Goal: Information Seeking & Learning: Learn about a topic

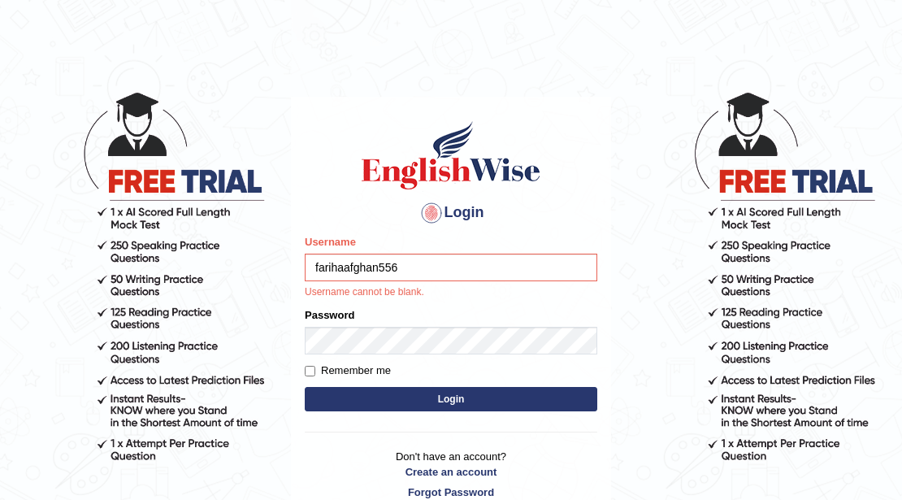
type input "farihaafghan556"
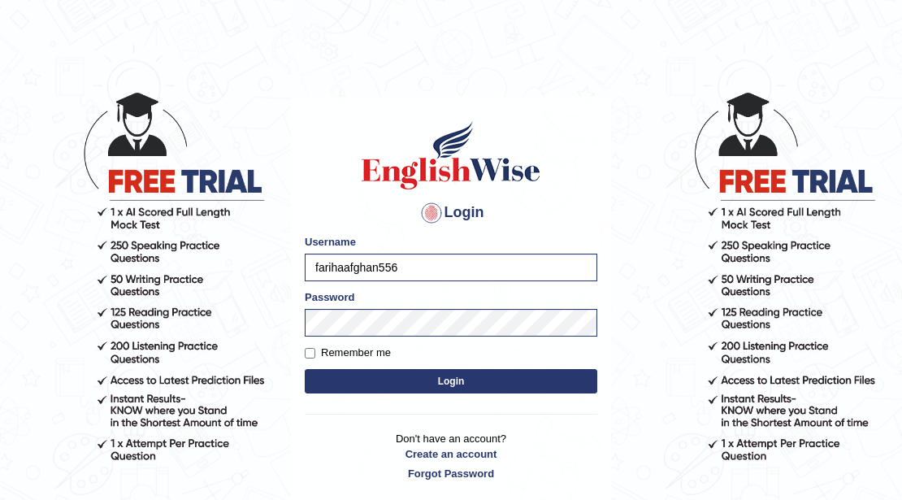
click at [444, 384] on button "Login" at bounding box center [451, 381] width 293 height 24
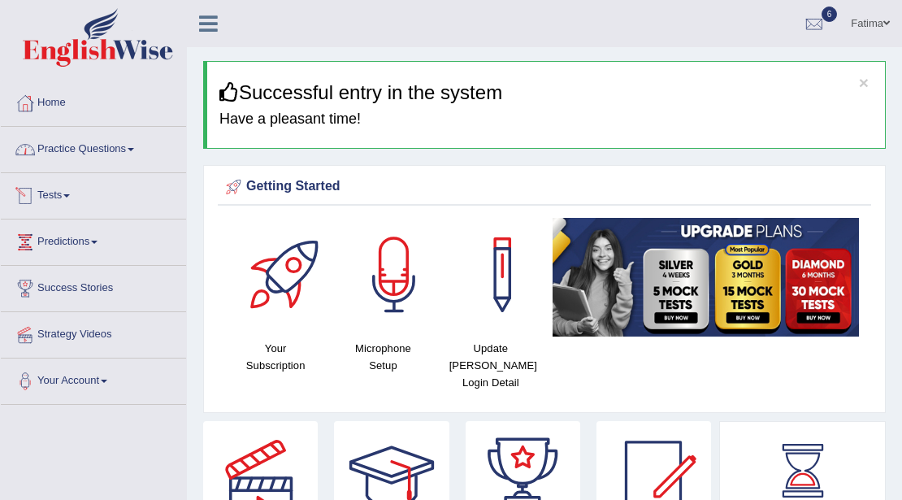
click at [70, 194] on span at bounding box center [66, 195] width 7 height 3
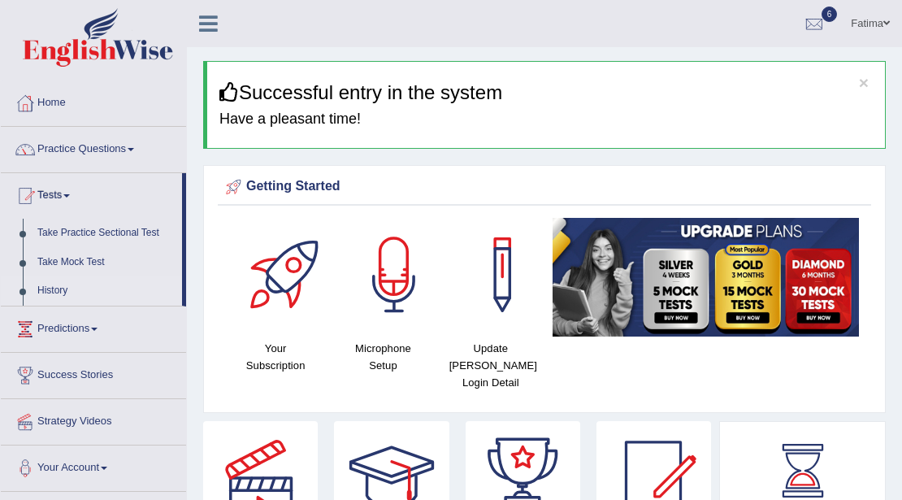
click at [54, 283] on link "History" at bounding box center [106, 290] width 152 height 29
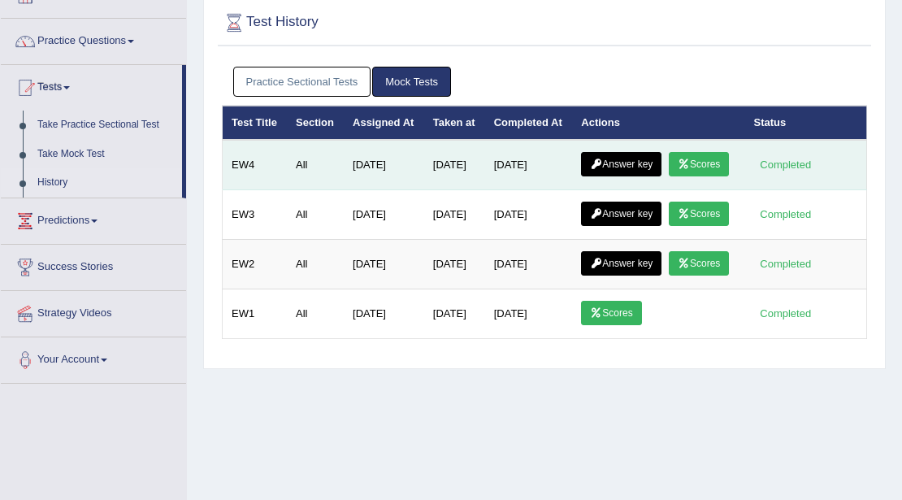
click at [624, 176] on link "Answer key" at bounding box center [621, 164] width 80 height 24
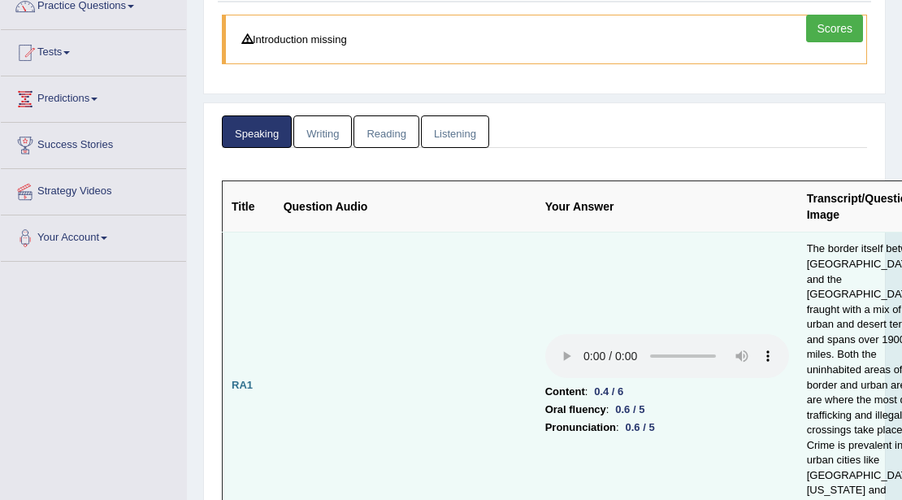
scroll to position [85, 0]
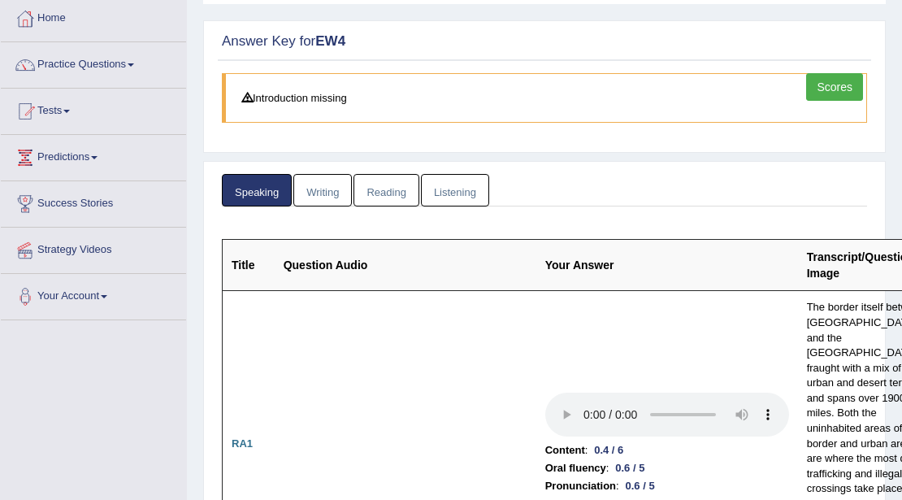
click at [383, 198] on link "Reading" at bounding box center [386, 190] width 65 height 33
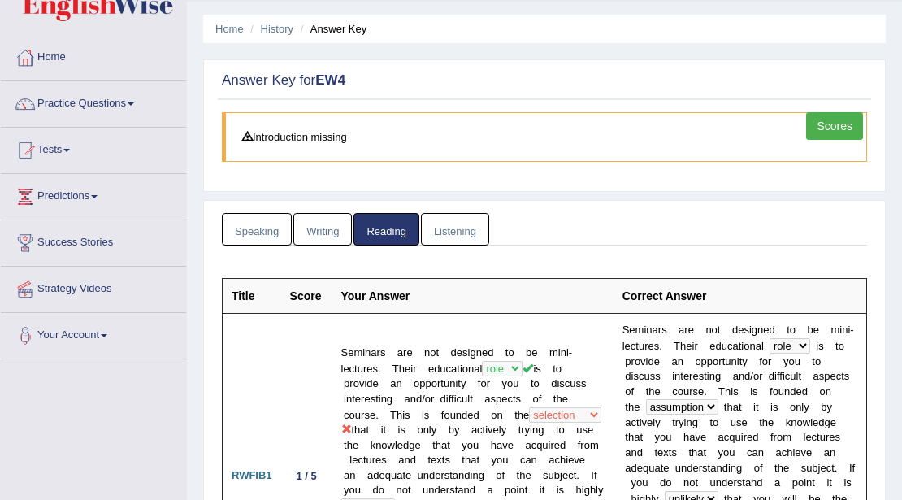
scroll to position [0, 0]
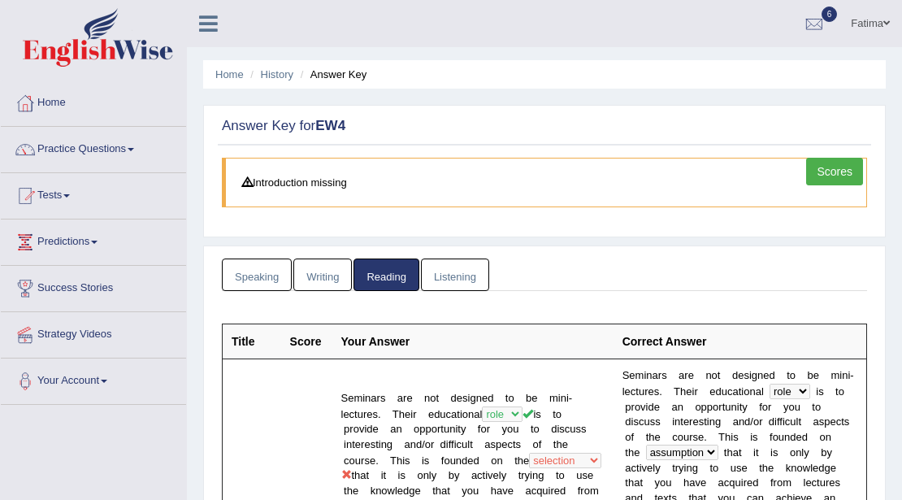
click at [449, 267] on link "Listening" at bounding box center [455, 274] width 68 height 33
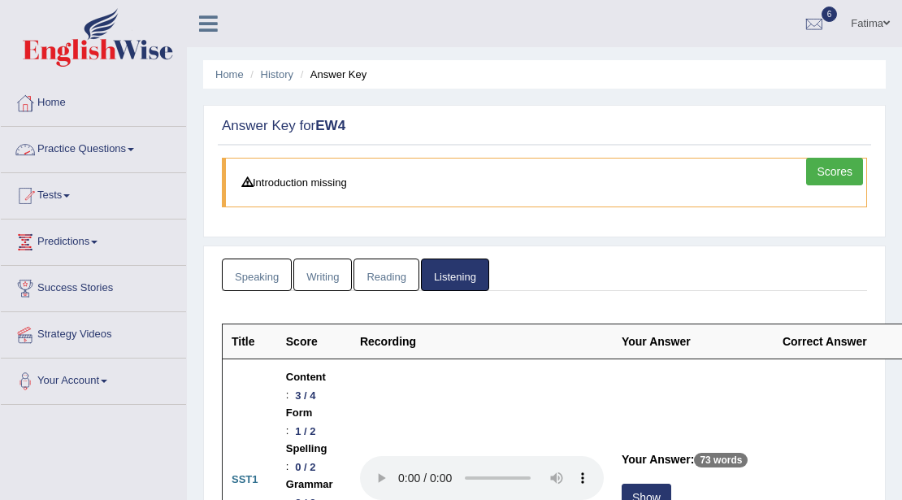
click at [128, 147] on link "Practice Questions" at bounding box center [93, 147] width 185 height 41
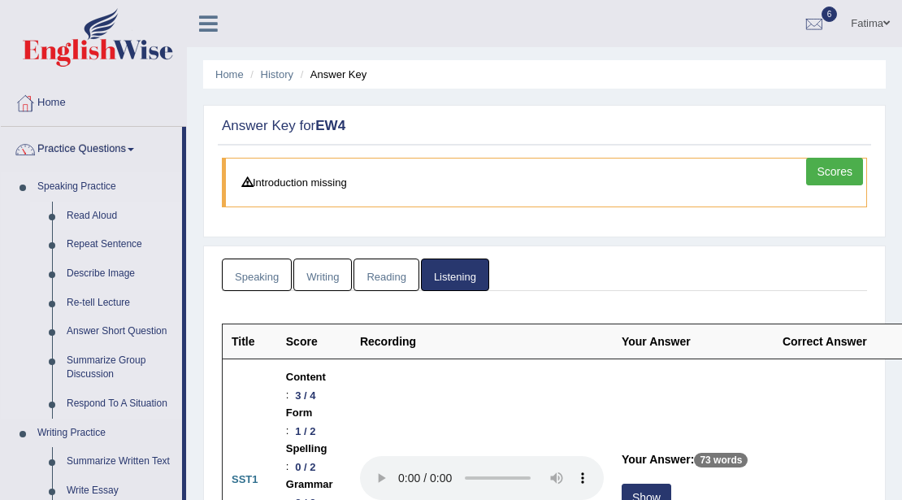
click at [111, 212] on link "Read Aloud" at bounding box center [120, 216] width 123 height 29
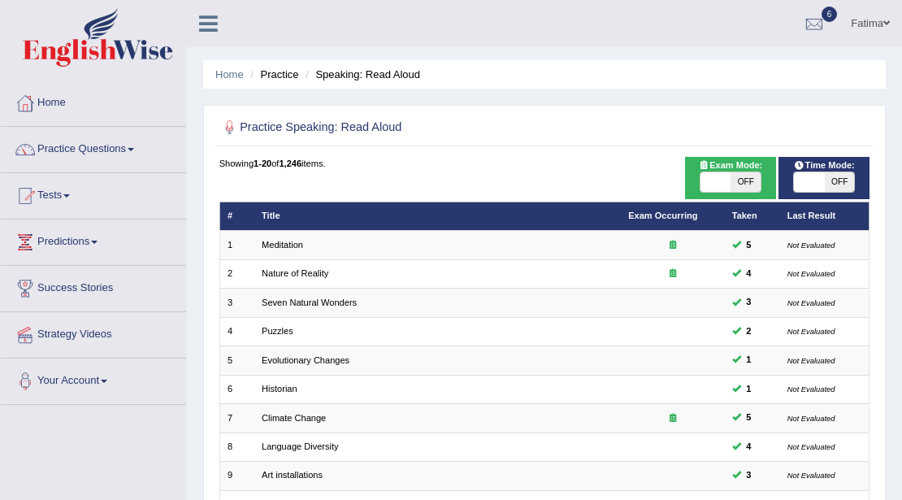
click at [731, 185] on span "OFF" at bounding box center [746, 182] width 30 height 20
checkbox input "true"
click at [741, 182] on span at bounding box center [746, 182] width 30 height 20
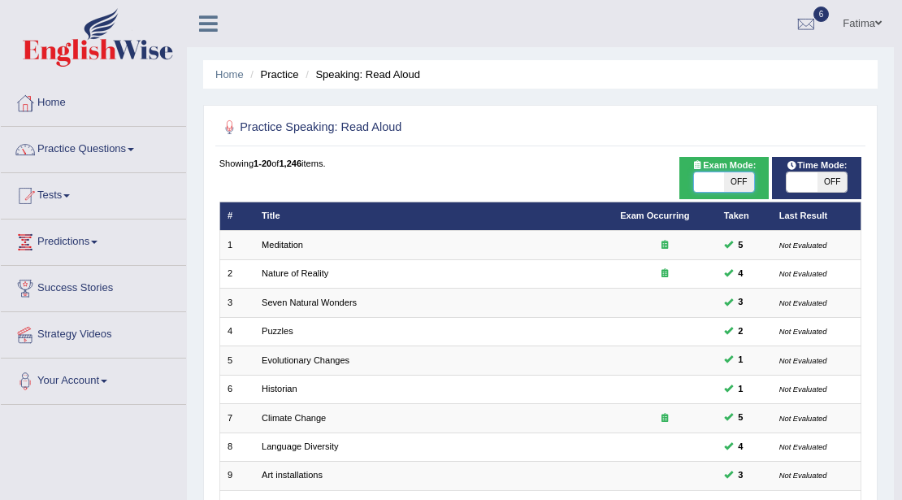
click at [835, 184] on span "OFF" at bounding box center [832, 182] width 30 height 20
click at [843, 180] on span "OFF" at bounding box center [832, 182] width 30 height 20
click at [839, 176] on span "OFF" at bounding box center [832, 182] width 30 height 20
checkbox input "true"
checkbox input "false"
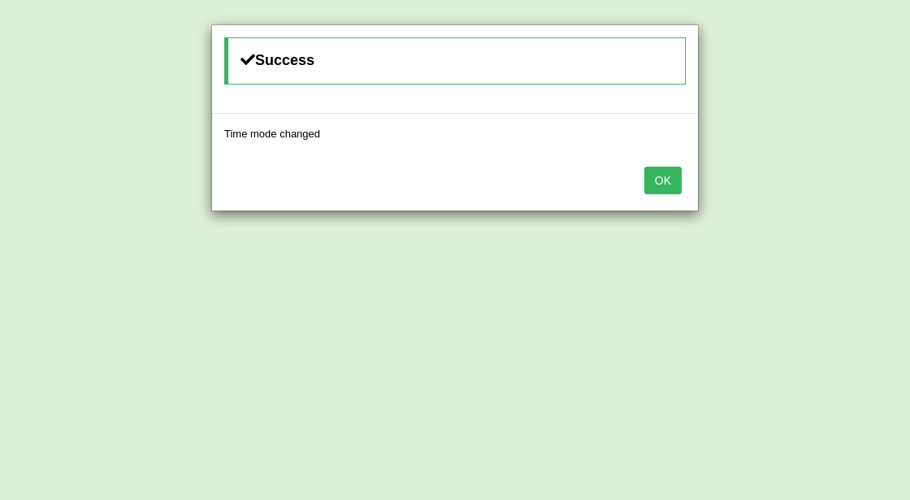
click at [674, 182] on button "OK" at bounding box center [662, 181] width 37 height 28
drag, startPoint x: 670, startPoint y: 172, endPoint x: 680, endPoint y: 170, distance: 10.1
click at [671, 172] on button "OK" at bounding box center [658, 181] width 37 height 28
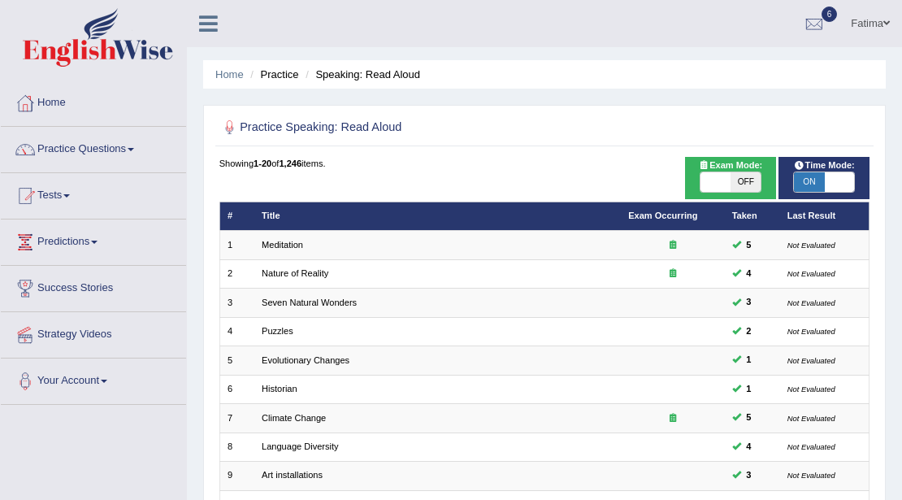
click at [753, 182] on span "OFF" at bounding box center [746, 182] width 30 height 20
checkbox input "true"
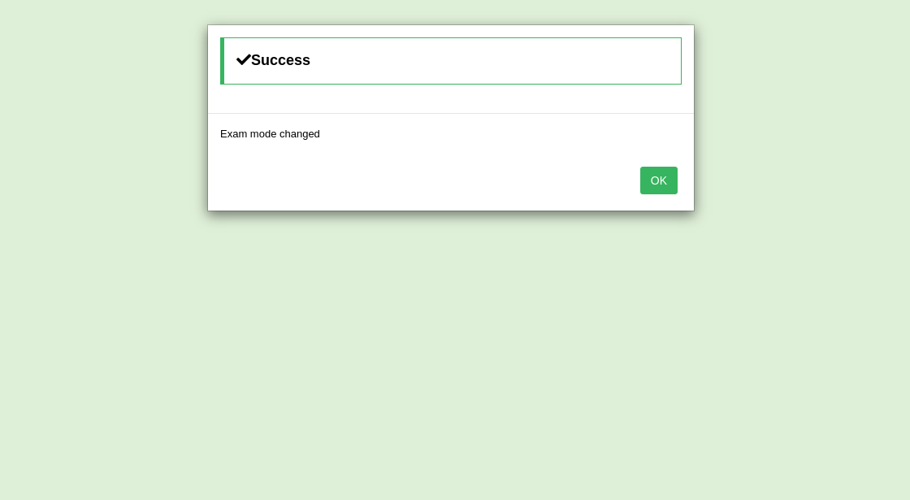
click at [665, 180] on button "OK" at bounding box center [658, 181] width 37 height 28
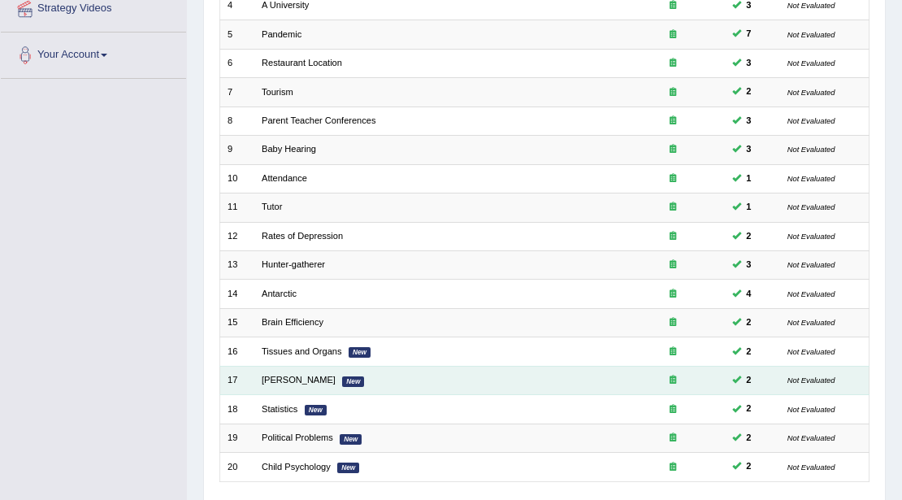
scroll to position [432, 0]
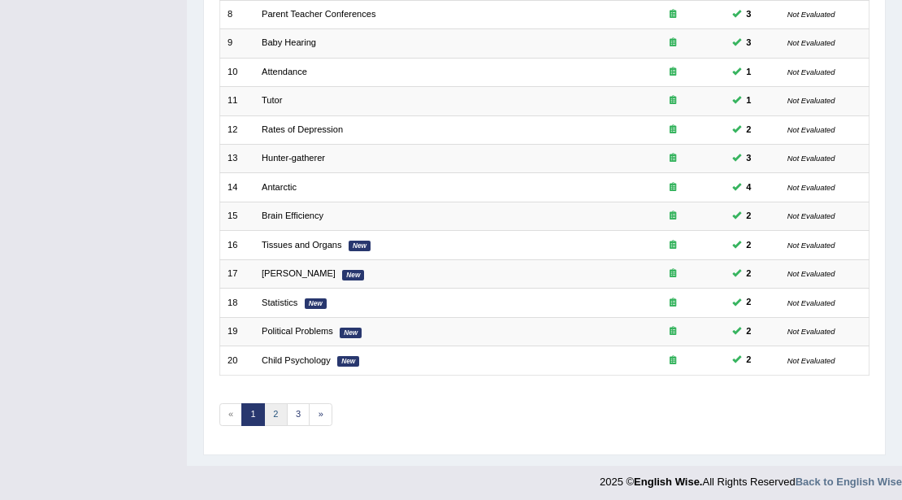
click at [276, 403] on link "2" at bounding box center [276, 414] width 24 height 23
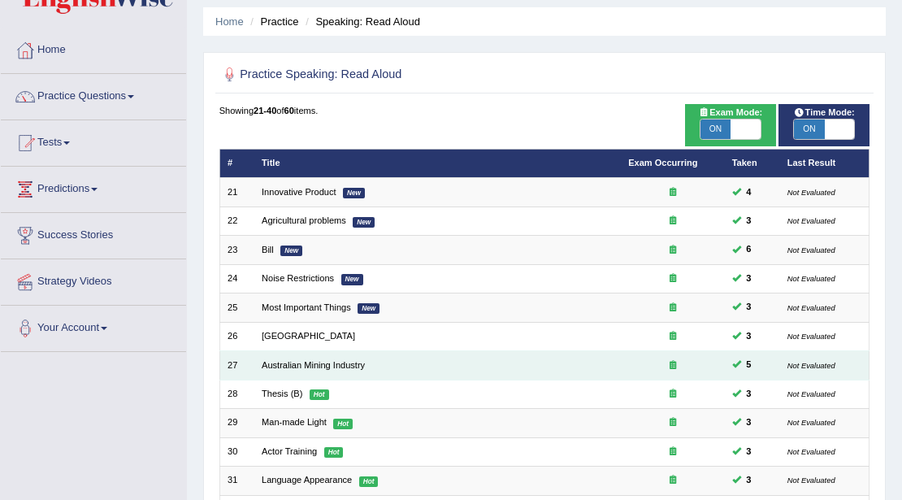
scroll to position [107, 0]
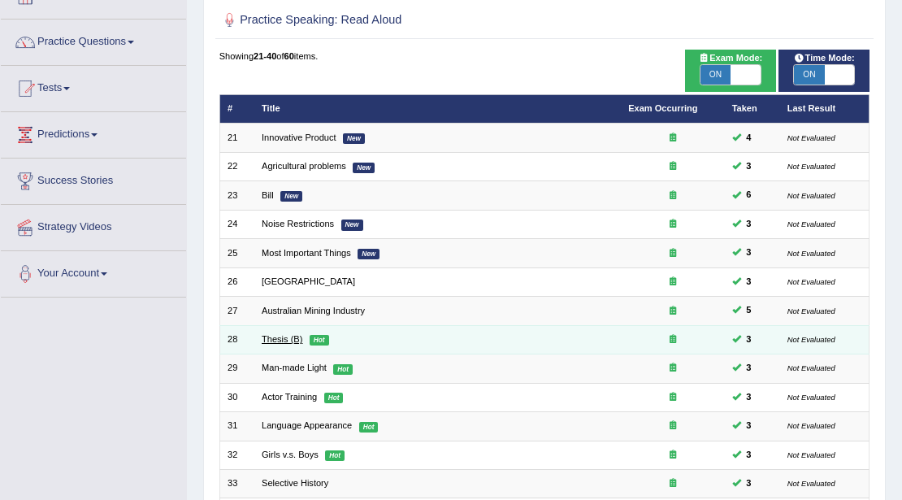
click at [283, 336] on link "Thesis (B)" at bounding box center [282, 339] width 41 height 10
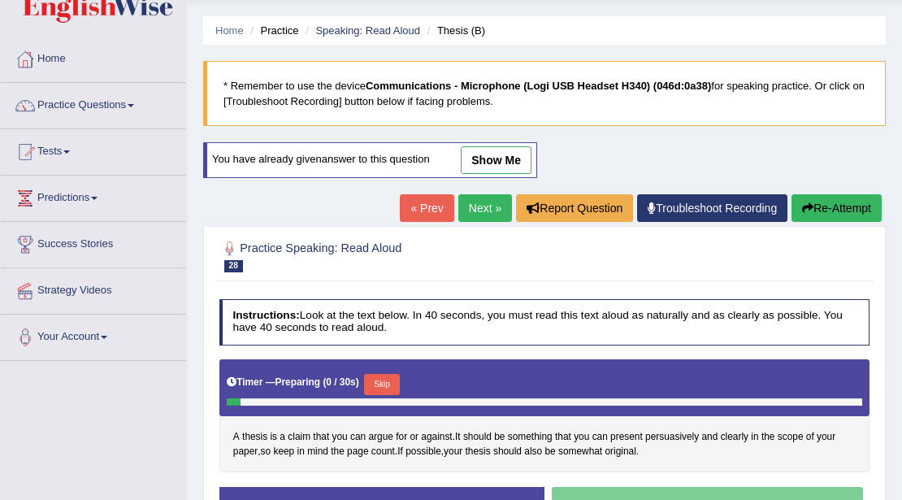
scroll to position [353, 0]
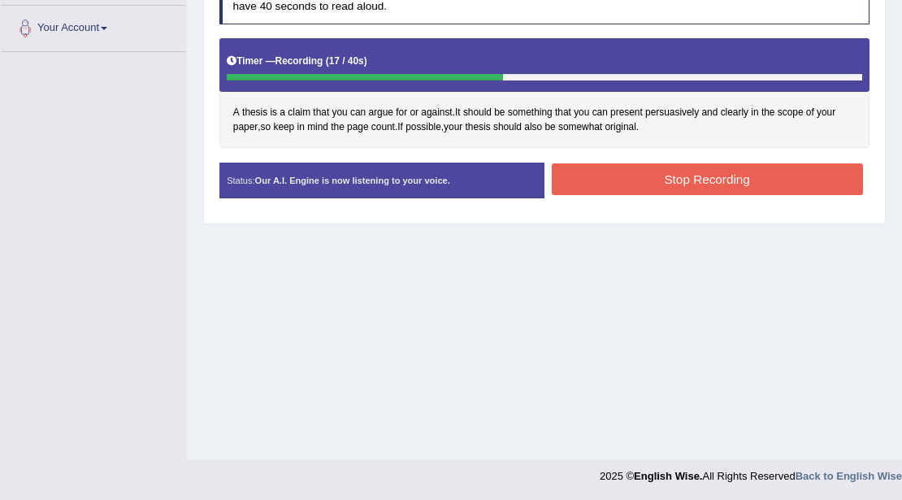
click at [645, 168] on button "Stop Recording" at bounding box center [707, 179] width 311 height 32
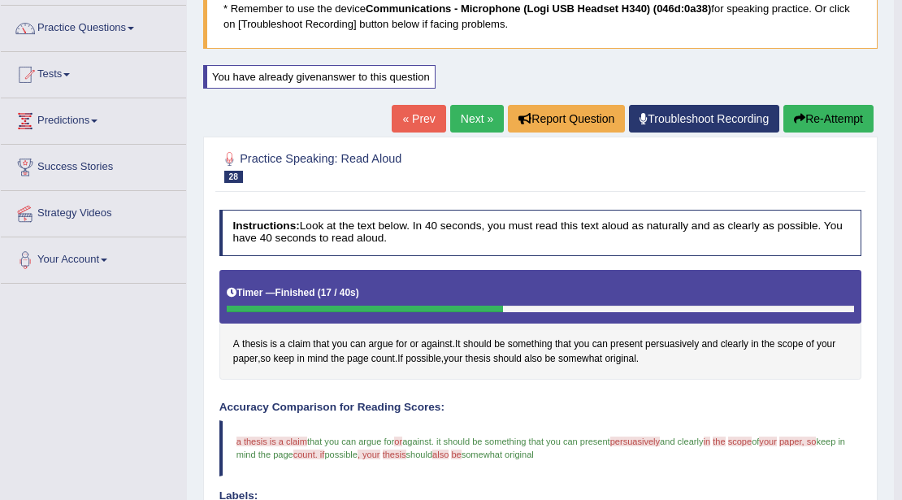
scroll to position [119, 0]
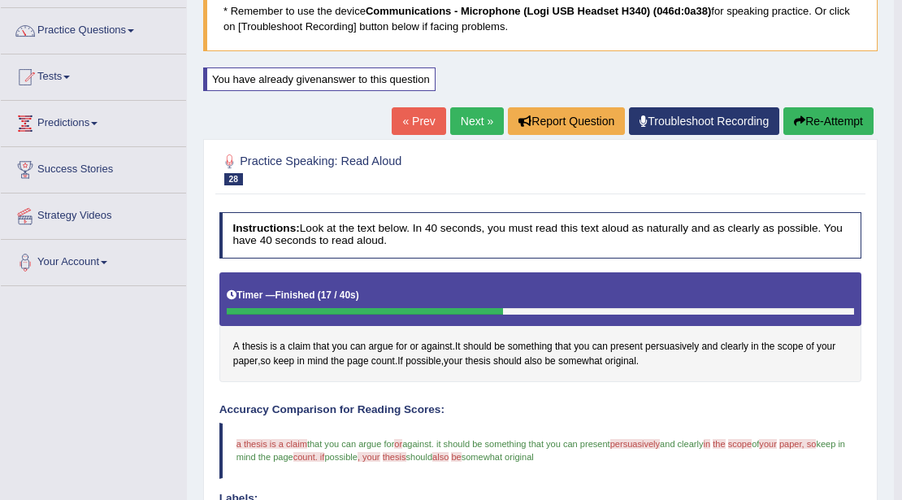
click at [478, 128] on link "Next »" at bounding box center [477, 121] width 54 height 28
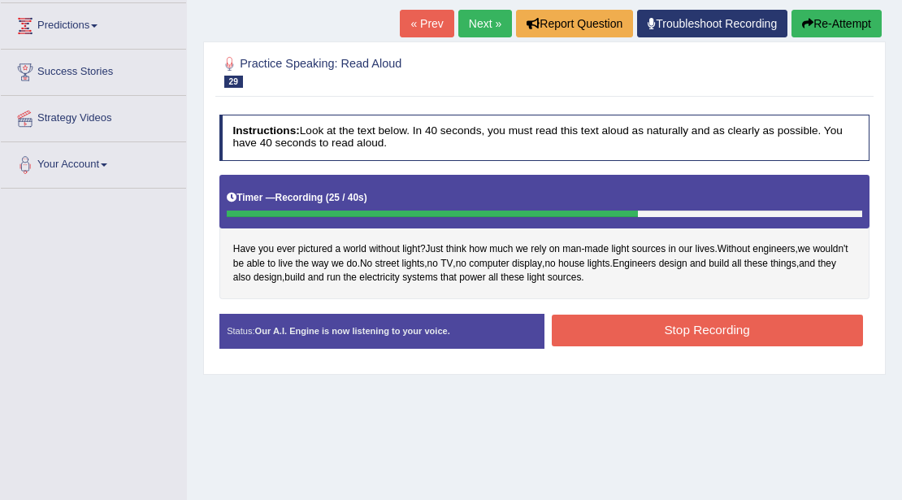
click at [635, 322] on button "Stop Recording" at bounding box center [707, 331] width 311 height 32
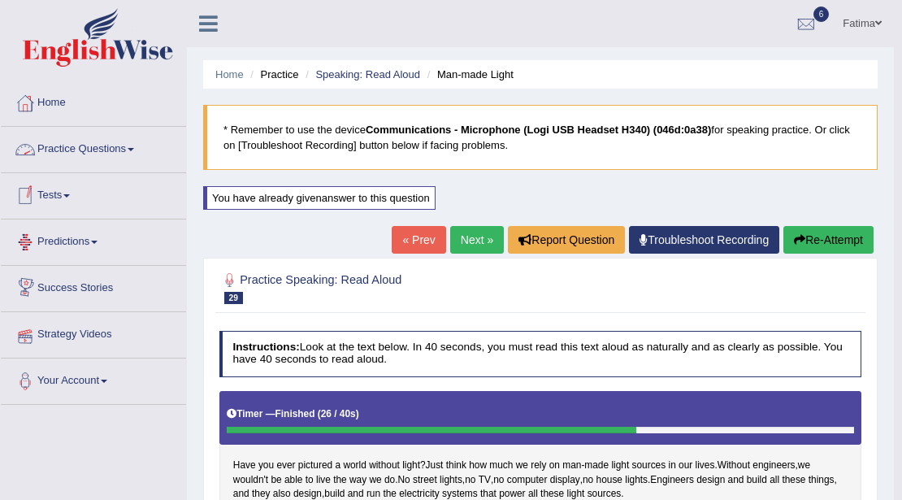
click at [68, 189] on link "Tests" at bounding box center [93, 193] width 185 height 41
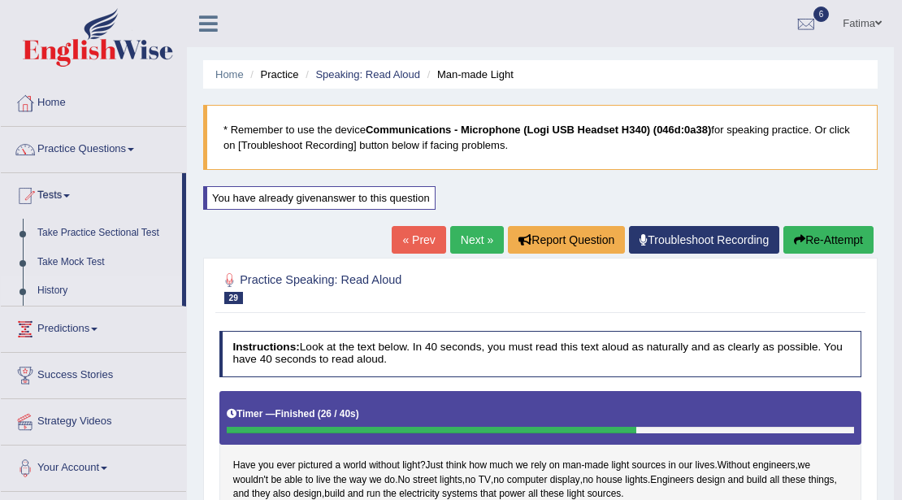
click at [52, 286] on link "History" at bounding box center [106, 290] width 152 height 29
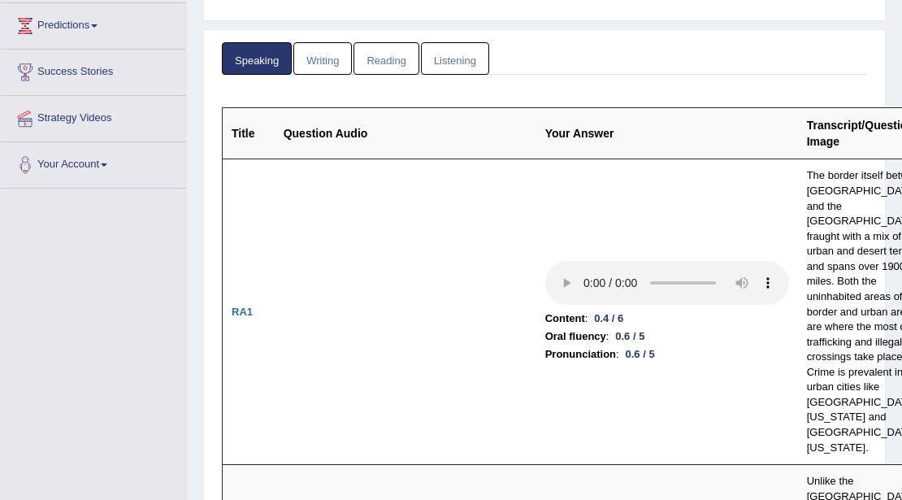
click at [258, 59] on link "Speaking" at bounding box center [257, 58] width 70 height 33
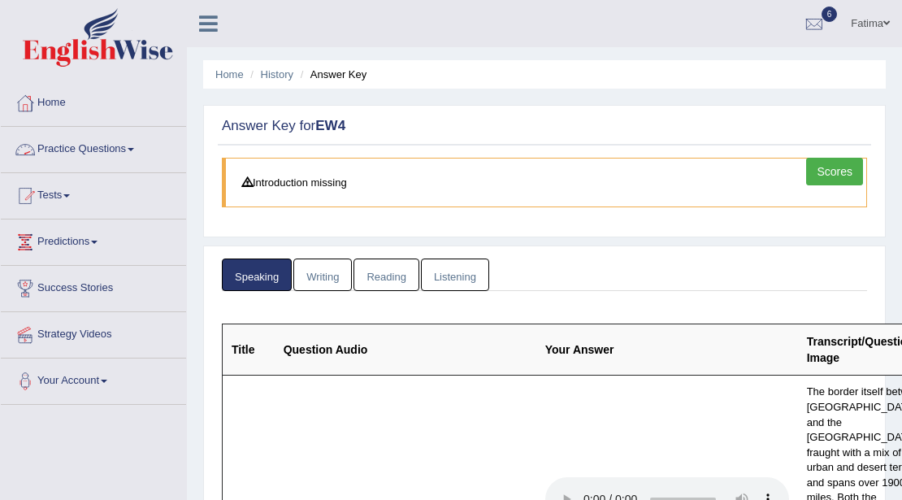
click at [127, 154] on link "Practice Questions" at bounding box center [93, 147] width 185 height 41
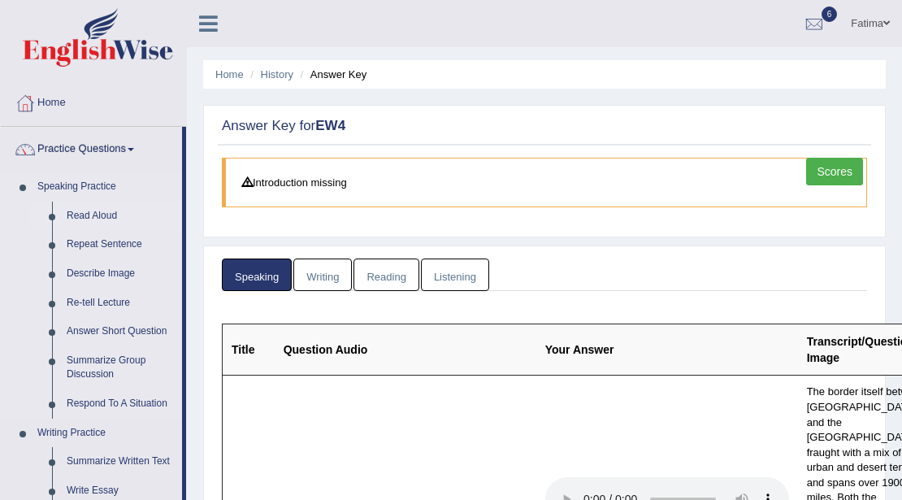
click at [99, 215] on link "Read Aloud" at bounding box center [120, 216] width 123 height 29
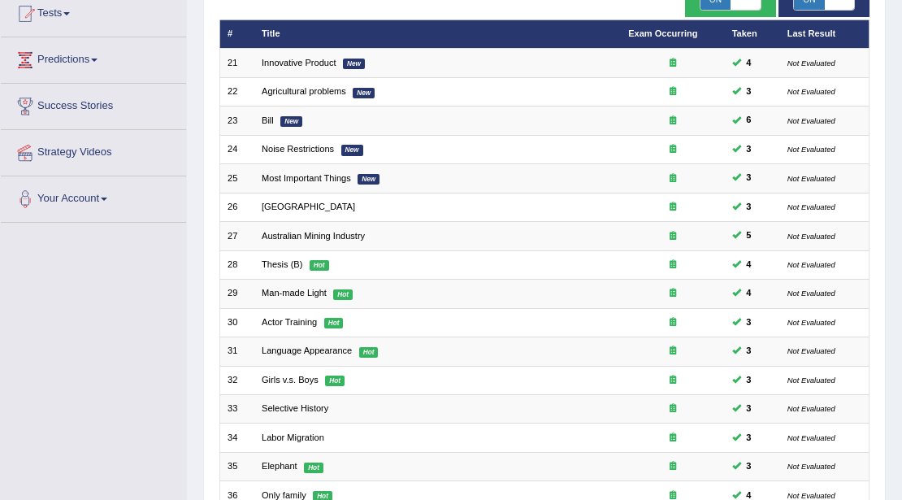
scroll to position [163, 0]
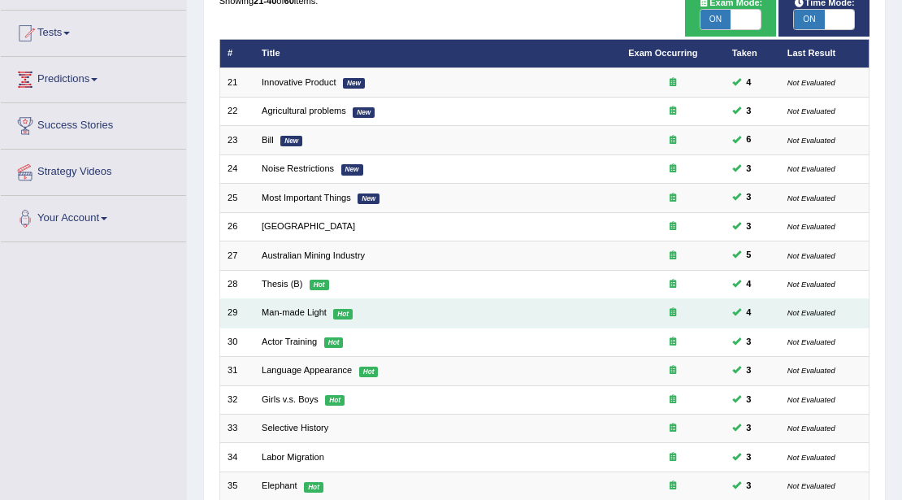
click at [344, 310] on em "Hot" at bounding box center [343, 314] width 20 height 11
click at [348, 314] on em "Hot" at bounding box center [343, 314] width 20 height 11
click at [339, 309] on em "Hot" at bounding box center [343, 314] width 20 height 11
click at [349, 314] on em "Hot" at bounding box center [343, 314] width 20 height 11
click at [271, 307] on link "Man-made Light" at bounding box center [294, 312] width 65 height 10
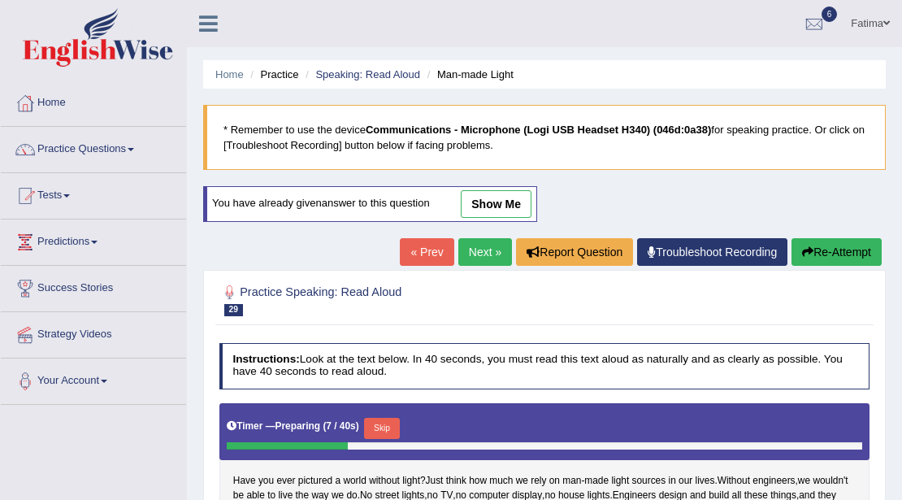
click at [518, 213] on link "show me" at bounding box center [496, 204] width 71 height 28
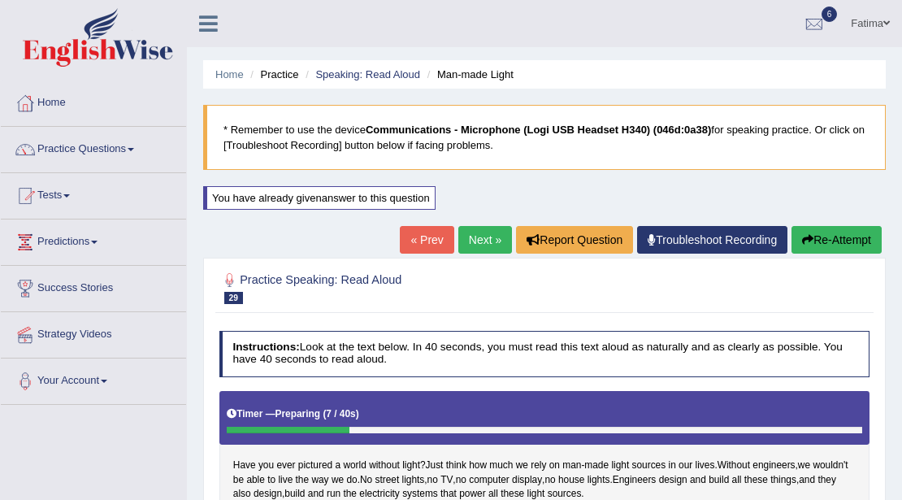
click at [470, 234] on link "Next »" at bounding box center [485, 240] width 54 height 28
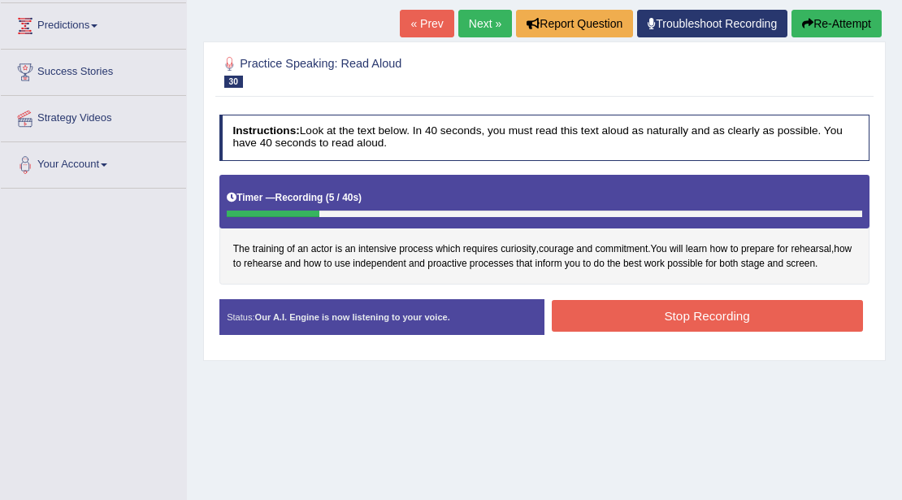
click at [842, 28] on button "Re-Attempt" at bounding box center [837, 24] width 90 height 28
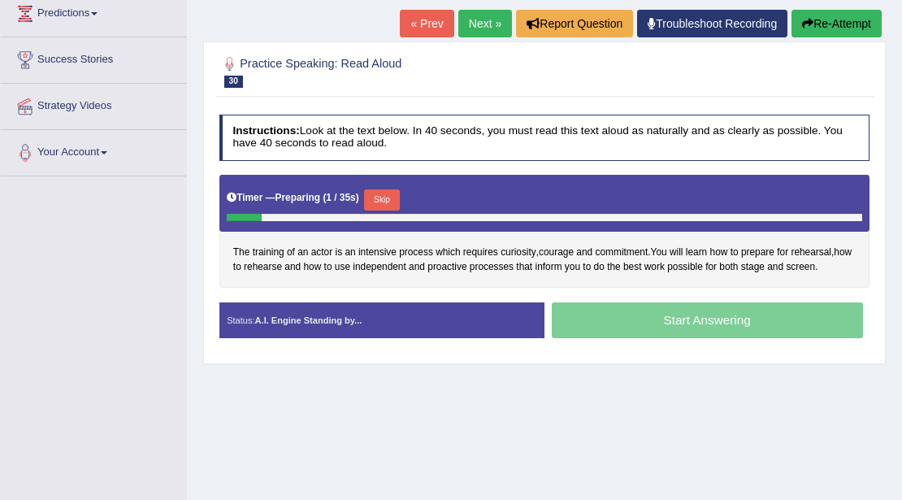
click at [385, 189] on button "Skip" at bounding box center [381, 199] width 35 height 21
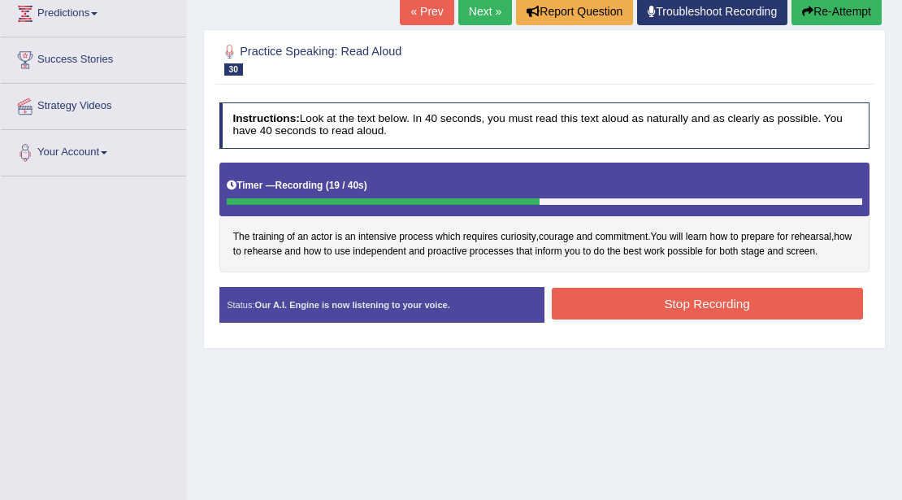
click at [686, 302] on button "Stop Recording" at bounding box center [707, 304] width 311 height 32
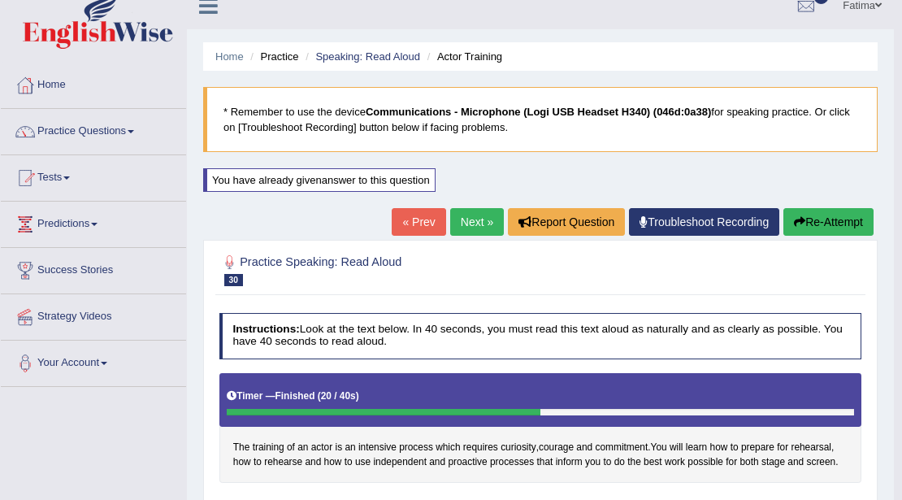
scroll to position [11, 0]
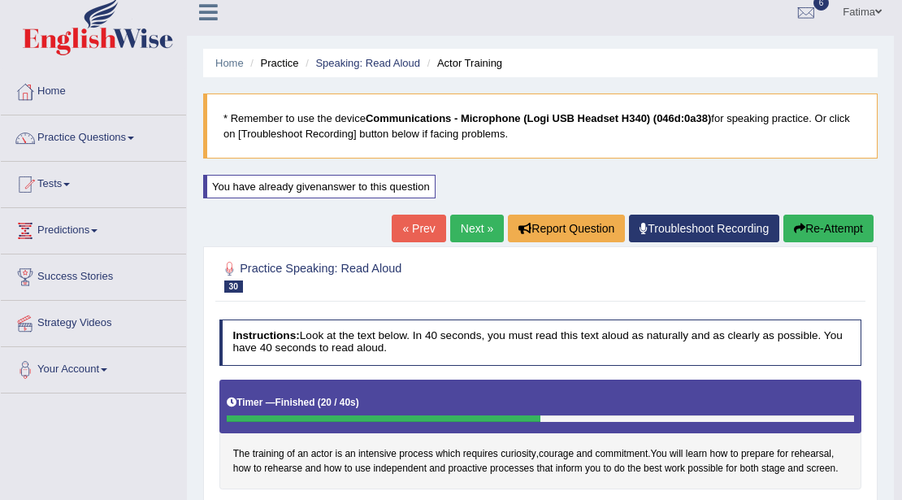
click at [459, 225] on link "Next »" at bounding box center [477, 229] width 54 height 28
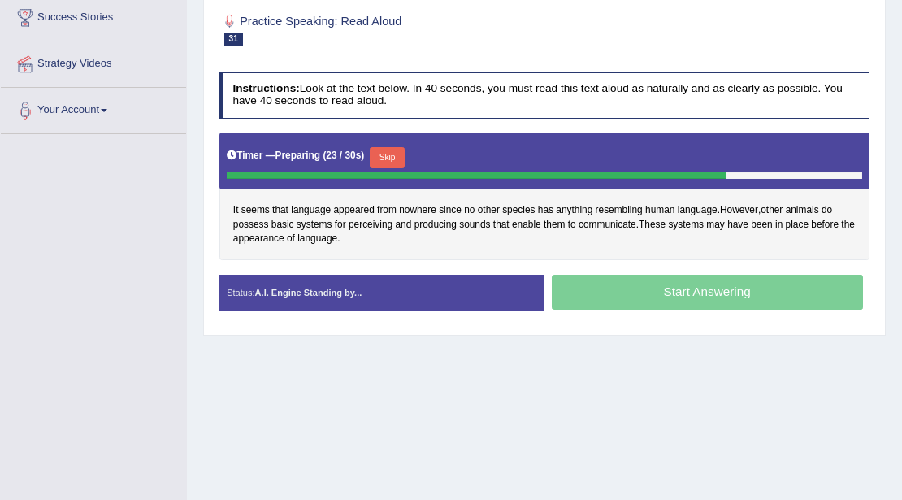
click at [393, 158] on button "Skip" at bounding box center [387, 157] width 35 height 21
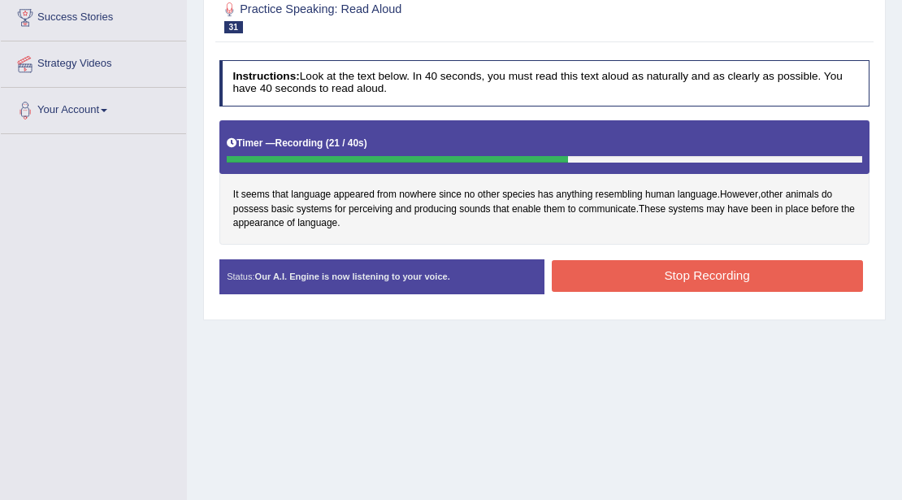
click at [564, 260] on button "Stop Recording" at bounding box center [707, 276] width 311 height 32
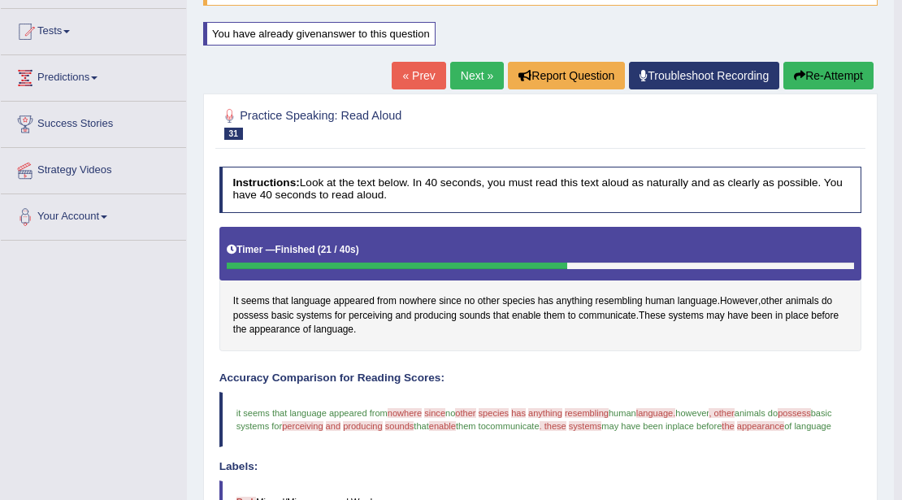
scroll to position [163, 0]
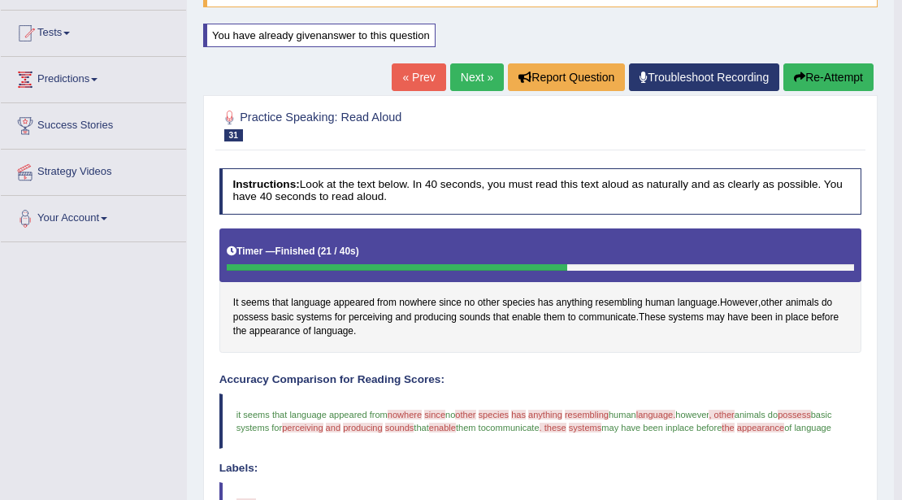
click at [468, 69] on link "Next »" at bounding box center [477, 77] width 54 height 28
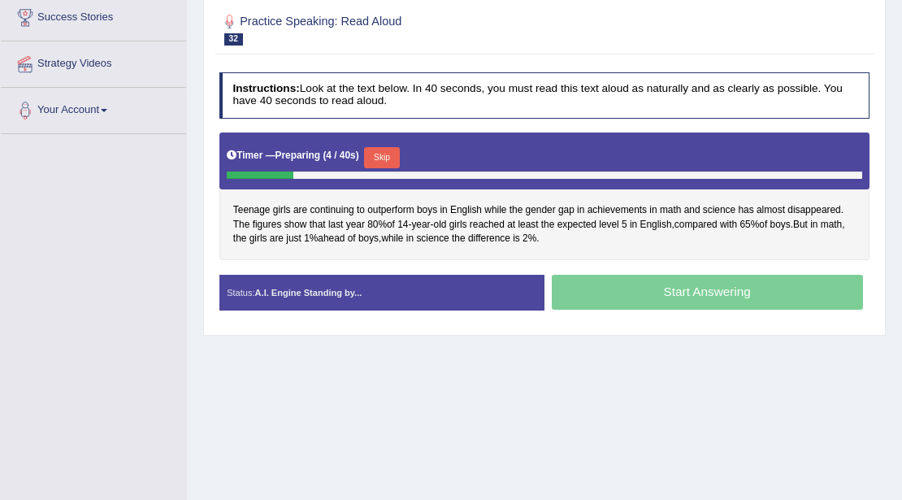
scroll to position [271, 0]
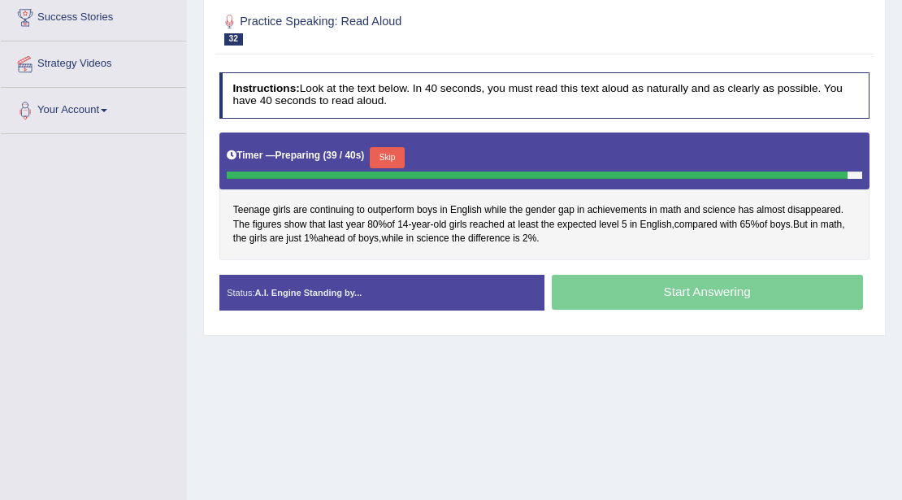
click at [390, 158] on button "Skip" at bounding box center [387, 157] width 35 height 21
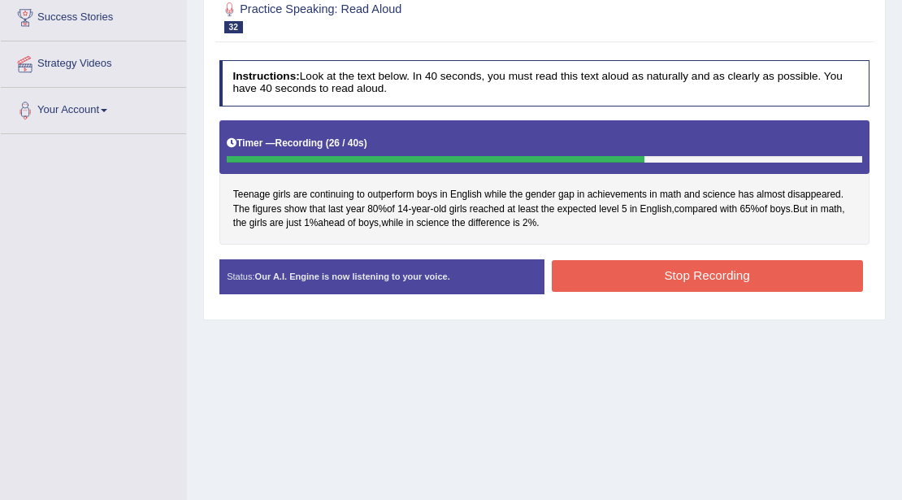
click at [621, 276] on button "Stop Recording" at bounding box center [707, 276] width 311 height 32
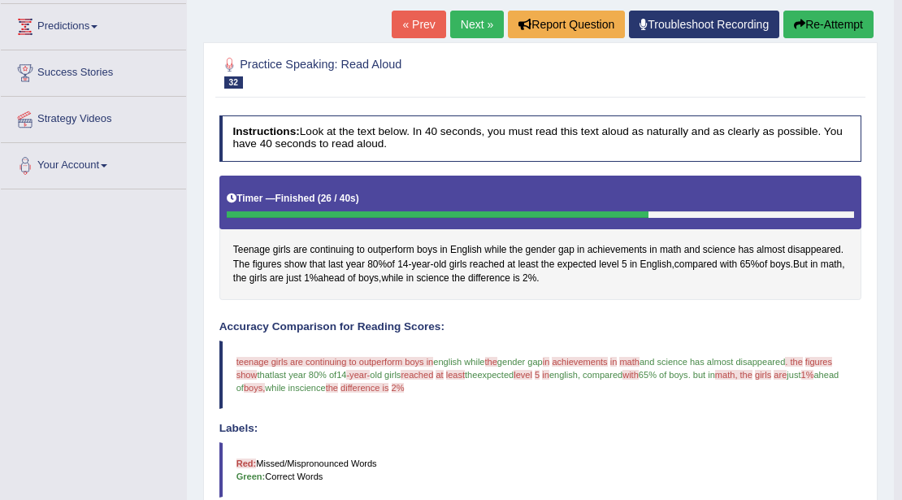
scroll to position [216, 0]
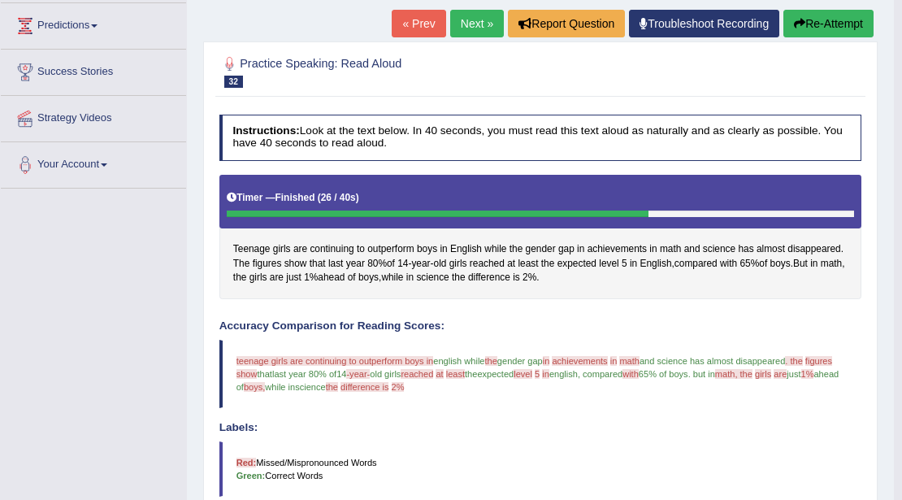
click at [469, 30] on link "Next »" at bounding box center [477, 24] width 54 height 28
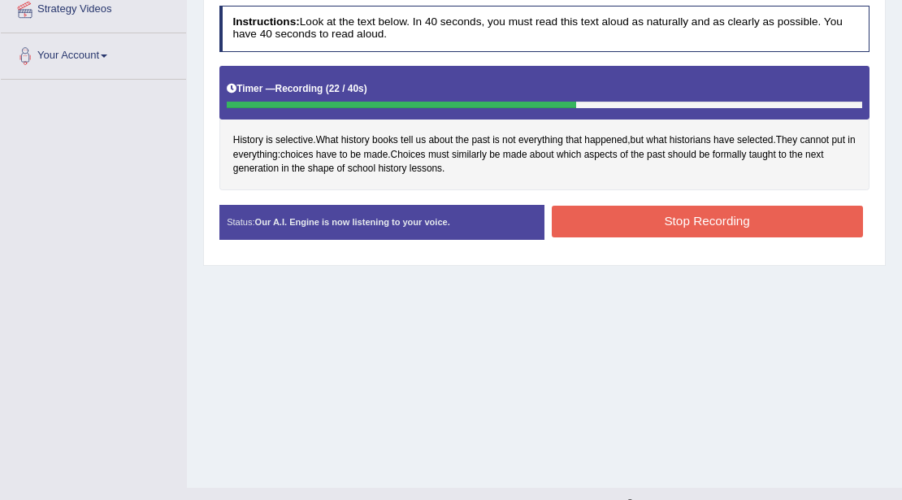
click at [677, 226] on button "Stop Recording" at bounding box center [707, 222] width 311 height 32
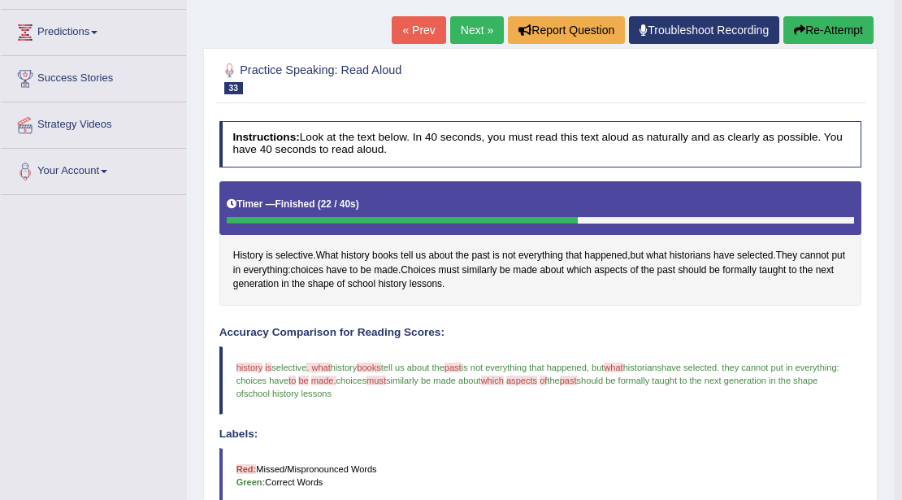
scroll to position [216, 0]
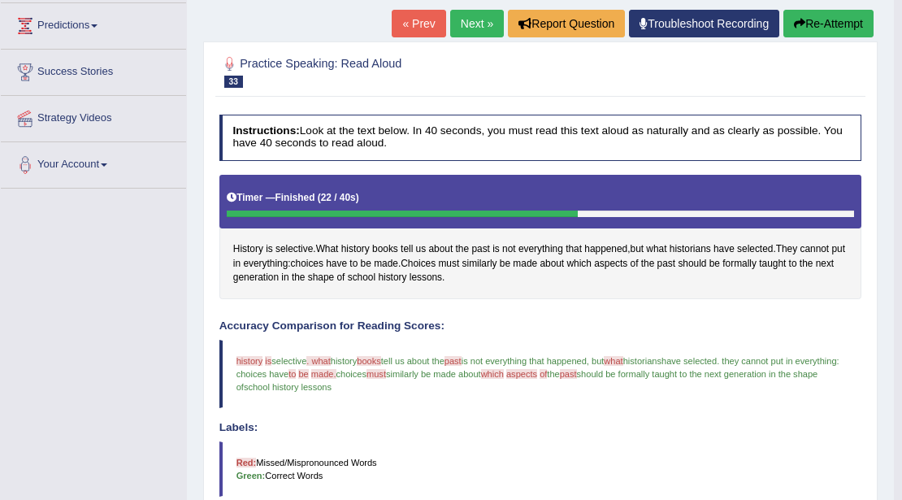
click at [470, 28] on link "Next »" at bounding box center [477, 24] width 54 height 28
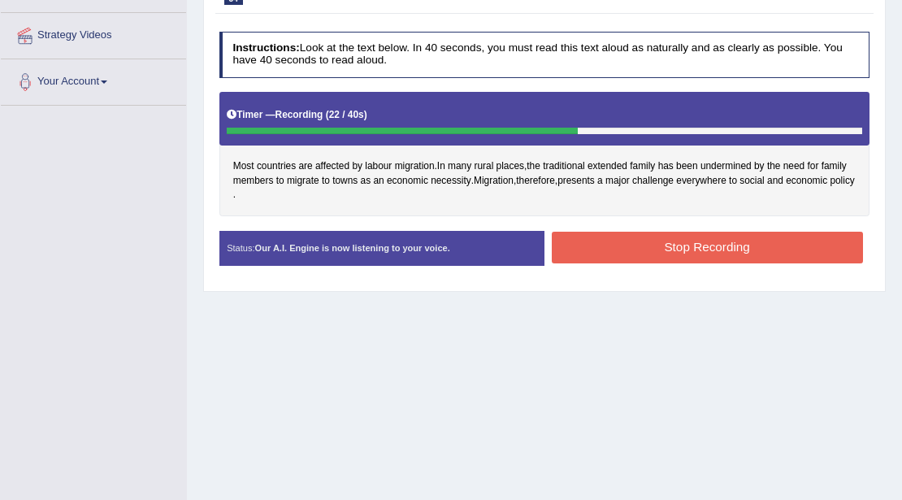
click at [618, 256] on button "Stop Recording" at bounding box center [707, 248] width 311 height 32
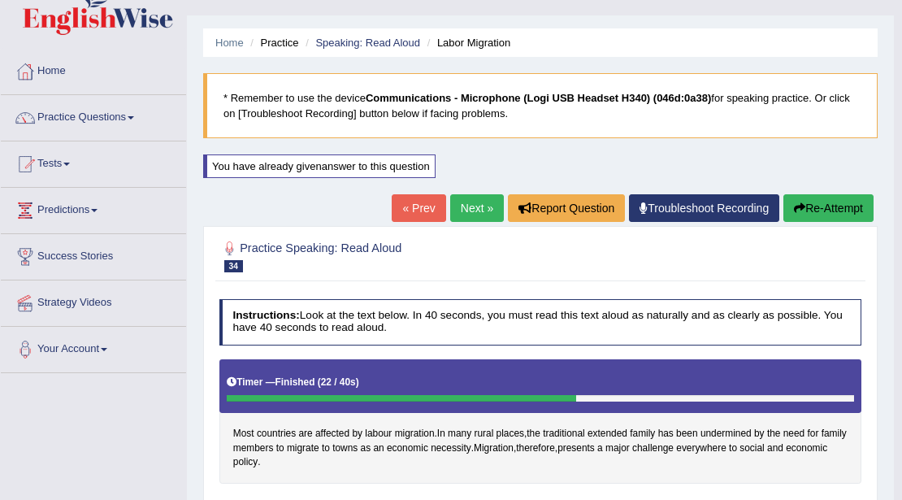
scroll to position [28, 0]
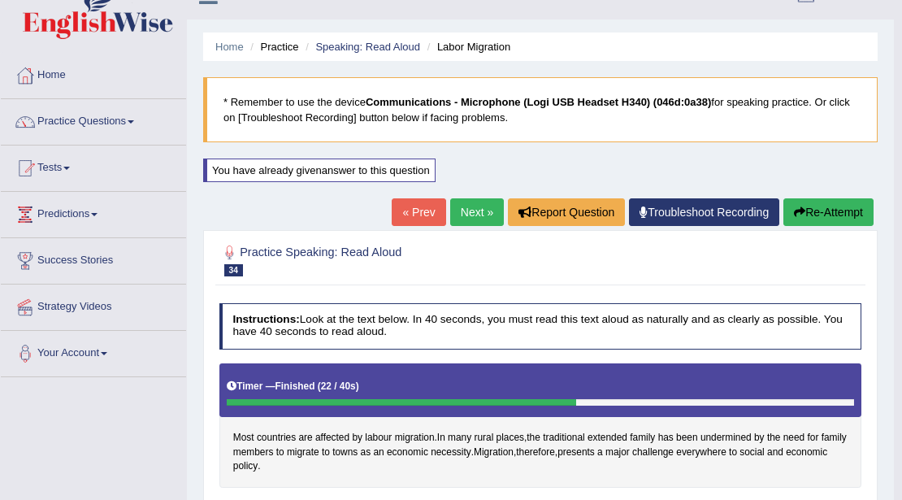
click at [471, 218] on link "Next »" at bounding box center [477, 212] width 54 height 28
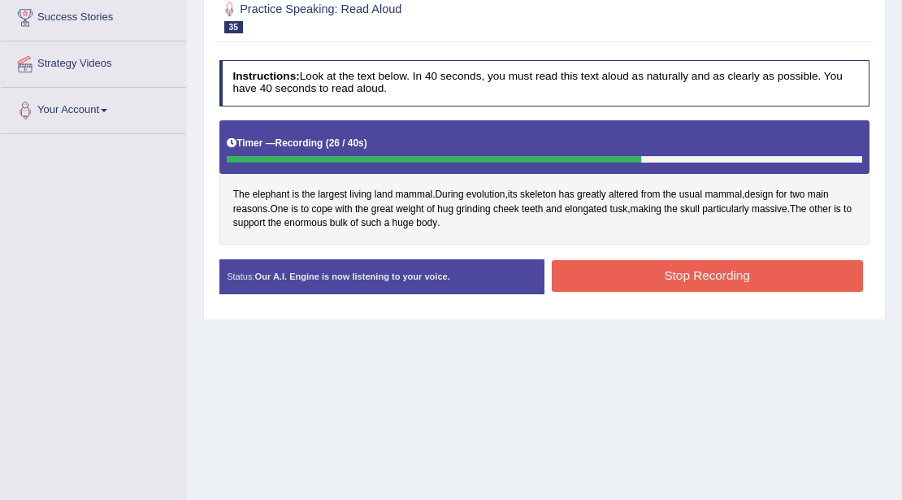
click at [634, 271] on button "Stop Recording" at bounding box center [707, 276] width 311 height 32
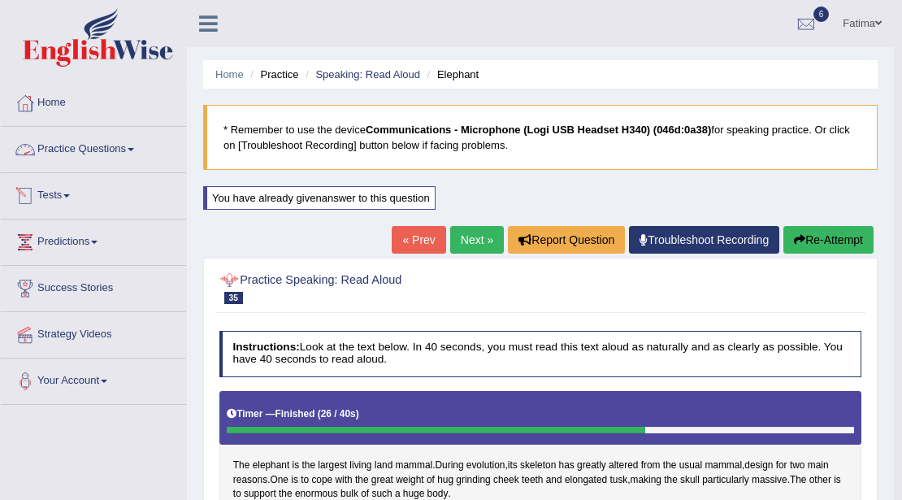
click at [130, 143] on link "Practice Questions" at bounding box center [93, 147] width 185 height 41
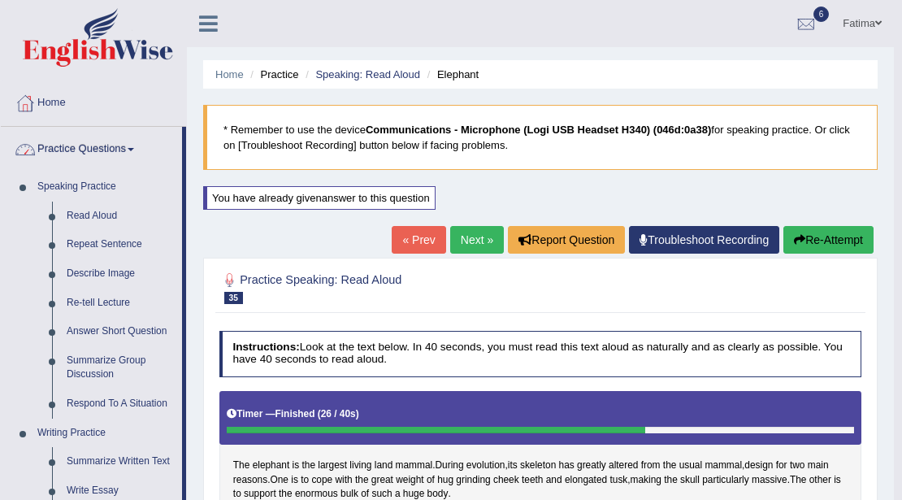
click at [134, 148] on span at bounding box center [131, 149] width 7 height 3
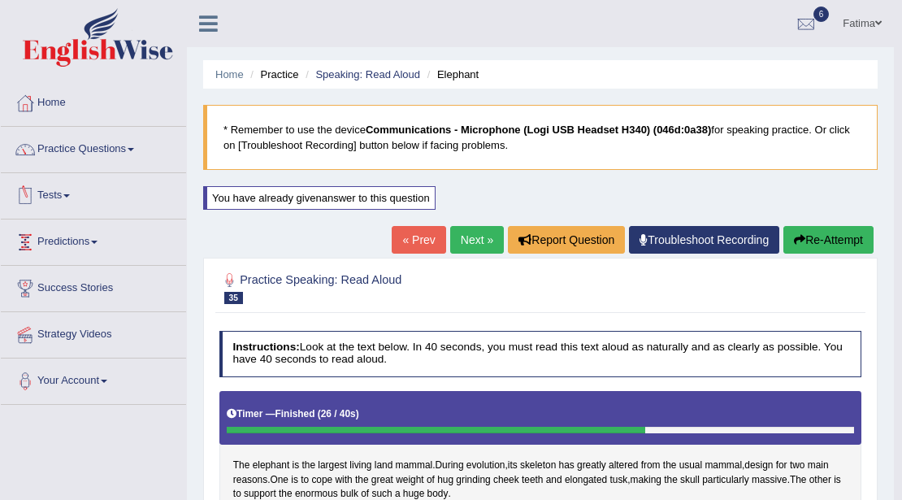
click at [70, 194] on span at bounding box center [66, 195] width 7 height 3
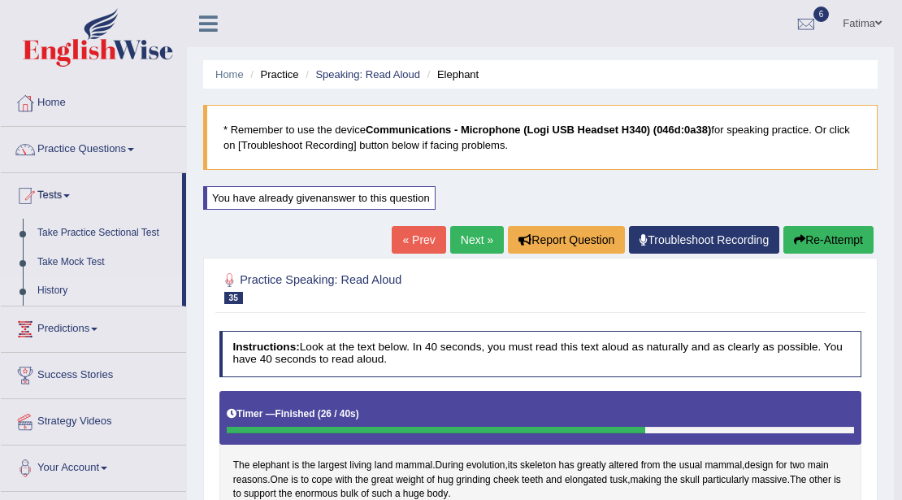
click at [48, 284] on link "History" at bounding box center [106, 290] width 152 height 29
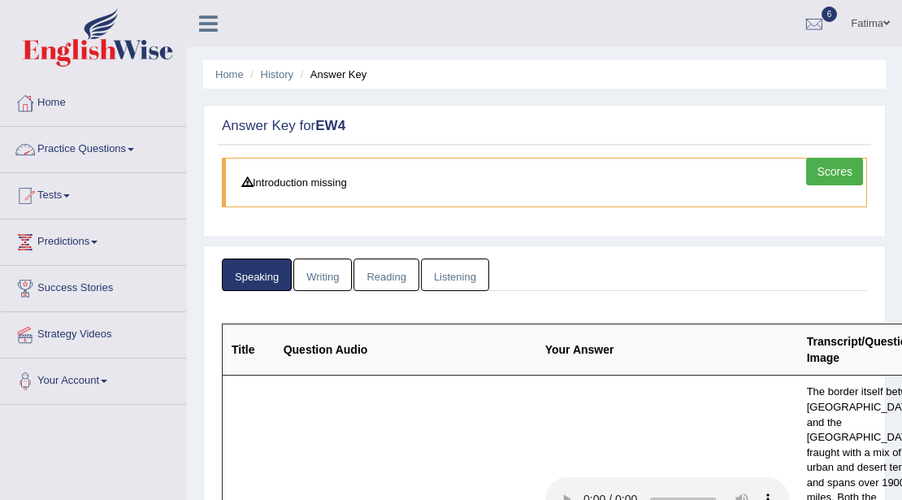
click at [133, 148] on link "Practice Questions" at bounding box center [93, 147] width 185 height 41
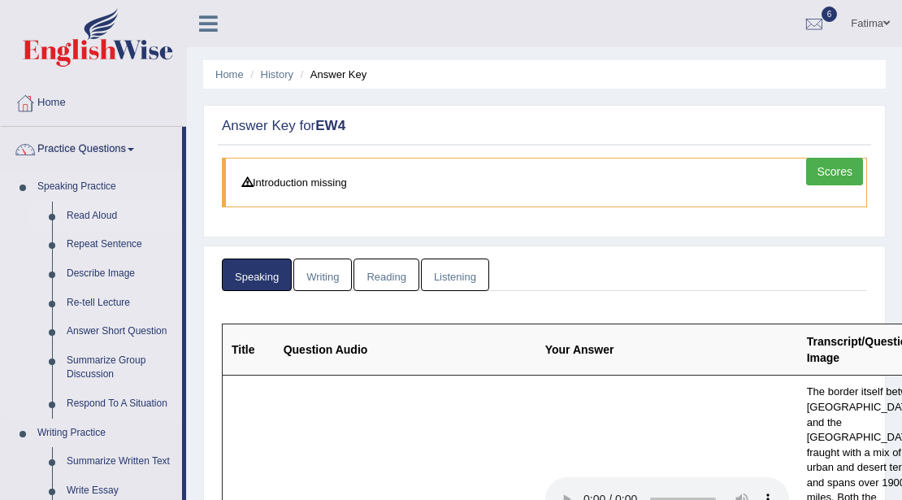
click at [99, 218] on link "Read Aloud" at bounding box center [120, 216] width 123 height 29
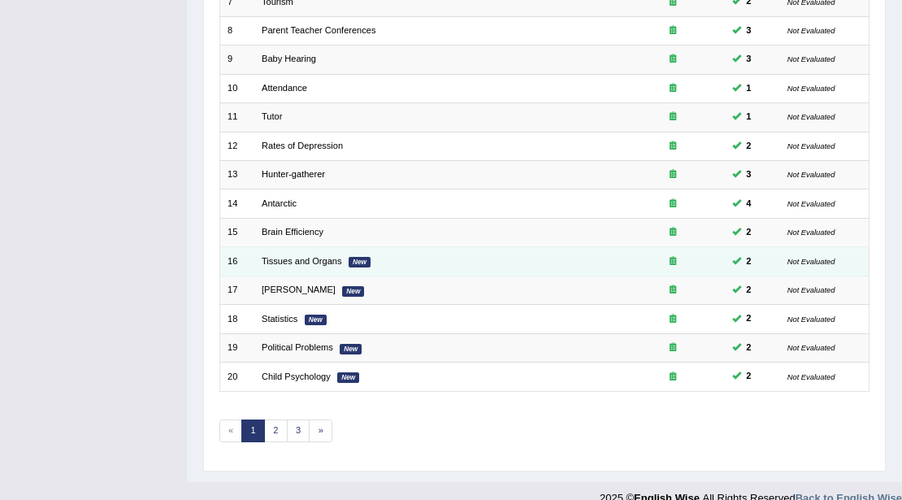
scroll to position [432, 0]
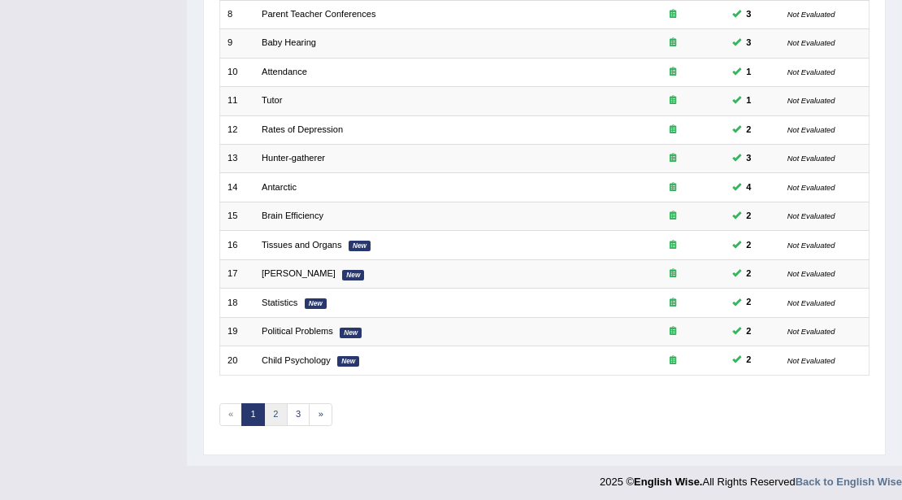
click at [276, 410] on link "2" at bounding box center [276, 414] width 24 height 23
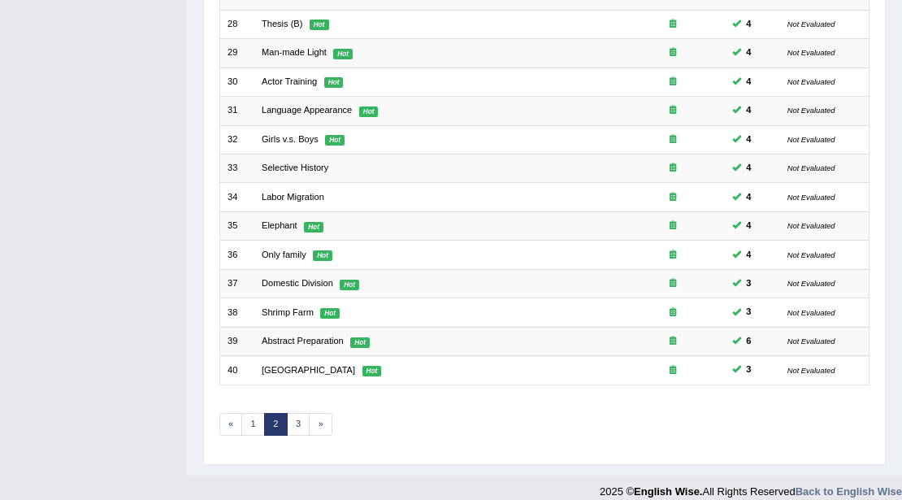
scroll to position [432, 0]
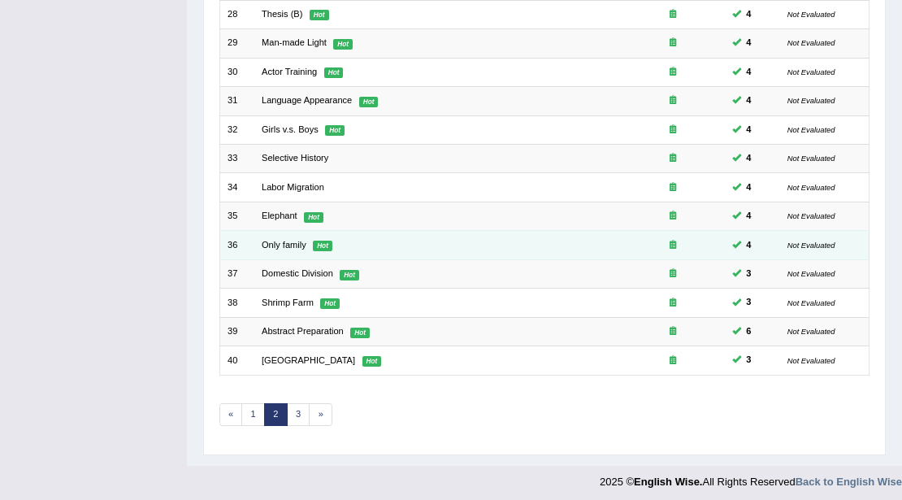
click at [323, 242] on em "Hot" at bounding box center [323, 246] width 20 height 11
click at [291, 240] on link "Only family" at bounding box center [284, 245] width 45 height 10
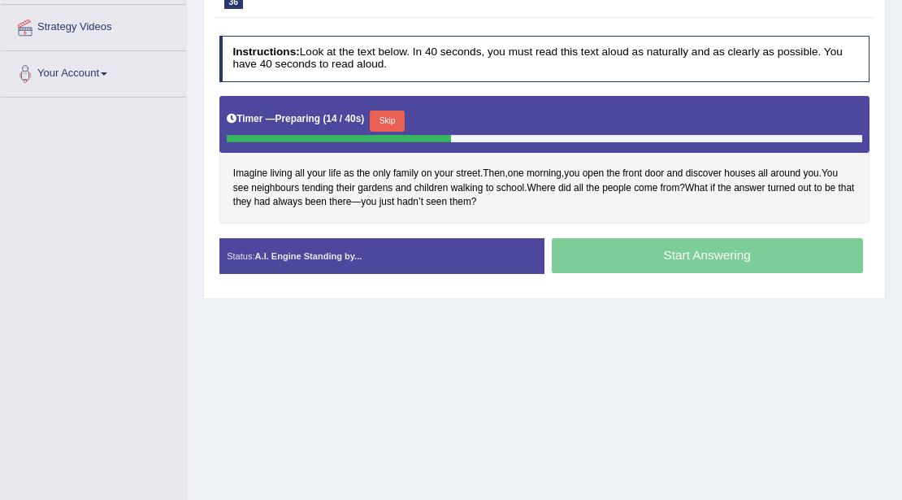
scroll to position [353, 0]
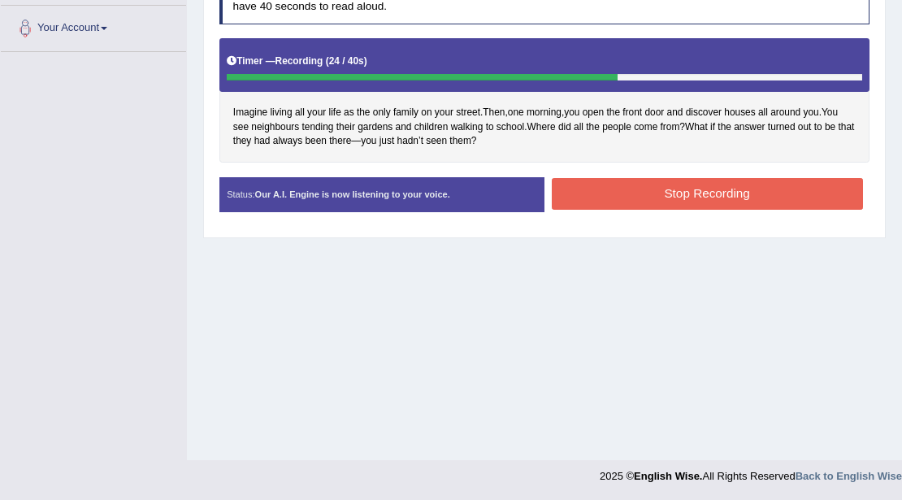
click at [725, 192] on button "Stop Recording" at bounding box center [707, 194] width 311 height 32
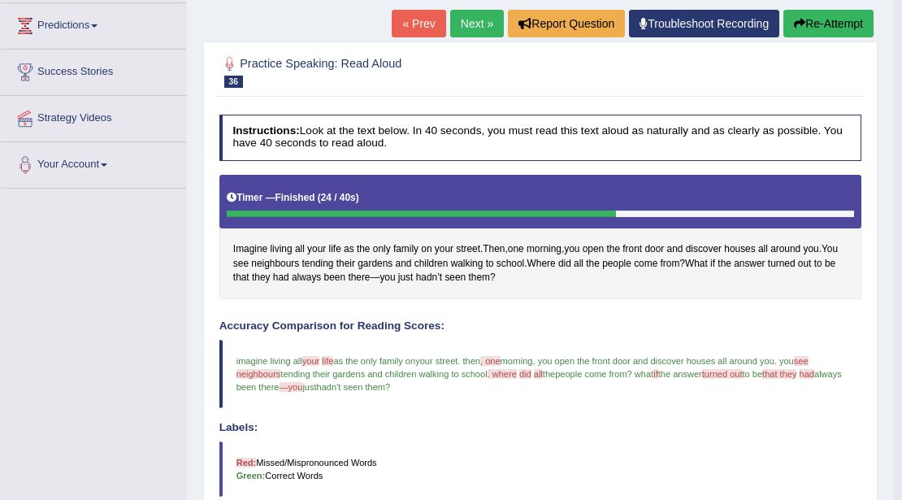
scroll to position [0, 0]
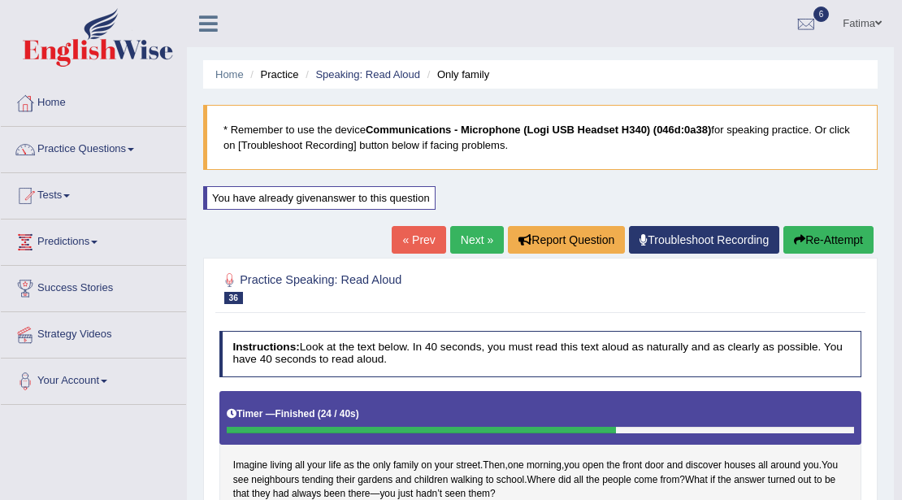
click at [472, 236] on link "Next »" at bounding box center [477, 240] width 54 height 28
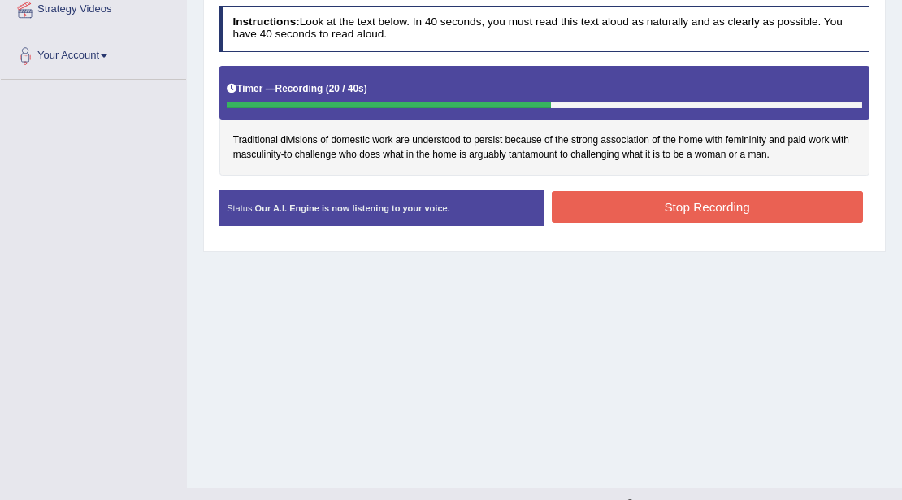
click at [714, 202] on button "Stop Recording" at bounding box center [707, 207] width 311 height 32
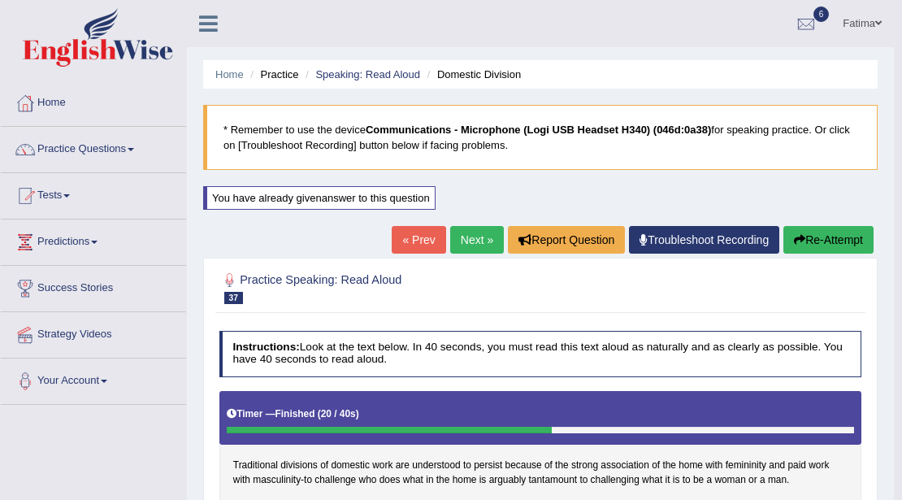
click at [468, 245] on link "Next »" at bounding box center [477, 240] width 54 height 28
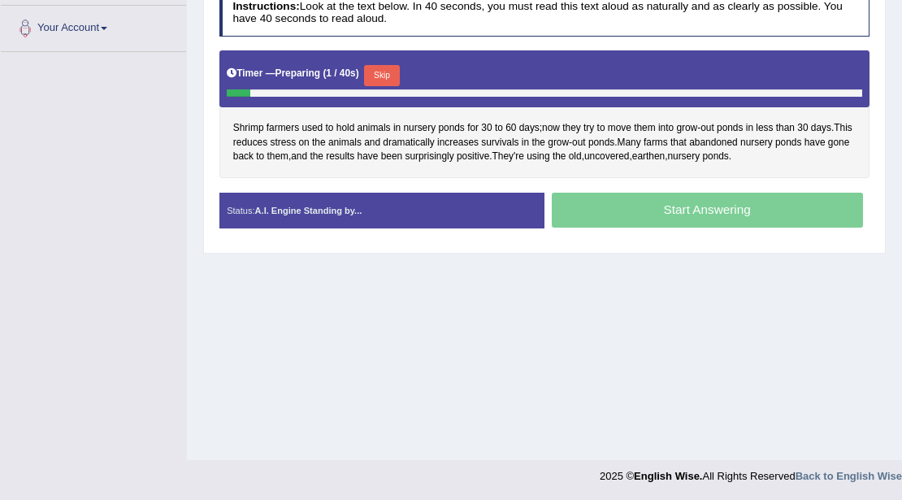
scroll to position [353, 0]
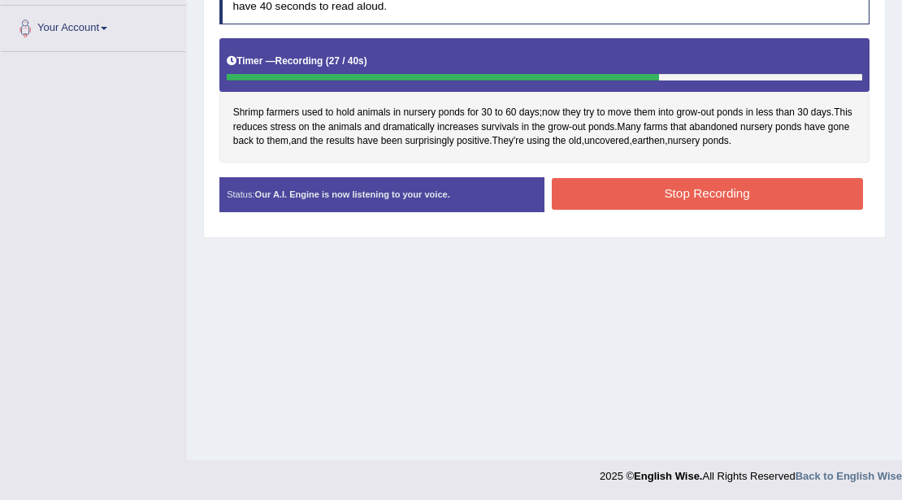
click at [701, 195] on button "Stop Recording" at bounding box center [707, 194] width 311 height 32
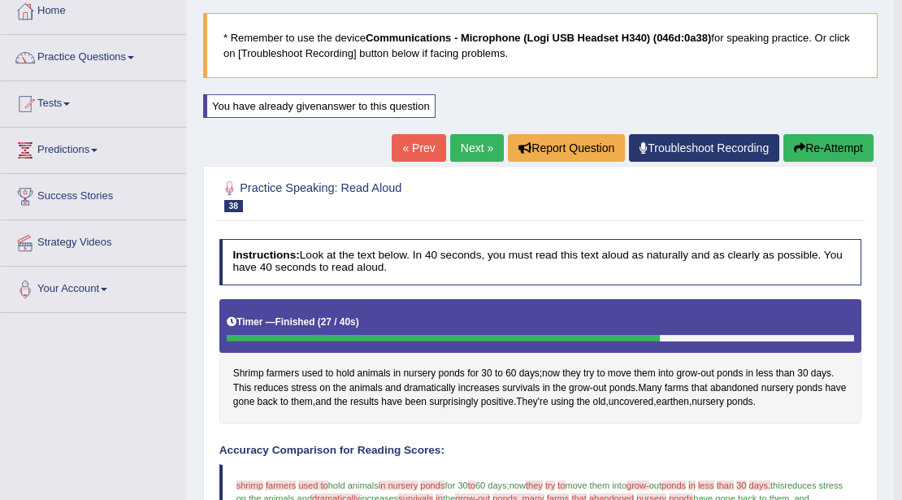
scroll to position [88, 0]
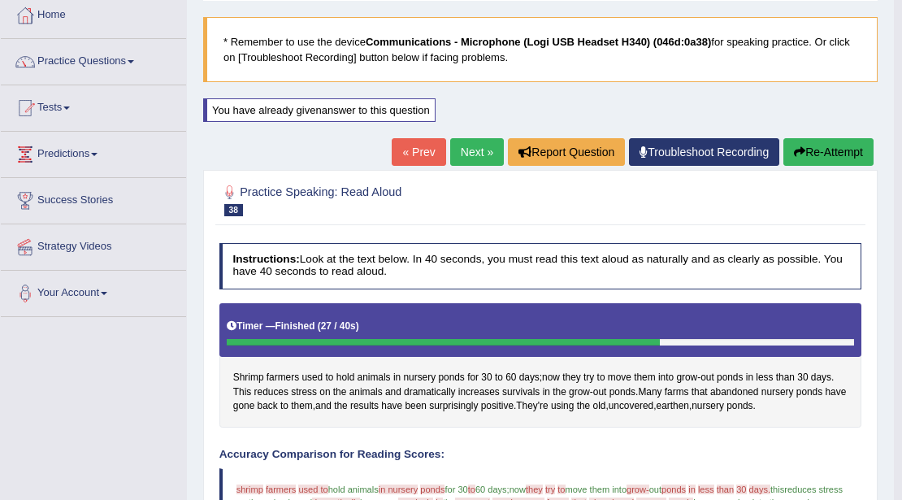
click at [803, 158] on button "Re-Attempt" at bounding box center [828, 152] width 90 height 28
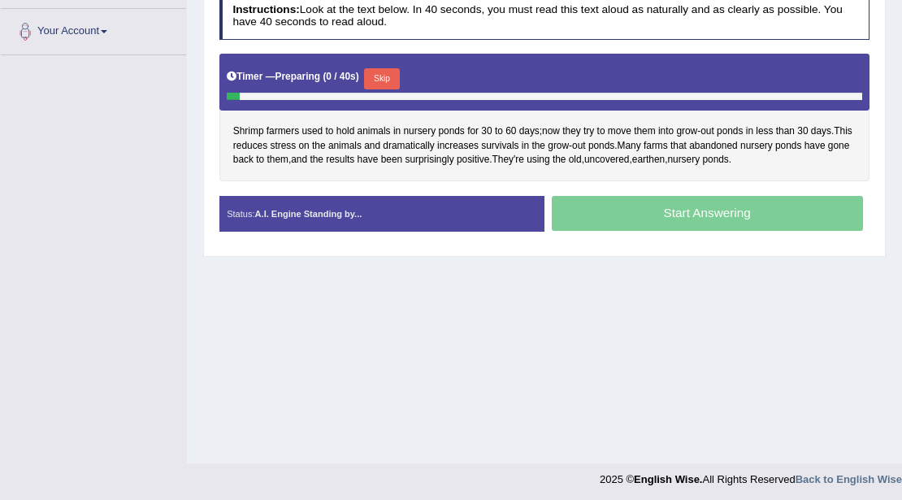
click at [384, 76] on button "Skip" at bounding box center [381, 78] width 35 height 21
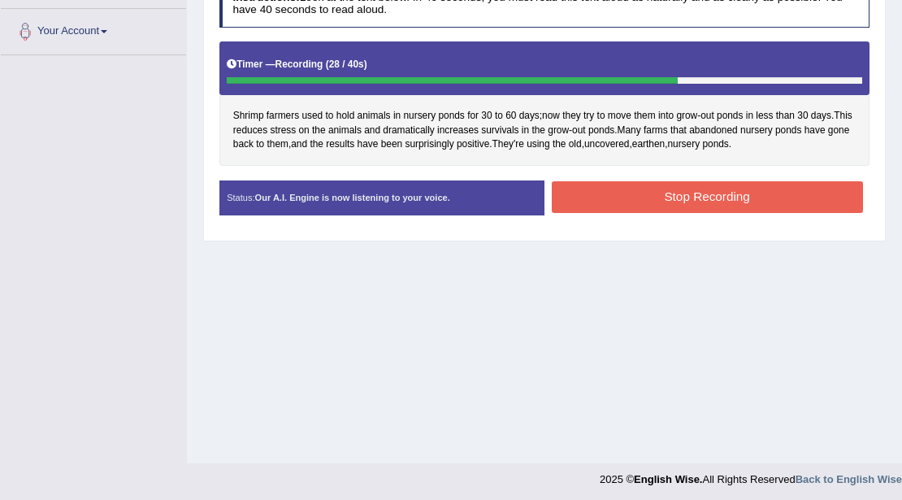
click at [644, 197] on button "Stop Recording" at bounding box center [707, 197] width 311 height 32
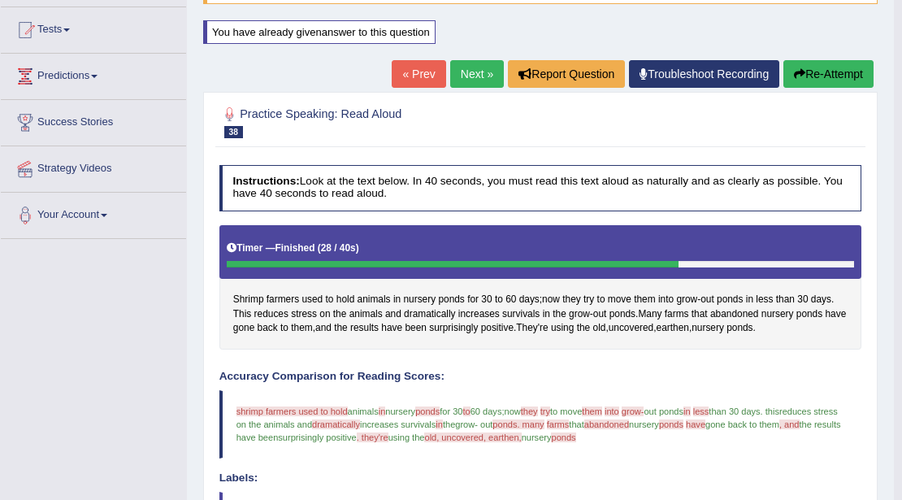
scroll to position [142, 0]
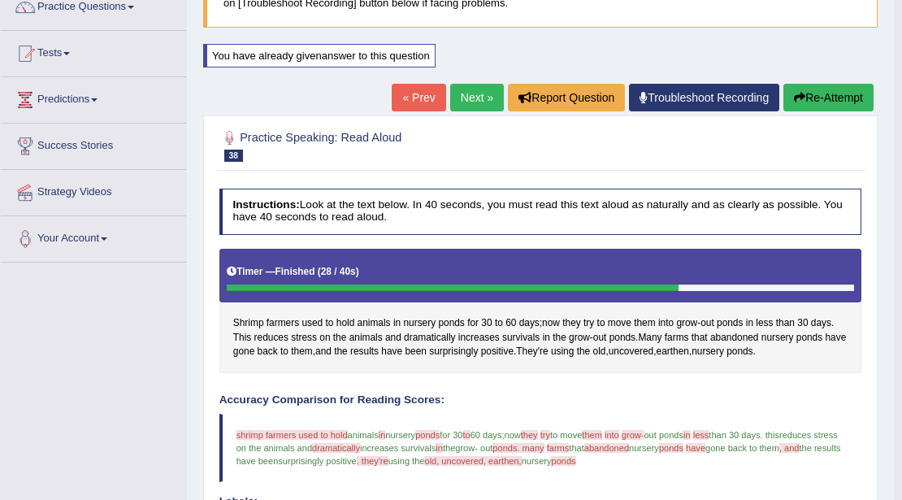
click at [475, 102] on link "Next »" at bounding box center [477, 98] width 54 height 28
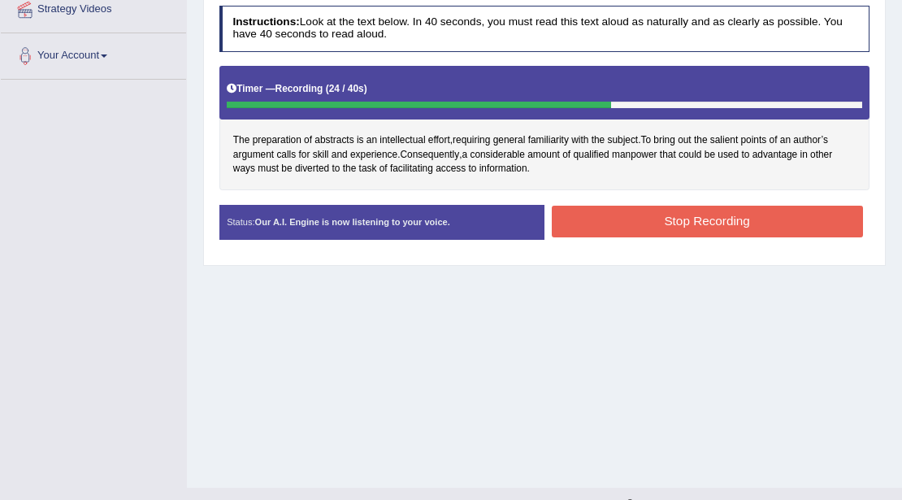
click at [577, 229] on button "Stop Recording" at bounding box center [707, 222] width 311 height 32
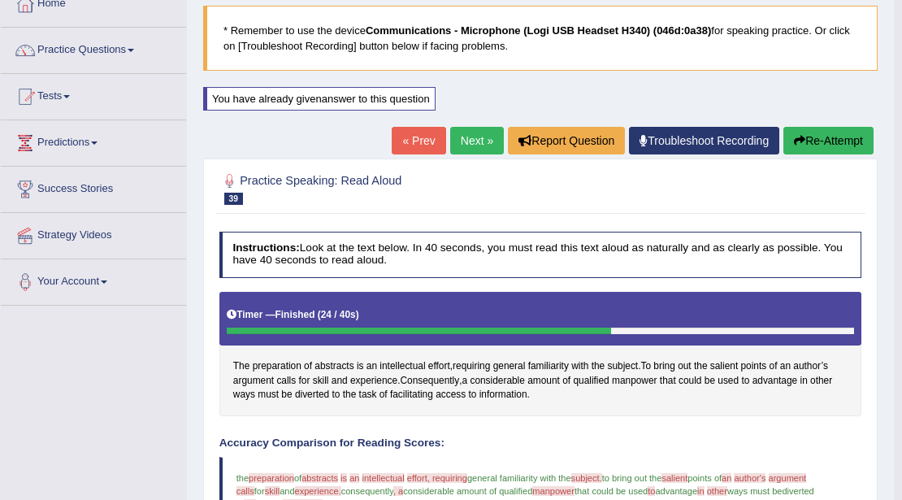
scroll to position [88, 0]
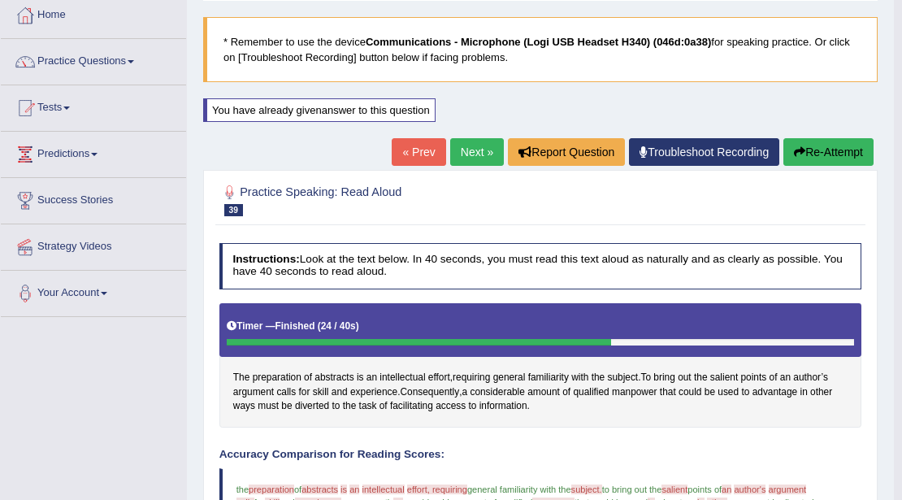
click at [463, 154] on link "Next »" at bounding box center [477, 152] width 54 height 28
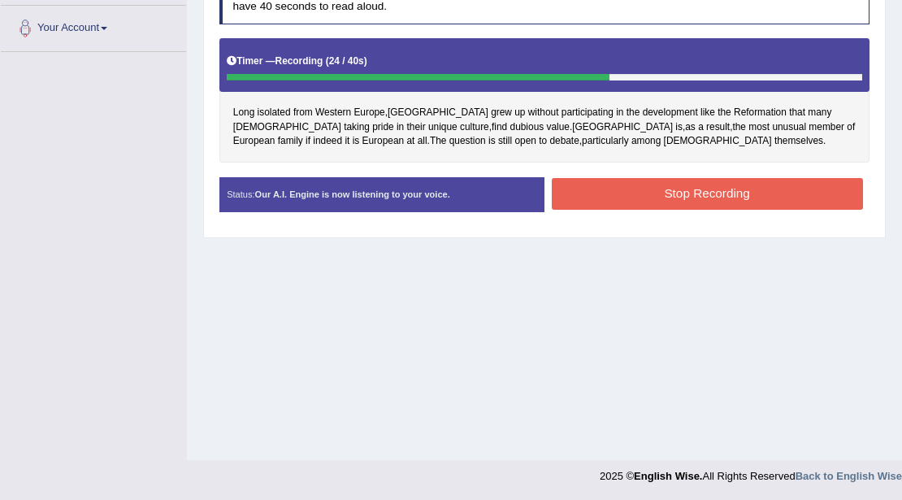
click at [601, 197] on button "Stop Recording" at bounding box center [707, 194] width 311 height 32
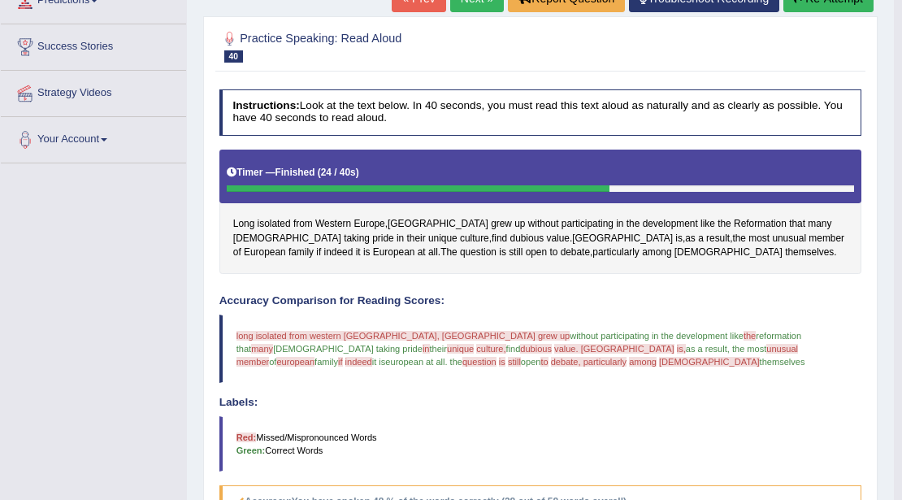
scroll to position [88, 0]
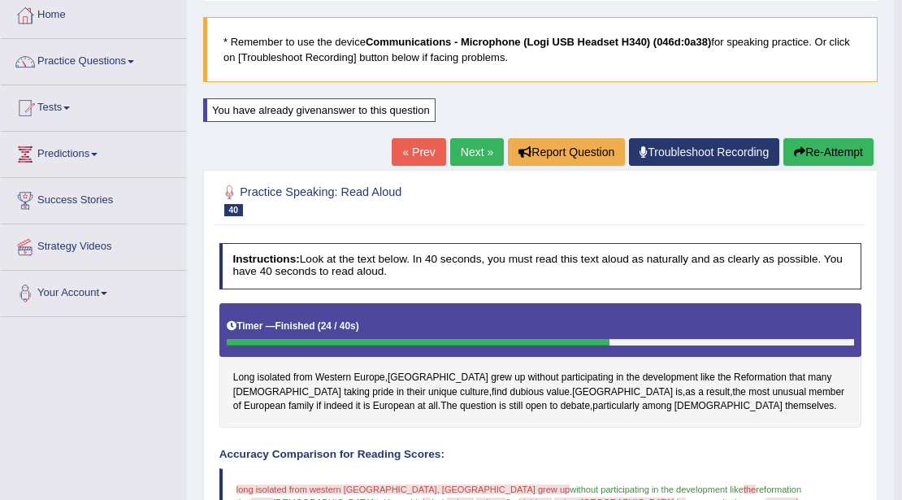
click at [796, 156] on button "Re-Attempt" at bounding box center [828, 152] width 90 height 28
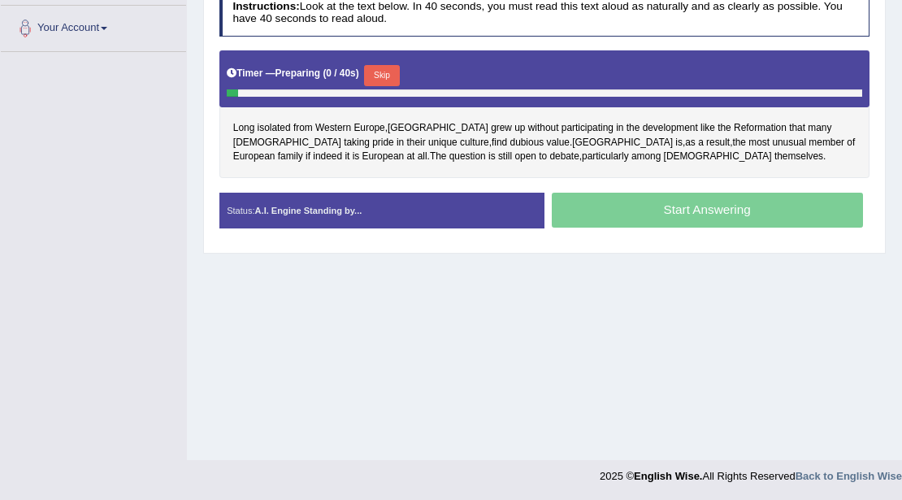
scroll to position [353, 0]
click at [393, 76] on button "Skip" at bounding box center [381, 75] width 35 height 21
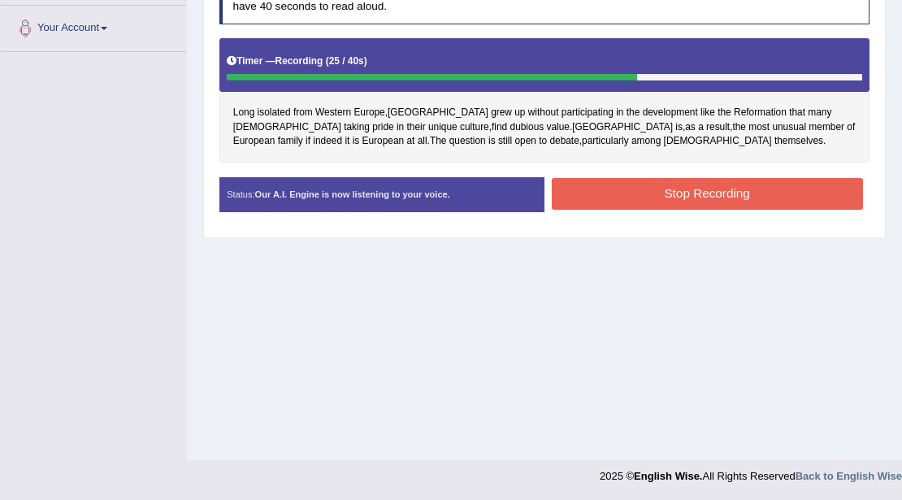
click at [584, 184] on button "Stop Recording" at bounding box center [707, 194] width 311 height 32
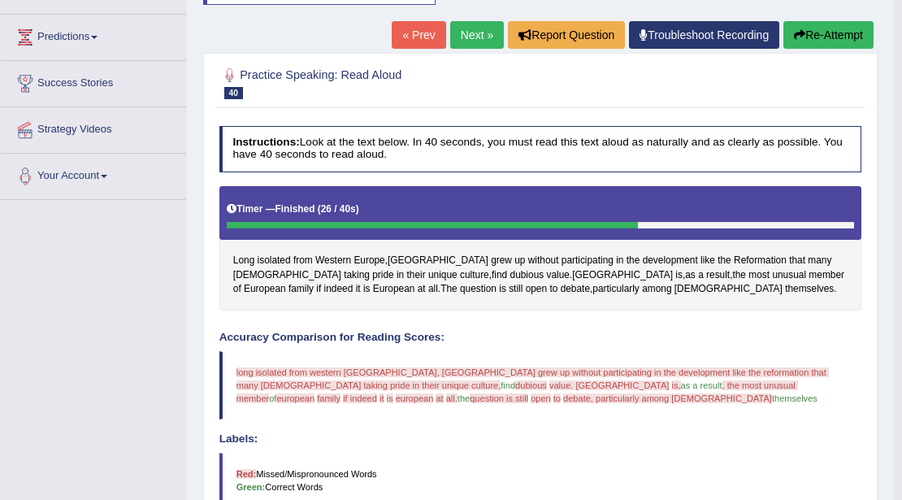
scroll to position [197, 0]
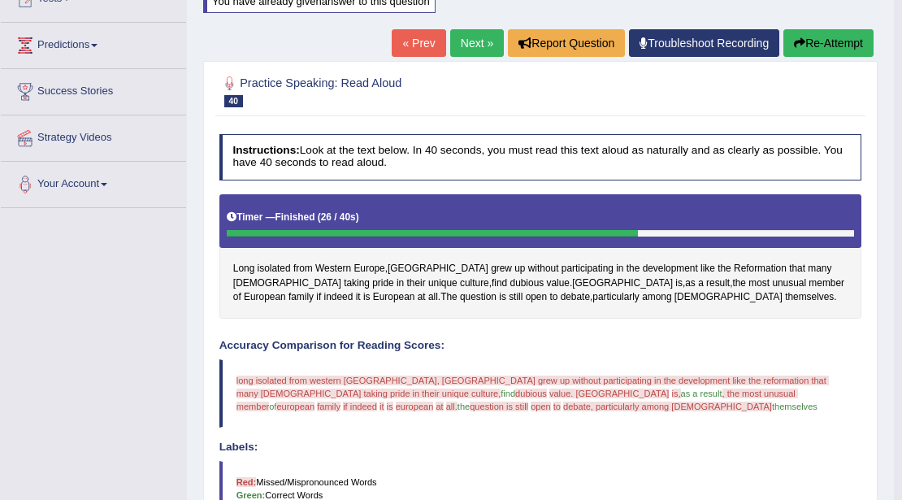
click at [818, 43] on button "Re-Attempt" at bounding box center [828, 43] width 90 height 28
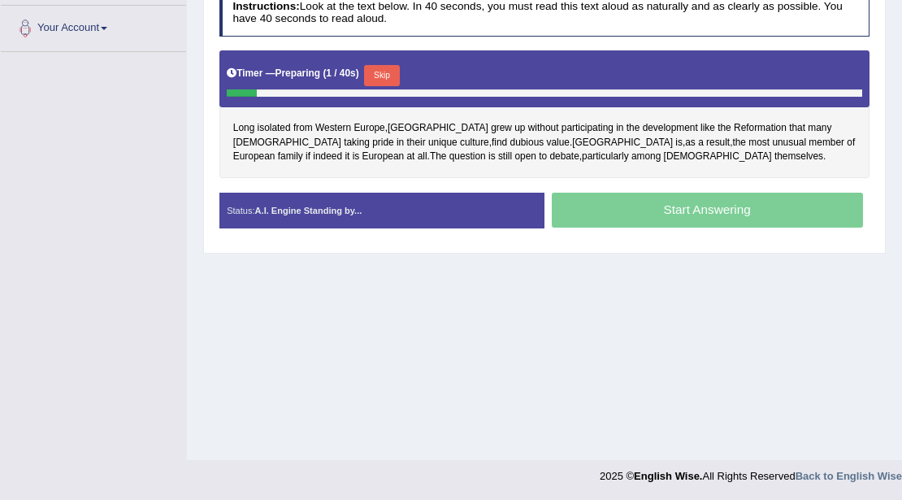
click at [382, 70] on button "Skip" at bounding box center [381, 75] width 35 height 21
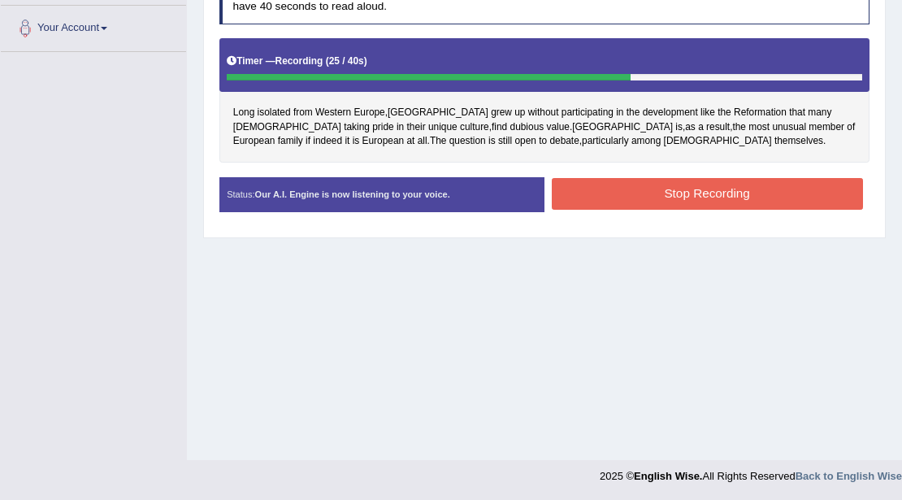
click at [590, 192] on button "Stop Recording" at bounding box center [707, 194] width 311 height 32
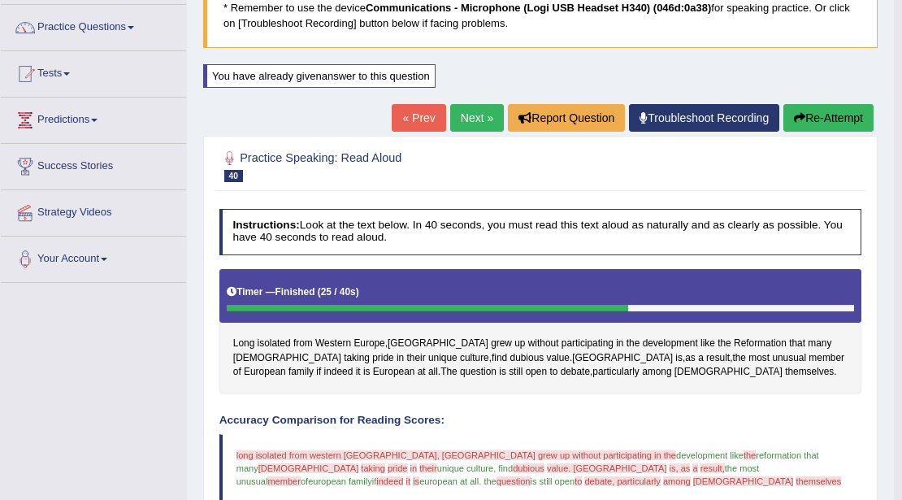
scroll to position [88, 0]
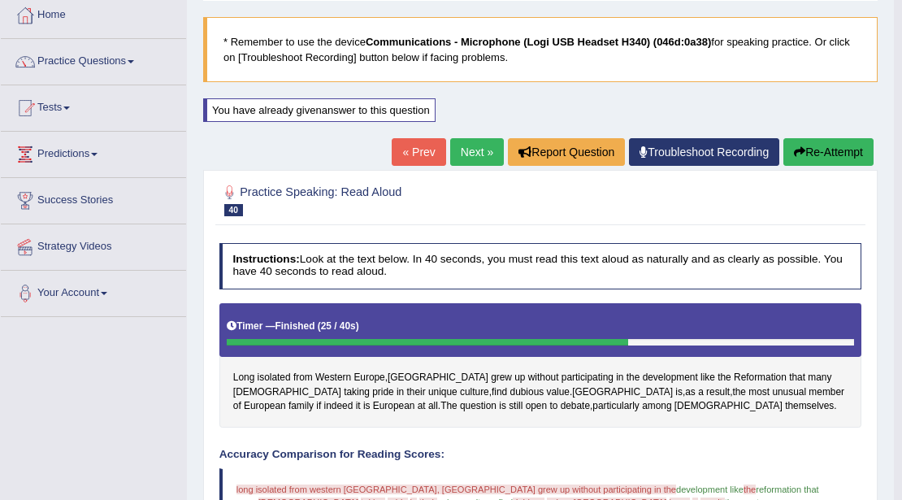
click at [818, 152] on button "Re-Attempt" at bounding box center [828, 152] width 90 height 28
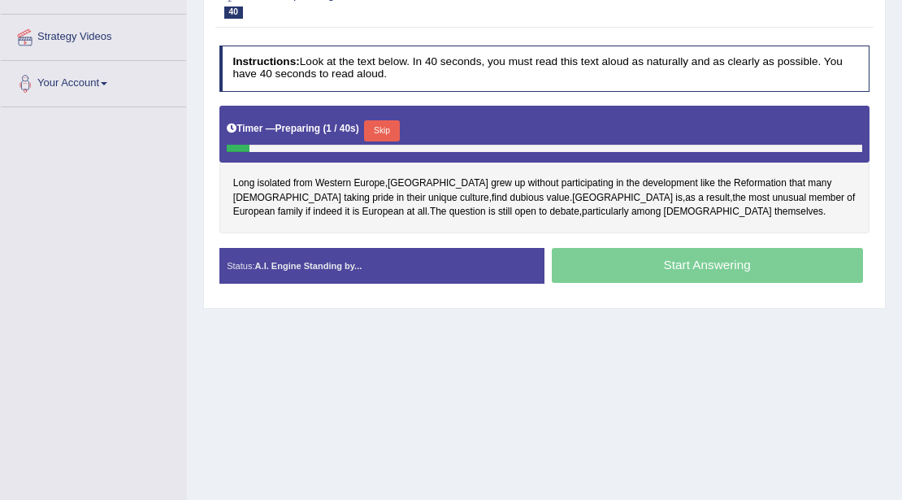
scroll to position [245, 0]
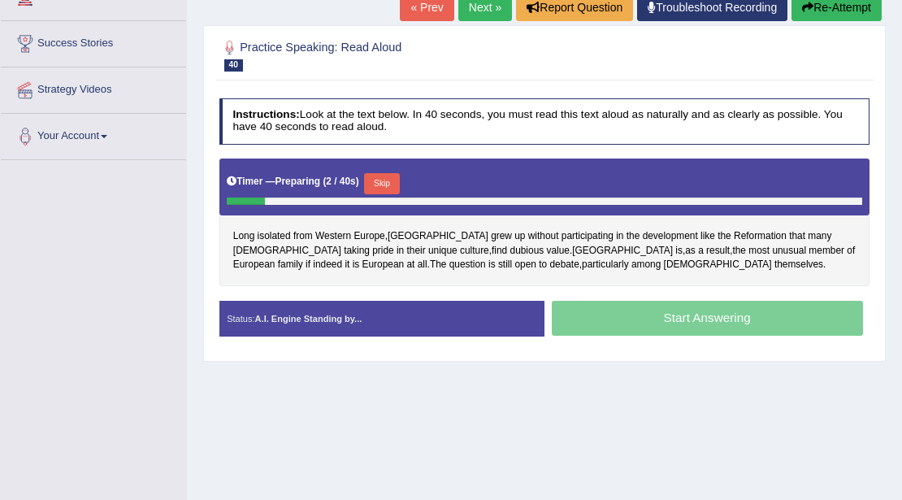
click at [394, 180] on button "Skip" at bounding box center [381, 183] width 35 height 21
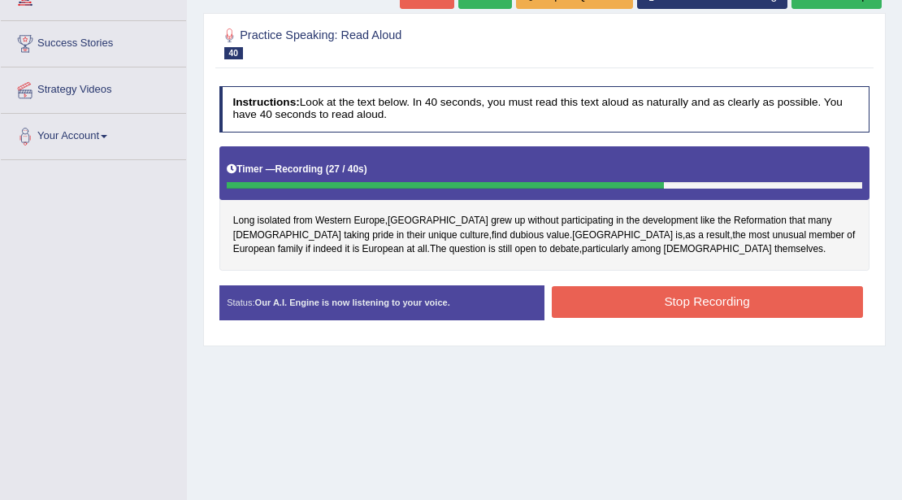
click at [583, 305] on button "Stop Recording" at bounding box center [707, 302] width 311 height 32
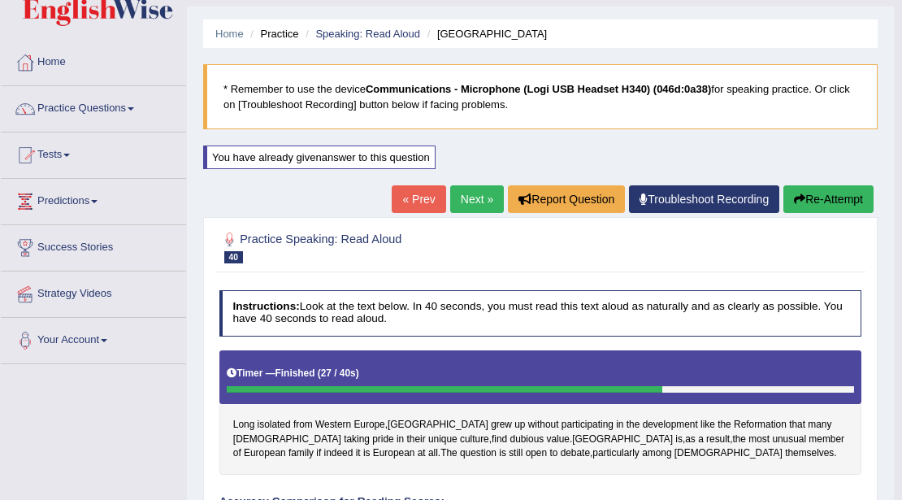
scroll to position [34, 0]
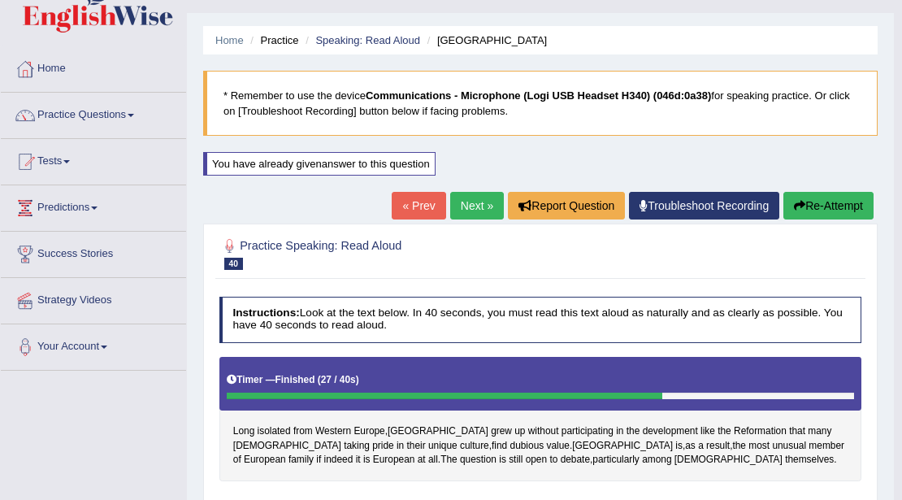
click at [475, 210] on link "Next »" at bounding box center [477, 206] width 54 height 28
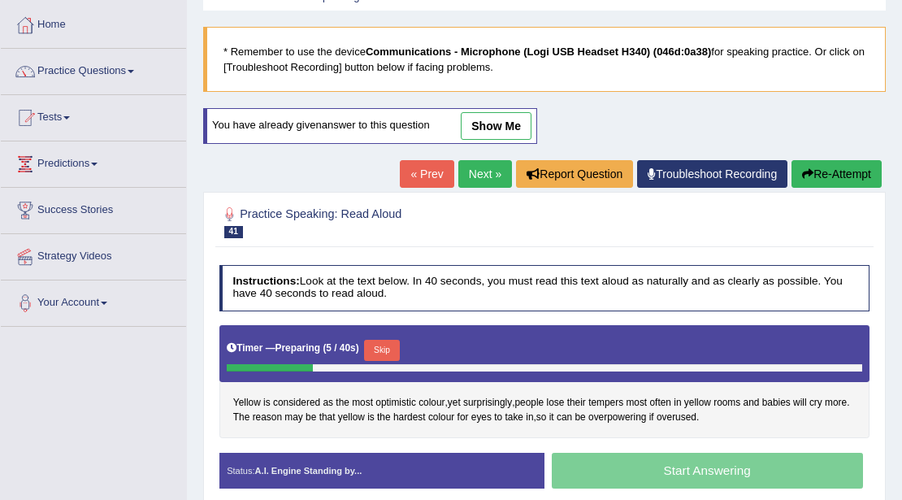
scroll to position [54, 0]
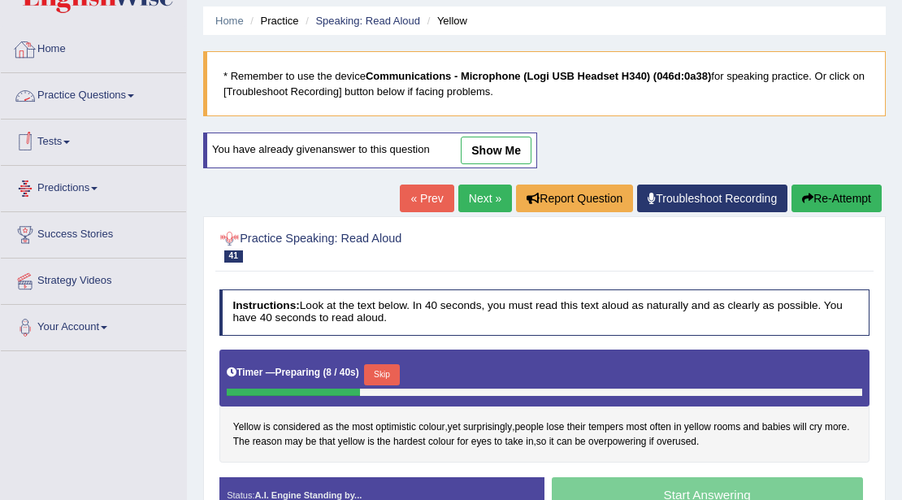
click at [114, 91] on link "Practice Questions" at bounding box center [93, 93] width 185 height 41
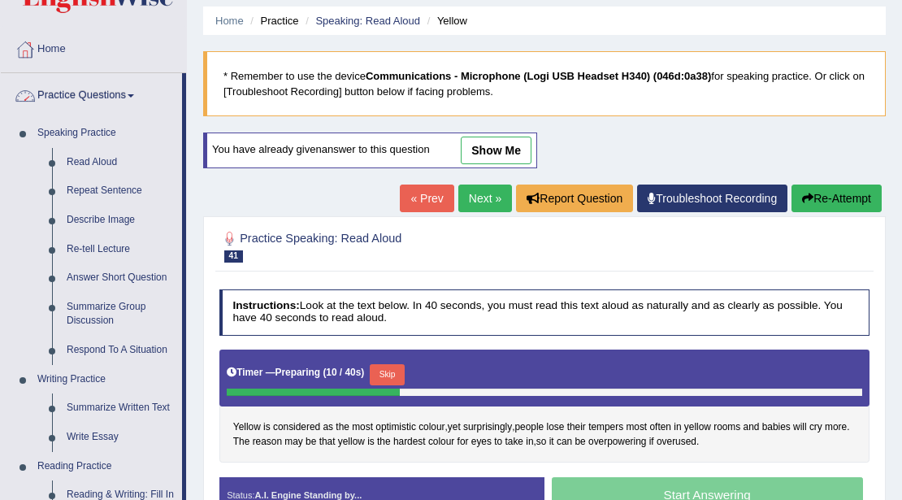
click at [131, 98] on link "Practice Questions" at bounding box center [91, 93] width 181 height 41
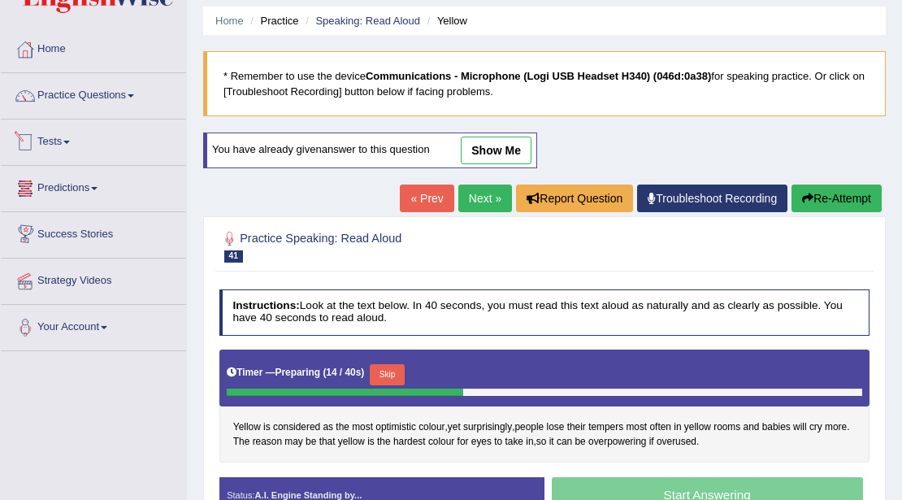
click at [65, 134] on link "Tests" at bounding box center [93, 139] width 185 height 41
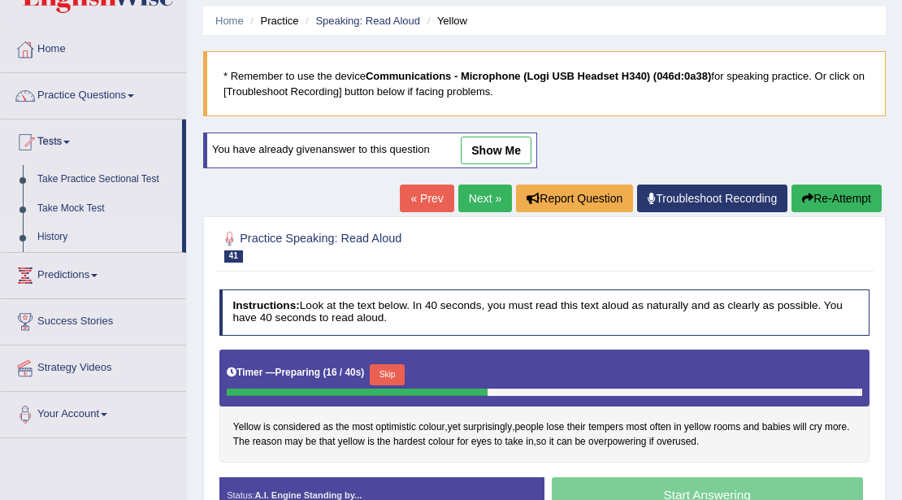
click at [51, 228] on link "History" at bounding box center [106, 237] width 152 height 29
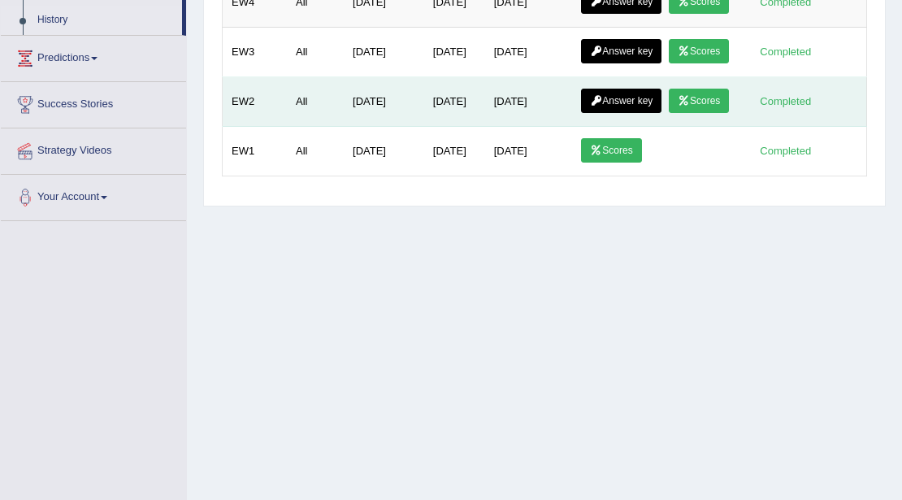
click at [669, 113] on link "Scores" at bounding box center [699, 101] width 60 height 24
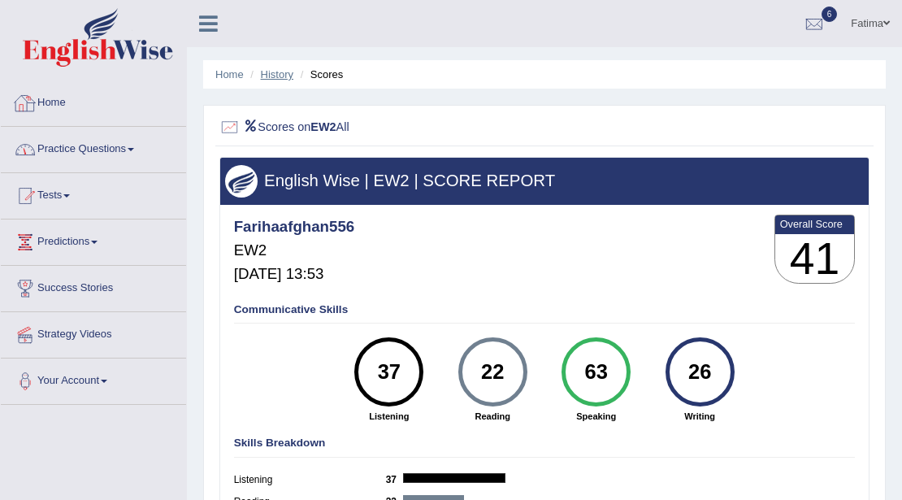
click at [268, 75] on link "History" at bounding box center [277, 74] width 33 height 12
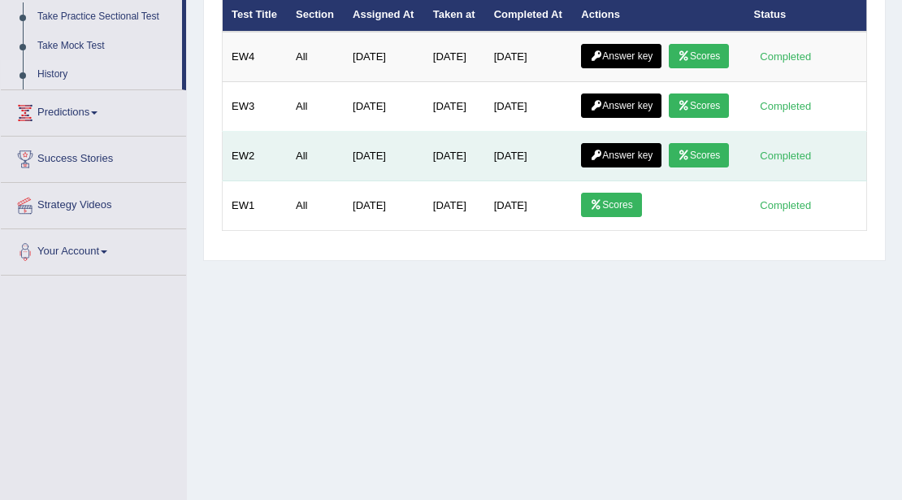
click at [625, 167] on link "Answer key" at bounding box center [621, 155] width 80 height 24
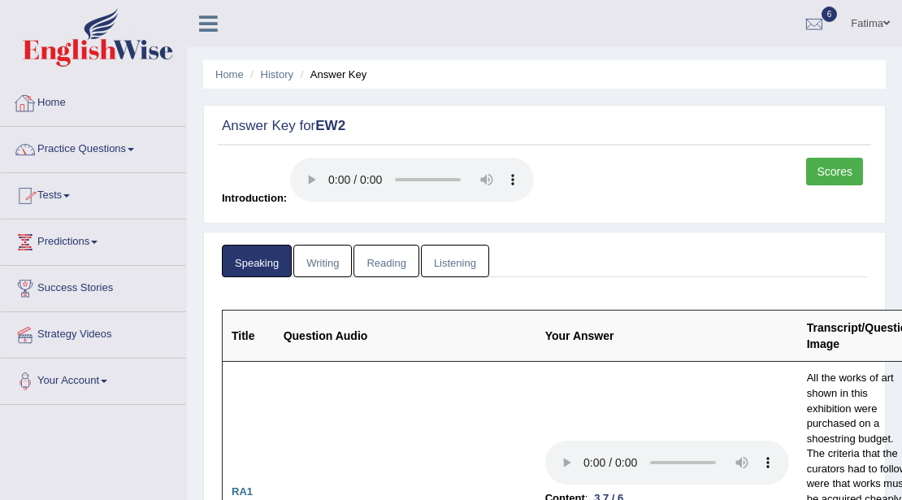
click at [75, 151] on link "Practice Questions" at bounding box center [93, 147] width 185 height 41
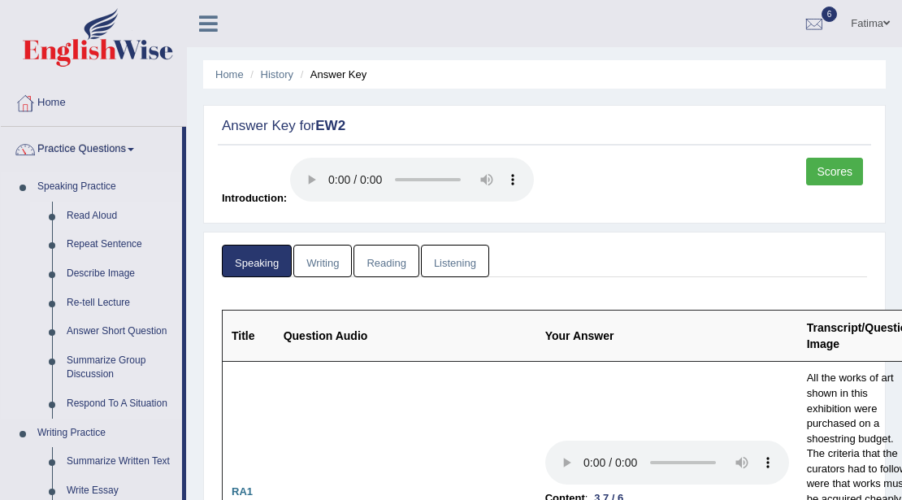
click at [115, 216] on link "Read Aloud" at bounding box center [120, 216] width 123 height 29
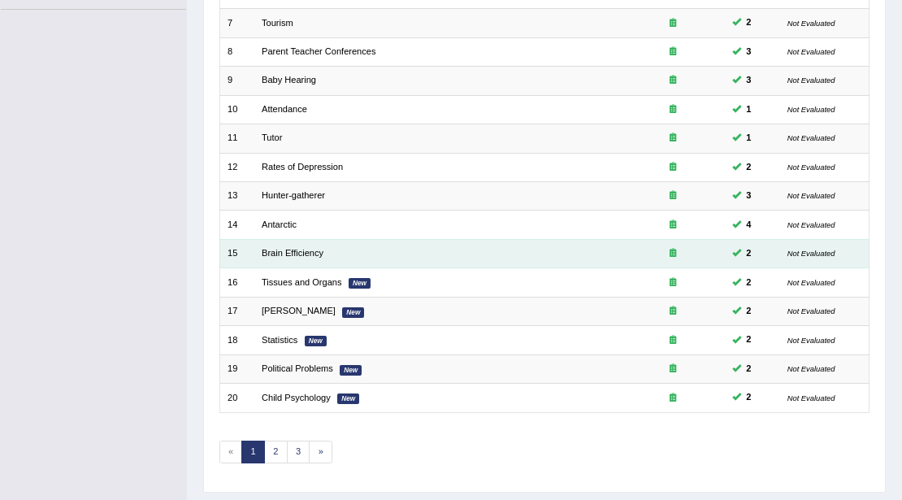
scroll to position [432, 0]
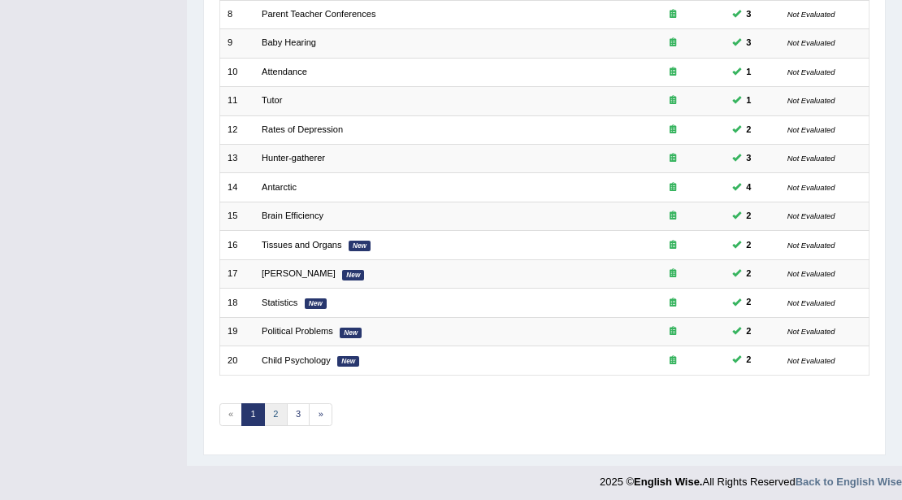
click at [269, 410] on link "2" at bounding box center [276, 414] width 24 height 23
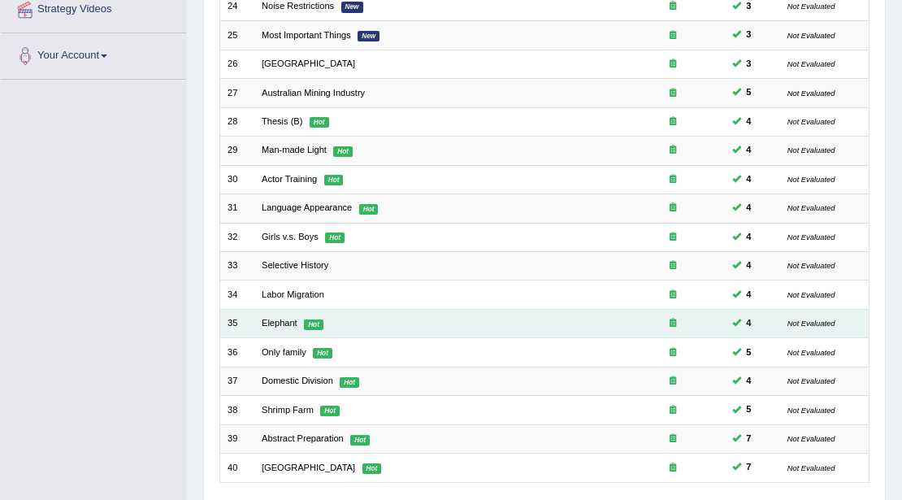
scroll to position [432, 0]
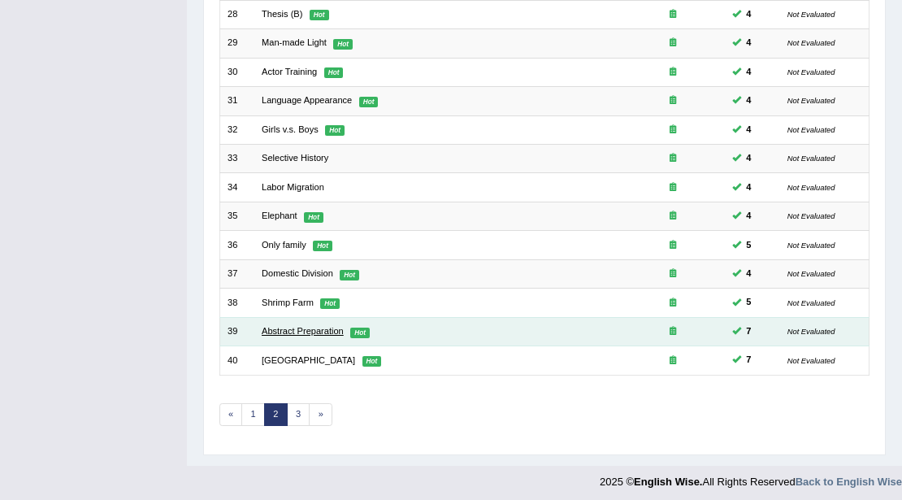
click at [333, 326] on link "Abstract Preparation" at bounding box center [303, 331] width 82 height 10
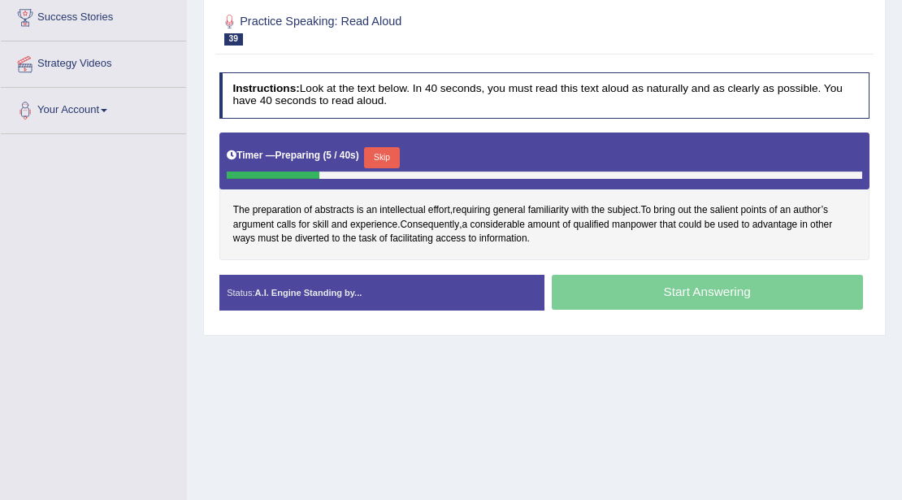
scroll to position [54, 0]
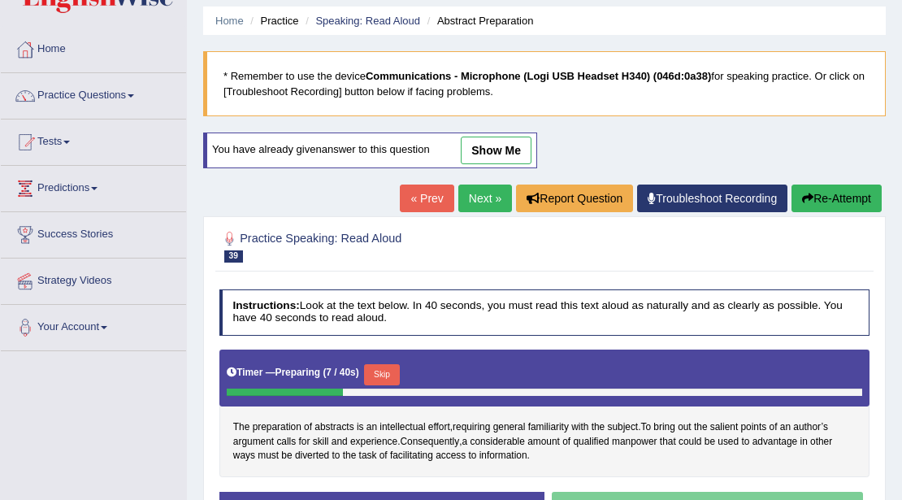
click at [481, 195] on link "Next »" at bounding box center [485, 198] width 54 height 28
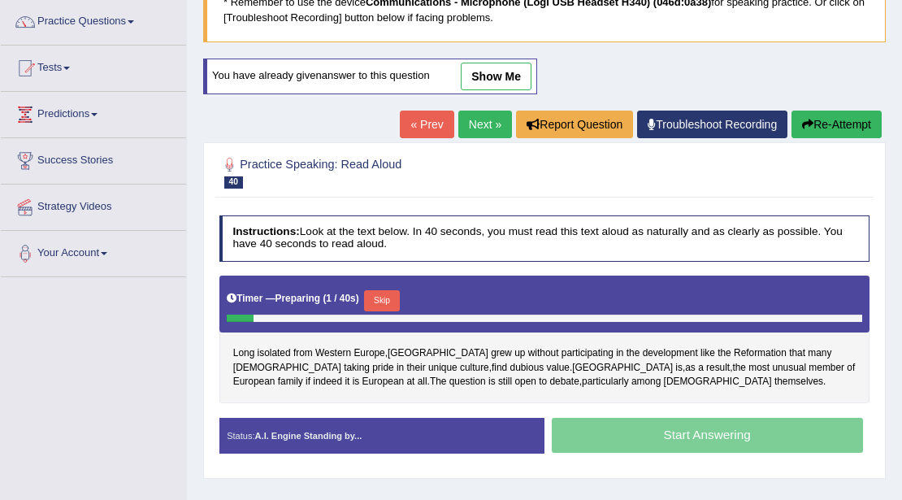
scroll to position [54, 0]
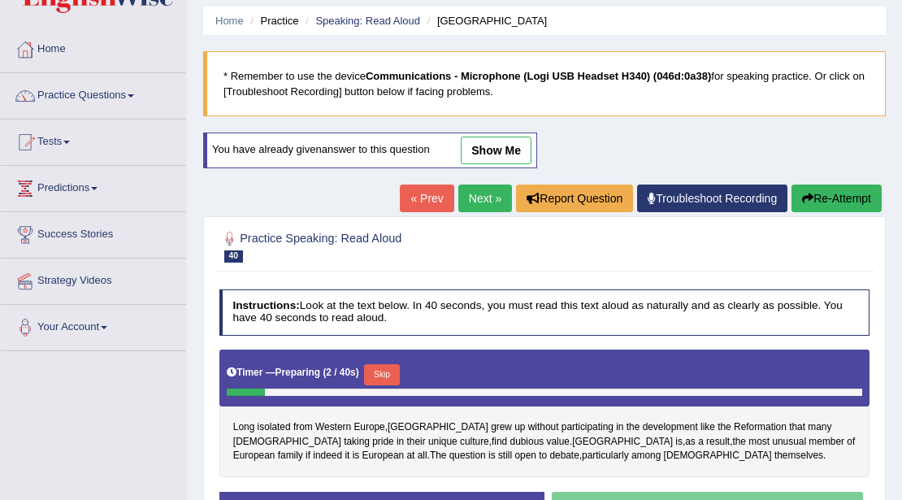
click at [460, 197] on link "Next »" at bounding box center [485, 198] width 54 height 28
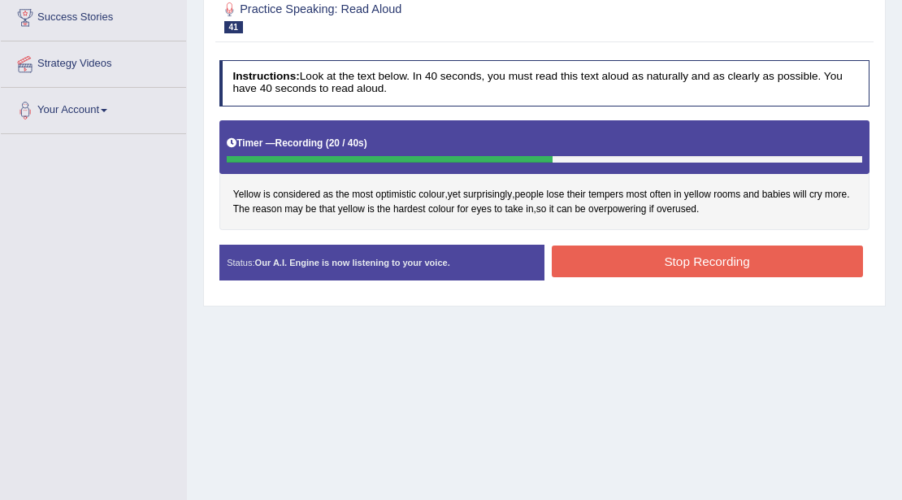
click at [653, 267] on button "Stop Recording" at bounding box center [707, 261] width 311 height 32
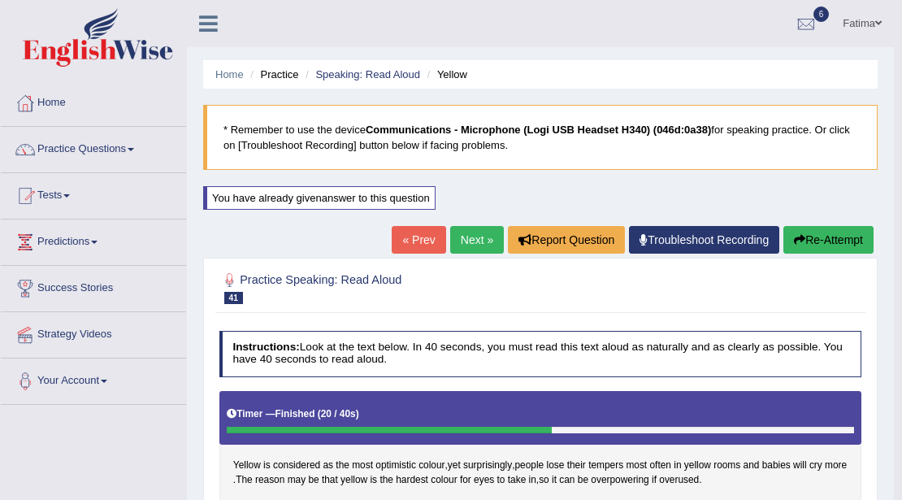
click at [464, 245] on link "Next »" at bounding box center [477, 240] width 54 height 28
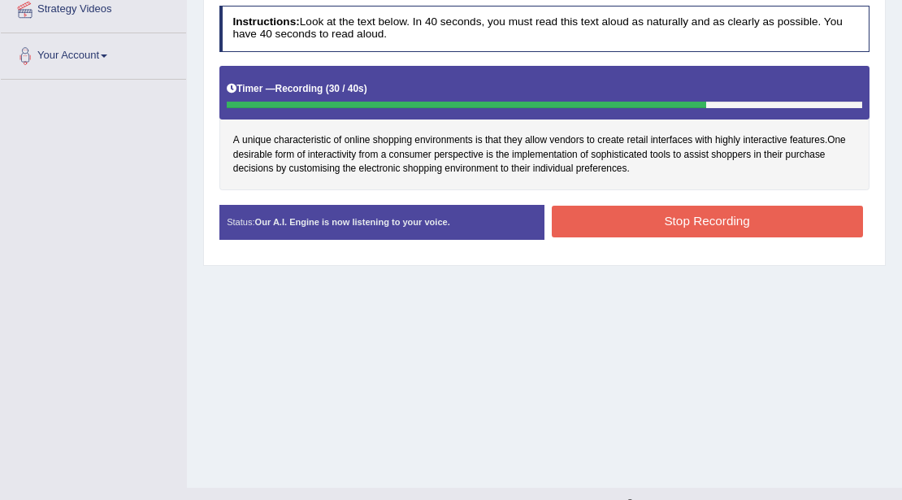
click at [610, 206] on button "Stop Recording" at bounding box center [707, 222] width 311 height 32
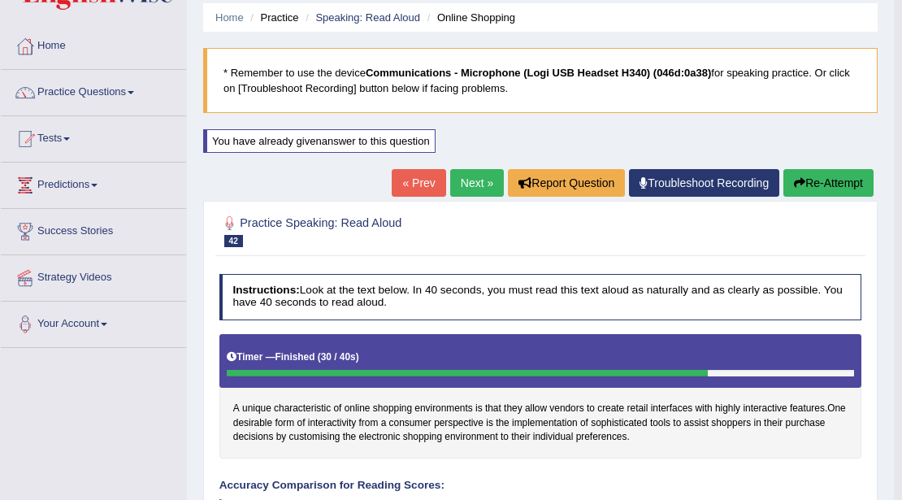
scroll to position [54, 0]
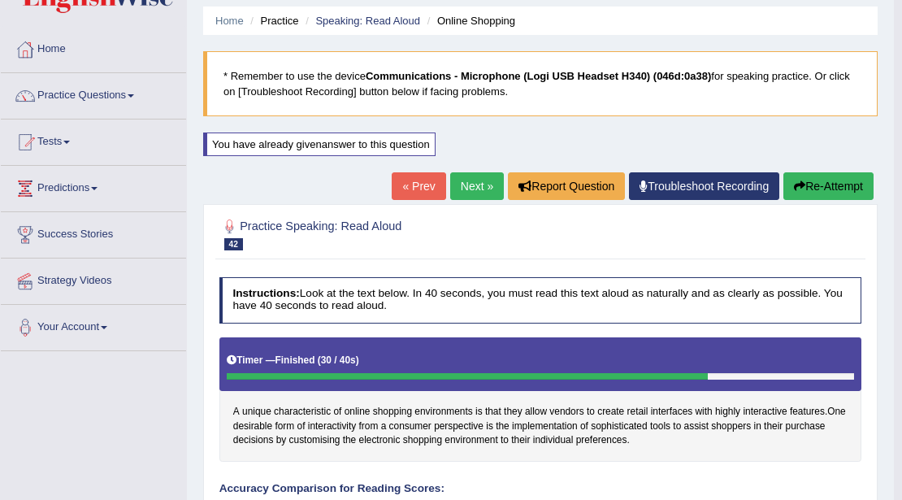
click at [794, 172] on button "Re-Attempt" at bounding box center [828, 186] width 90 height 28
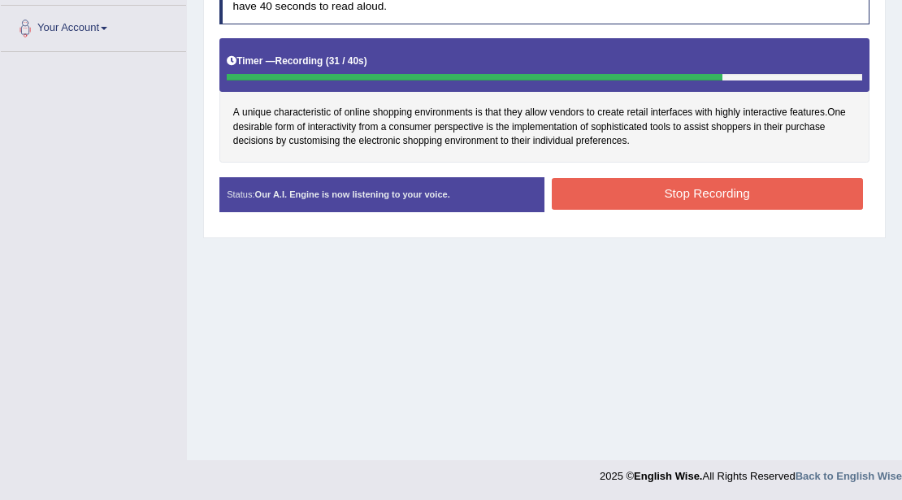
click at [625, 186] on button "Stop Recording" at bounding box center [707, 194] width 311 height 32
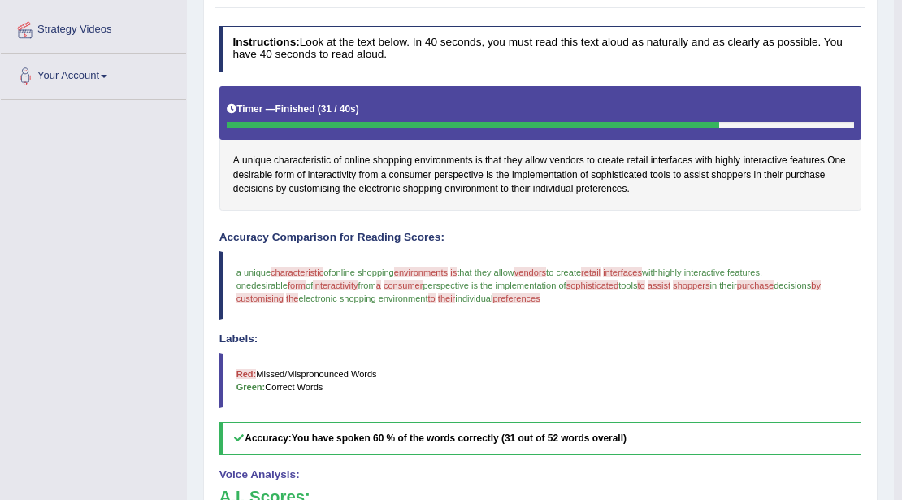
scroll to position [34, 0]
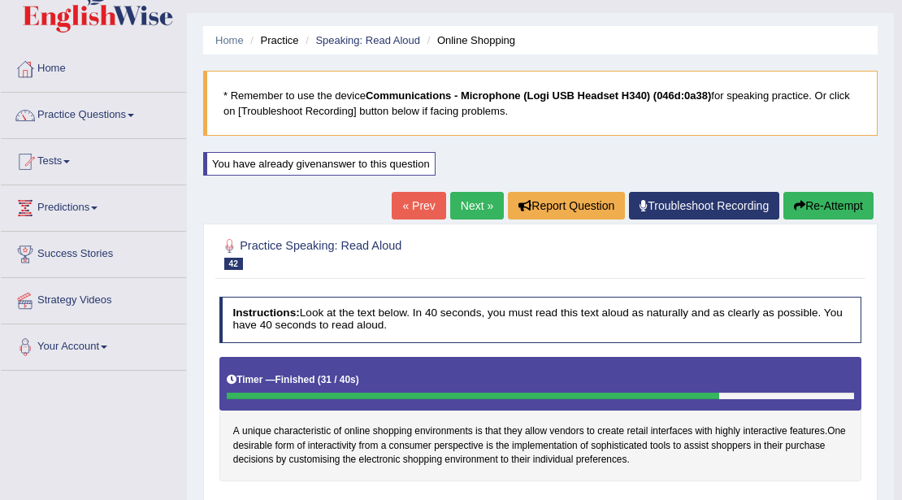
click at [471, 208] on link "Next »" at bounding box center [477, 206] width 54 height 28
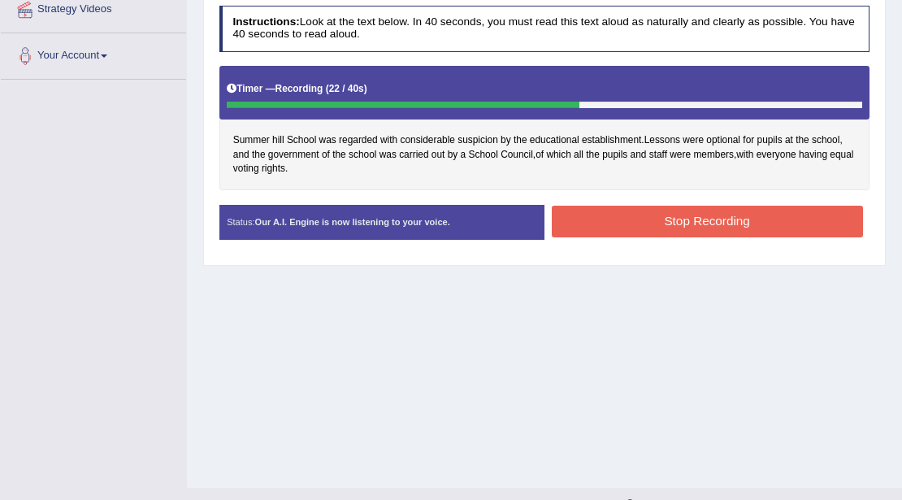
click at [614, 221] on button "Stop Recording" at bounding box center [707, 222] width 311 height 32
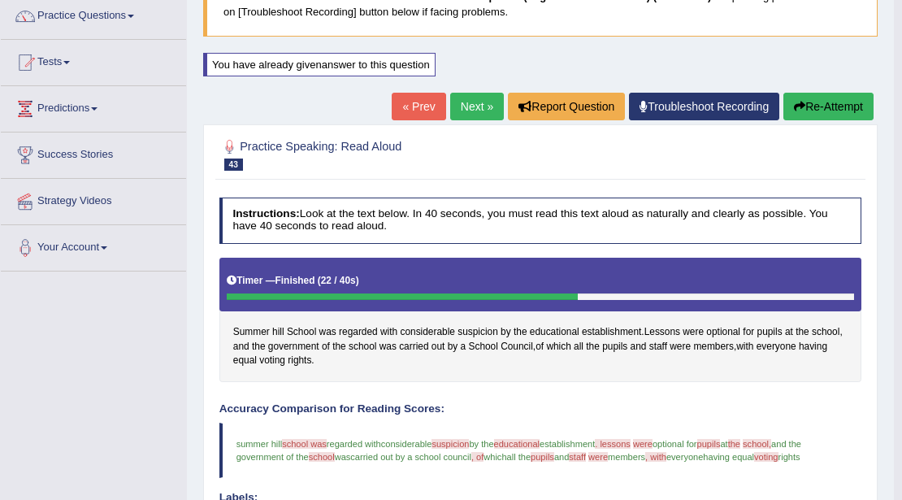
scroll to position [129, 0]
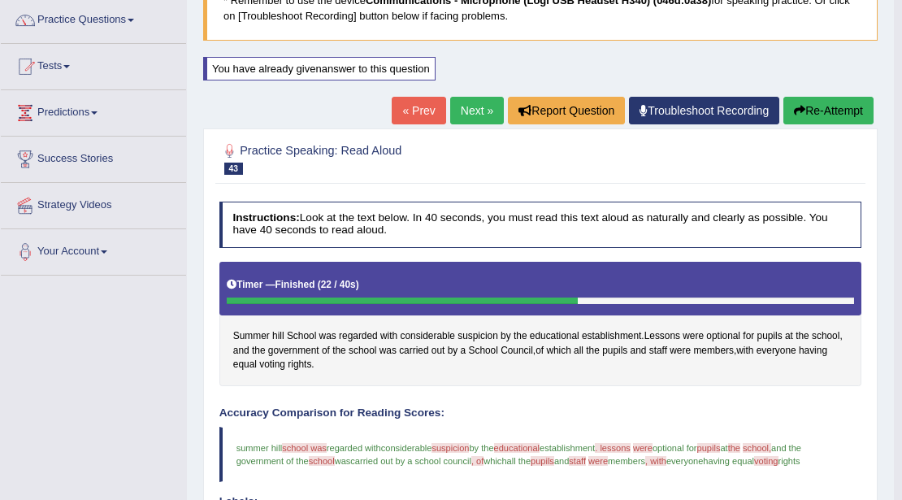
click at [471, 106] on link "Next »" at bounding box center [477, 111] width 54 height 28
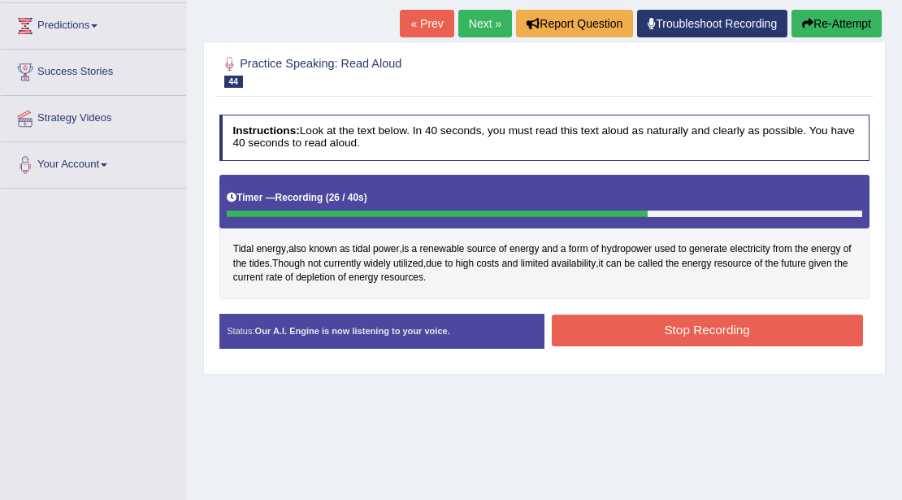
click at [640, 313] on div "Created with Highcharts 7.1.2 Great Too slow Too fast Time Speech pace meter: 0…" at bounding box center [710, 313] width 332 height 1
click at [641, 313] on div "Created with Highcharts 7.1.2 Great Too slow Too fast Time Speech pace meter: 0…" at bounding box center [710, 313] width 332 height 1
click at [642, 315] on button "Stop Recording" at bounding box center [707, 331] width 311 height 32
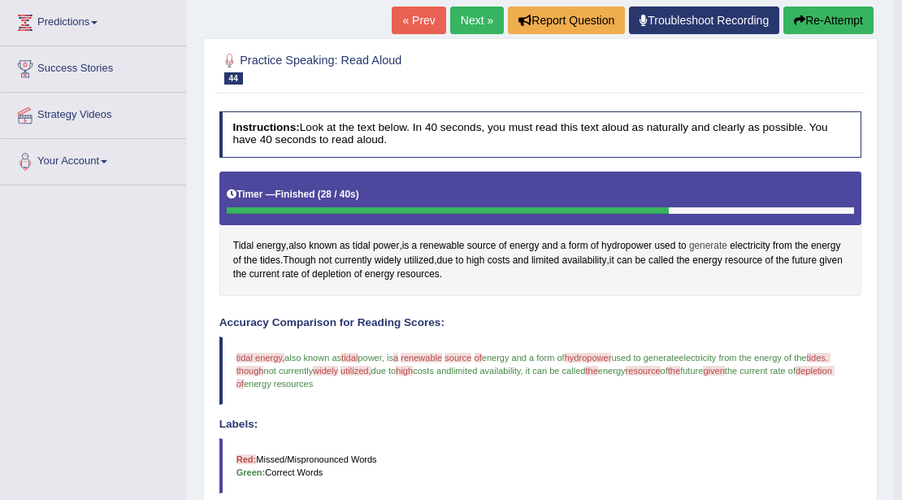
scroll to position [216, 0]
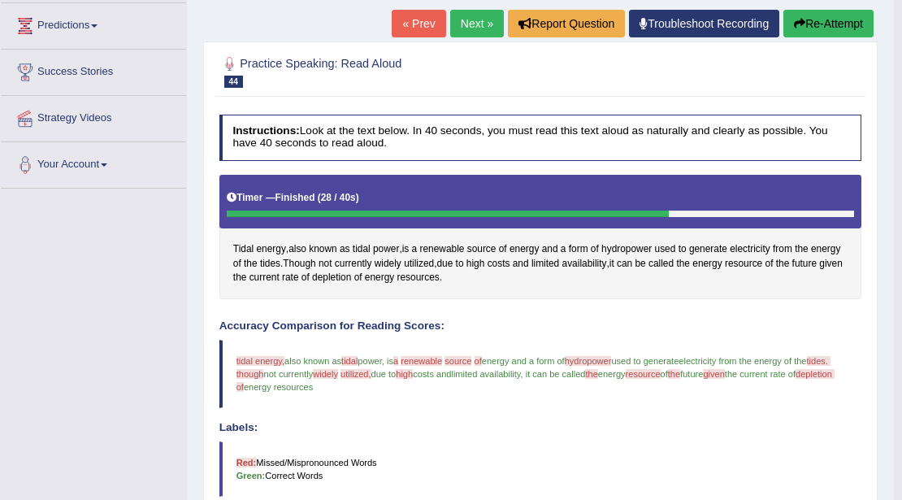
click at [472, 26] on link "Next »" at bounding box center [477, 24] width 54 height 28
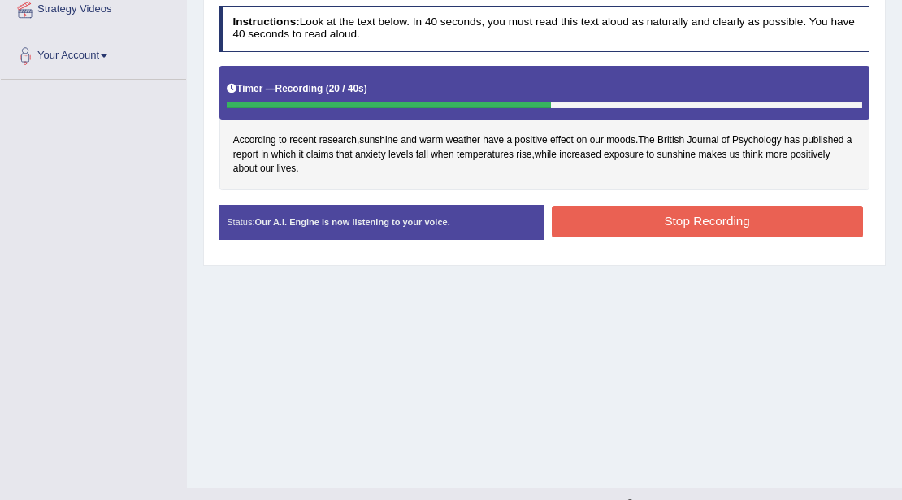
click at [653, 216] on button "Stop Recording" at bounding box center [707, 222] width 311 height 32
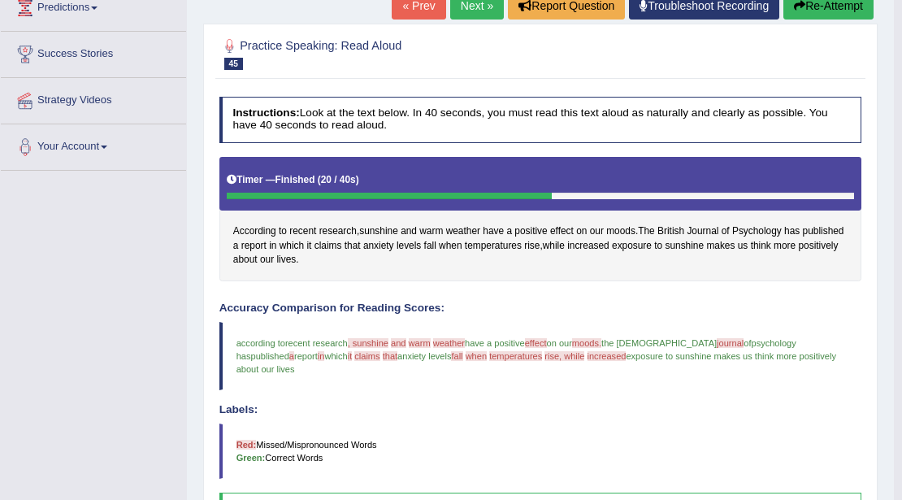
scroll to position [75, 0]
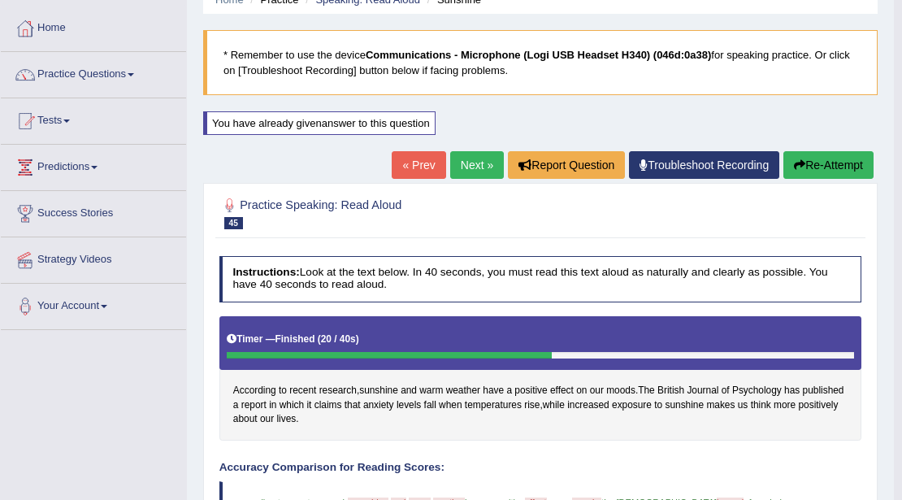
click at [474, 172] on link "Next »" at bounding box center [477, 165] width 54 height 28
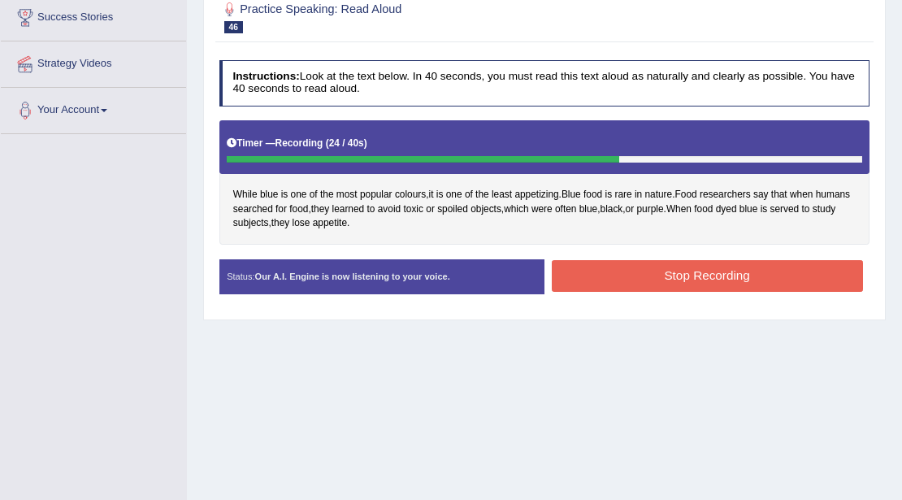
click at [684, 271] on button "Stop Recording" at bounding box center [707, 276] width 311 height 32
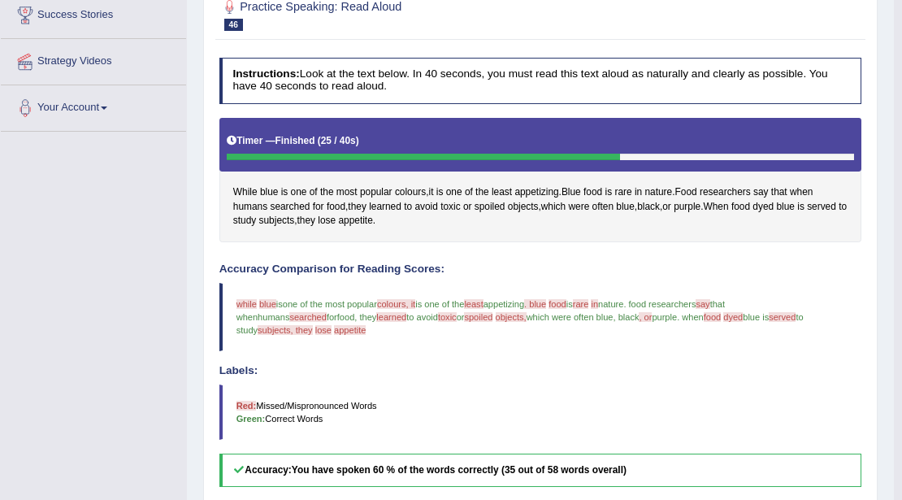
scroll to position [142, 0]
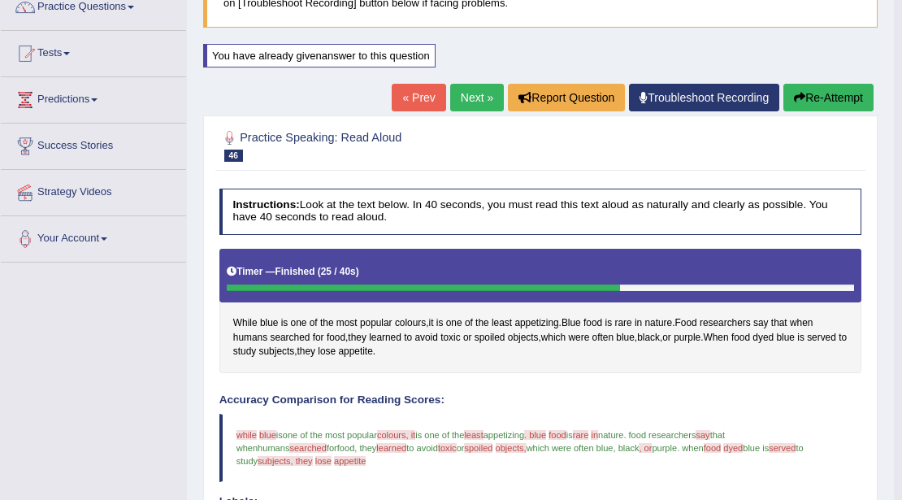
click at [844, 99] on button "Re-Attempt" at bounding box center [828, 98] width 90 height 28
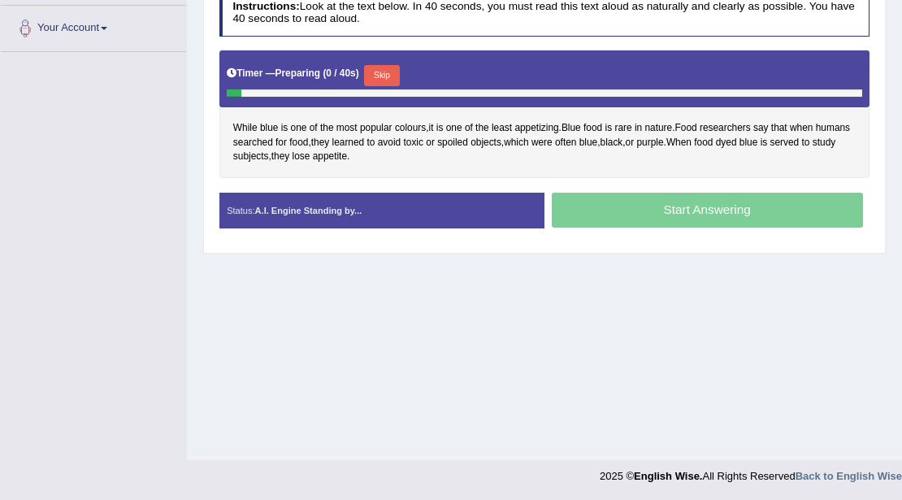
click at [398, 74] on button "Skip" at bounding box center [381, 75] width 35 height 21
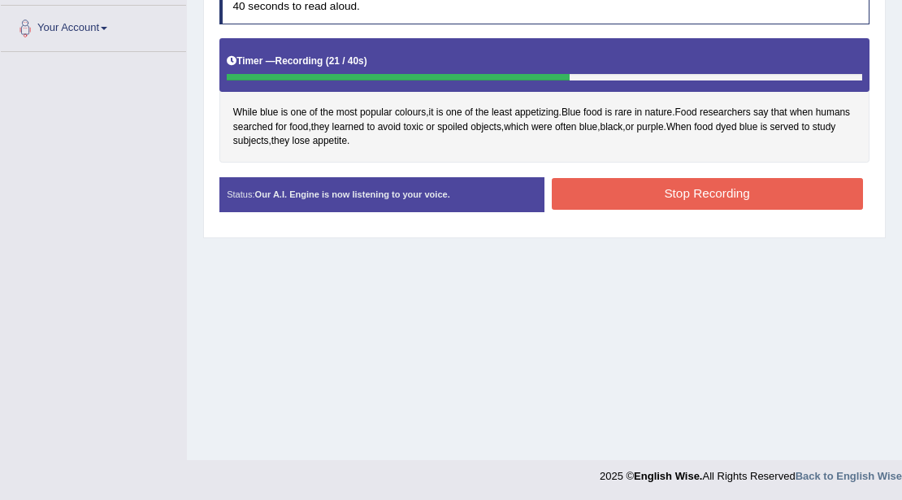
click at [701, 198] on button "Stop Recording" at bounding box center [707, 194] width 311 height 32
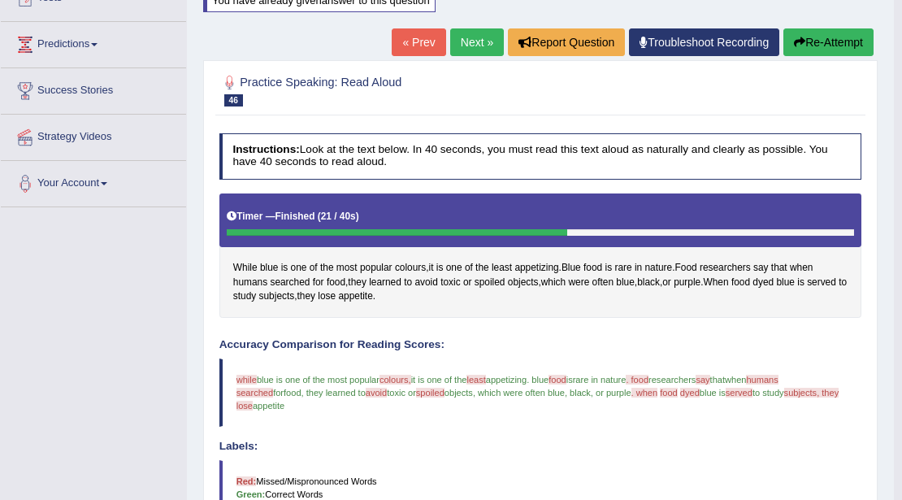
scroll to position [88, 0]
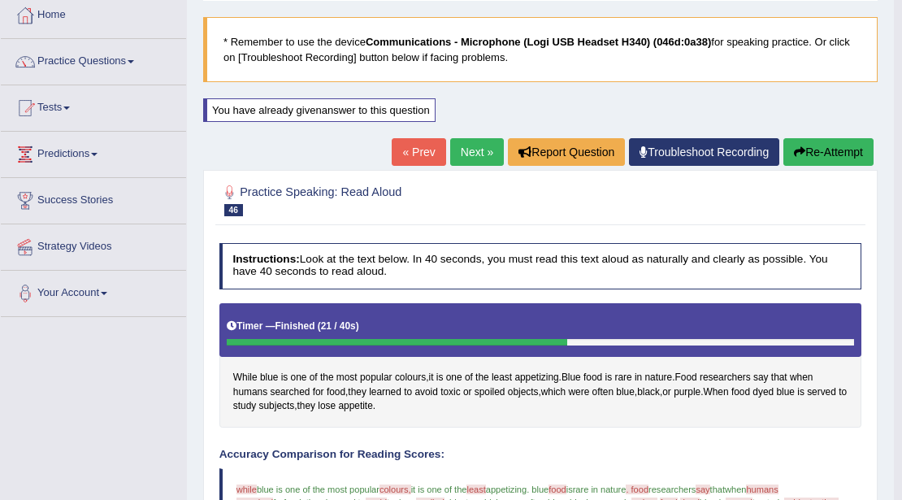
click at [471, 150] on link "Next »" at bounding box center [477, 152] width 54 height 28
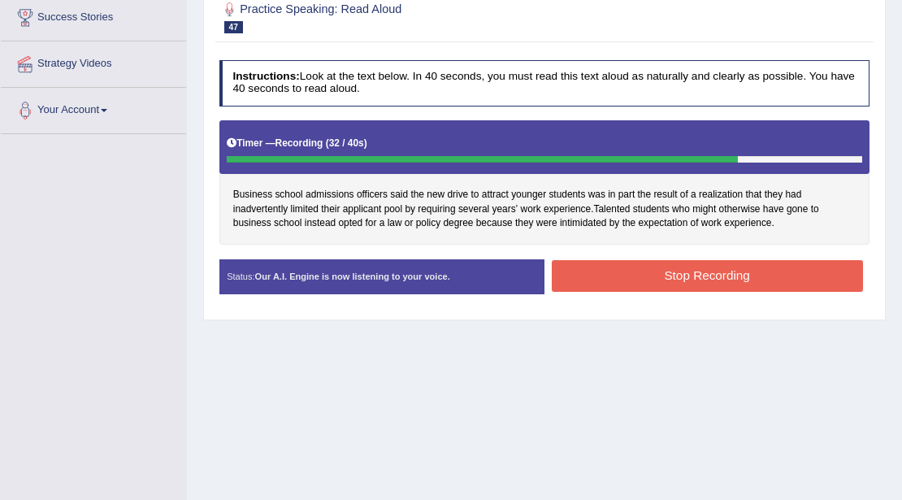
click at [787, 268] on button "Stop Recording" at bounding box center [707, 276] width 311 height 32
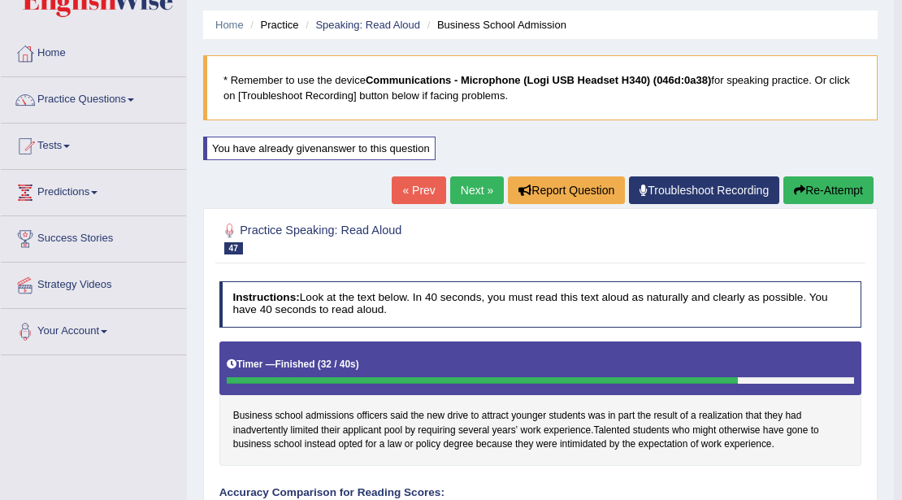
scroll to position [34, 0]
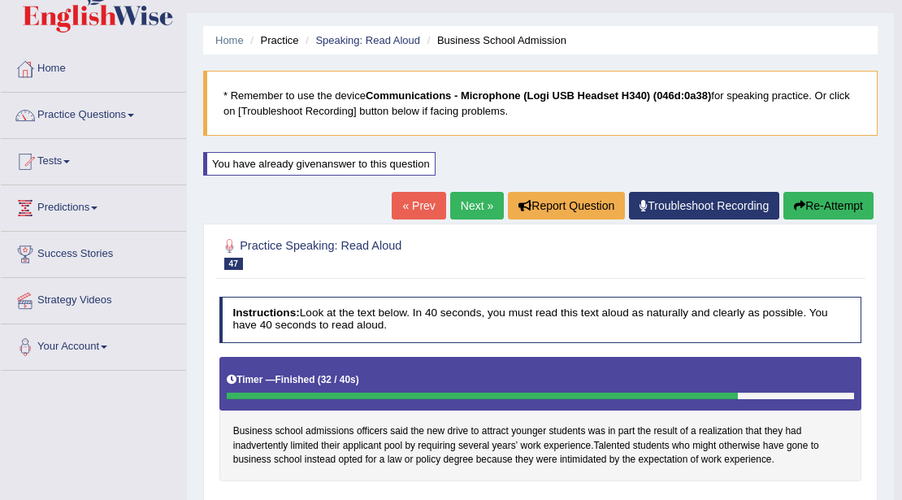
click at [475, 205] on link "Next »" at bounding box center [477, 206] width 54 height 28
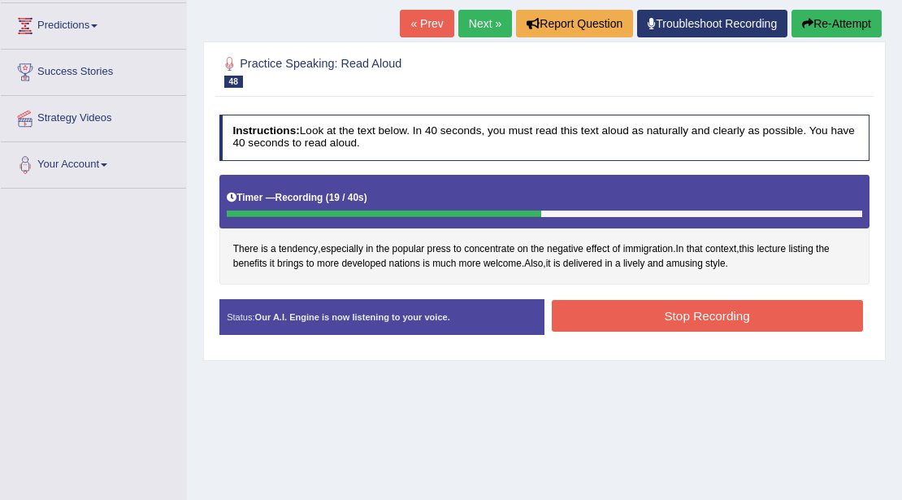
click at [740, 319] on button "Stop Recording" at bounding box center [707, 316] width 311 height 32
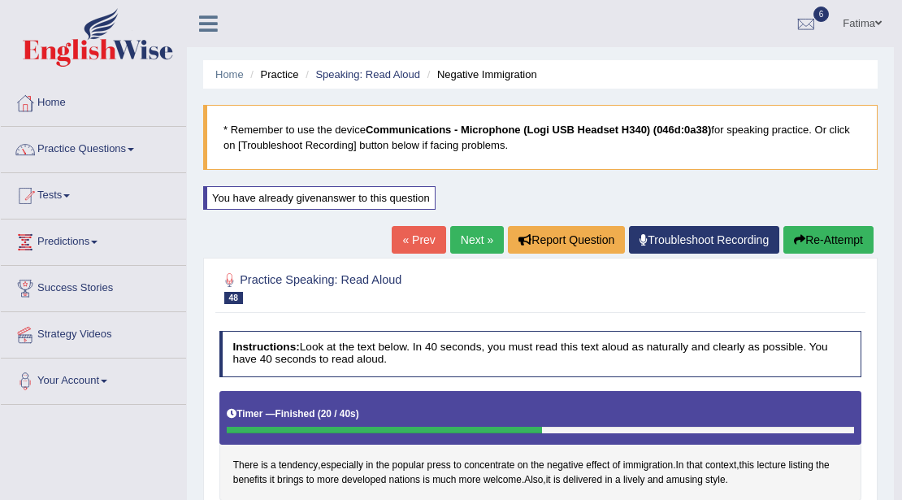
click at [464, 241] on link "Next »" at bounding box center [477, 240] width 54 height 28
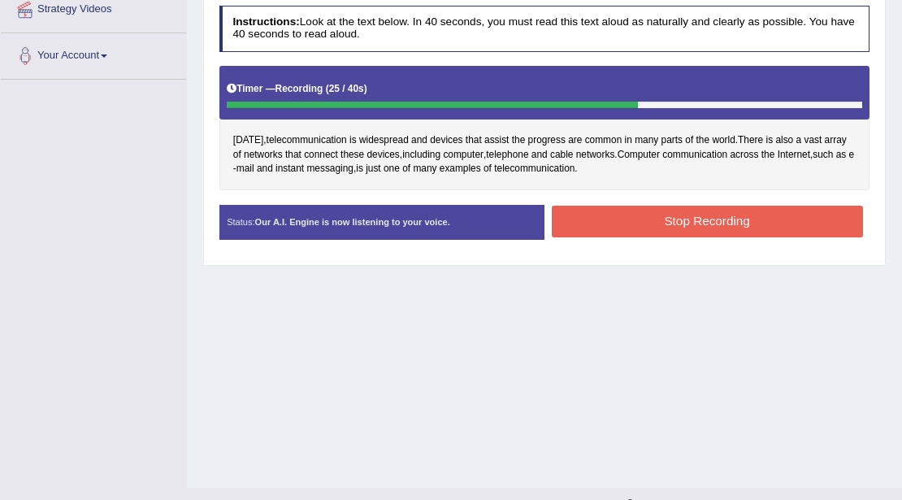
click at [619, 219] on button "Stop Recording" at bounding box center [707, 222] width 311 height 32
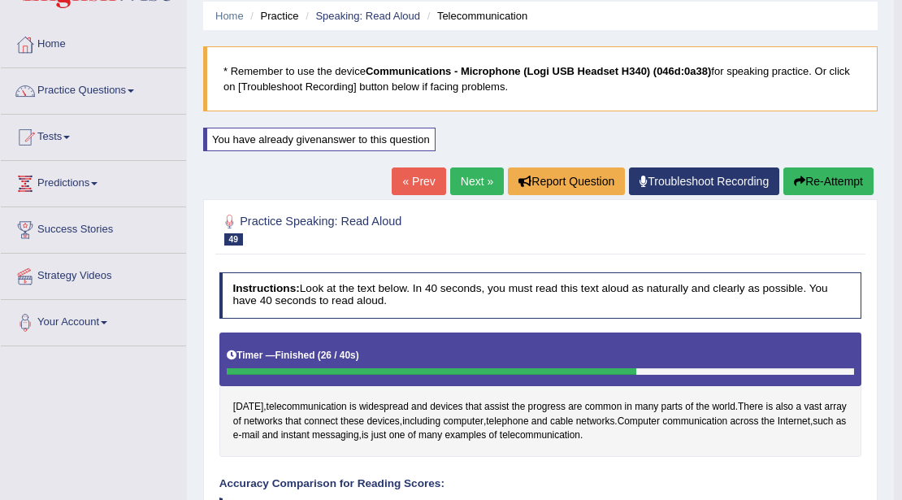
scroll to position [34, 0]
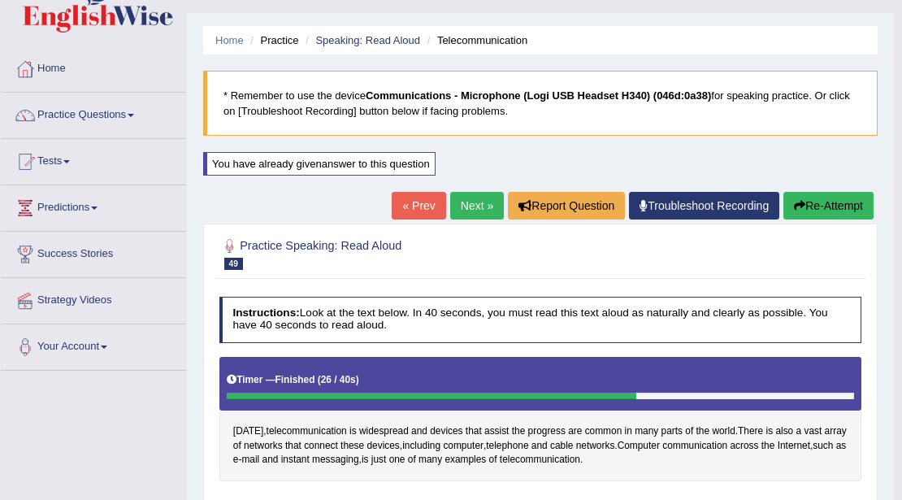
click at [840, 208] on button "Re-Attempt" at bounding box center [828, 206] width 90 height 28
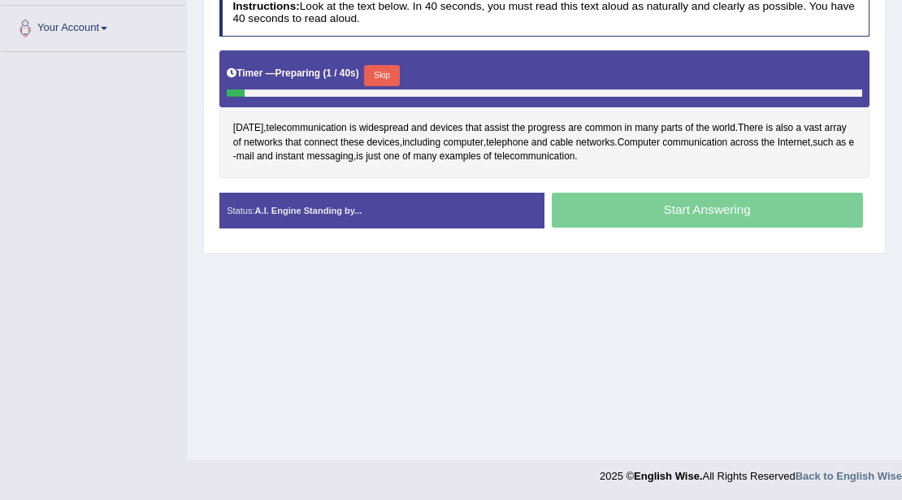
click at [375, 68] on button "Skip" at bounding box center [381, 75] width 35 height 21
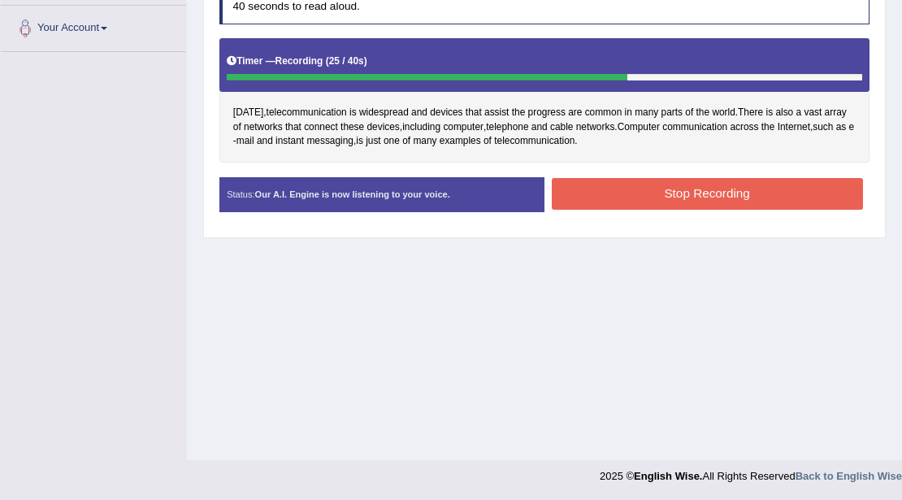
click at [601, 197] on button "Stop Recording" at bounding box center [707, 194] width 311 height 32
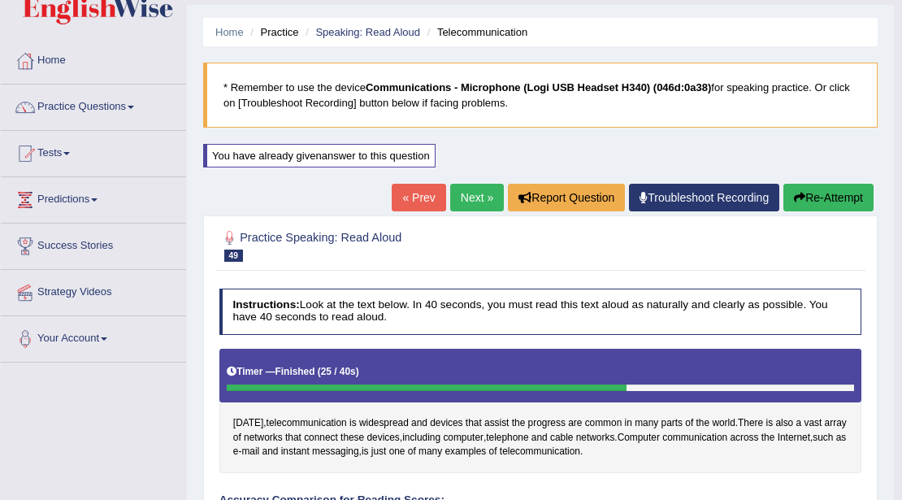
scroll to position [28, 0]
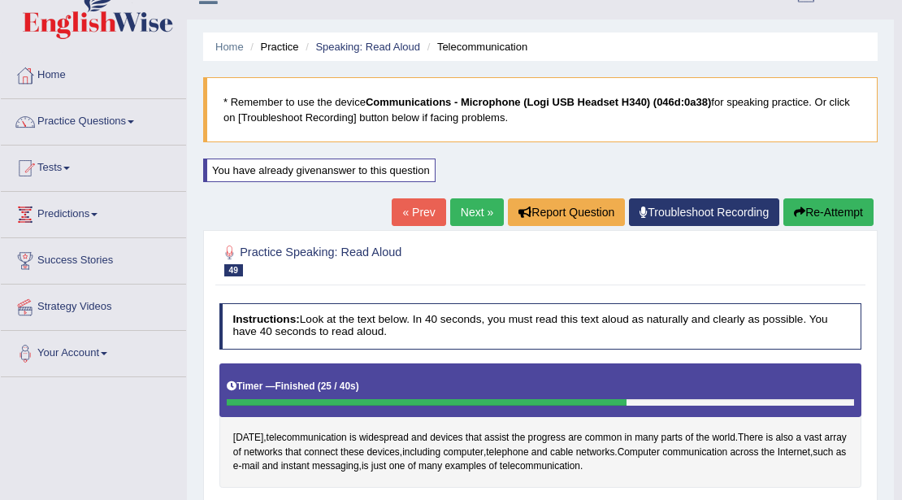
click at [479, 206] on link "Next »" at bounding box center [477, 212] width 54 height 28
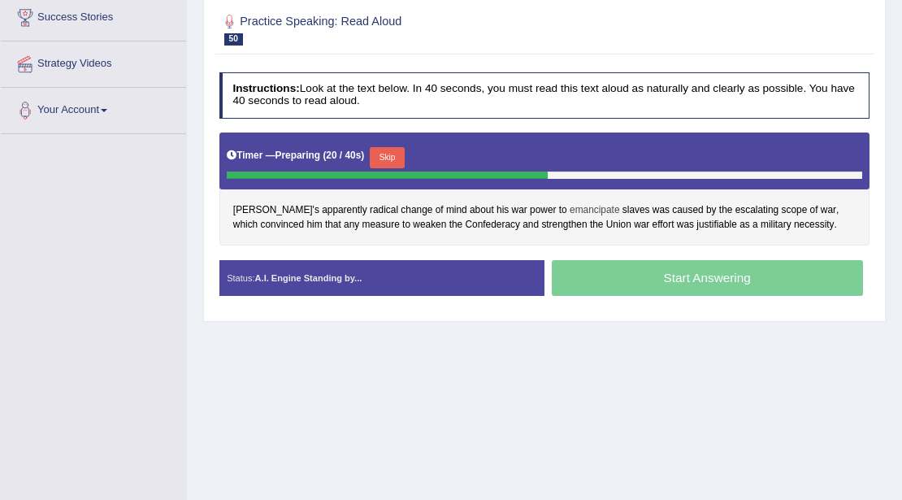
click at [570, 203] on span "emancipate" at bounding box center [595, 210] width 50 height 15
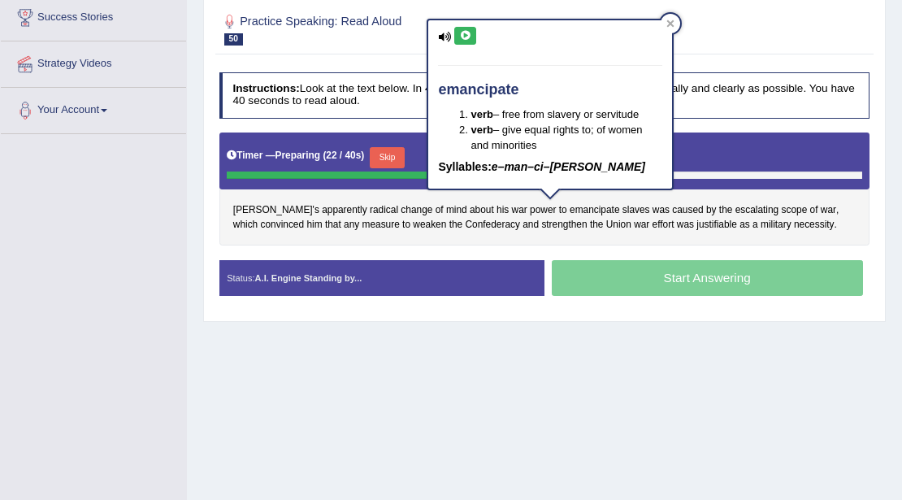
click at [461, 37] on icon at bounding box center [465, 36] width 12 height 10
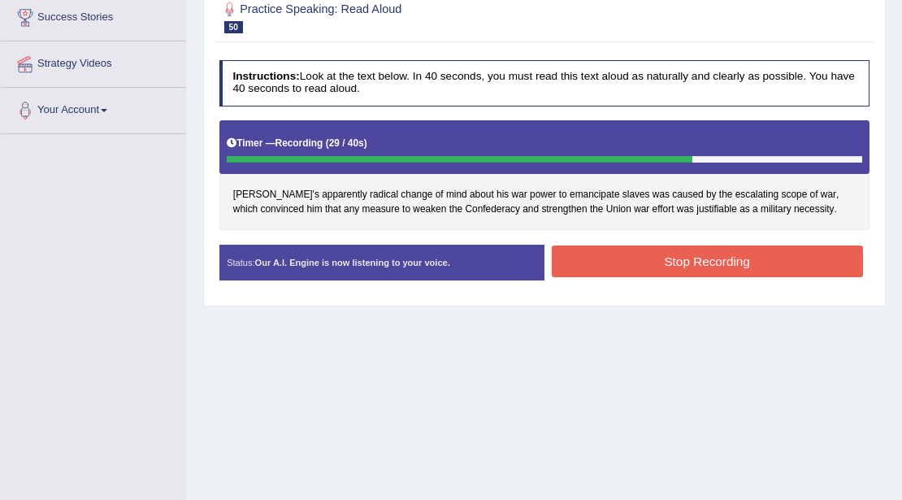
click at [800, 251] on button "Stop Recording" at bounding box center [707, 261] width 311 height 32
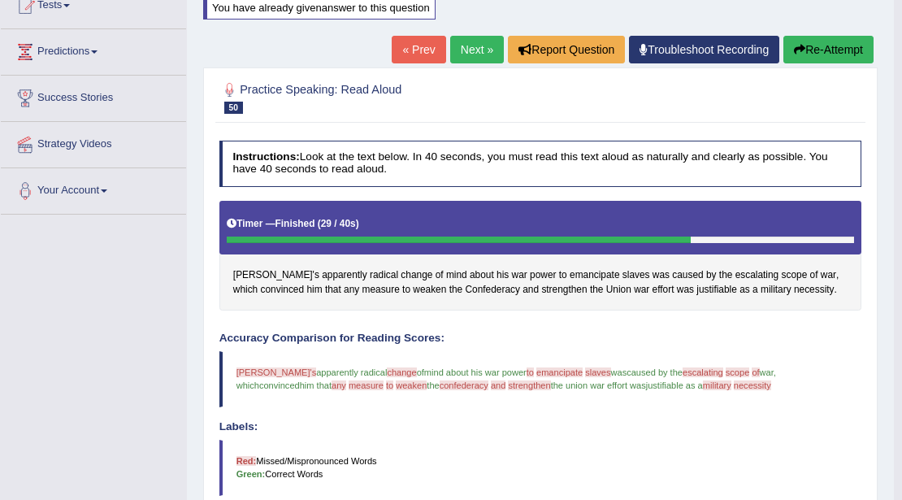
scroll to position [7, 0]
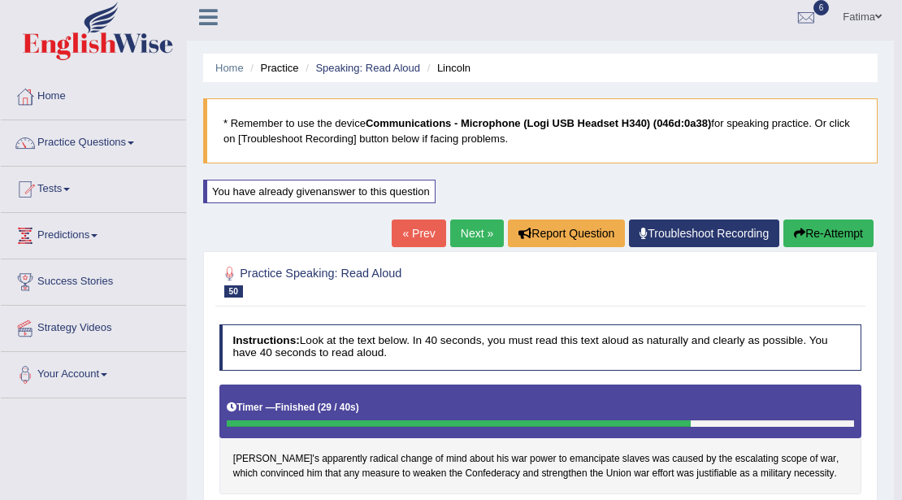
click at [804, 231] on button "Re-Attempt" at bounding box center [828, 233] width 90 height 28
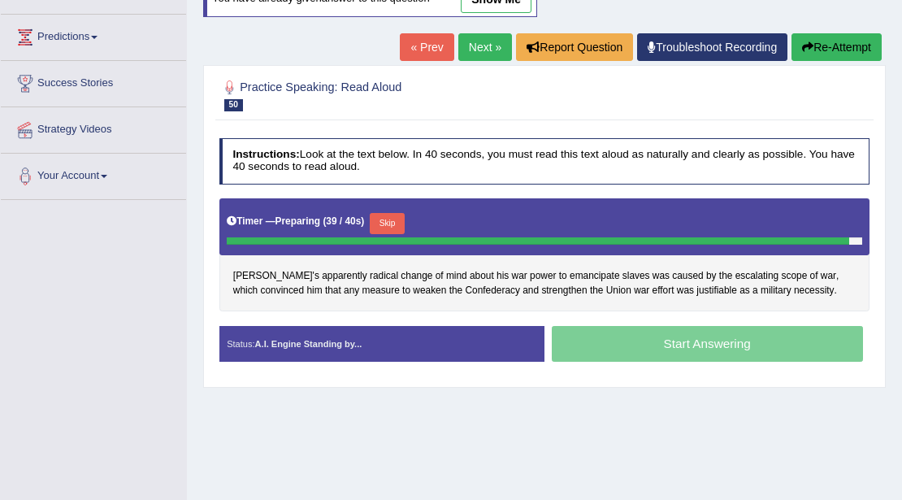
scroll to position [353, 0]
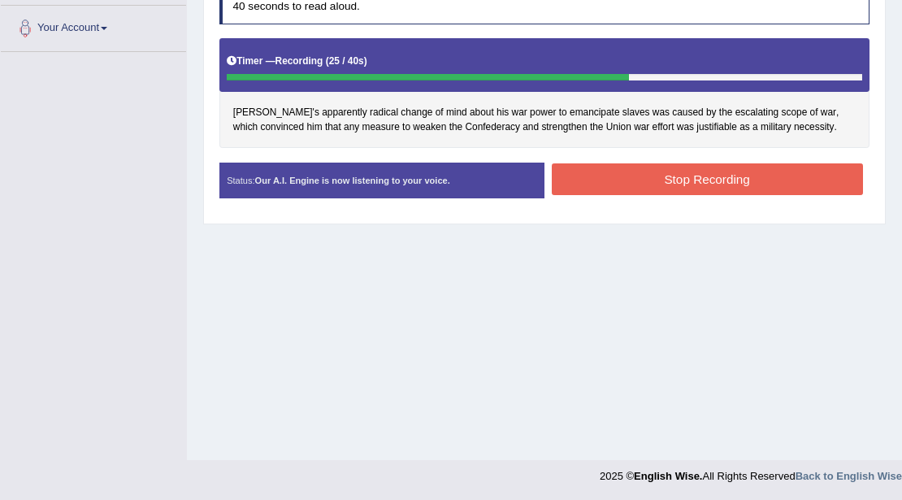
click at [699, 169] on button "Stop Recording" at bounding box center [707, 179] width 311 height 32
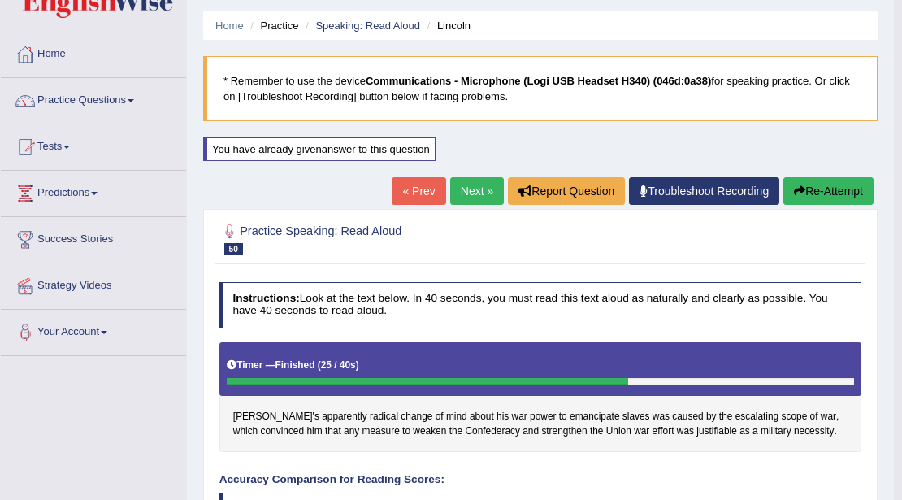
scroll to position [7, 0]
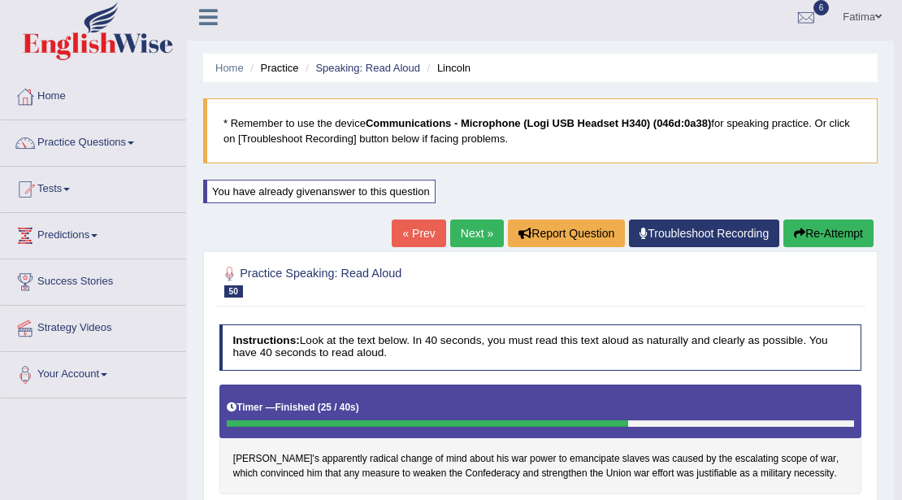
click at [470, 237] on link "Next »" at bounding box center [477, 233] width 54 height 28
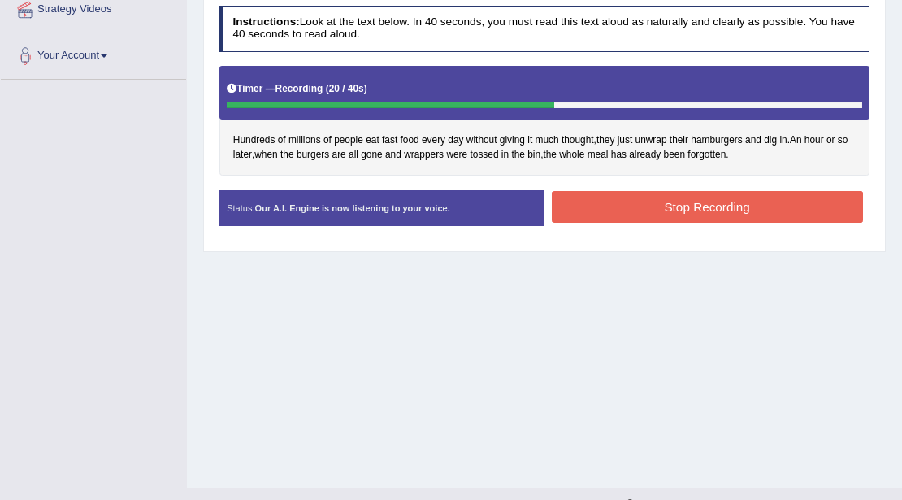
click at [712, 211] on button "Stop Recording" at bounding box center [707, 207] width 311 height 32
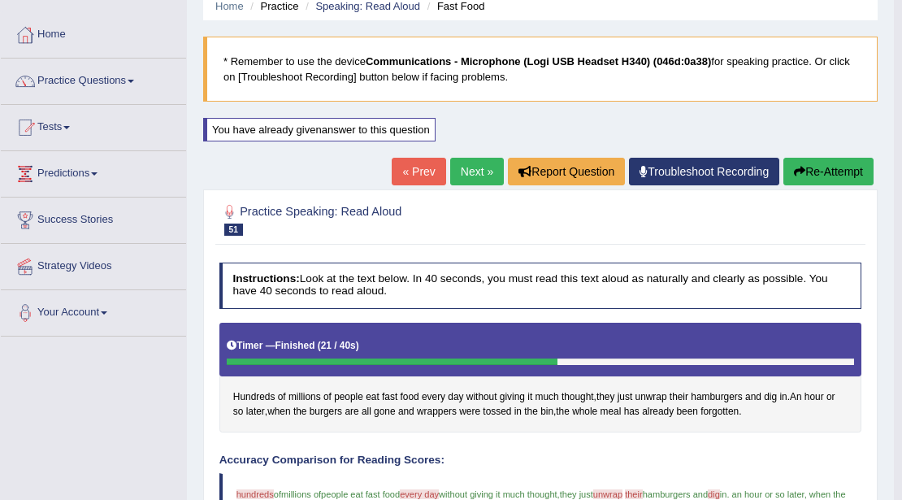
scroll to position [61, 0]
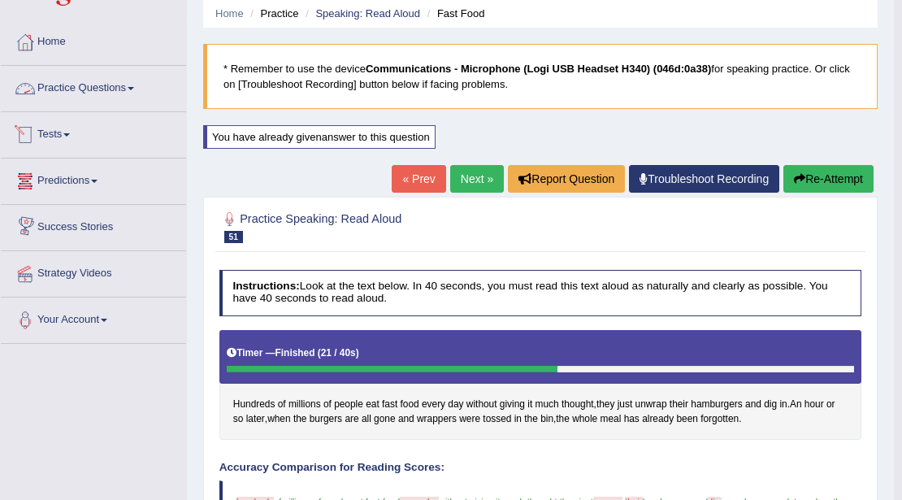
click at [128, 78] on link "Practice Questions" at bounding box center [93, 86] width 185 height 41
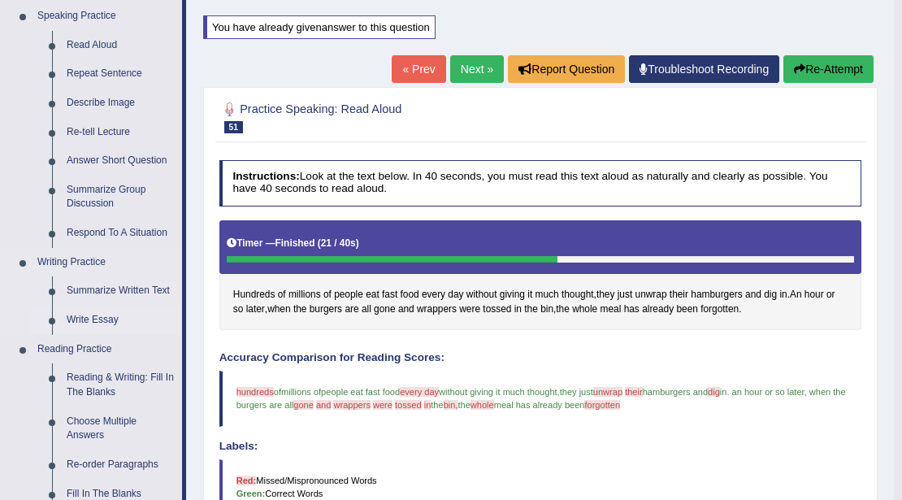
scroll to position [169, 0]
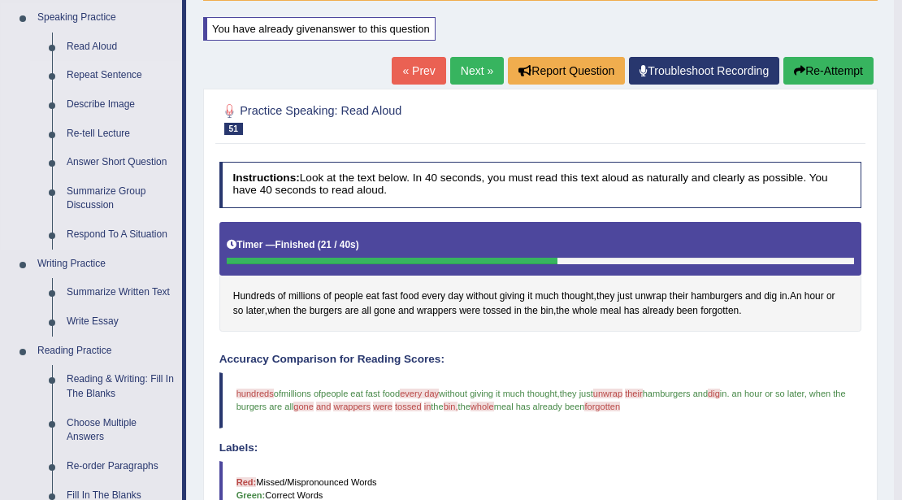
click at [131, 72] on link "Repeat Sentence" at bounding box center [120, 75] width 123 height 29
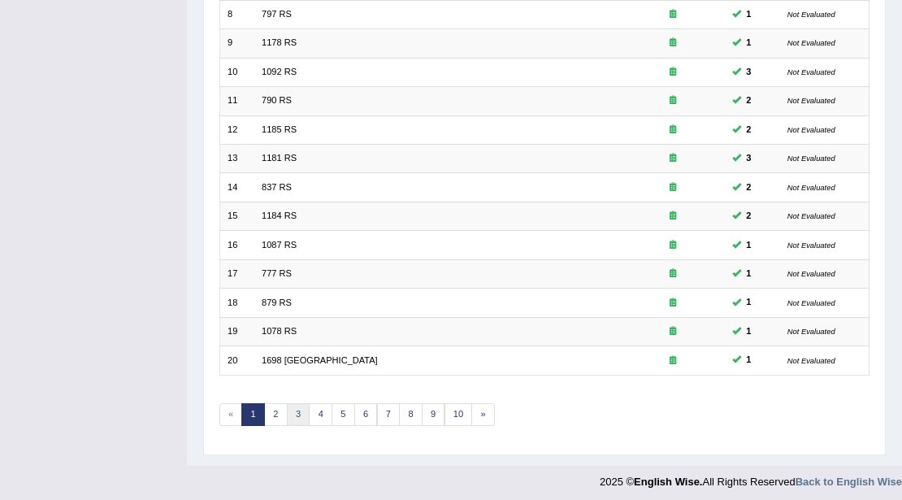
click at [293, 406] on link "3" at bounding box center [299, 414] width 24 height 23
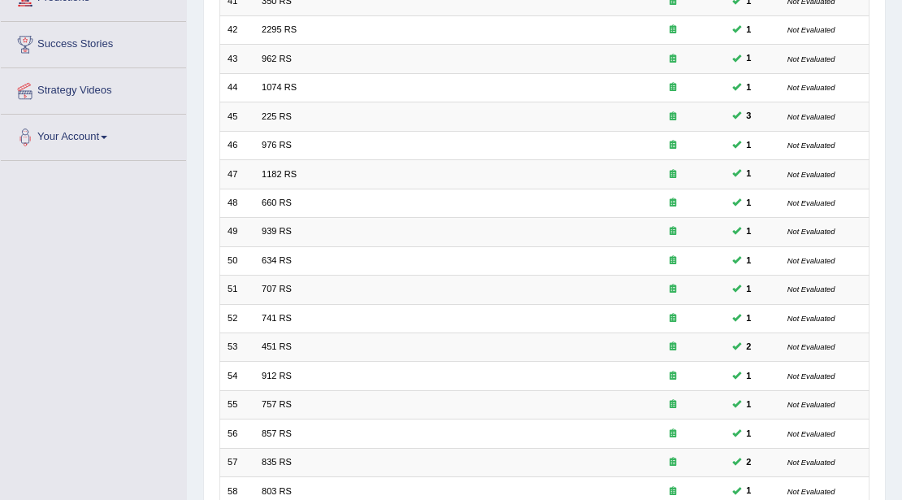
scroll to position [432, 0]
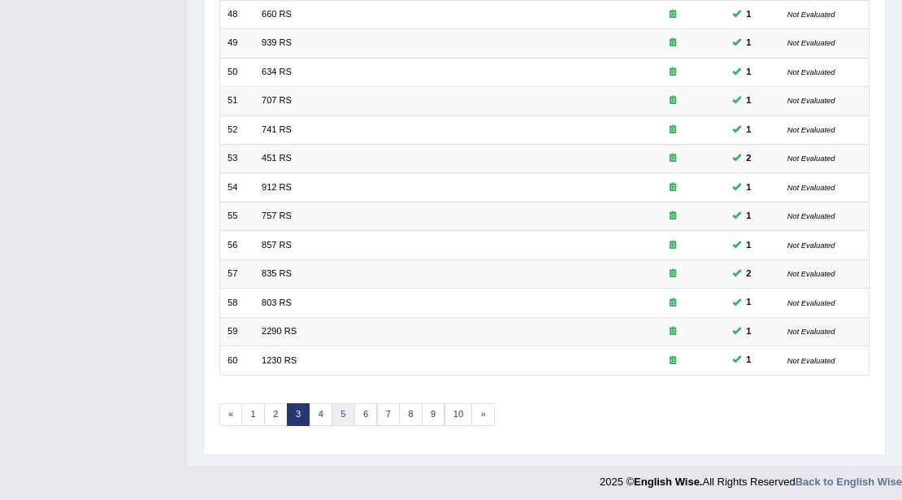
click at [338, 410] on link "5" at bounding box center [344, 414] width 24 height 23
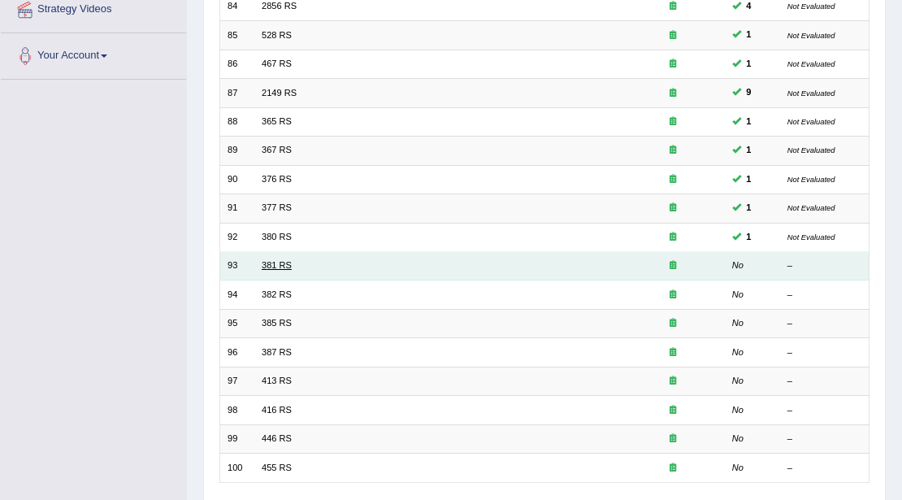
click at [275, 262] on link "381 RS" at bounding box center [277, 265] width 30 height 10
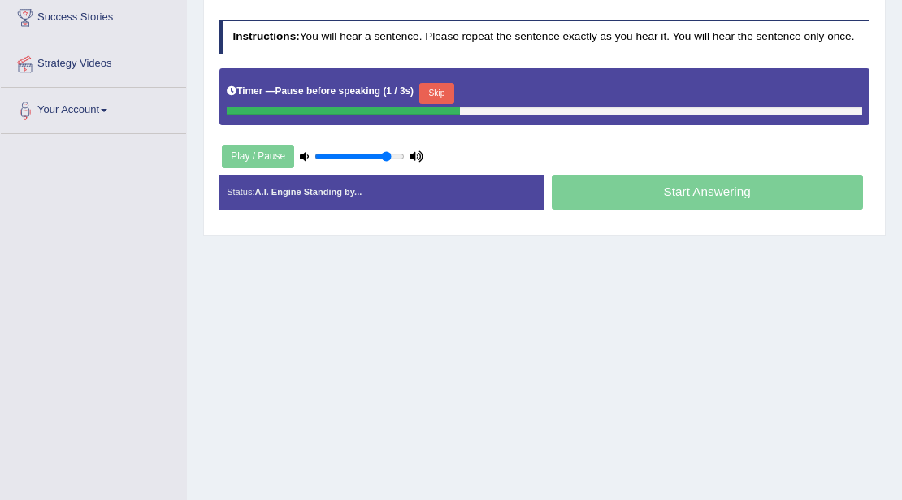
click at [447, 89] on button "Skip" at bounding box center [436, 93] width 35 height 21
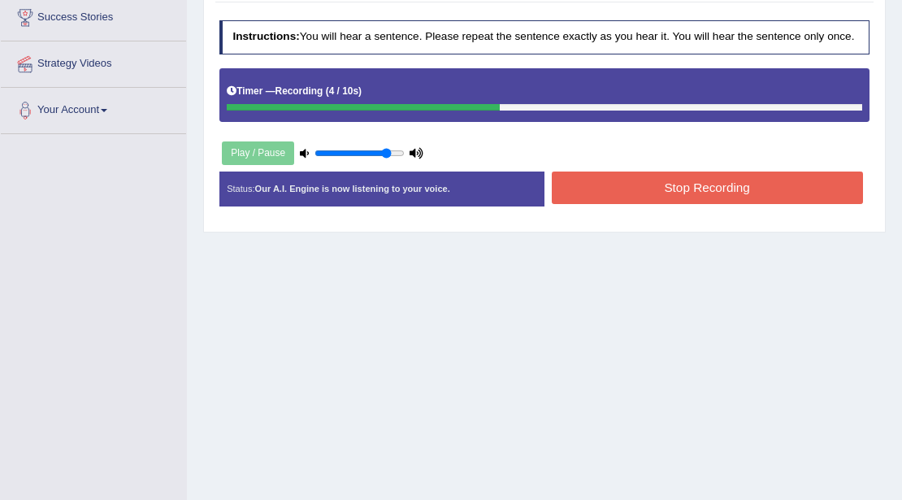
click at [596, 180] on button "Stop Recording" at bounding box center [707, 187] width 311 height 32
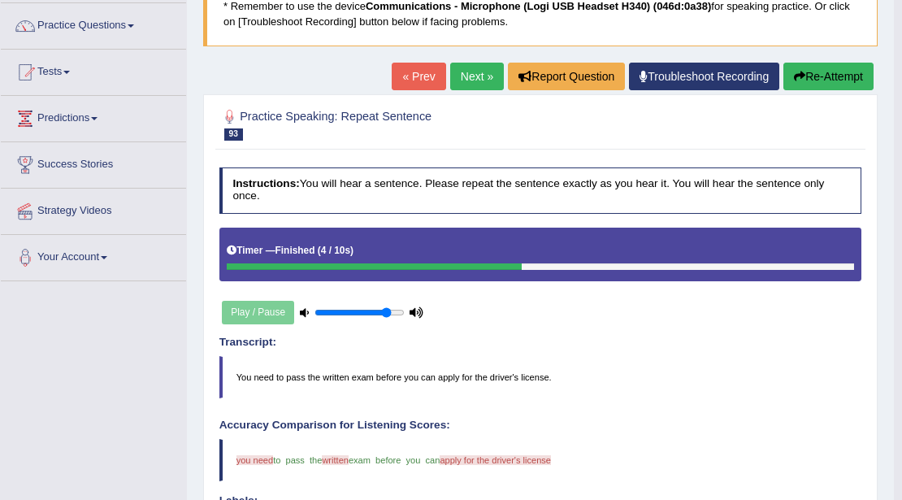
scroll to position [119, 0]
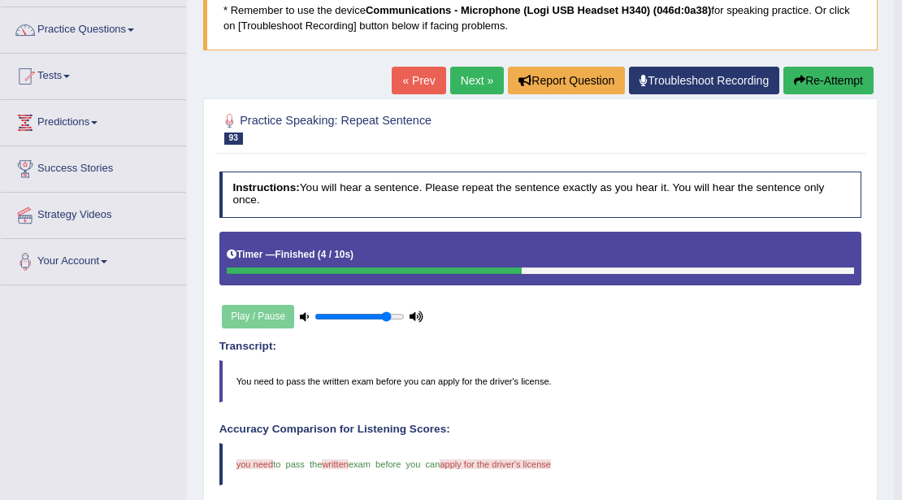
click at [837, 92] on button "Re-Attempt" at bounding box center [828, 81] width 90 height 28
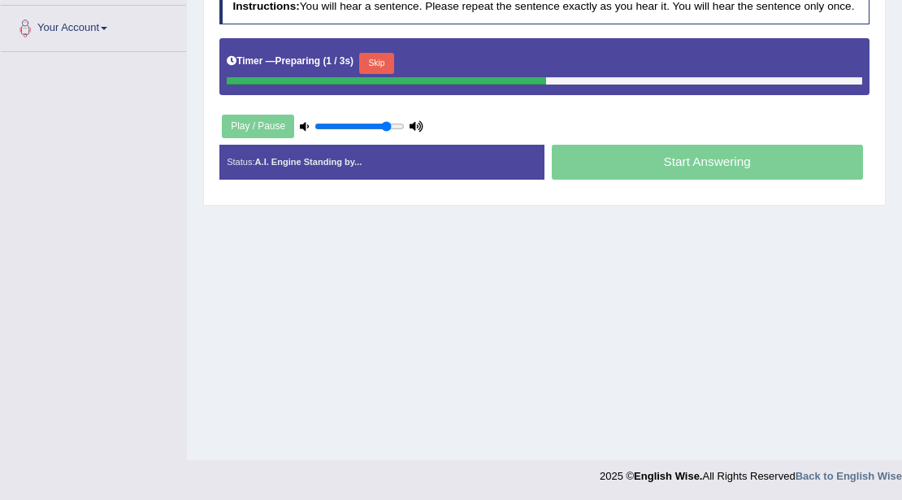
click at [380, 63] on button "Skip" at bounding box center [376, 63] width 35 height 21
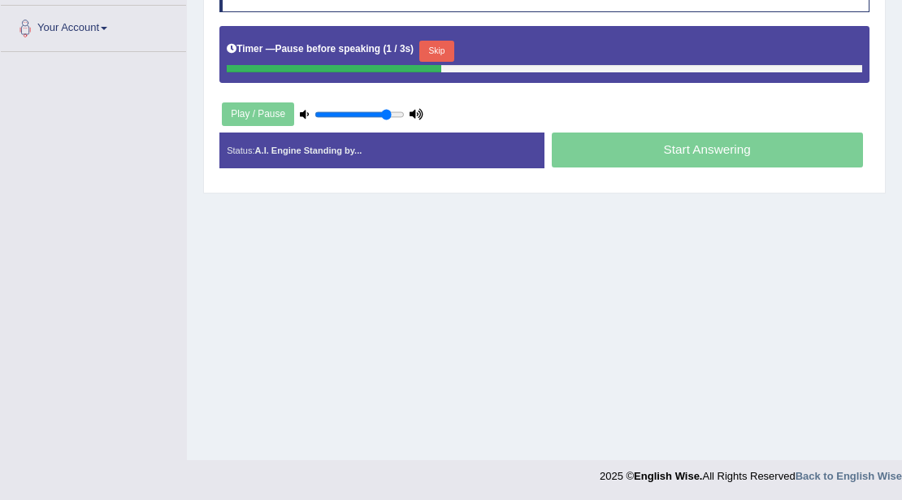
click at [442, 47] on button "Skip" at bounding box center [436, 51] width 35 height 21
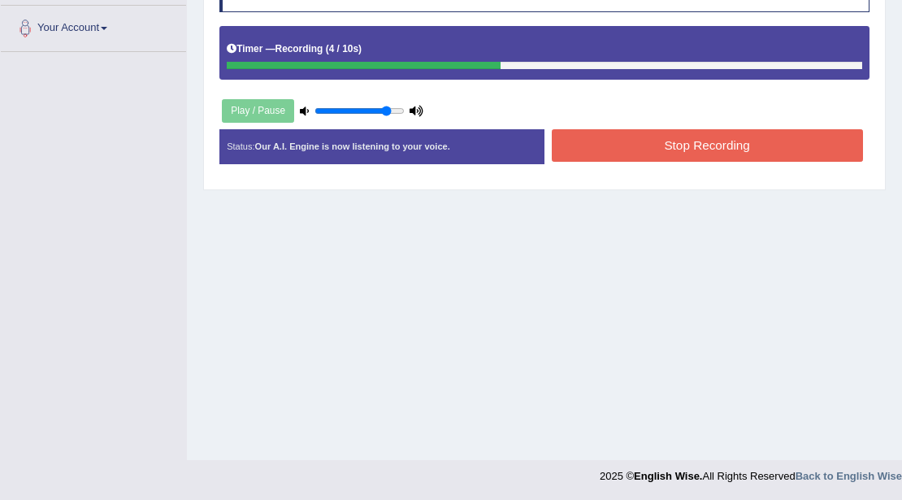
click at [592, 135] on button "Stop Recording" at bounding box center [707, 145] width 311 height 32
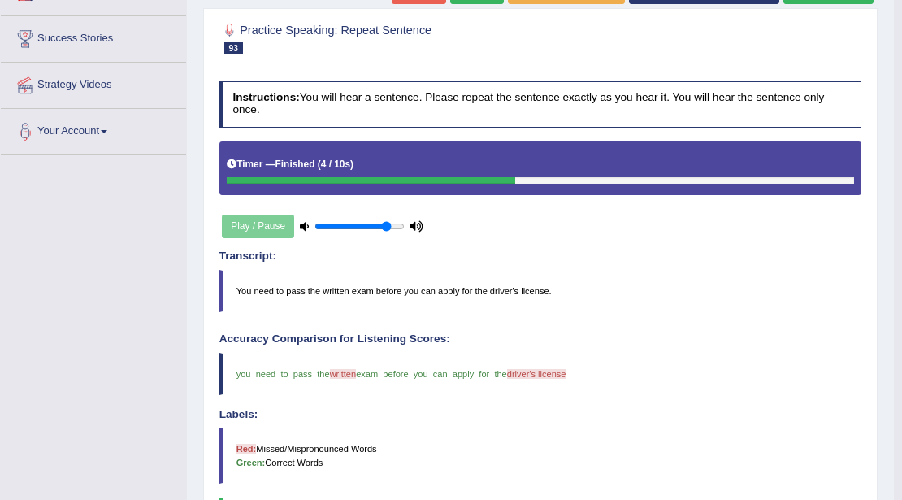
scroll to position [158, 0]
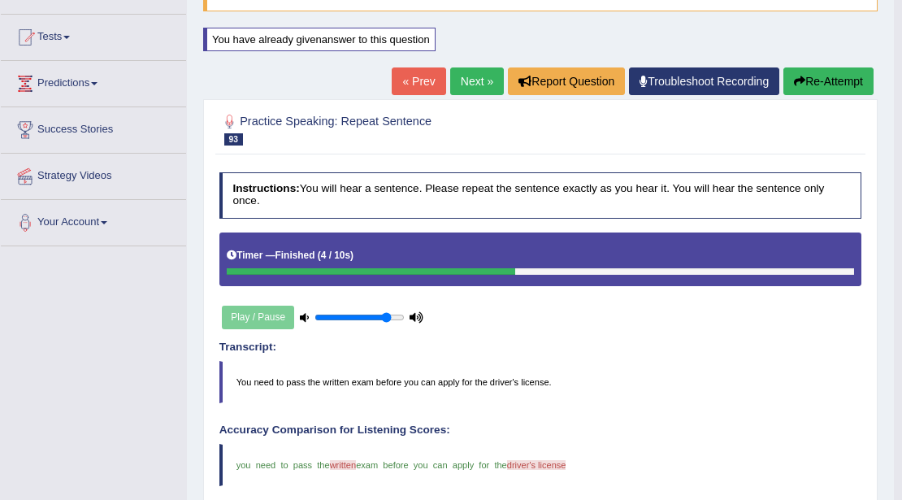
click at [473, 76] on link "Next »" at bounding box center [477, 81] width 54 height 28
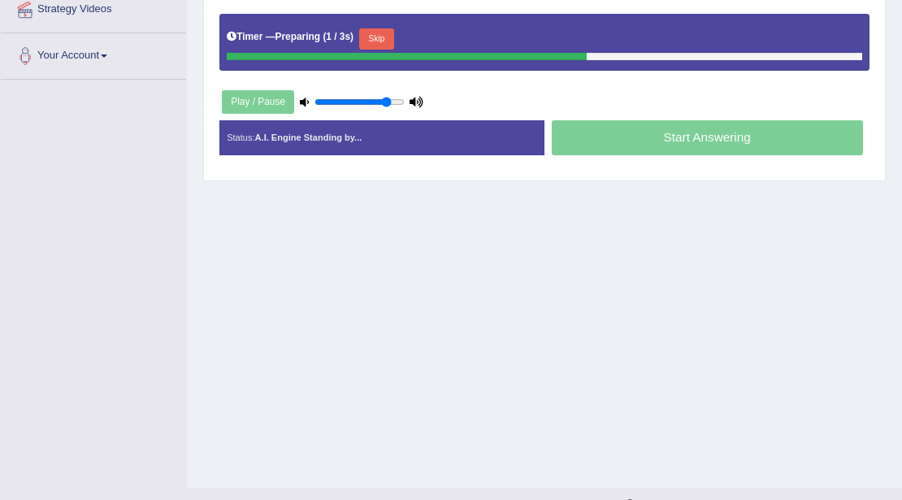
click at [381, 41] on button "Skip" at bounding box center [376, 38] width 35 height 21
click at [437, 42] on button "Skip" at bounding box center [436, 38] width 35 height 21
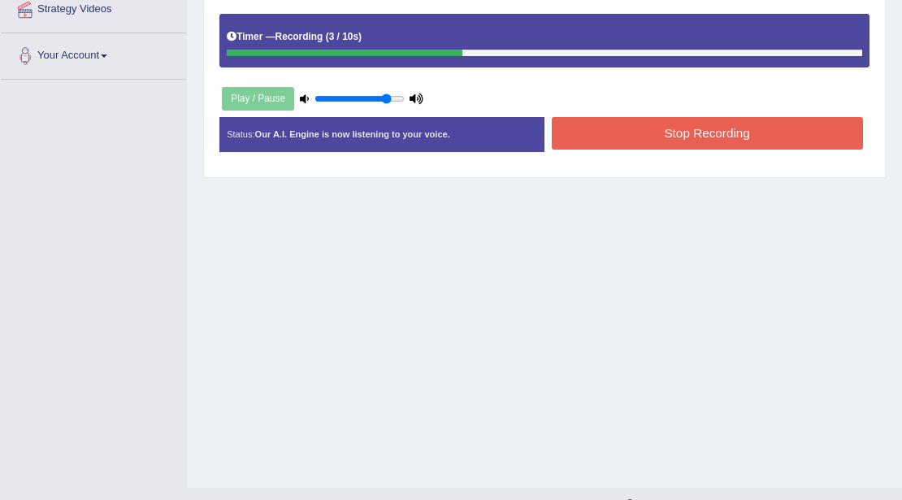
click at [598, 126] on button "Stop Recording" at bounding box center [707, 133] width 311 height 32
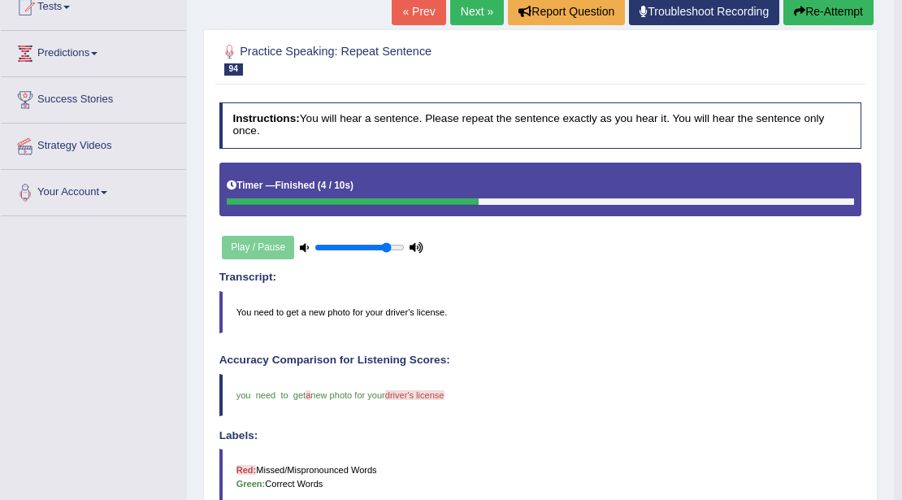
scroll to position [54, 0]
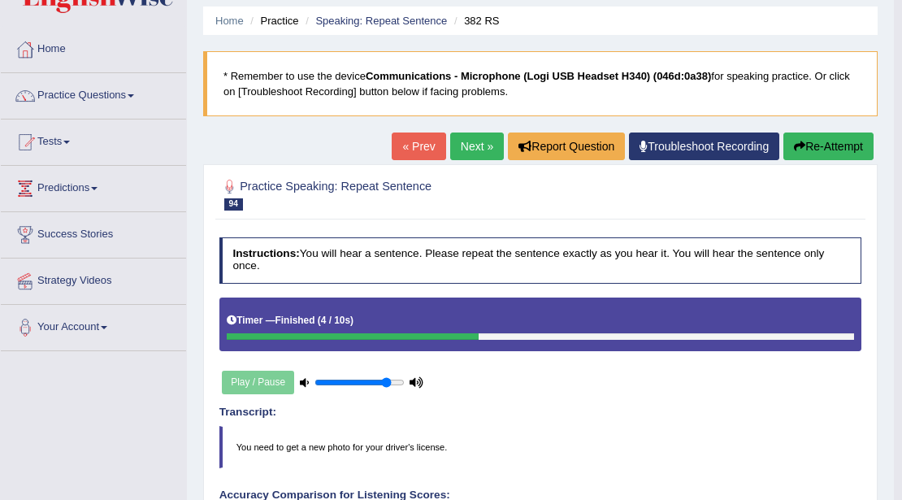
click at [473, 151] on link "Next »" at bounding box center [477, 146] width 54 height 28
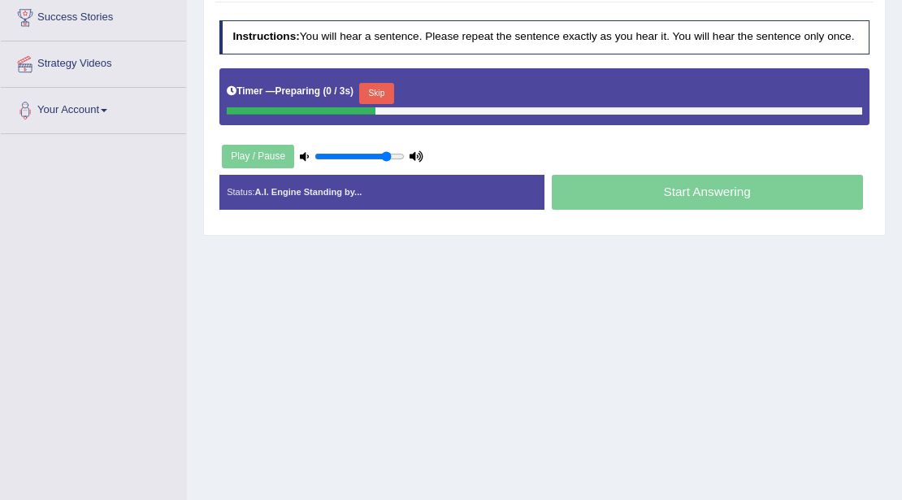
scroll to position [271, 0]
click at [381, 98] on button "Skip" at bounding box center [376, 93] width 35 height 21
click at [452, 98] on button "Skip" at bounding box center [436, 93] width 35 height 21
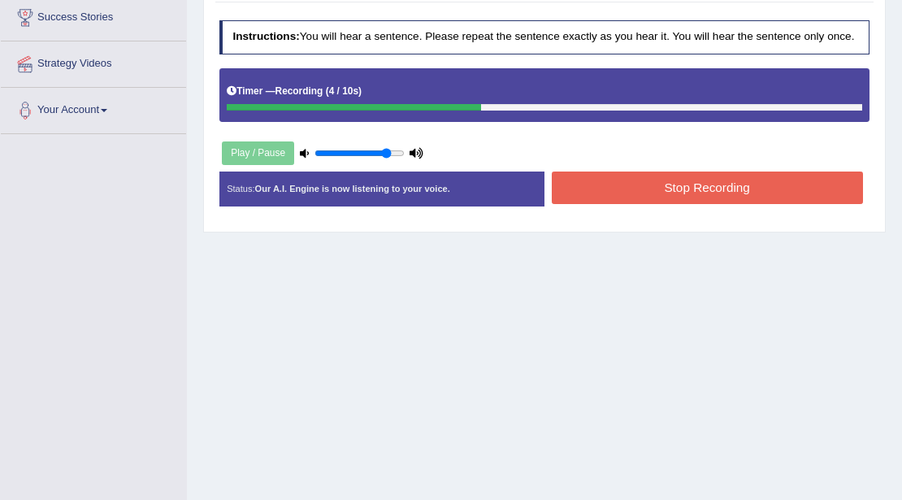
click at [602, 188] on button "Stop Recording" at bounding box center [707, 187] width 311 height 32
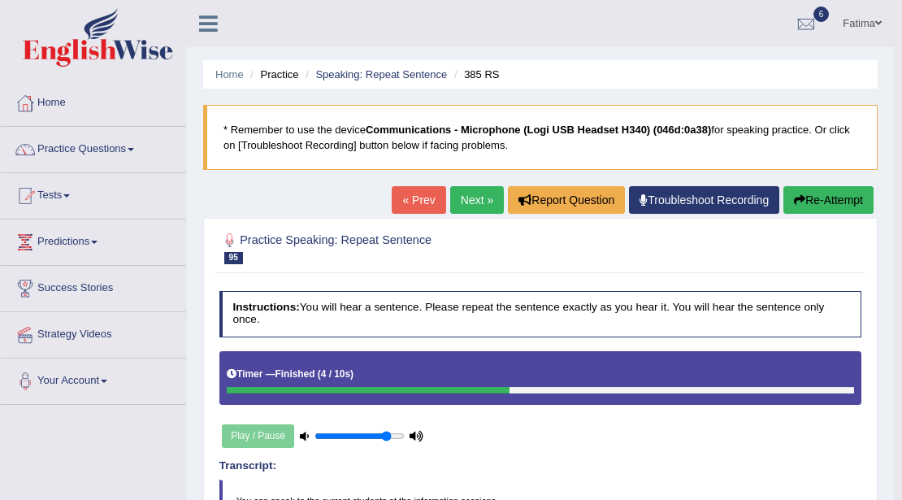
click at [470, 195] on link "Next »" at bounding box center [477, 200] width 54 height 28
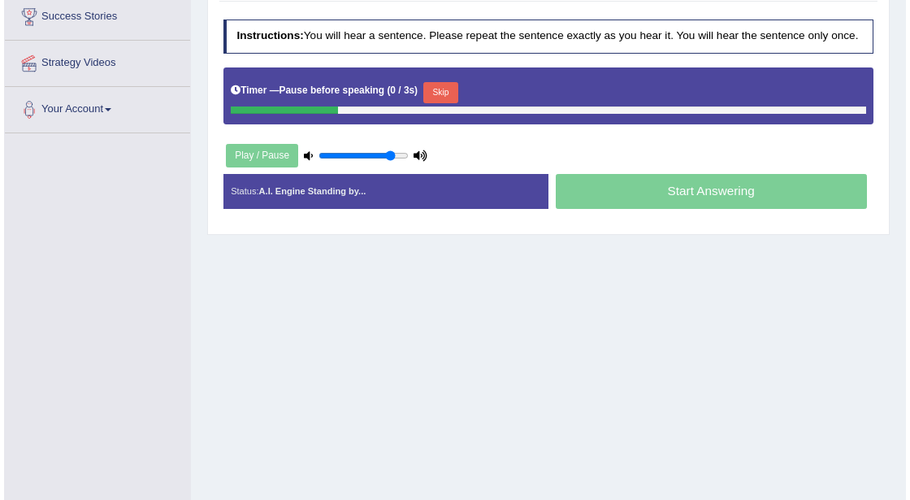
scroll to position [245, 0]
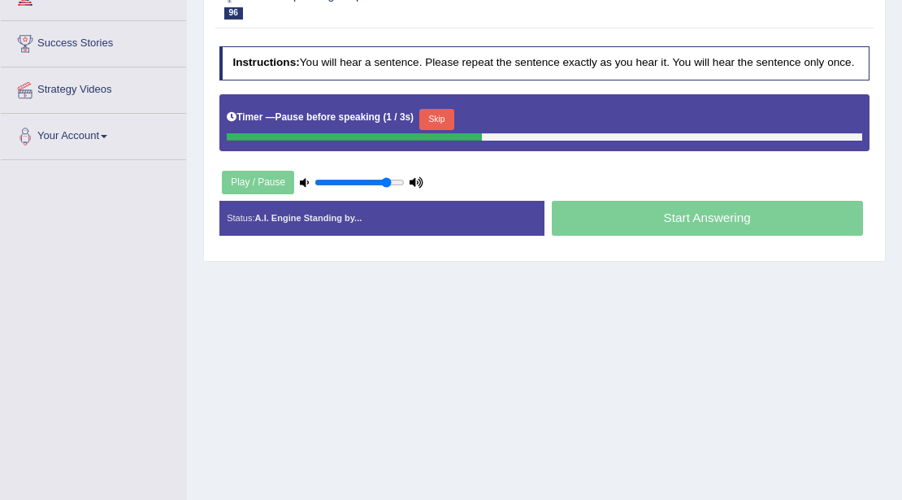
click at [432, 117] on button "Skip" at bounding box center [436, 119] width 35 height 21
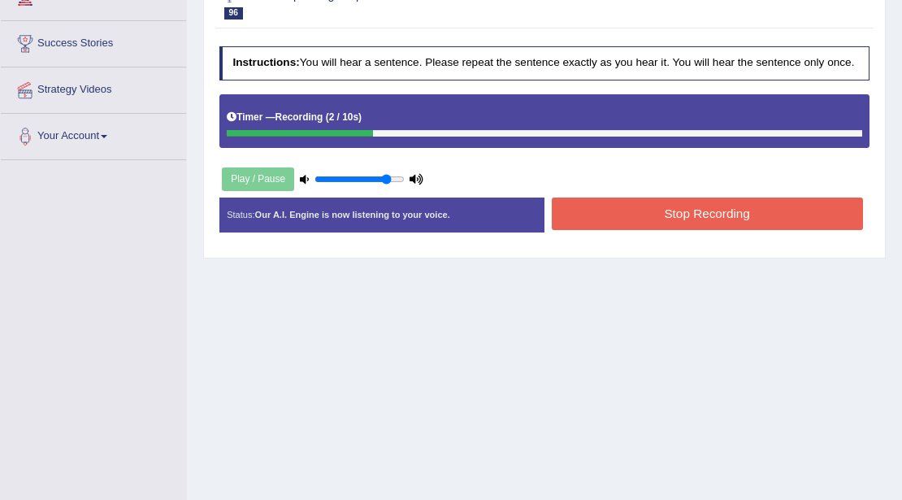
click at [580, 205] on button "Stop Recording" at bounding box center [707, 213] width 311 height 32
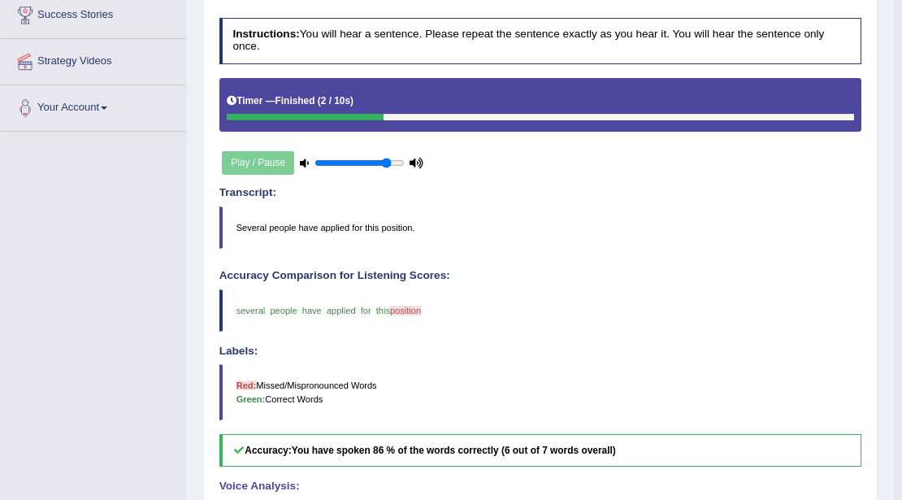
scroll to position [137, 0]
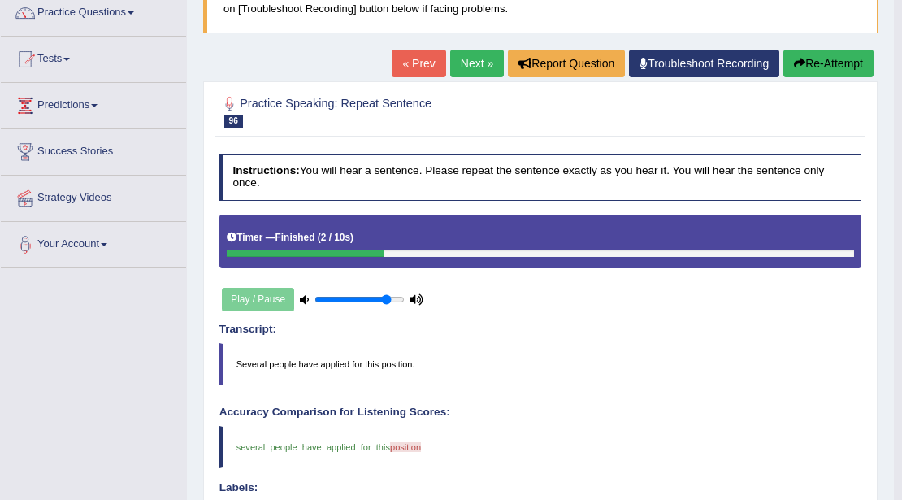
click at [483, 65] on link "Next »" at bounding box center [477, 64] width 54 height 28
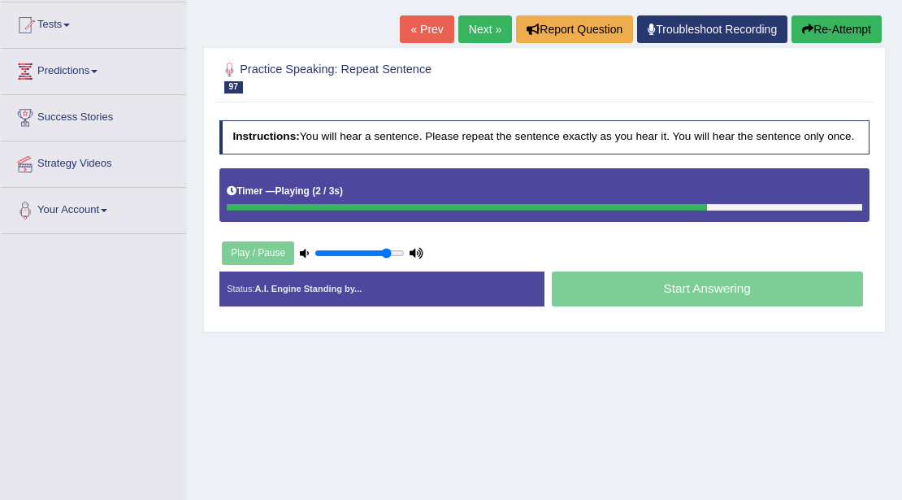
scroll to position [163, 0]
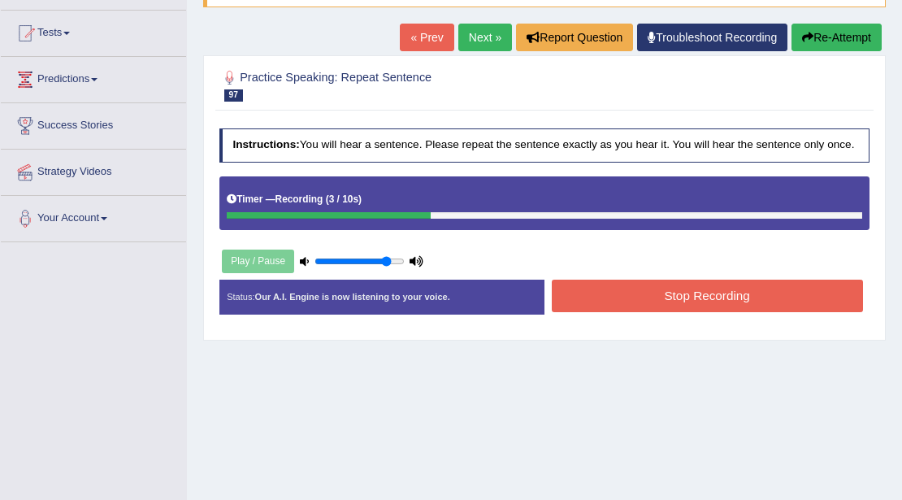
click at [735, 301] on button "Stop Recording" at bounding box center [707, 296] width 311 height 32
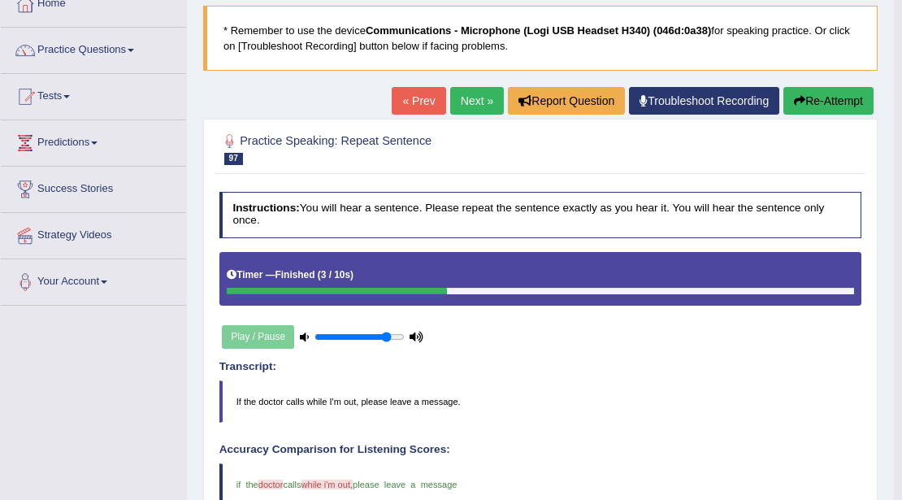
scroll to position [0, 0]
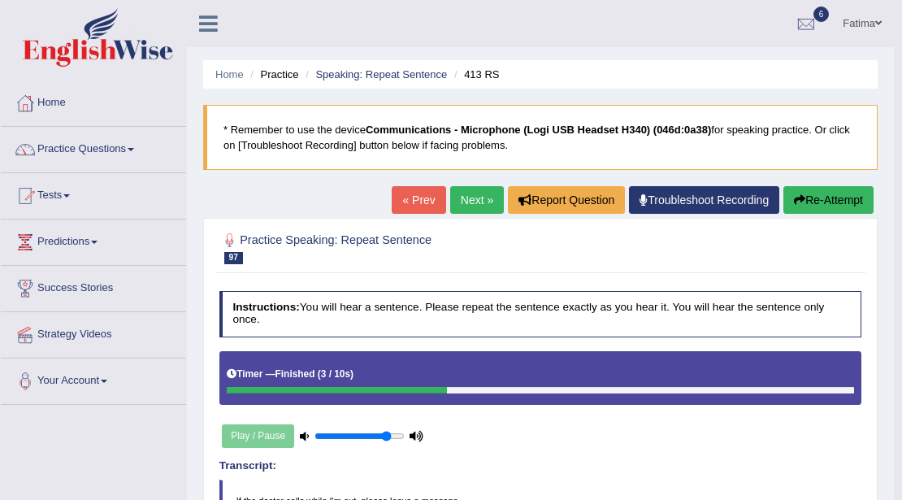
click at [462, 206] on link "Next »" at bounding box center [477, 200] width 54 height 28
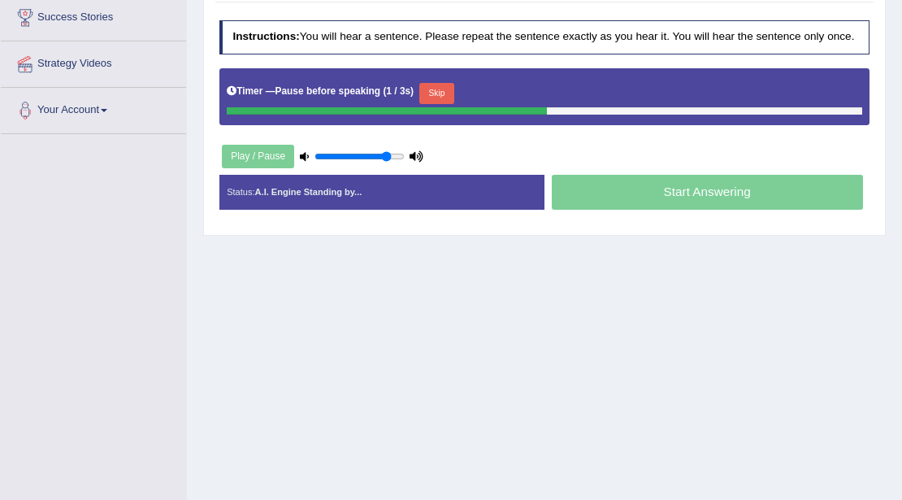
click at [446, 90] on button "Skip" at bounding box center [436, 93] width 35 height 21
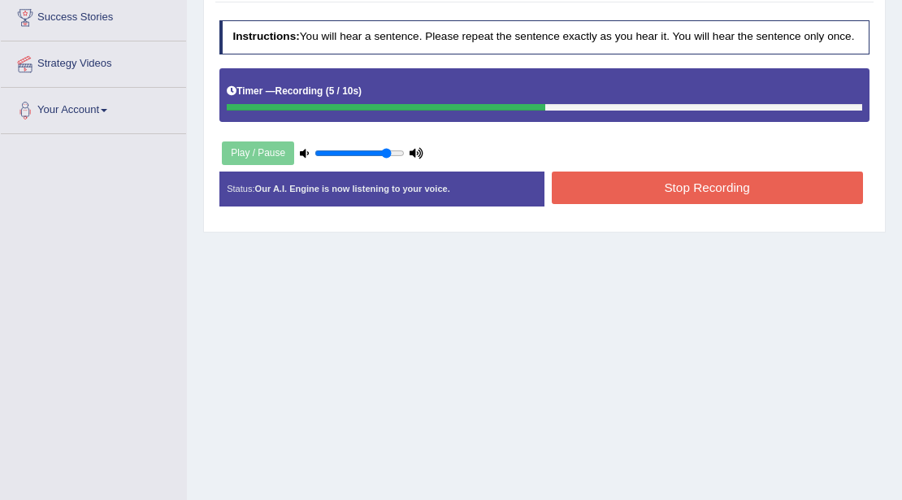
click at [619, 179] on button "Stop Recording" at bounding box center [707, 187] width 311 height 32
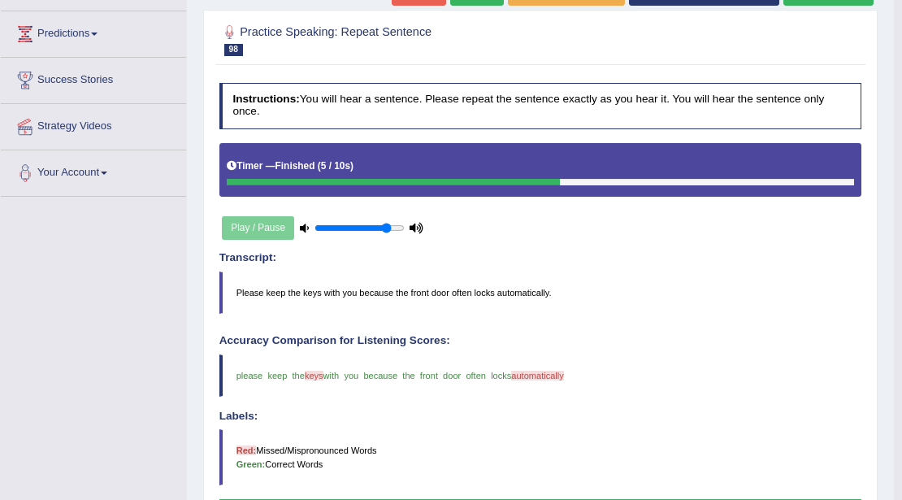
scroll to position [54, 0]
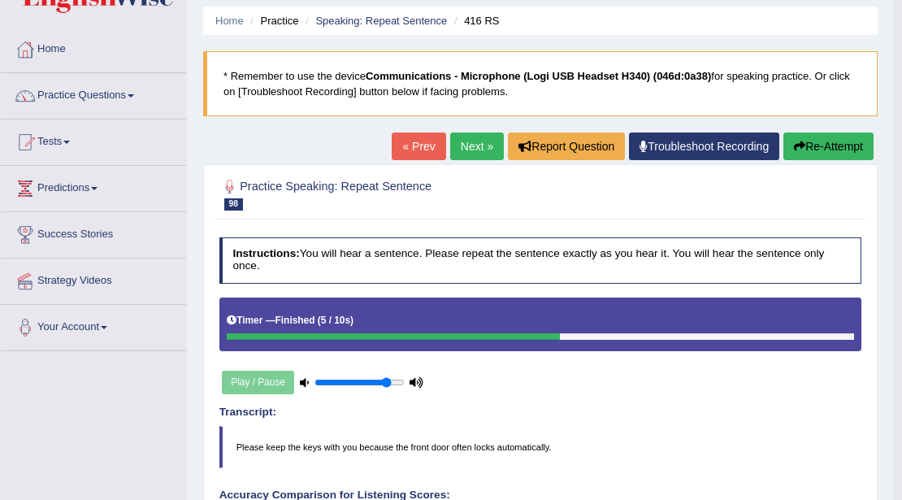
click at [472, 154] on link "Next »" at bounding box center [477, 146] width 54 height 28
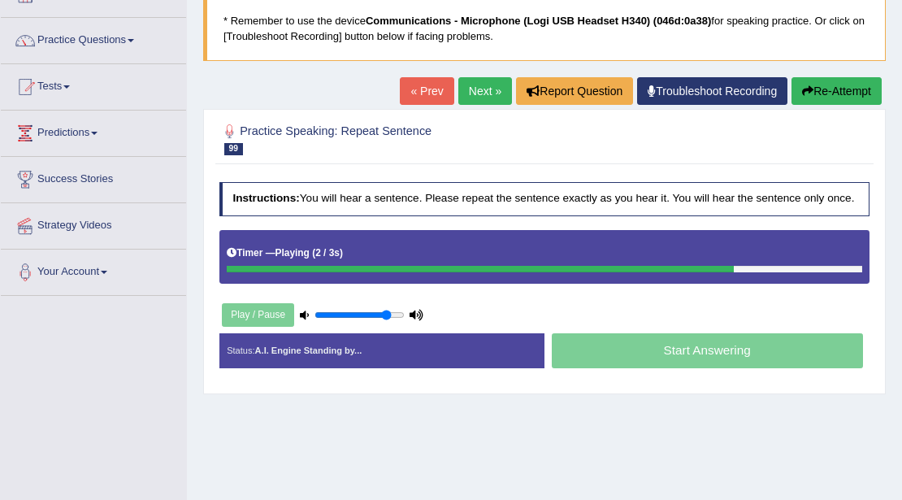
scroll to position [108, 0]
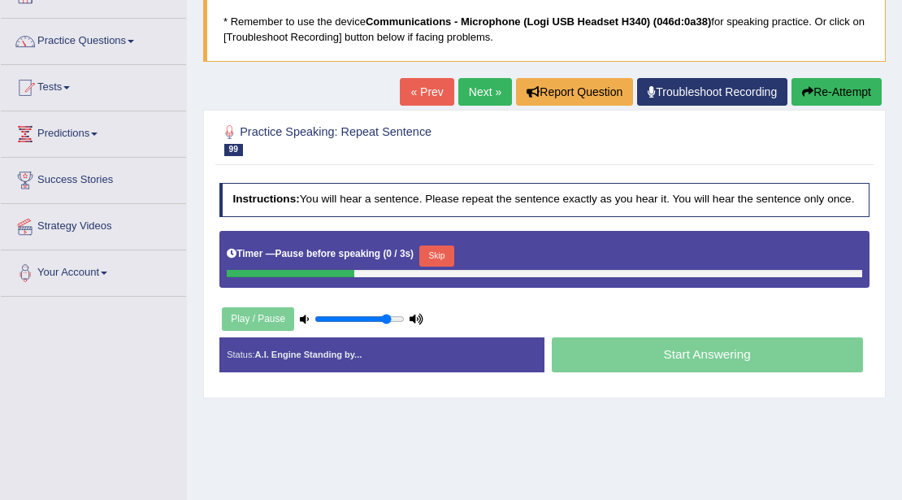
click at [440, 257] on button "Skip" at bounding box center [436, 255] width 35 height 21
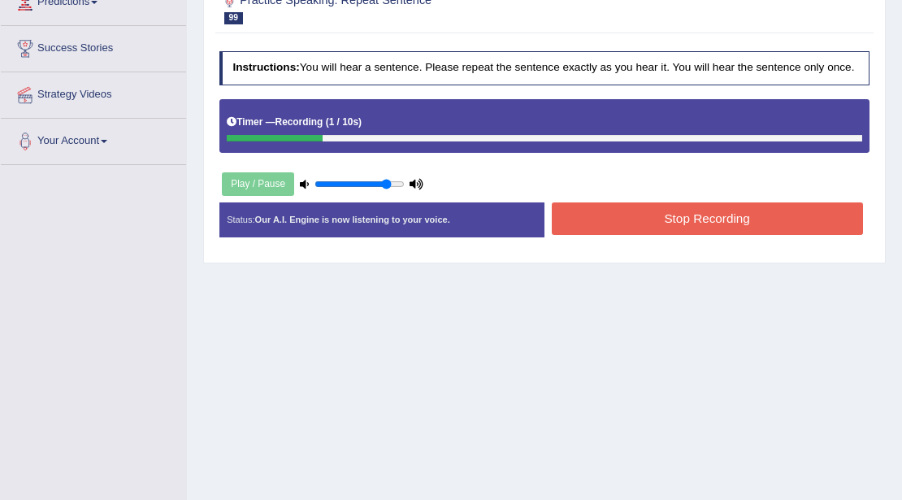
scroll to position [353, 0]
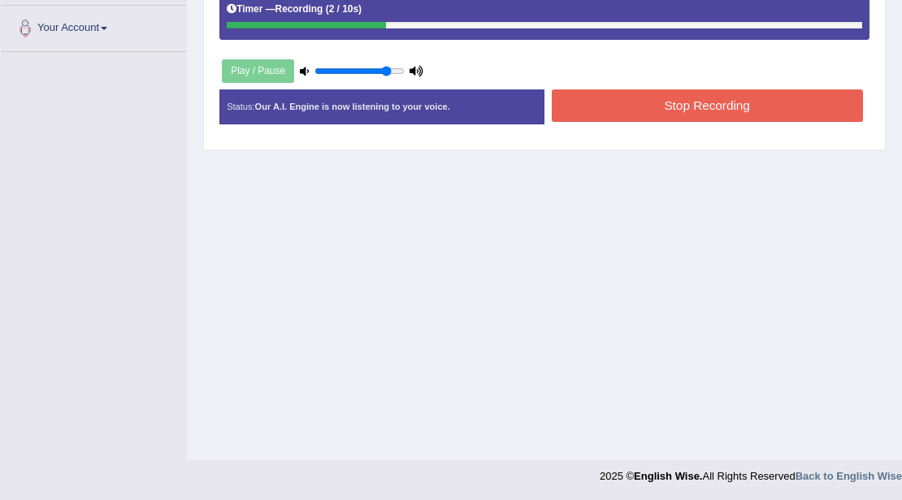
click at [619, 99] on button "Stop Recording" at bounding box center [707, 105] width 311 height 32
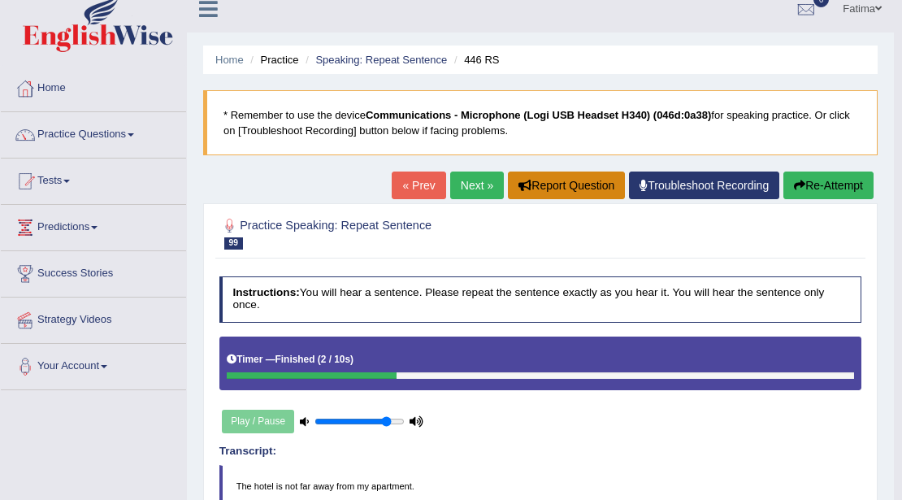
scroll to position [11, 0]
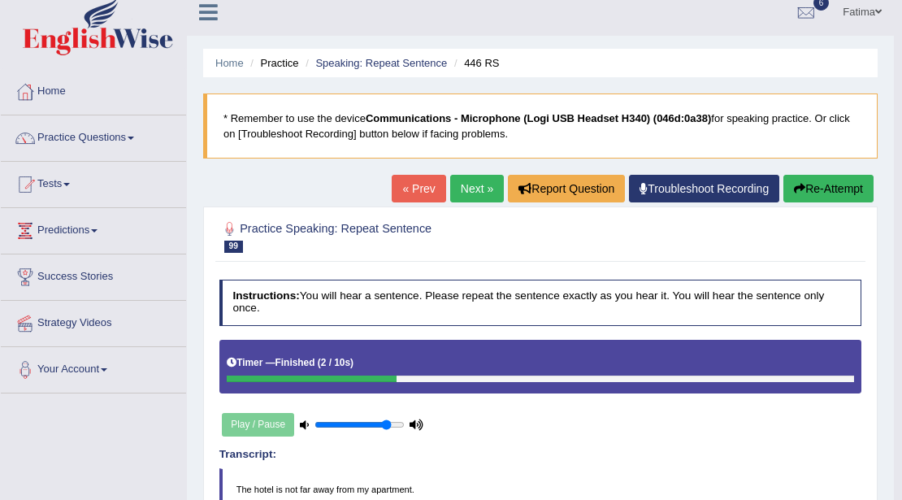
click at [471, 181] on link "Next »" at bounding box center [477, 189] width 54 height 28
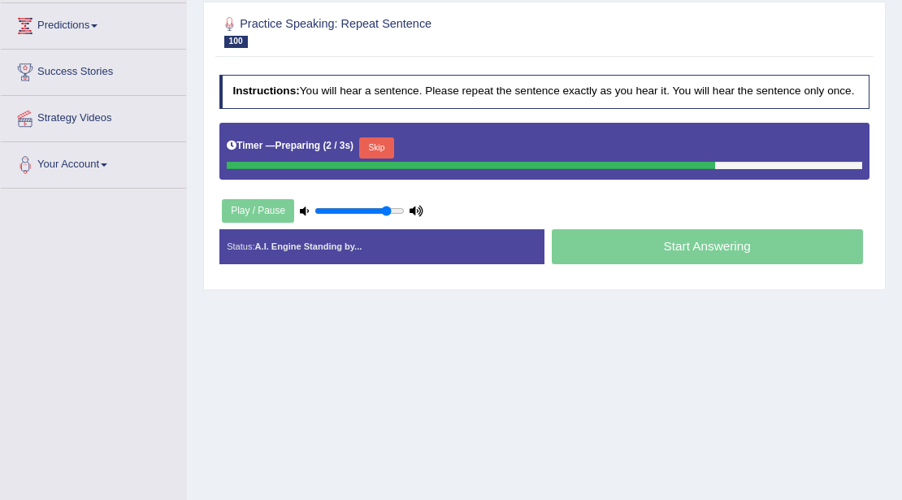
click at [382, 146] on button "Skip" at bounding box center [376, 147] width 35 height 21
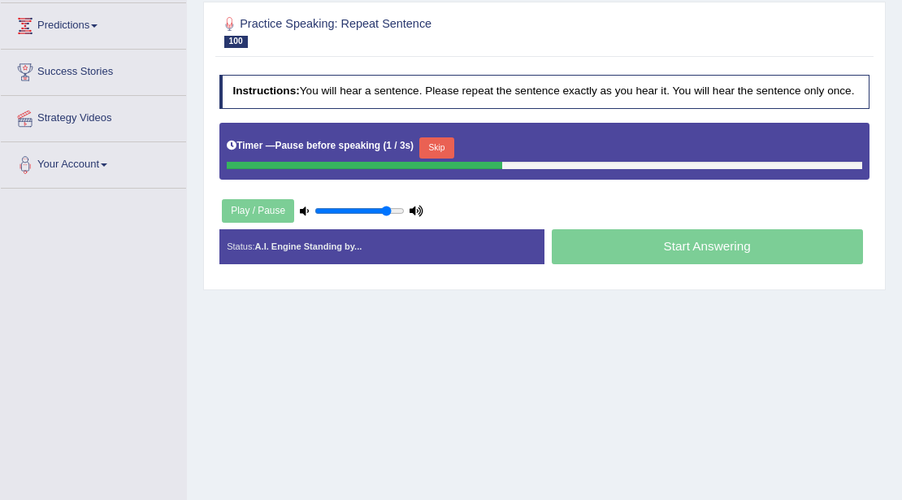
click at [442, 148] on button "Skip" at bounding box center [436, 147] width 35 height 21
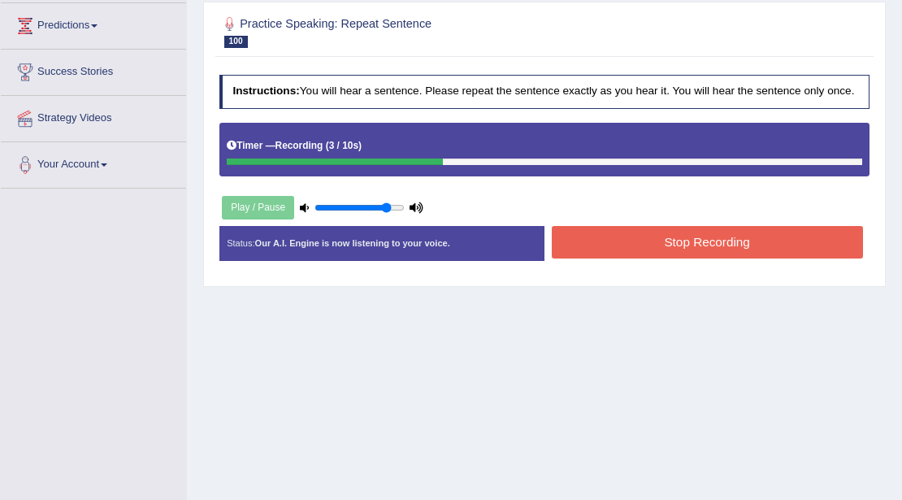
click at [658, 236] on button "Stop Recording" at bounding box center [707, 242] width 311 height 32
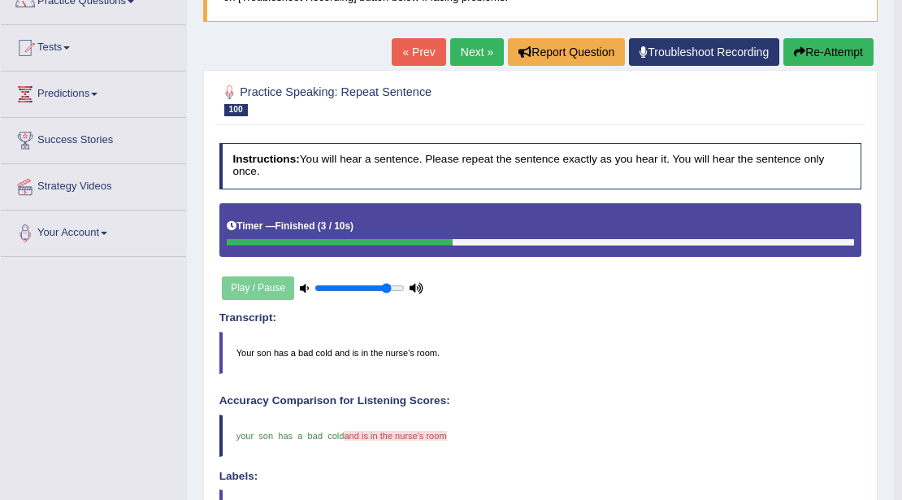
scroll to position [53, 0]
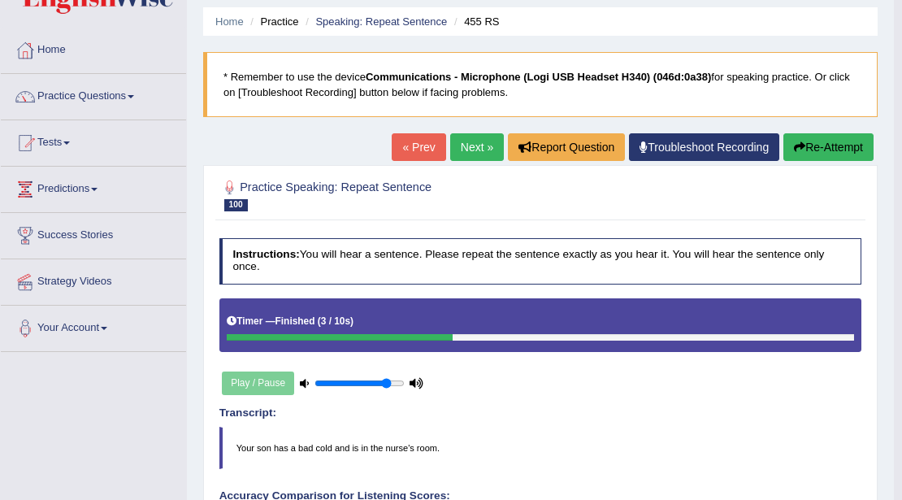
click at [465, 154] on link "Next »" at bounding box center [477, 147] width 54 height 28
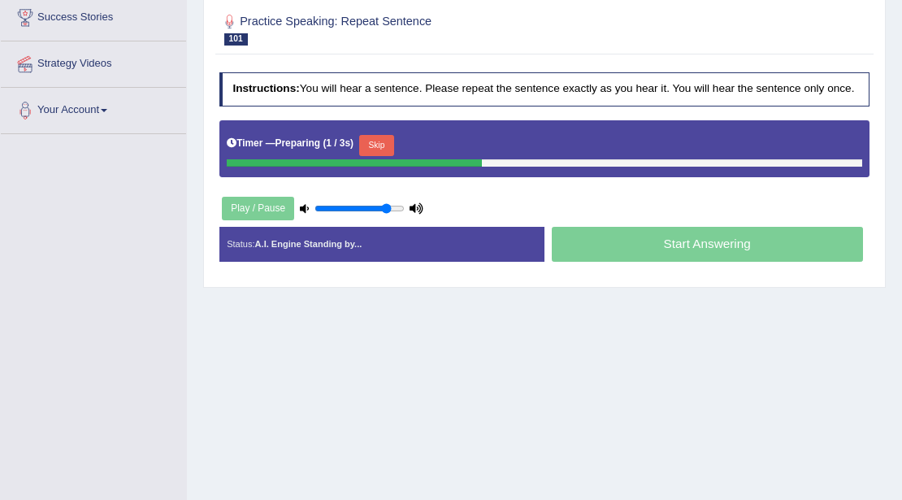
click at [391, 148] on button "Skip" at bounding box center [376, 145] width 35 height 21
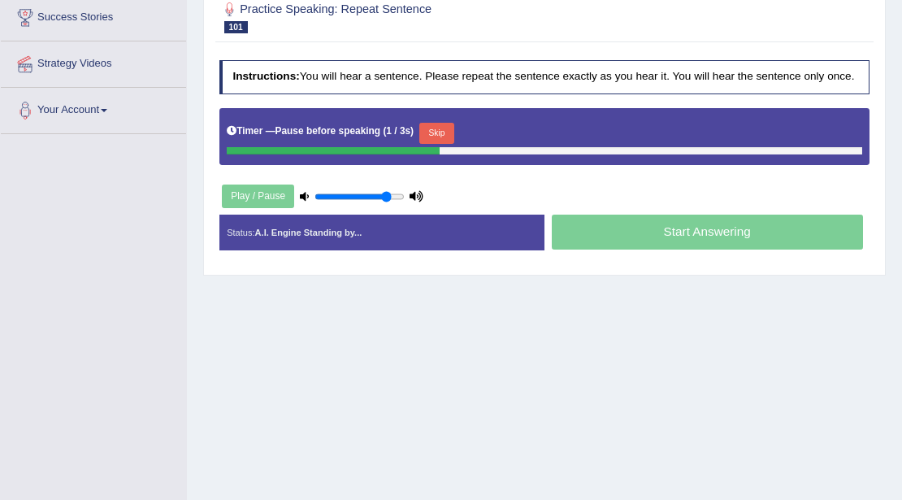
click at [440, 128] on button "Skip" at bounding box center [436, 133] width 35 height 21
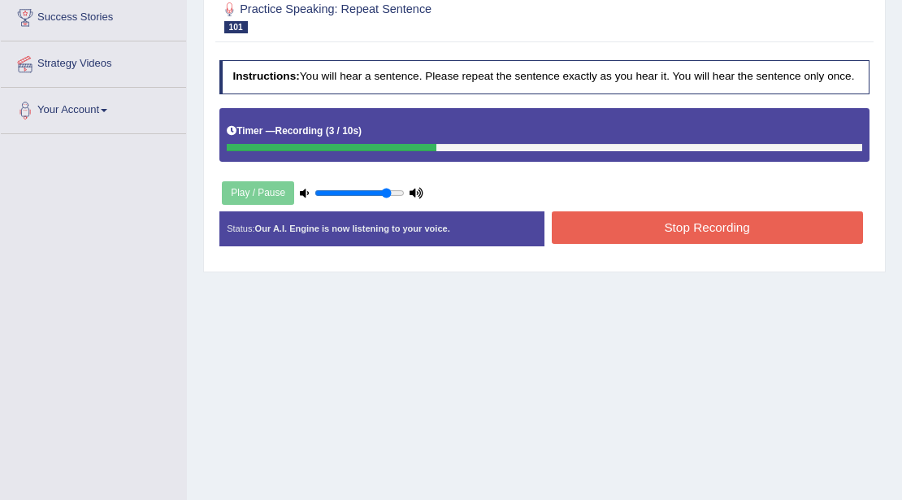
click at [627, 230] on button "Stop Recording" at bounding box center [707, 227] width 311 height 32
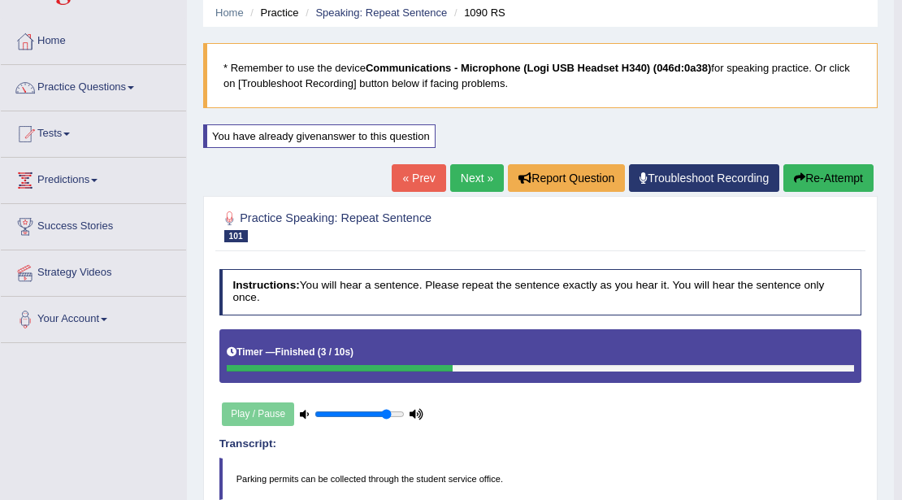
scroll to position [50, 0]
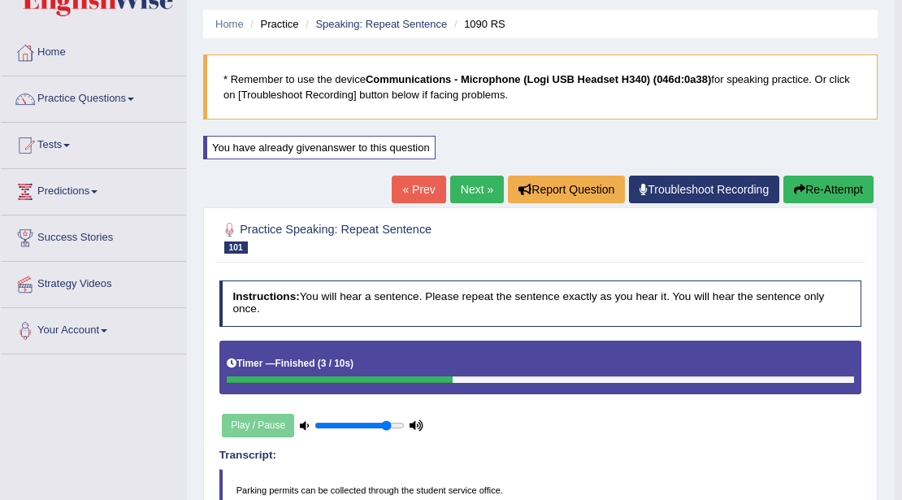
click at [469, 197] on link "Next »" at bounding box center [477, 190] width 54 height 28
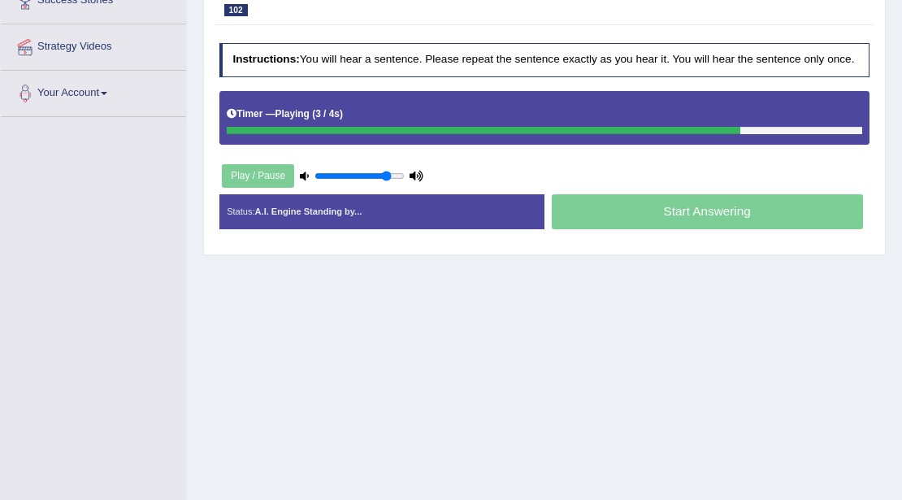
scroll to position [216, 0]
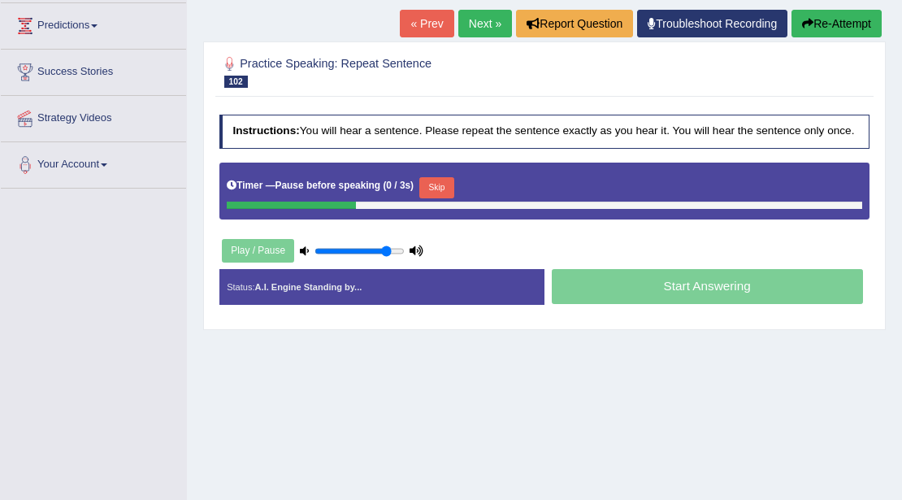
click at [436, 180] on button "Skip" at bounding box center [436, 187] width 35 height 21
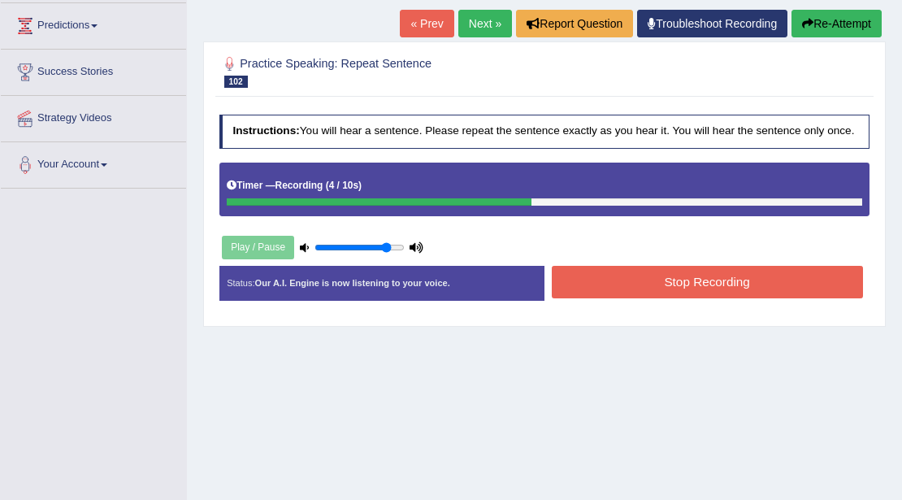
click at [674, 273] on button "Stop Recording" at bounding box center [707, 282] width 311 height 32
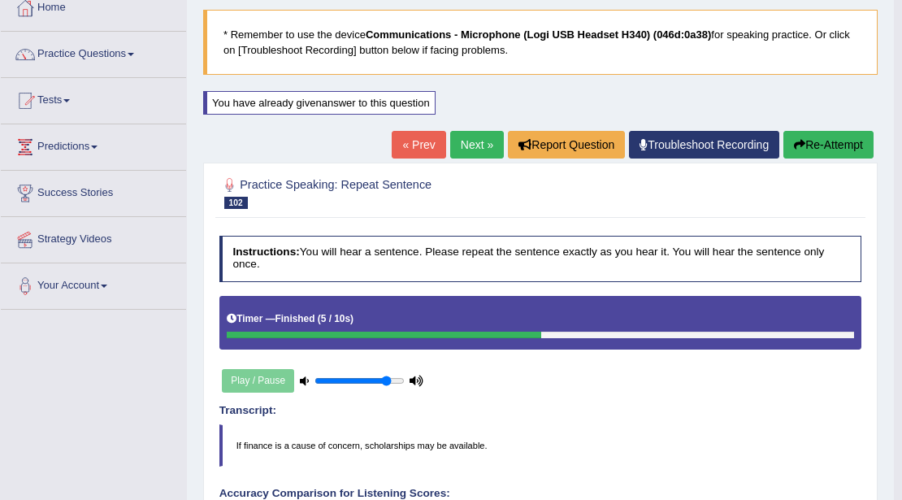
scroll to position [0, 0]
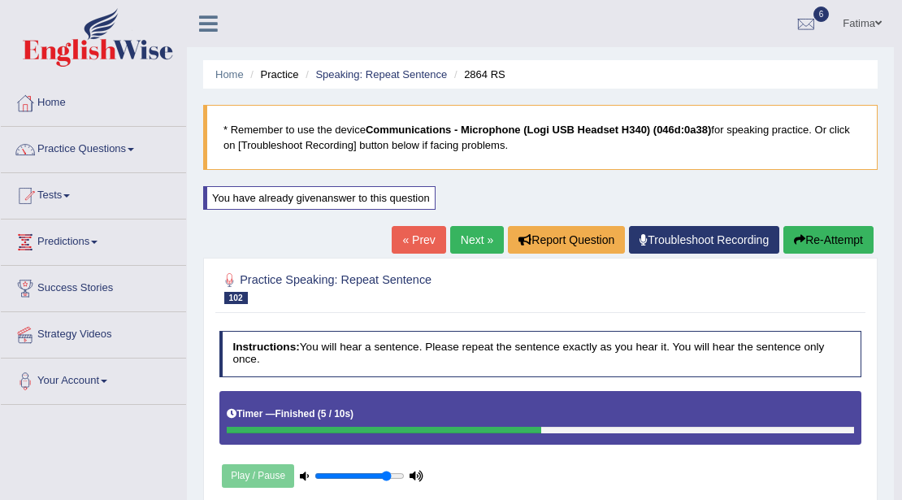
click at [827, 238] on button "Re-Attempt" at bounding box center [828, 240] width 90 height 28
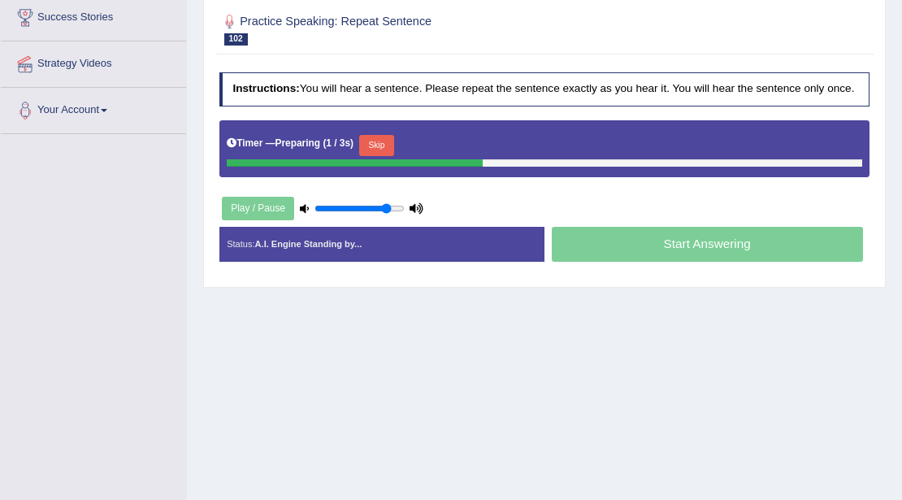
drag, startPoint x: 371, startPoint y: 135, endPoint x: 391, endPoint y: 140, distance: 20.1
click at [372, 135] on button "Skip" at bounding box center [376, 145] width 35 height 21
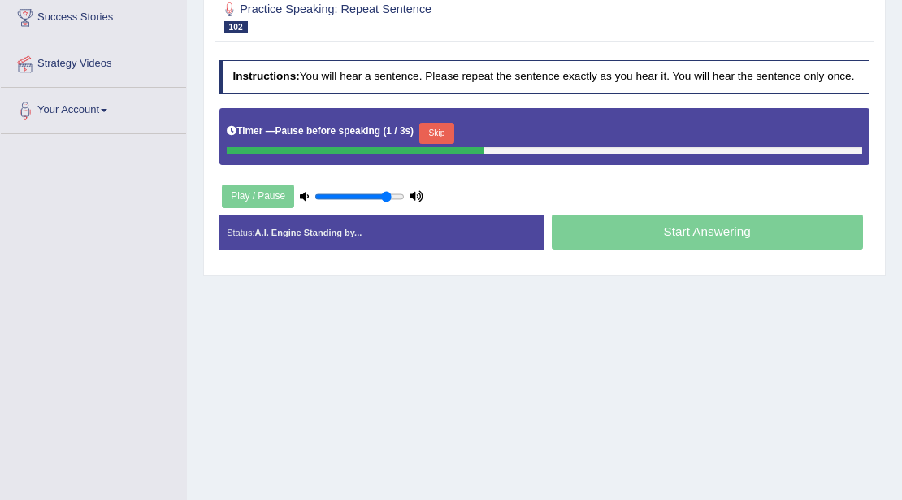
click at [430, 128] on button "Skip" at bounding box center [436, 133] width 35 height 21
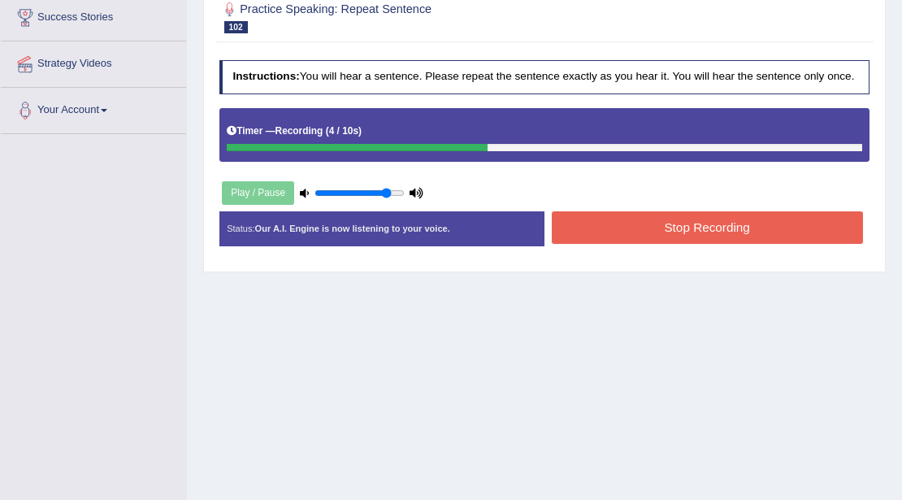
click at [597, 229] on button "Stop Recording" at bounding box center [707, 227] width 311 height 32
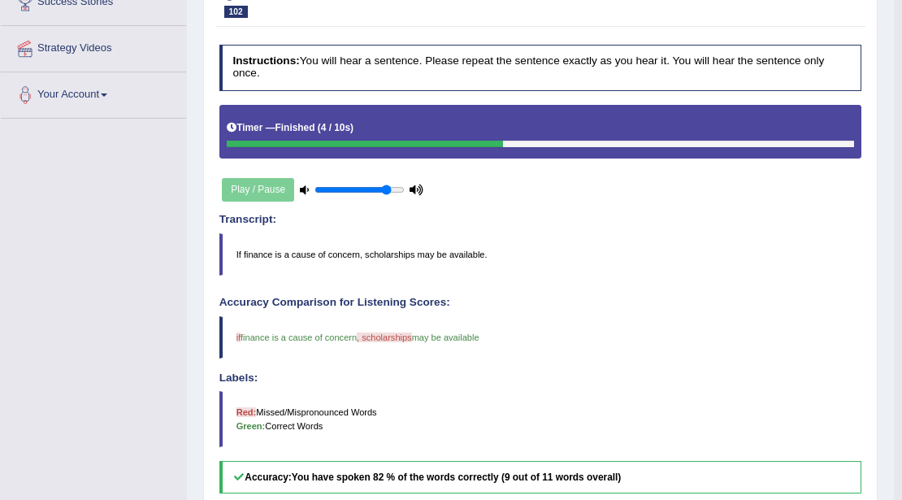
scroll to position [158, 0]
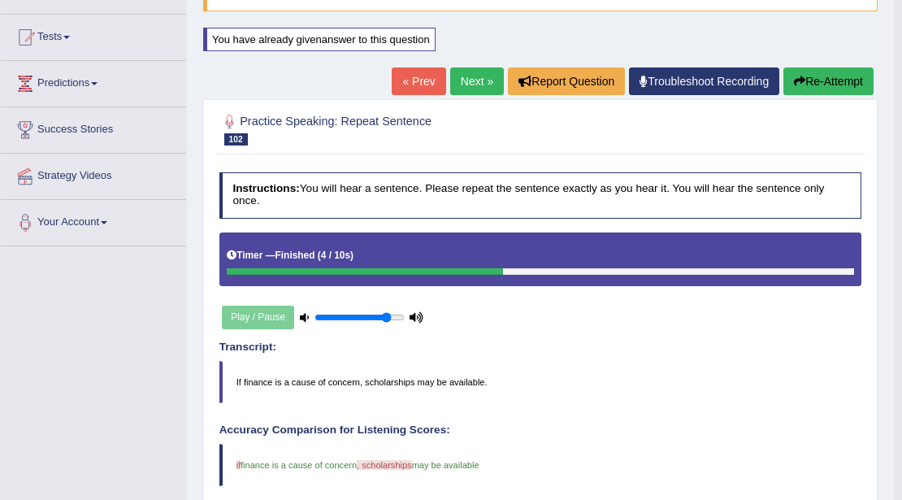
click at [486, 83] on link "Next »" at bounding box center [477, 81] width 54 height 28
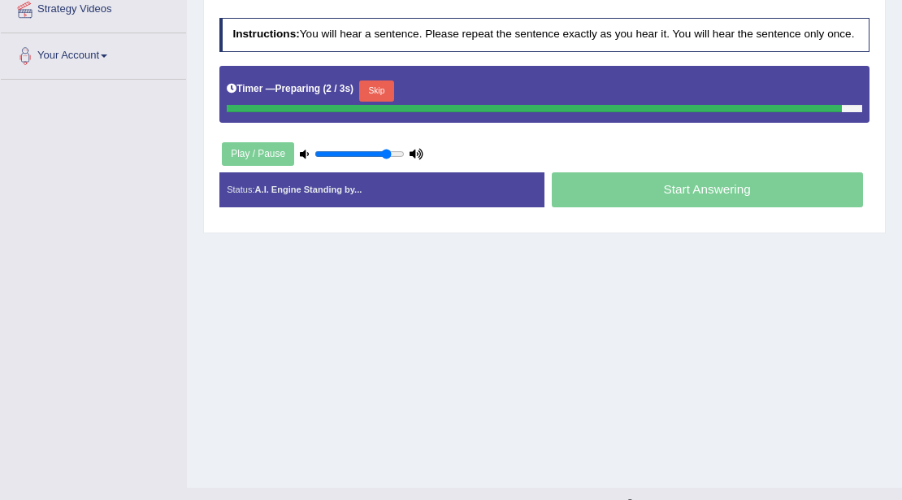
click at [382, 93] on div "Timer — Preparing ( 2 / 3s ) Skip" at bounding box center [544, 94] width 651 height 57
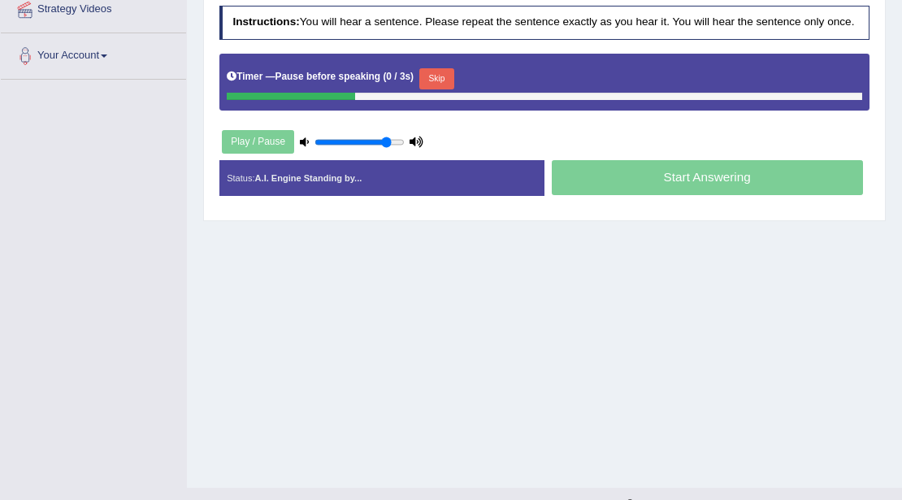
click at [440, 76] on button "Skip" at bounding box center [436, 78] width 35 height 21
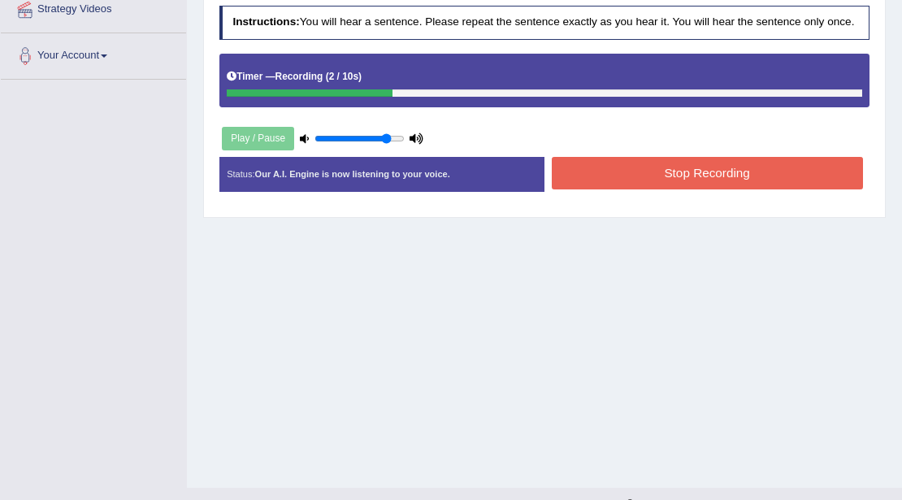
click at [610, 174] on button "Stop Recording" at bounding box center [707, 173] width 311 height 32
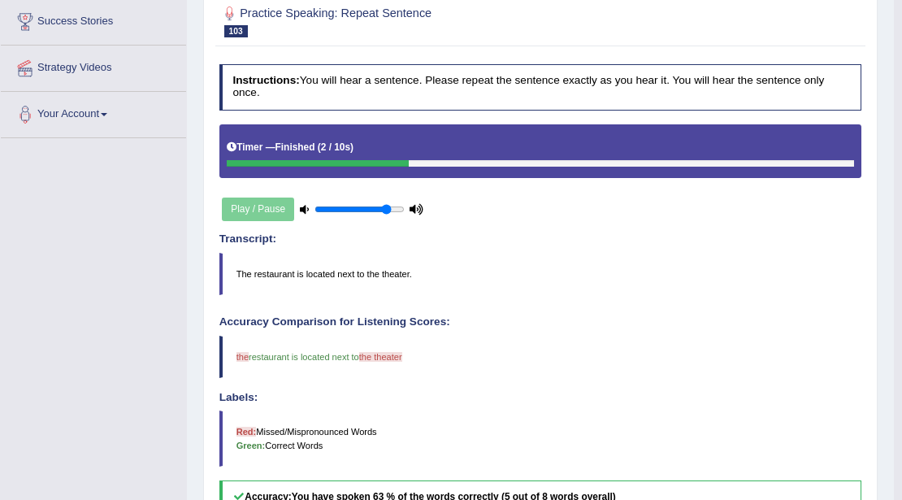
scroll to position [158, 0]
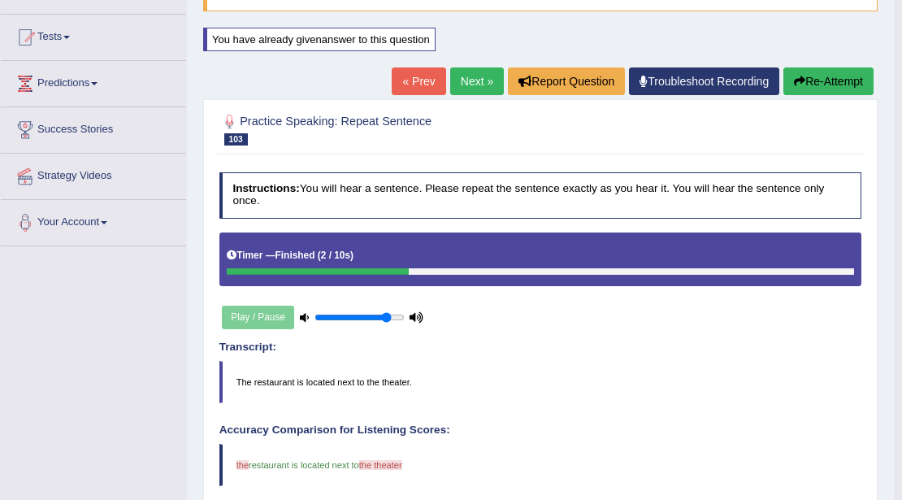
click at [471, 84] on link "Next »" at bounding box center [477, 81] width 54 height 28
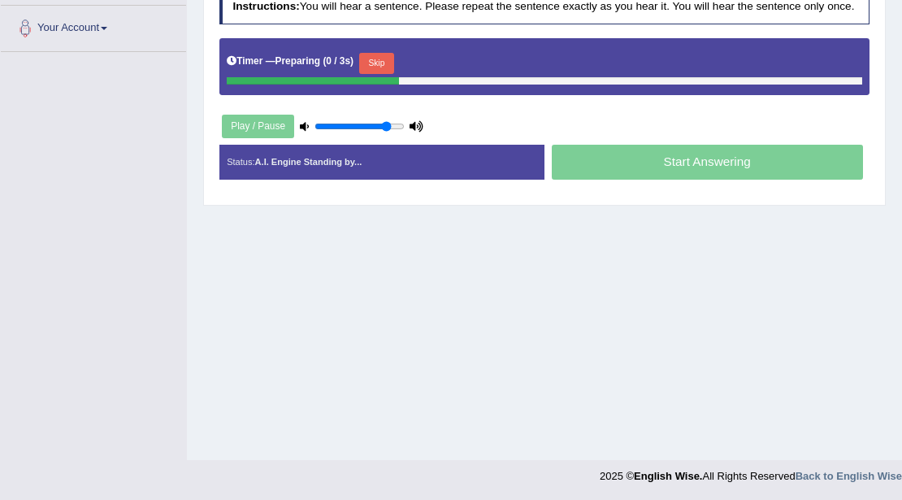
click at [380, 63] on button "Skip" at bounding box center [376, 63] width 35 height 21
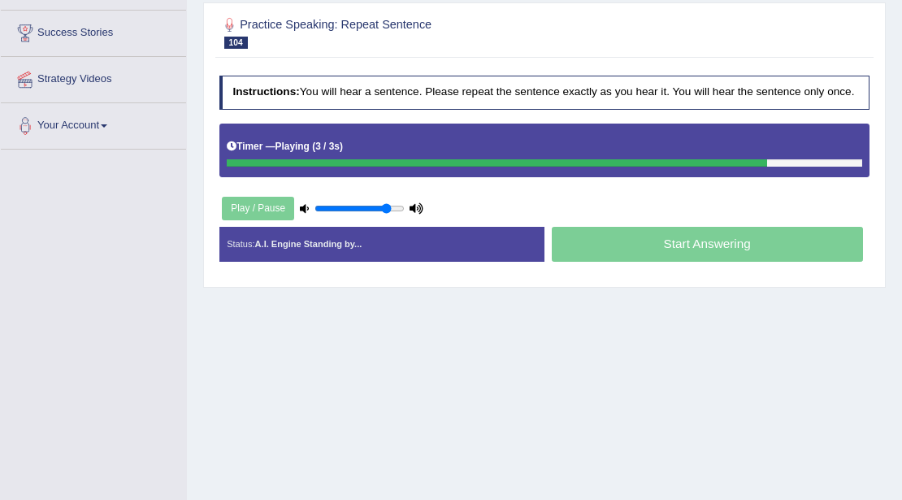
scroll to position [245, 0]
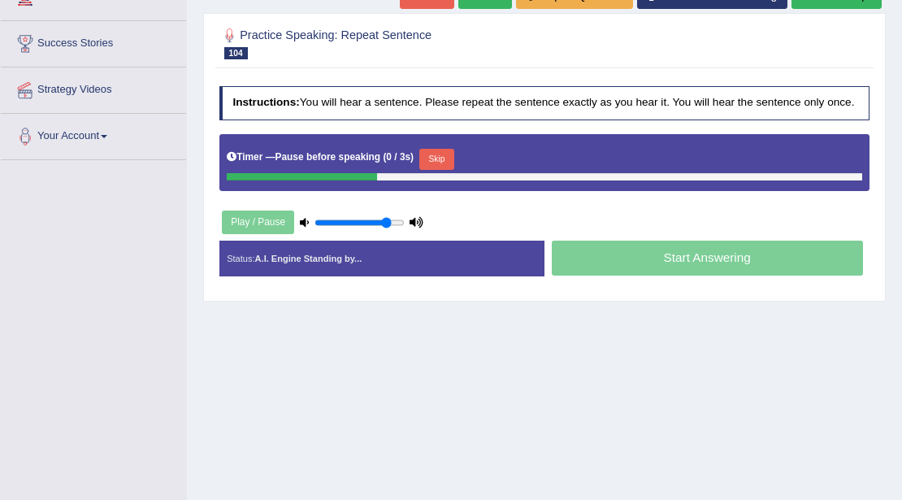
click at [453, 163] on button "Skip" at bounding box center [436, 159] width 35 height 21
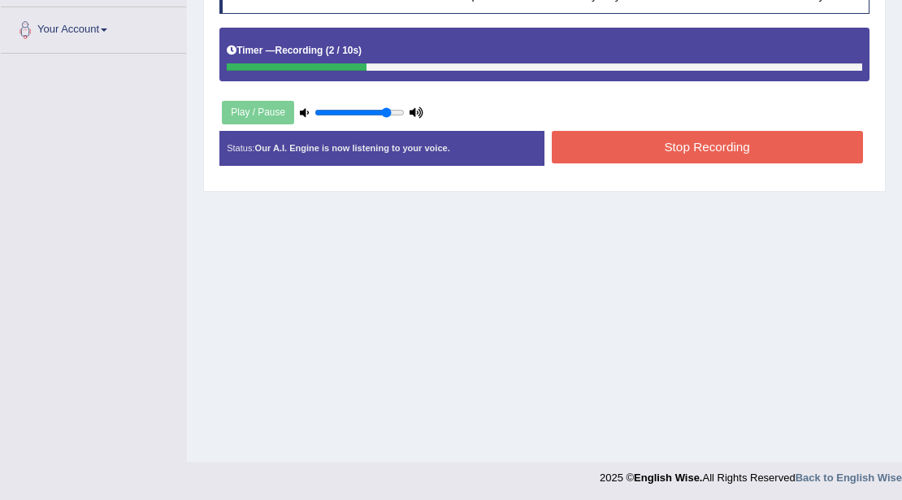
scroll to position [353, 0]
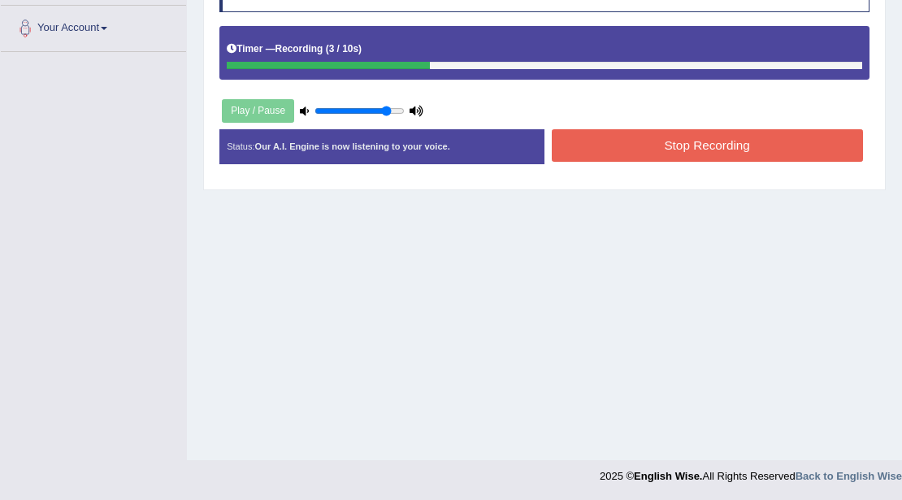
click at [619, 148] on button "Stop Recording" at bounding box center [707, 145] width 311 height 32
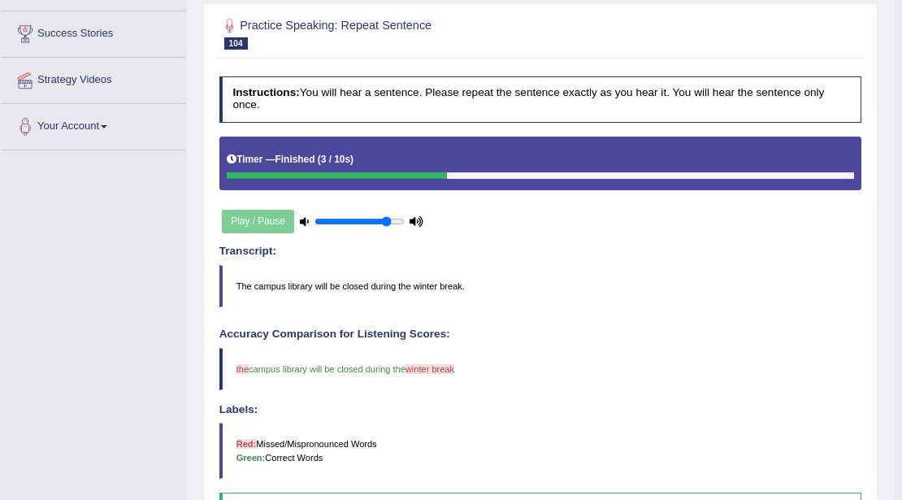
scroll to position [104, 0]
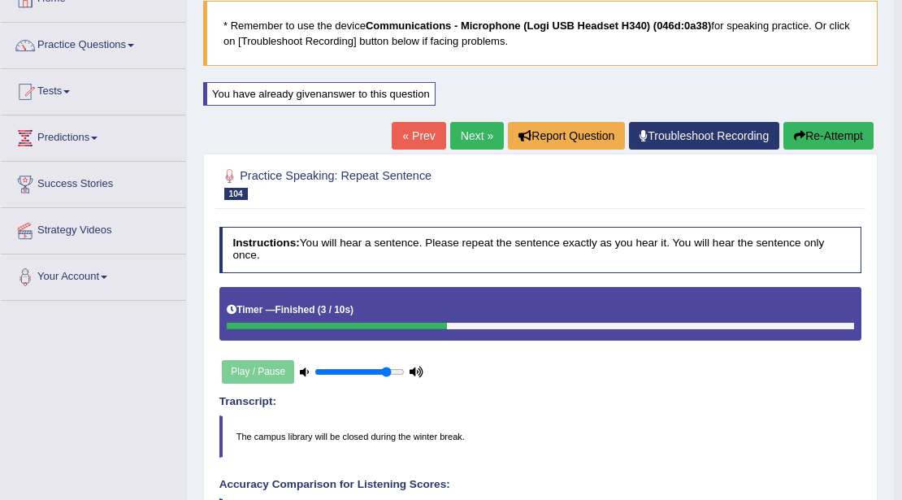
click at [806, 140] on button "Re-Attempt" at bounding box center [828, 136] width 90 height 28
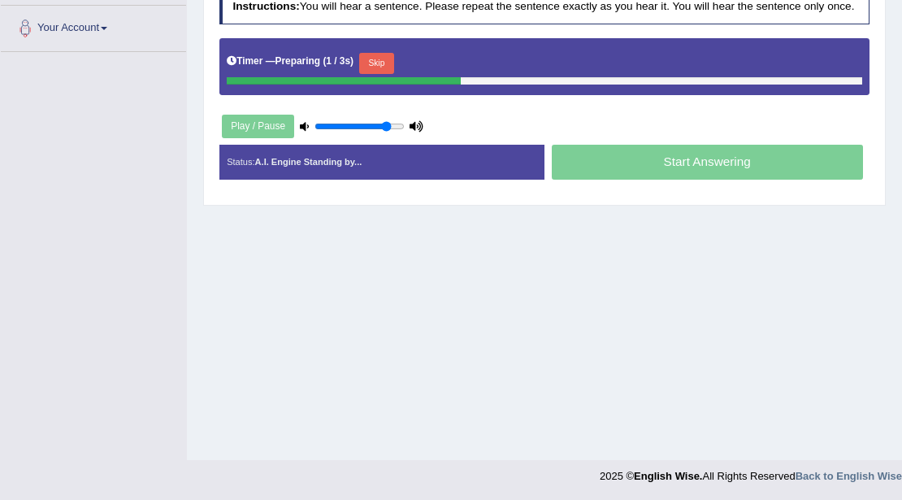
click at [380, 53] on button "Skip" at bounding box center [376, 63] width 35 height 21
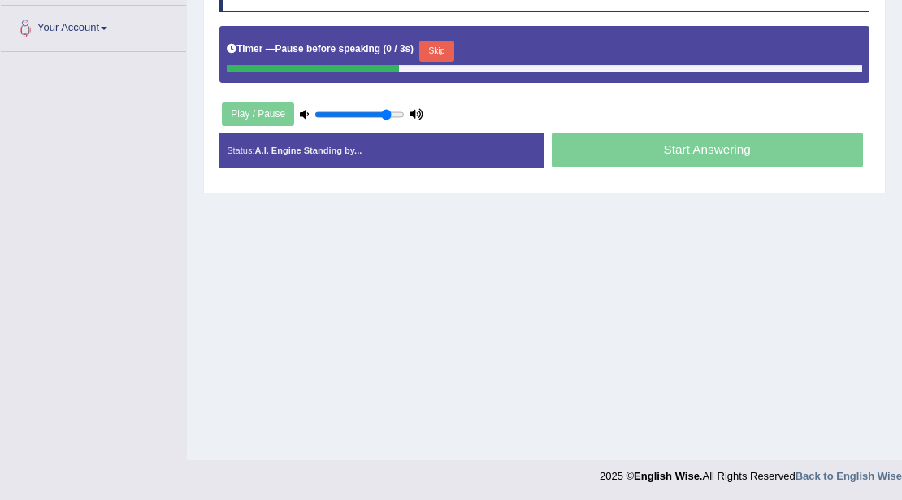
click at [451, 48] on button "Skip" at bounding box center [436, 51] width 35 height 21
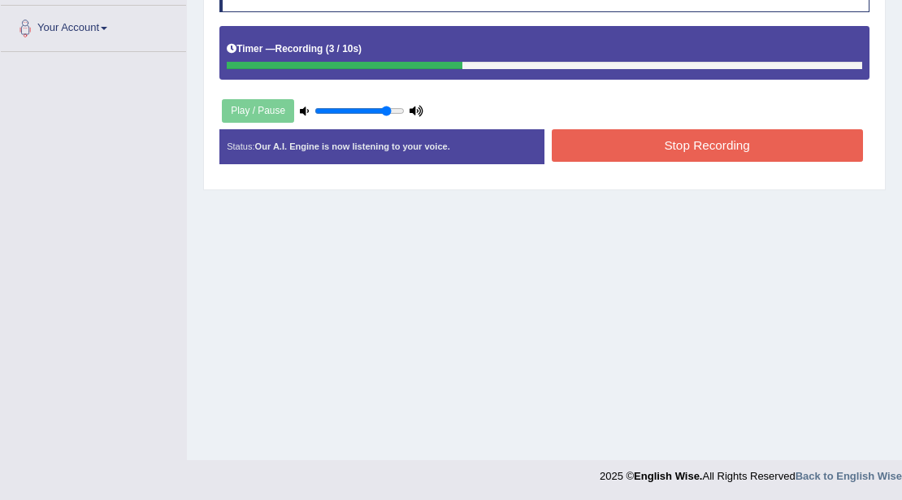
click at [608, 146] on button "Stop Recording" at bounding box center [707, 145] width 311 height 32
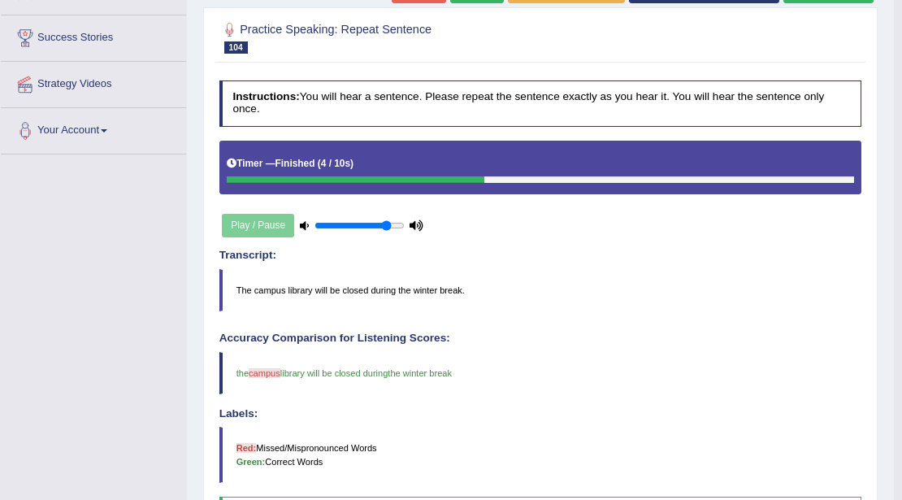
scroll to position [82, 0]
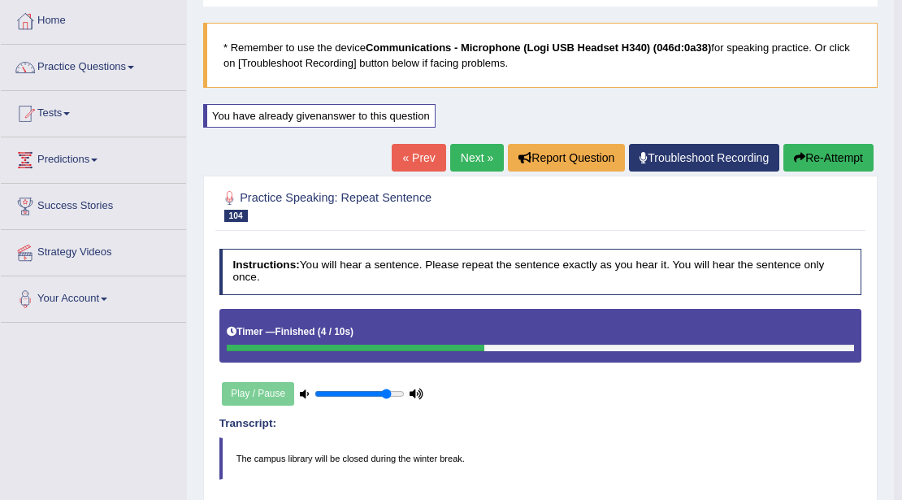
click at [475, 161] on link "Next »" at bounding box center [477, 158] width 54 height 28
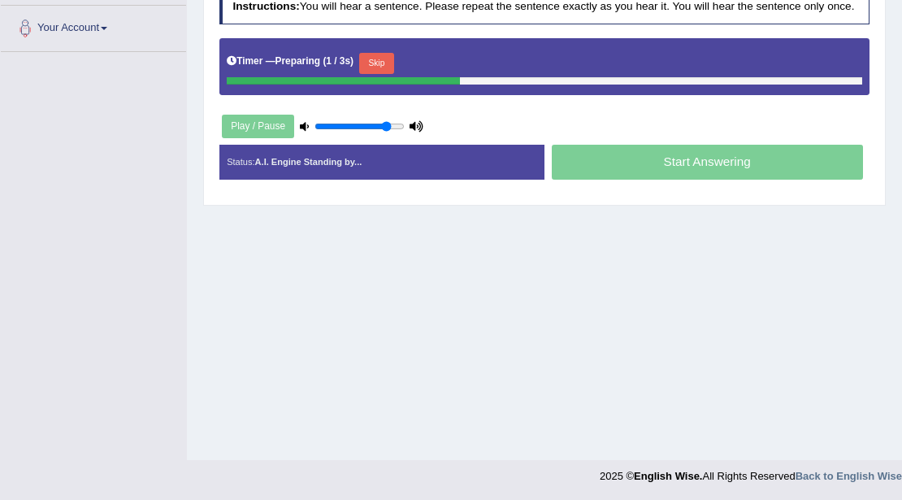
click at [379, 60] on button "Skip" at bounding box center [376, 63] width 35 height 21
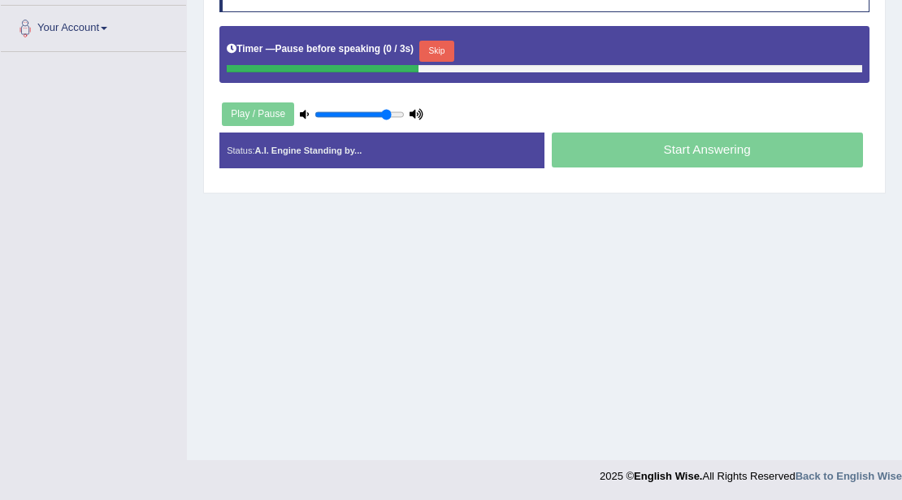
click at [454, 50] on button "Skip" at bounding box center [436, 51] width 35 height 21
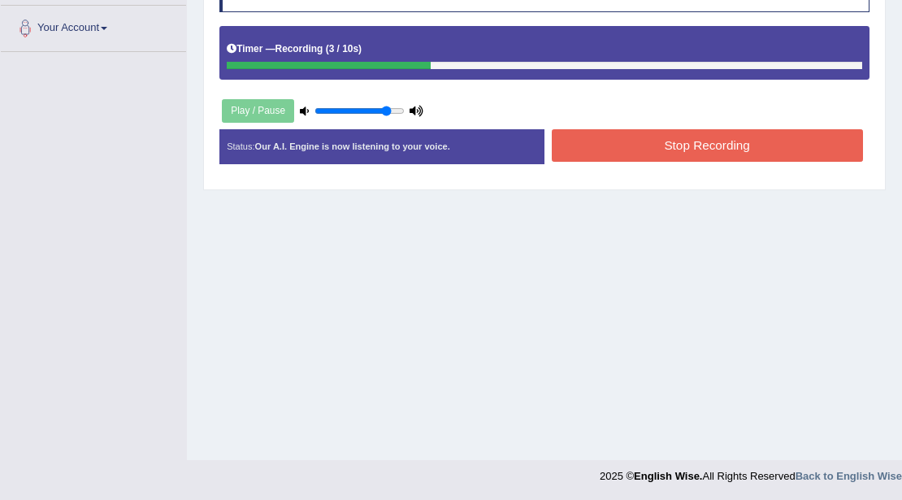
click at [620, 140] on button "Stop Recording" at bounding box center [707, 145] width 311 height 32
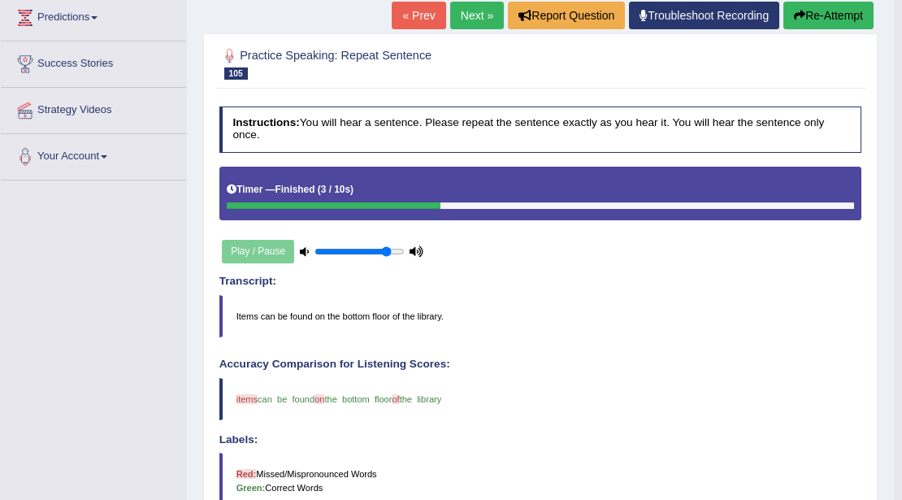
scroll to position [213, 0]
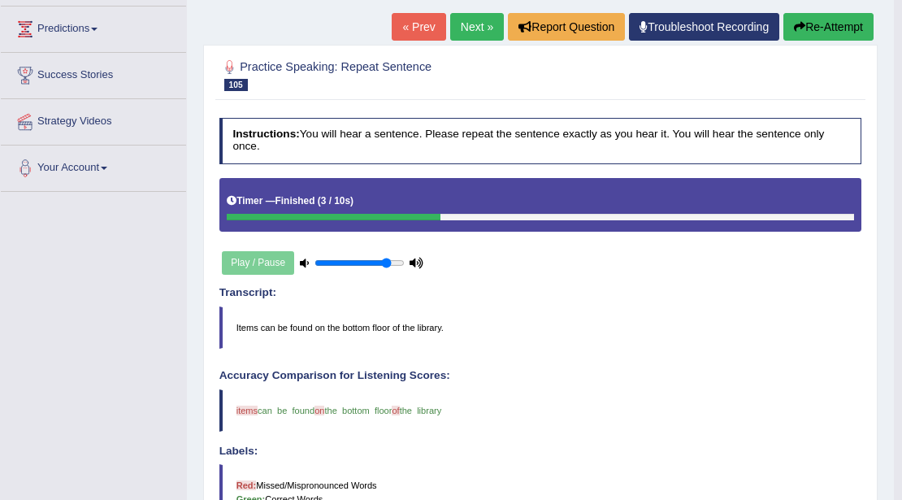
click at [473, 31] on link "Next »" at bounding box center [477, 27] width 54 height 28
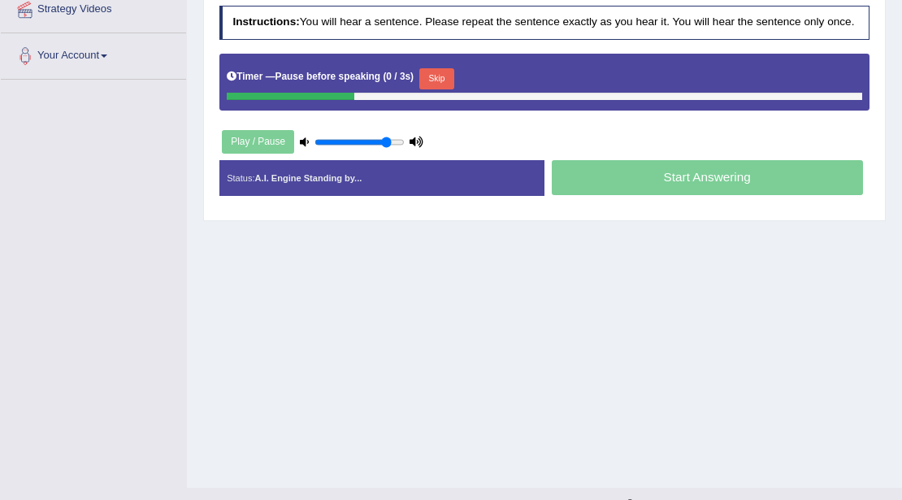
click at [449, 80] on button "Skip" at bounding box center [436, 78] width 35 height 21
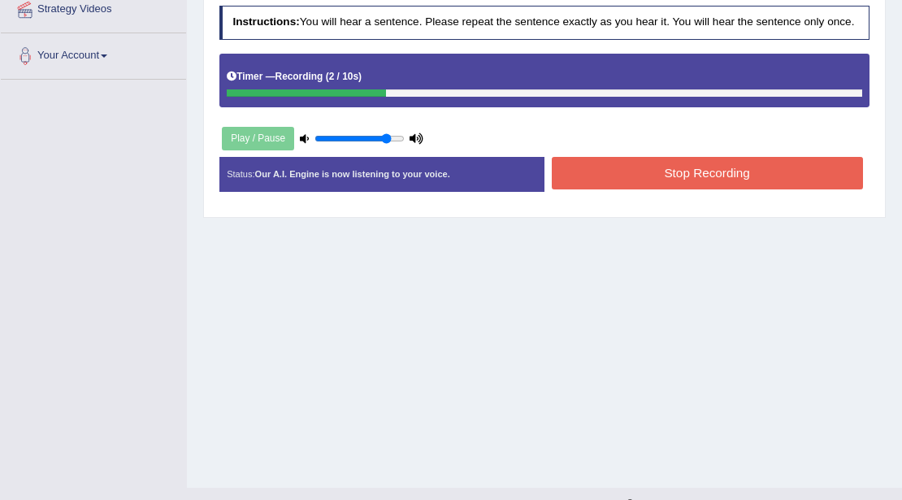
click at [608, 171] on button "Stop Recording" at bounding box center [707, 173] width 311 height 32
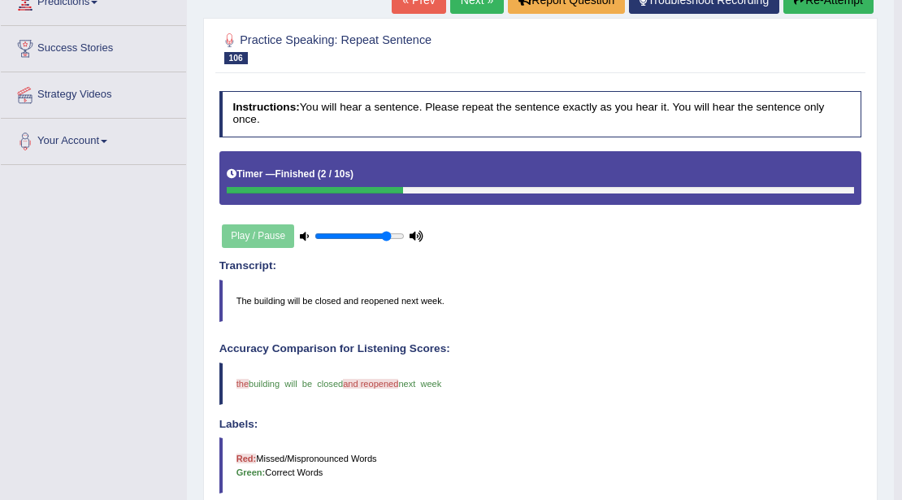
scroll to position [216, 0]
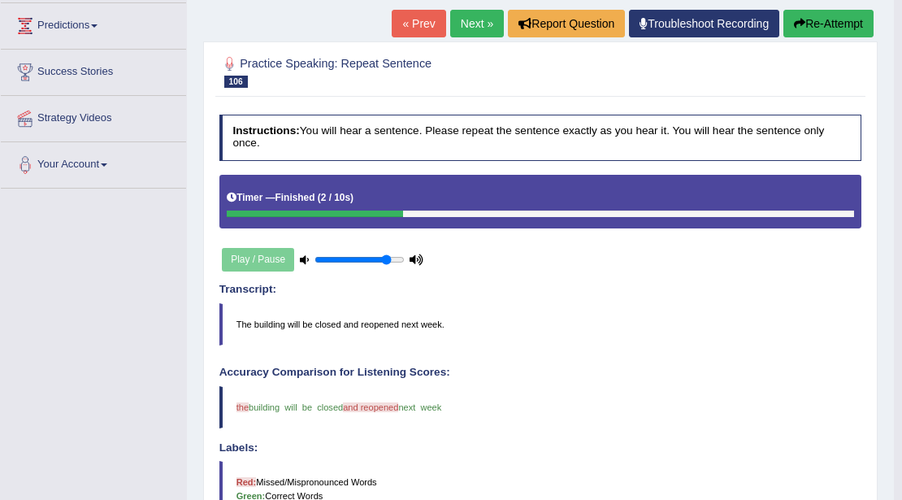
click at [477, 26] on link "Next »" at bounding box center [477, 24] width 54 height 28
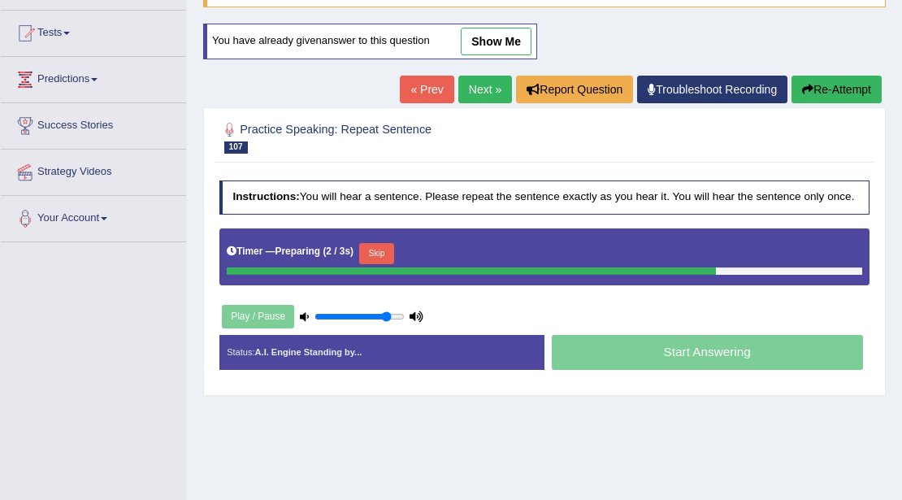
click at [387, 258] on button "Skip" at bounding box center [376, 253] width 35 height 21
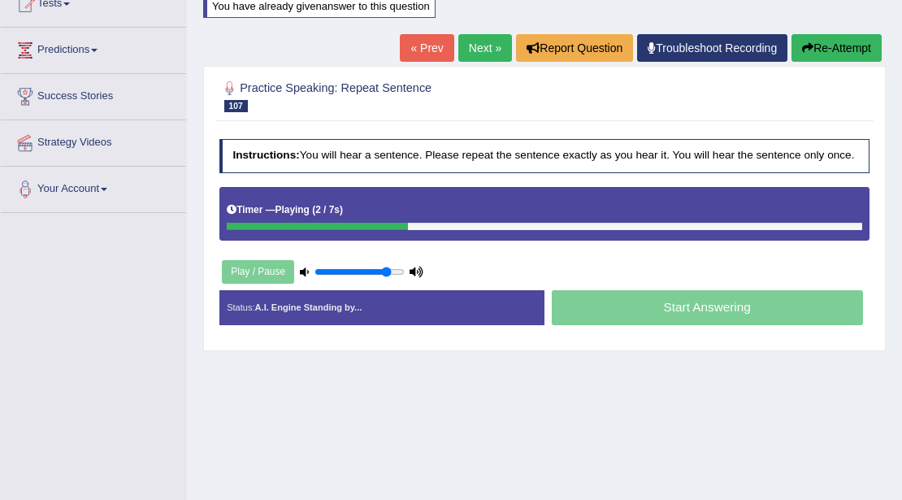
scroll to position [190, 0]
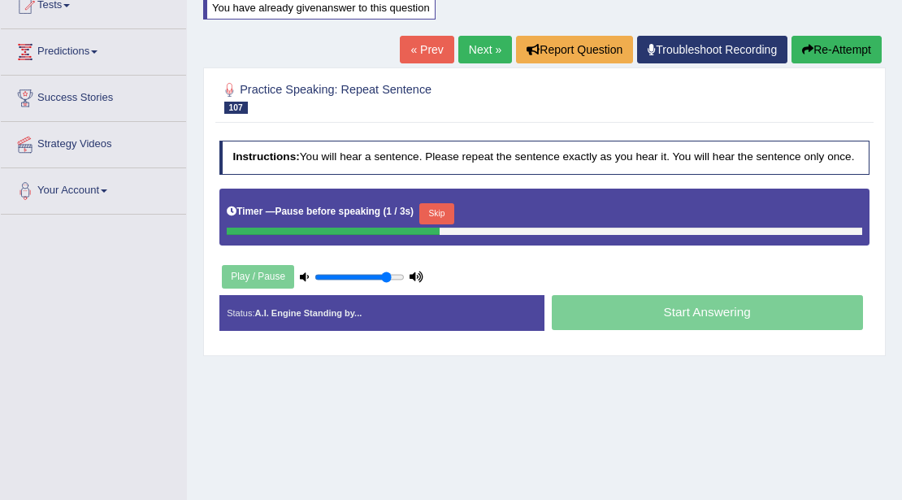
click at [436, 215] on button "Skip" at bounding box center [436, 213] width 35 height 21
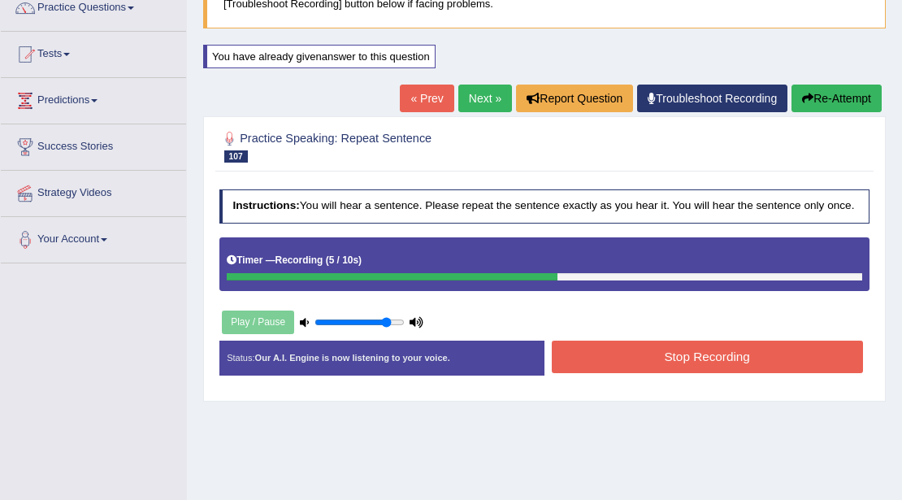
scroll to position [137, 0]
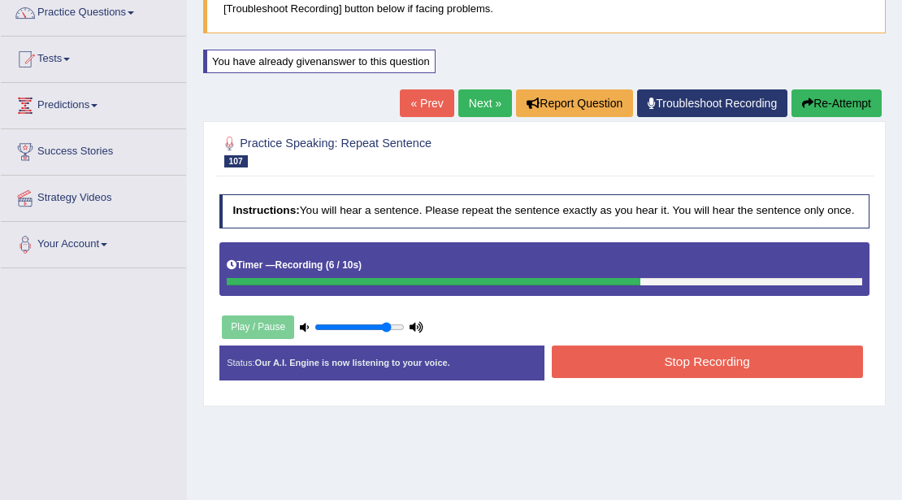
click at [674, 358] on button "Stop Recording" at bounding box center [707, 361] width 311 height 32
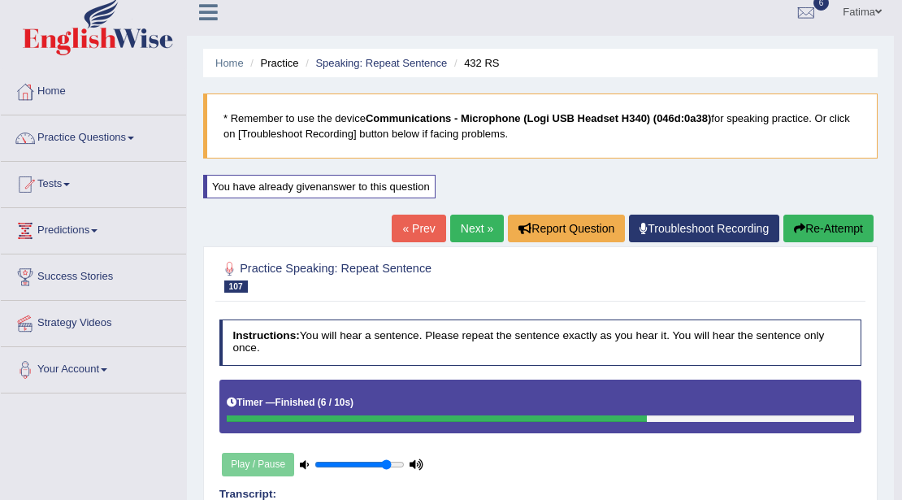
scroll to position [0, 0]
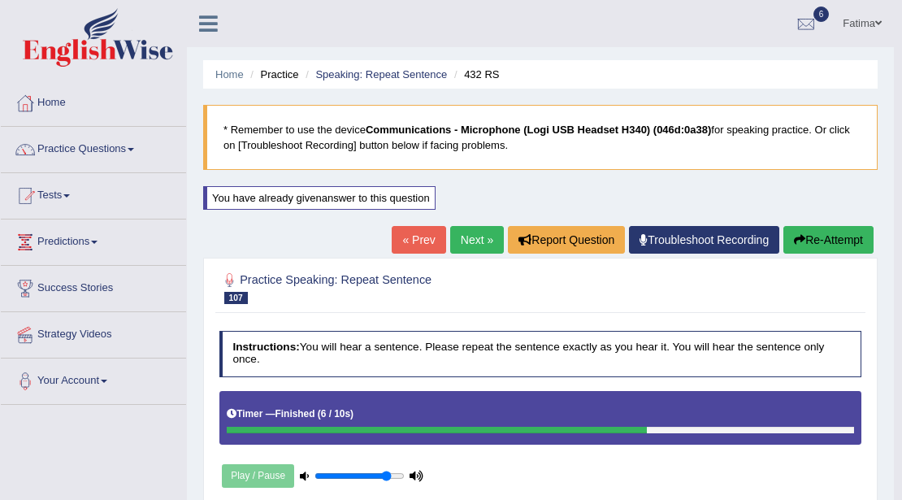
click at [827, 245] on button "Re-Attempt" at bounding box center [828, 240] width 90 height 28
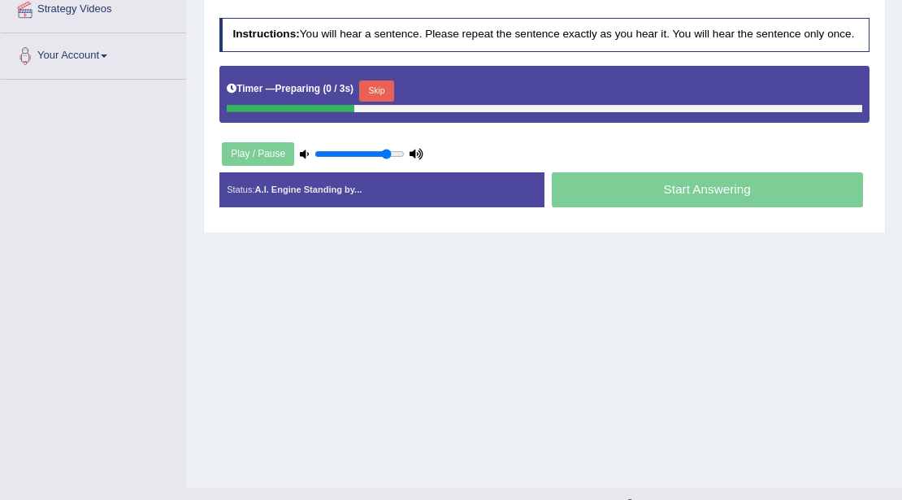
scroll to position [325, 0]
click at [382, 93] on button "Skip" at bounding box center [376, 90] width 35 height 21
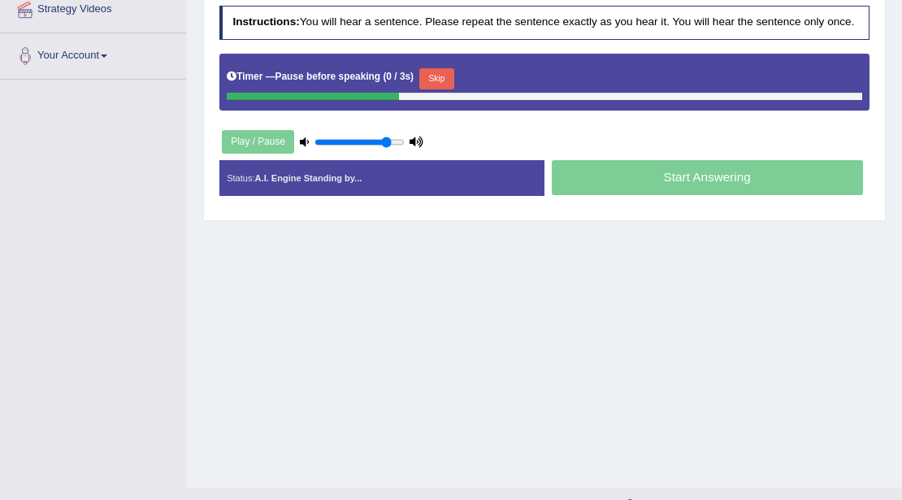
click at [445, 80] on button "Skip" at bounding box center [436, 78] width 35 height 21
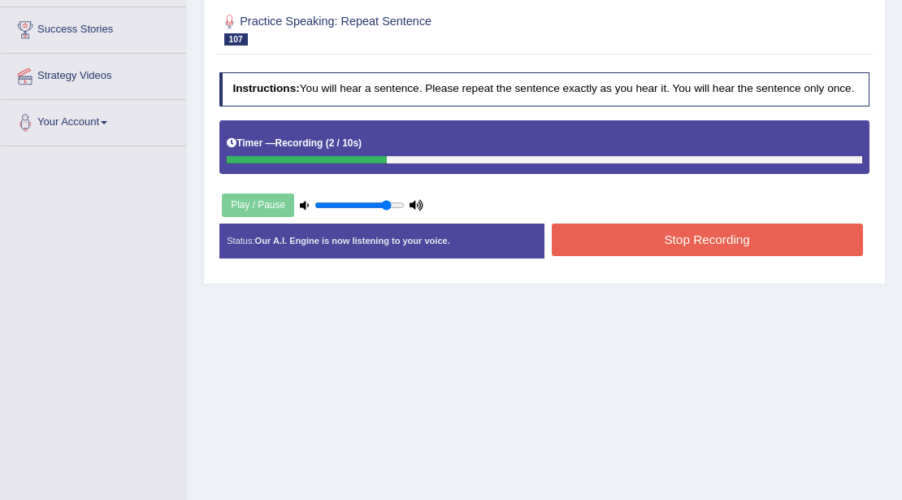
scroll to position [108, 0]
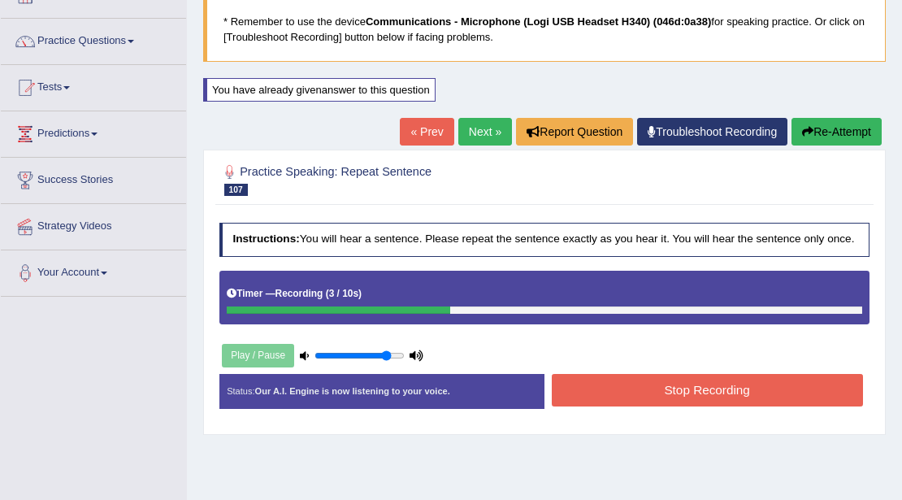
click at [832, 130] on button "Re-Attempt" at bounding box center [837, 132] width 90 height 28
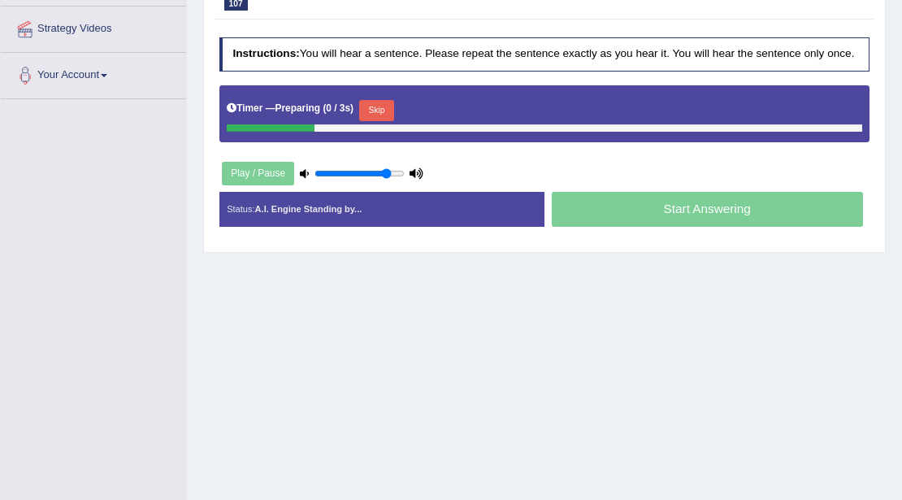
click at [378, 105] on button "Skip" at bounding box center [376, 110] width 35 height 21
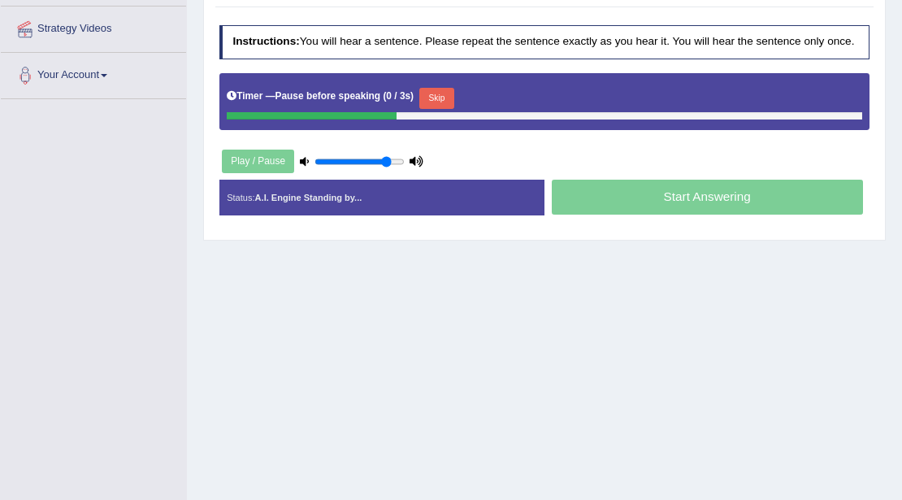
click at [439, 98] on button "Skip" at bounding box center [436, 98] width 35 height 21
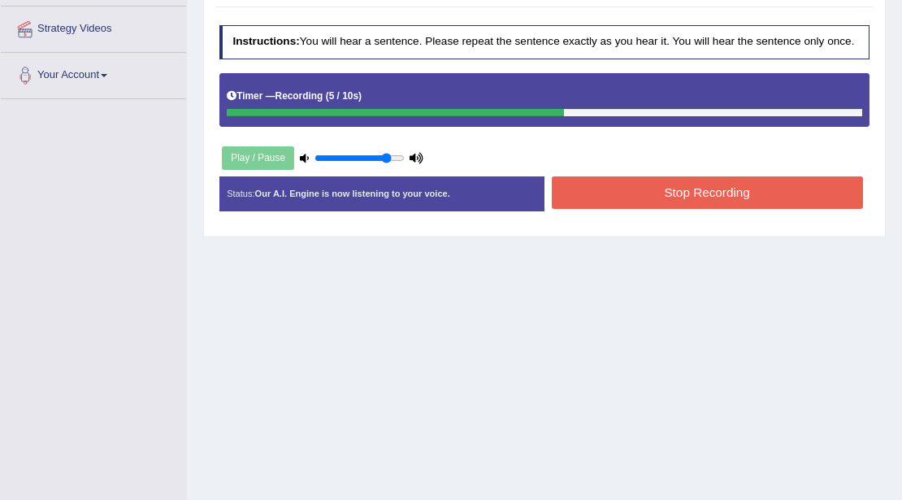
click at [628, 192] on button "Stop Recording" at bounding box center [707, 192] width 311 height 32
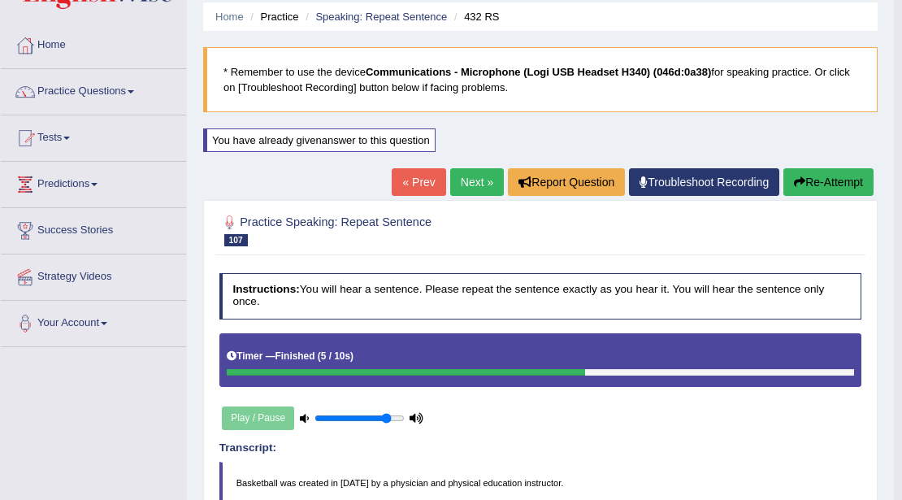
scroll to position [50, 0]
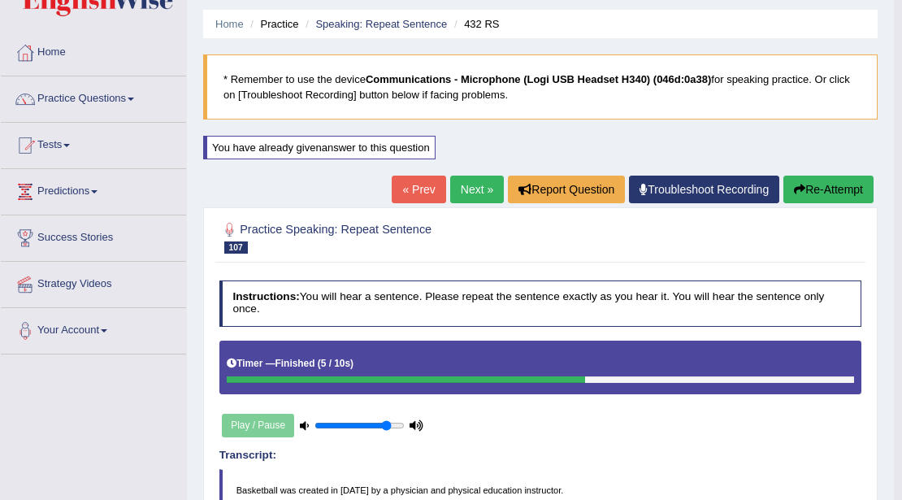
click at [794, 176] on button "Re-Attempt" at bounding box center [828, 190] width 90 height 28
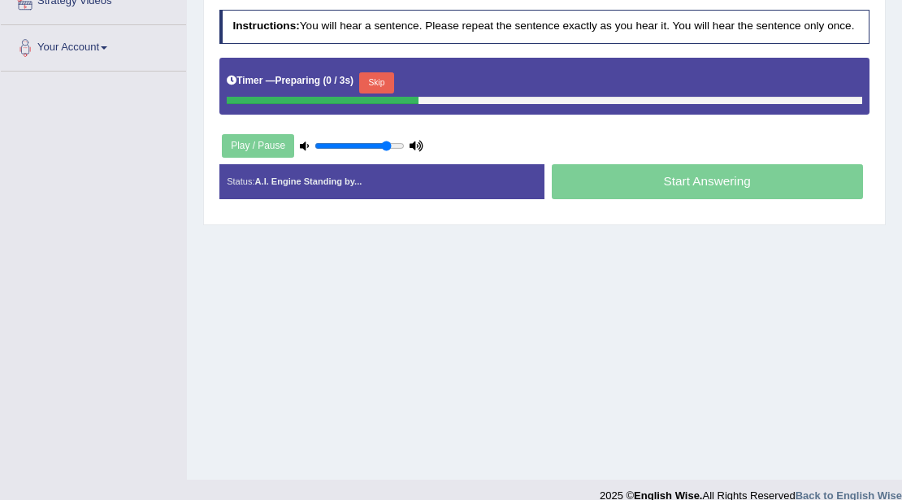
click at [385, 72] on button "Skip" at bounding box center [376, 82] width 35 height 21
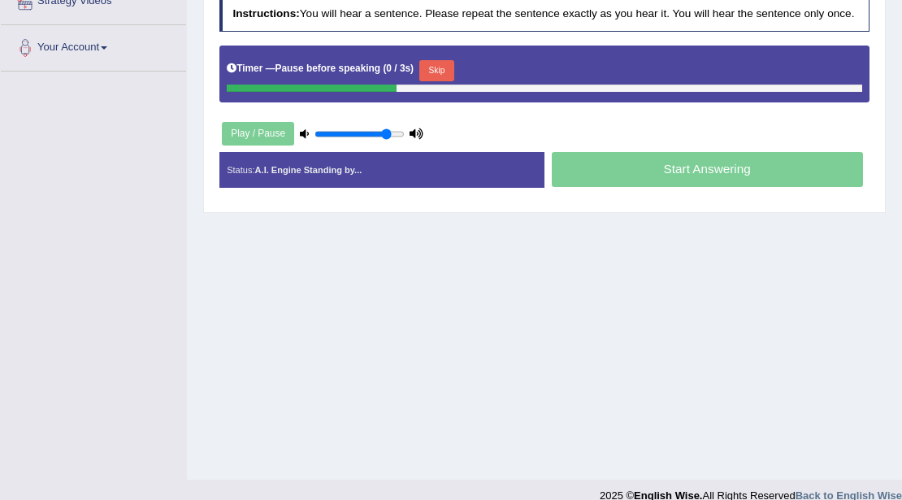
click at [447, 76] on button "Skip" at bounding box center [436, 70] width 35 height 21
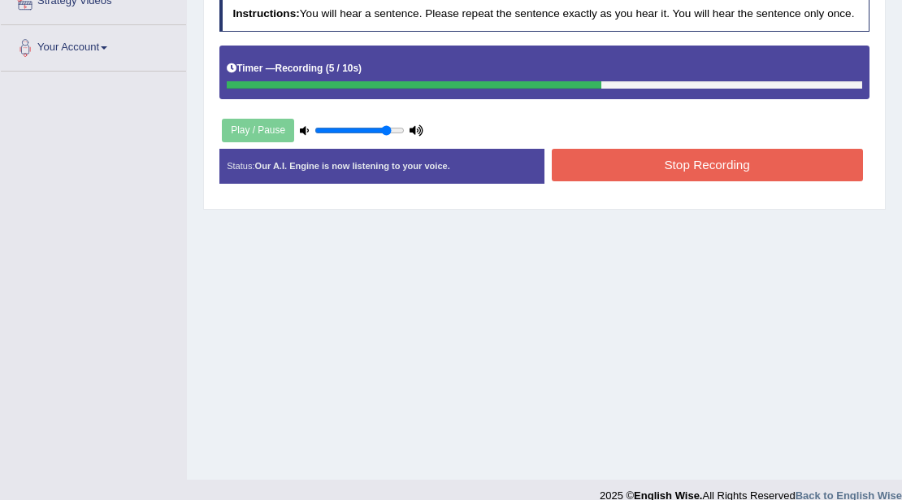
click at [626, 165] on button "Stop Recording" at bounding box center [707, 165] width 311 height 32
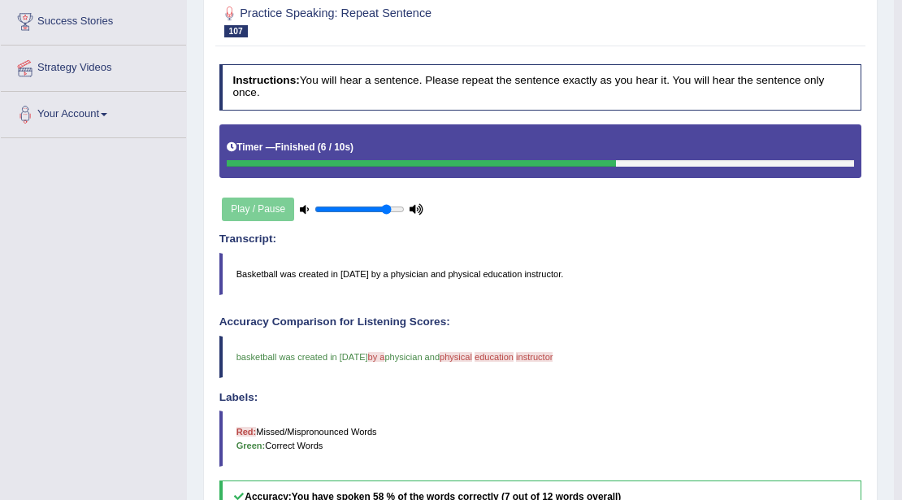
scroll to position [104, 0]
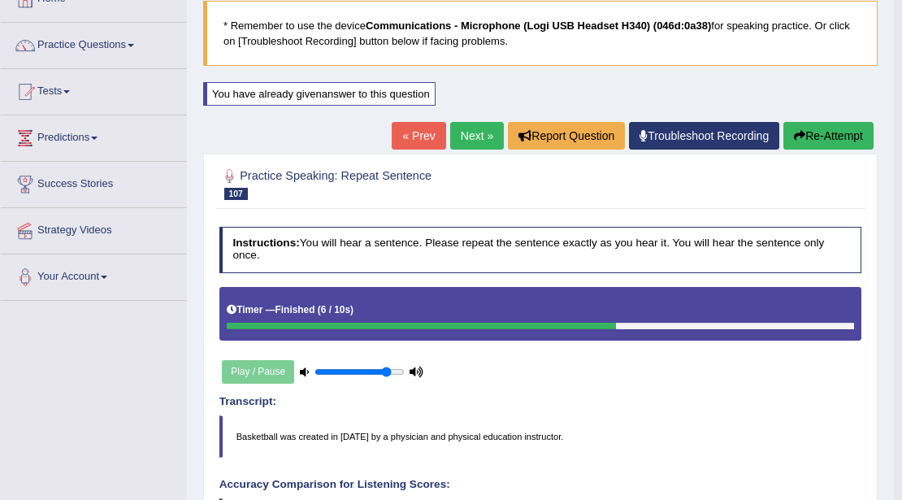
click at [816, 138] on button "Re-Attempt" at bounding box center [828, 136] width 90 height 28
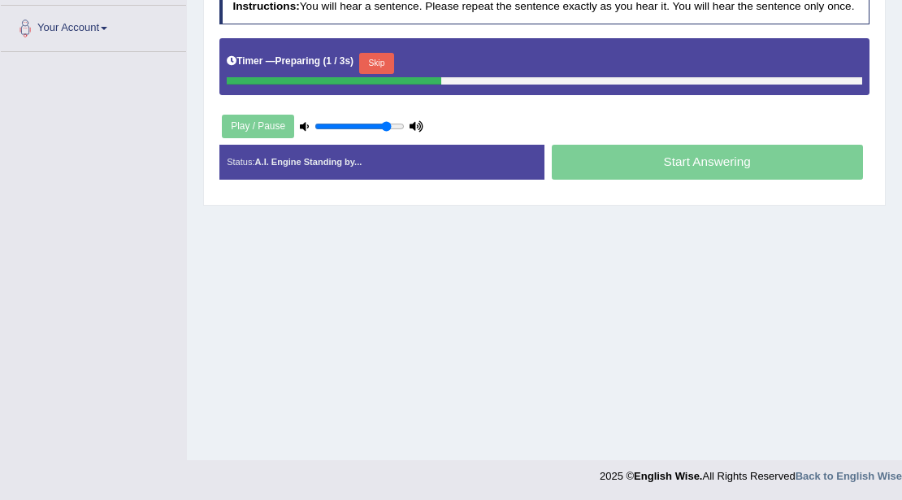
click at [382, 59] on button "Skip" at bounding box center [376, 63] width 35 height 21
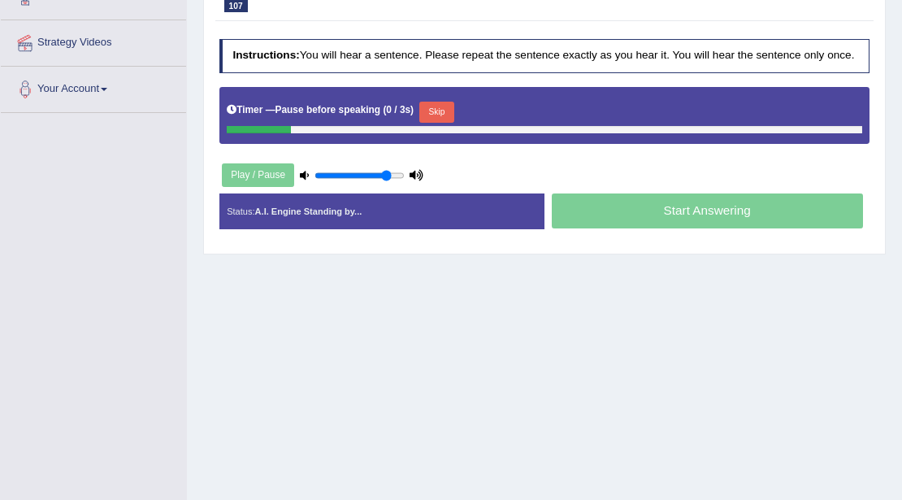
scroll to position [353, 0]
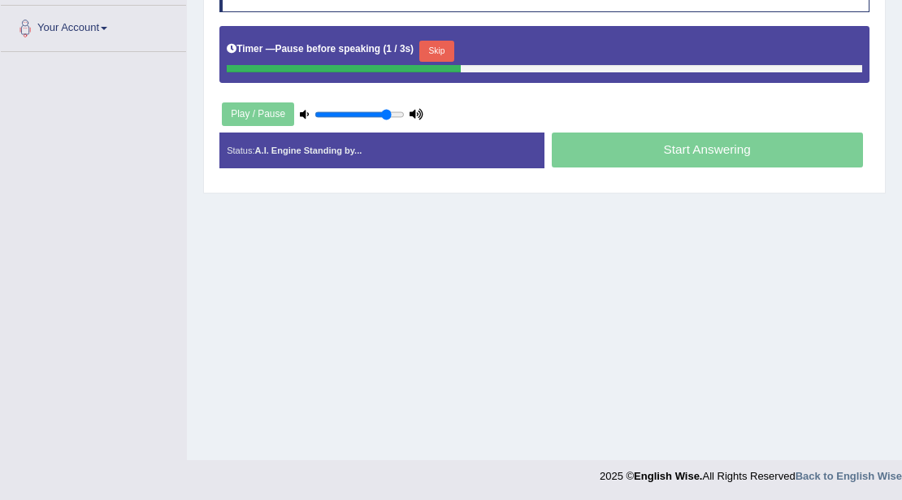
click at [448, 51] on button "Skip" at bounding box center [436, 51] width 35 height 21
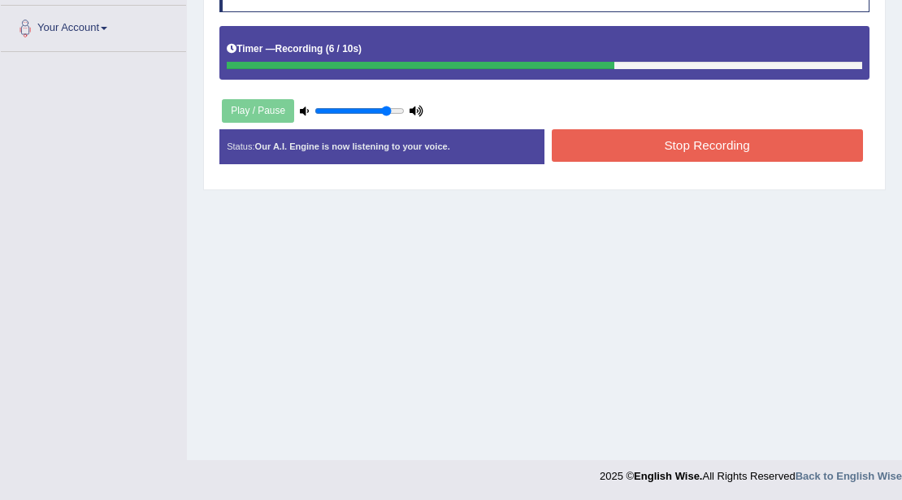
click at [623, 151] on button "Stop Recording" at bounding box center [707, 145] width 311 height 32
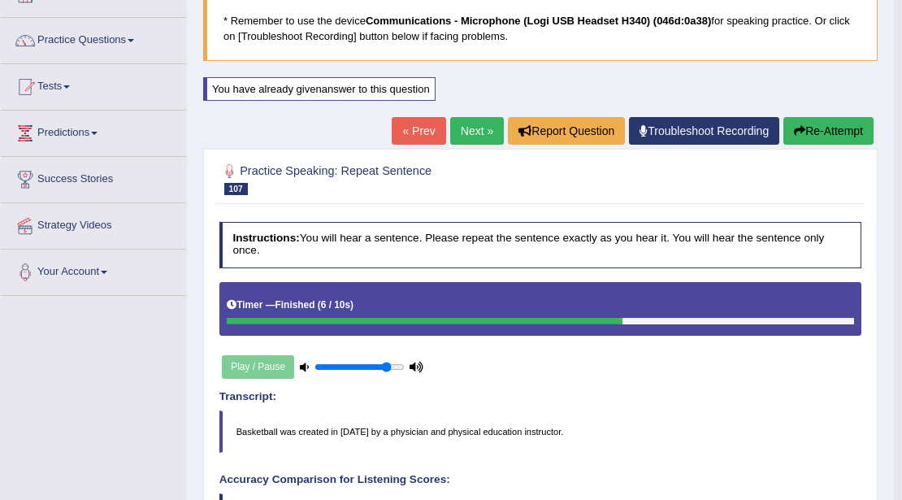
scroll to position [104, 0]
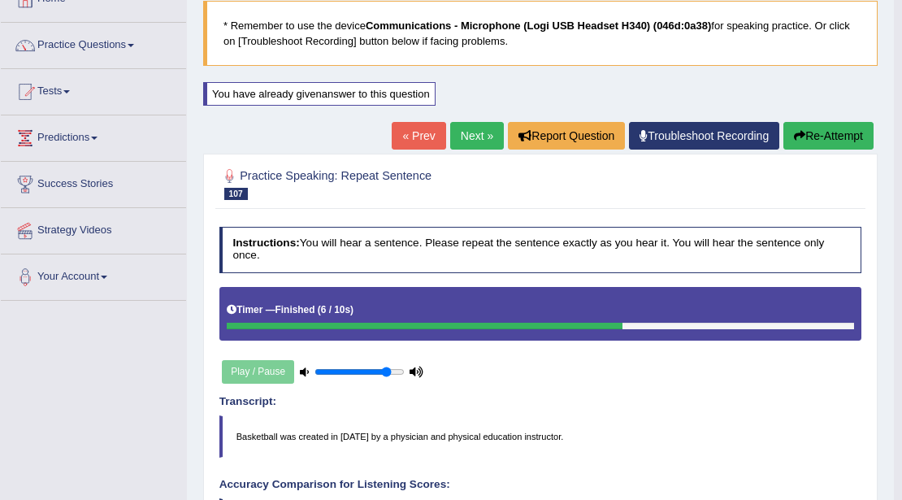
click at [484, 133] on link "Next »" at bounding box center [477, 136] width 54 height 28
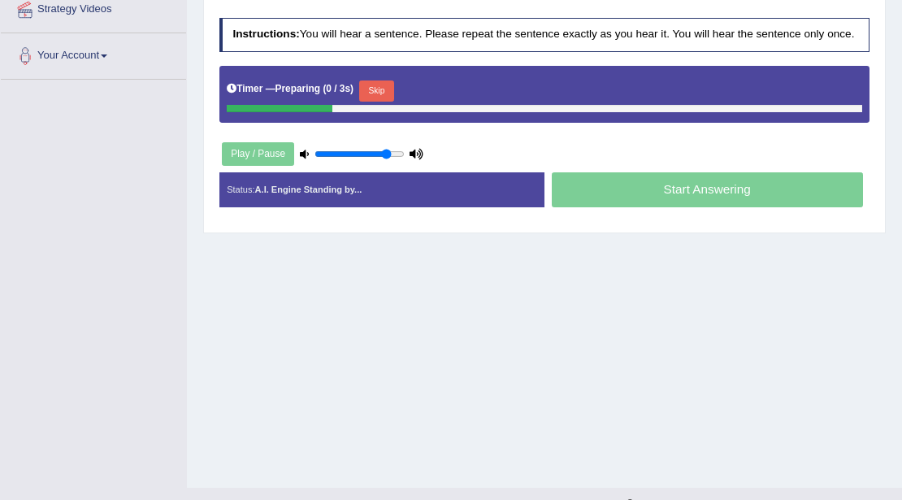
scroll to position [325, 0]
click at [380, 93] on button "Skip" at bounding box center [376, 90] width 35 height 21
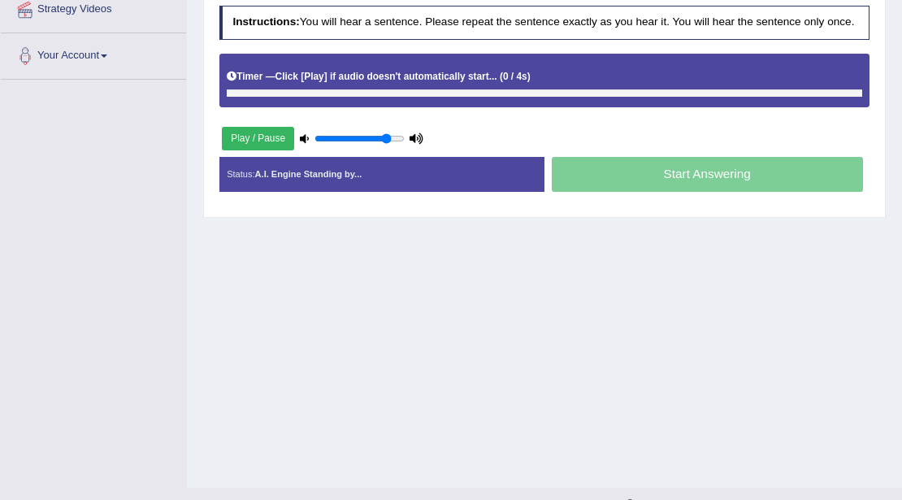
scroll to position [0, 0]
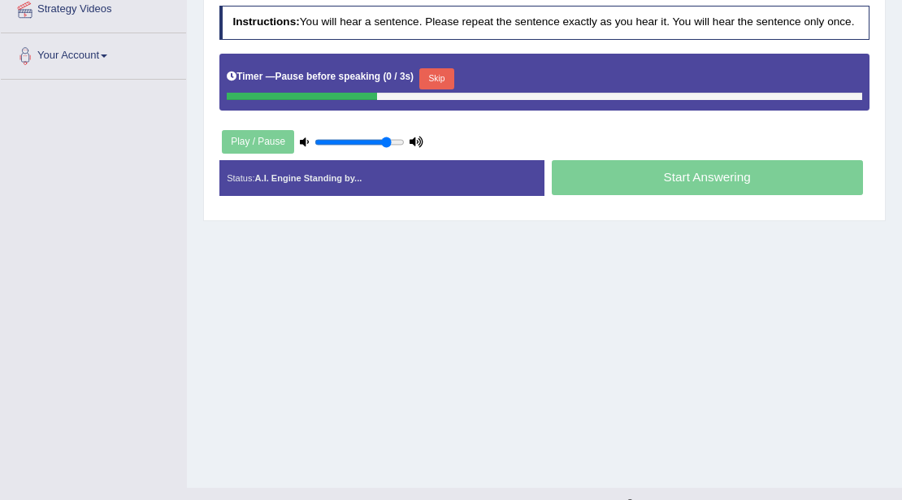
click at [435, 70] on button "Skip" at bounding box center [436, 78] width 35 height 21
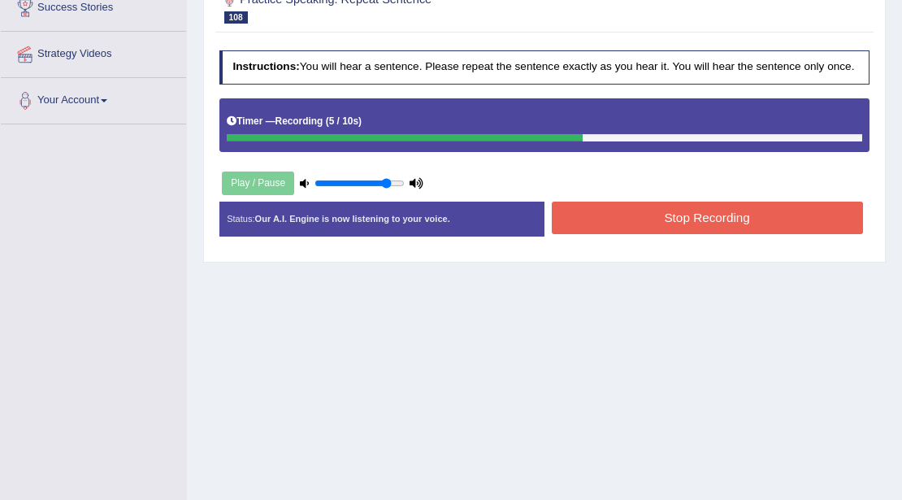
scroll to position [216, 0]
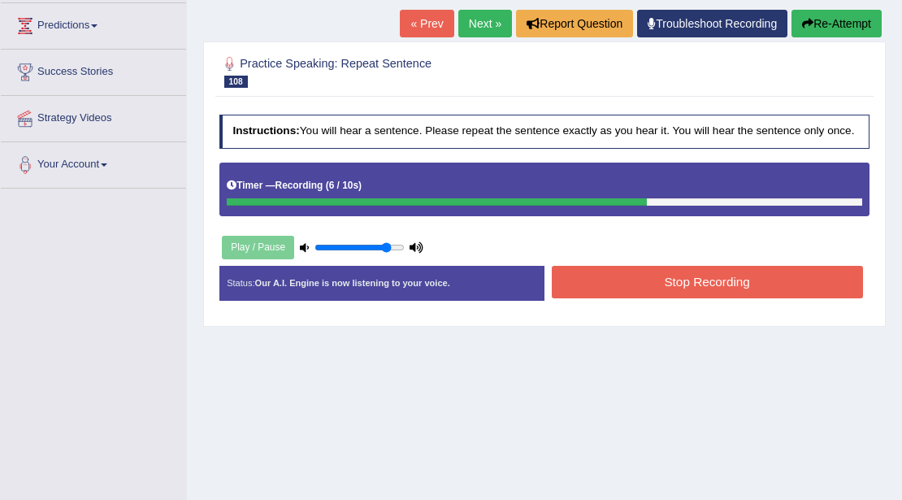
click at [827, 33] on button "Re-Attempt" at bounding box center [837, 24] width 90 height 28
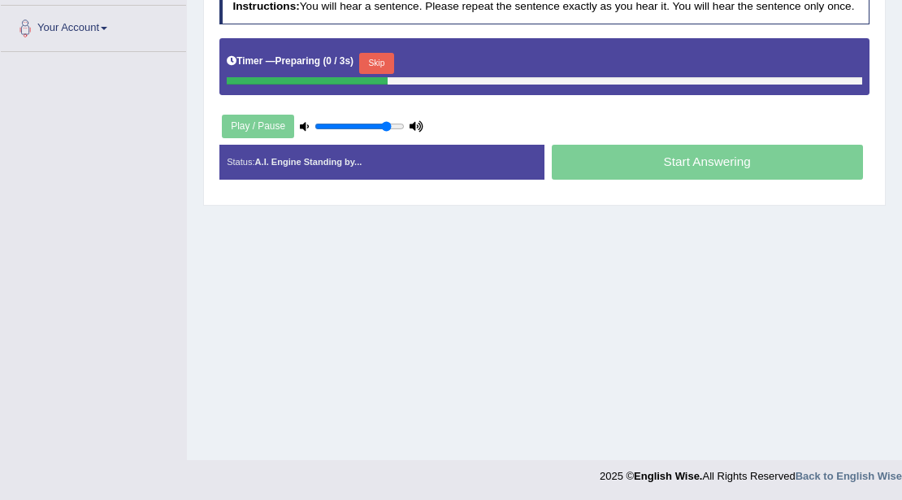
click at [384, 56] on button "Skip" at bounding box center [376, 63] width 35 height 21
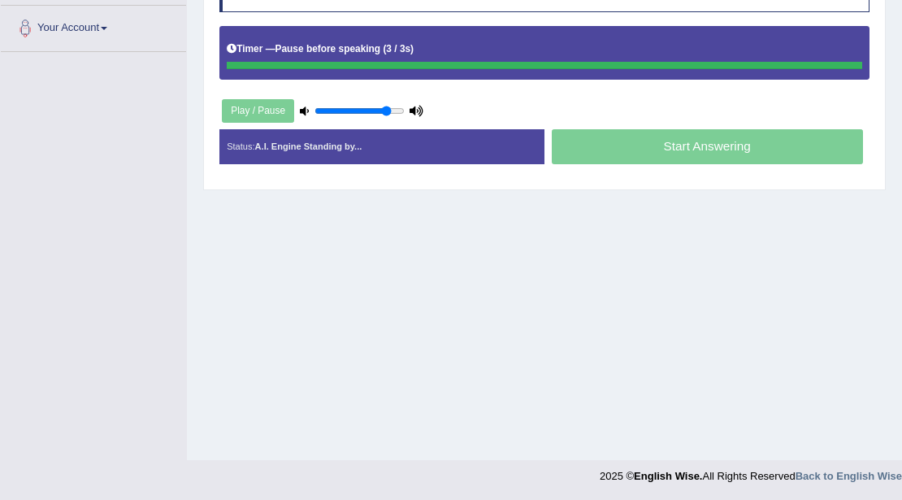
click at [444, 49] on div "Timer — Pause before speaking ( 3 / 3s )" at bounding box center [545, 49] width 636 height 24
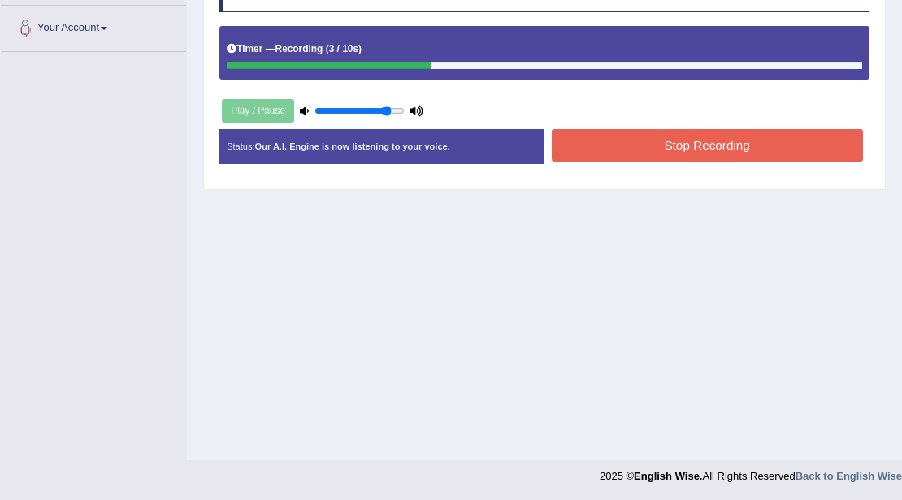
click at [618, 150] on button "Stop Recording" at bounding box center [707, 145] width 311 height 32
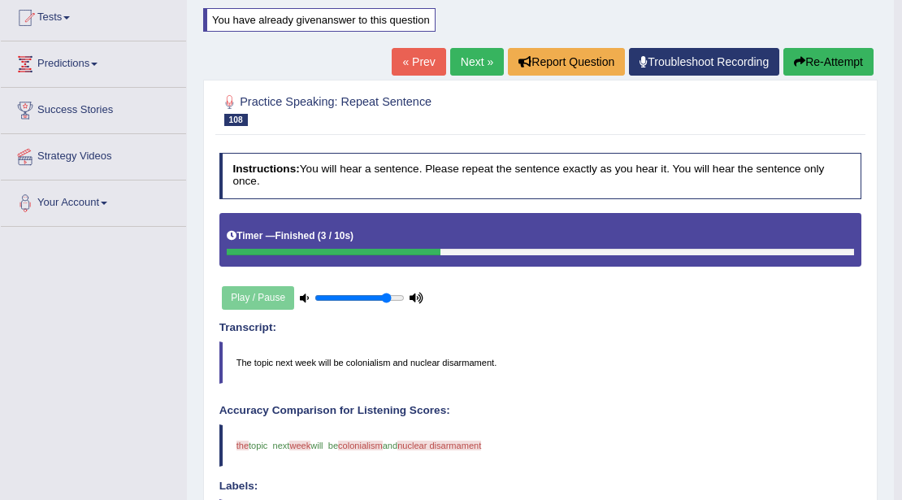
scroll to position [158, 0]
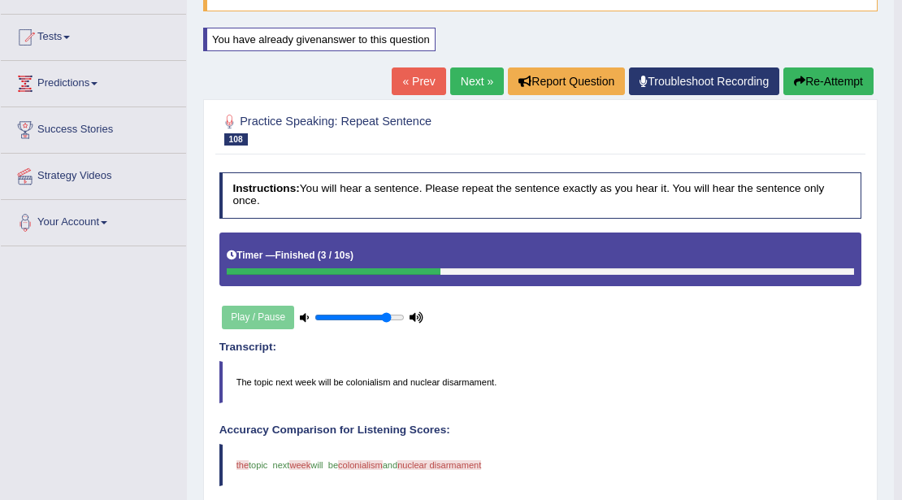
click at [464, 77] on link "Next »" at bounding box center [477, 81] width 54 height 28
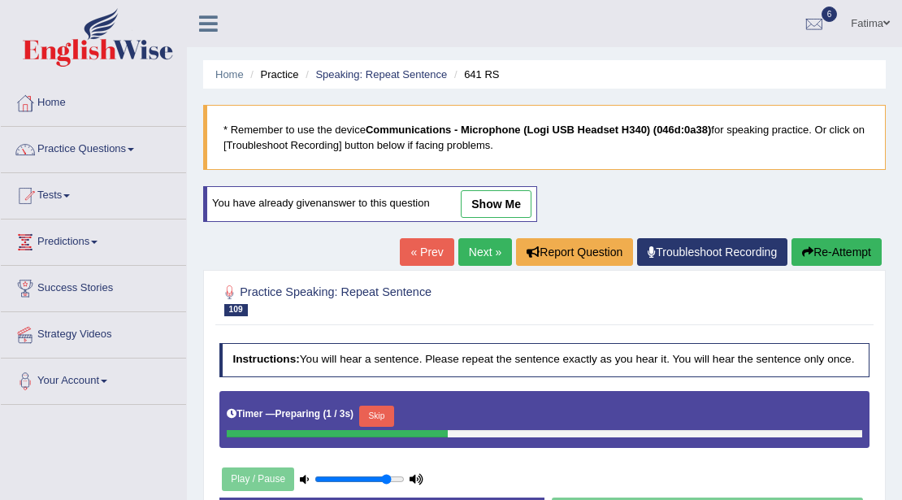
click at [387, 406] on button "Skip" at bounding box center [376, 416] width 35 height 21
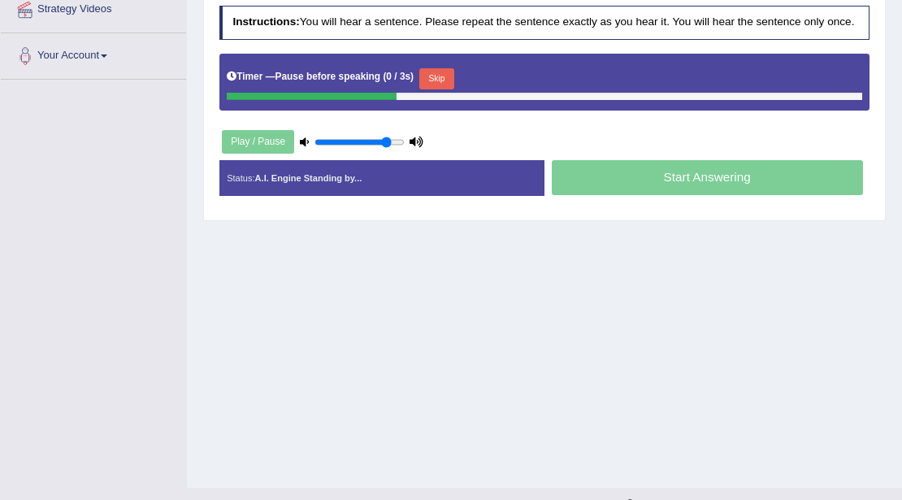
click at [453, 76] on button "Skip" at bounding box center [436, 78] width 35 height 21
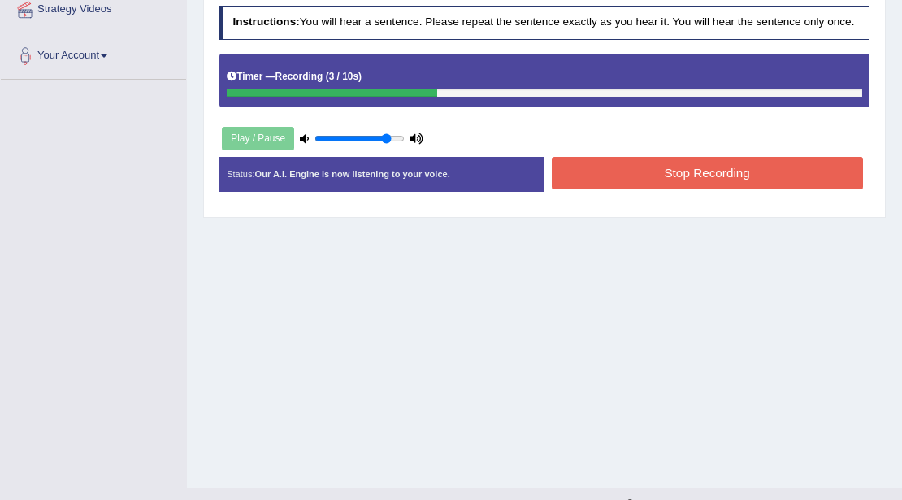
click at [613, 177] on button "Stop Recording" at bounding box center [707, 173] width 311 height 32
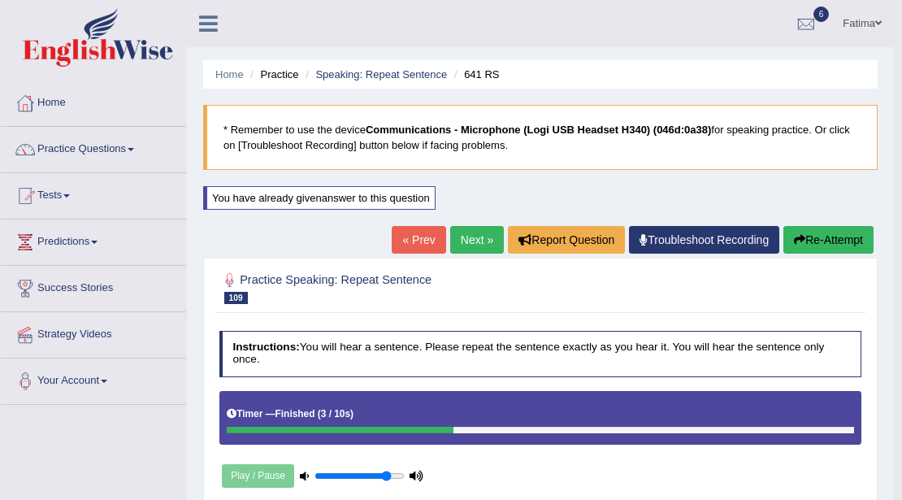
click at [479, 228] on link "Next »" at bounding box center [477, 240] width 54 height 28
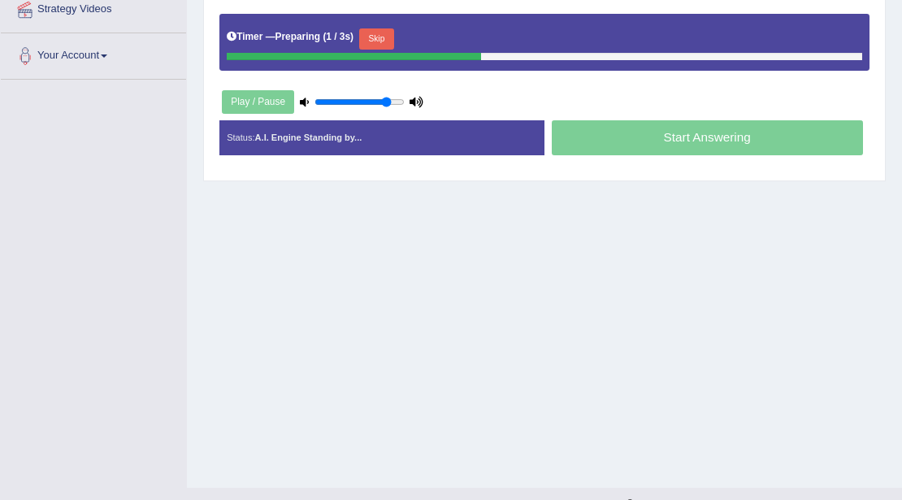
click at [384, 39] on button "Skip" at bounding box center [376, 38] width 35 height 21
click at [440, 34] on button "Skip" at bounding box center [436, 38] width 35 height 21
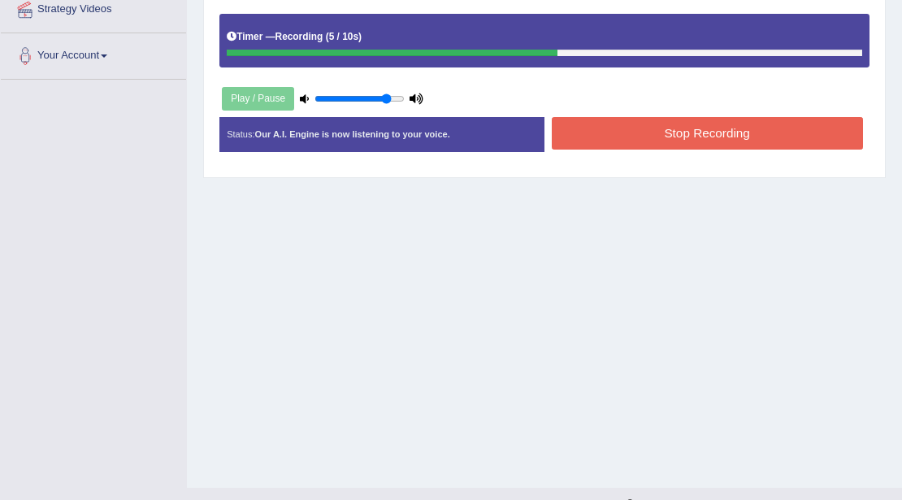
click at [649, 132] on button "Stop Recording" at bounding box center [707, 133] width 311 height 32
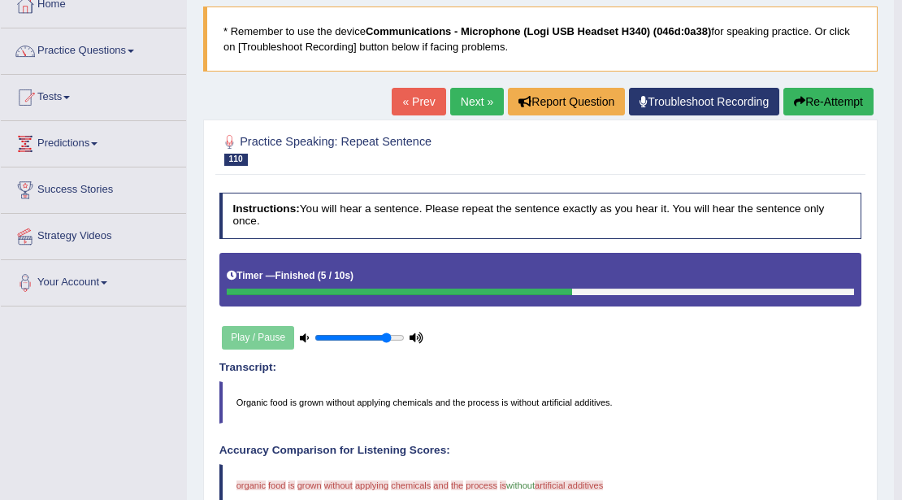
scroll to position [11, 0]
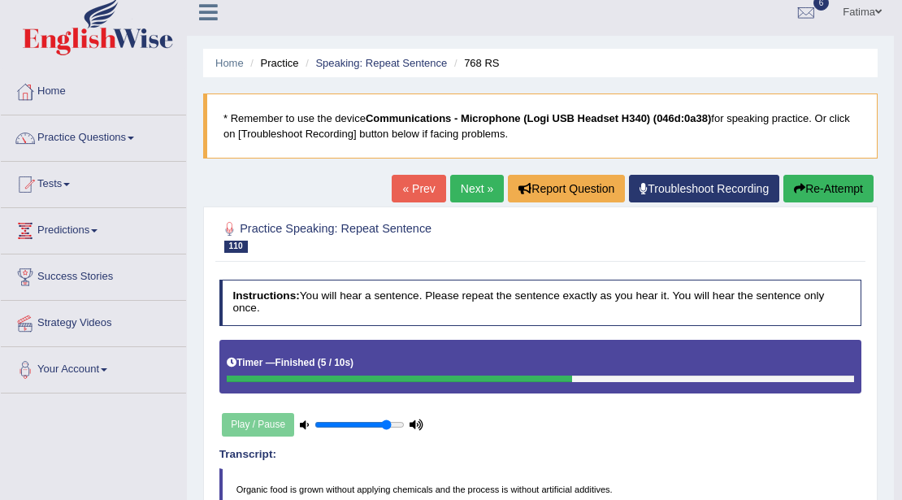
click at [827, 193] on button "Re-Attempt" at bounding box center [828, 189] width 90 height 28
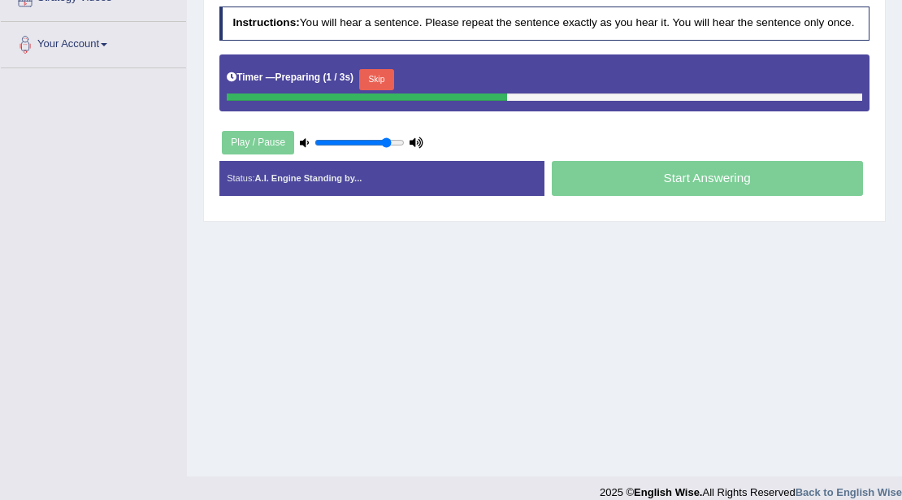
click at [388, 75] on button "Skip" at bounding box center [376, 79] width 35 height 21
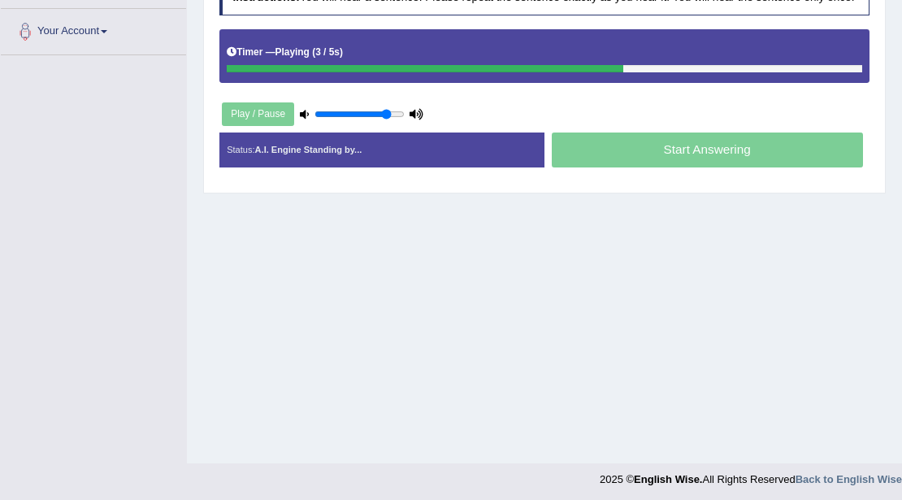
scroll to position [353, 0]
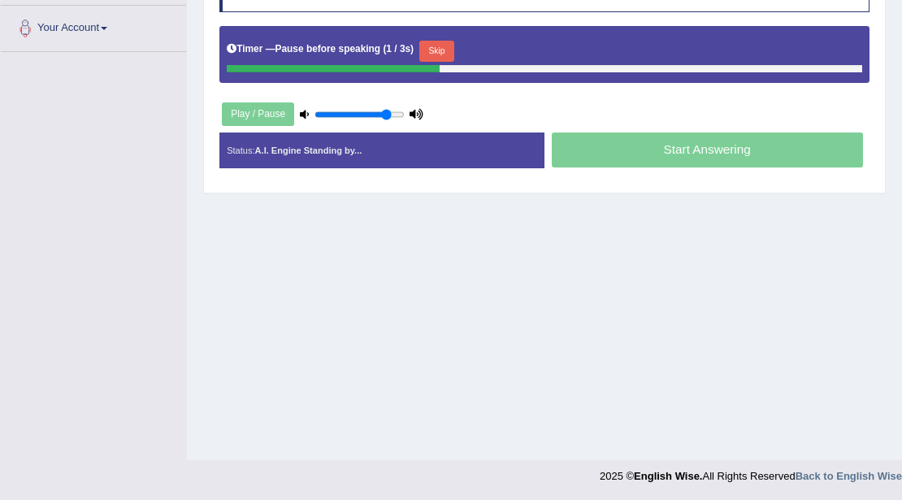
drag, startPoint x: 440, startPoint y: 37, endPoint x: 457, endPoint y: 39, distance: 16.3
click at [442, 41] on button "Skip" at bounding box center [436, 51] width 35 height 21
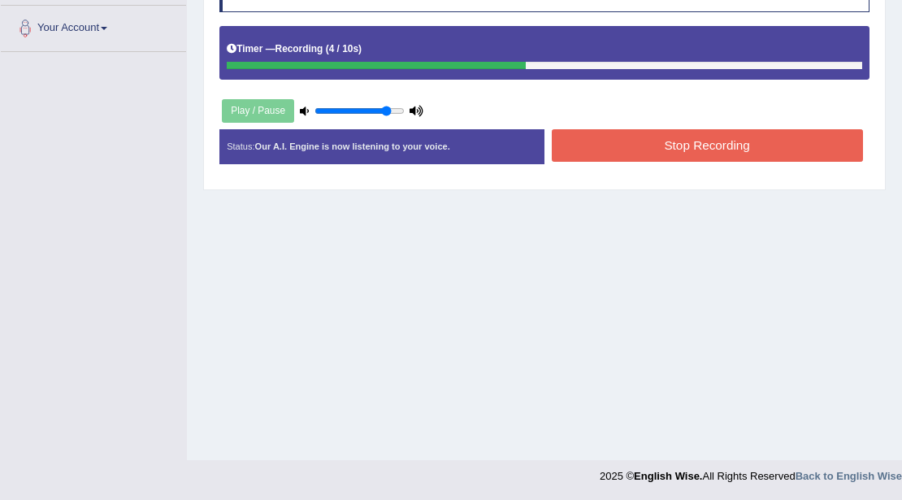
click at [629, 143] on button "Stop Recording" at bounding box center [707, 145] width 311 height 32
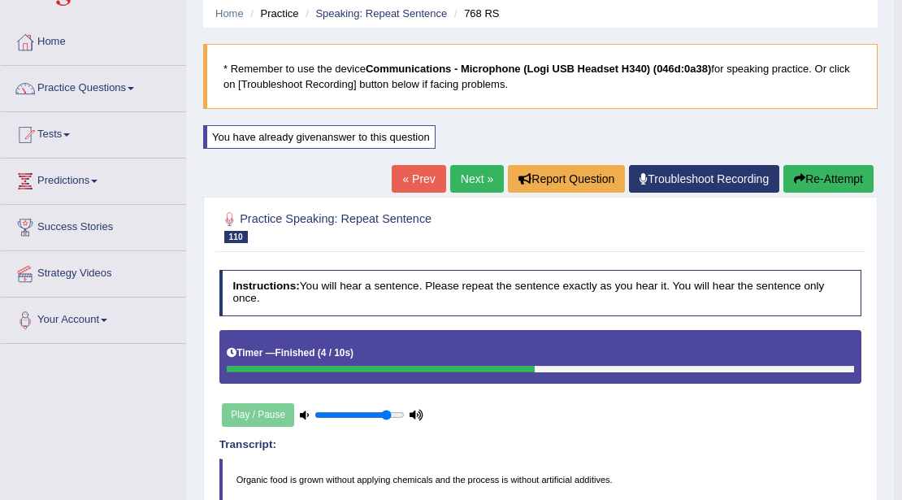
scroll to position [50, 0]
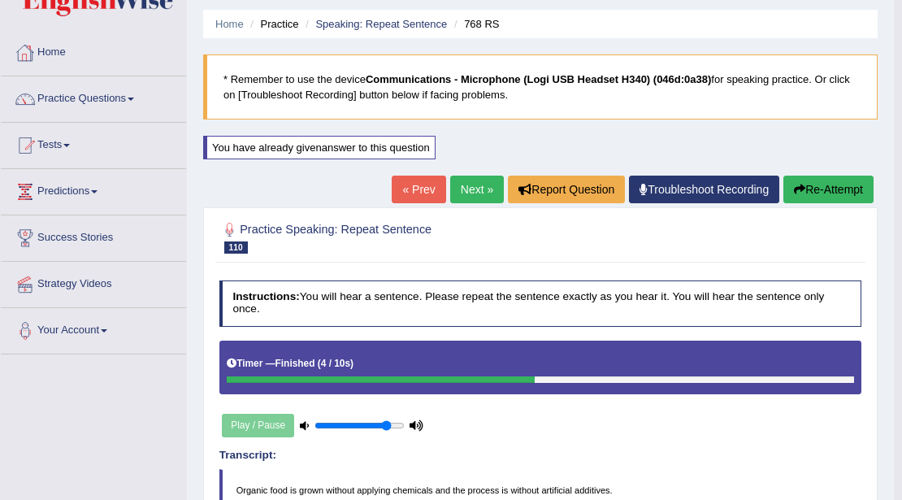
click at [810, 189] on button "Re-Attempt" at bounding box center [828, 190] width 90 height 28
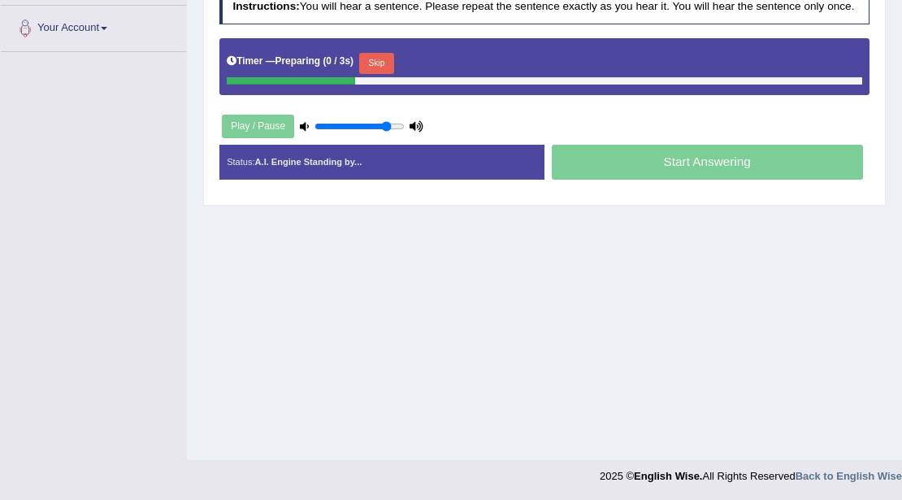
click at [374, 62] on button "Skip" at bounding box center [376, 63] width 35 height 21
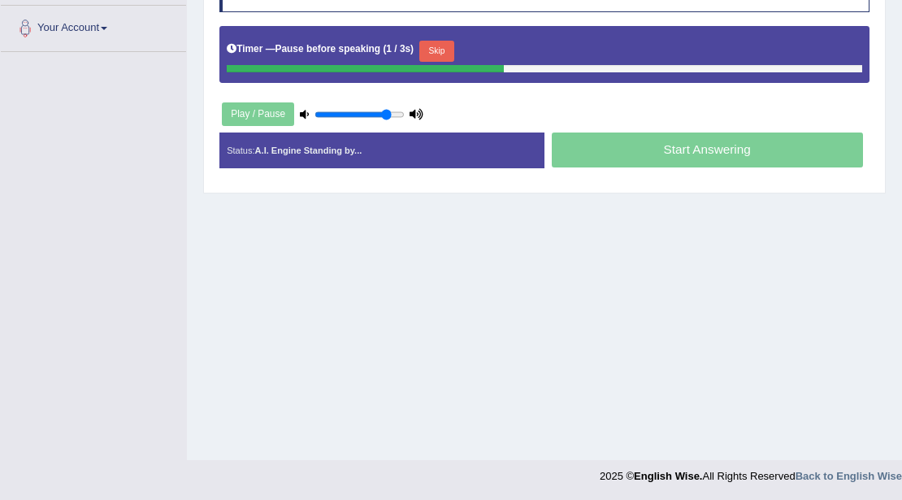
drag, startPoint x: 438, startPoint y: 49, endPoint x: 424, endPoint y: 55, distance: 15.3
click at [437, 49] on button "Skip" at bounding box center [436, 51] width 35 height 21
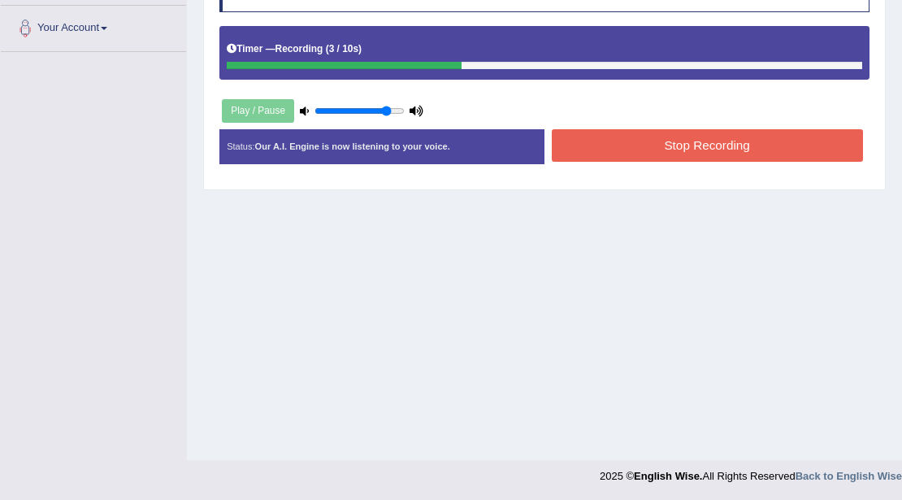
click at [574, 153] on button "Stop Recording" at bounding box center [707, 145] width 311 height 32
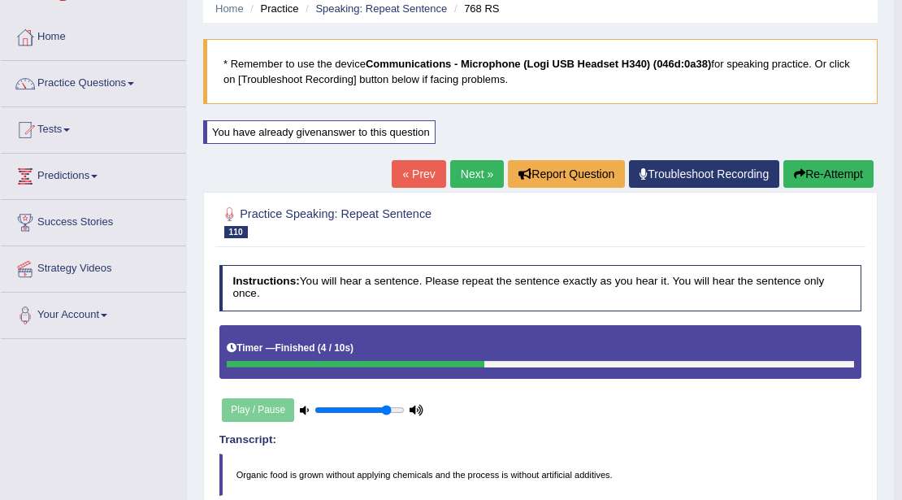
scroll to position [50, 0]
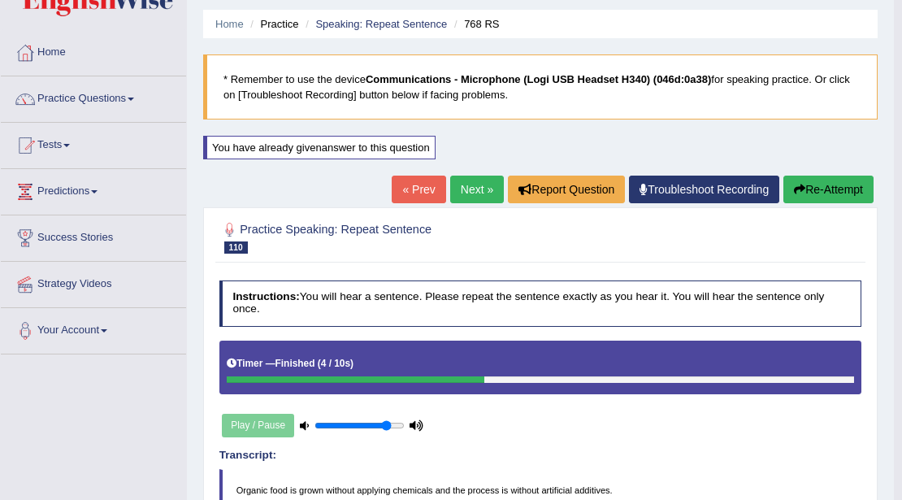
click at [808, 194] on button "Re-Attempt" at bounding box center [828, 190] width 90 height 28
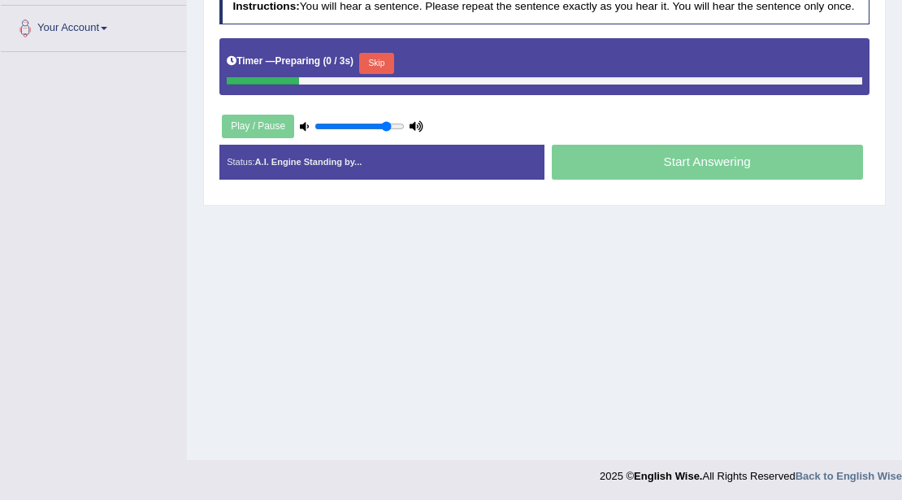
scroll to position [353, 0]
click at [377, 60] on button "Skip" at bounding box center [376, 63] width 35 height 21
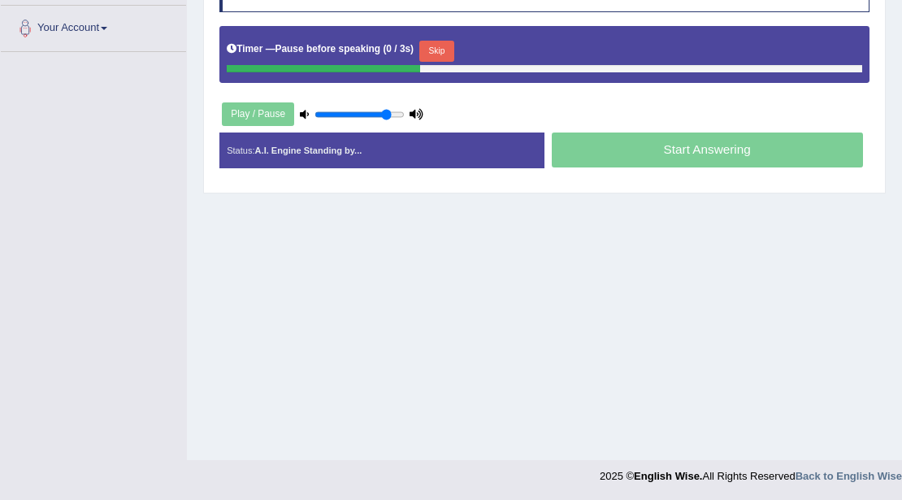
click at [440, 49] on button "Skip" at bounding box center [436, 51] width 35 height 21
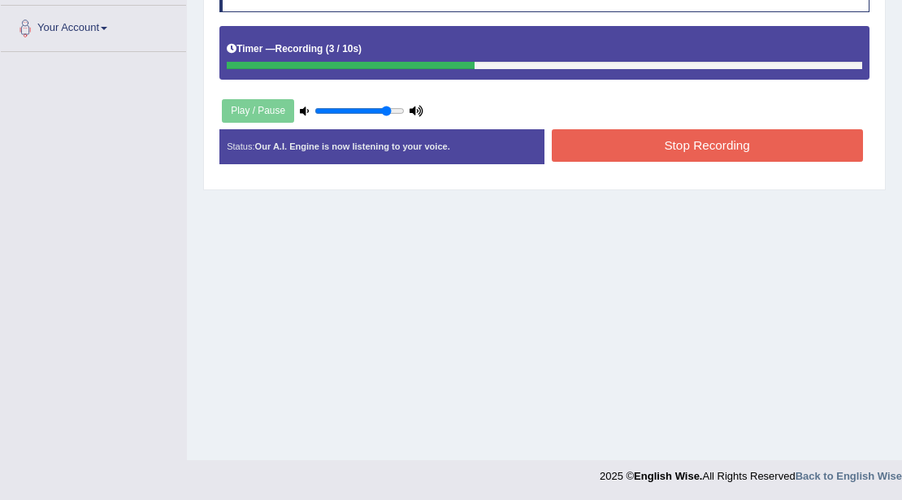
click at [666, 151] on button "Stop Recording" at bounding box center [707, 145] width 311 height 32
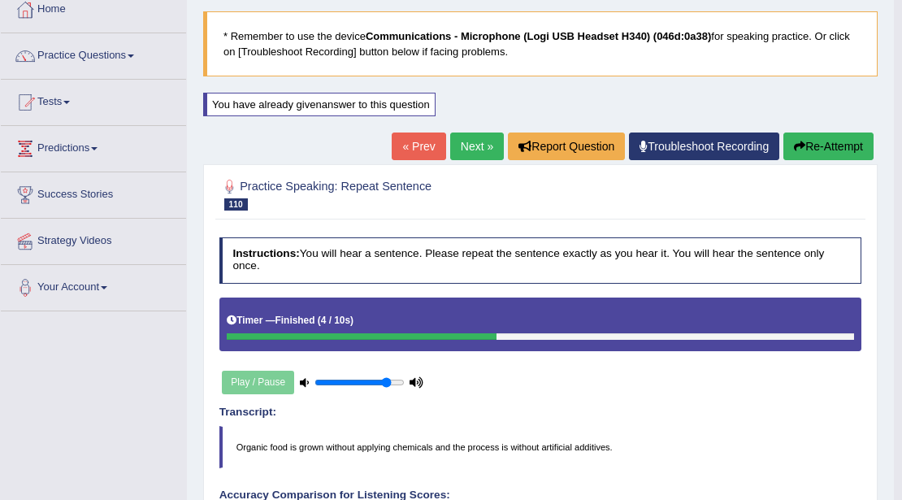
scroll to position [50, 0]
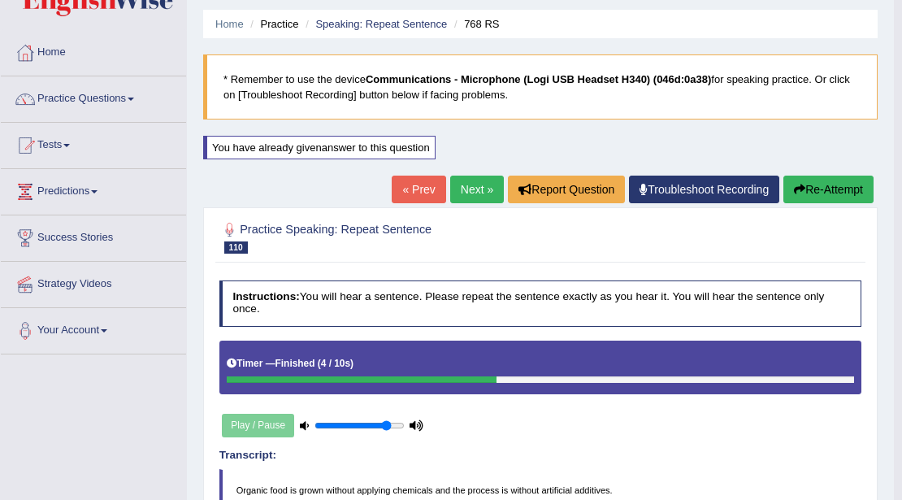
click at [455, 181] on link "Next »" at bounding box center [477, 190] width 54 height 28
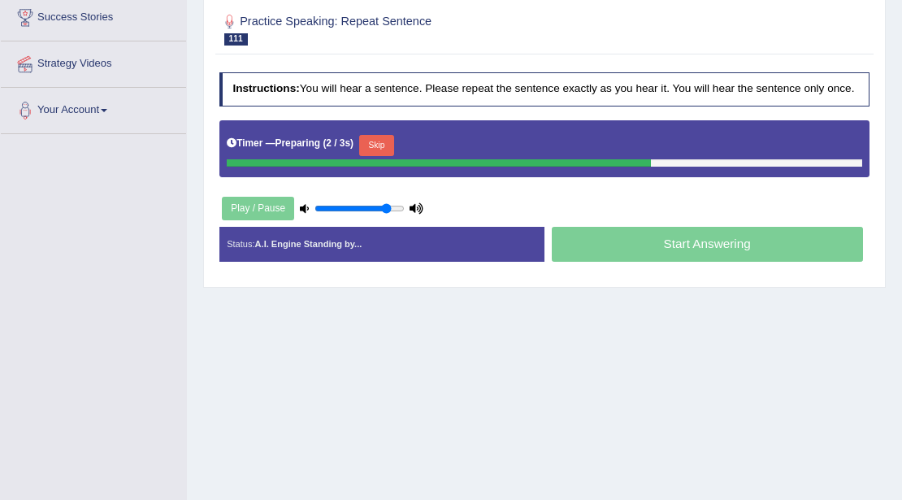
click at [382, 146] on button "Skip" at bounding box center [376, 145] width 35 height 21
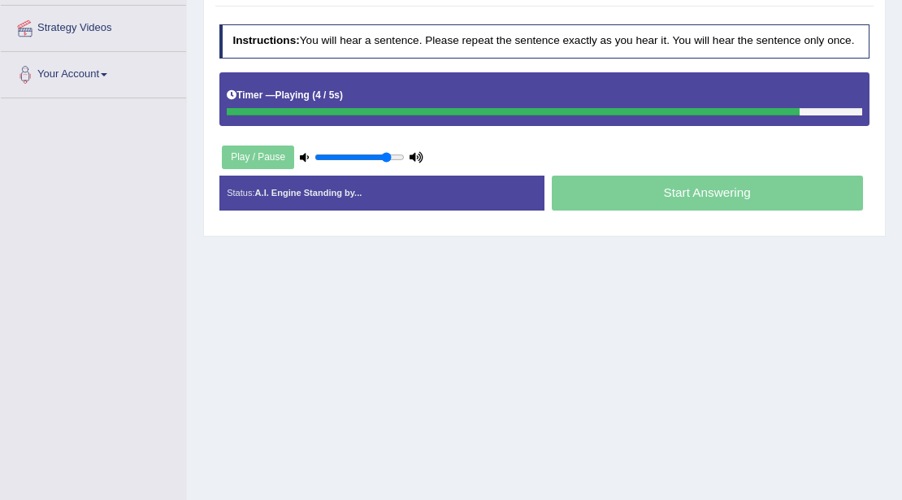
scroll to position [353, 0]
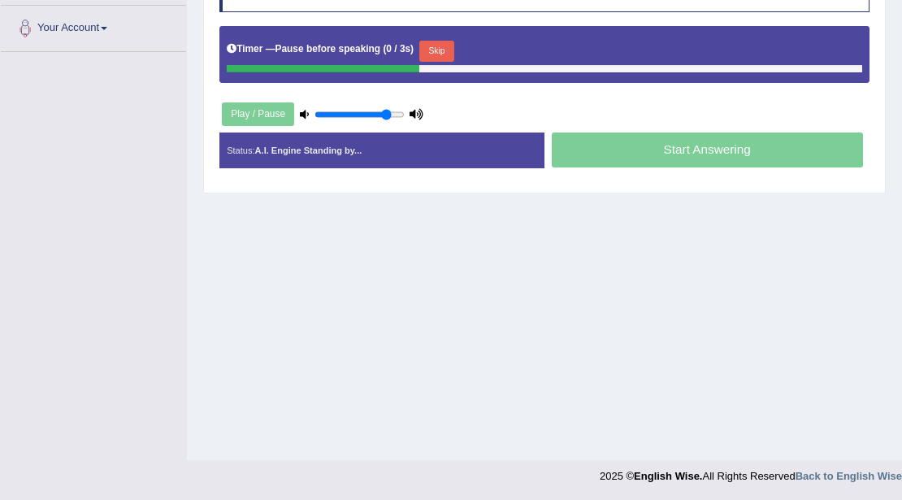
click at [446, 54] on button "Skip" at bounding box center [436, 51] width 35 height 21
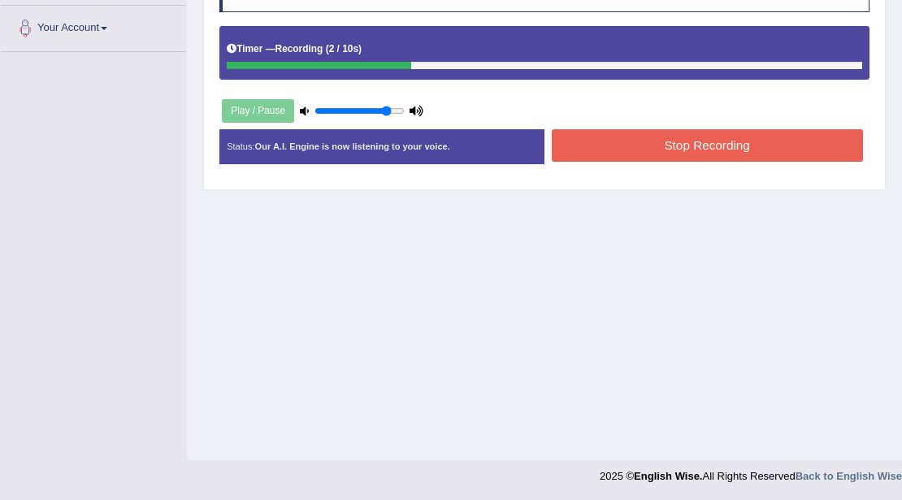
drag, startPoint x: 613, startPoint y: 149, endPoint x: 593, endPoint y: 158, distance: 21.5
click at [611, 149] on button "Stop Recording" at bounding box center [707, 145] width 311 height 32
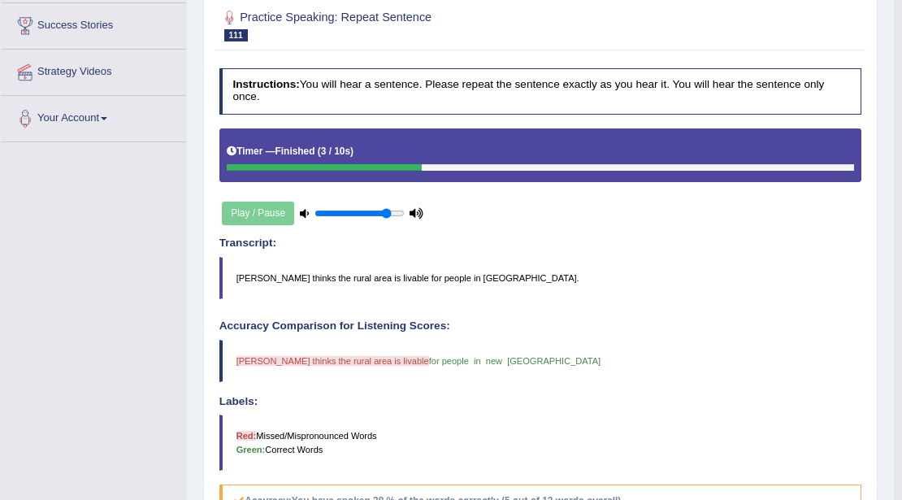
scroll to position [104, 0]
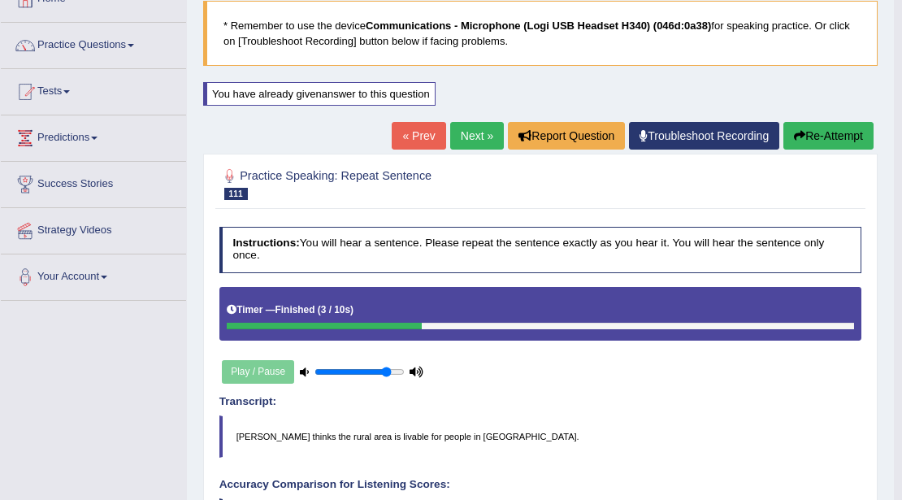
click at [833, 139] on button "Re-Attempt" at bounding box center [828, 136] width 90 height 28
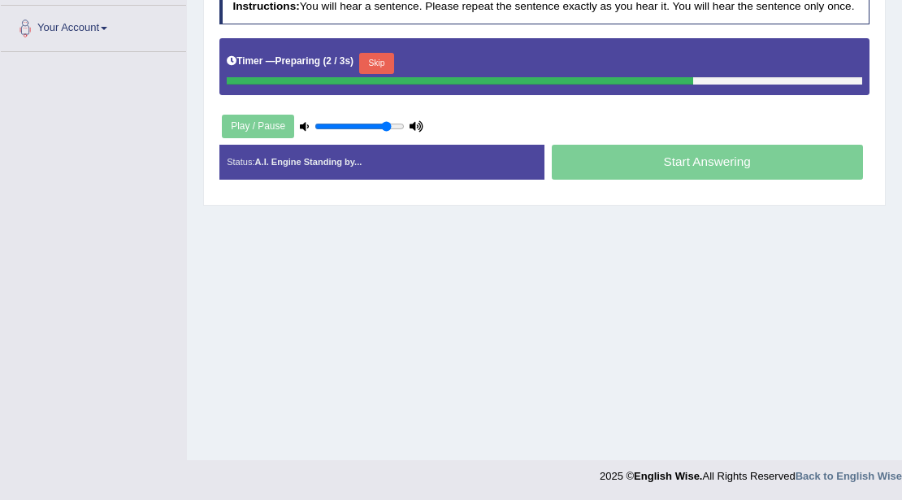
click at [385, 55] on button "Skip" at bounding box center [376, 63] width 35 height 21
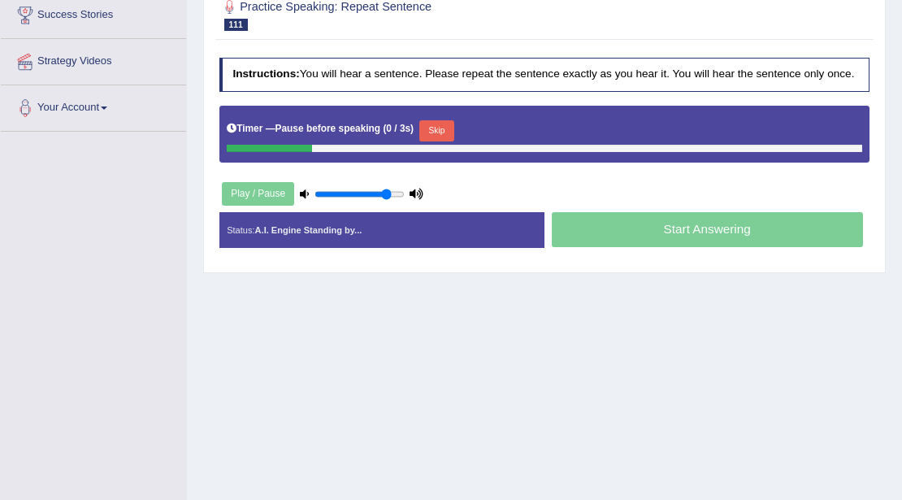
scroll to position [353, 0]
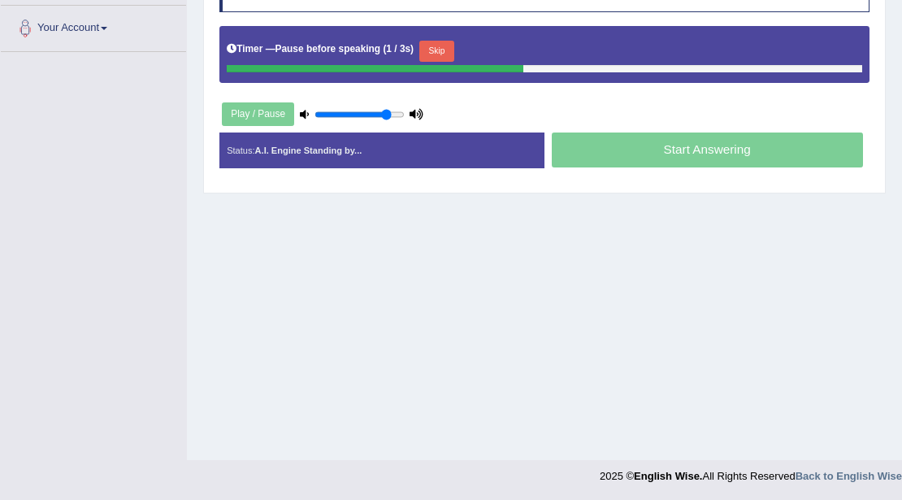
click at [445, 54] on button "Skip" at bounding box center [436, 51] width 35 height 21
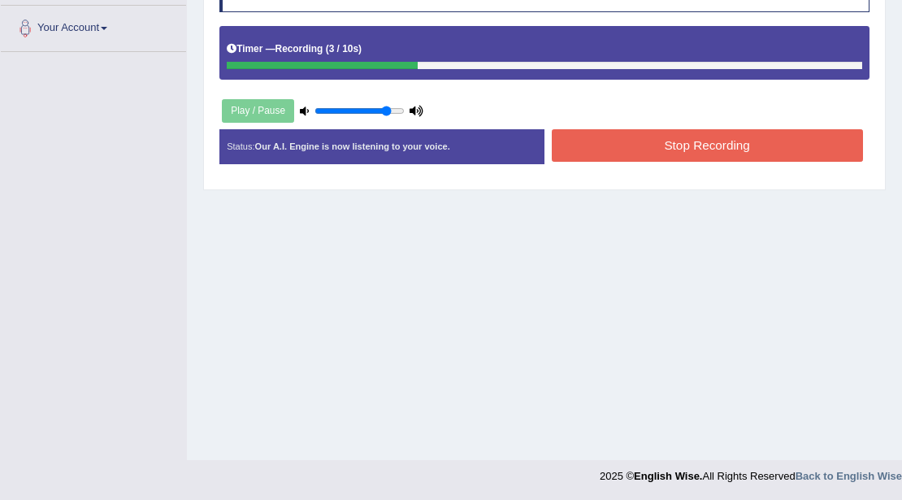
click at [652, 149] on button "Stop Recording" at bounding box center [707, 145] width 311 height 32
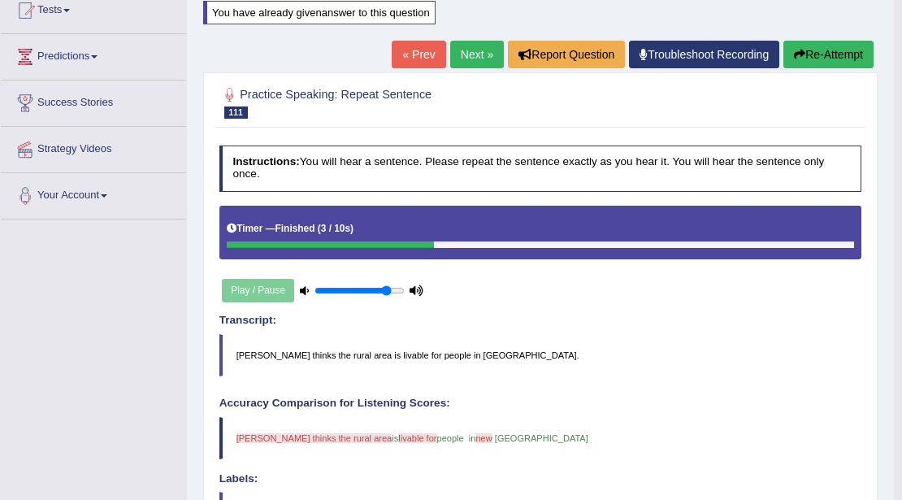
scroll to position [50, 0]
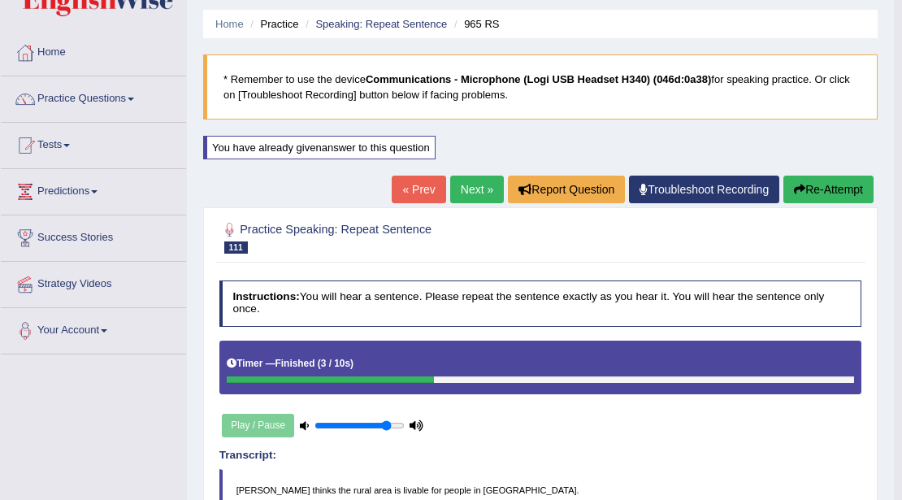
click at [479, 183] on link "Next »" at bounding box center [477, 190] width 54 height 28
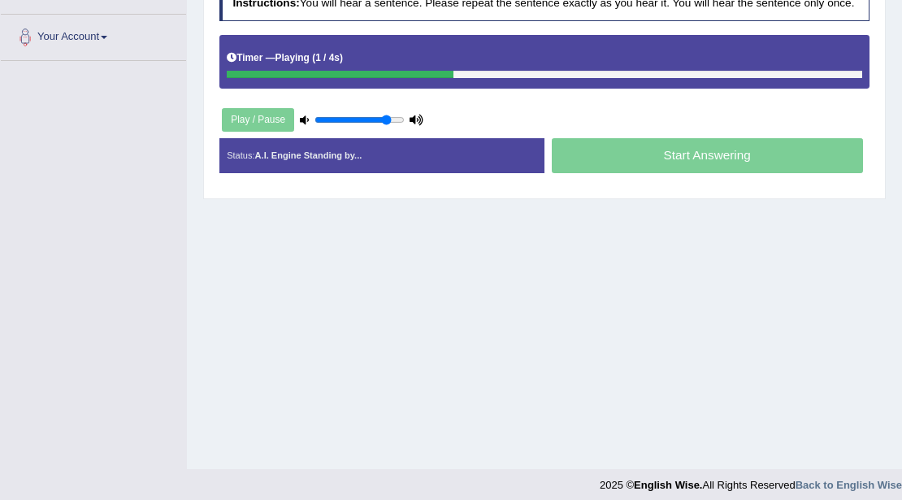
scroll to position [353, 0]
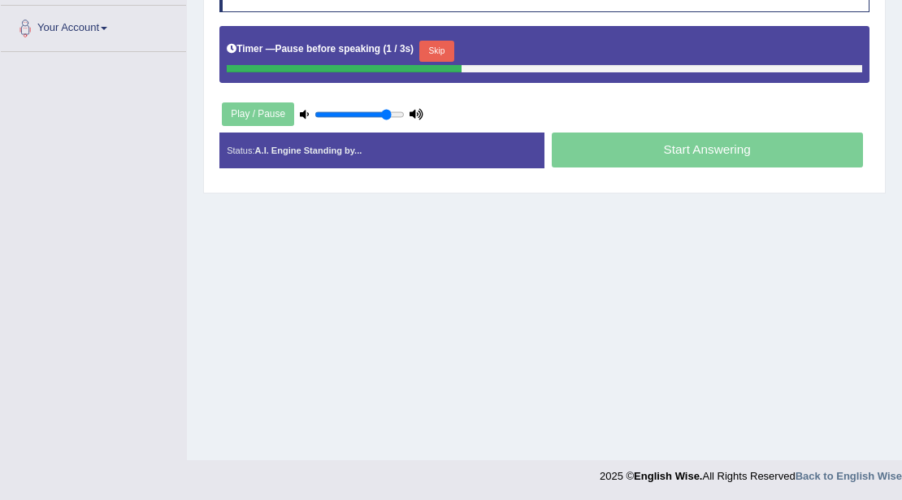
click at [450, 52] on button "Skip" at bounding box center [436, 51] width 35 height 21
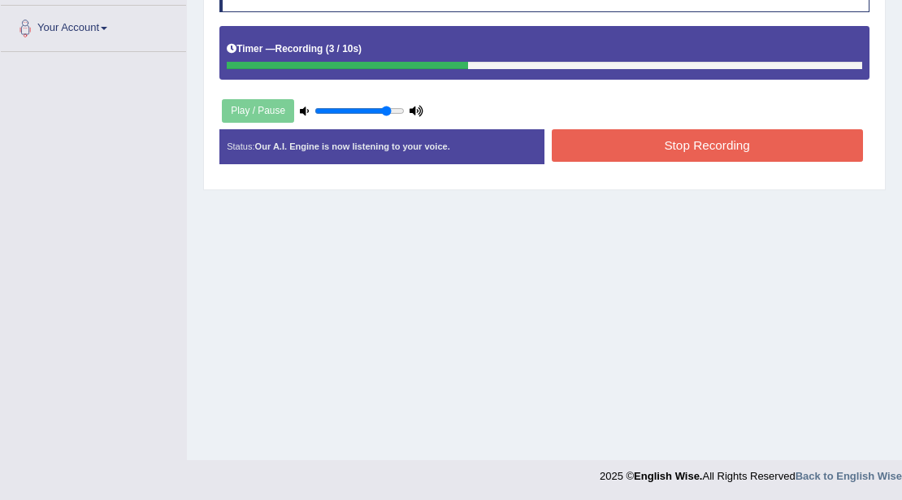
click at [647, 156] on button "Stop Recording" at bounding box center [707, 145] width 311 height 32
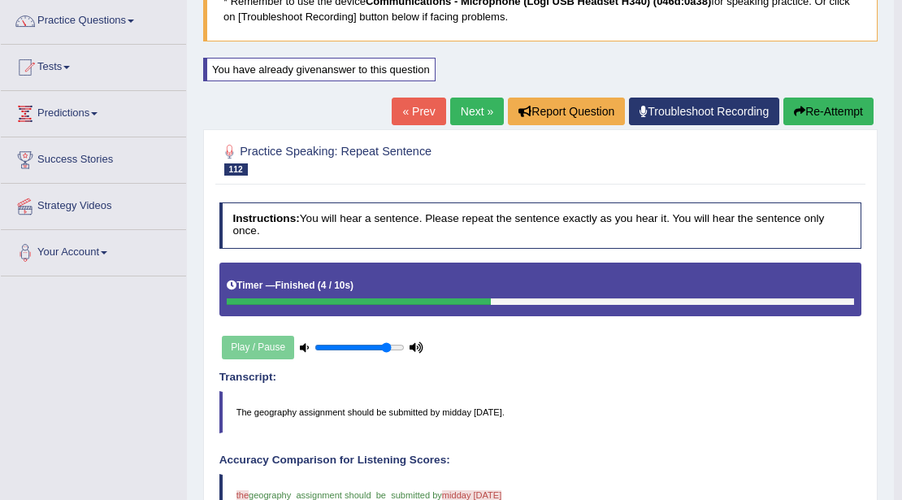
scroll to position [104, 0]
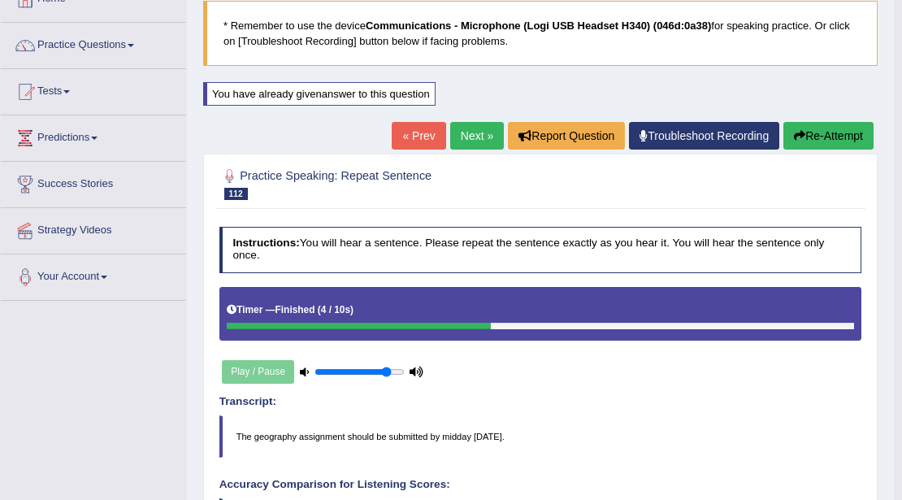
click at [488, 141] on link "Next »" at bounding box center [477, 136] width 54 height 28
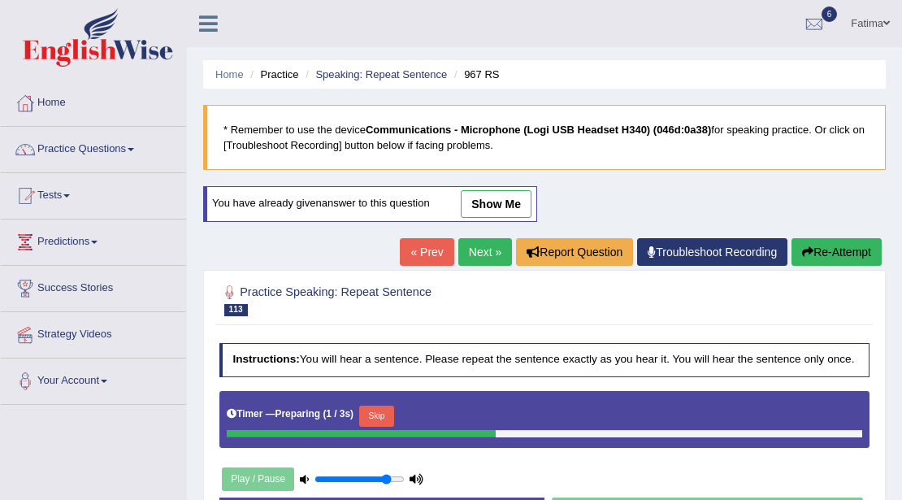
click at [398, 402] on div "Timer — Preparing ( 1 / 3s ) Skip" at bounding box center [545, 416] width 636 height 28
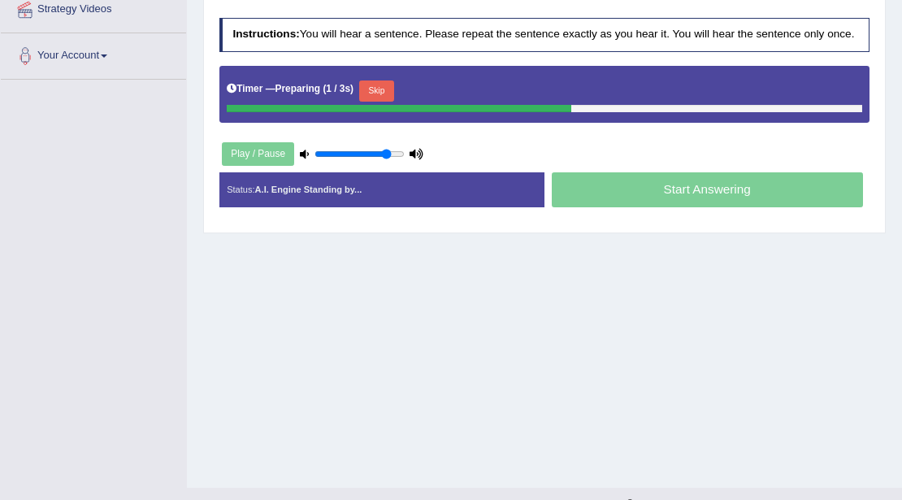
drag, startPoint x: 389, startPoint y: 89, endPoint x: 403, endPoint y: 90, distance: 13.8
click at [392, 89] on button "Skip" at bounding box center [376, 90] width 35 height 21
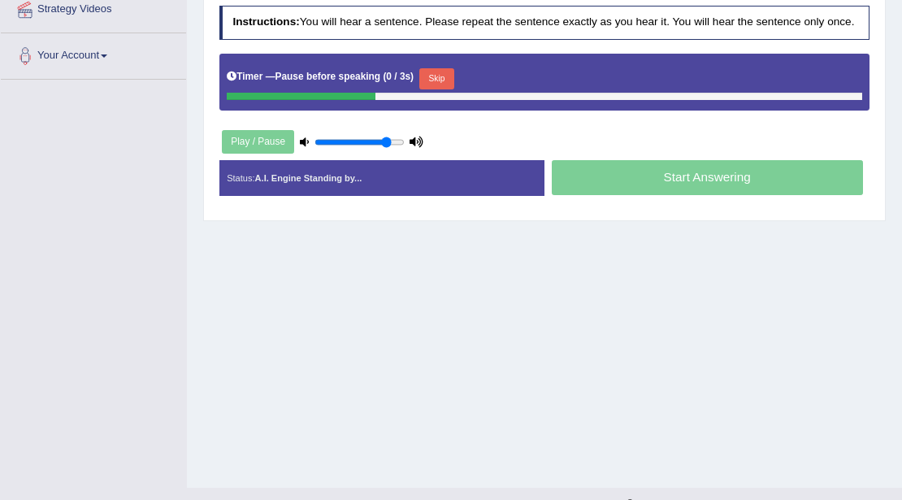
drag, startPoint x: 445, startPoint y: 85, endPoint x: 466, endPoint y: 79, distance: 22.7
click at [454, 79] on button "Skip" at bounding box center [436, 78] width 35 height 21
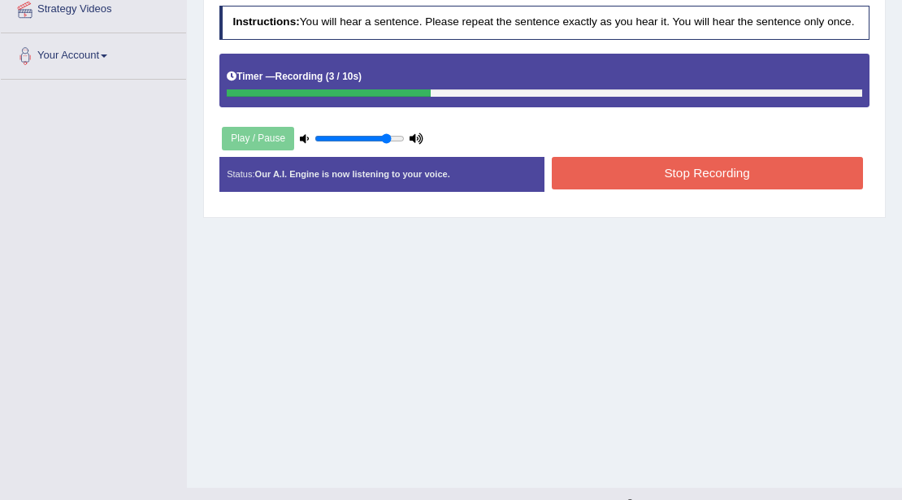
click at [644, 181] on button "Stop Recording" at bounding box center [707, 173] width 311 height 32
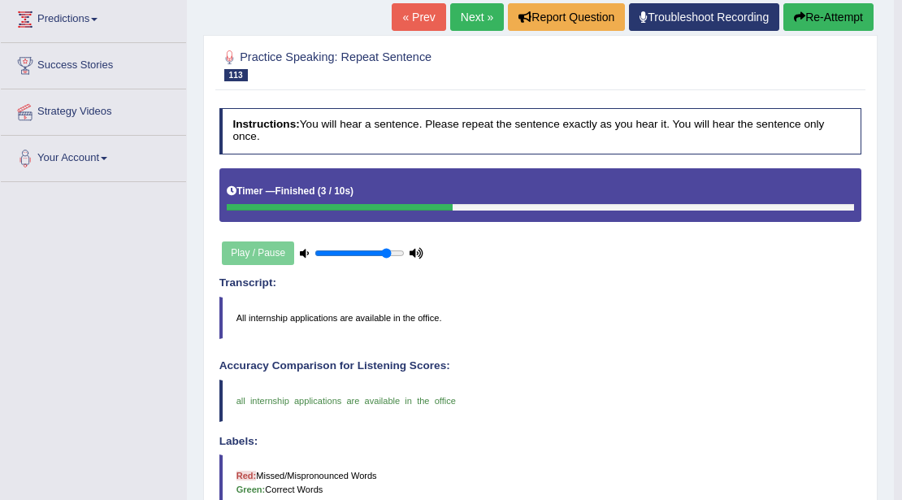
scroll to position [50, 0]
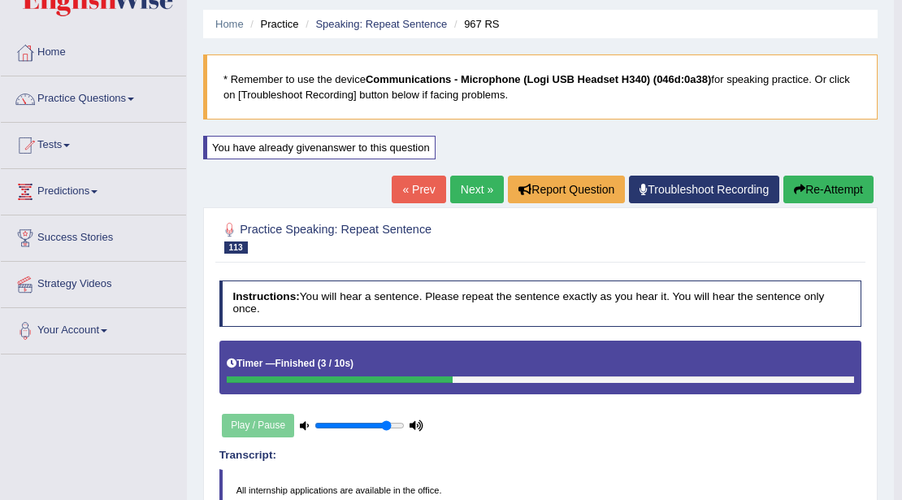
click at [473, 184] on link "Next »" at bounding box center [477, 190] width 54 height 28
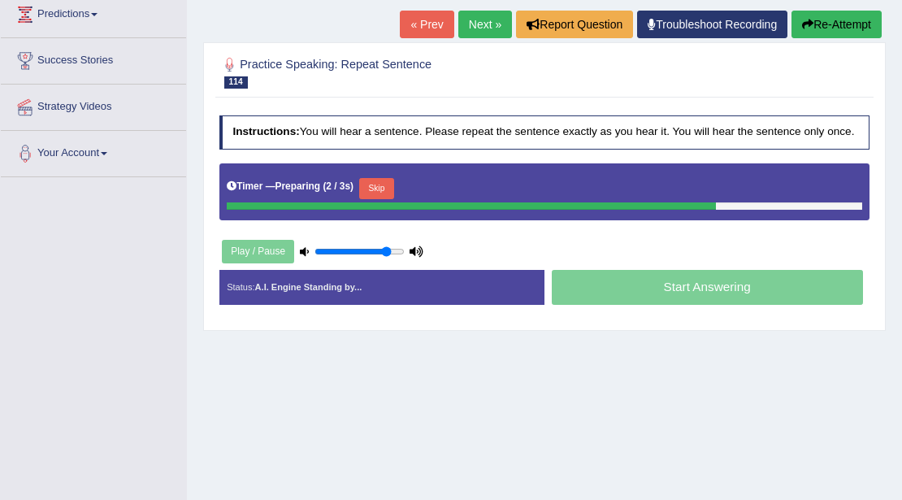
scroll to position [216, 0]
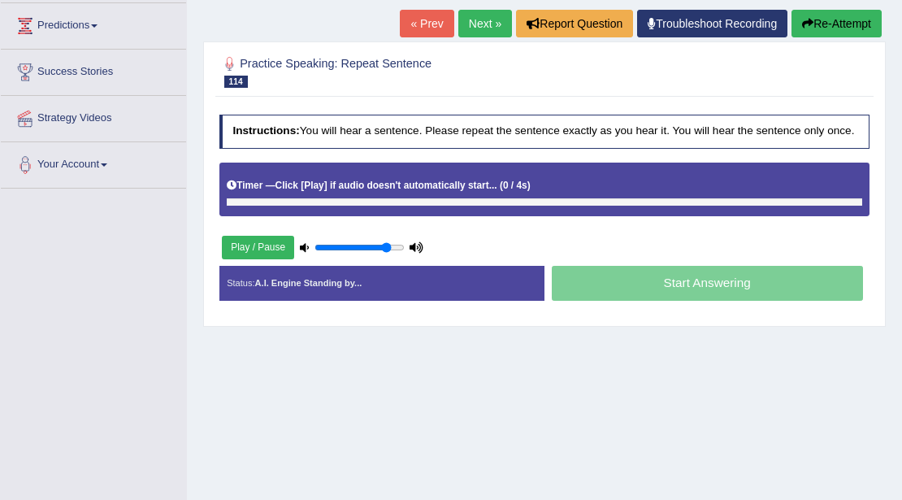
click at [392, 192] on div "Timer — Click [Play] if audio doesn't automatically start... ( 0 / 4s ) Skip" at bounding box center [545, 186] width 636 height 24
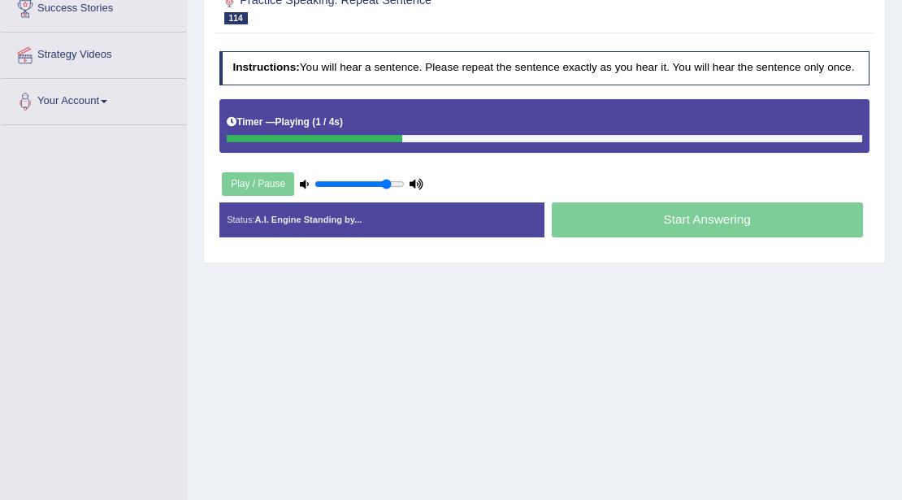
scroll to position [353, 0]
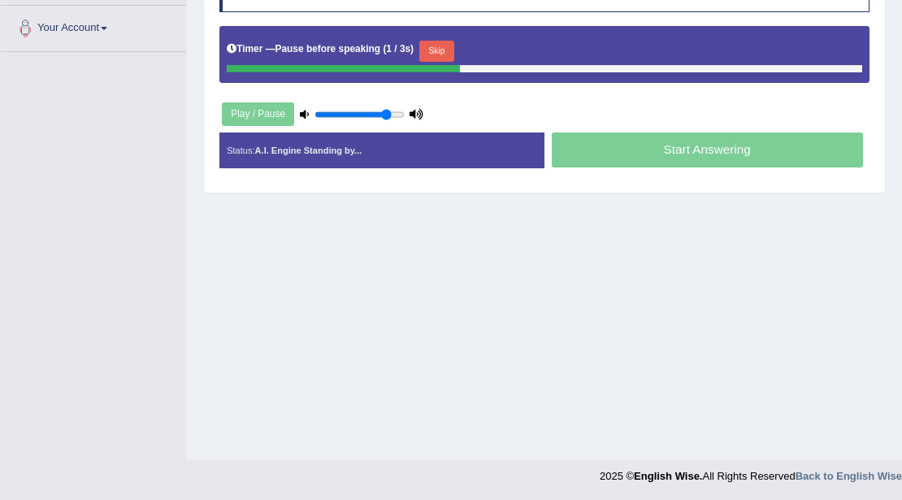
click at [445, 45] on button "Skip" at bounding box center [436, 51] width 35 height 21
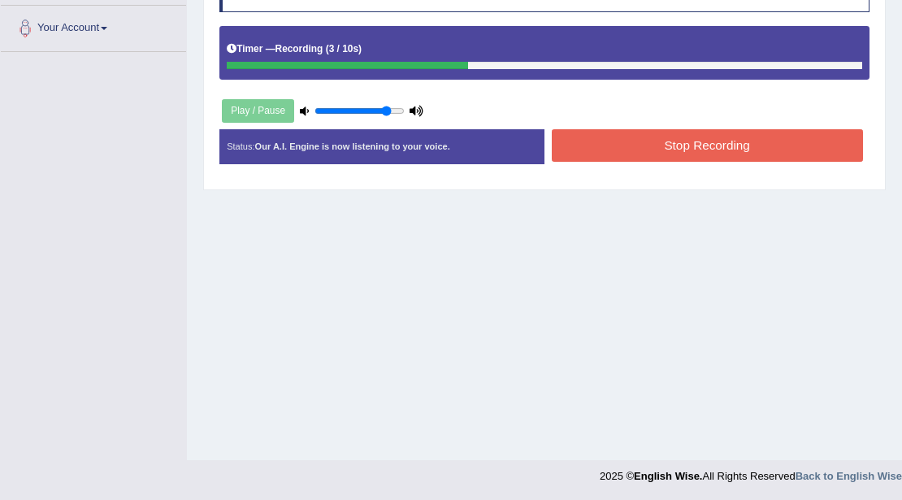
click at [640, 130] on button "Stop Recording" at bounding box center [707, 145] width 311 height 32
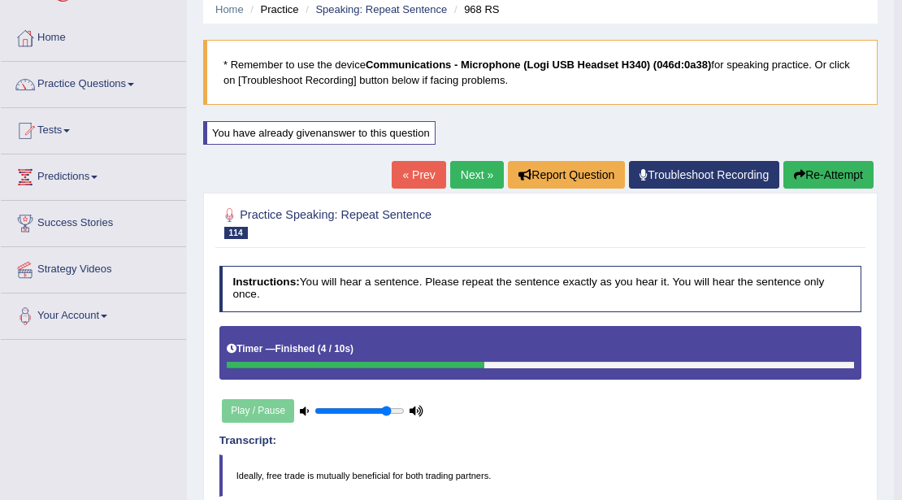
scroll to position [50, 0]
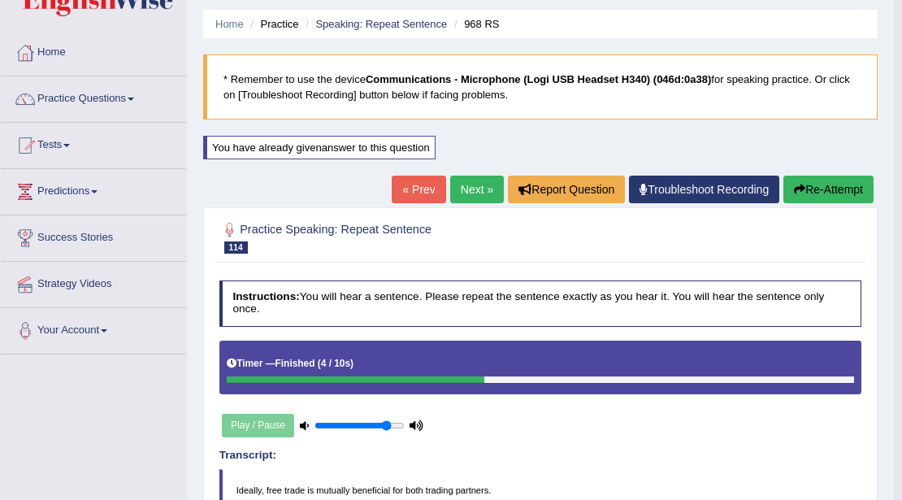
click at [819, 177] on button "Re-Attempt" at bounding box center [828, 190] width 90 height 28
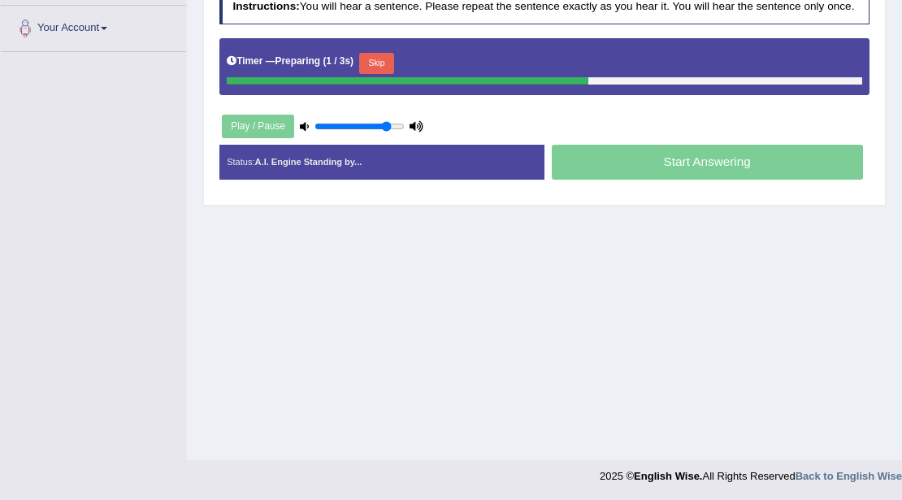
click at [378, 63] on button "Skip" at bounding box center [376, 63] width 35 height 21
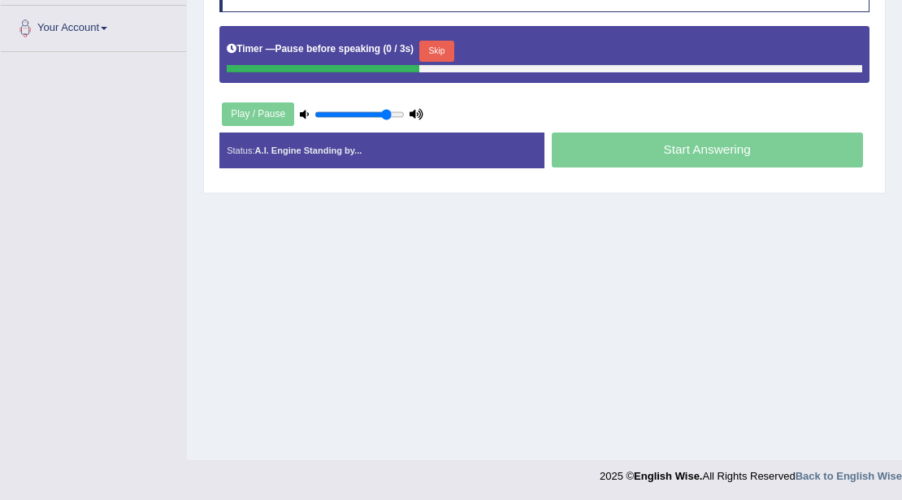
click at [450, 55] on button "Skip" at bounding box center [436, 51] width 35 height 21
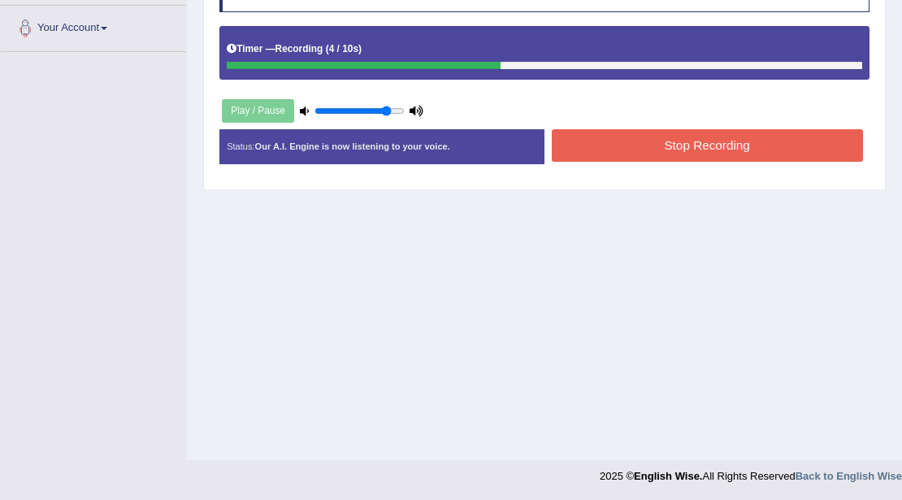
click at [636, 155] on button "Stop Recording" at bounding box center [707, 145] width 311 height 32
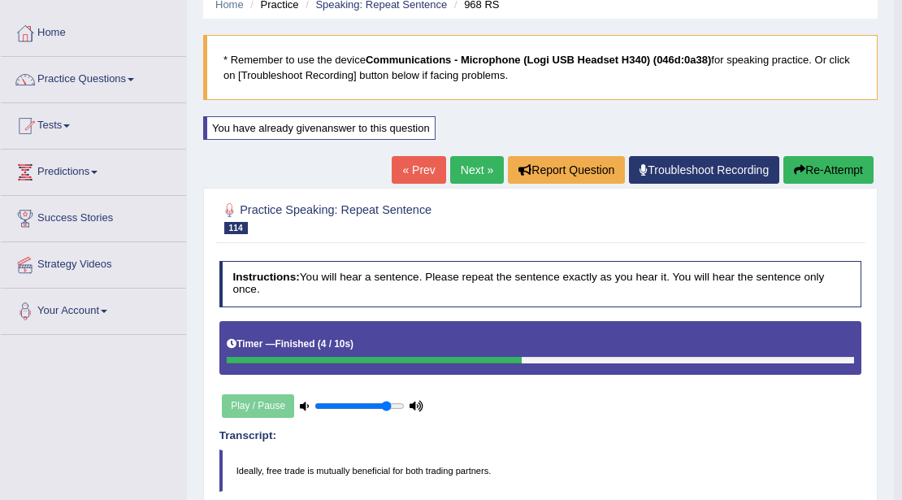
scroll to position [50, 0]
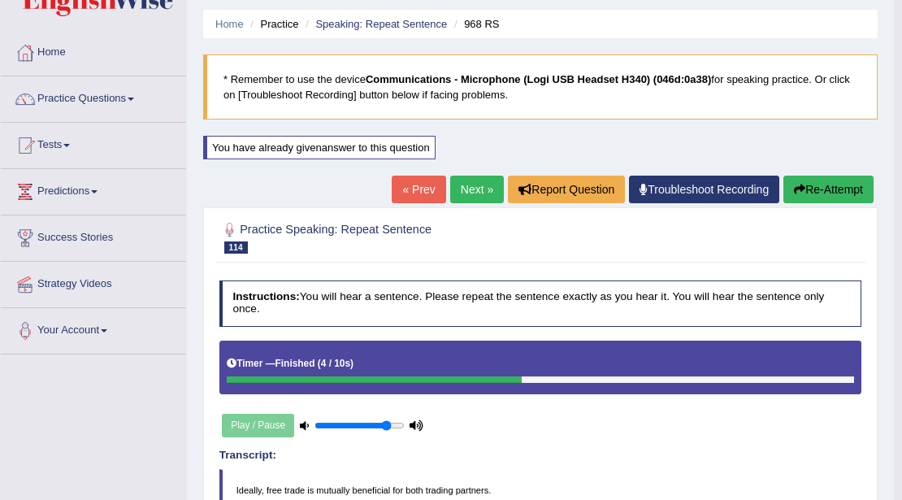
click at [475, 192] on link "Next »" at bounding box center [477, 190] width 54 height 28
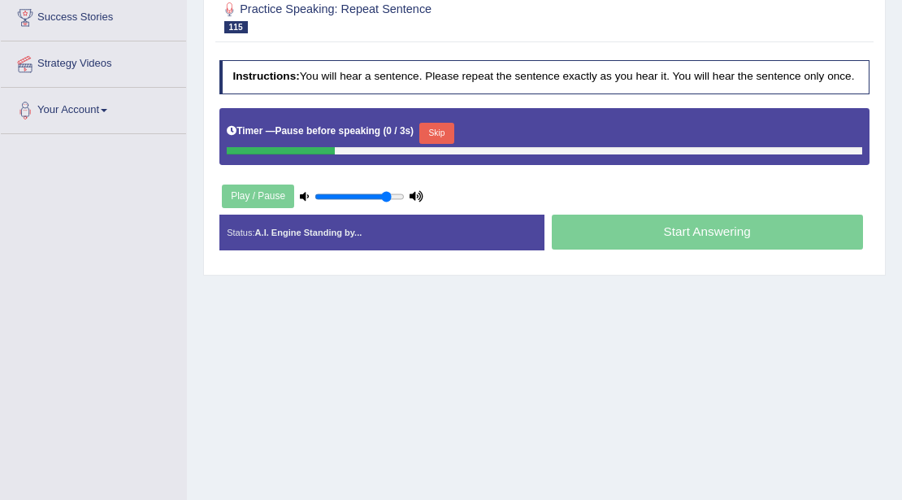
click at [449, 128] on button "Skip" at bounding box center [436, 133] width 35 height 21
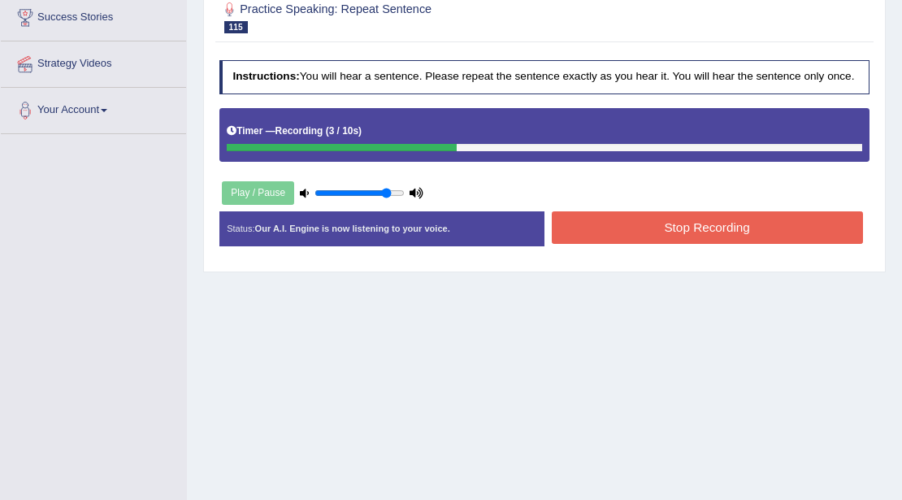
click at [606, 226] on button "Stop Recording" at bounding box center [707, 227] width 311 height 32
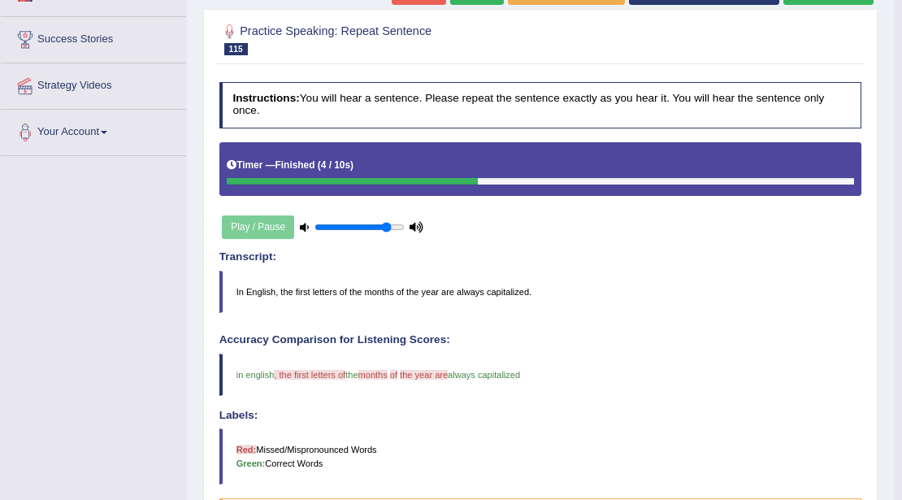
scroll to position [104, 0]
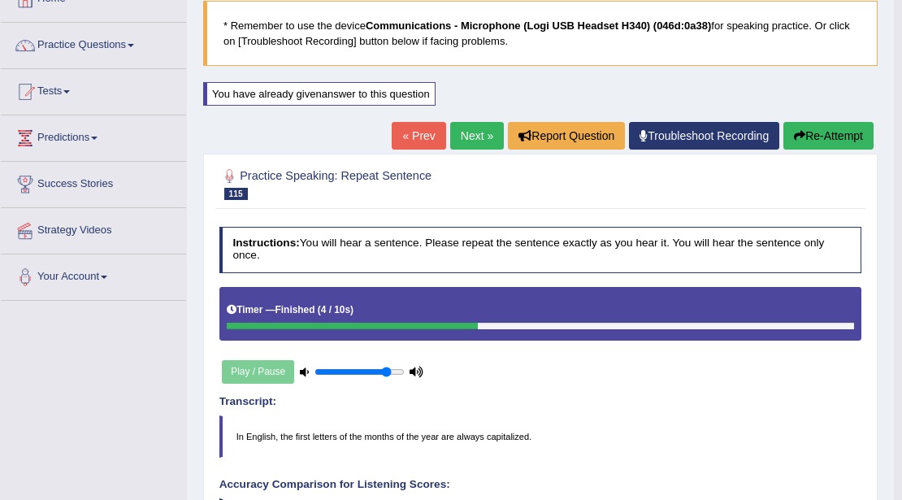
click at [811, 133] on button "Re-Attempt" at bounding box center [828, 136] width 90 height 28
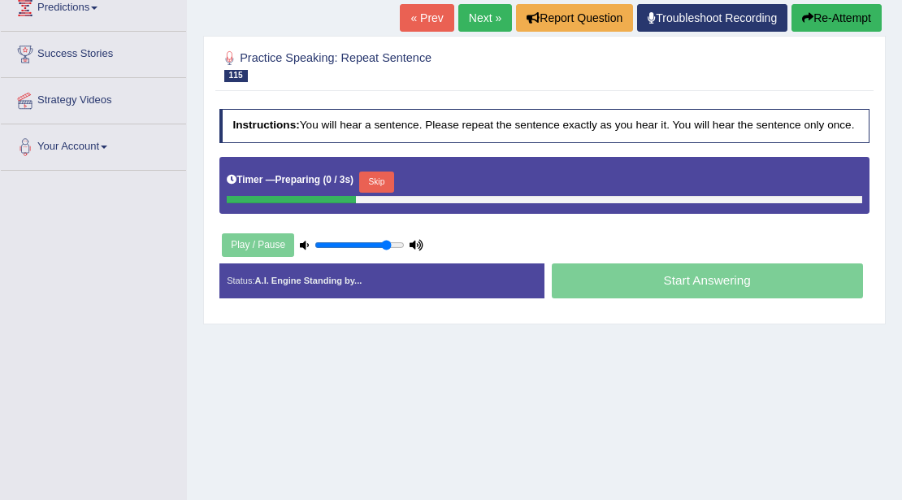
click at [391, 189] on div "Skip" at bounding box center [376, 183] width 35 height 24
click at [391, 184] on button "Skip" at bounding box center [376, 181] width 35 height 21
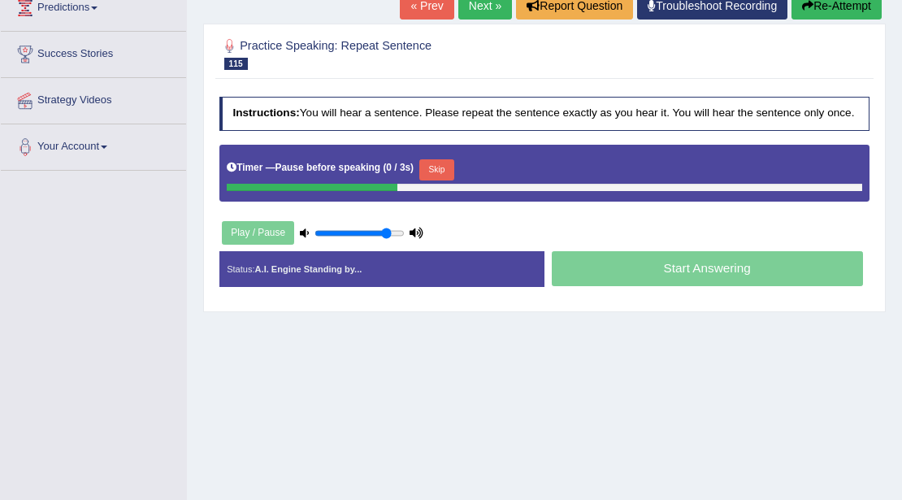
click at [437, 166] on button "Skip" at bounding box center [436, 169] width 35 height 21
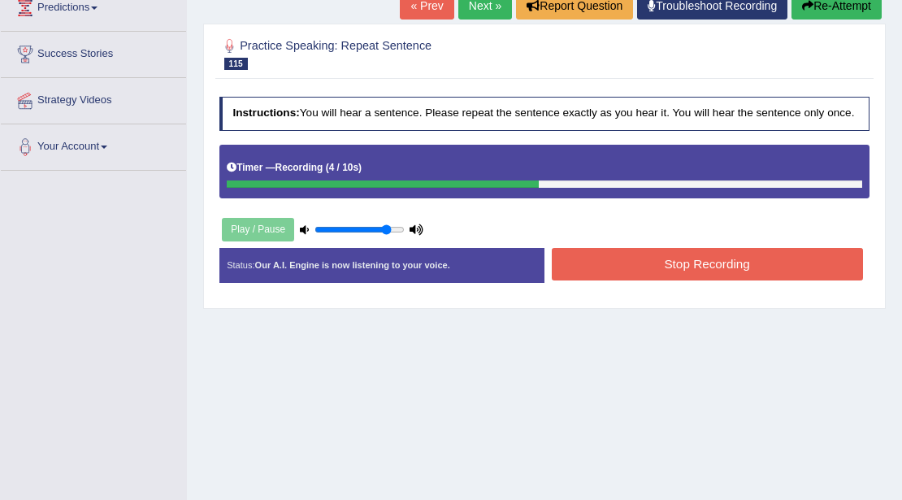
click at [619, 263] on button "Stop Recording" at bounding box center [707, 264] width 311 height 32
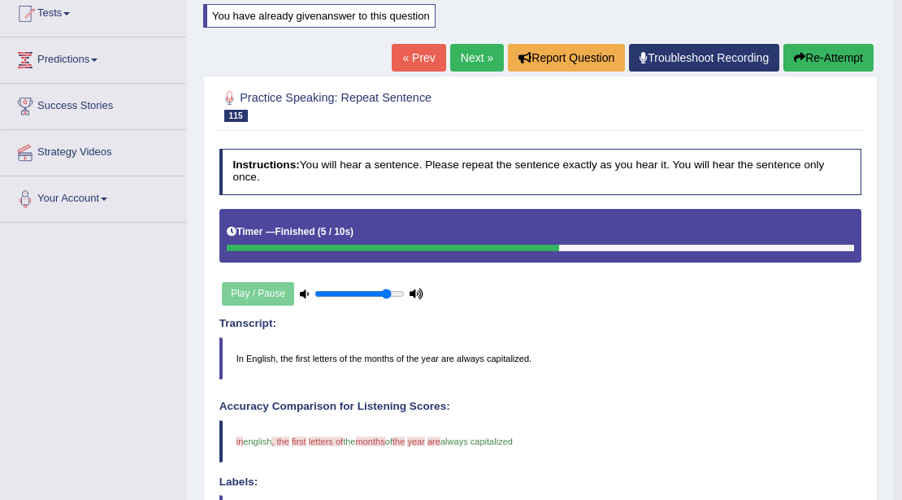
scroll to position [158, 0]
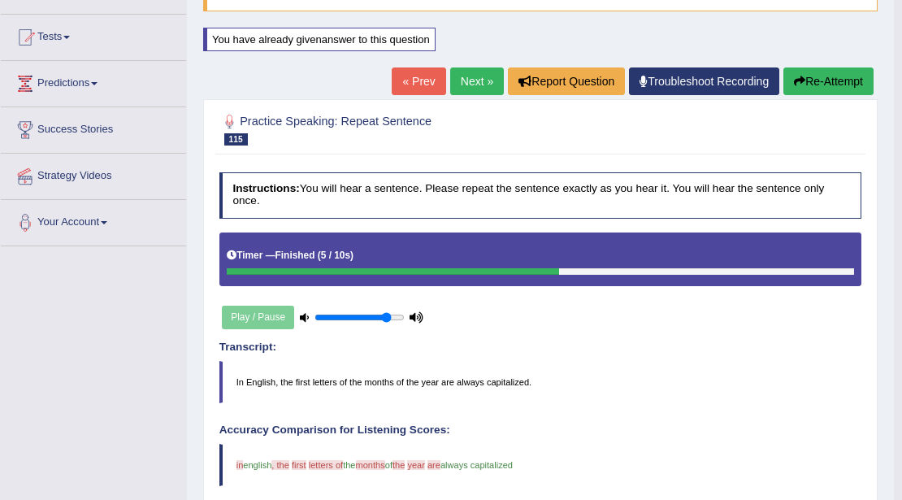
click at [831, 83] on button "Re-Attempt" at bounding box center [828, 81] width 90 height 28
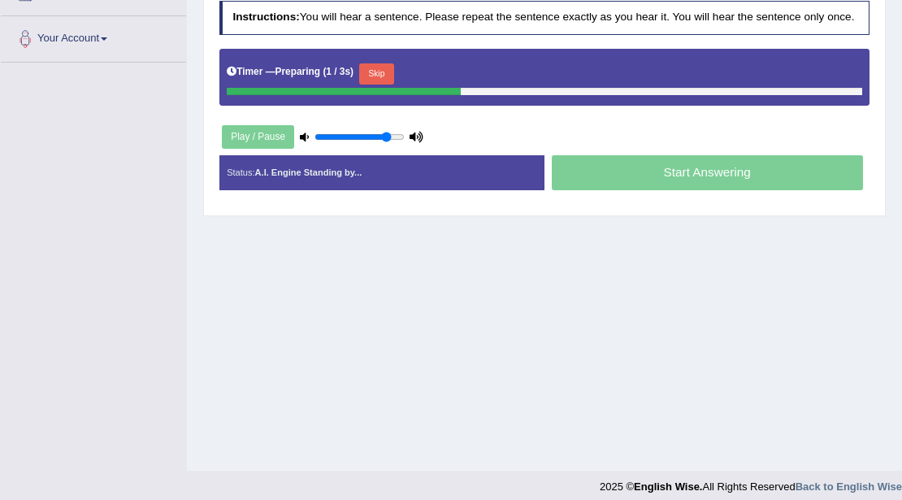
click at [388, 63] on button "Skip" at bounding box center [376, 73] width 35 height 21
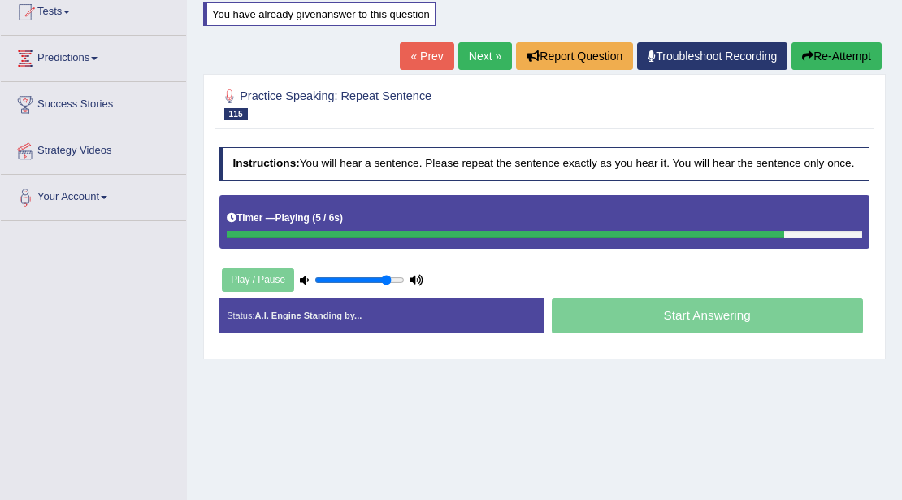
scroll to position [180, 0]
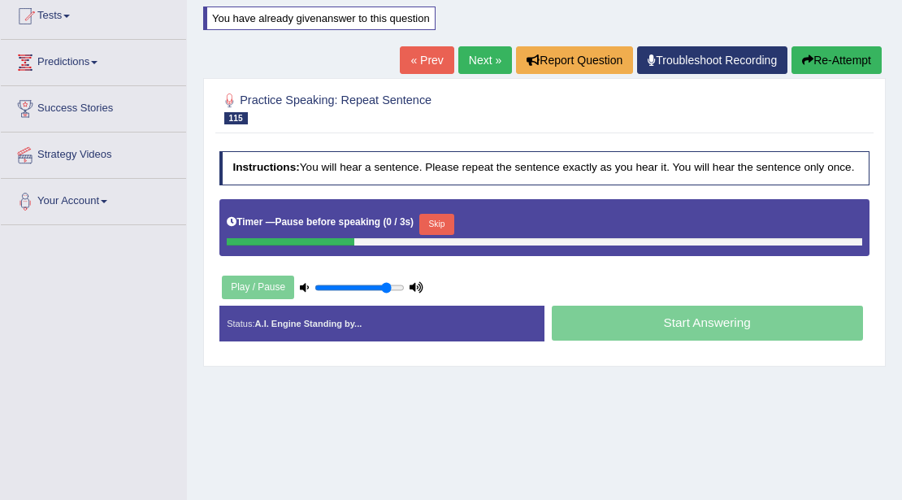
click at [450, 221] on button "Skip" at bounding box center [436, 224] width 35 height 21
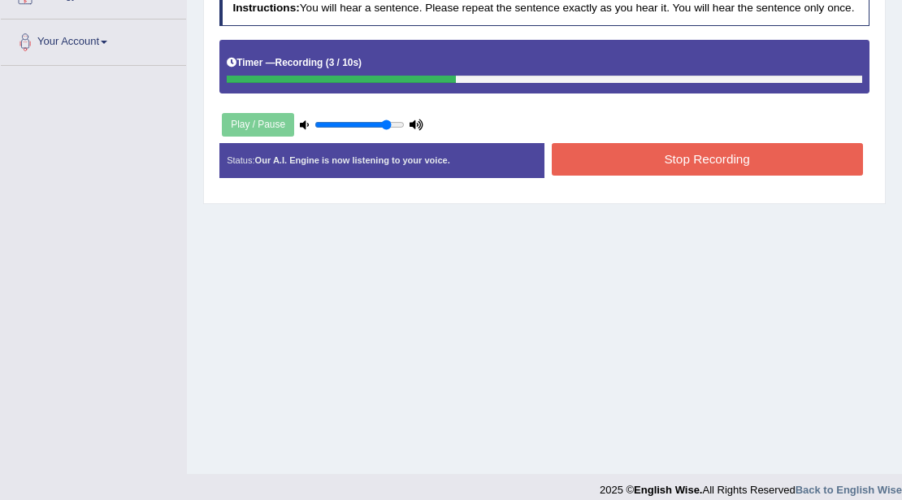
scroll to position [342, 0]
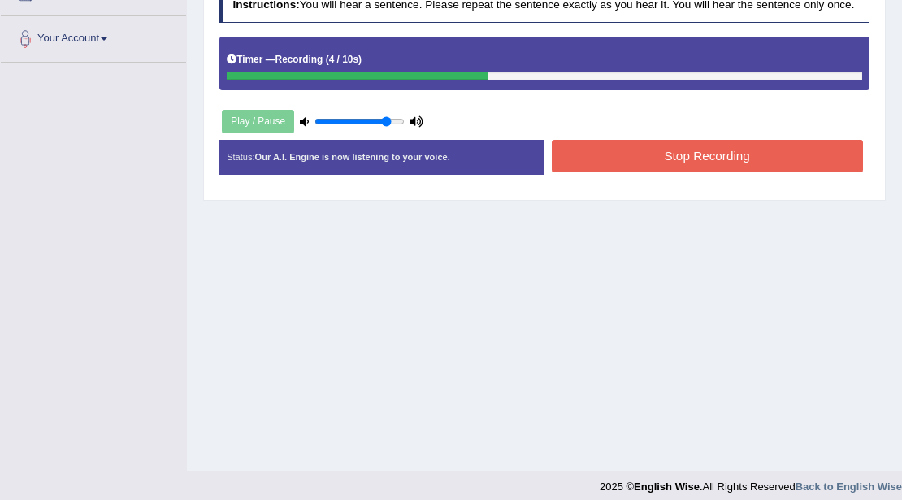
click at [609, 163] on button "Stop Recording" at bounding box center [707, 156] width 311 height 32
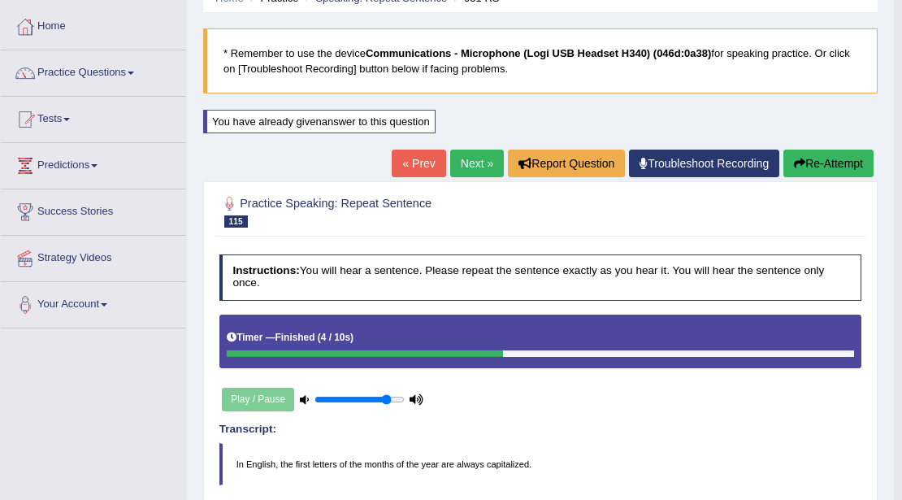
scroll to position [50, 0]
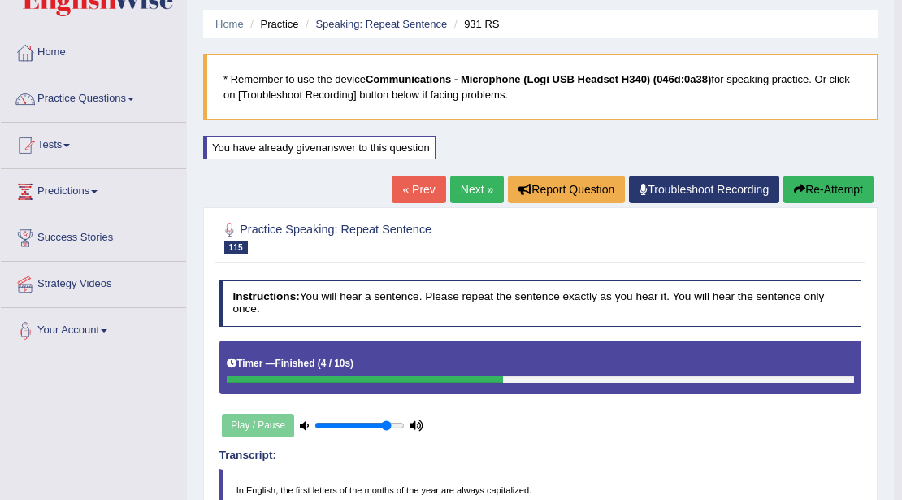
click at [120, 99] on link "Practice Questions" at bounding box center [93, 96] width 185 height 41
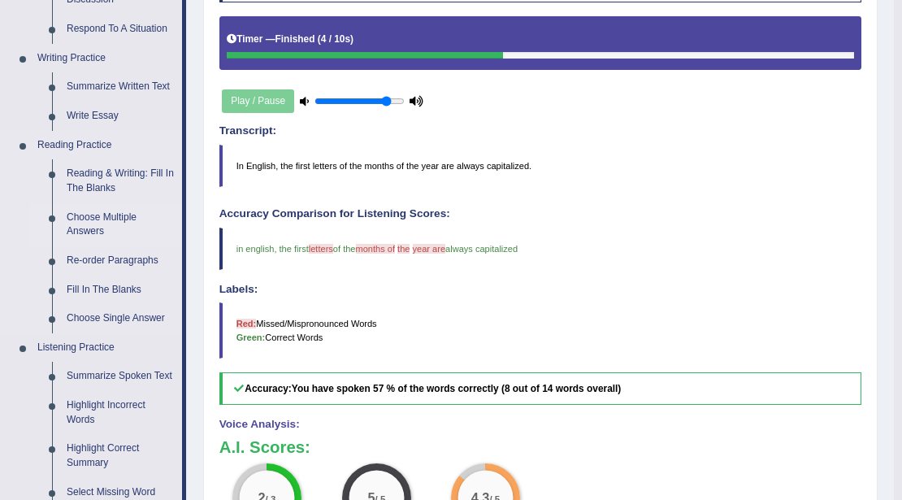
scroll to position [375, 0]
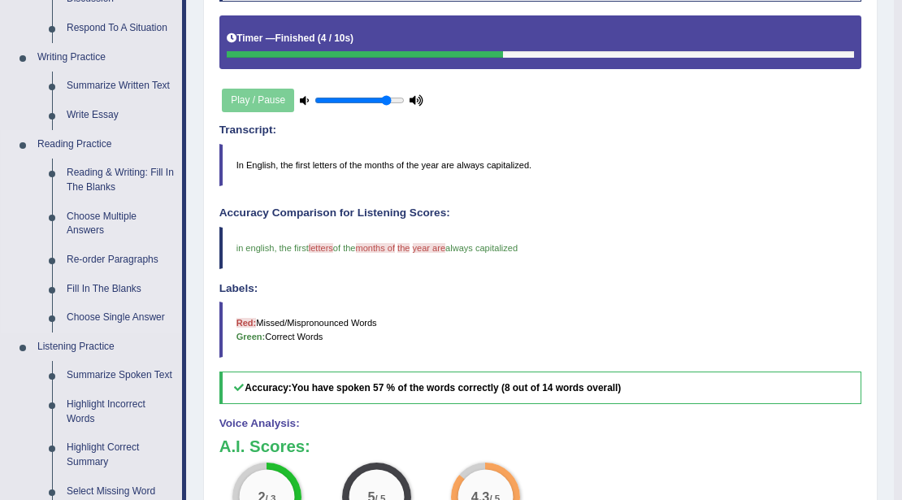
click at [97, 111] on link "Write Essay" at bounding box center [120, 115] width 123 height 29
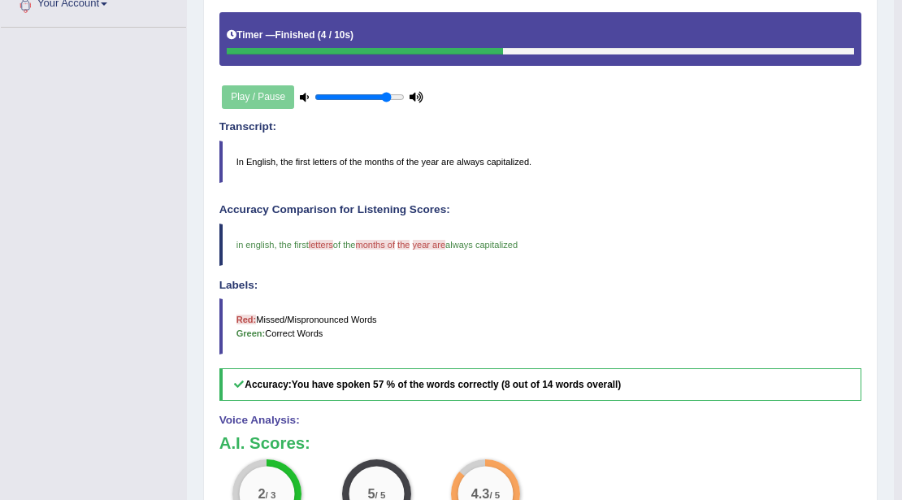
scroll to position [422, 0]
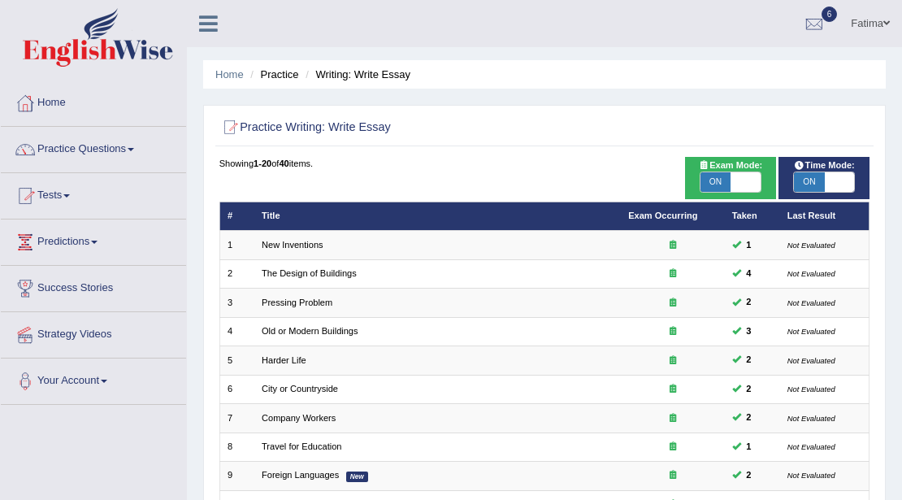
click at [124, 150] on link "Practice Questions" at bounding box center [93, 147] width 185 height 41
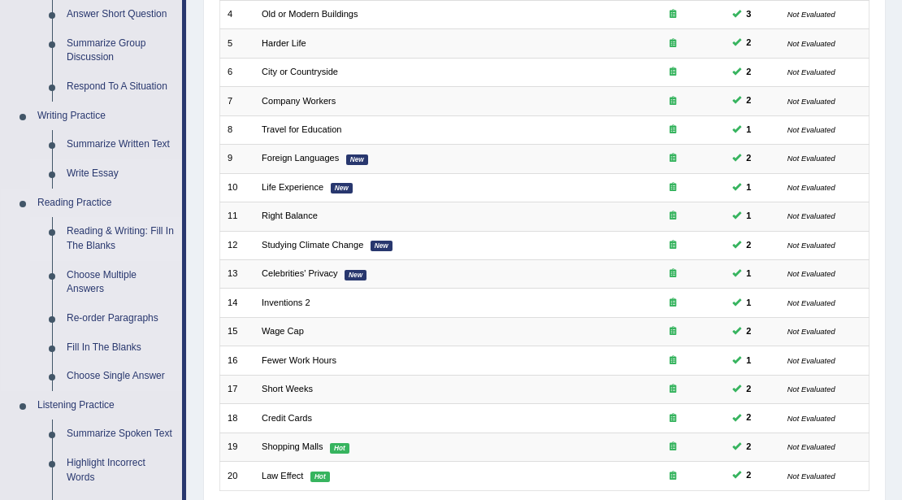
scroll to position [325, 0]
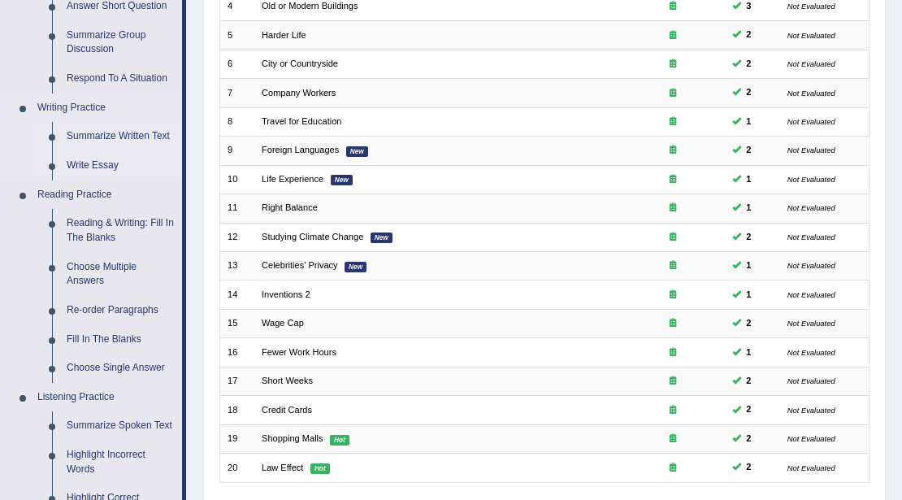
click at [125, 136] on link "Summarize Written Text" at bounding box center [120, 136] width 123 height 29
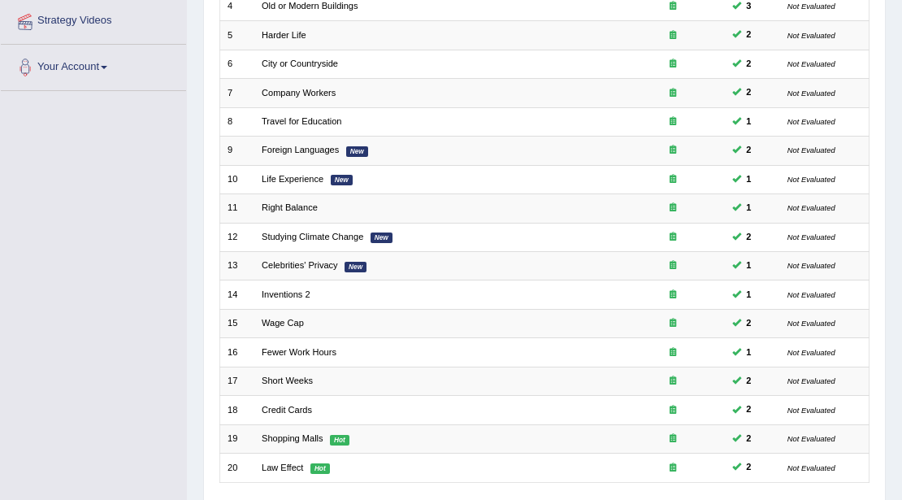
scroll to position [326, 0]
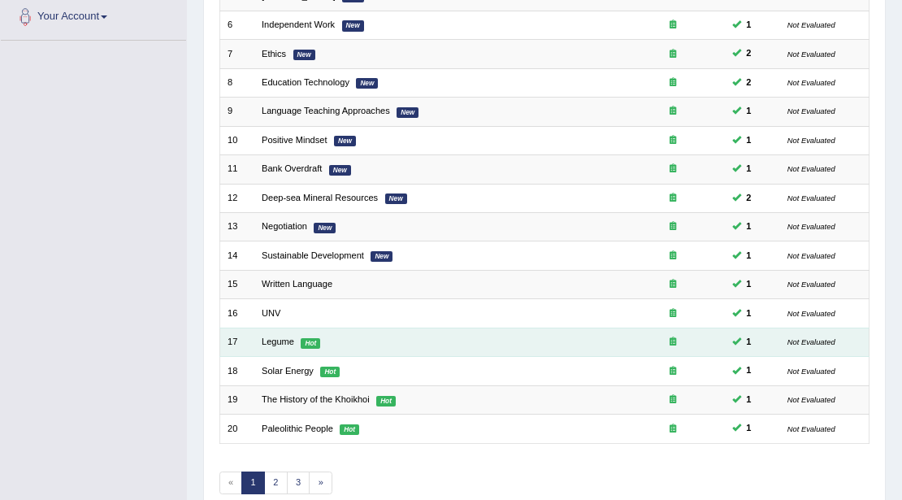
scroll to position [432, 0]
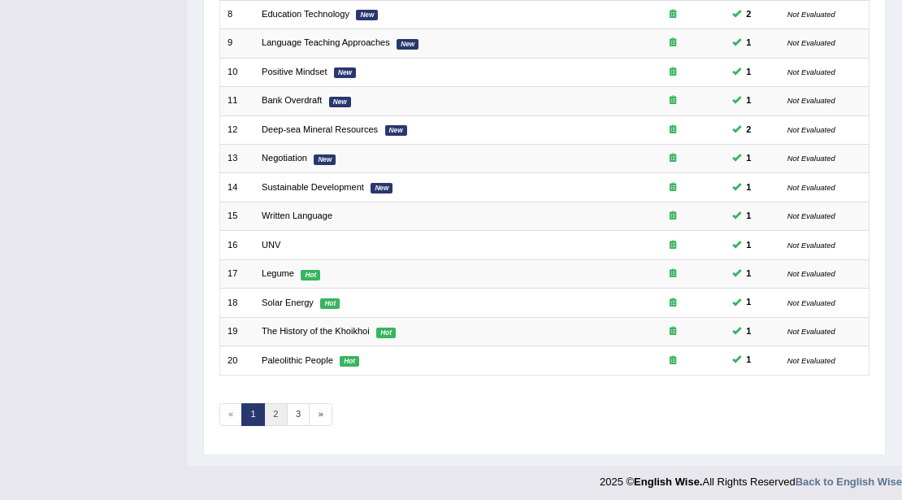
click at [273, 407] on link "2" at bounding box center [276, 414] width 24 height 23
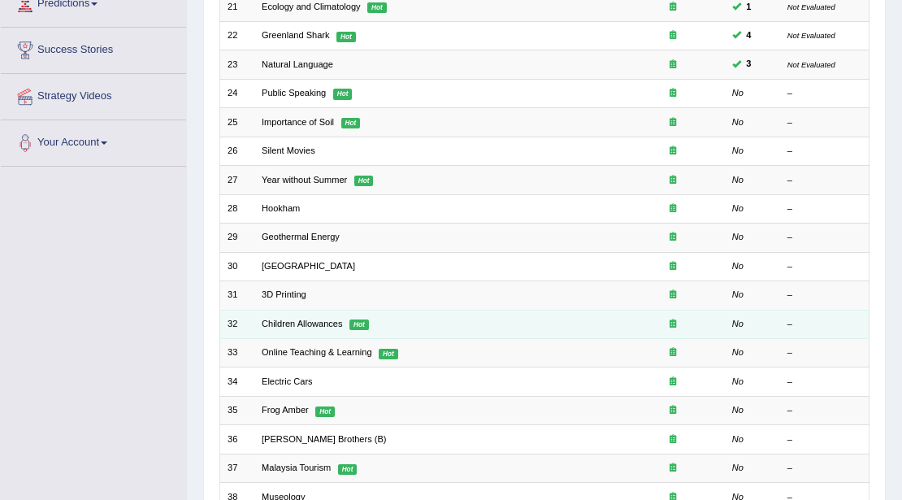
scroll to position [108, 0]
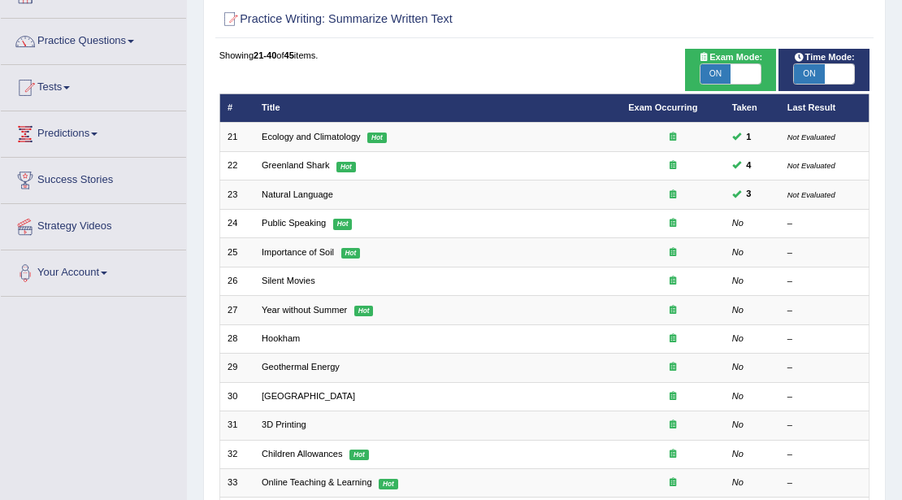
click at [33, 471] on div "Toggle navigation Home Practice Questions Speaking Practice Read Aloud Repeat S…" at bounding box center [451, 357] width 902 height 931
click at [1, 479] on div "Toggle navigation Home Practice Questions Speaking Practice Read Aloud Repeat S…" at bounding box center [451, 357] width 902 height 931
click at [6, 490] on div "Toggle navigation Home Practice Questions Speaking Practice Read Aloud Repeat S…" at bounding box center [451, 357] width 902 height 931
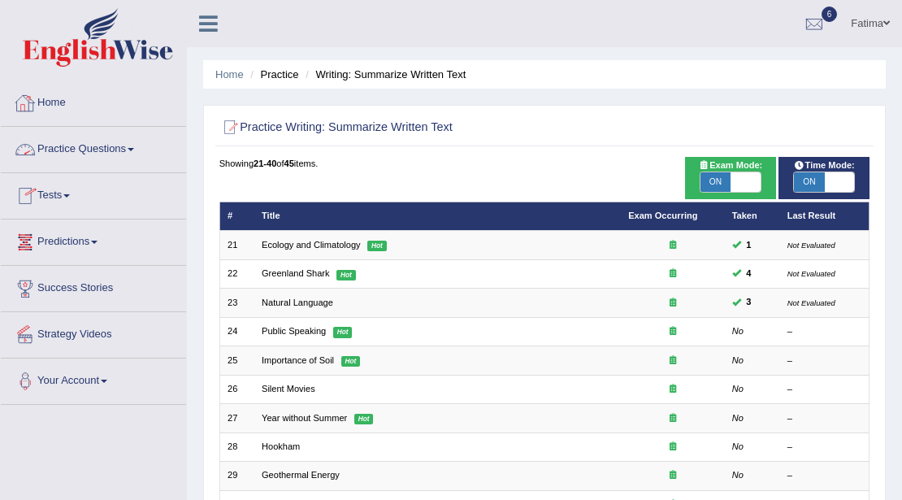
click at [140, 143] on link "Practice Questions" at bounding box center [93, 147] width 185 height 41
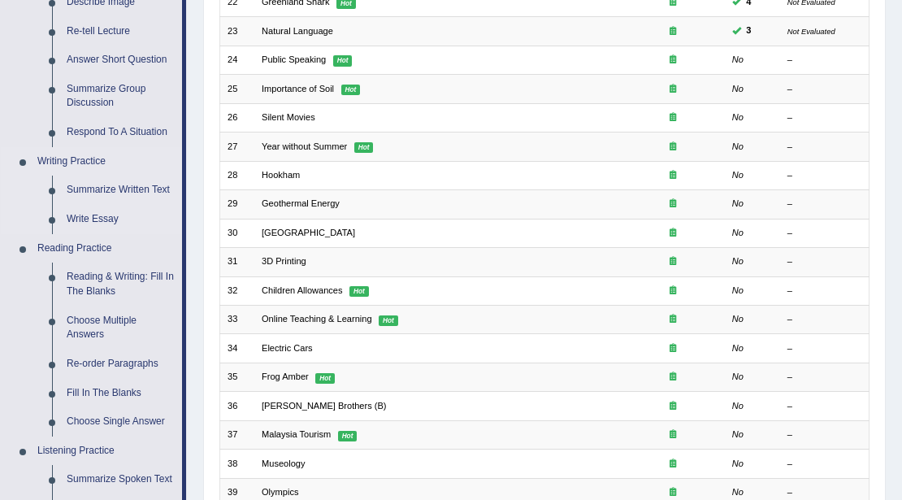
scroll to position [108, 0]
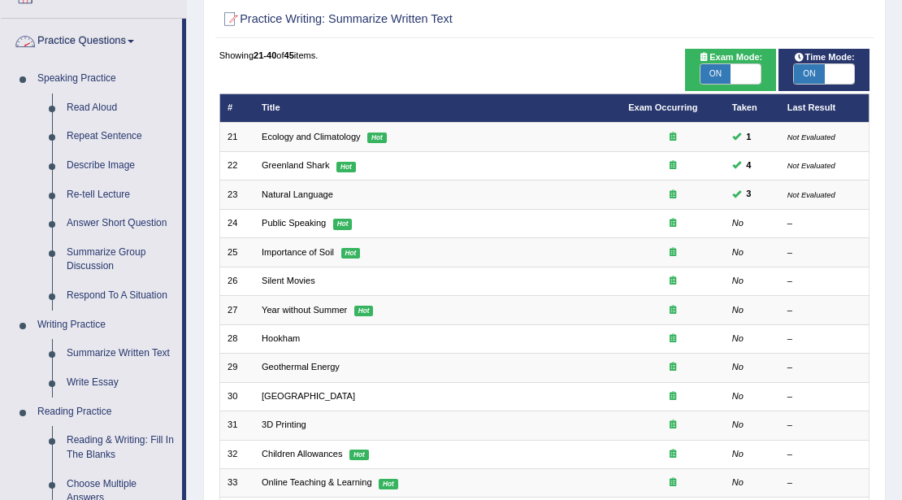
click at [130, 40] on link "Practice Questions" at bounding box center [91, 39] width 181 height 41
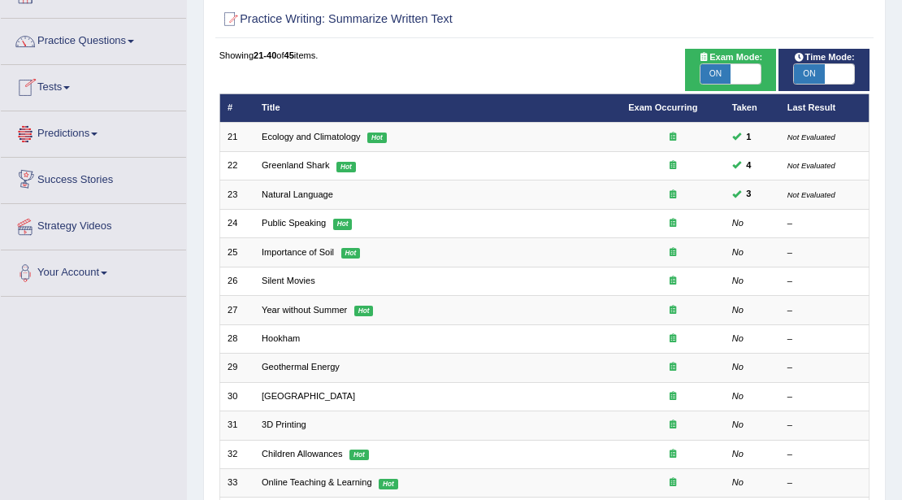
click at [70, 86] on span at bounding box center [66, 87] width 7 height 3
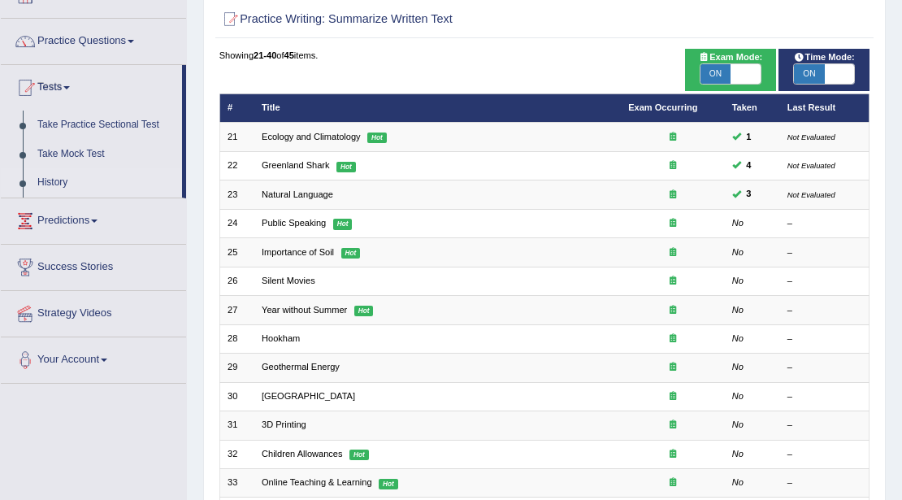
click at [48, 179] on link "History" at bounding box center [106, 182] width 152 height 29
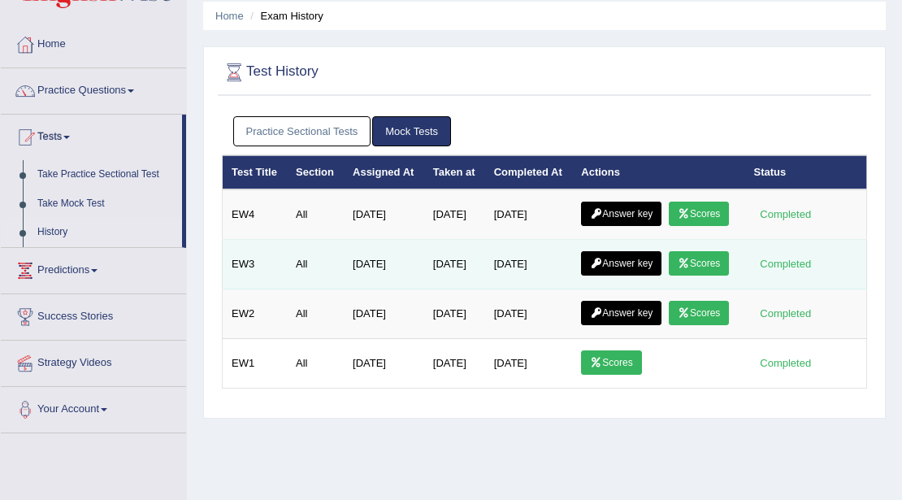
scroll to position [54, 0]
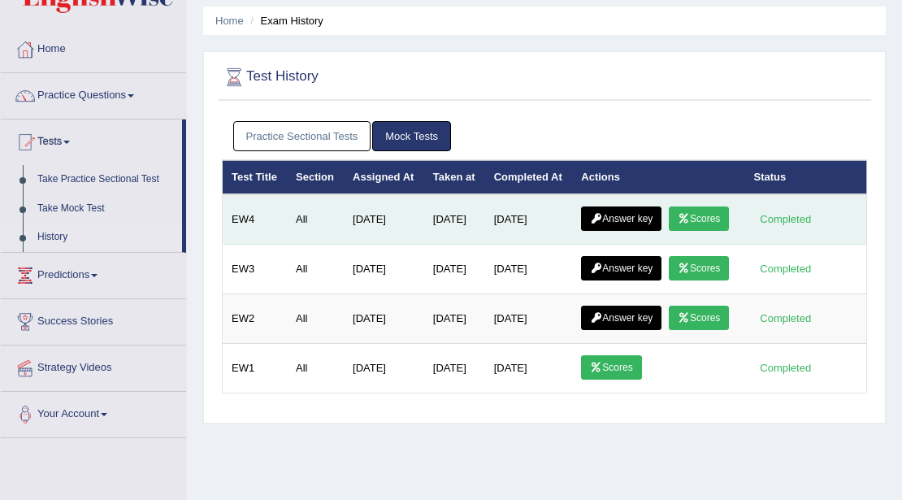
click at [632, 231] on link "Answer key" at bounding box center [621, 218] width 80 height 24
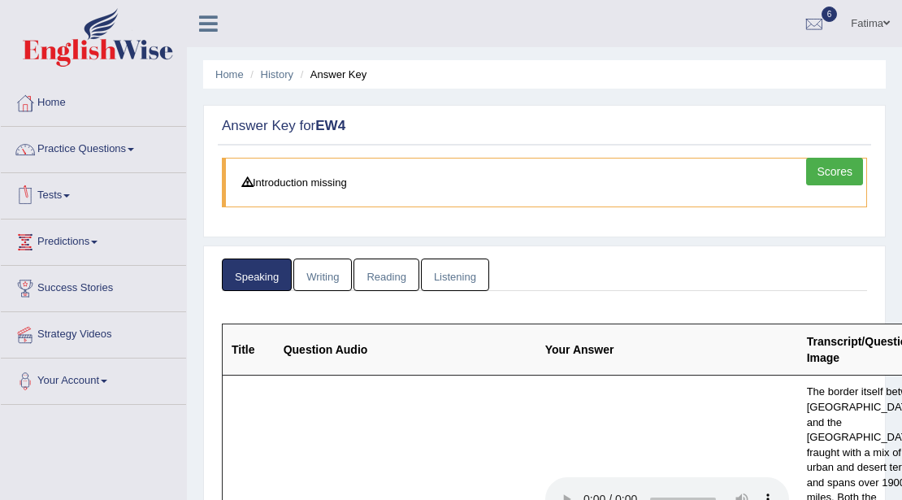
click at [66, 197] on link "Tests" at bounding box center [93, 193] width 185 height 41
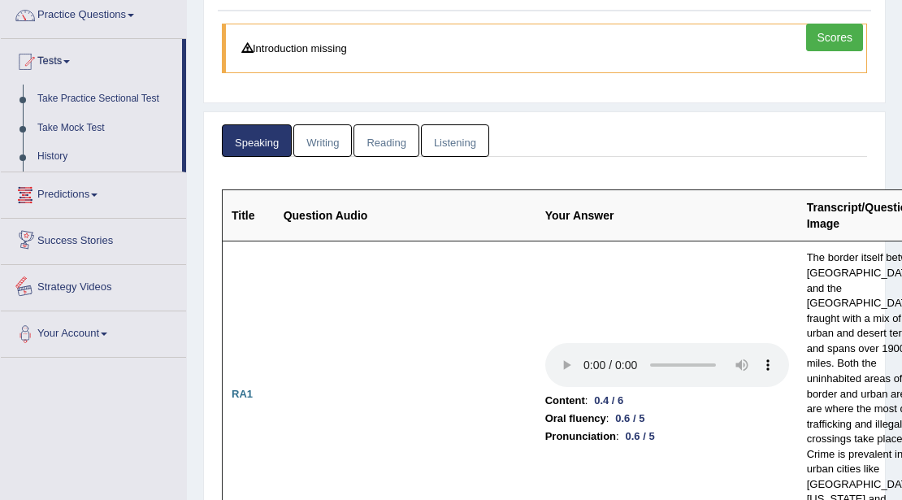
scroll to position [54, 0]
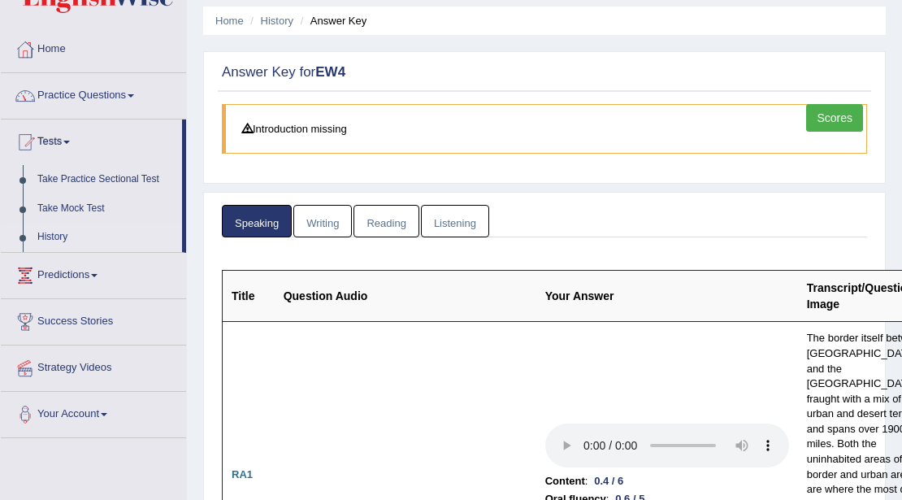
click at [51, 236] on link "History" at bounding box center [106, 237] width 152 height 29
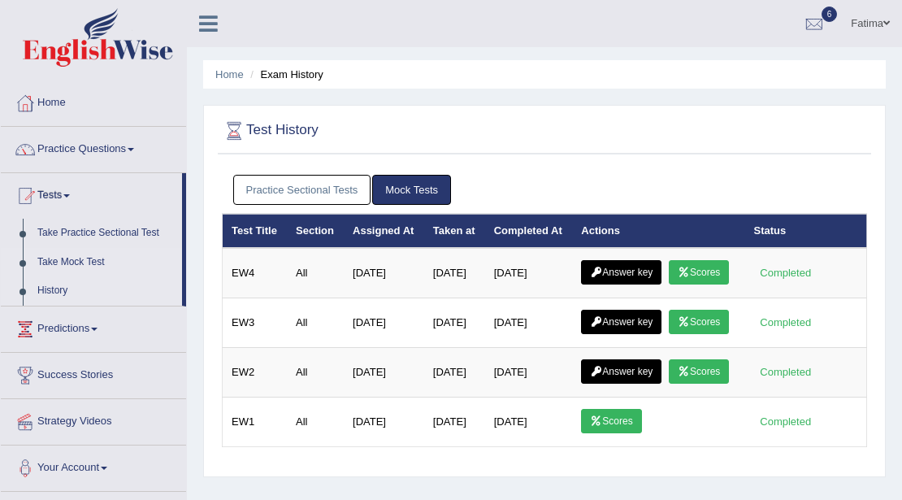
click at [91, 262] on link "Take Mock Test" at bounding box center [106, 262] width 152 height 29
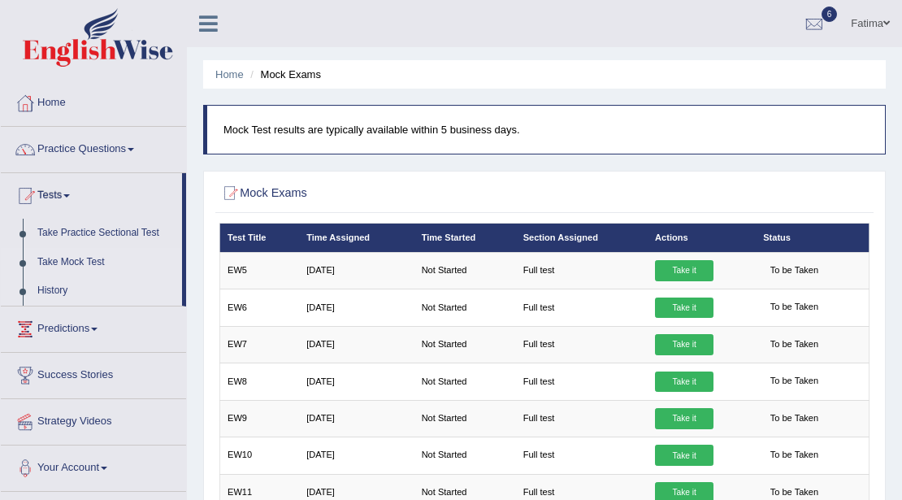
drag, startPoint x: 54, startPoint y: 292, endPoint x: 64, endPoint y: 288, distance: 10.3
click at [54, 291] on link "History" at bounding box center [106, 290] width 152 height 29
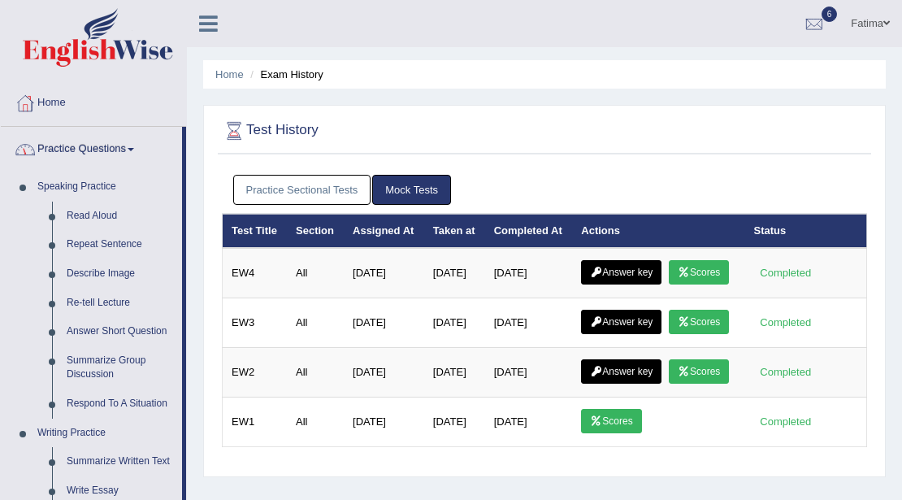
click at [132, 150] on link "Practice Questions" at bounding box center [91, 147] width 181 height 41
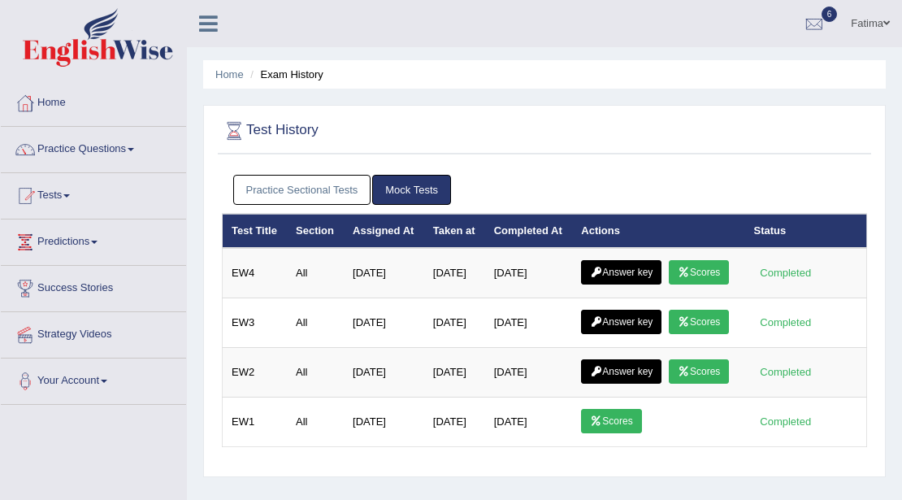
click at [132, 150] on link "Practice Questions" at bounding box center [93, 147] width 185 height 41
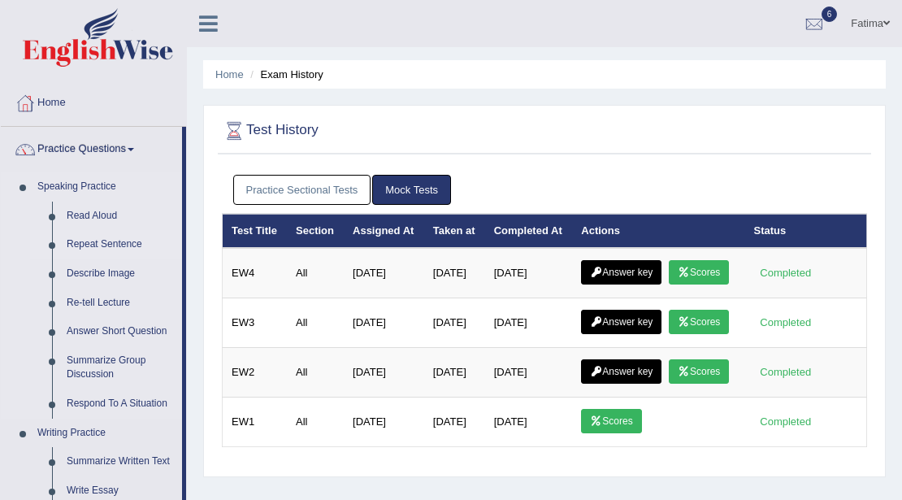
click at [101, 244] on link "Repeat Sentence" at bounding box center [120, 244] width 123 height 29
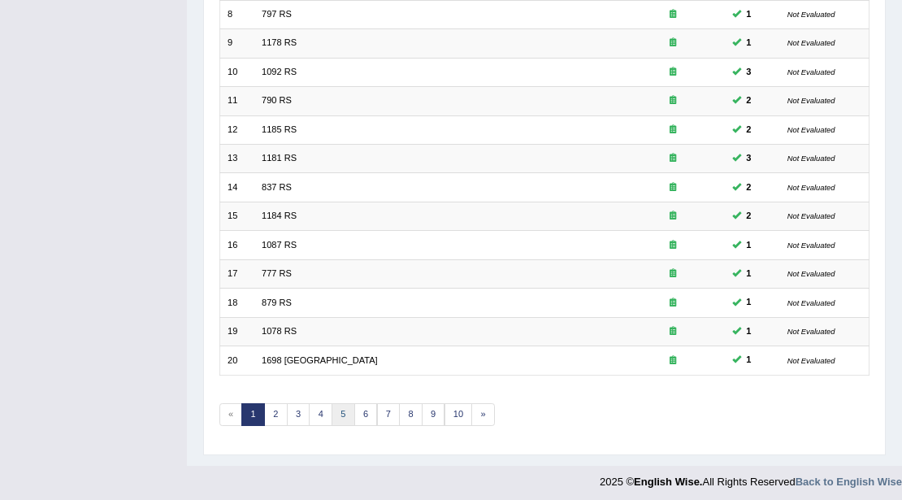
click at [343, 406] on link "5" at bounding box center [344, 414] width 24 height 23
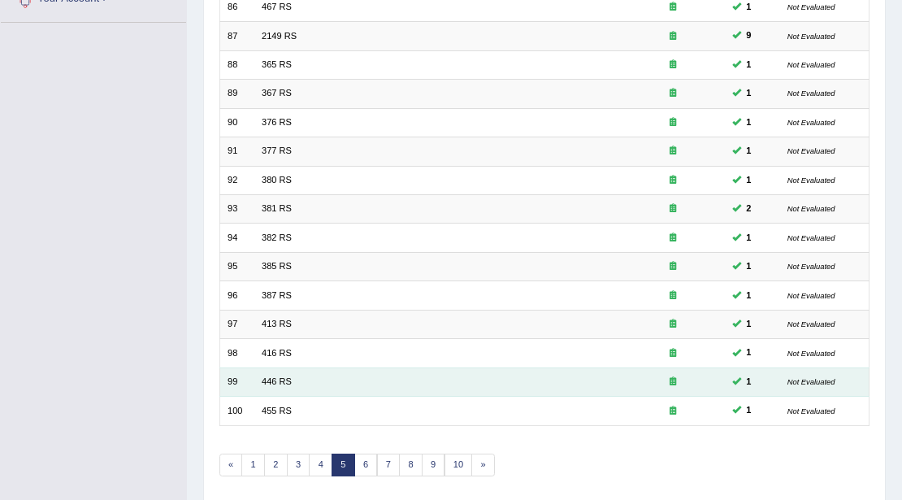
scroll to position [432, 0]
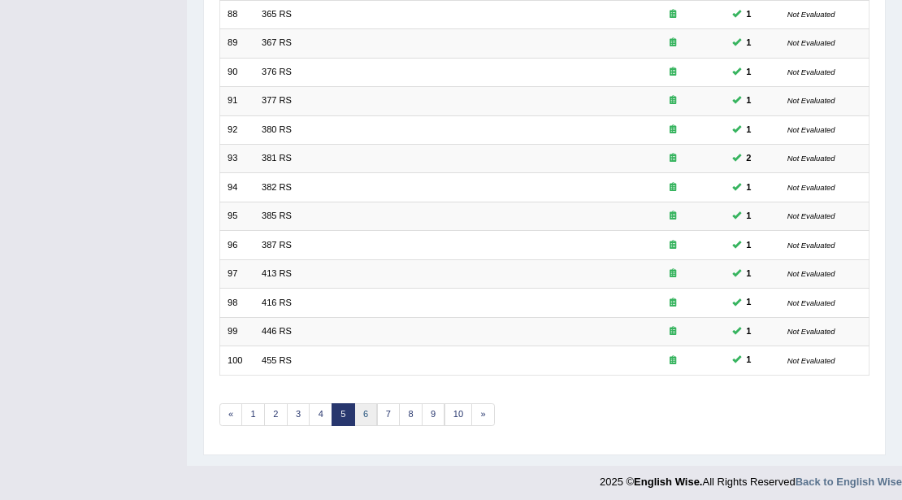
click at [359, 419] on link "6" at bounding box center [366, 414] width 24 height 23
click at [390, 411] on link "7" at bounding box center [389, 414] width 24 height 23
click at [383, 410] on link "8" at bounding box center [389, 414] width 24 height 23
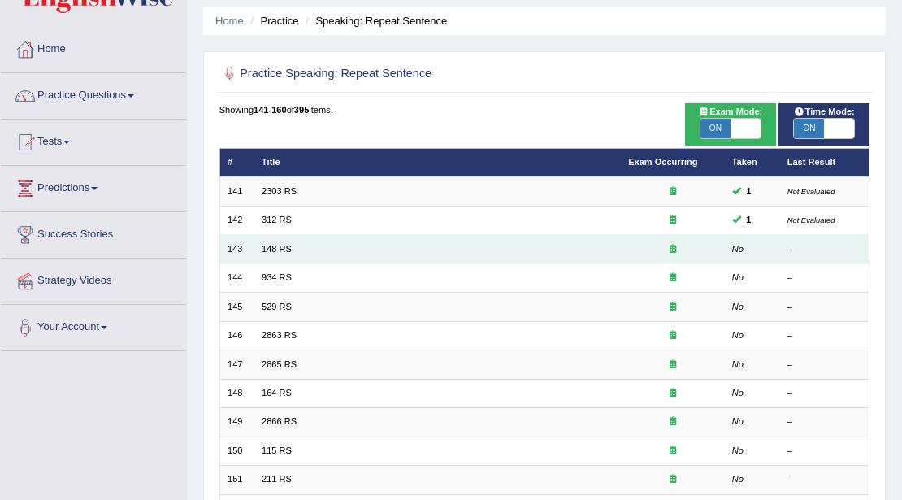
click at [276, 239] on td "148 RS" at bounding box center [437, 249] width 367 height 28
click at [275, 246] on link "148 RS" at bounding box center [277, 249] width 30 height 10
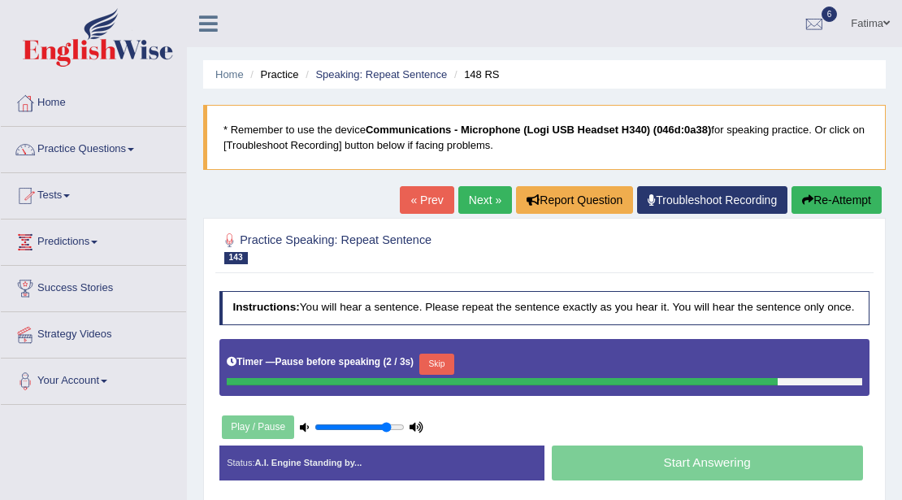
click at [128, 151] on link "Practice Questions" at bounding box center [93, 147] width 185 height 41
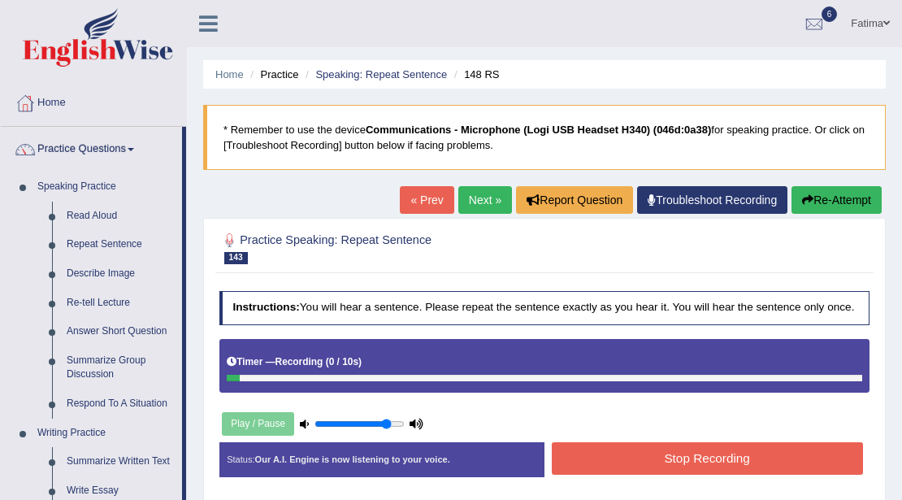
click at [132, 155] on link "Practice Questions" at bounding box center [91, 147] width 181 height 41
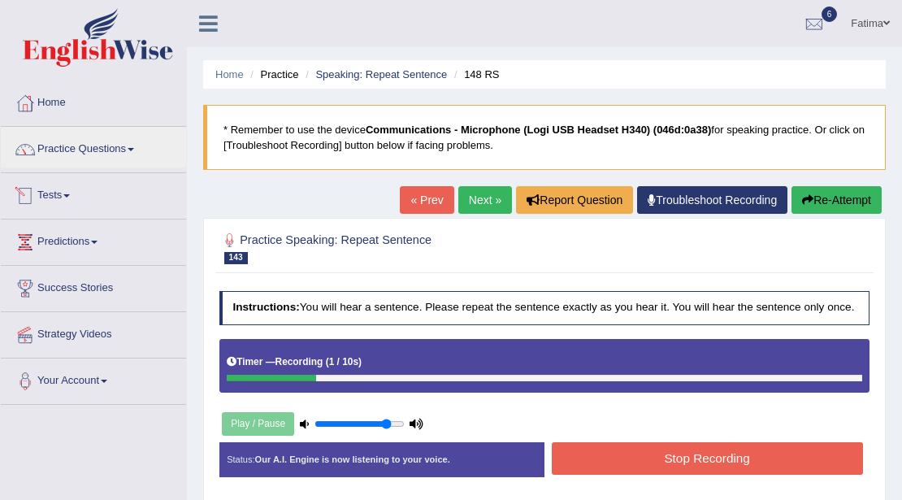
click at [68, 197] on link "Tests" at bounding box center [93, 193] width 185 height 41
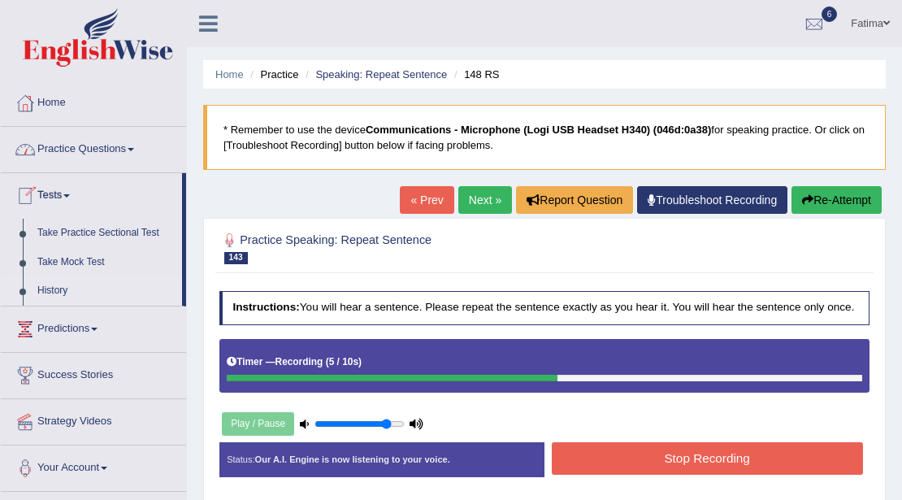
click at [47, 286] on link "History" at bounding box center [106, 290] width 152 height 29
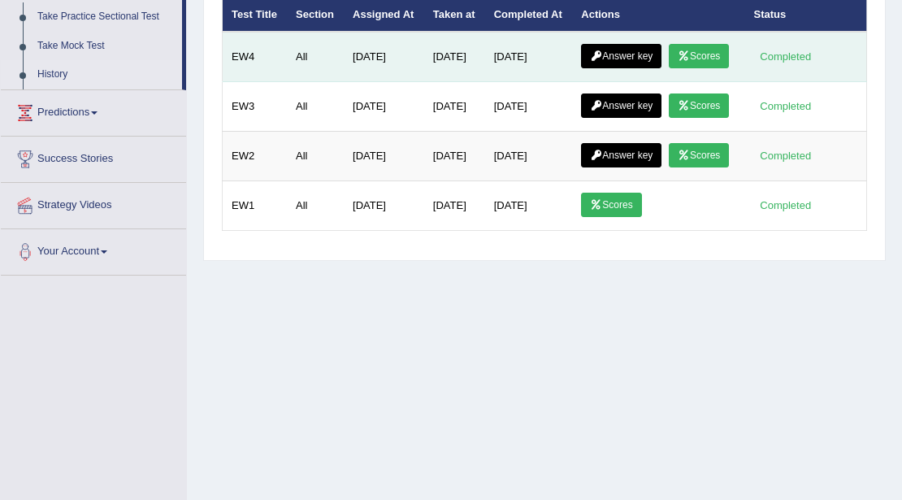
click at [630, 68] on link "Answer key" at bounding box center [621, 56] width 80 height 24
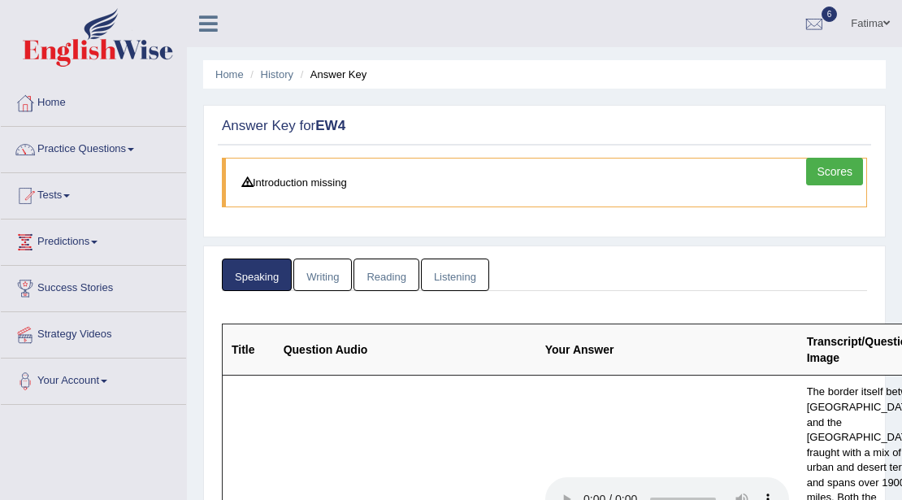
click at [834, 180] on link "Scores" at bounding box center [834, 172] width 57 height 28
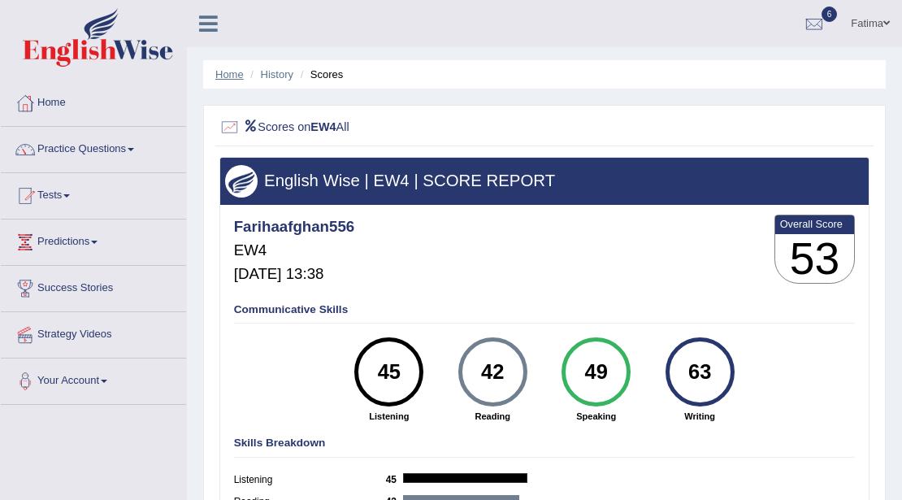
click at [228, 72] on link "Home" at bounding box center [229, 74] width 28 height 12
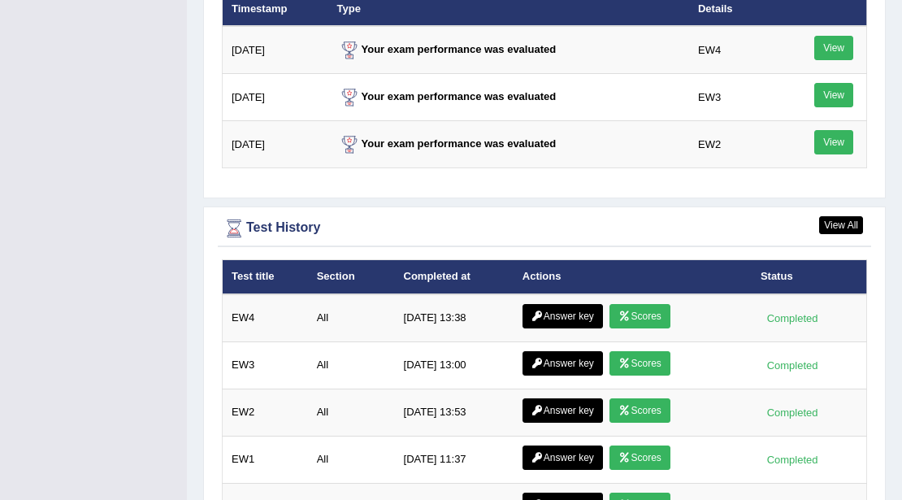
scroll to position [2113, 0]
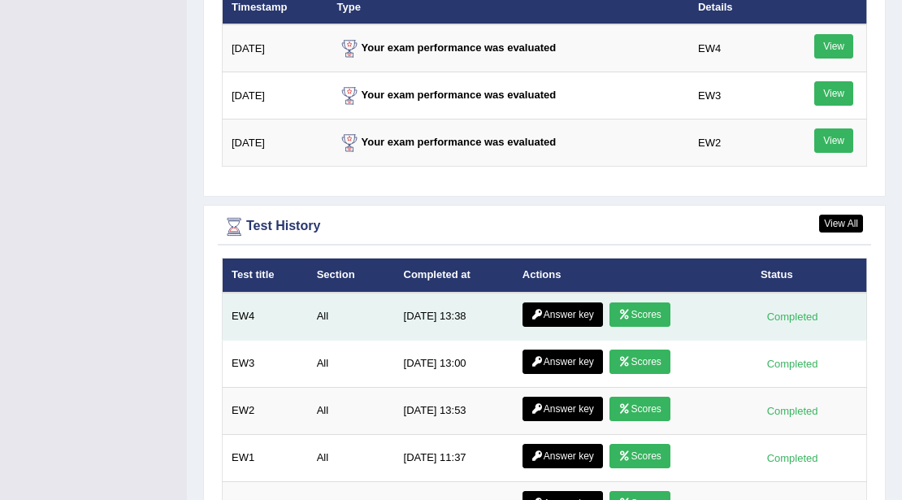
click at [536, 310] on icon at bounding box center [537, 315] width 12 height 10
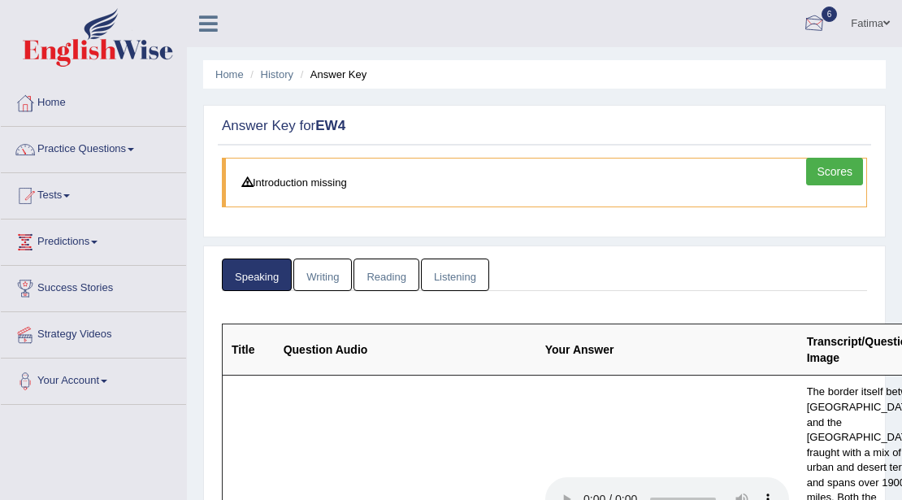
click at [815, 29] on div at bounding box center [814, 24] width 24 height 24
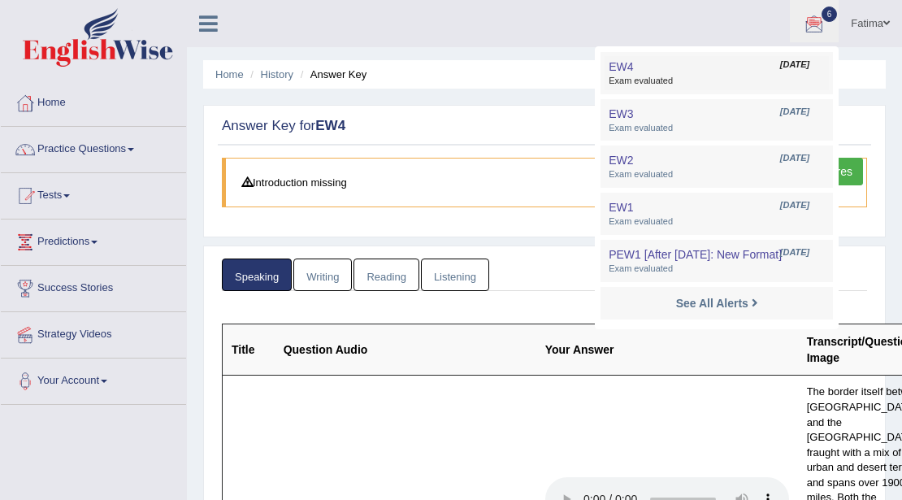
click at [780, 70] on span "[DATE]" at bounding box center [794, 65] width 29 height 13
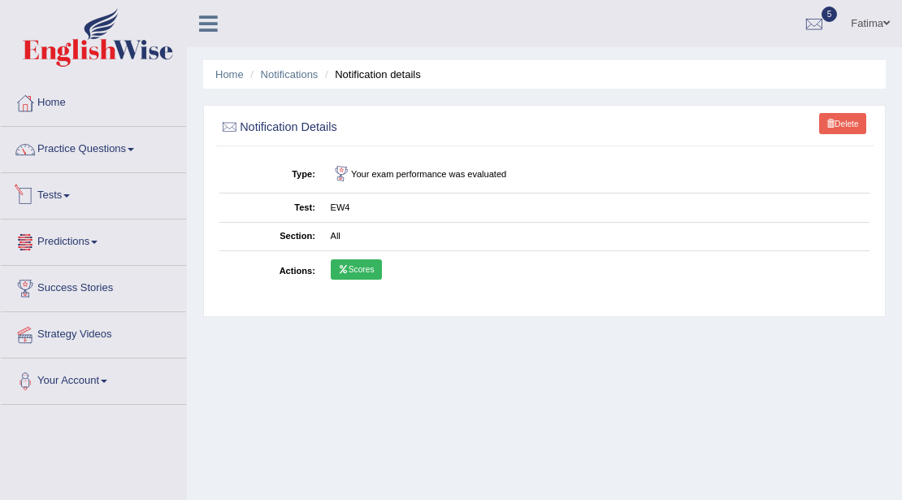
click at [70, 193] on link "Tests" at bounding box center [93, 193] width 185 height 41
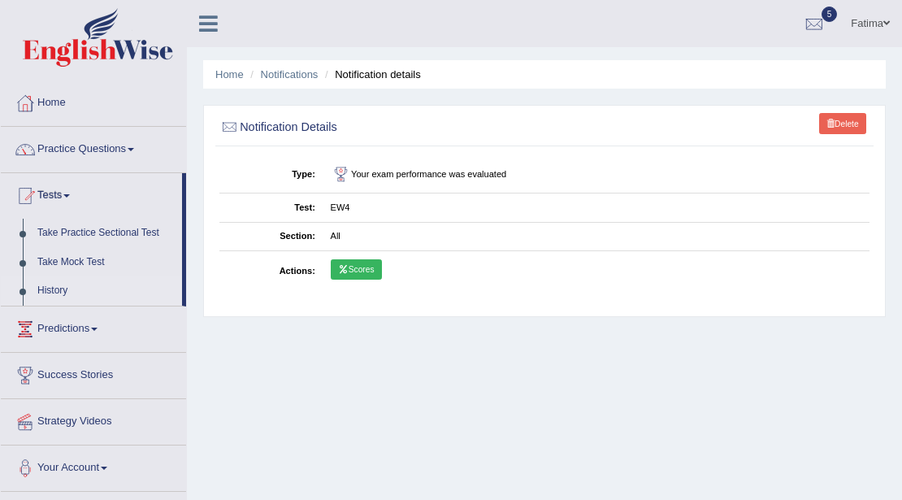
click at [55, 292] on link "History" at bounding box center [106, 290] width 152 height 29
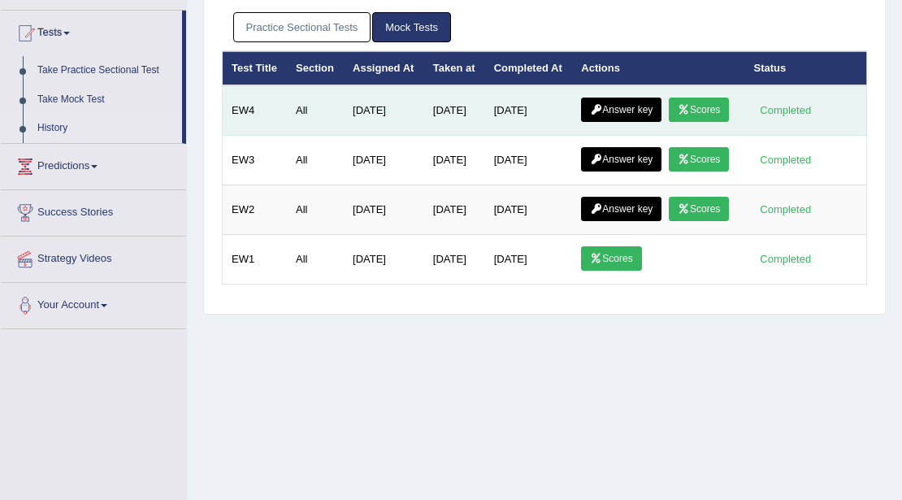
click at [640, 122] on link "Answer key" at bounding box center [621, 110] width 80 height 24
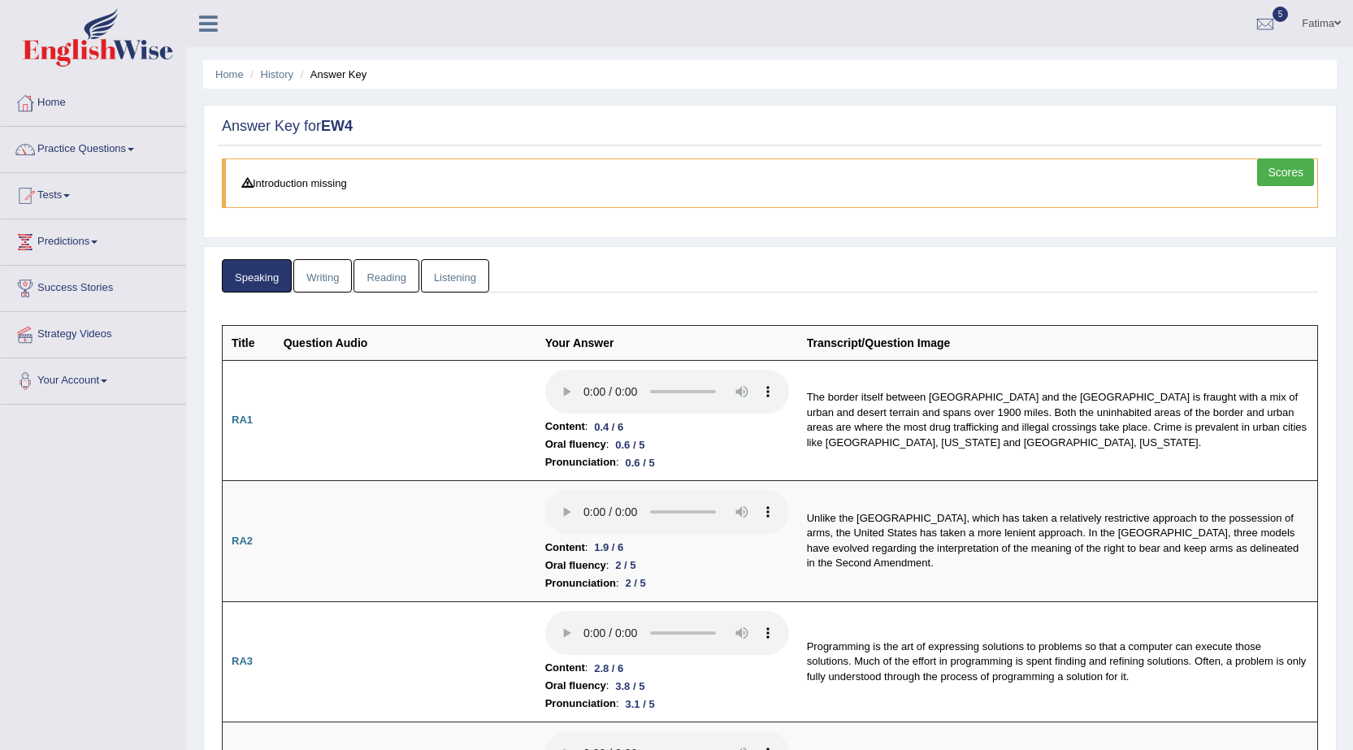
click at [282, 81] on li "History" at bounding box center [269, 74] width 47 height 15
click at [282, 76] on link "History" at bounding box center [277, 74] width 33 height 12
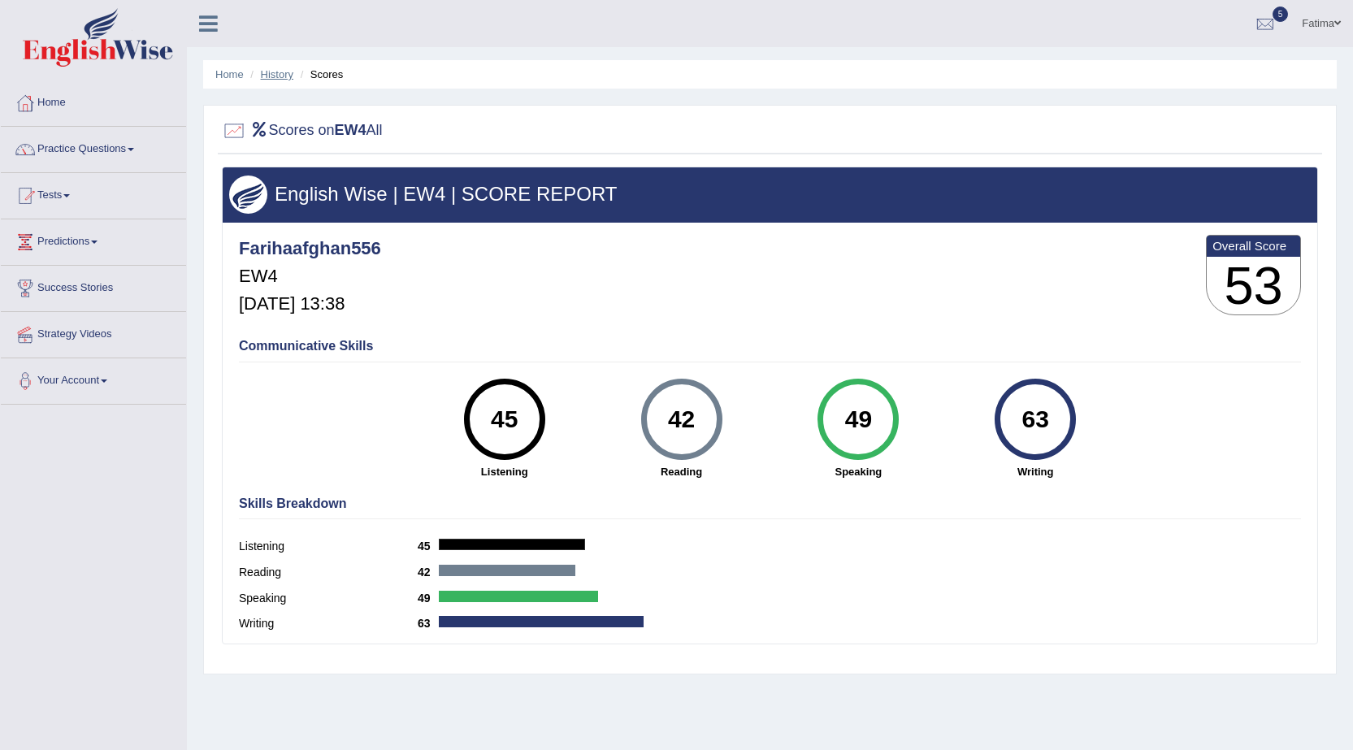
click at [276, 74] on link "History" at bounding box center [277, 74] width 33 height 12
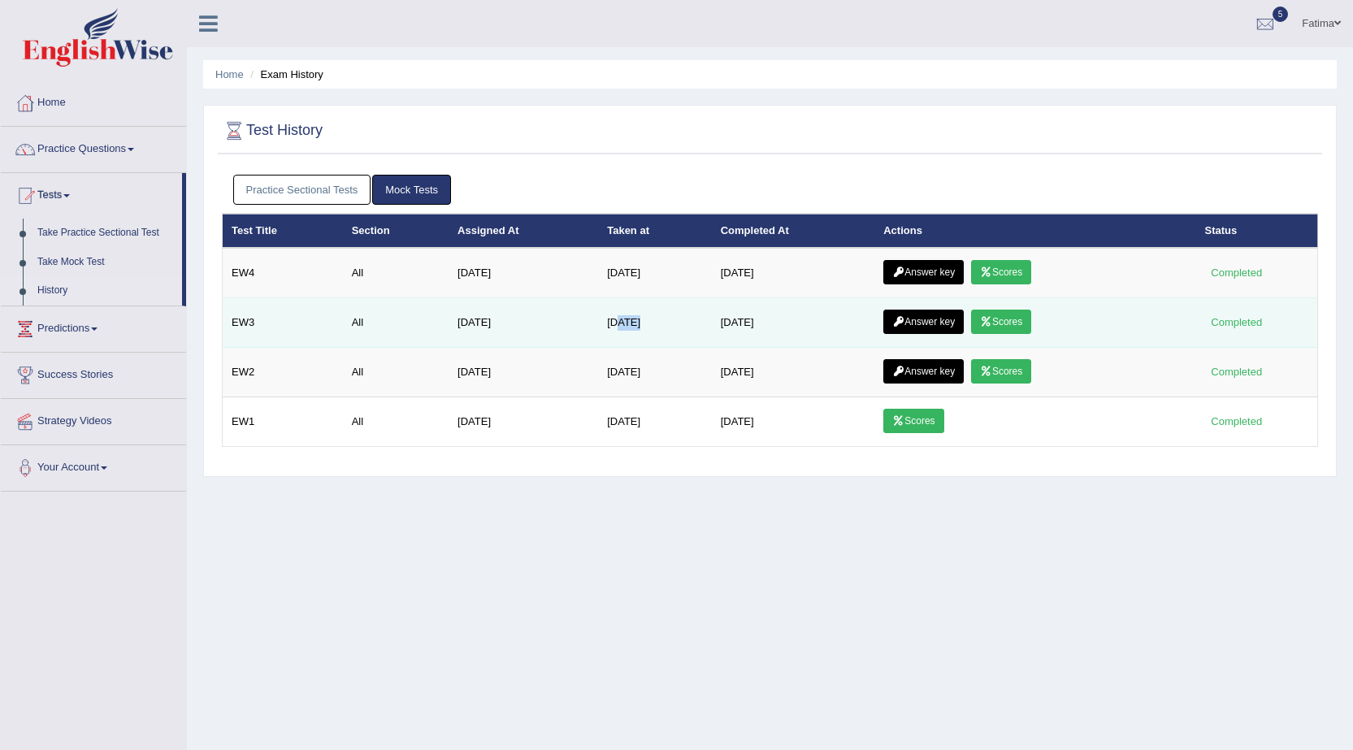
drag, startPoint x: 621, startPoint y: 322, endPoint x: 613, endPoint y: 297, distance: 25.7
click at [606, 312] on td "[DATE]" at bounding box center [655, 323] width 114 height 50
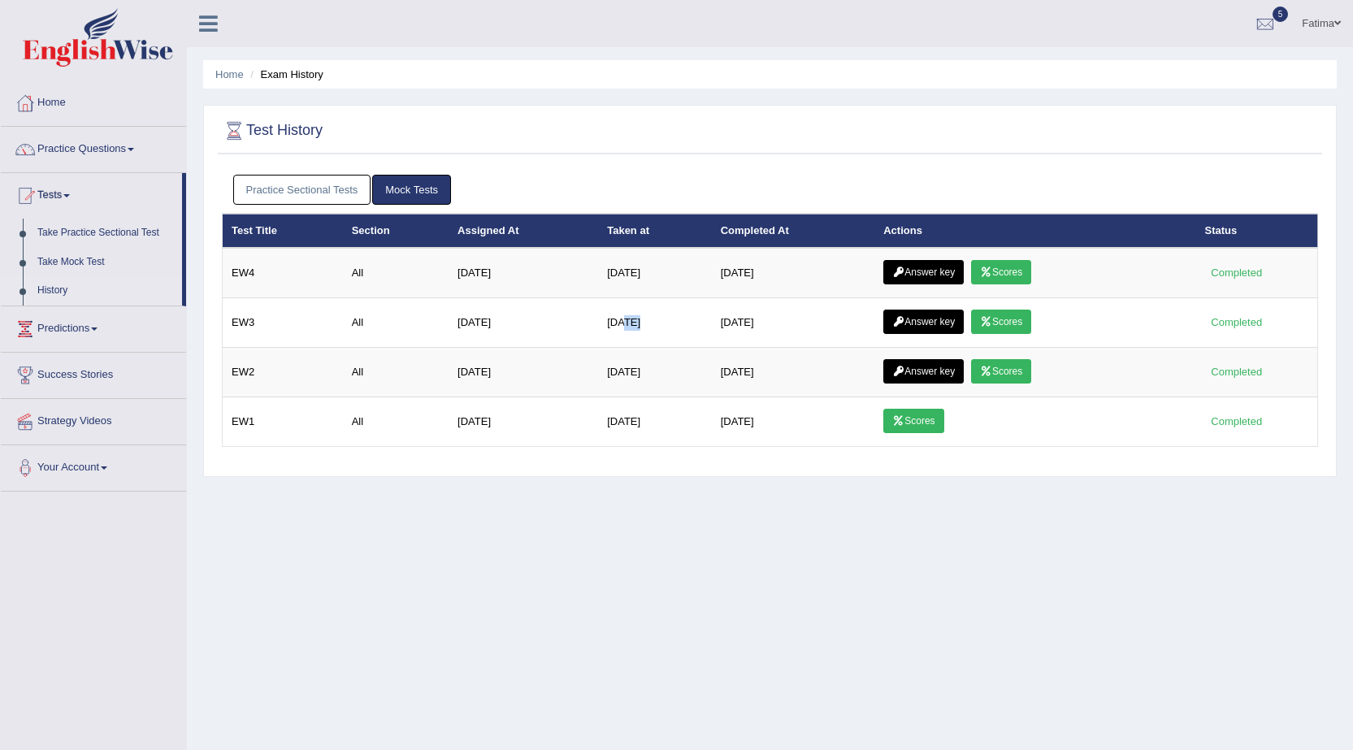
click at [437, 200] on link "Mock Tests" at bounding box center [411, 190] width 79 height 30
click at [437, 189] on link "Mock Tests" at bounding box center [411, 190] width 79 height 30
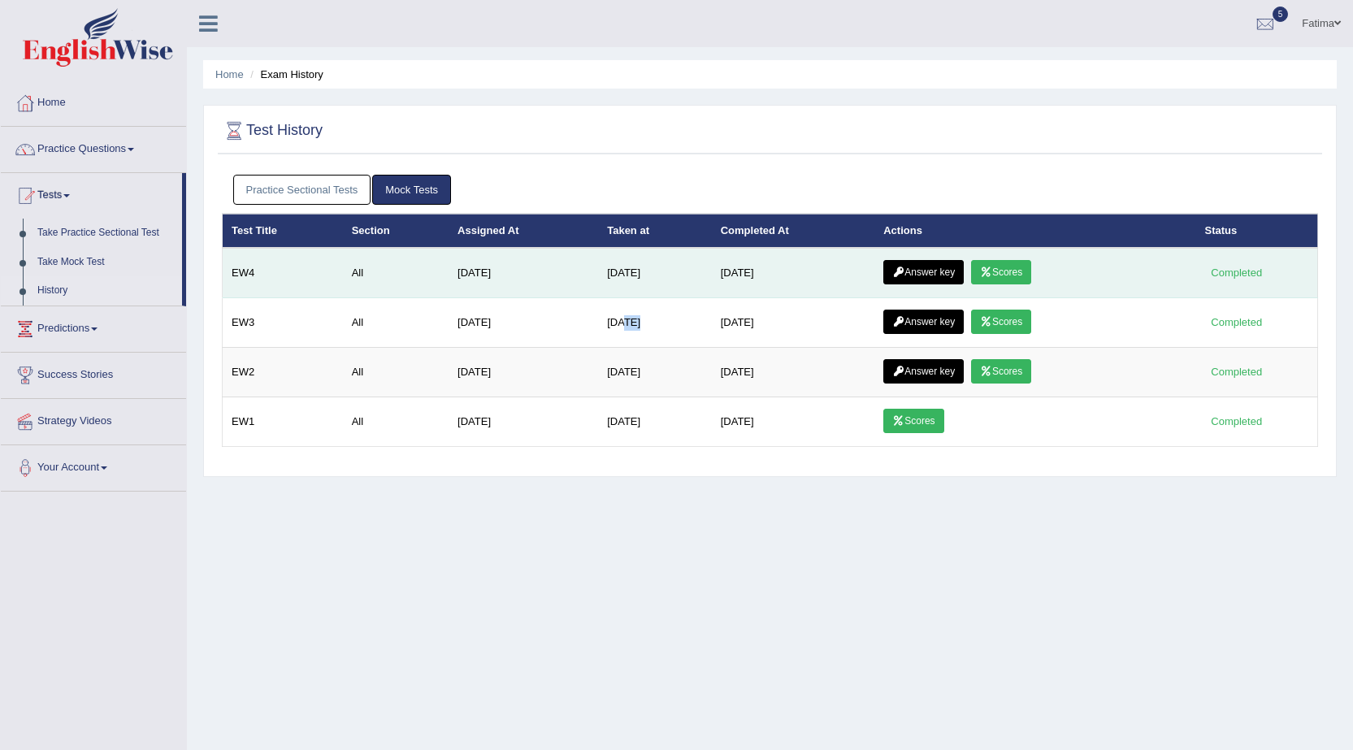
drag, startPoint x: 1003, startPoint y: 279, endPoint x: 1011, endPoint y: 264, distance: 16.7
click at [1004, 276] on link "Scores" at bounding box center [1001, 272] width 60 height 24
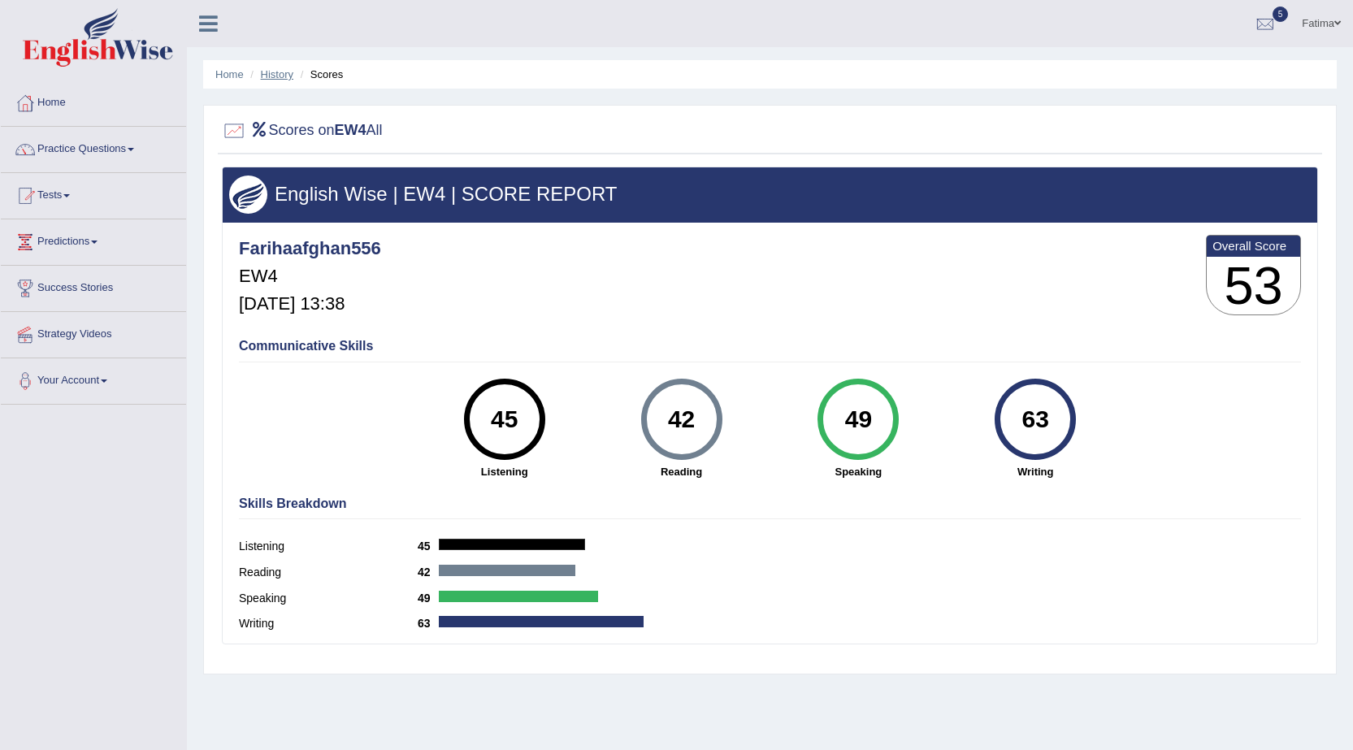
click at [277, 76] on link "History" at bounding box center [277, 74] width 33 height 12
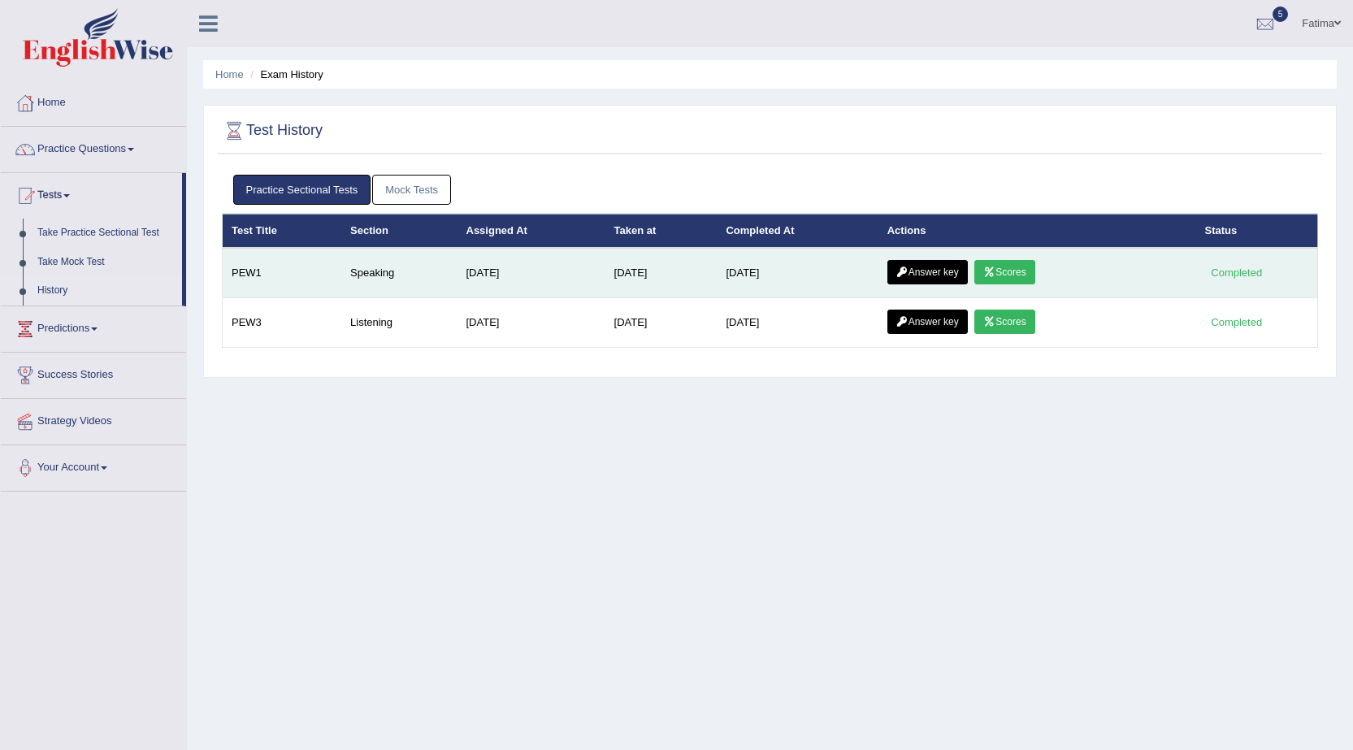
click at [1026, 274] on link "Scores" at bounding box center [1004, 272] width 60 height 24
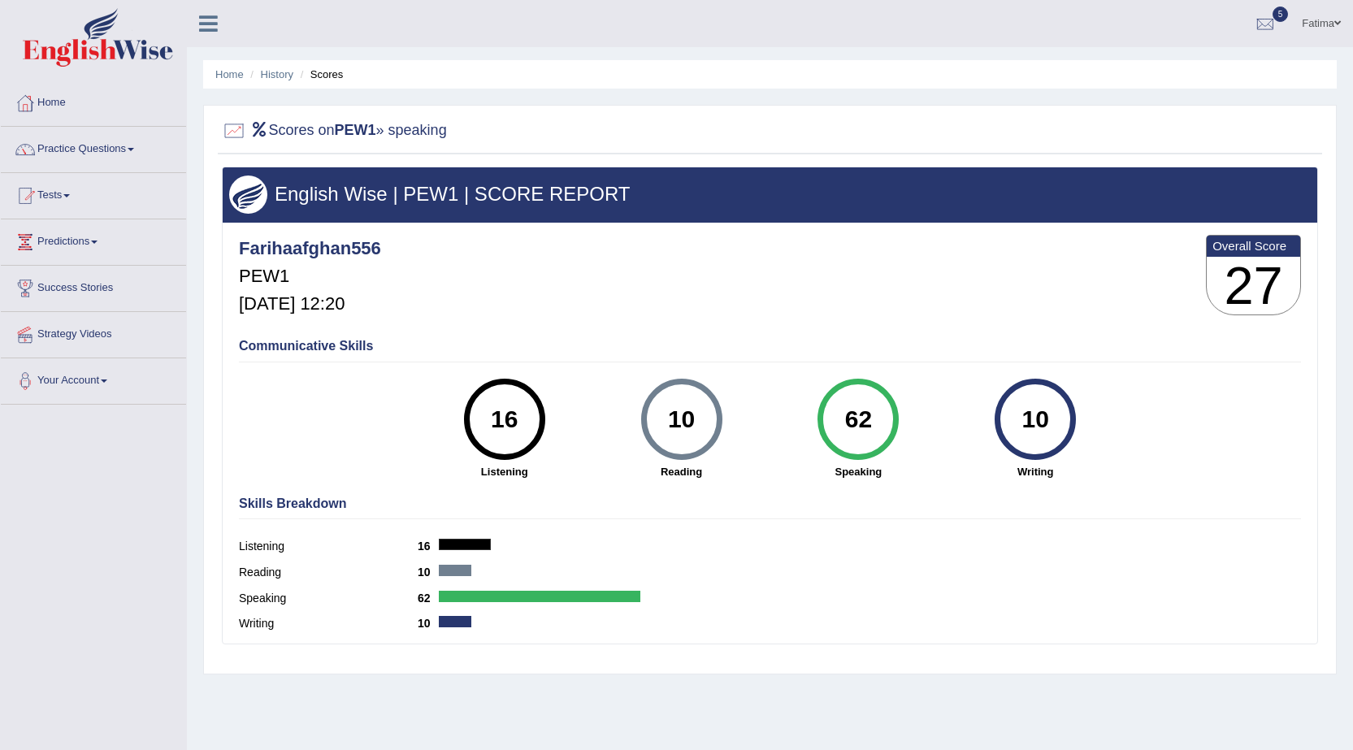
click at [887, 424] on div "62" at bounding box center [858, 419] width 81 height 81
click at [892, 423] on div "62" at bounding box center [858, 419] width 81 height 81
click at [267, 68] on link "History" at bounding box center [277, 74] width 33 height 12
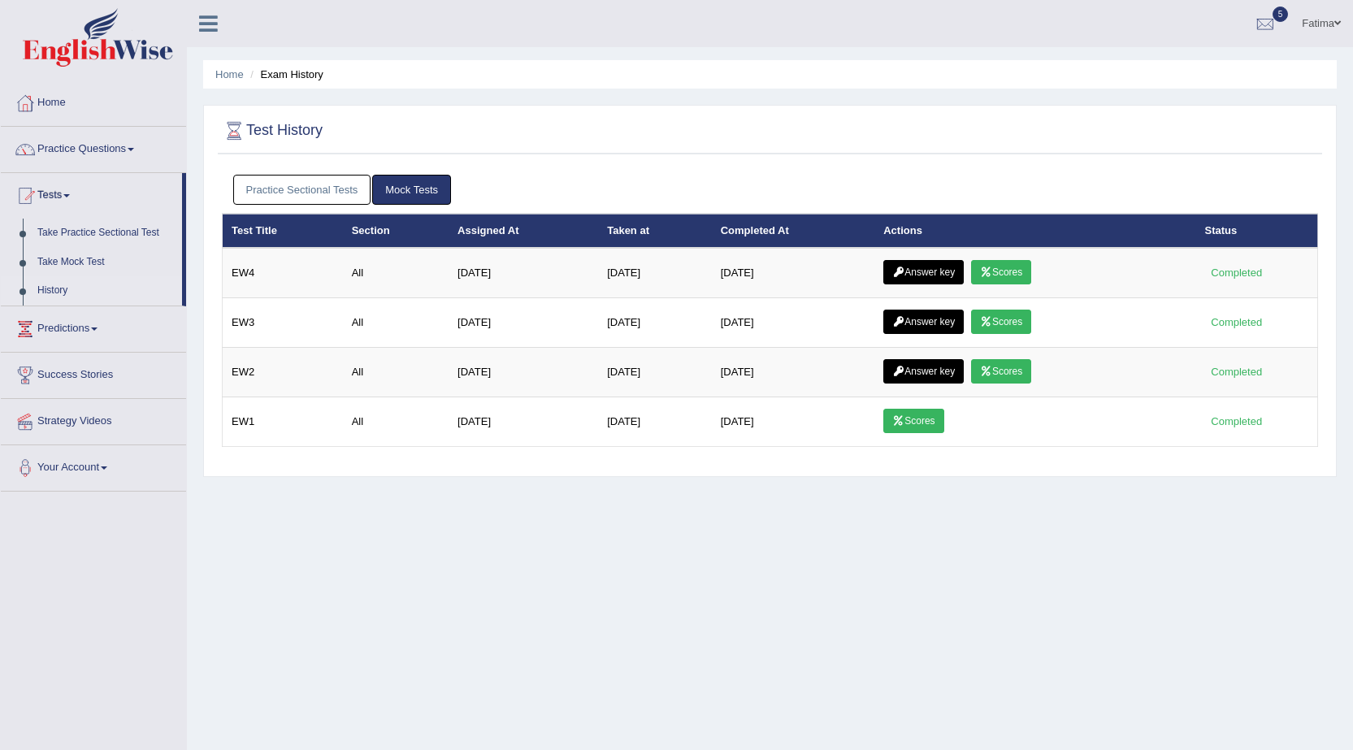
click at [1002, 331] on link "Scores" at bounding box center [1001, 322] width 60 height 24
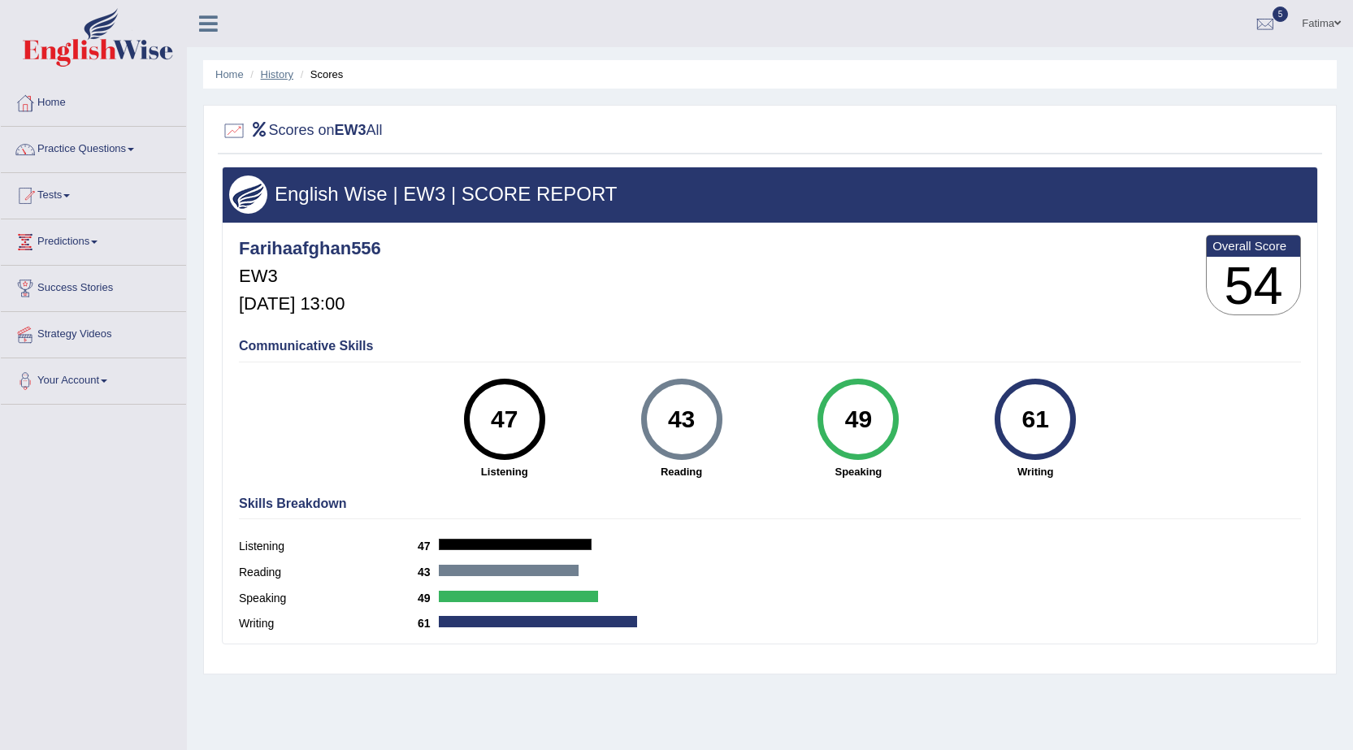
click at [282, 75] on link "History" at bounding box center [277, 74] width 33 height 12
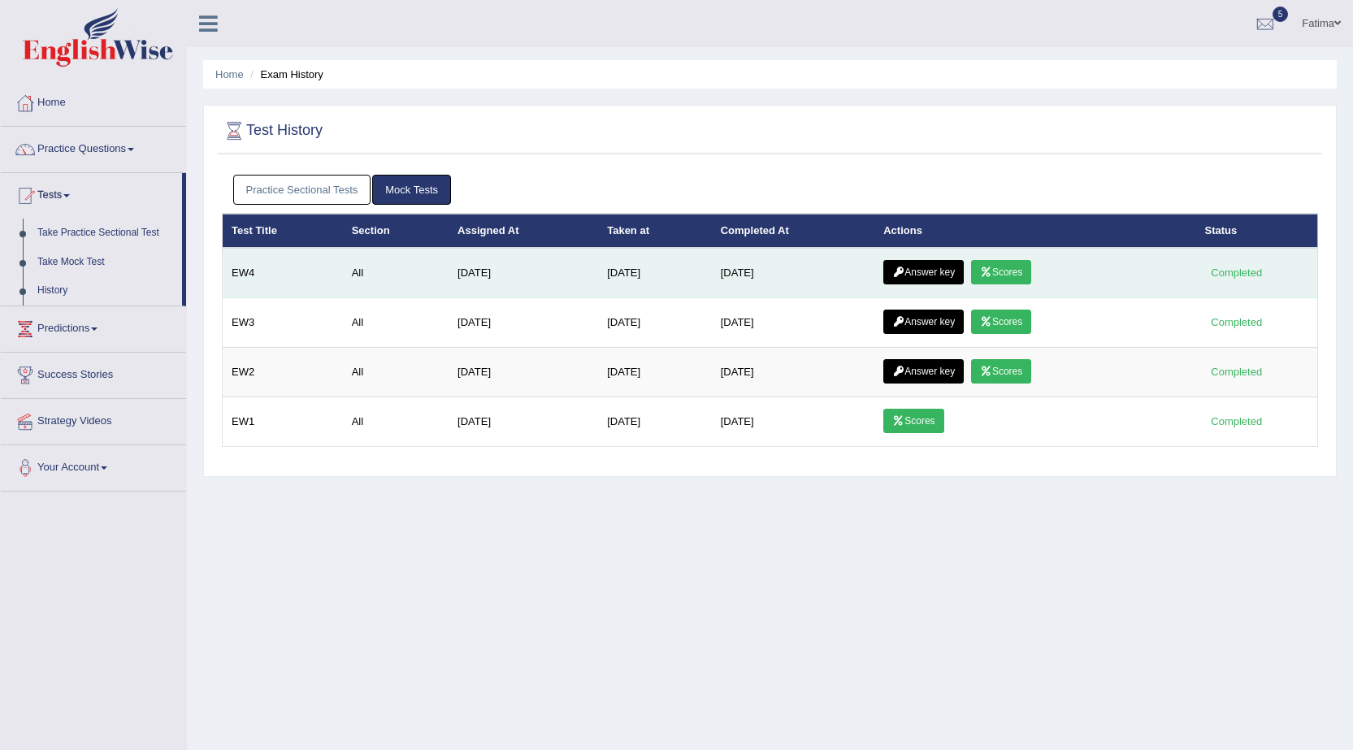
click at [948, 273] on link "Answer key" at bounding box center [923, 272] width 80 height 24
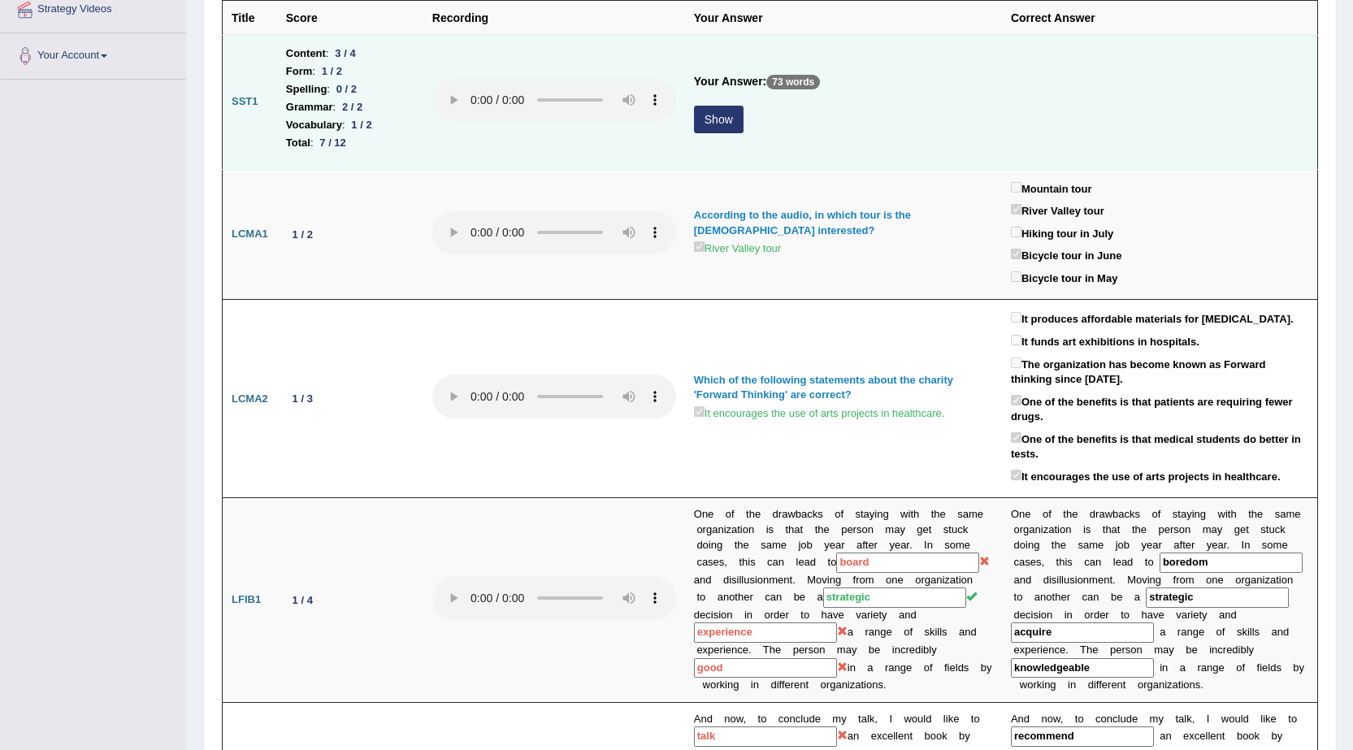
click at [720, 124] on button "Show" at bounding box center [719, 120] width 50 height 28
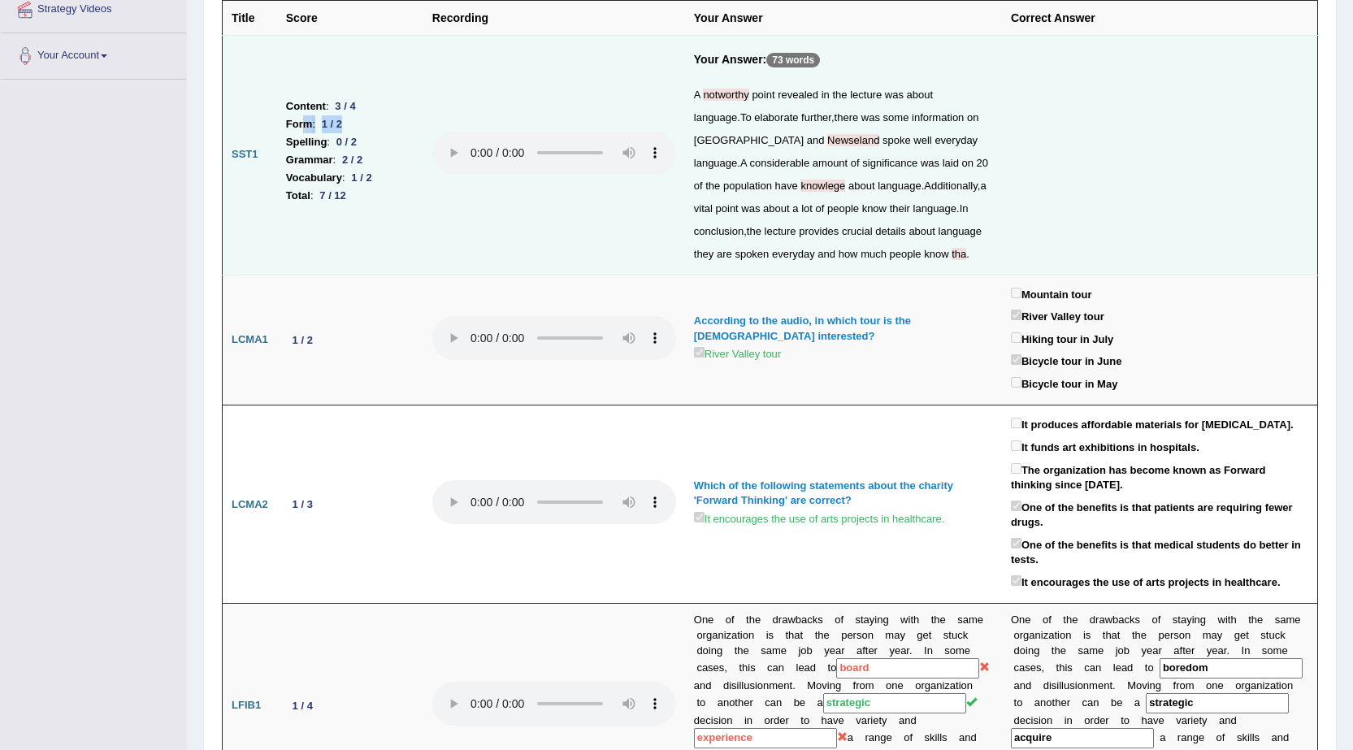
drag, startPoint x: 367, startPoint y: 124, endPoint x: 307, endPoint y: 122, distance: 59.3
click at [307, 122] on li "Form : 1 / 2" at bounding box center [350, 124] width 128 height 18
click at [328, 193] on div "7 / 12" at bounding box center [333, 195] width 39 height 17
drag, startPoint x: 328, startPoint y: 193, endPoint x: 320, endPoint y: 193, distance: 8.2
click at [320, 193] on div "7 / 12" at bounding box center [333, 195] width 39 height 17
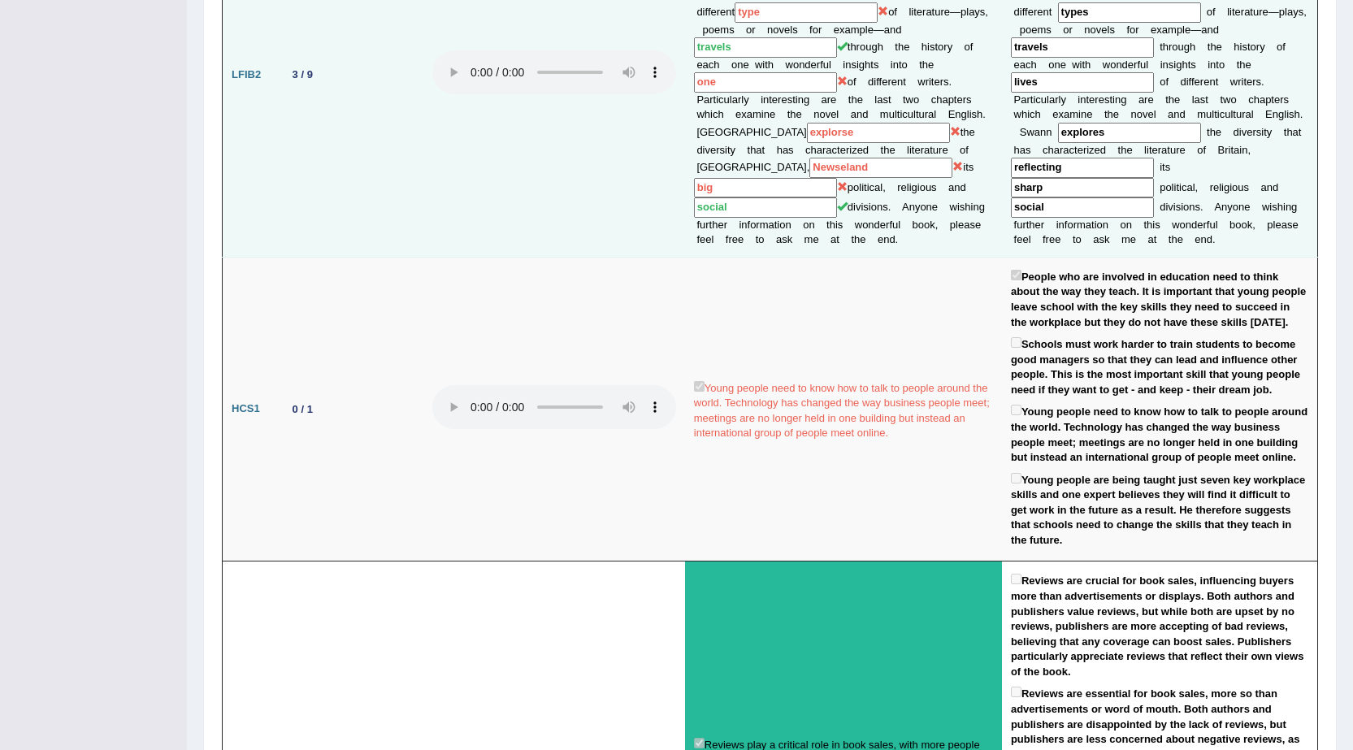
scroll to position [1138, 0]
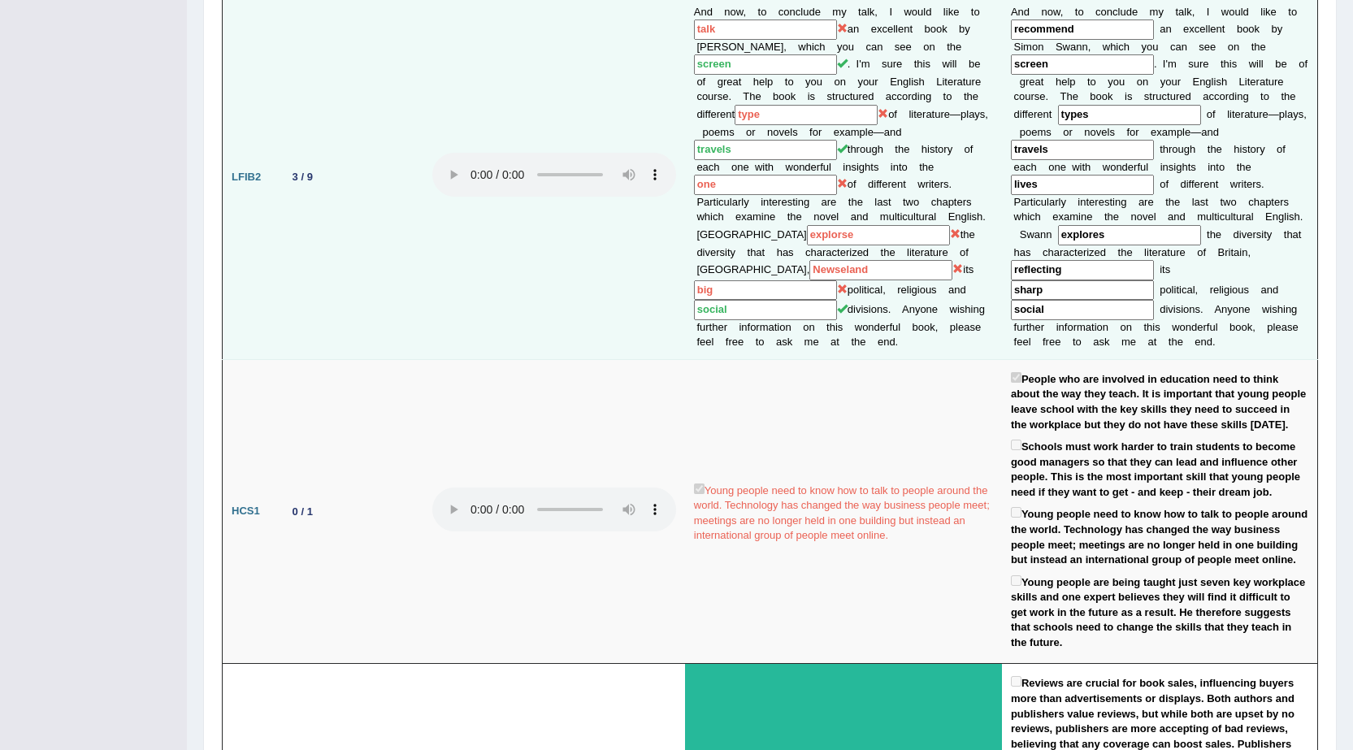
drag, startPoint x: 697, startPoint y: 111, endPoint x: 748, endPoint y: 119, distance: 51.8
click at [748, 119] on td "And now, to conclude my talk, I would like to talk an excellent book by Simon S…" at bounding box center [843, 177] width 317 height 364
drag, startPoint x: 770, startPoint y: 115, endPoint x: 743, endPoint y: 113, distance: 26.9
click at [744, 113] on input "type" at bounding box center [806, 115] width 143 height 20
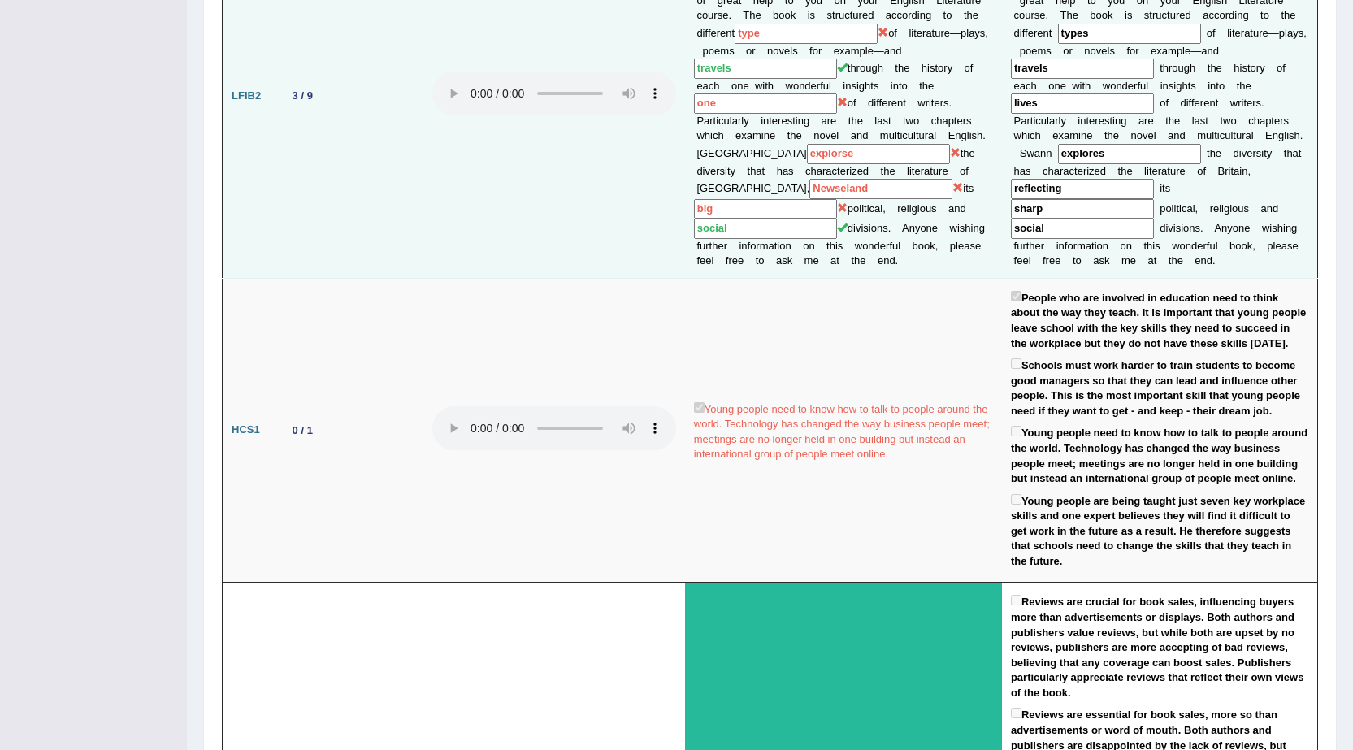
drag, startPoint x: 1112, startPoint y: 151, endPoint x: 1099, endPoint y: 151, distance: 13.0
click at [1099, 151] on input "explores" at bounding box center [1129, 154] width 143 height 20
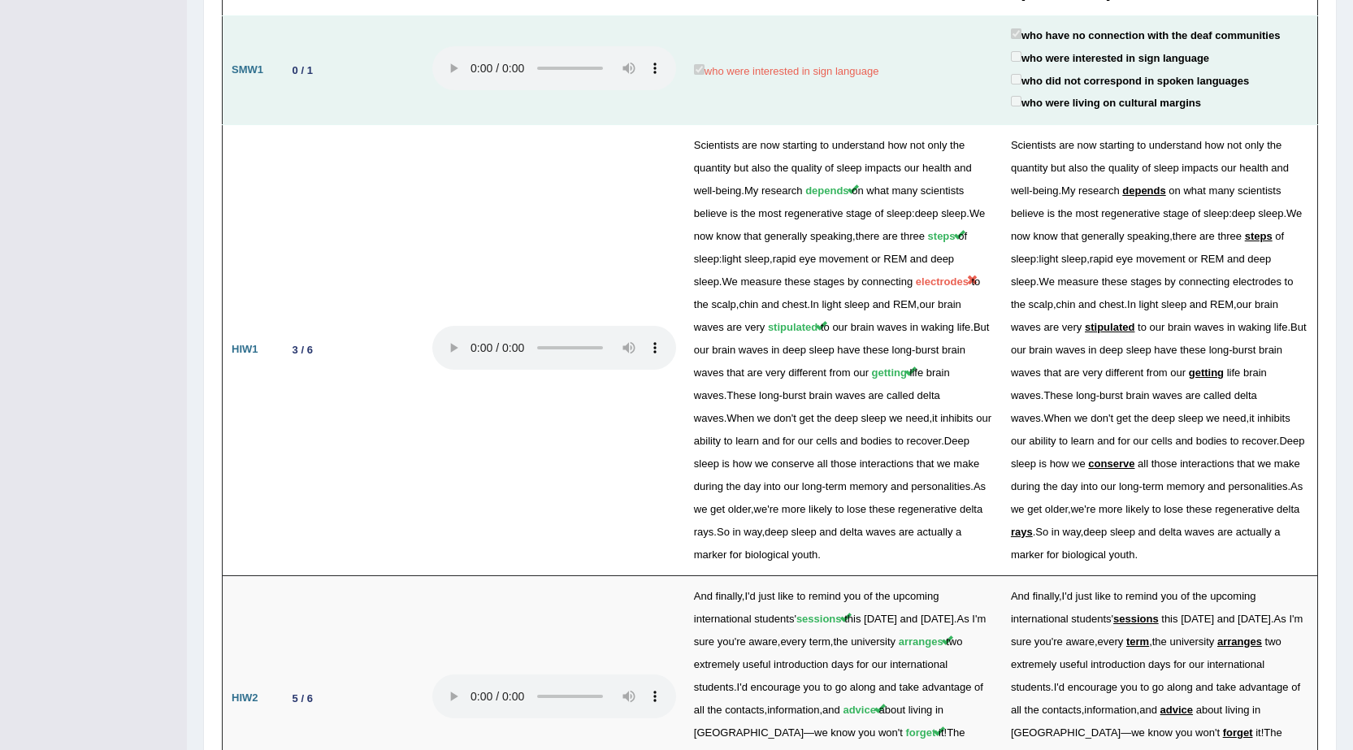
scroll to position [2519, 0]
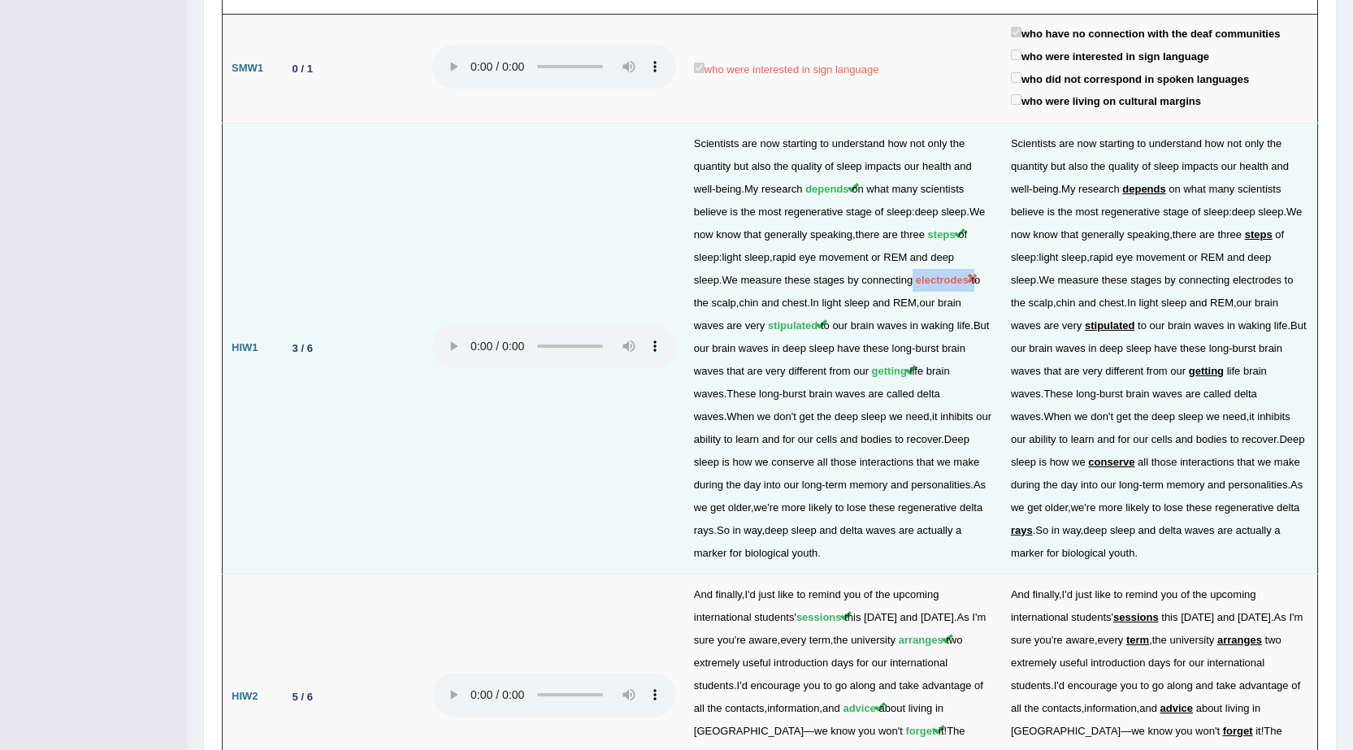
drag, startPoint x: 883, startPoint y: 295, endPoint x: 945, endPoint y: 293, distance: 62.6
click at [945, 293] on td "Scientists are now starting to understand how not only the quantity but also th…" at bounding box center [843, 348] width 317 height 451
click at [952, 306] on td "Scientists are now starting to understand how not only the quantity but also th…" at bounding box center [843, 348] width 317 height 451
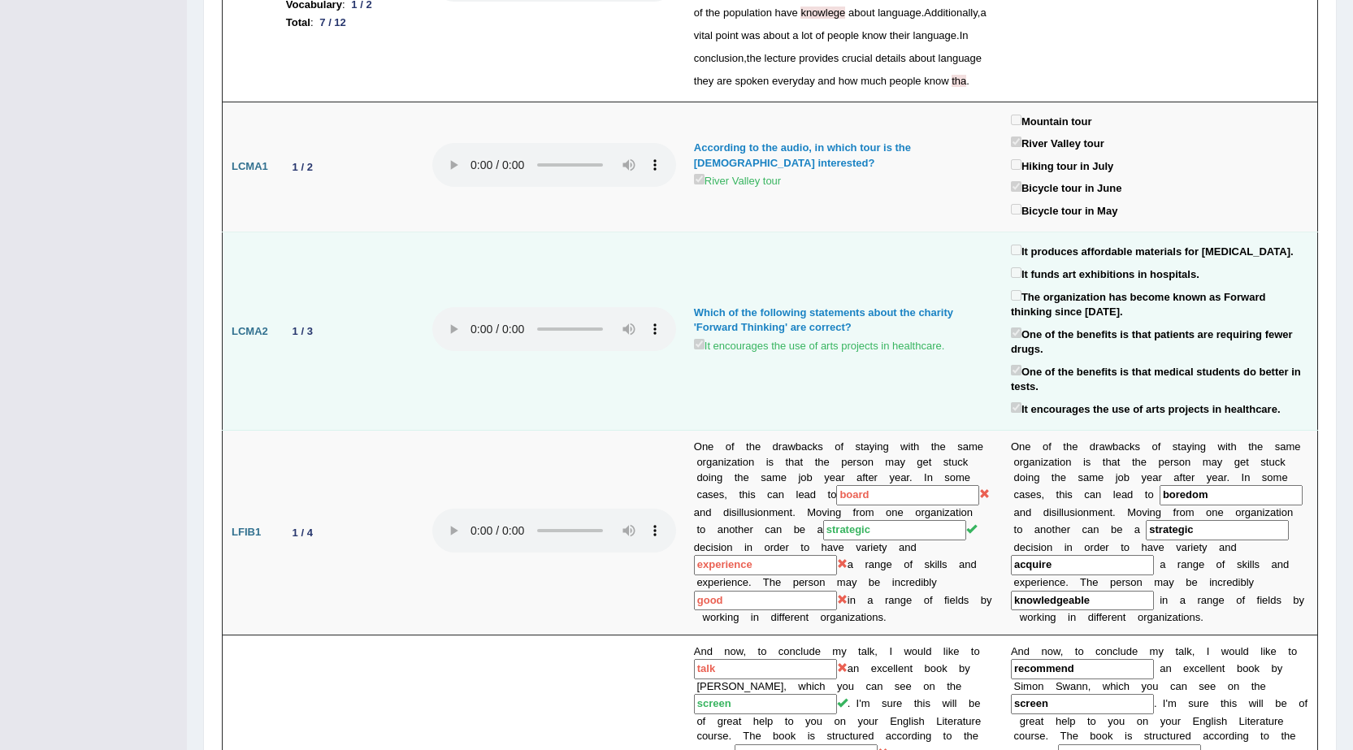
scroll to position [0, 0]
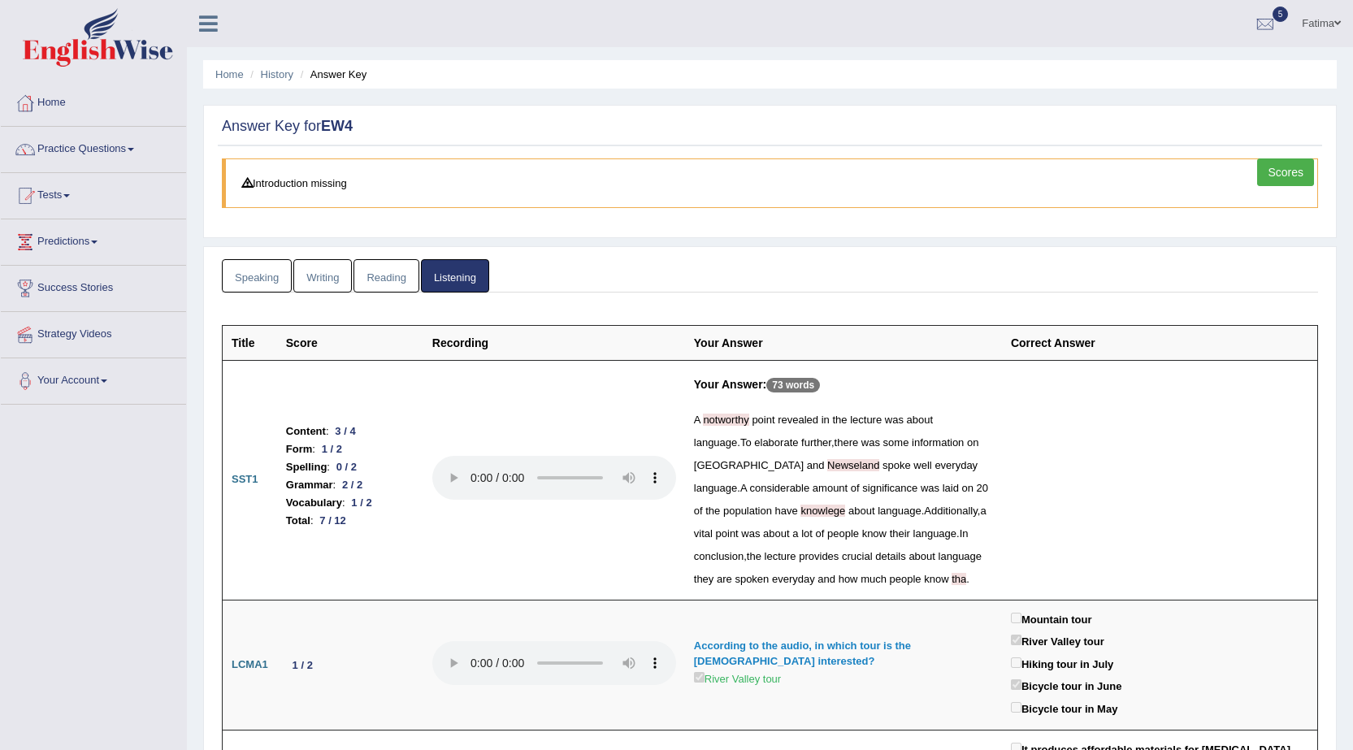
click at [321, 280] on link "Writing" at bounding box center [322, 275] width 59 height 33
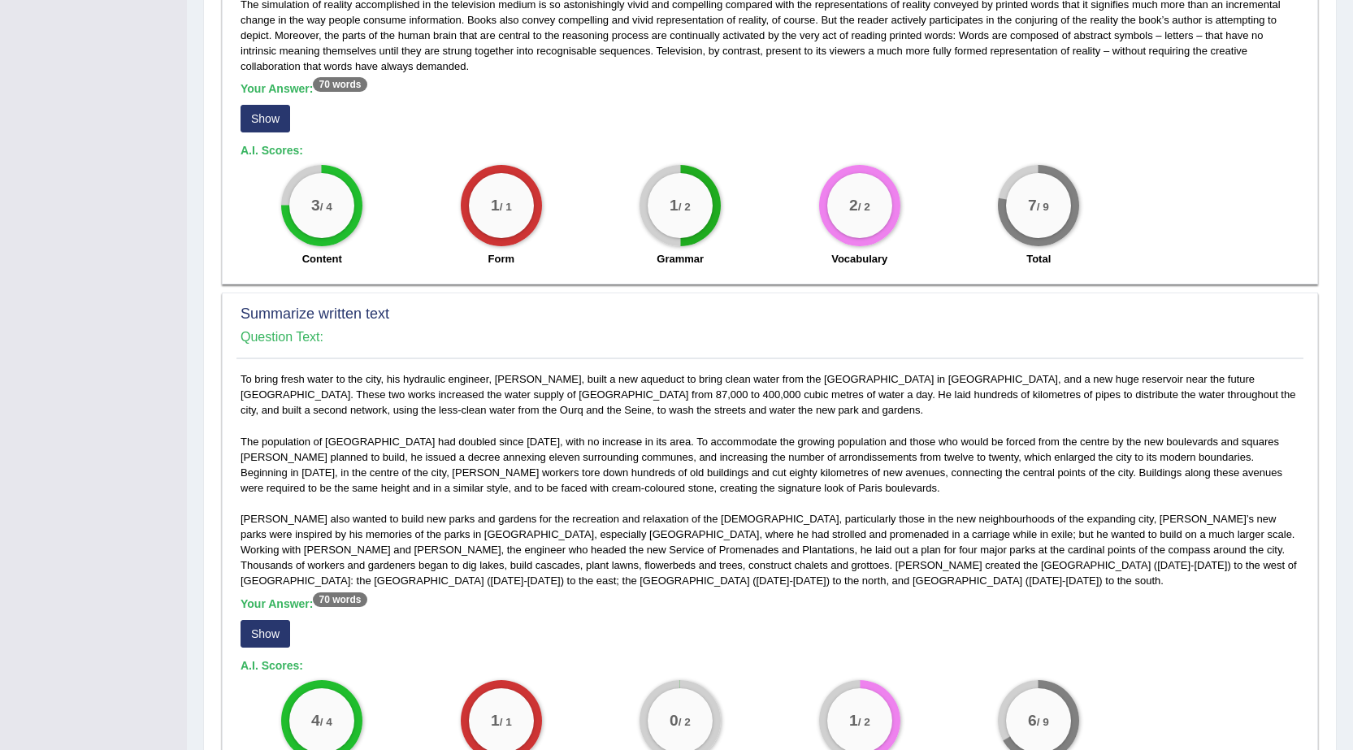
scroll to position [488, 0]
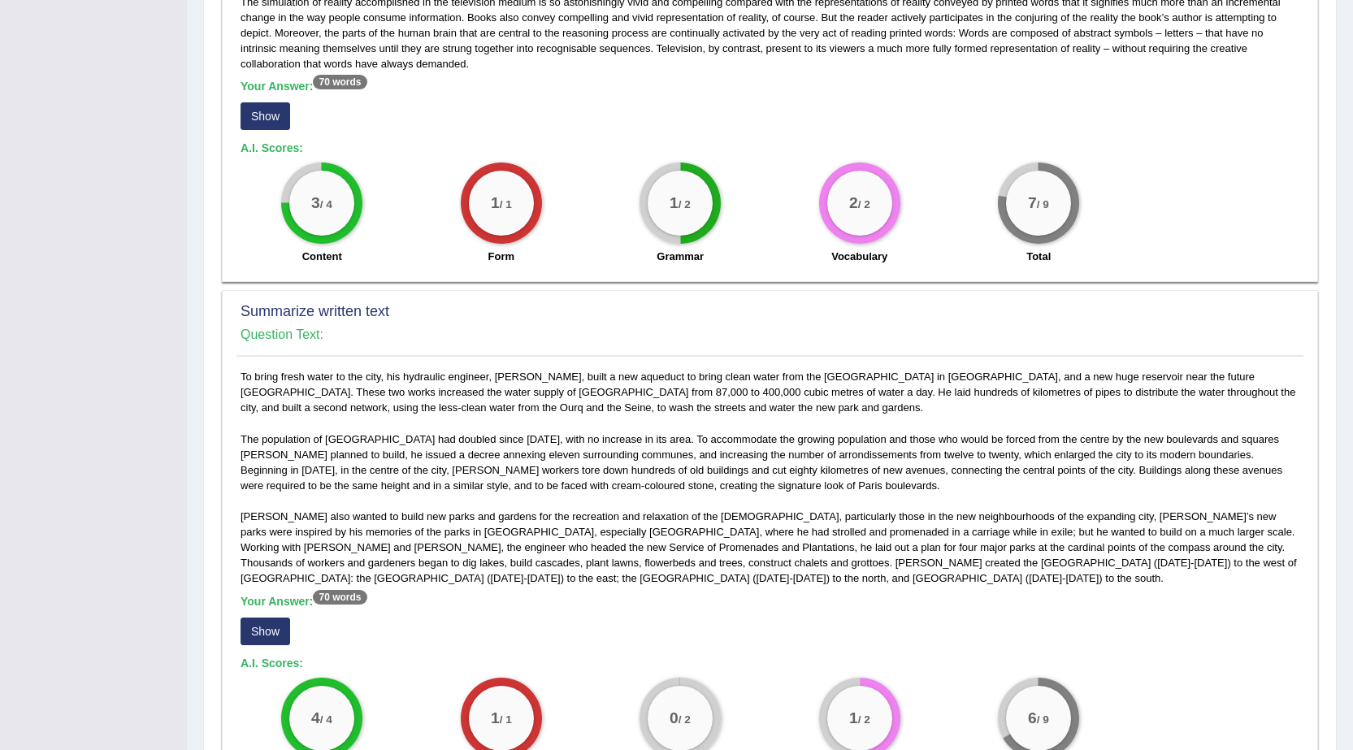
click at [274, 119] on button "Show" at bounding box center [266, 116] width 50 height 28
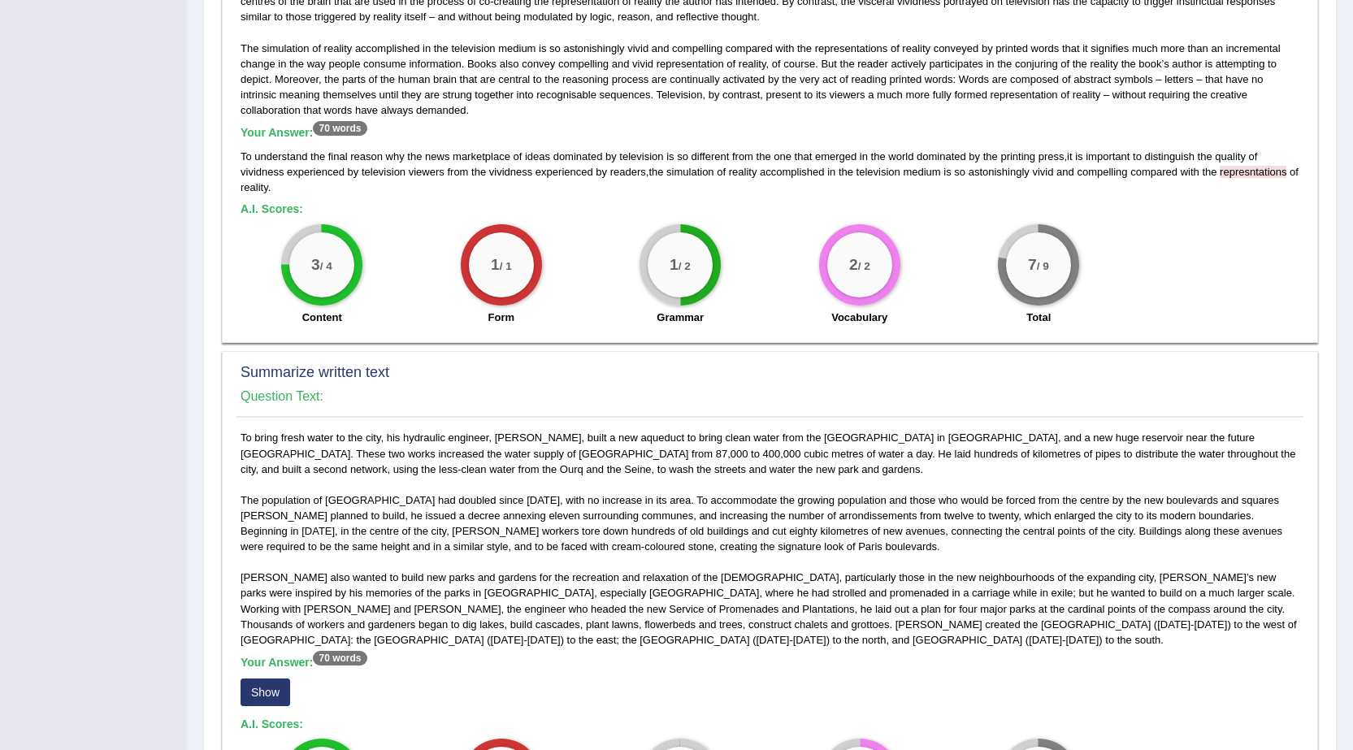
scroll to position [813, 0]
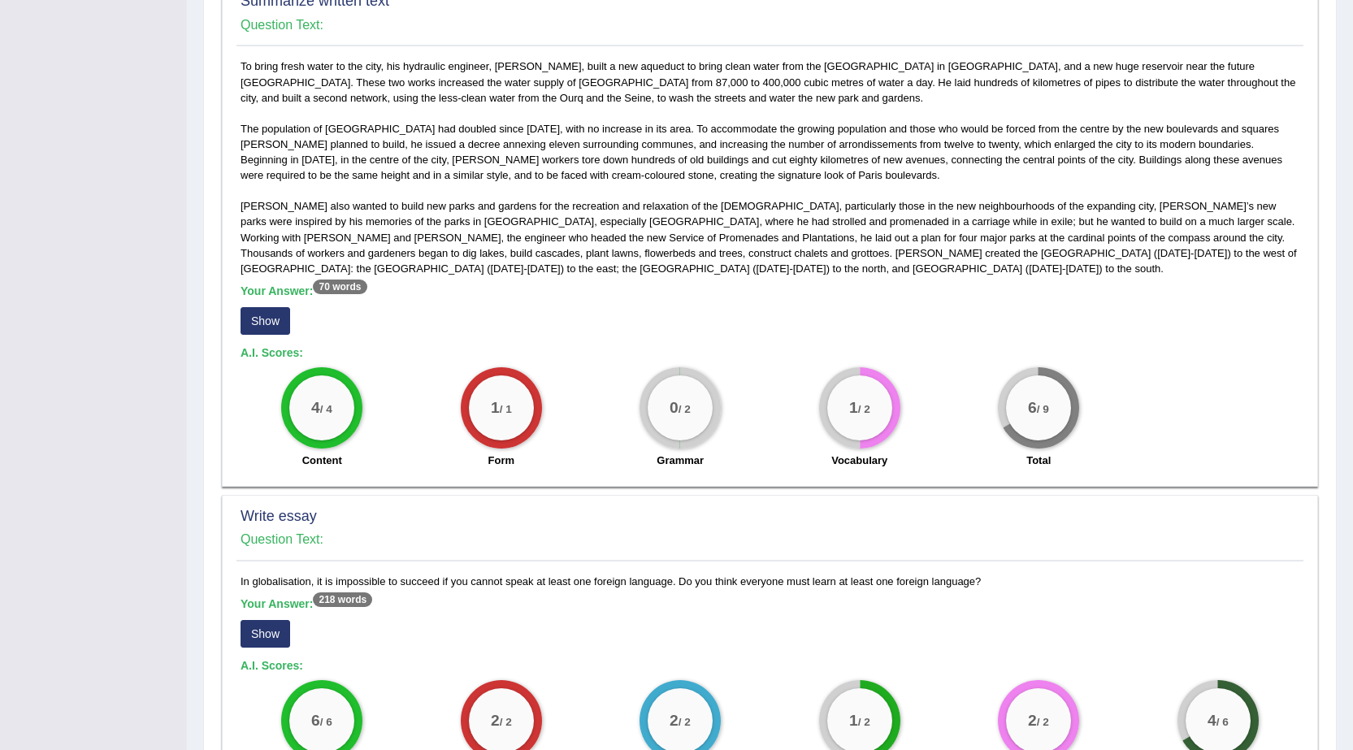
drag, startPoint x: 262, startPoint y: 324, endPoint x: 272, endPoint y: 327, distance: 10.8
click at [266, 325] on button "Show" at bounding box center [266, 321] width 50 height 28
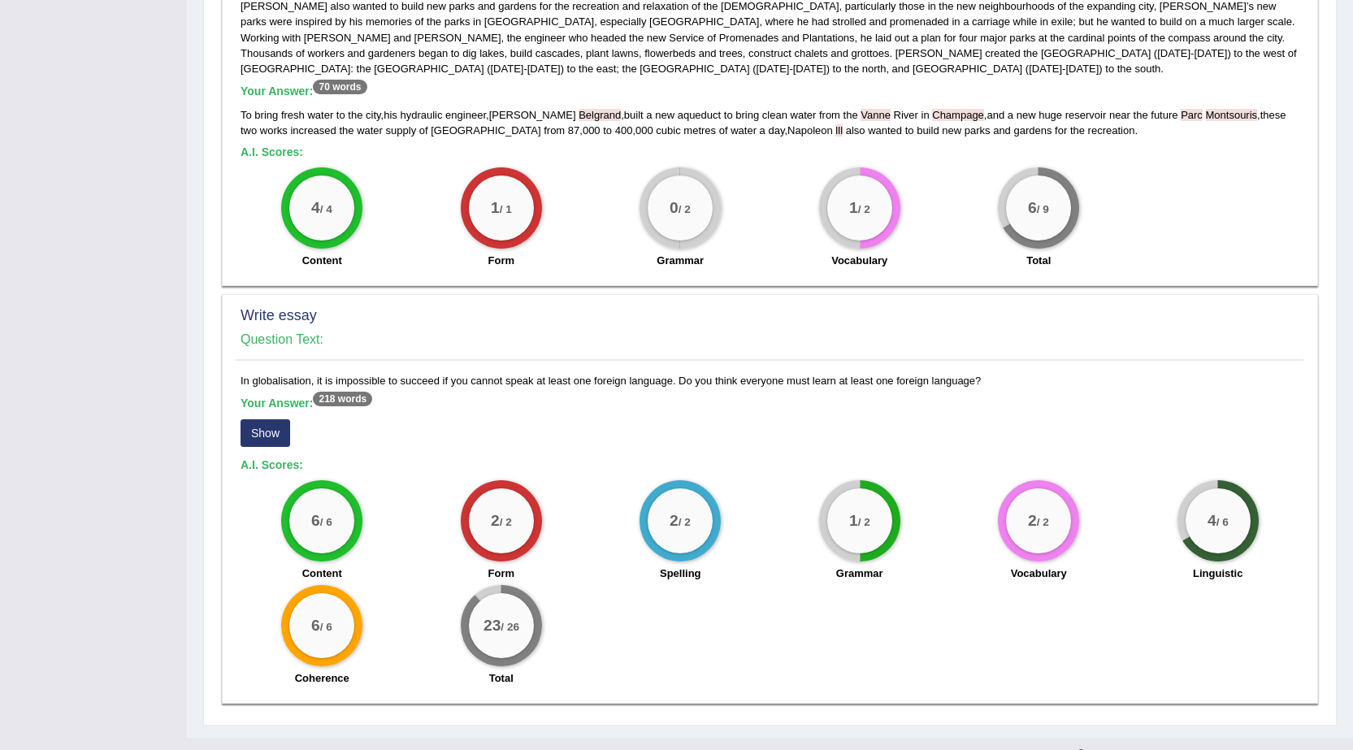
scroll to position [1041, 0]
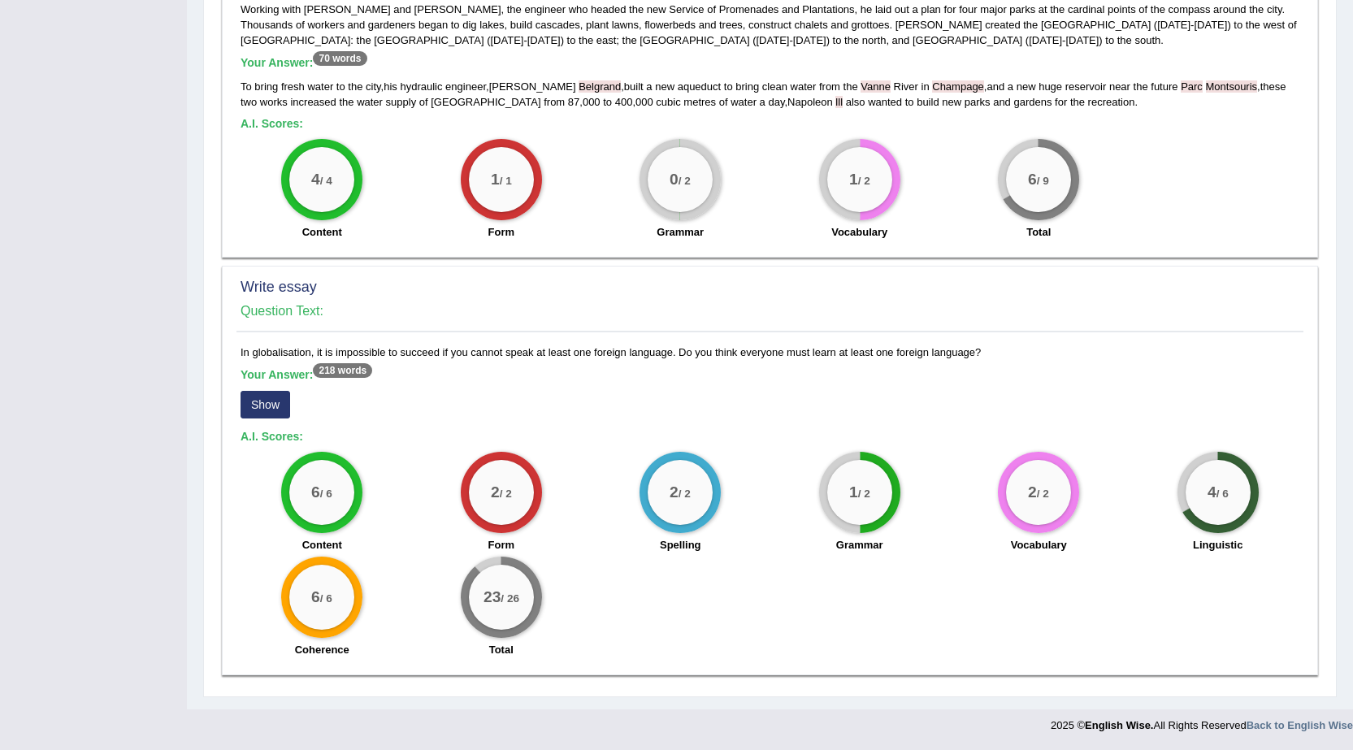
click at [281, 411] on button "Show" at bounding box center [266, 405] width 50 height 28
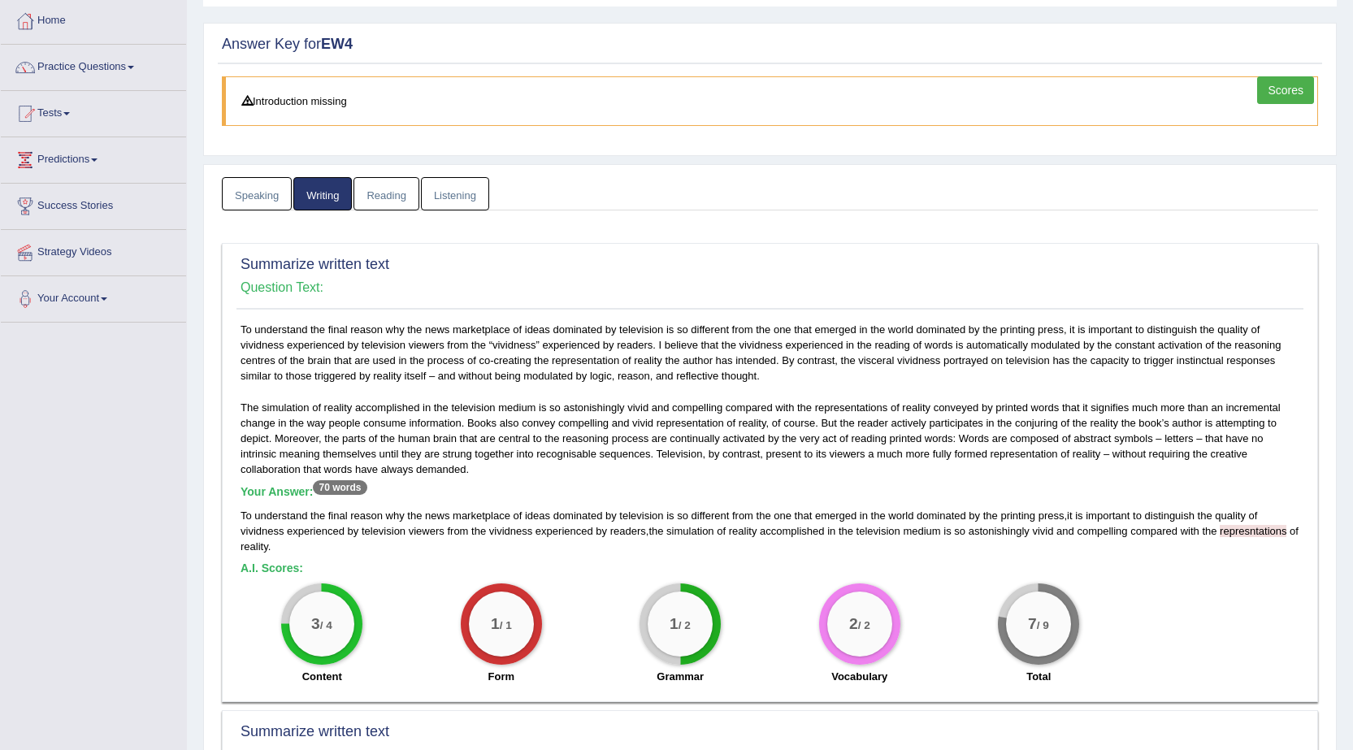
scroll to position [0, 0]
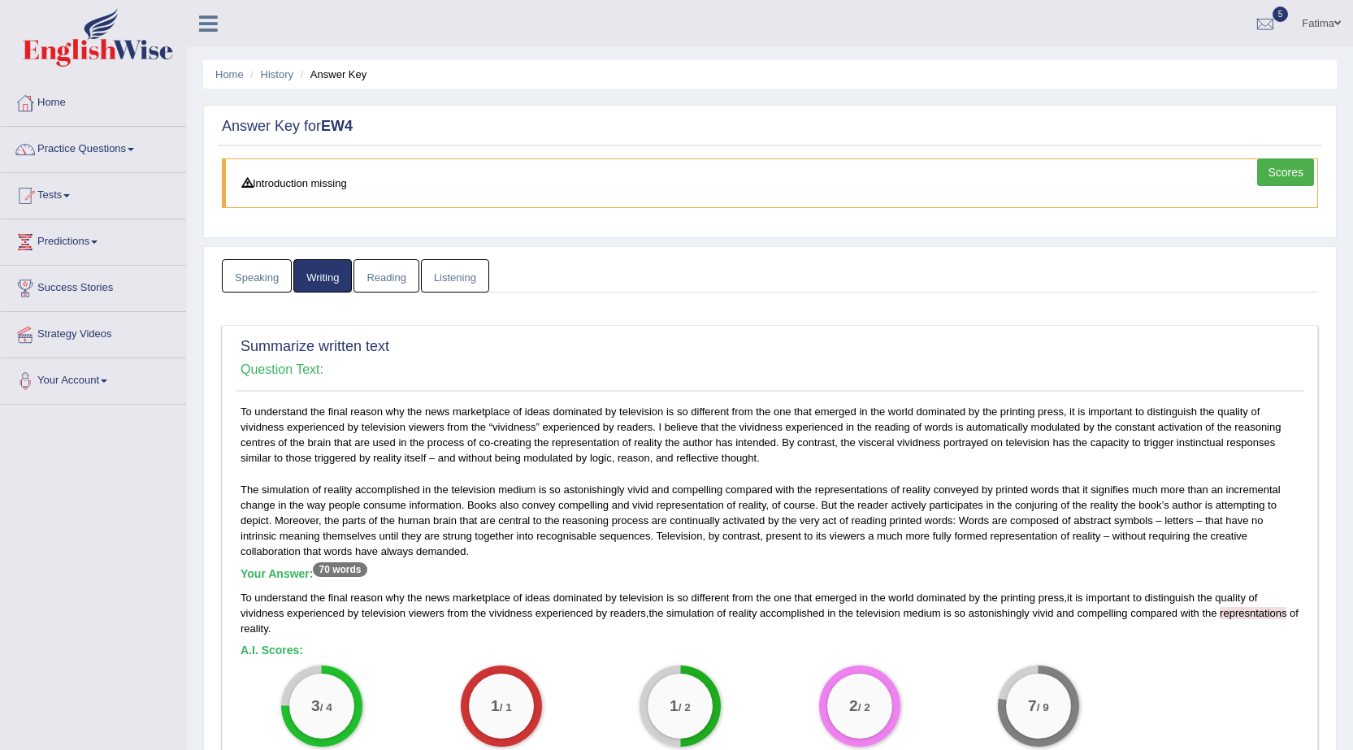
click at [412, 280] on link "Reading" at bounding box center [386, 275] width 65 height 33
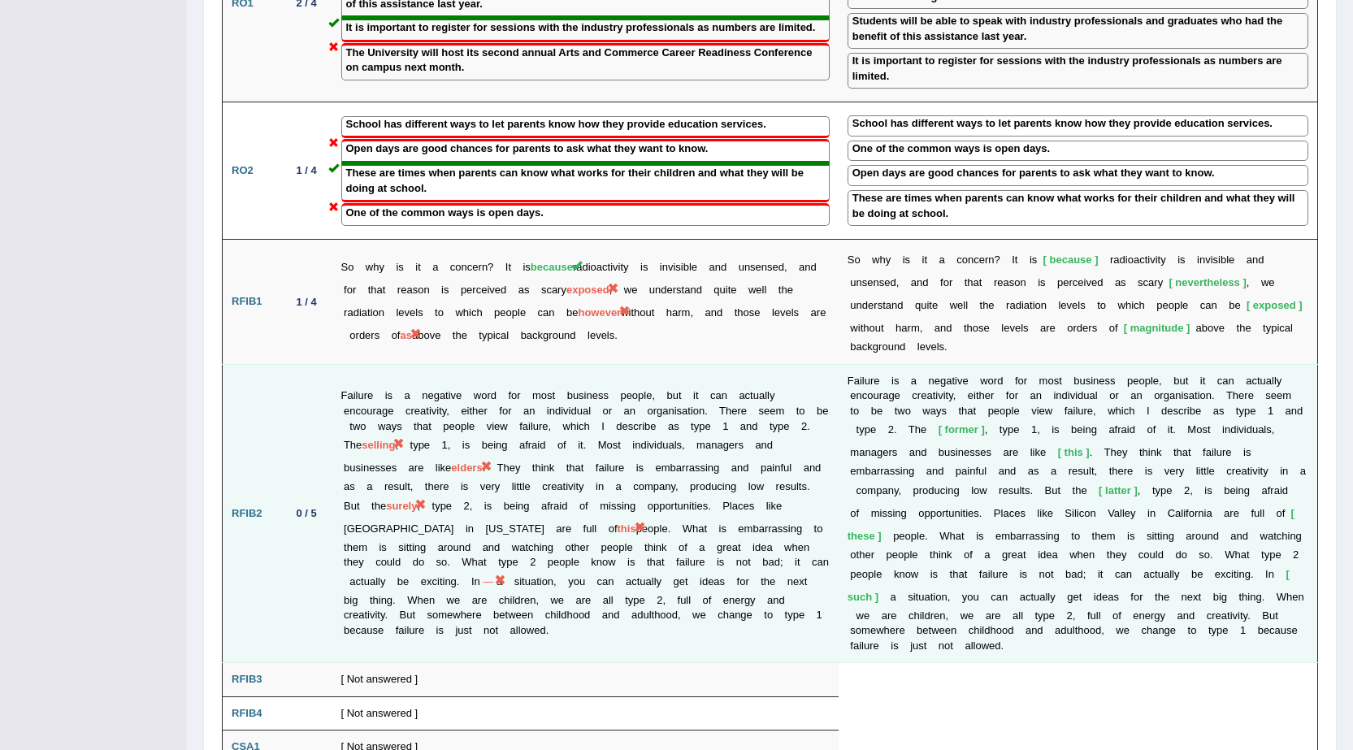
scroll to position [2056, 0]
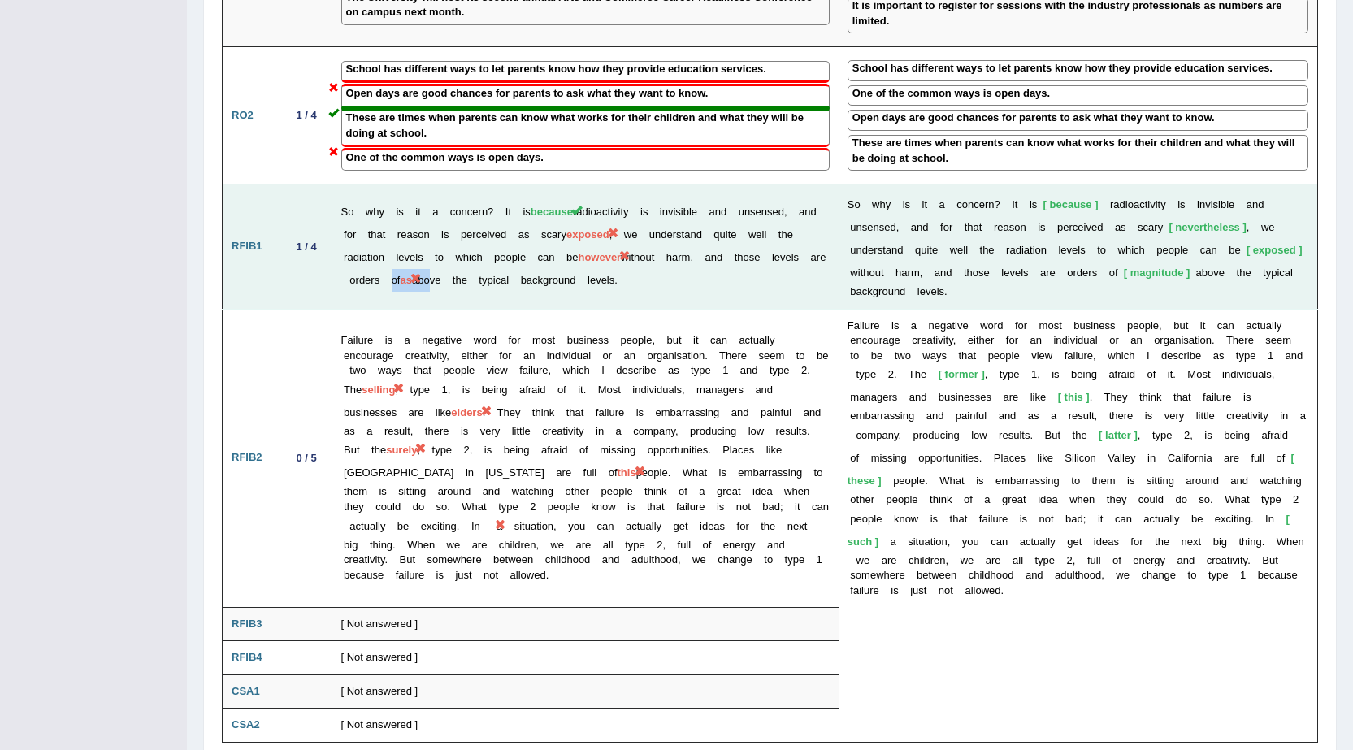
drag, startPoint x: 446, startPoint y: 235, endPoint x: 488, endPoint y: 242, distance: 42.9
click at [488, 242] on td "So why is it a concern? It is because radioactivity is invisible and unsensed, …" at bounding box center [585, 246] width 506 height 125
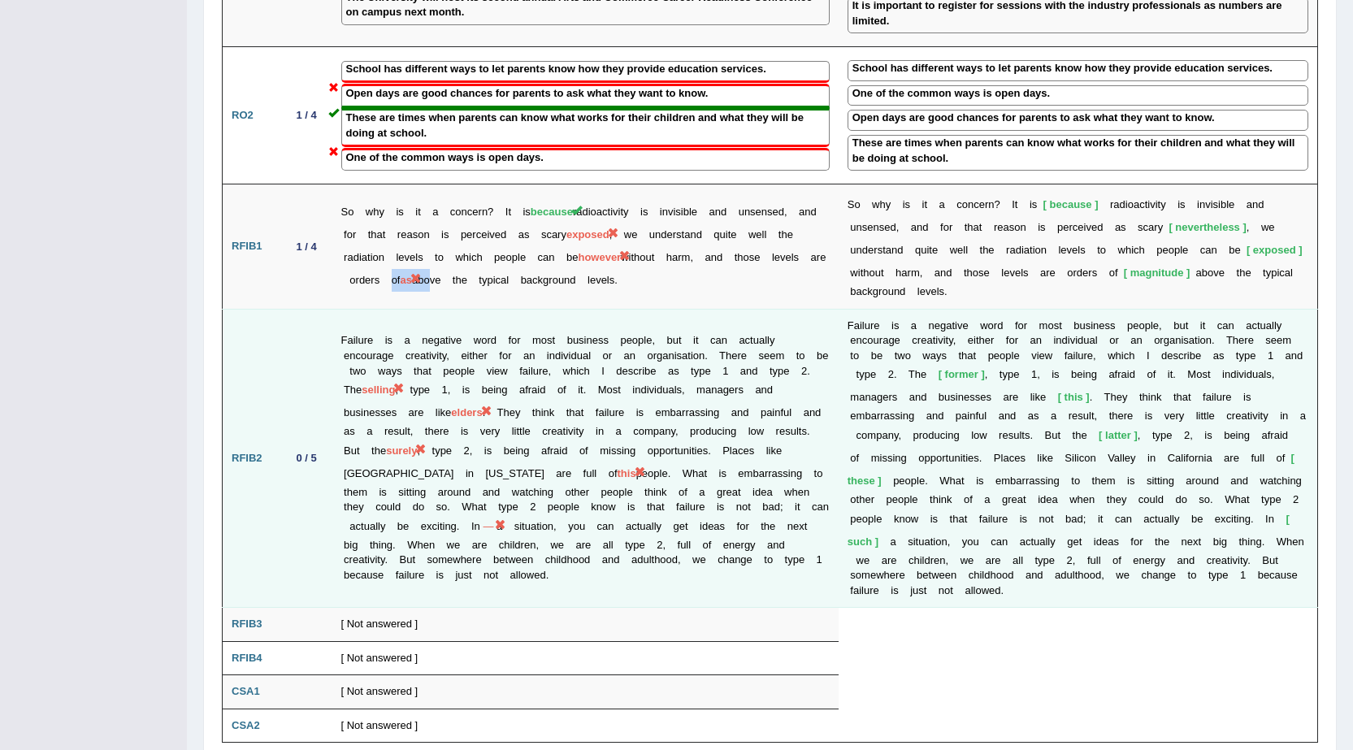
drag, startPoint x: 393, startPoint y: 329, endPoint x: 436, endPoint y: 335, distance: 43.4
click at [436, 335] on td "Failure is a negative word for most business people, but it can actually encour…" at bounding box center [585, 458] width 506 height 299
drag, startPoint x: 367, startPoint y: 330, endPoint x: 463, endPoint y: 331, distance: 96.7
click at [466, 331] on td "Failure is a negative word for most business people, but it can actually encour…" at bounding box center [585, 458] width 506 height 299
click at [334, 328] on td "Failure is a negative word for most business people, but it can actually encour…" at bounding box center [585, 458] width 506 height 299
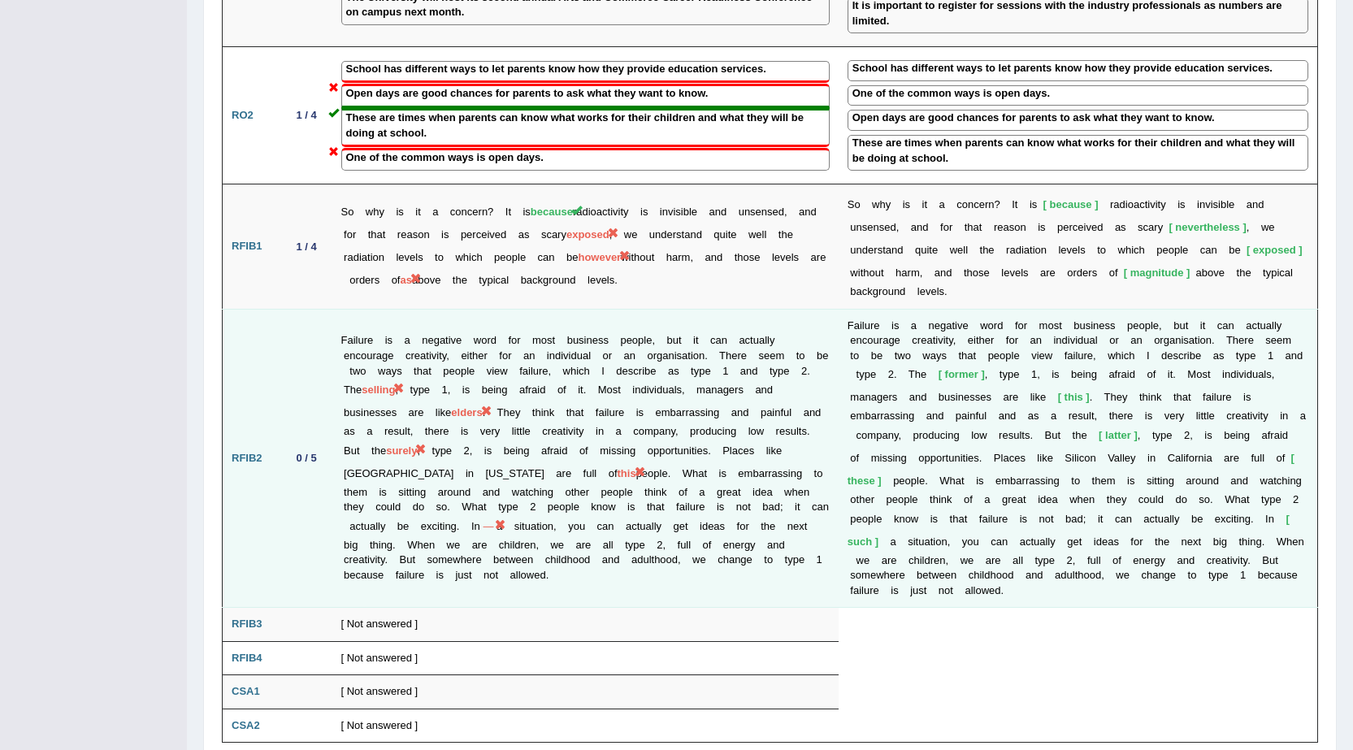
drag, startPoint x: 438, startPoint y: 329, endPoint x: 390, endPoint y: 328, distance: 48.0
click at [392, 328] on td "Failure is a negative word for most business people, but it can actually encour…" at bounding box center [585, 458] width 506 height 299
drag, startPoint x: 939, startPoint y: 332, endPoint x: 886, endPoint y: 329, distance: 52.9
click at [886, 329] on td "F a i l u r e i s a n e g a t i v e w o r d f o r m o s t b u s i n e s s p e o…" at bounding box center [1078, 458] width 479 height 299
drag, startPoint x: 460, startPoint y: 353, endPoint x: 476, endPoint y: 353, distance: 16.3
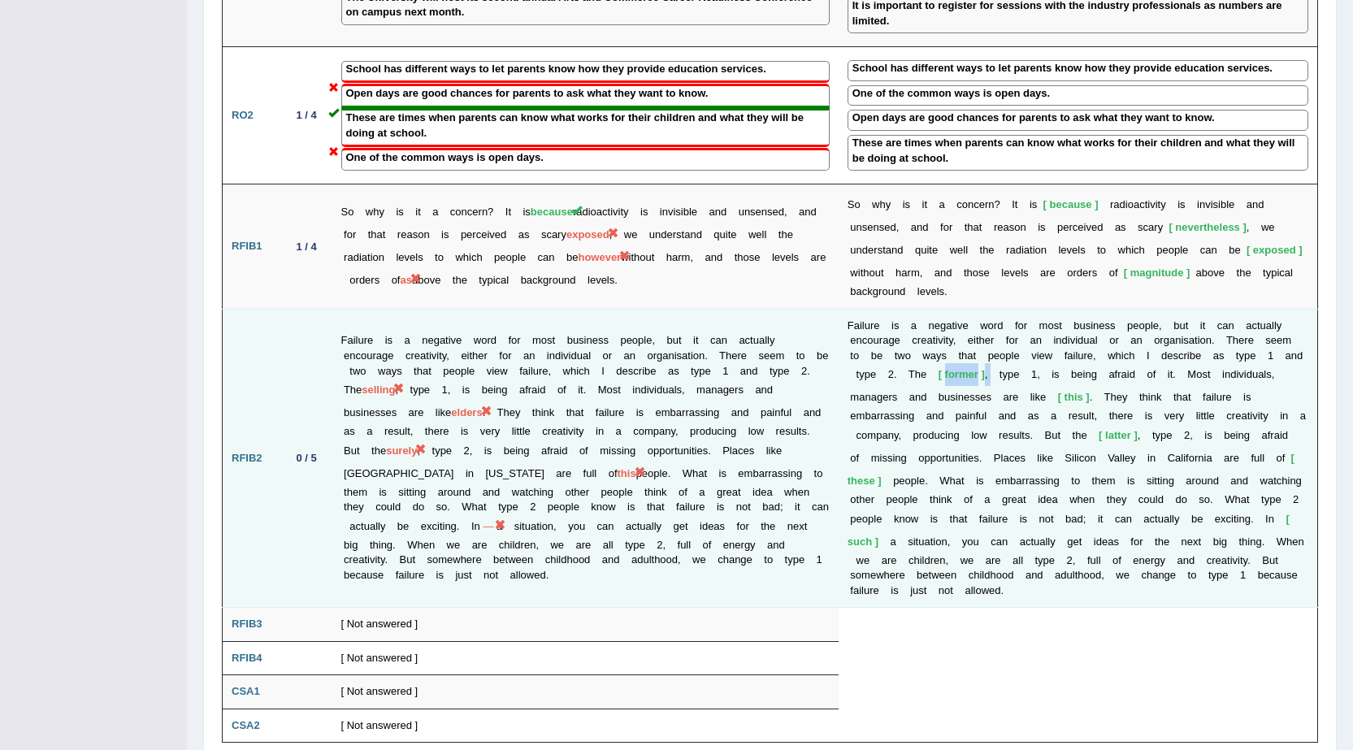
click at [476, 353] on td "Failure is a negative word for most business people, but it can actually encour…" at bounding box center [585, 458] width 506 height 299
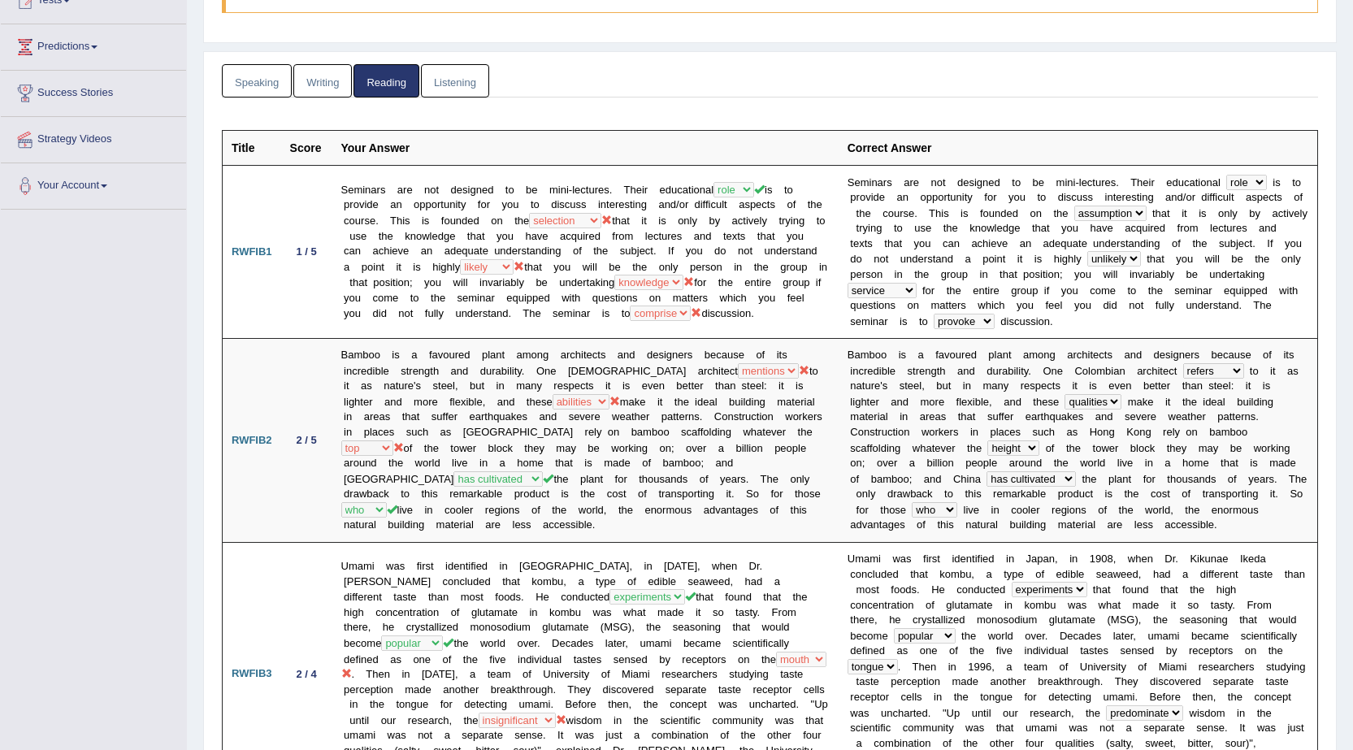
scroll to position [0, 0]
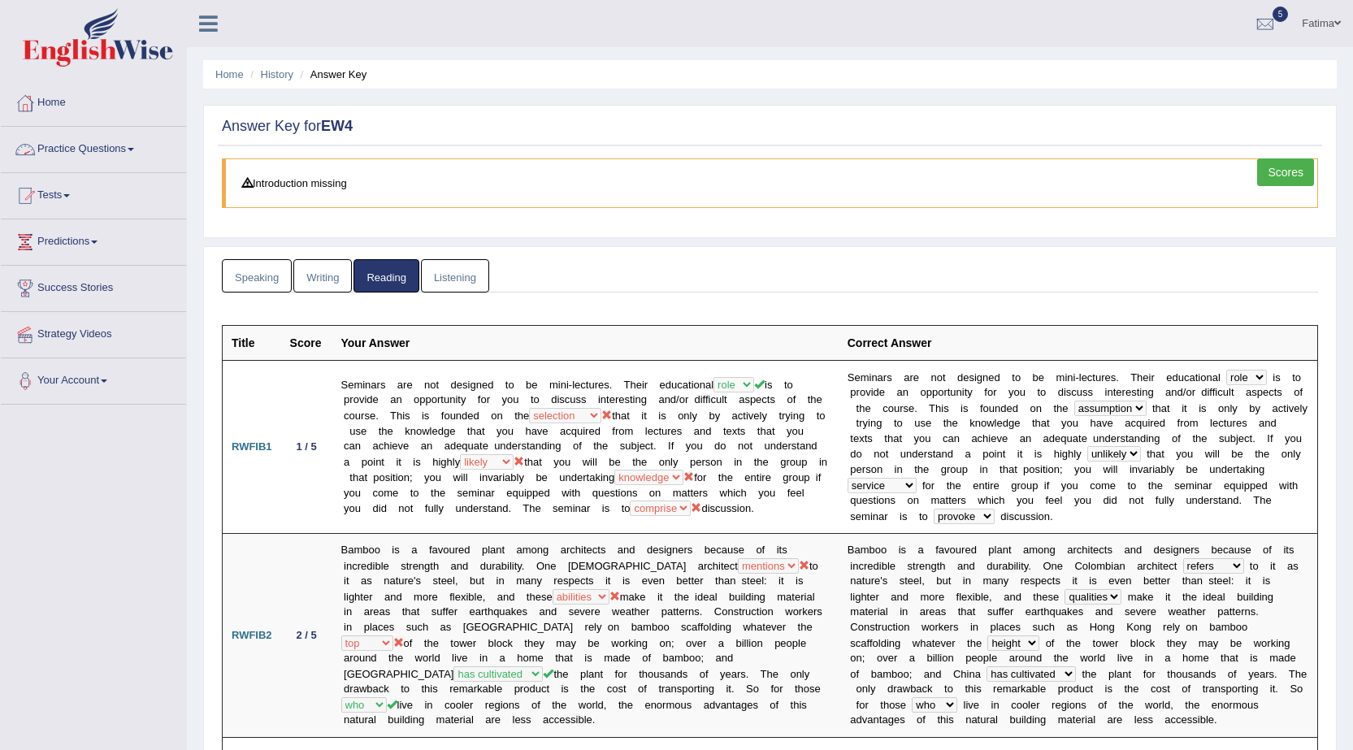
click at [128, 143] on link "Practice Questions" at bounding box center [93, 147] width 185 height 41
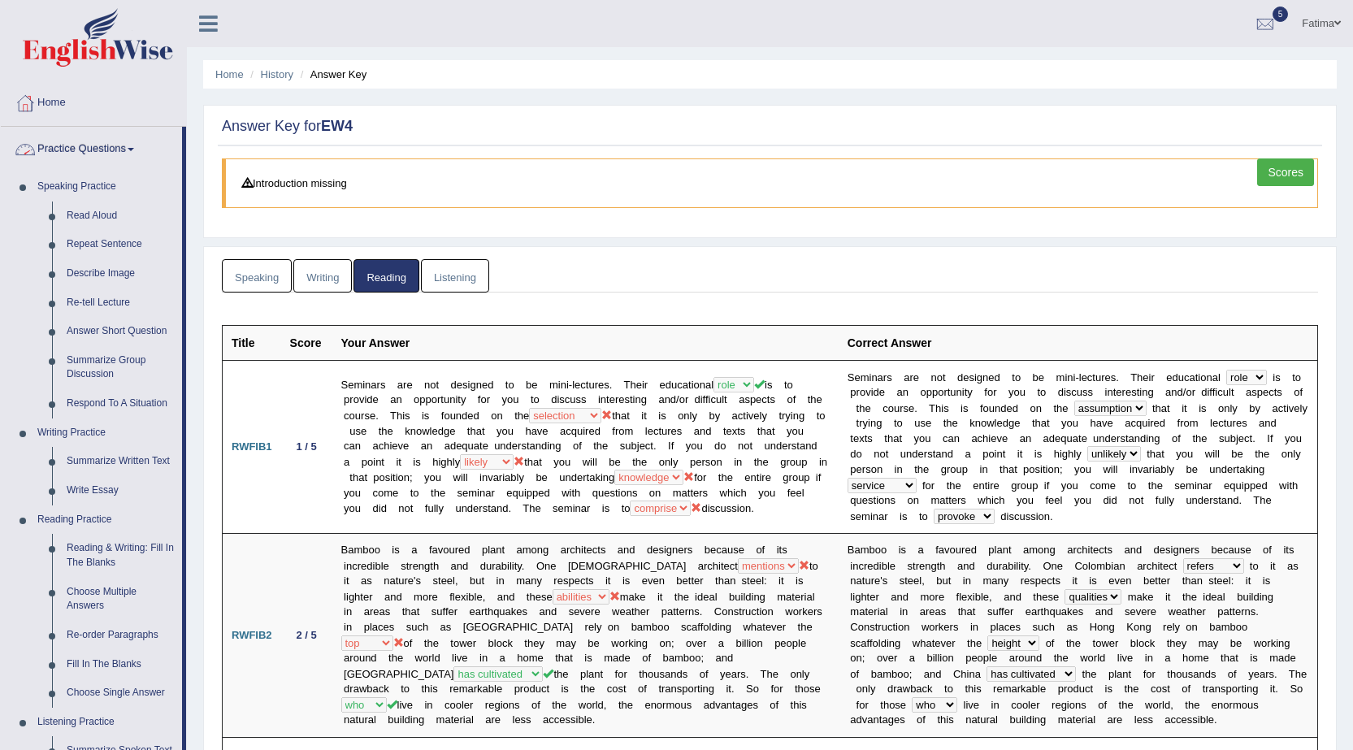
click at [134, 143] on link "Practice Questions" at bounding box center [91, 147] width 181 height 41
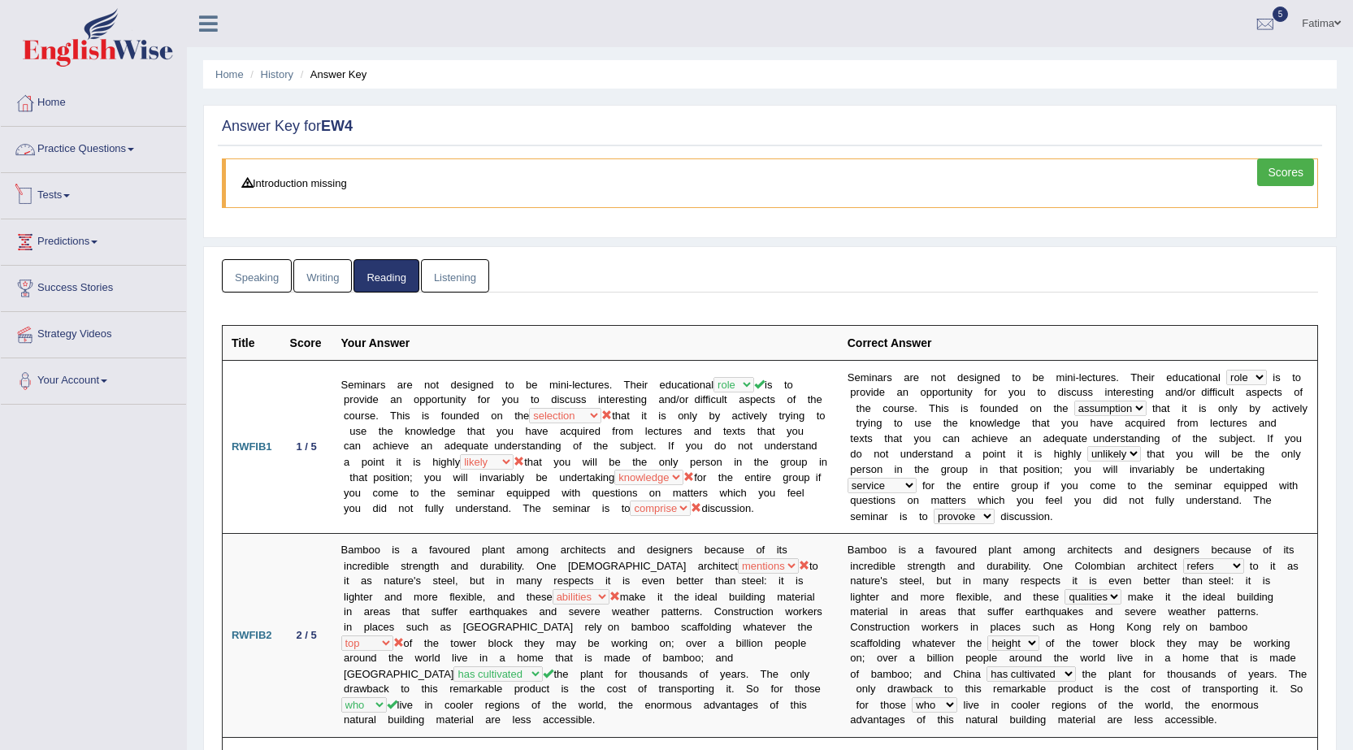
click at [111, 146] on link "Practice Questions" at bounding box center [93, 147] width 185 height 41
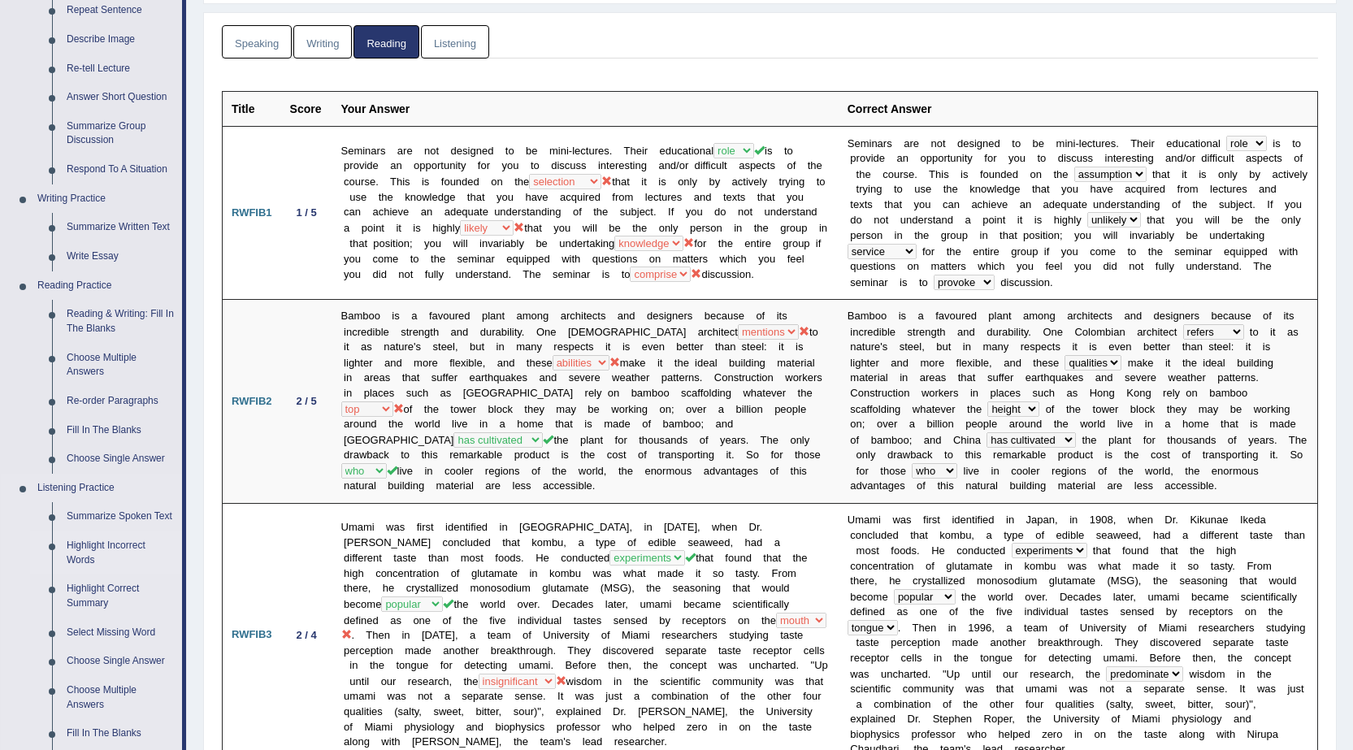
scroll to position [406, 0]
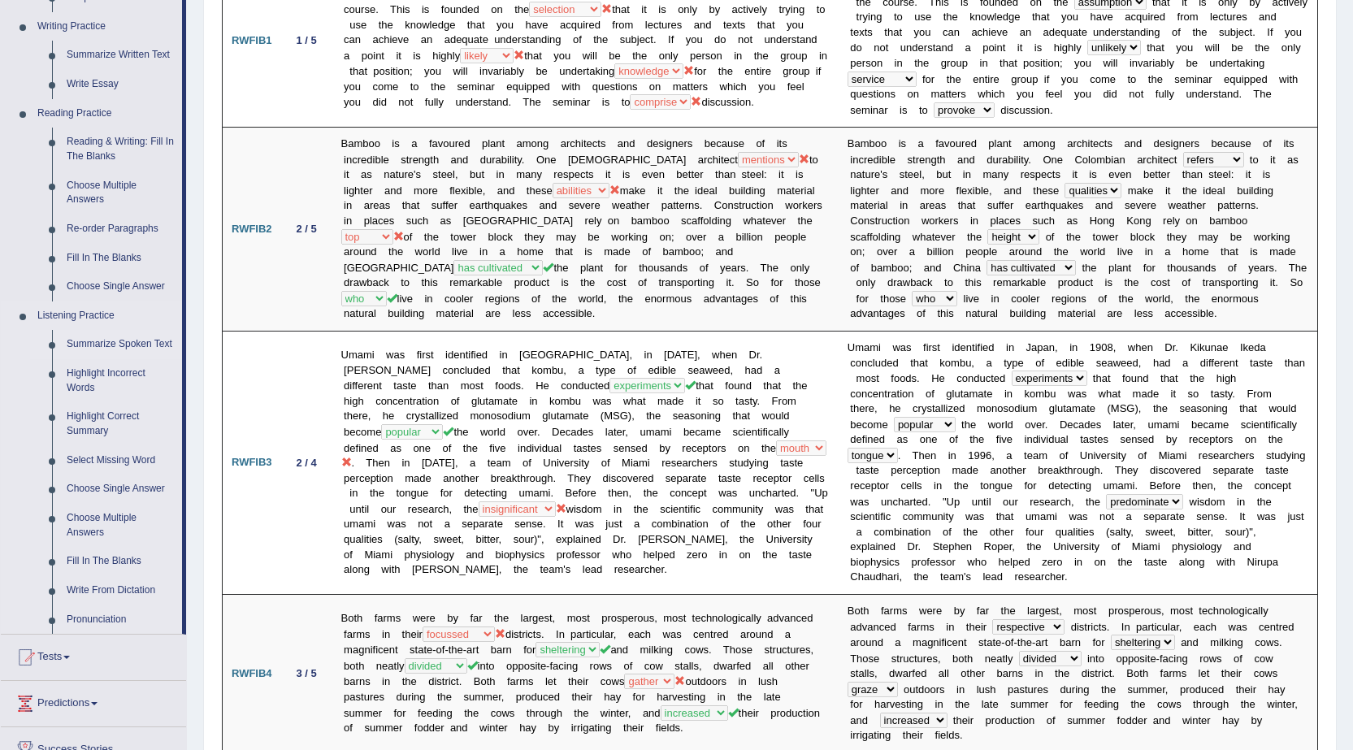
click at [141, 338] on link "Summarize Spoken Text" at bounding box center [120, 344] width 123 height 29
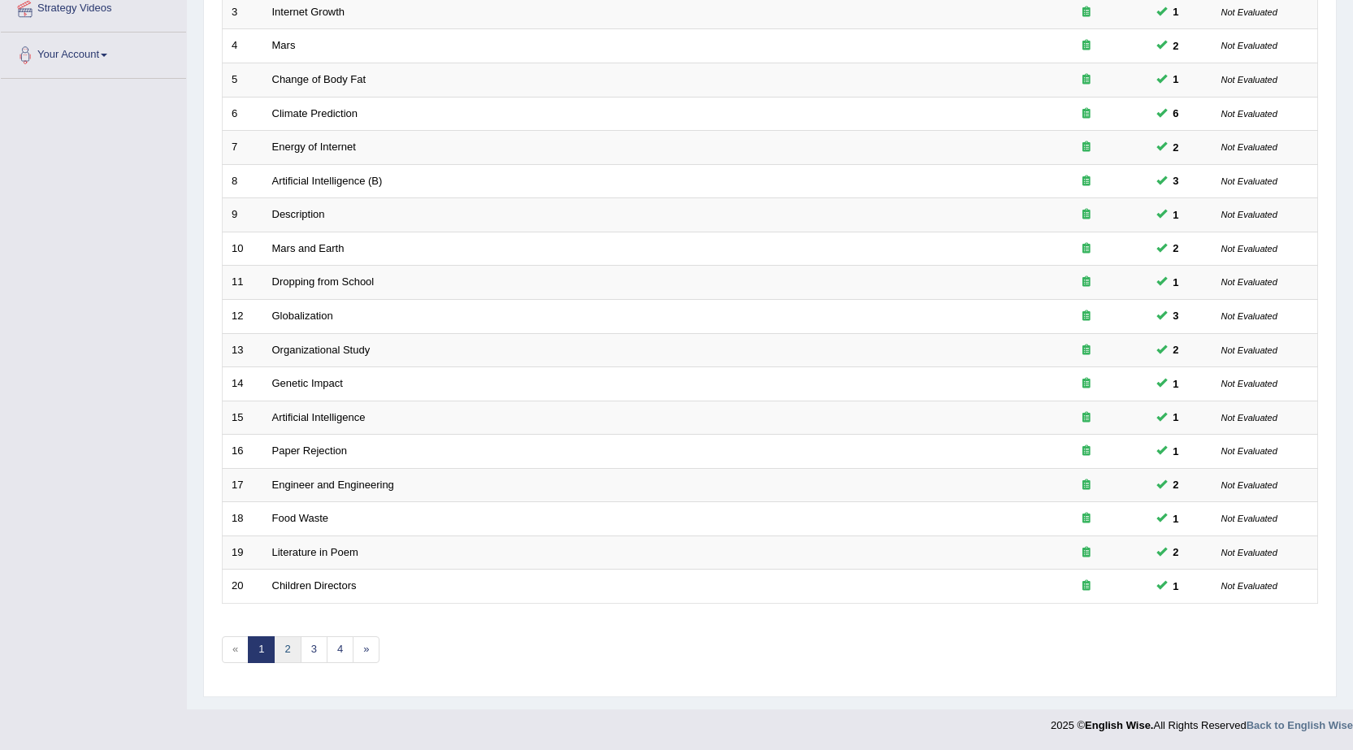
click at [288, 644] on link "2" at bounding box center [287, 649] width 27 height 27
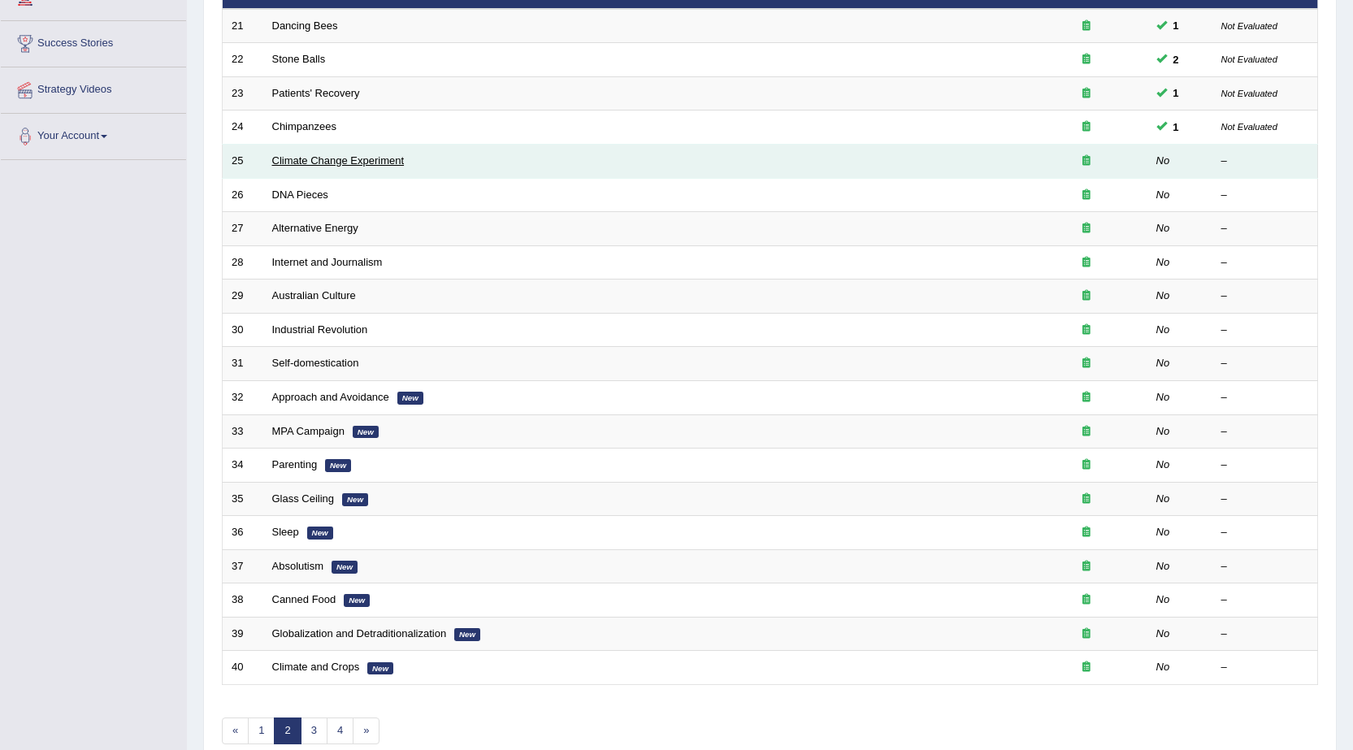
click at [381, 161] on link "Climate Change Experiment" at bounding box center [338, 160] width 132 height 12
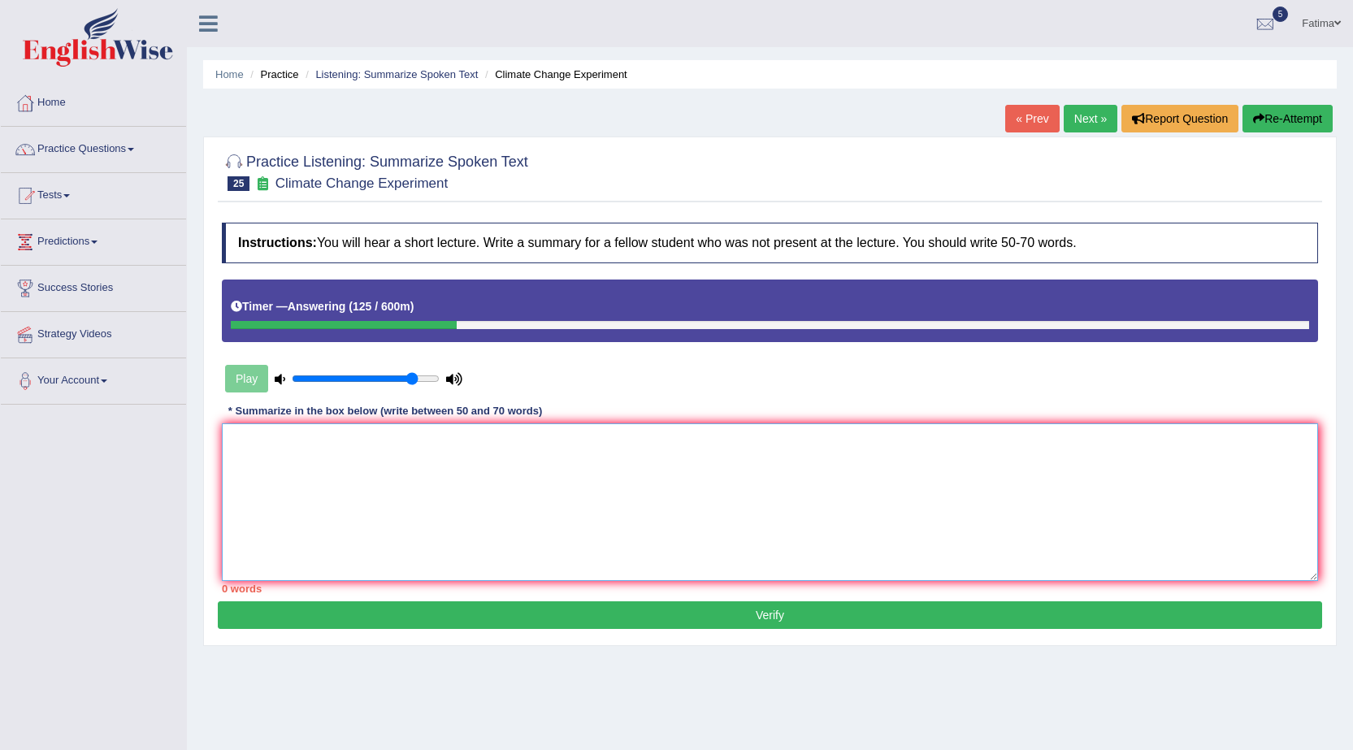
click at [630, 469] on textarea at bounding box center [770, 502] width 1096 height 158
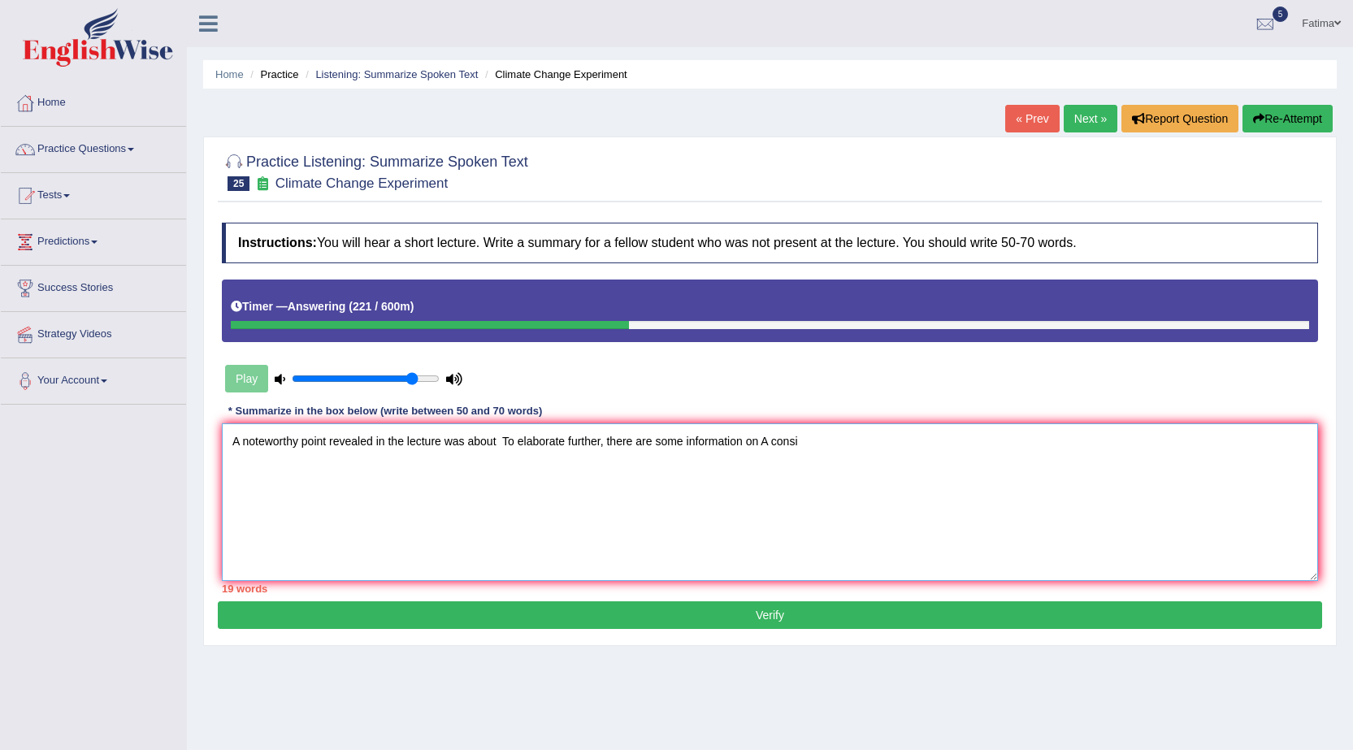
drag, startPoint x: 527, startPoint y: 505, endPoint x: 536, endPoint y: 500, distance: 10.6
click at [536, 500] on textarea "A noteworthy point revealed in the lecture was about To elaborate further, ther…" at bounding box center [770, 502] width 1096 height 158
click at [824, 438] on textarea "A noteworthy point revealed in the lecture was about To elaborate further, ther…" at bounding box center [770, 502] width 1096 height 158
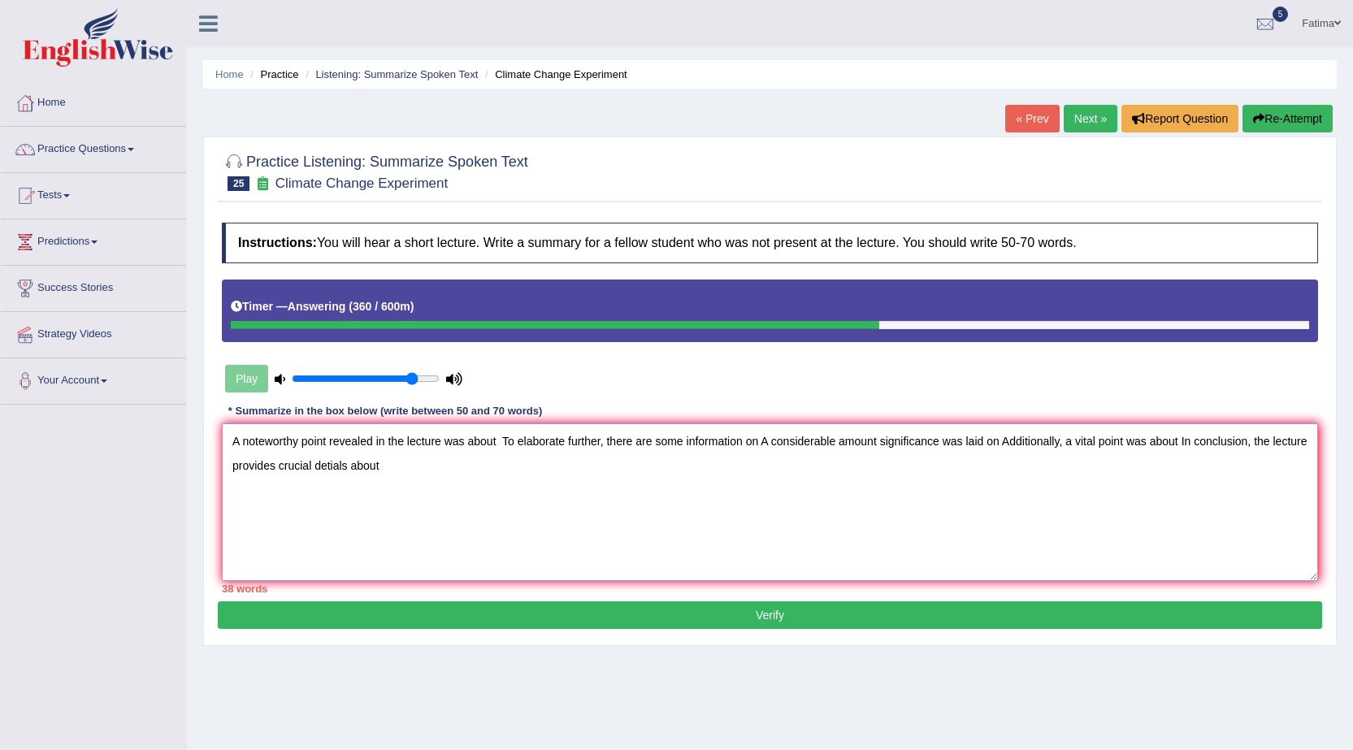
click at [498, 442] on textarea "A noteworthy point revealed in the lecture was about To elaborate further, ther…" at bounding box center [770, 502] width 1096 height 158
click at [942, 442] on textarea "A noteworthy point revealed in the lecture was about human have faced many chal…" at bounding box center [770, 502] width 1096 height 158
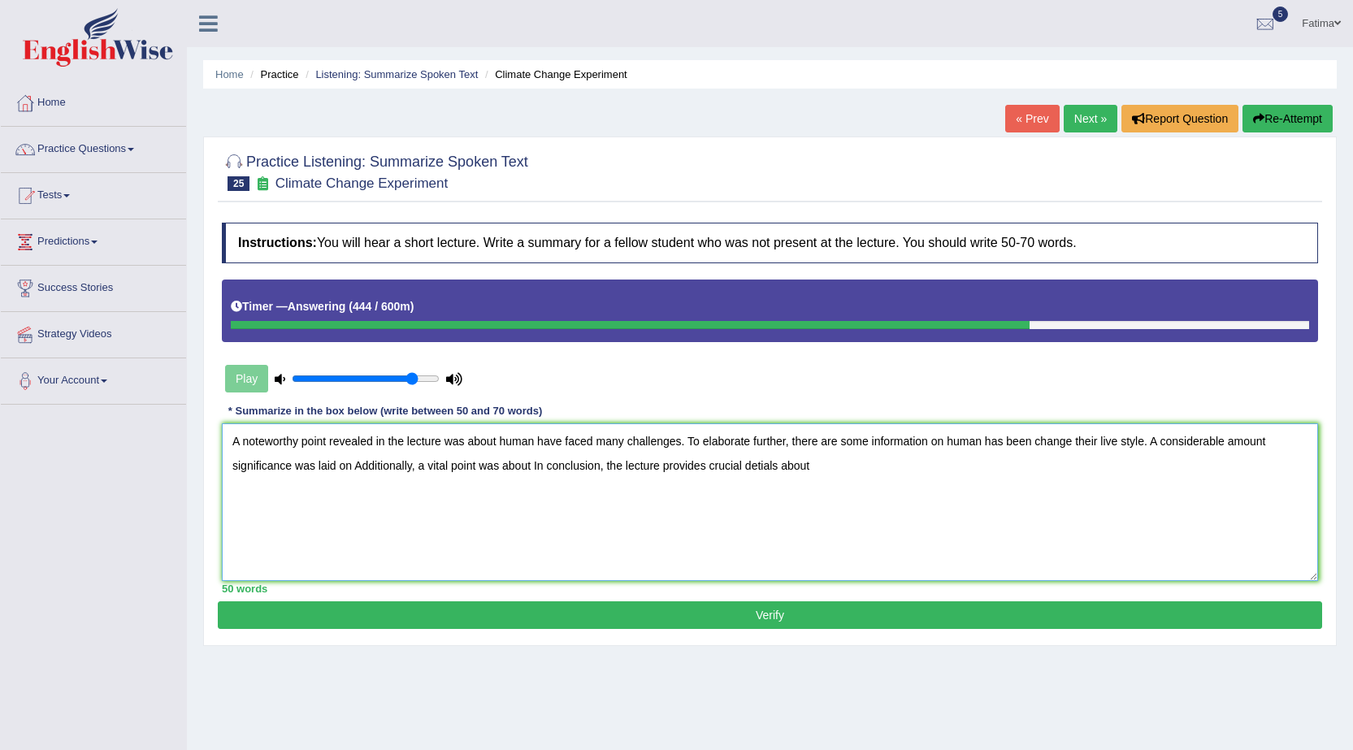
drag, startPoint x: 353, startPoint y: 462, endPoint x: 364, endPoint y: 466, distance: 12.1
click at [360, 463] on textarea "A noteworthy point revealed in the lecture was about human have faced many chal…" at bounding box center [770, 502] width 1096 height 158
click at [396, 520] on textarea "A noteworthy point revealed in the lecture was about human have faced many chal…" at bounding box center [770, 502] width 1096 height 158
drag, startPoint x: 351, startPoint y: 466, endPoint x: 370, endPoint y: 468, distance: 18.8
click at [366, 466] on textarea "A noteworthy point revealed in the lecture was about human have faced many chal…" at bounding box center [770, 502] width 1096 height 158
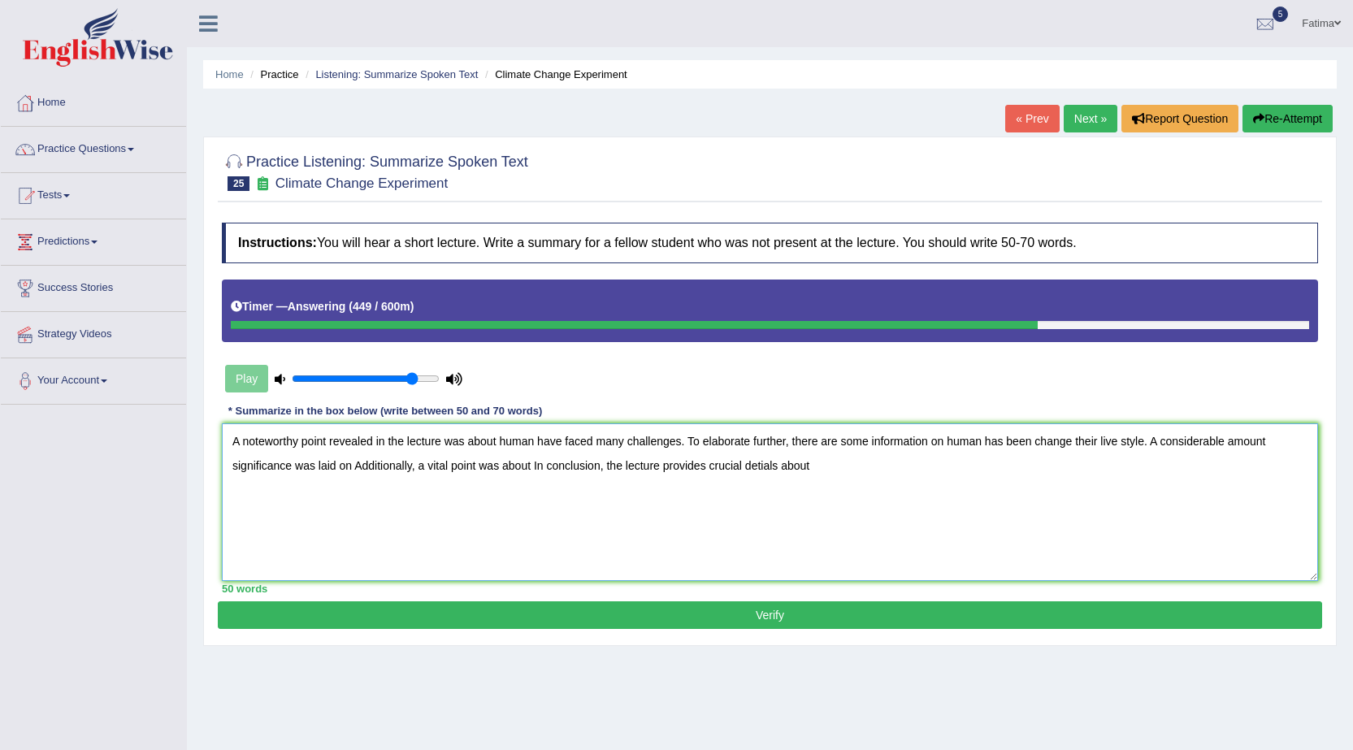
click at [343, 497] on textarea "A noteworthy point revealed in the lecture was about human have faced many chal…" at bounding box center [770, 502] width 1096 height 158
click at [355, 462] on textarea "A noteworthy point revealed in the lecture was about human have faced many chal…" at bounding box center [770, 502] width 1096 height 158
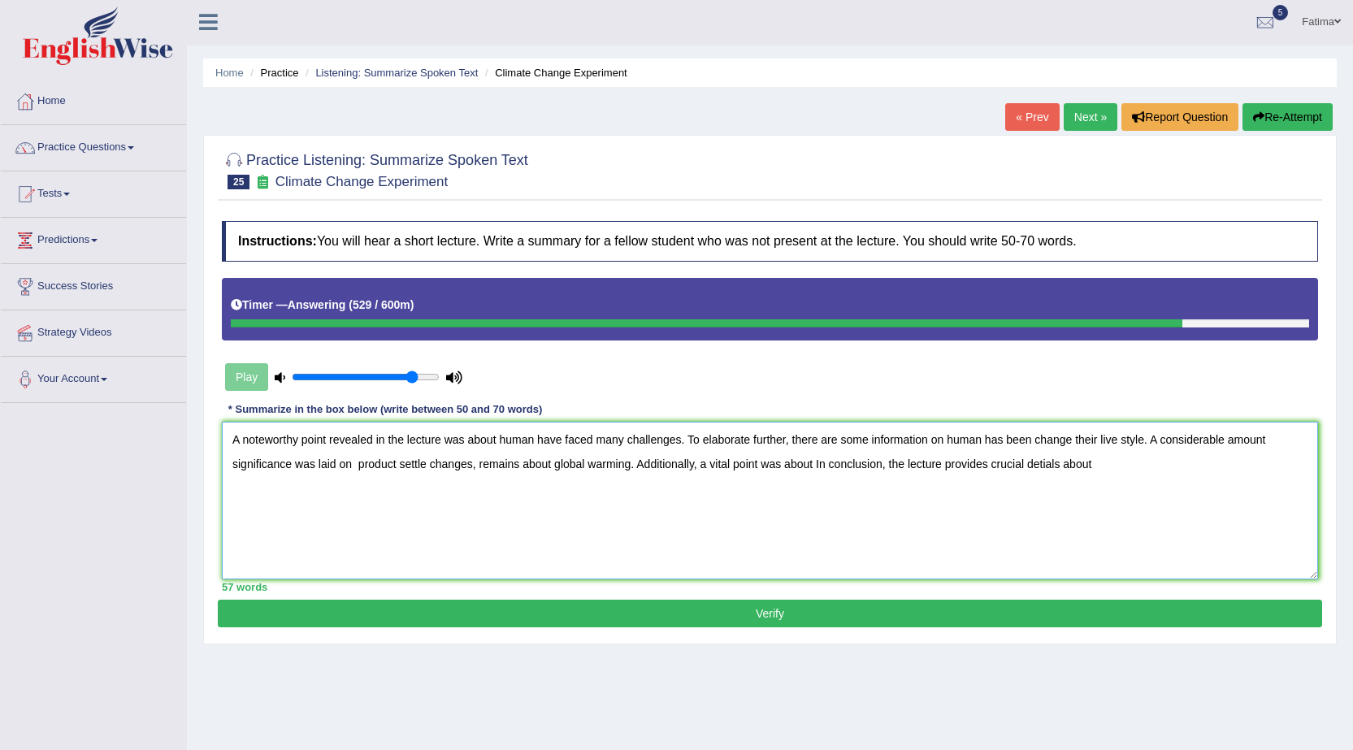
click at [814, 465] on textarea "A noteworthy point revealed in the lecture was about human have faced many chal…" at bounding box center [770, 501] width 1096 height 158
click at [1304, 466] on textarea "A noteworthy point revealed in the lecture was about human have faced many chal…" at bounding box center [770, 501] width 1096 height 158
drag, startPoint x: 264, startPoint y: 495, endPoint x: 362, endPoint y: 500, distance: 97.6
click at [284, 495] on textarea "A noteworthy point revealed in the lecture was about human have faced many chal…" at bounding box center [770, 501] width 1096 height 158
type textarea "A noteworthy point revealed in the lecture was about human have faced many chal…"
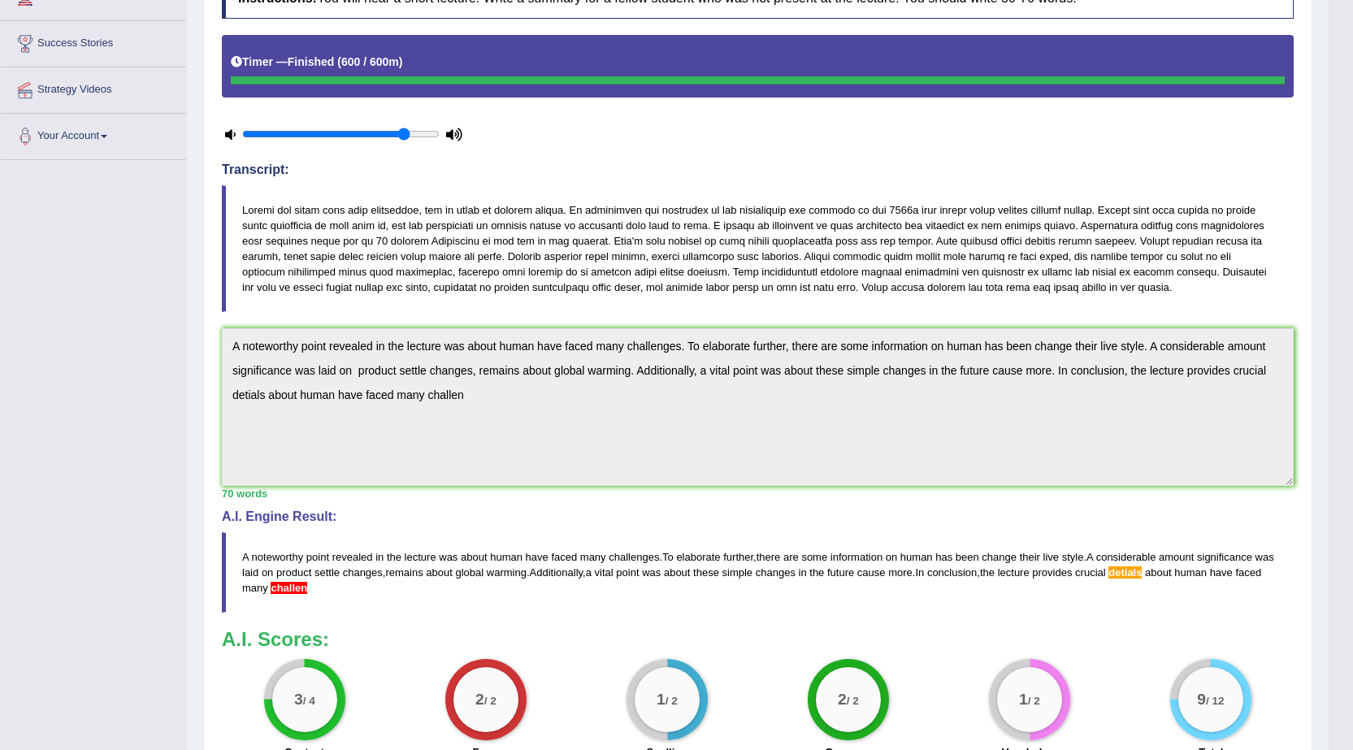
scroll to position [0, 0]
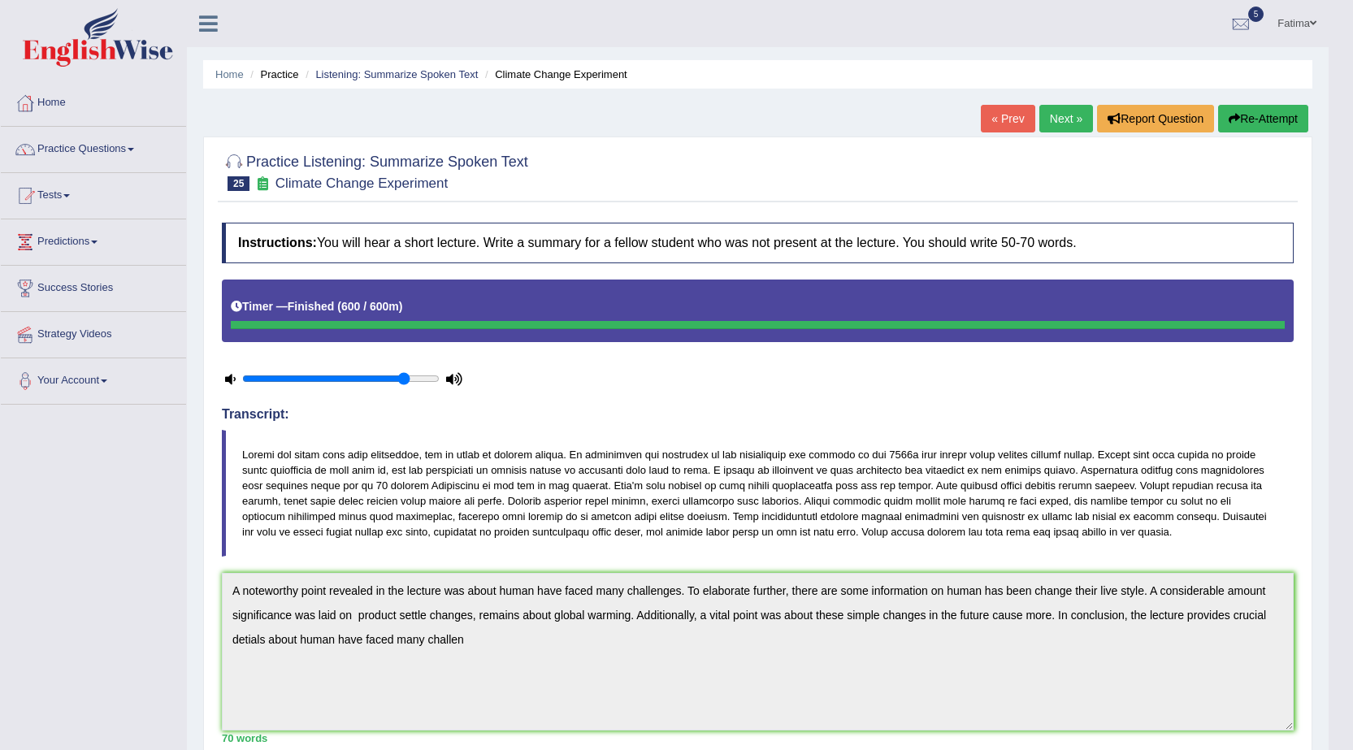
click at [1239, 123] on button "Re-Attempt" at bounding box center [1263, 119] width 90 height 28
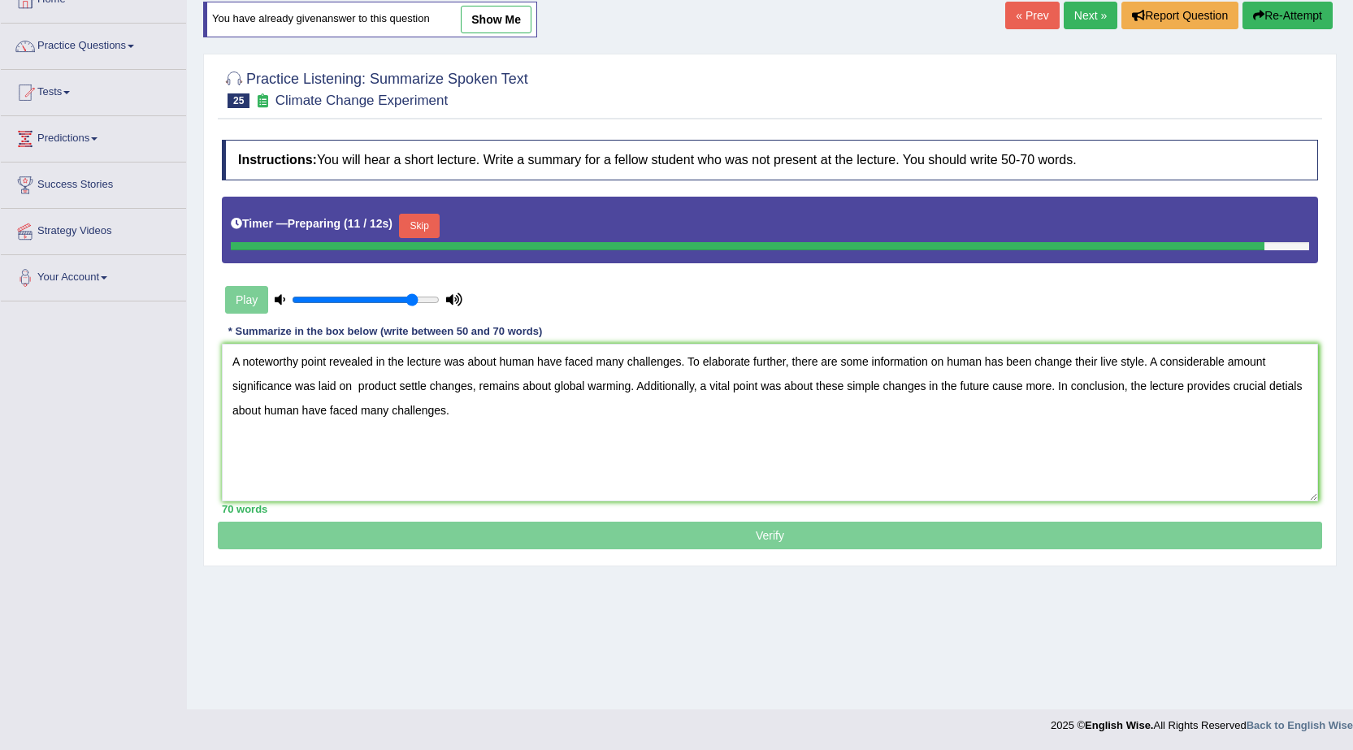
click at [1300, 385] on textarea "A noteworthy point revealed in the lecture was about human have faced many chal…" at bounding box center [770, 423] width 1096 height 158
click at [1305, 386] on textarea "A noteworthy point revealed in the lecture was about human have faced many chal…" at bounding box center [770, 423] width 1096 height 158
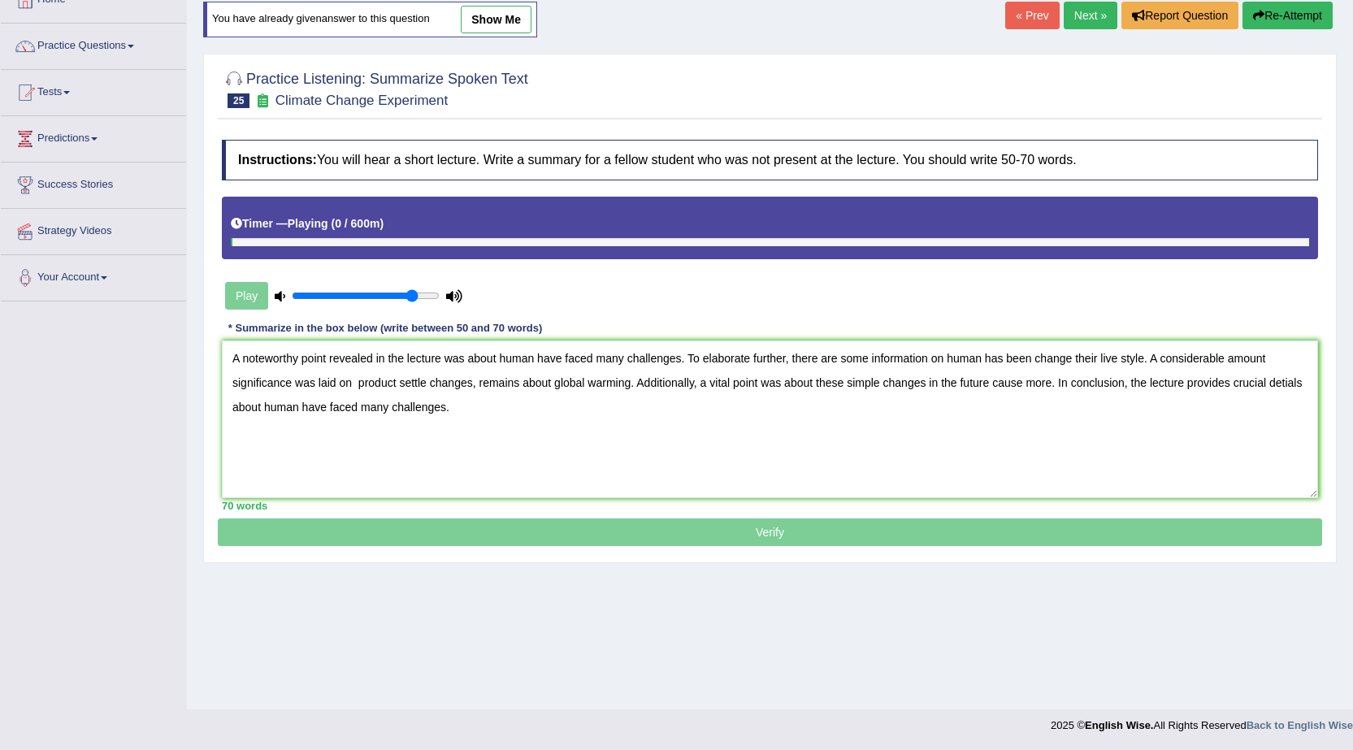
click at [1293, 382] on textarea "A noteworthy point revealed in the lecture was about human have faced many chal…" at bounding box center [770, 420] width 1096 height 158
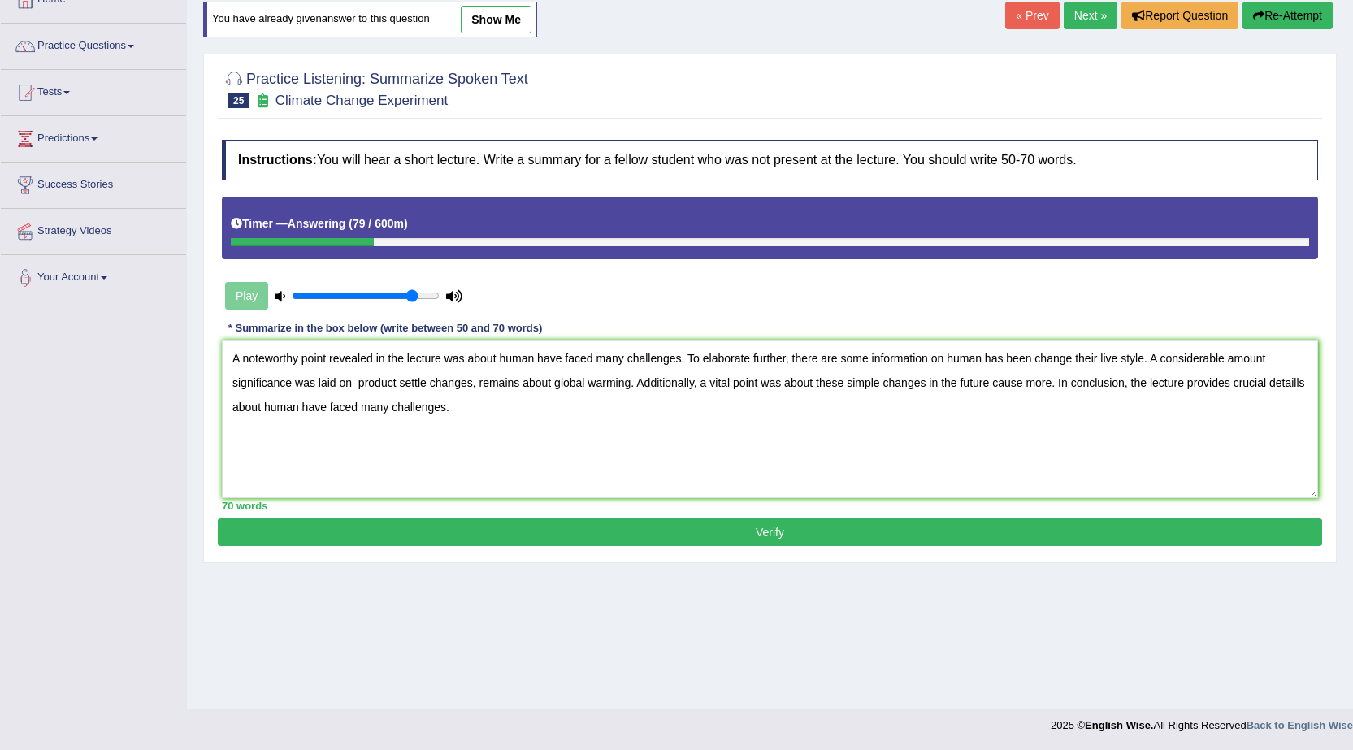
type textarea "A noteworthy point revealed in the lecture was about human have faced many chal…"
click at [482, 537] on button "Verify" at bounding box center [770, 532] width 1104 height 28
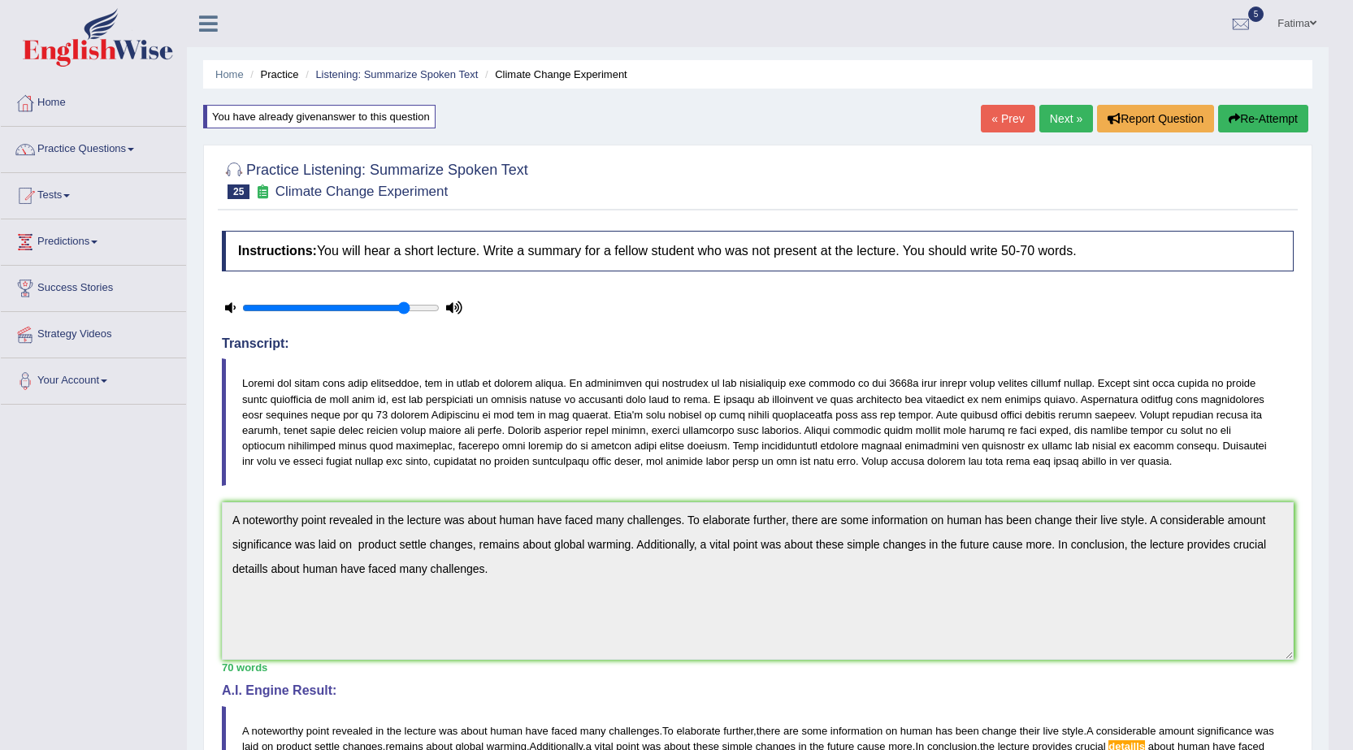
click at [1057, 126] on link "Next »" at bounding box center [1066, 119] width 54 height 28
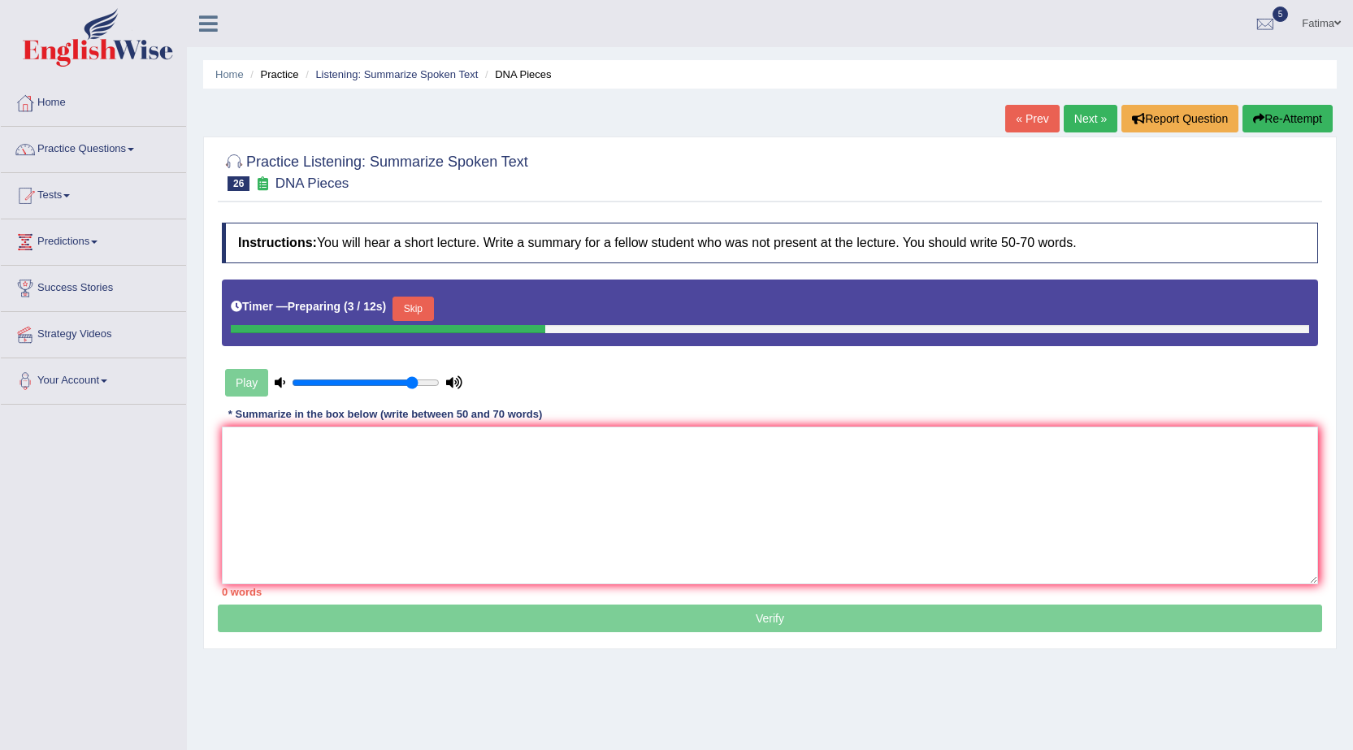
click at [421, 309] on button "Skip" at bounding box center [413, 309] width 41 height 24
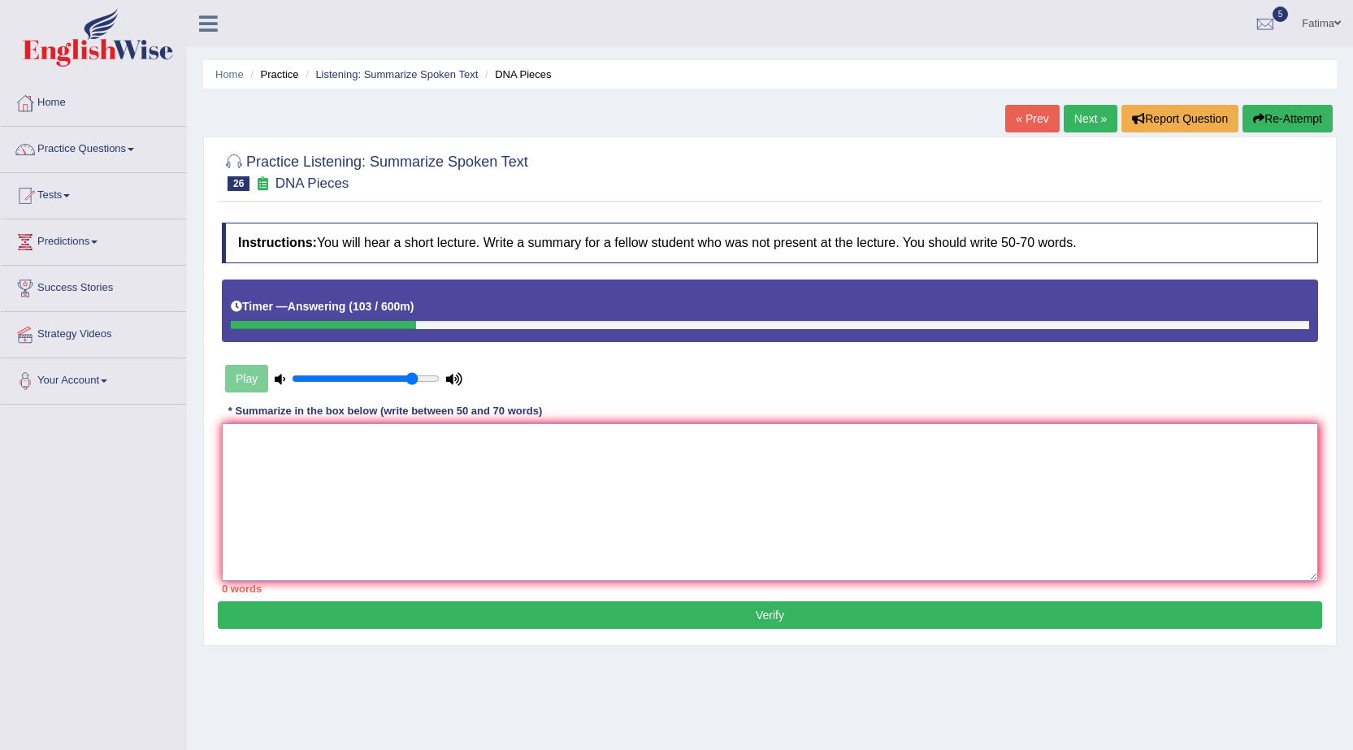
click at [465, 467] on textarea at bounding box center [770, 502] width 1096 height 158
click at [414, 536] on textarea "A notewhorty point was" at bounding box center [770, 502] width 1096 height 158
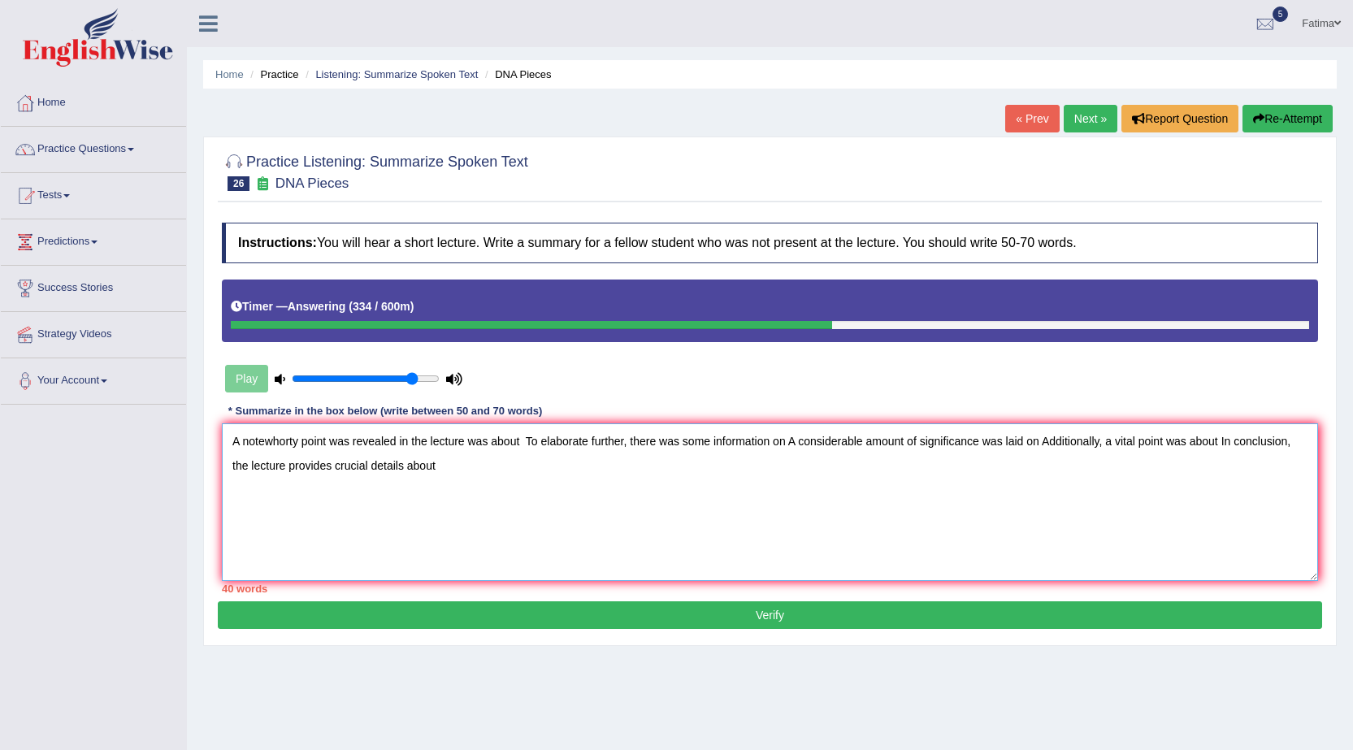
click at [523, 440] on textarea "A notewhorty point was revealed in the lecture was about To elaborate further, …" at bounding box center [770, 502] width 1096 height 158
click at [909, 441] on textarea "A notewhorty point was revealed in the lecture was about her labwork very usefu…" at bounding box center [770, 502] width 1096 height 158
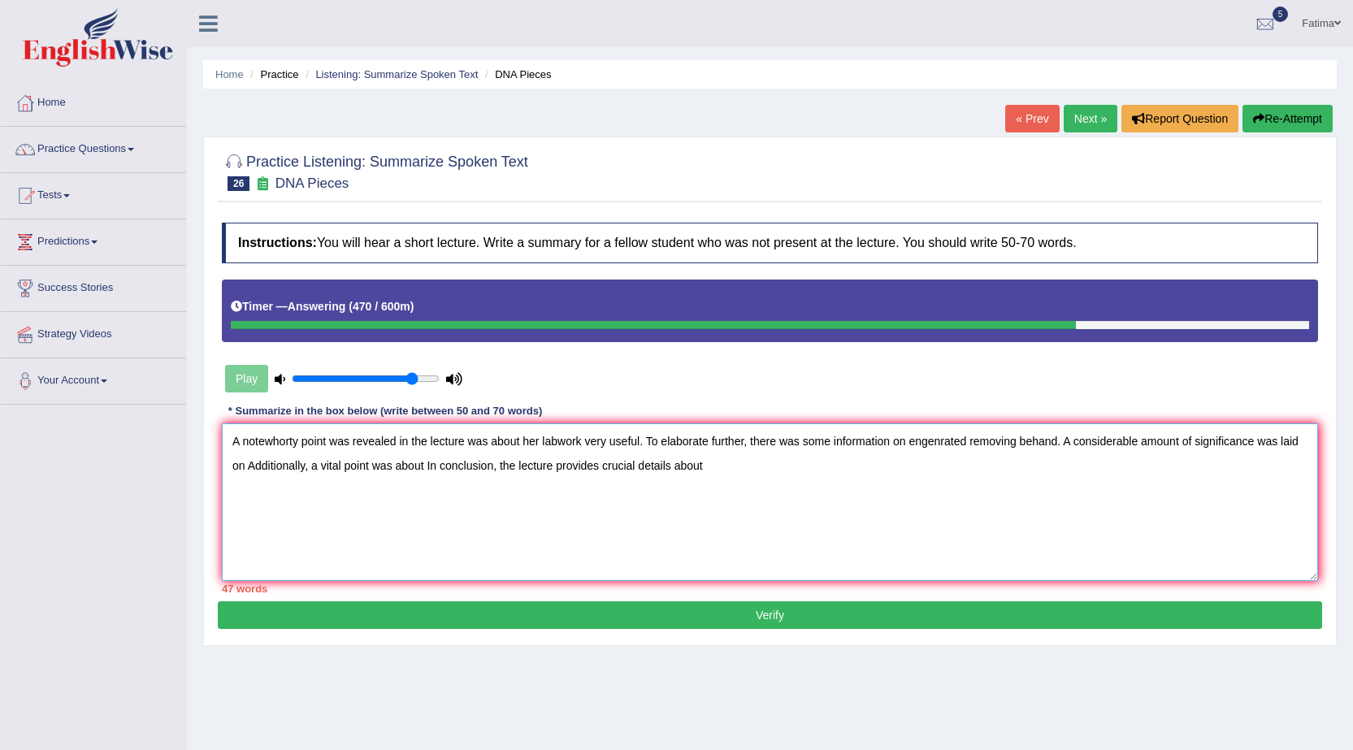
drag, startPoint x: 247, startPoint y: 466, endPoint x: 272, endPoint y: 484, distance: 30.4
click at [250, 467] on textarea "A notewhorty point was revealed in the lecture was about her labwork very usefu…" at bounding box center [770, 502] width 1096 height 158
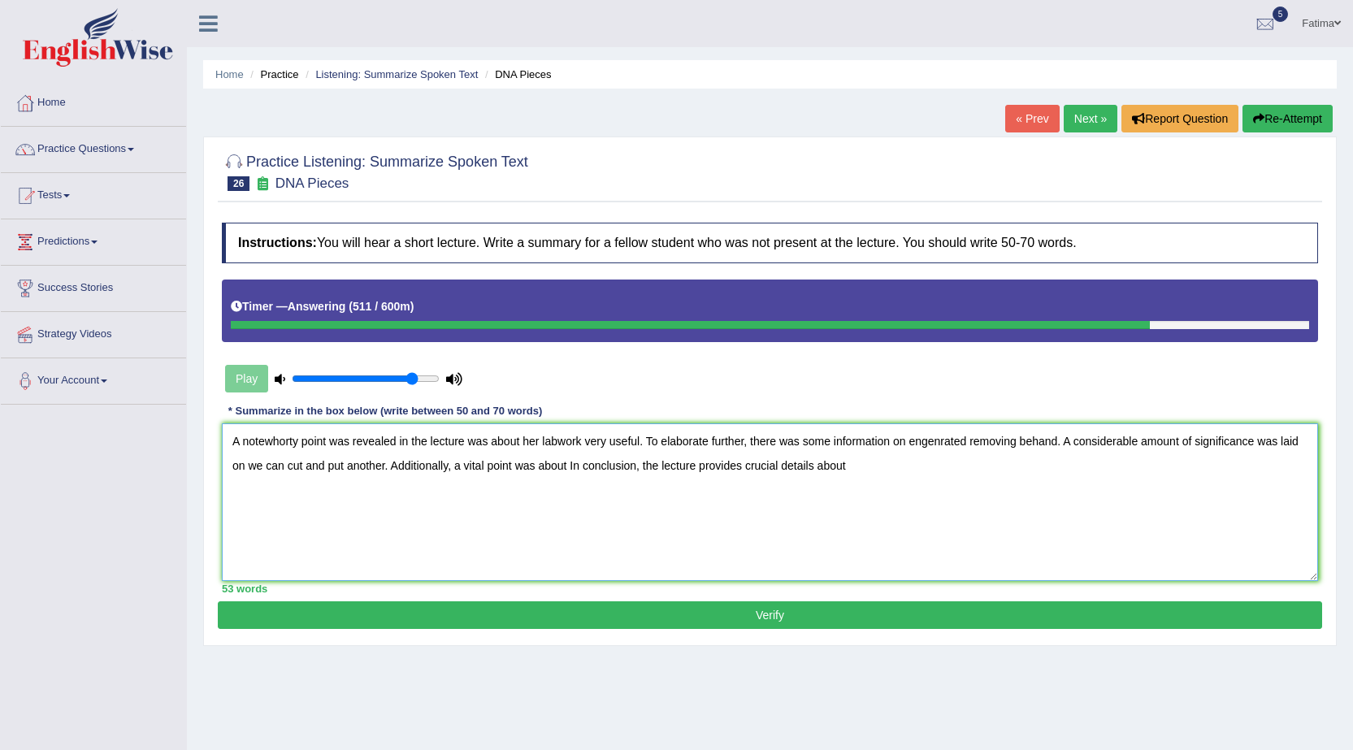
click at [543, 466] on textarea "A notewhorty point was revealed in the lecture was about her labwork very usefu…" at bounding box center [770, 502] width 1096 height 158
drag, startPoint x: 567, startPoint y: 465, endPoint x: 575, endPoint y: 484, distance: 20.8
click at [568, 465] on textarea "A notewhorty point was revealed in the lecture was about her labwork very usefu…" at bounding box center [770, 502] width 1096 height 158
click at [1204, 469] on textarea "A notewhorty point was revealed in the lecture was about her labwork very usefu…" at bounding box center [770, 502] width 1096 height 158
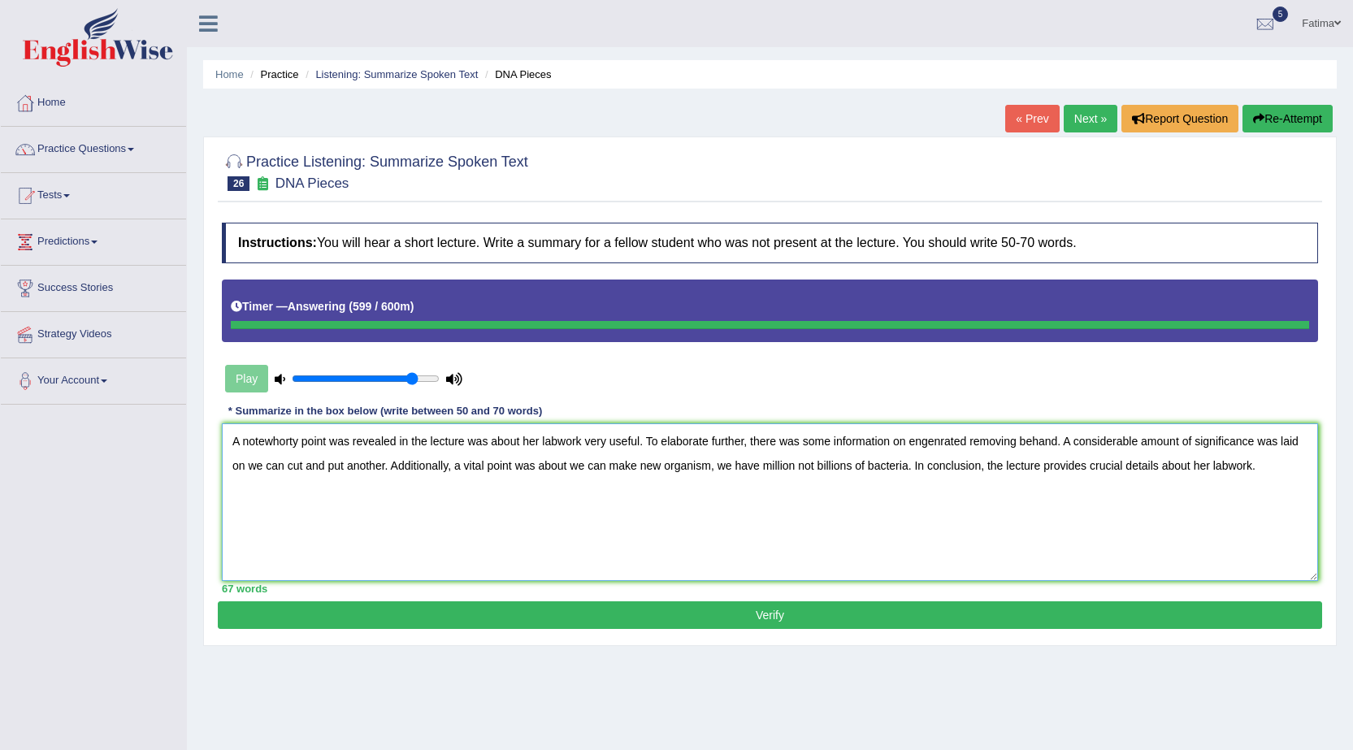
type textarea "A notewhorty point was revealed in the lecture was about her labwork very usefu…"
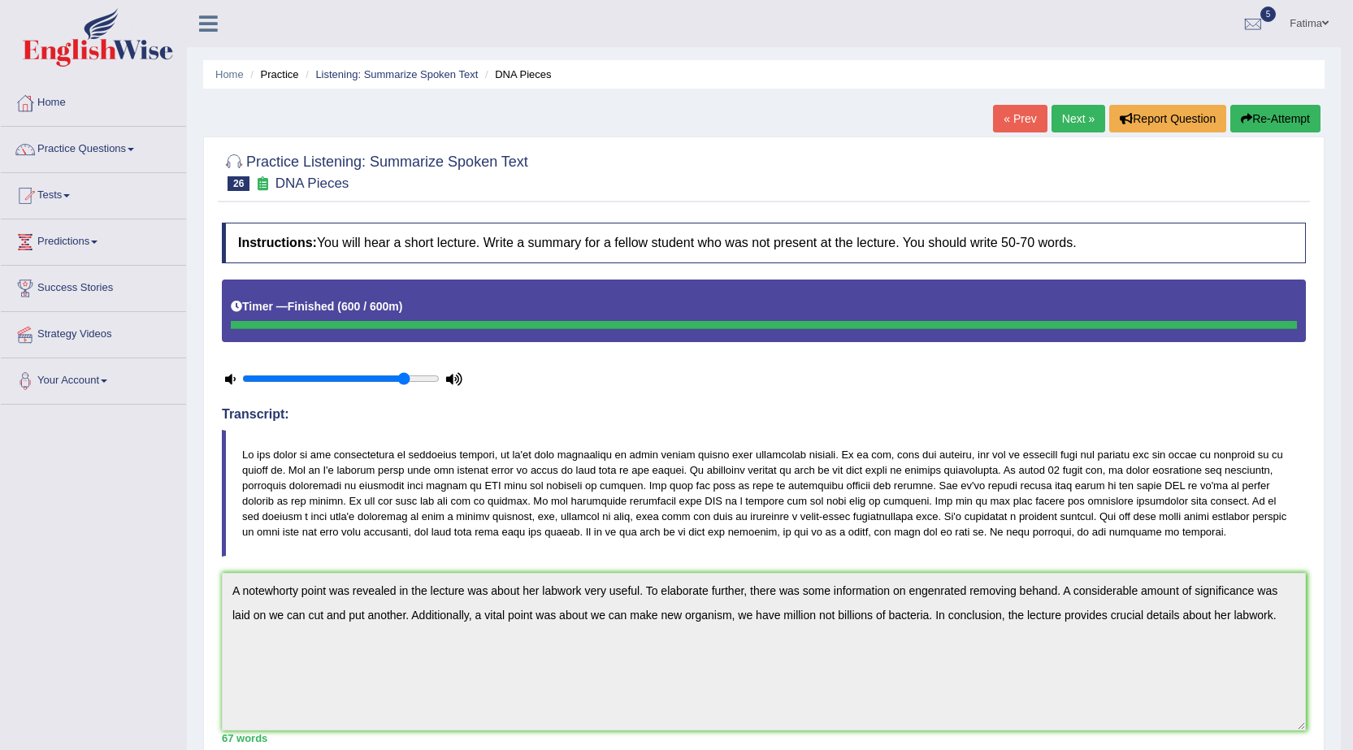
click at [1067, 128] on link "Next »" at bounding box center [1079, 119] width 54 height 28
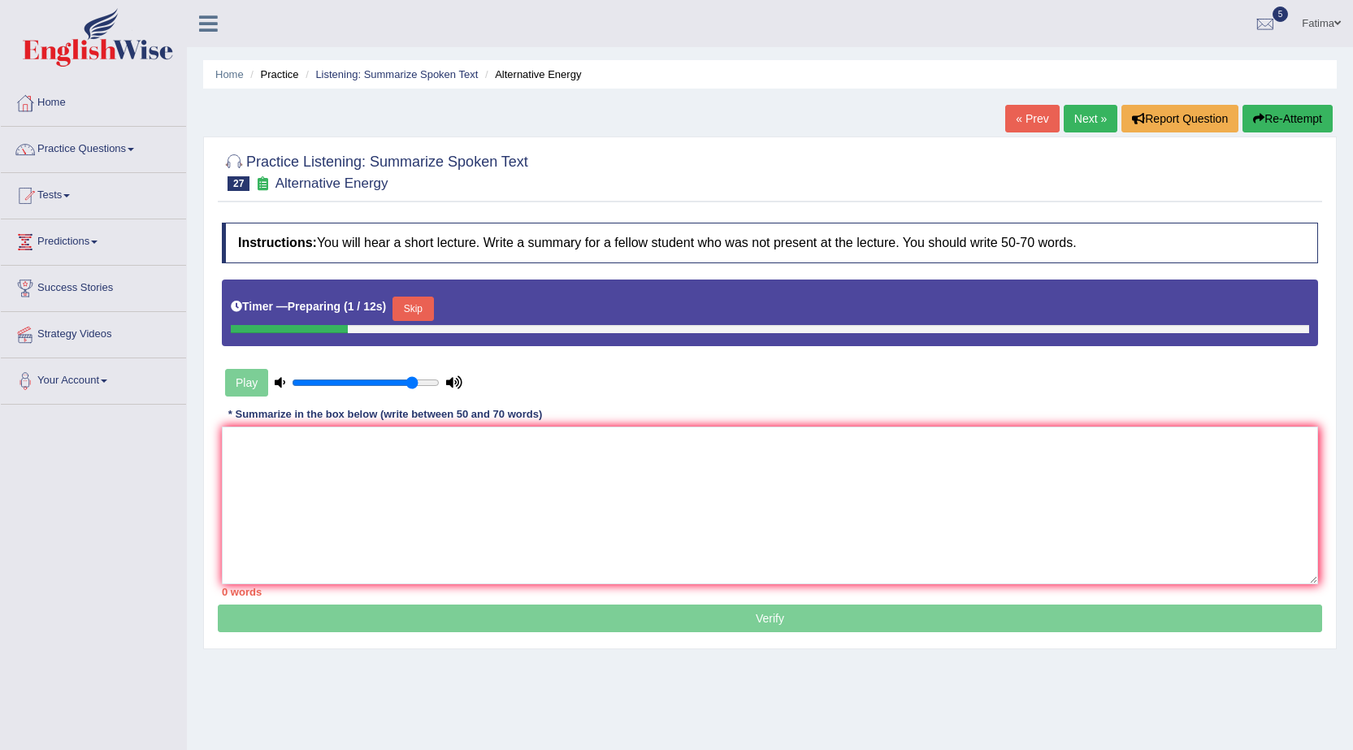
click at [416, 308] on button "Skip" at bounding box center [413, 309] width 41 height 24
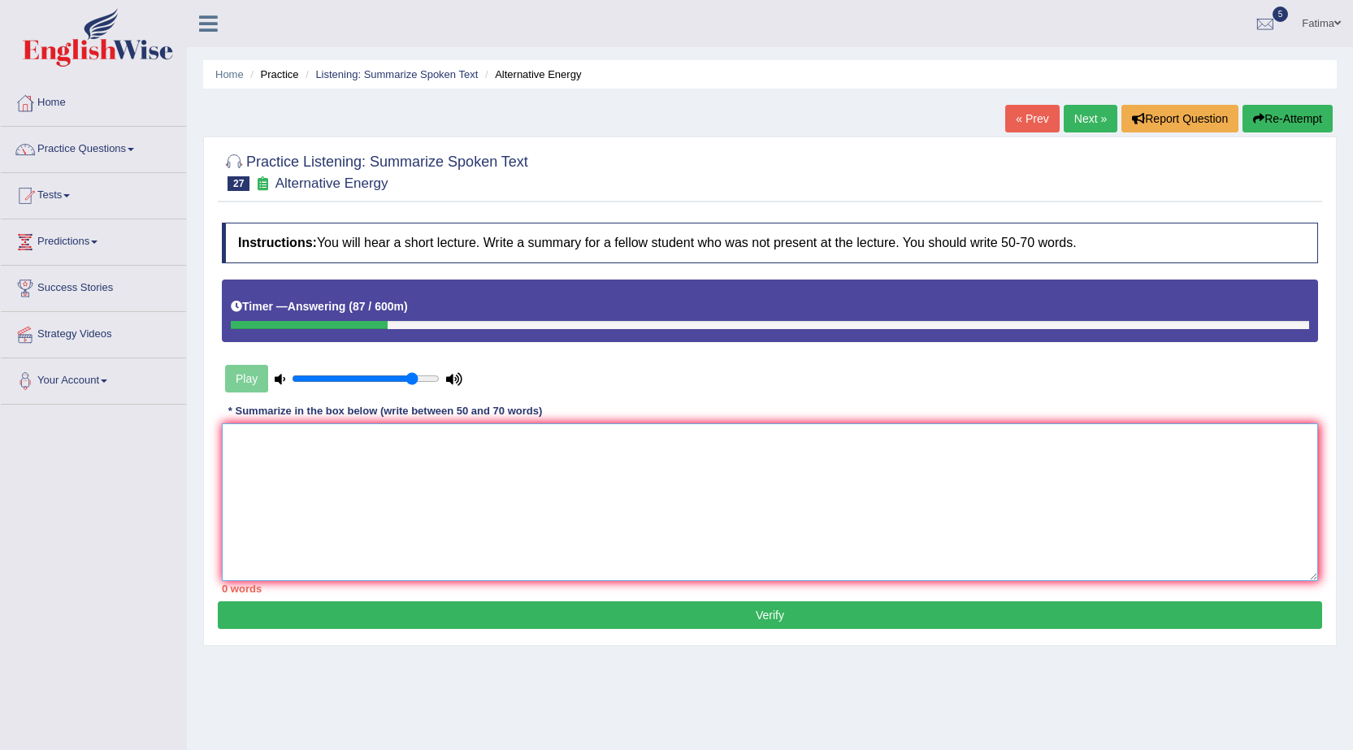
click at [449, 438] on textarea at bounding box center [770, 502] width 1096 height 158
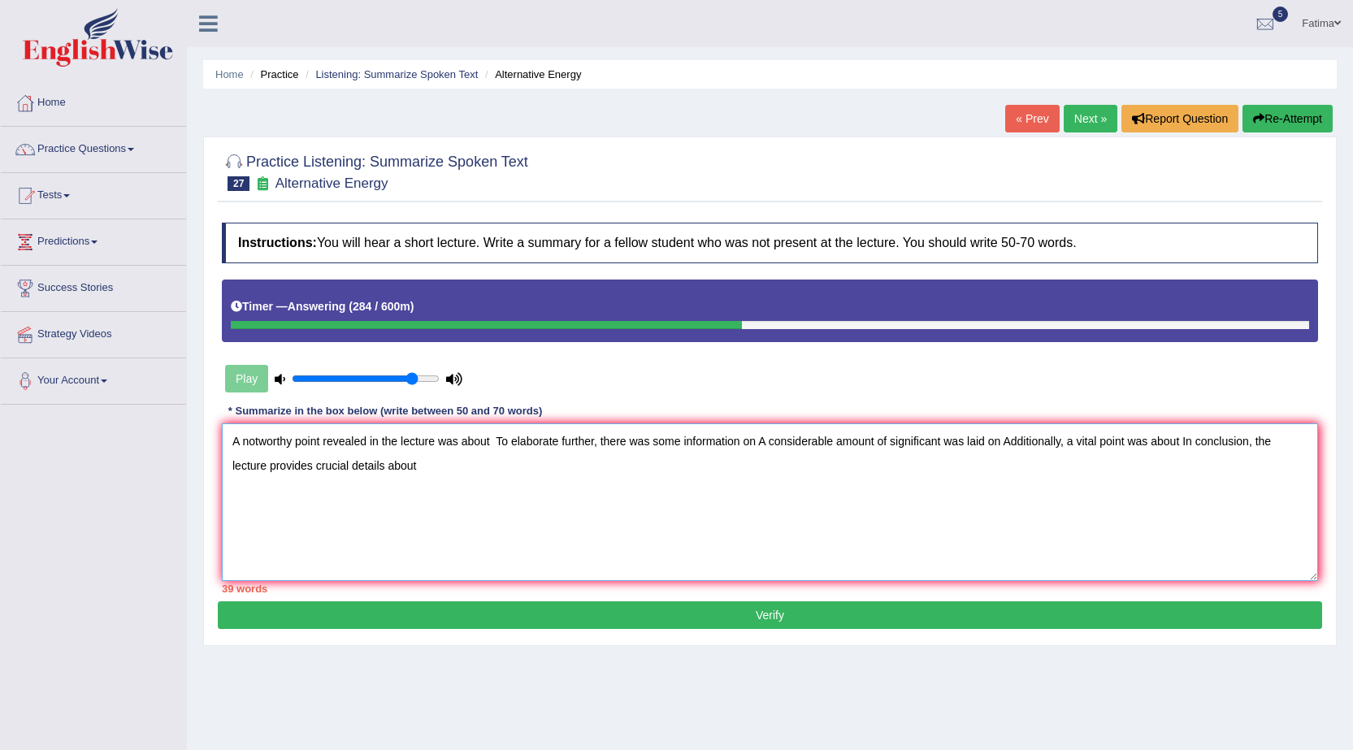
click at [488, 443] on textarea "A notworthy point revealed in the lecture was about To elaborate further, there…" at bounding box center [770, 502] width 1096 height 158
click at [679, 446] on textarea "A notworthy point revealed in the lecture was about around the world renewable …" at bounding box center [770, 502] width 1096 height 158
click at [937, 439] on textarea "A notworthy point revealed in the lecture was about around the world renewable …" at bounding box center [770, 502] width 1096 height 158
click at [1058, 445] on textarea "A notworthy point revealed in the lecture was about around the world renewable …" at bounding box center [770, 502] width 1096 height 158
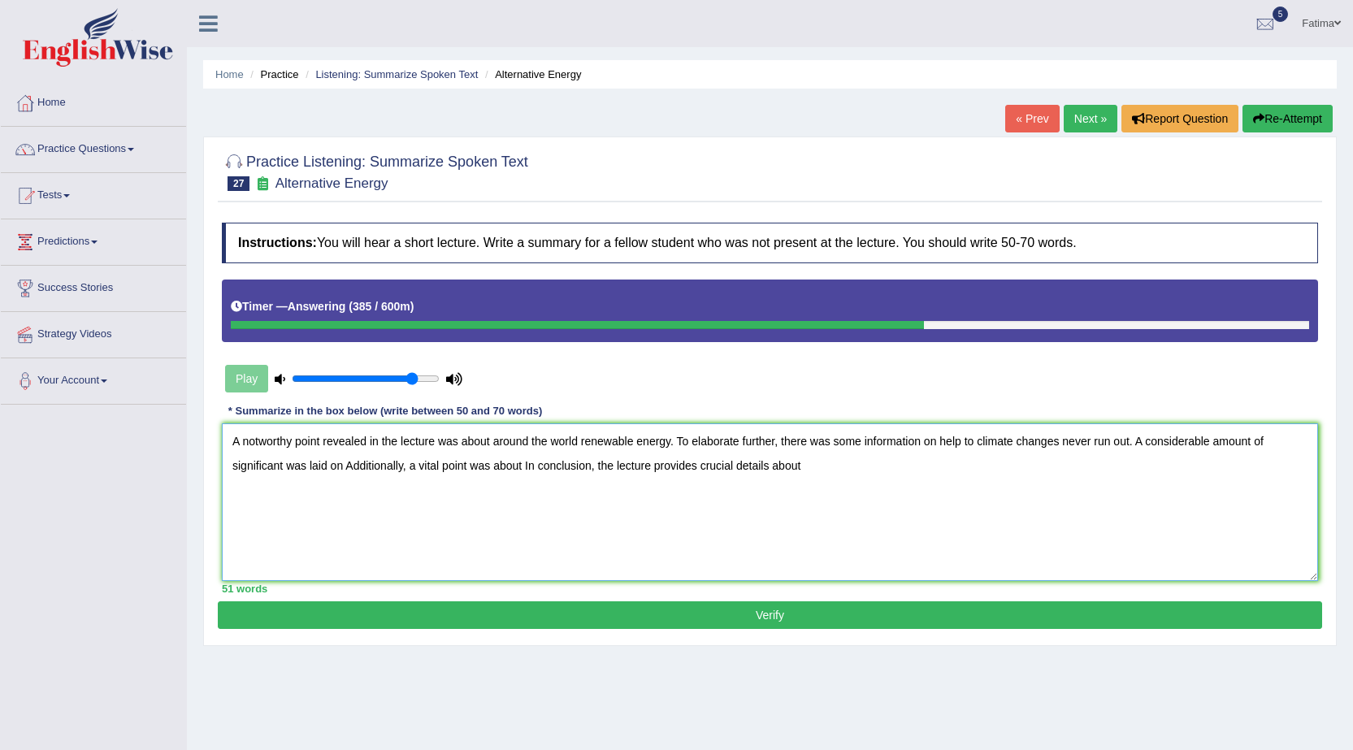
click at [1059, 444] on textarea "A notworthy point revealed in the lecture was about around the world renewable …" at bounding box center [770, 502] width 1096 height 158
click at [345, 468] on textarea "A notworthy point revealed in the lecture was about around the world renewable …" at bounding box center [770, 502] width 1096 height 158
click at [681, 467] on textarea "A notworthy point revealed in the lecture was about around the world renewable …" at bounding box center [770, 502] width 1096 height 158
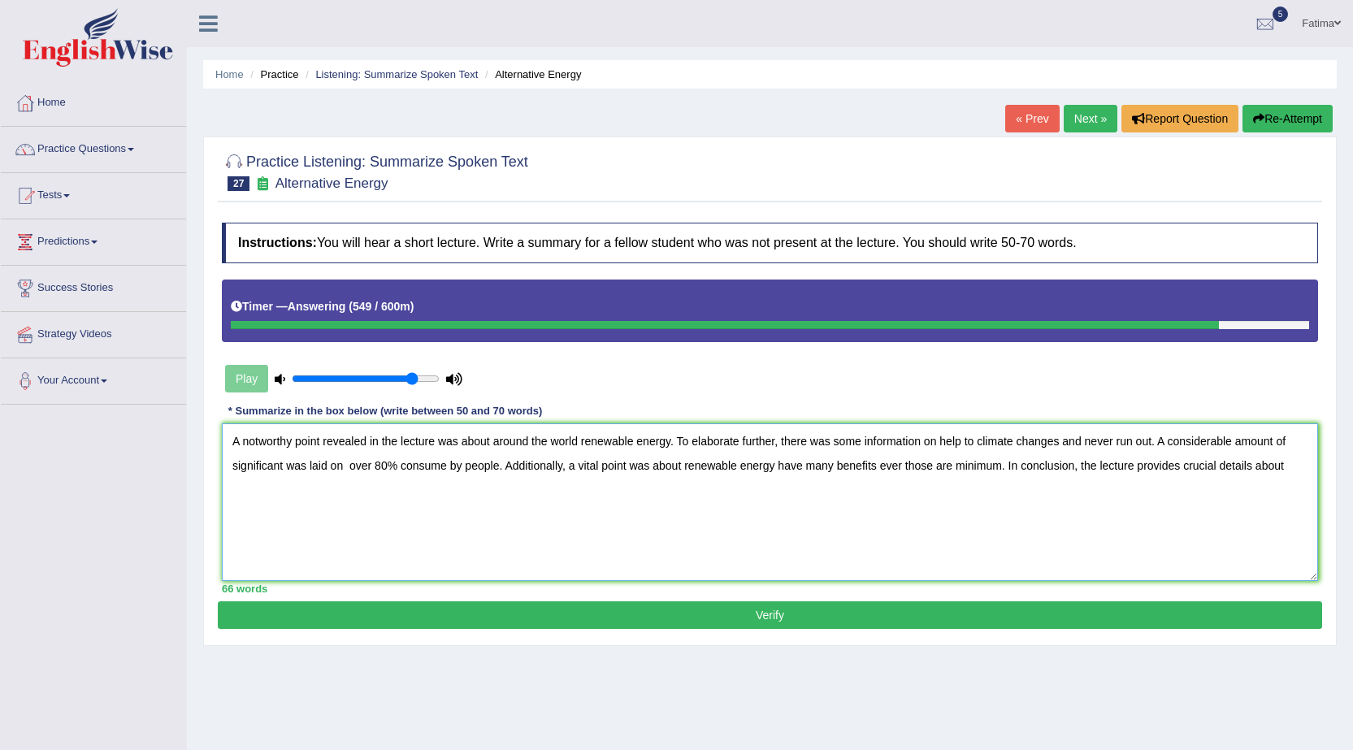
click at [1294, 465] on textarea "A notworthy point revealed in the lecture was about around the world renewable …" at bounding box center [770, 502] width 1096 height 158
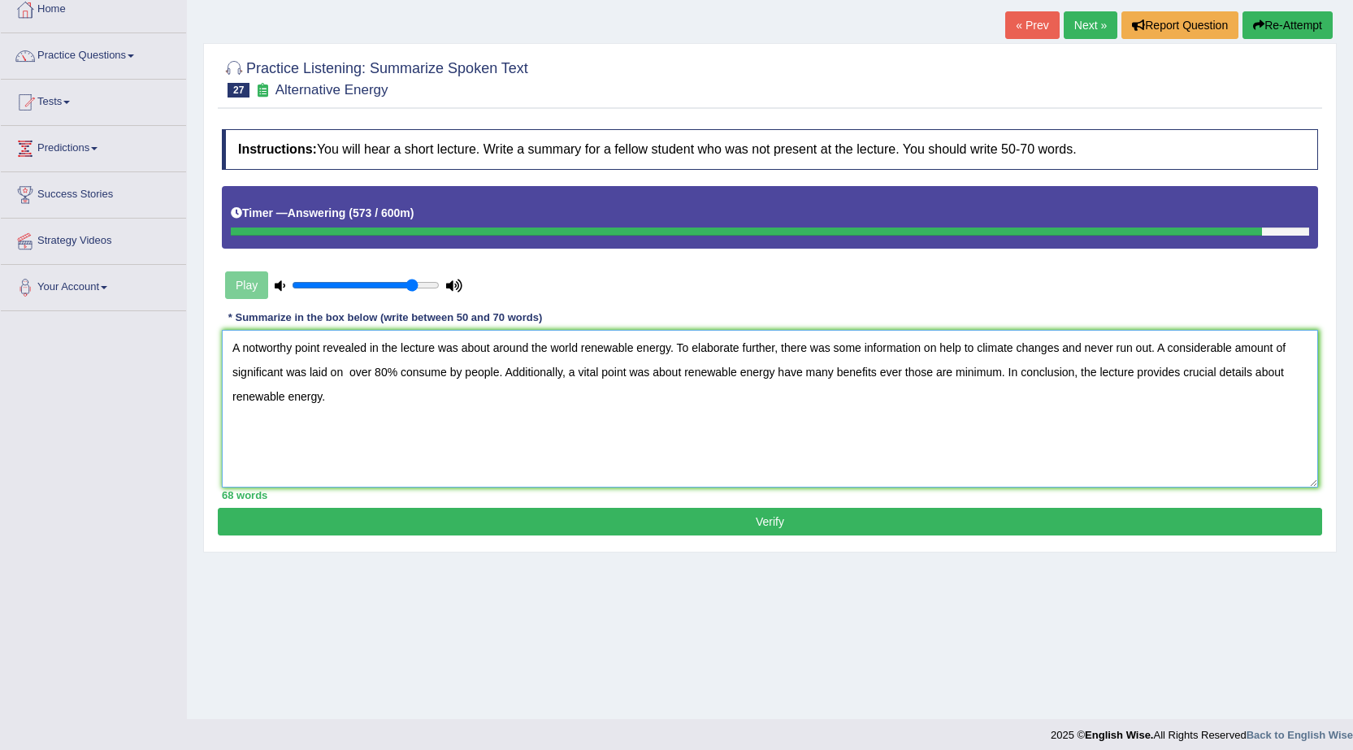
scroll to position [103, 0]
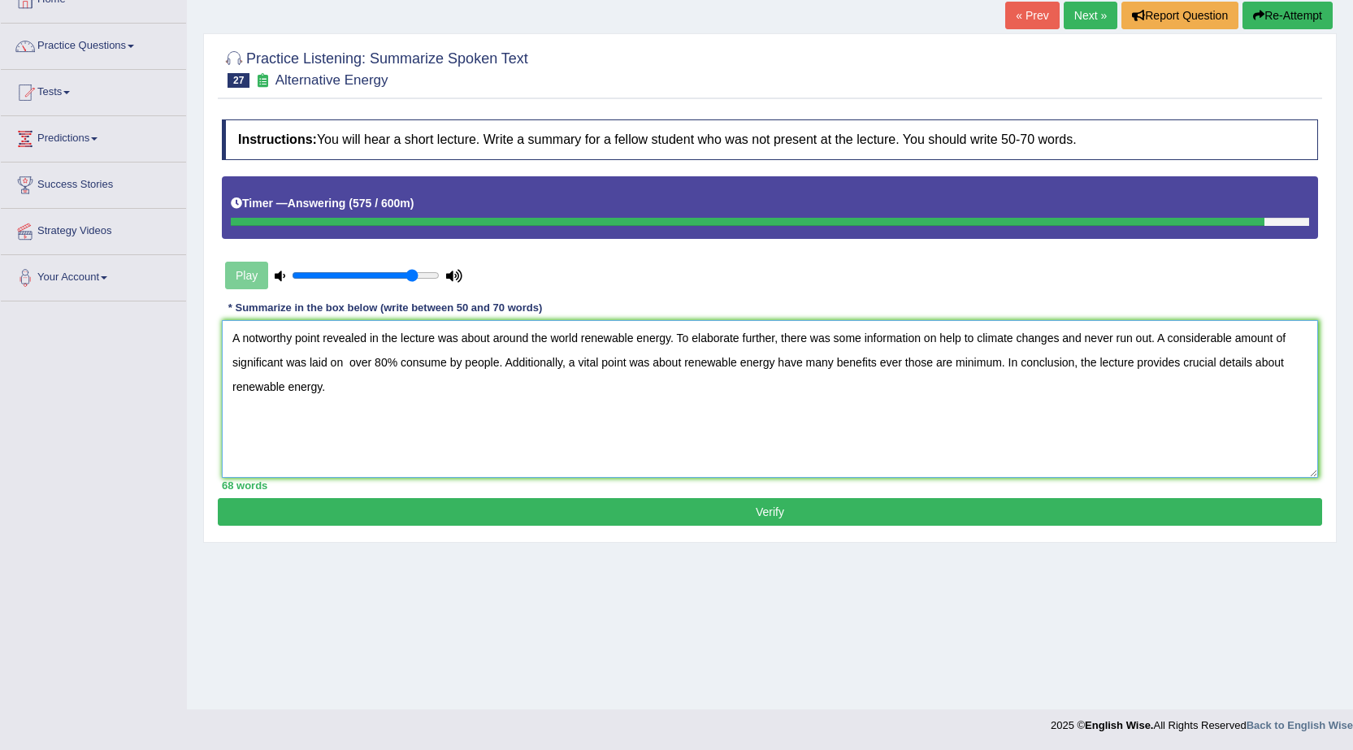
type textarea "A notworthy point revealed in the lecture was about around the world renewable …"
click at [749, 510] on button "Verify" at bounding box center [770, 512] width 1104 height 28
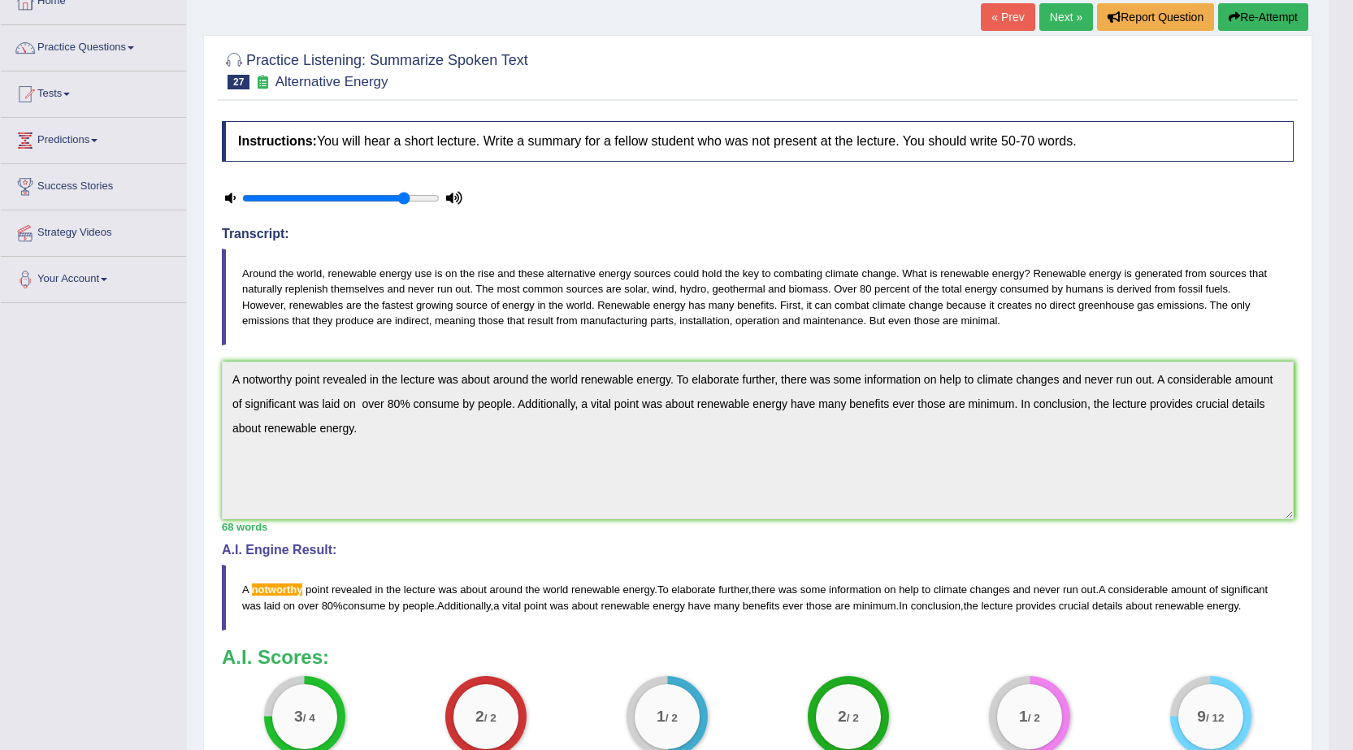
scroll to position [0, 0]
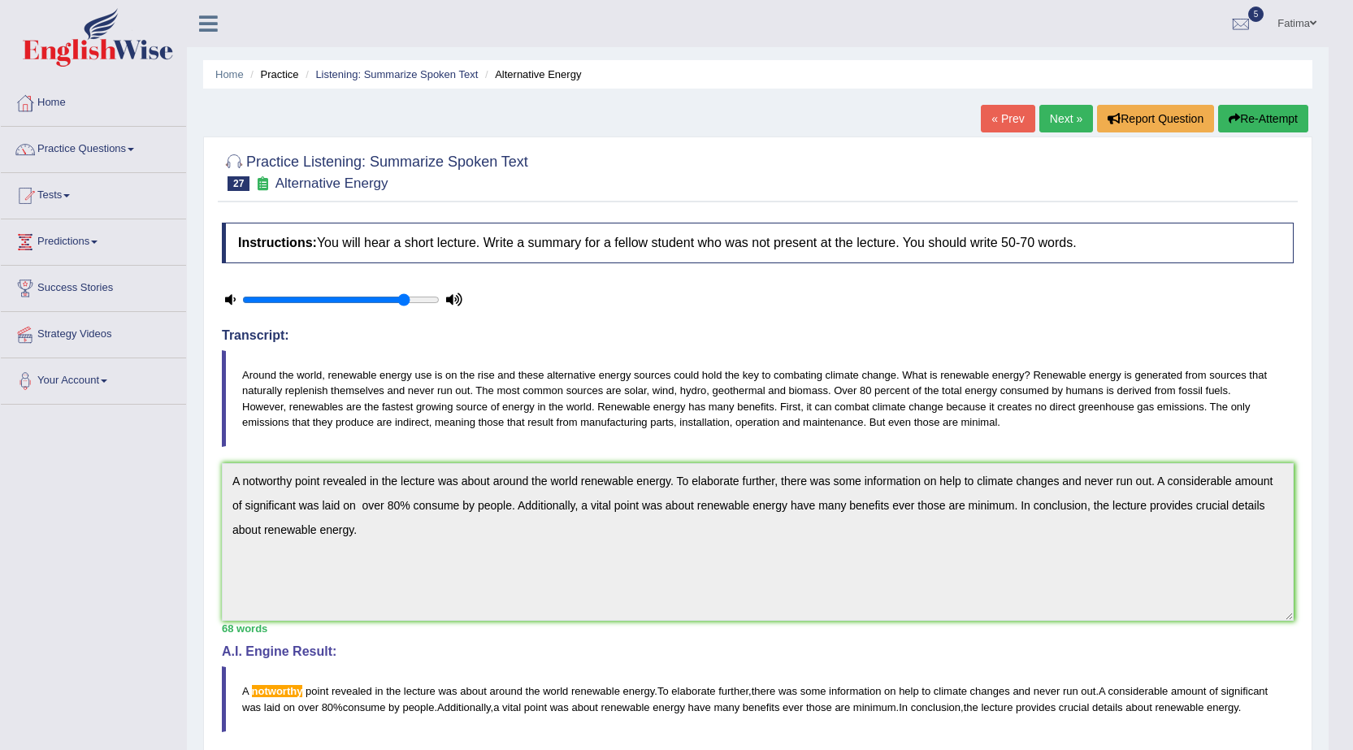
click at [1061, 123] on link "Next »" at bounding box center [1066, 119] width 54 height 28
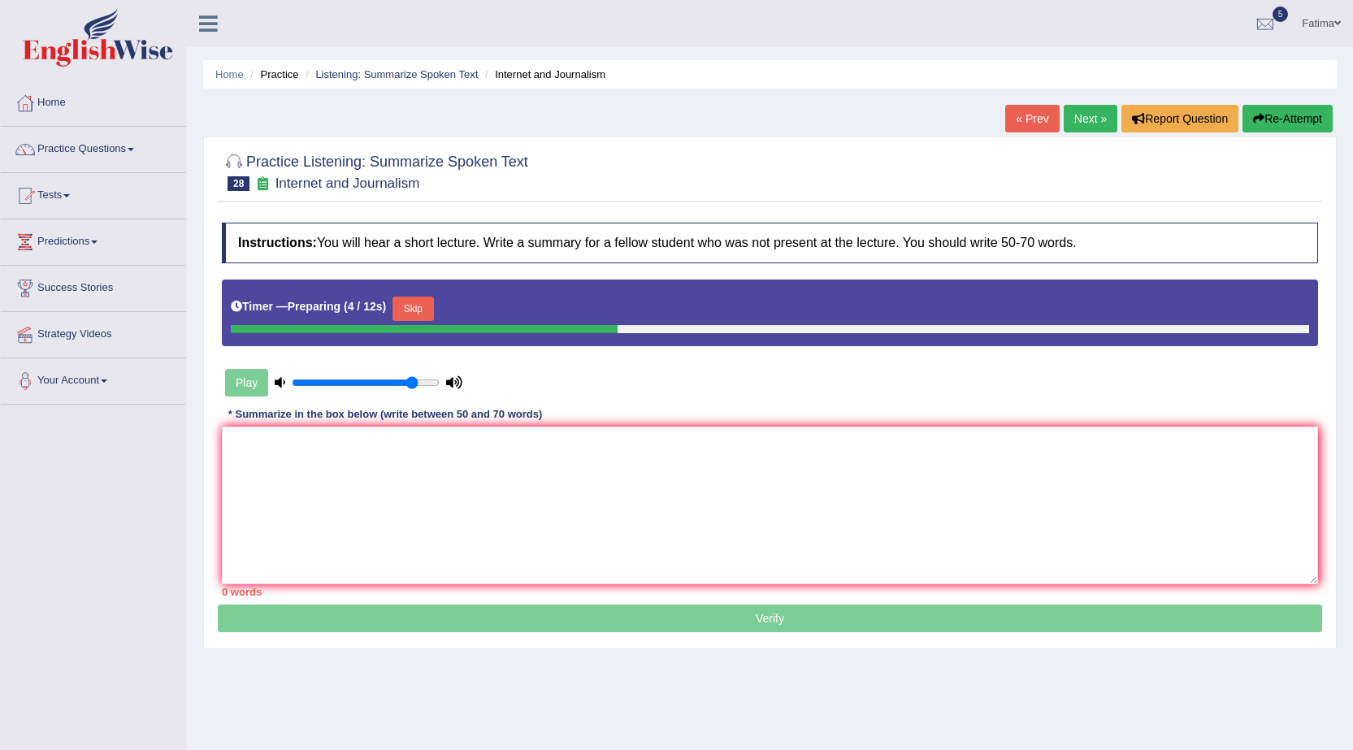
click at [424, 305] on button "Skip" at bounding box center [413, 309] width 41 height 24
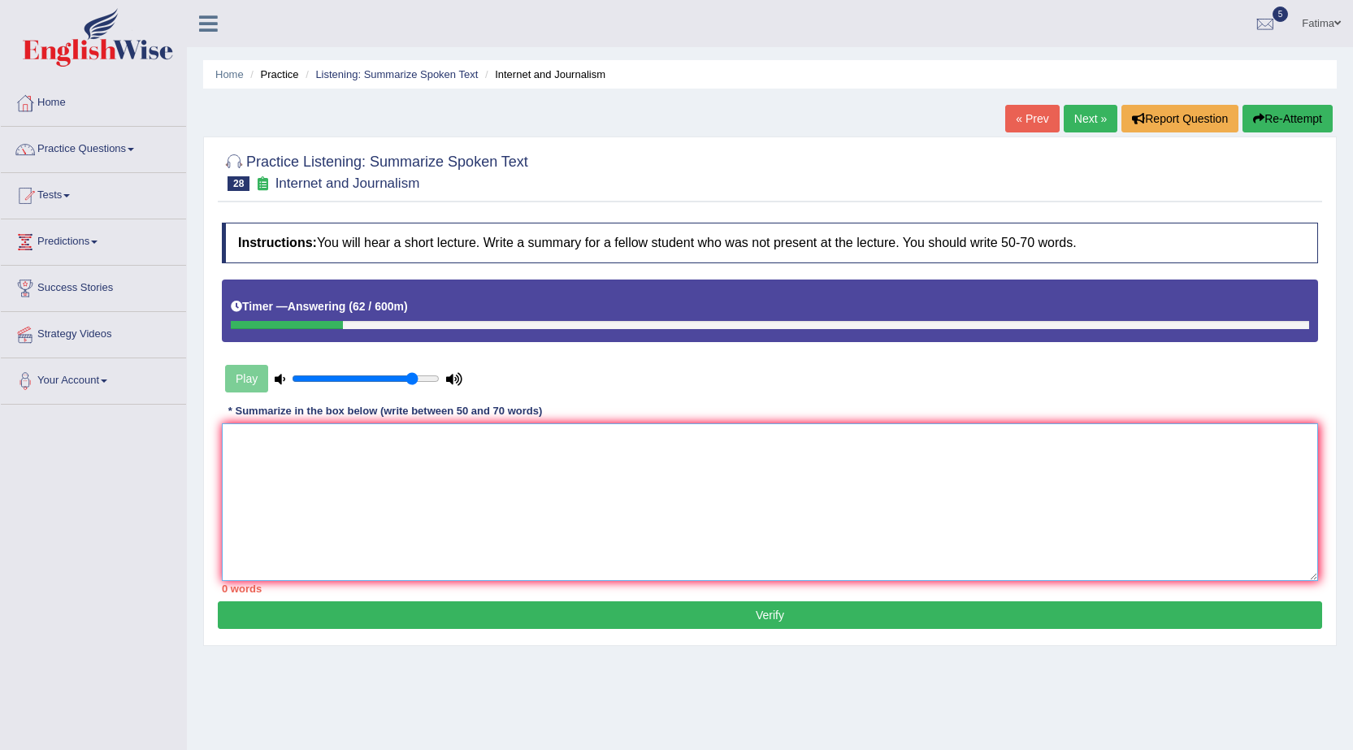
drag, startPoint x: 702, startPoint y: 494, endPoint x: 745, endPoint y: 497, distance: 43.2
click at [703, 494] on textarea at bounding box center [770, 502] width 1096 height 158
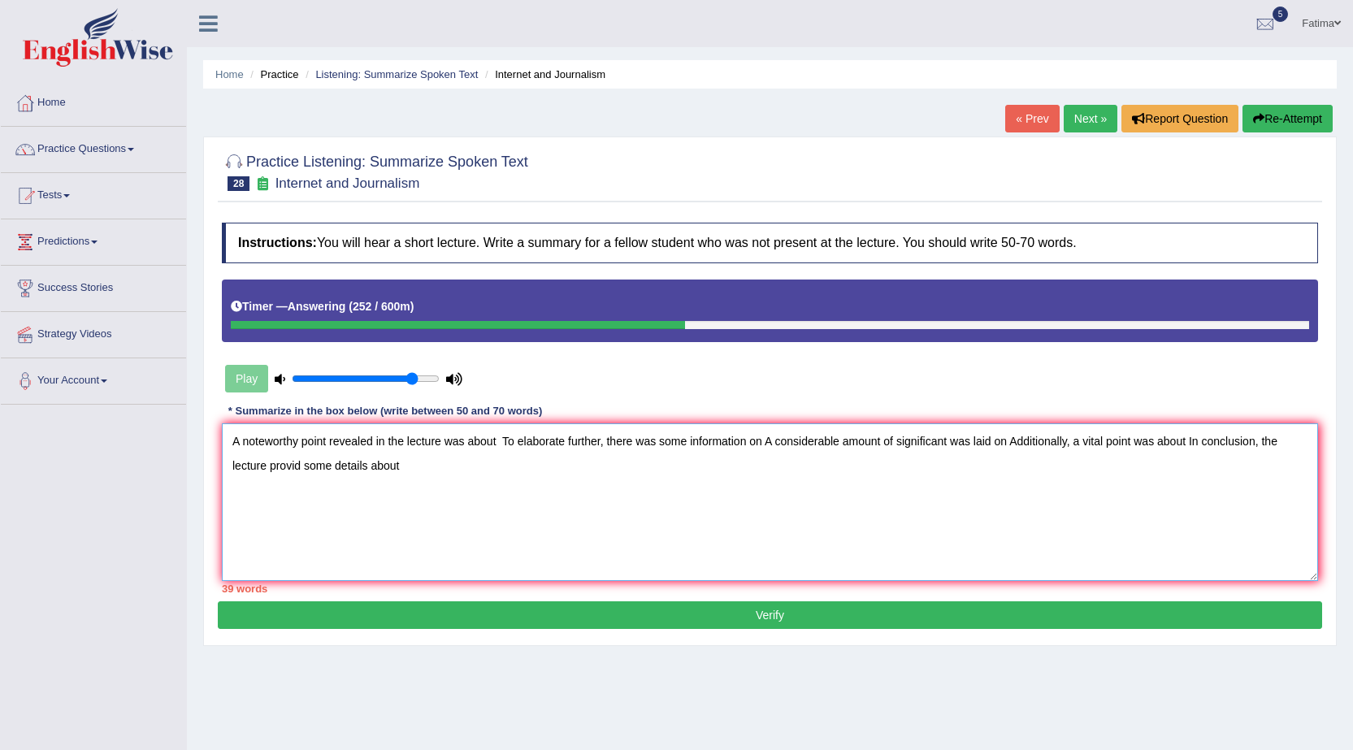
click at [497, 440] on textarea "A noteworthy point revealed in the lecture was about To elaborate further, ther…" at bounding box center [770, 502] width 1096 height 158
drag, startPoint x: 747, startPoint y: 437, endPoint x: 792, endPoint y: 474, distance: 58.4
click at [758, 448] on textarea "A noteworthy point revealed in the lecture was about recent decate jornalism an…" at bounding box center [770, 502] width 1096 height 158
drag, startPoint x: 794, startPoint y: 579, endPoint x: 783, endPoint y: 532, distance: 47.7
click at [794, 575] on textarea "A noteworthy point revealed in the lecture was about recent decate jornalism an…" at bounding box center [770, 502] width 1096 height 158
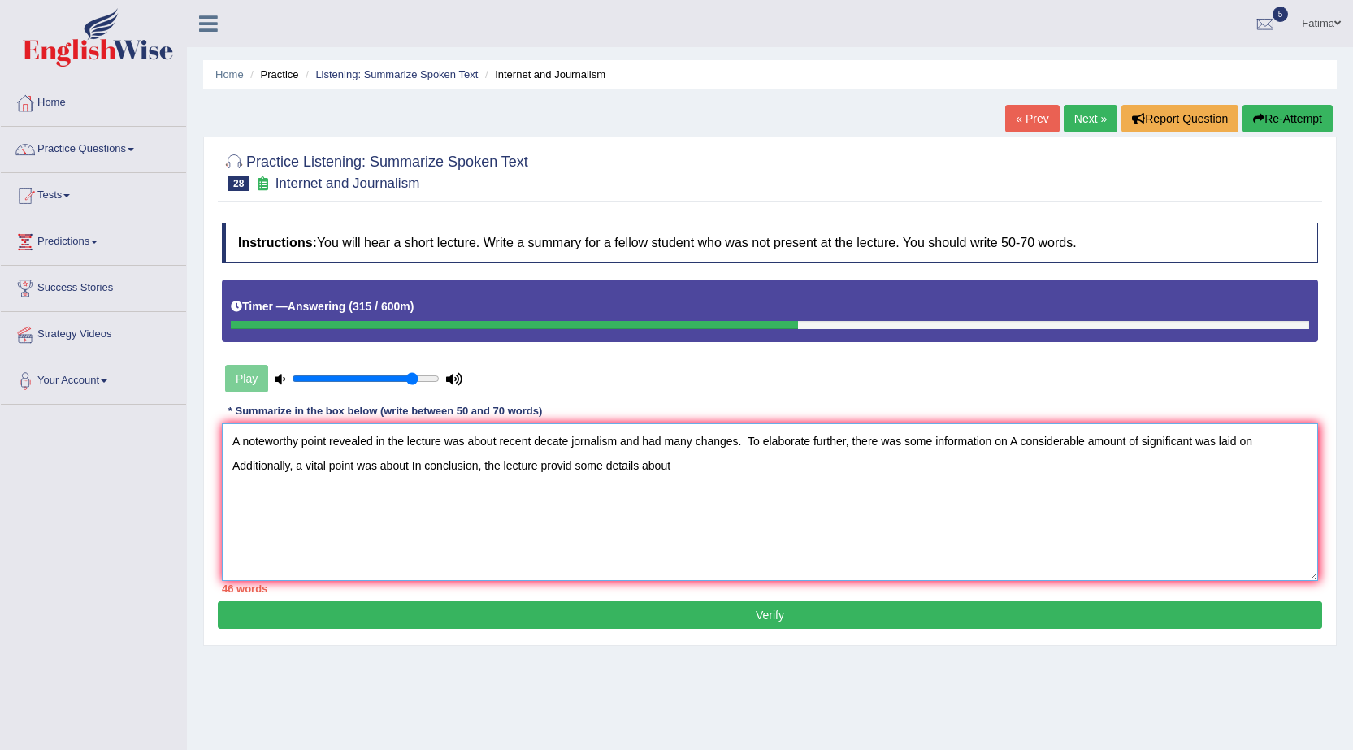
click at [747, 444] on textarea "A noteworthy point revealed in the lecture was about recent decate jornalism an…" at bounding box center [770, 502] width 1096 height 158
click at [1004, 440] on textarea "A noteworthy point revealed in the lecture was about recent decate jornalism an…" at bounding box center [770, 502] width 1096 height 158
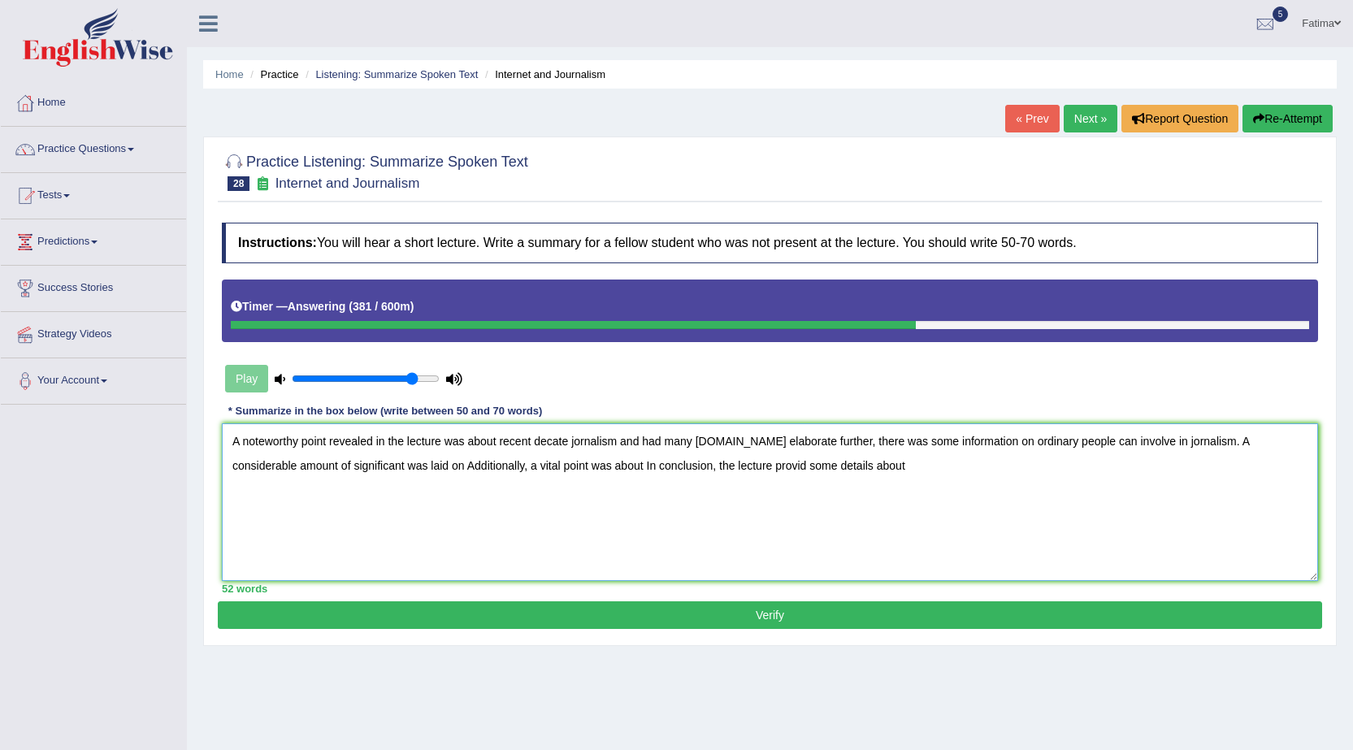
drag, startPoint x: 394, startPoint y: 466, endPoint x: 405, endPoint y: 487, distance: 22.9
click at [405, 481] on textarea "A noteworthy point revealed in the lecture was about recent decate jornalism an…" at bounding box center [770, 502] width 1096 height 158
click at [410, 504] on textarea "A noteworthy point revealed in the lecture was about recent decate jornalism an…" at bounding box center [770, 502] width 1096 height 158
click at [355, 522] on textarea "A noteworthy point revealed in the lecture was about recent decate jornalism an…" at bounding box center [770, 502] width 1096 height 158
drag, startPoint x: 396, startPoint y: 464, endPoint x: 415, endPoint y: 523, distance: 62.4
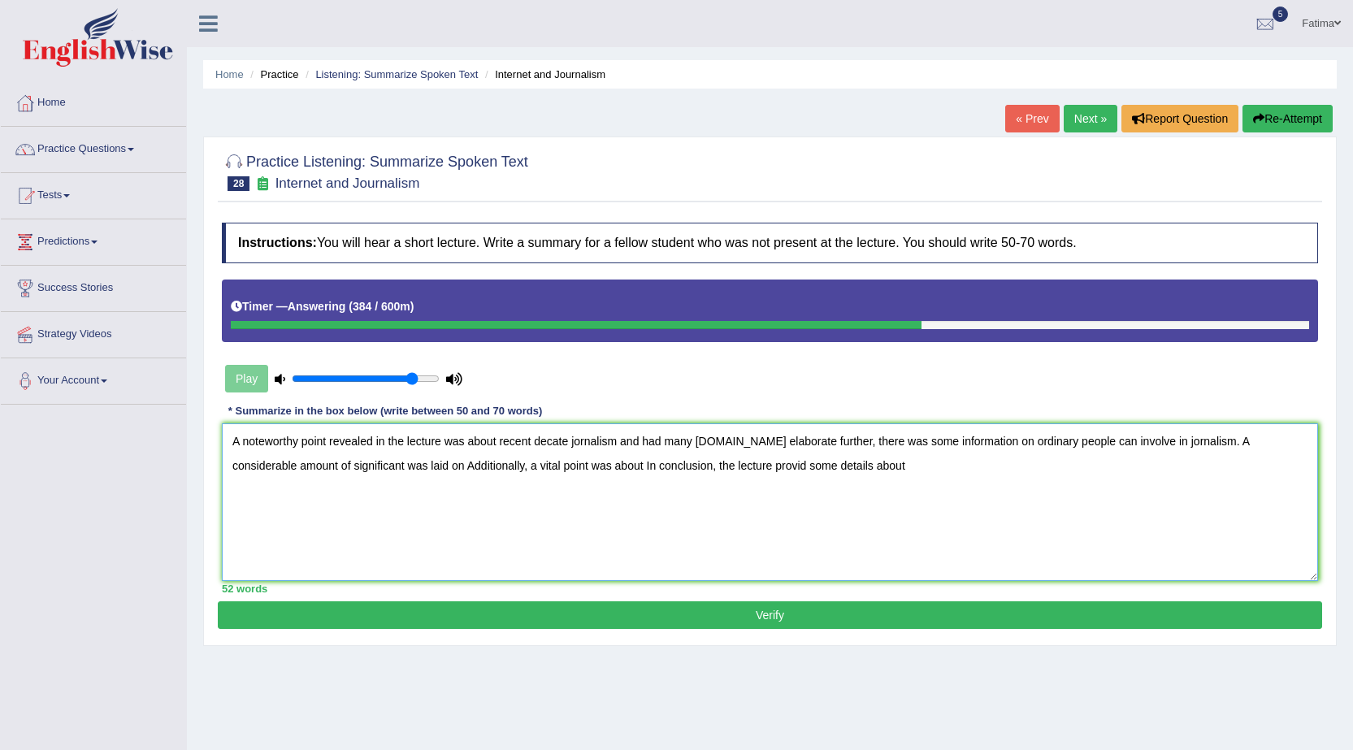
click at [396, 465] on textarea "A noteworthy point revealed in the lecture was about recent decate jornalism an…" at bounding box center [770, 502] width 1096 height 158
drag, startPoint x: 656, startPoint y: 467, endPoint x: 685, endPoint y: 517, distance: 57.6
click at [657, 469] on textarea "A noteworthy point revealed in the lecture was about recent decate jornalism an…" at bounding box center [770, 502] width 1096 height 158
click at [1044, 467] on textarea "A noteworthy point revealed in the lecture was about recent decate jornalism an…" at bounding box center [770, 502] width 1096 height 158
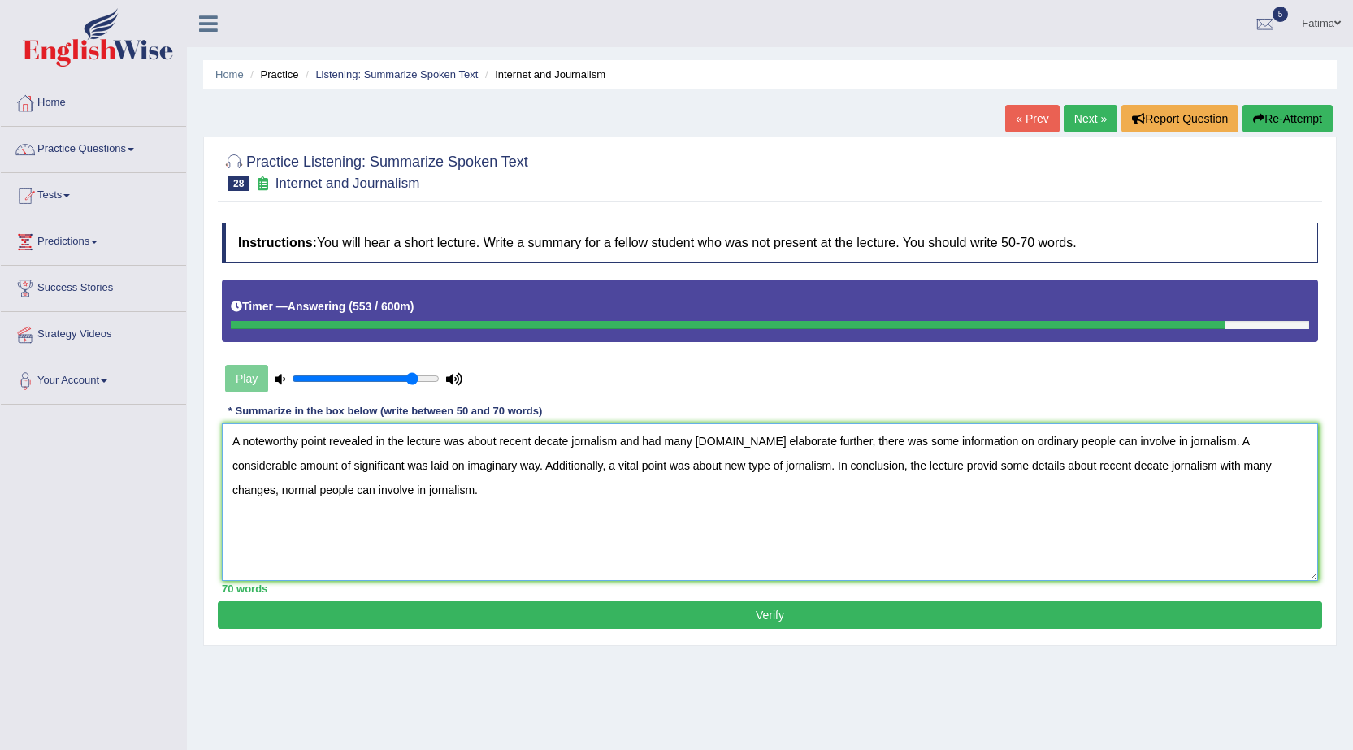
type textarea "A noteworthy point revealed in the lecture was about recent decate jornalism an…"
click at [543, 616] on button "Verify" at bounding box center [770, 615] width 1104 height 28
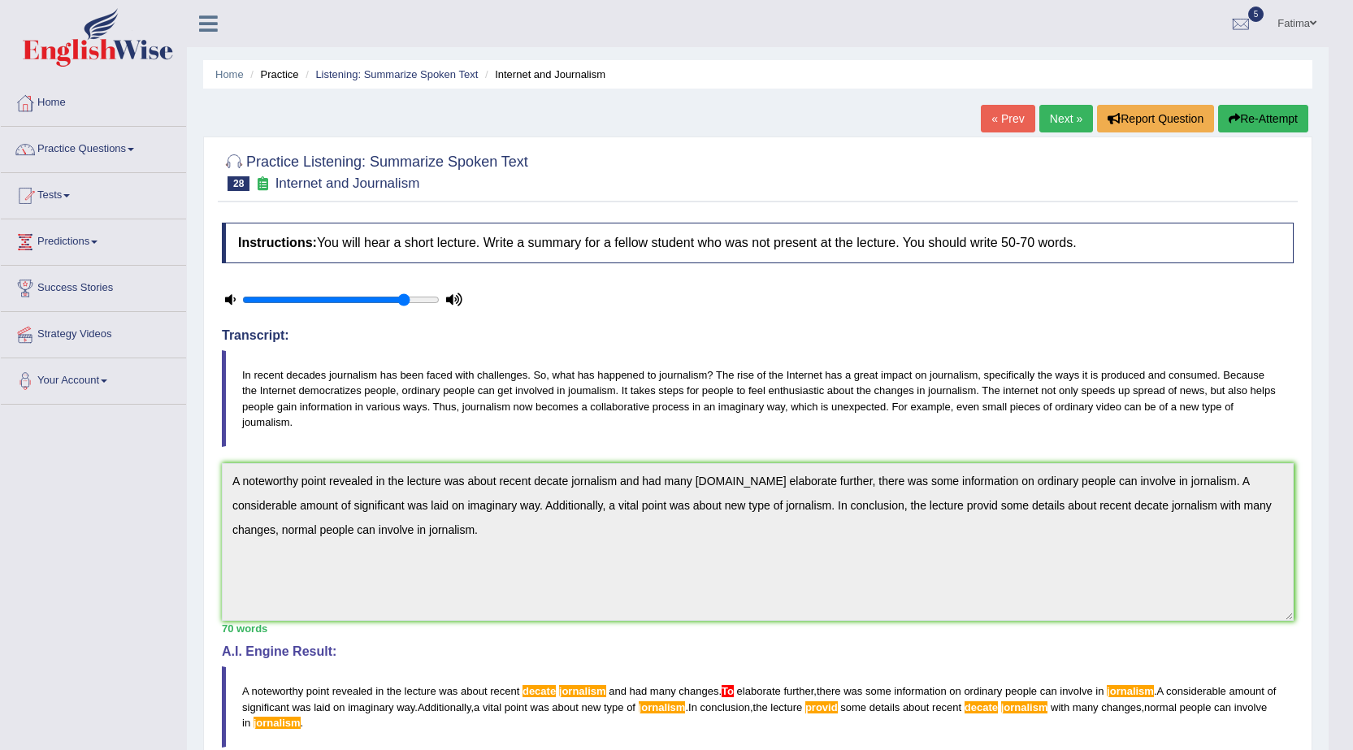
click at [1056, 111] on link "Next »" at bounding box center [1066, 119] width 54 height 28
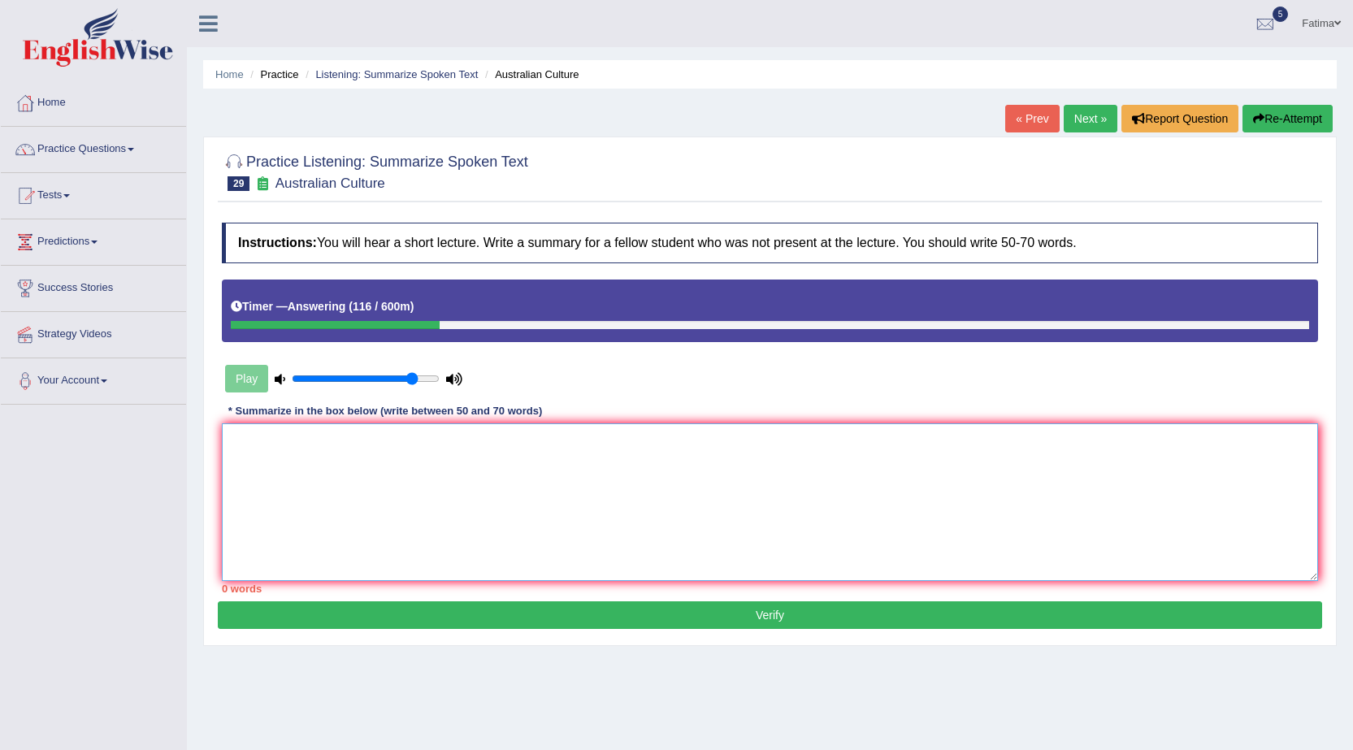
drag, startPoint x: 501, startPoint y: 477, endPoint x: 568, endPoint y: 518, distance: 78.7
click at [549, 505] on textarea at bounding box center [770, 502] width 1096 height 158
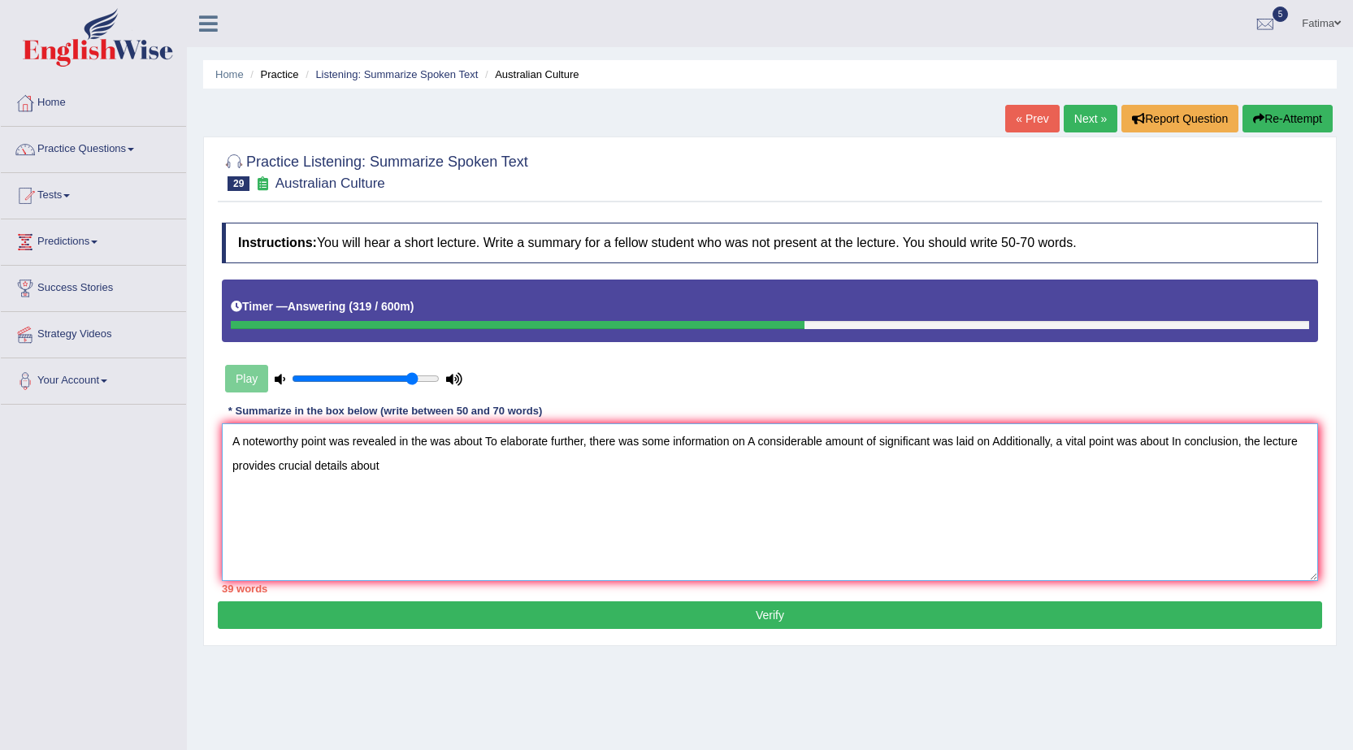
drag, startPoint x: 484, startPoint y: 444, endPoint x: 509, endPoint y: 480, distance: 44.4
click at [486, 447] on textarea "A noteworthy point was revealed in the was about To elaborate further, there wa…" at bounding box center [770, 502] width 1096 height 158
click at [488, 488] on textarea "A noteworthy point was revealed in the was about To elaborate further, there wa…" at bounding box center [770, 502] width 1096 height 158
drag, startPoint x: 484, startPoint y: 438, endPoint x: 492, endPoint y: 462, distance: 25.5
click at [484, 444] on textarea "A noteworthy point was revealed in the was about To elaborate further, there wa…" at bounding box center [770, 502] width 1096 height 158
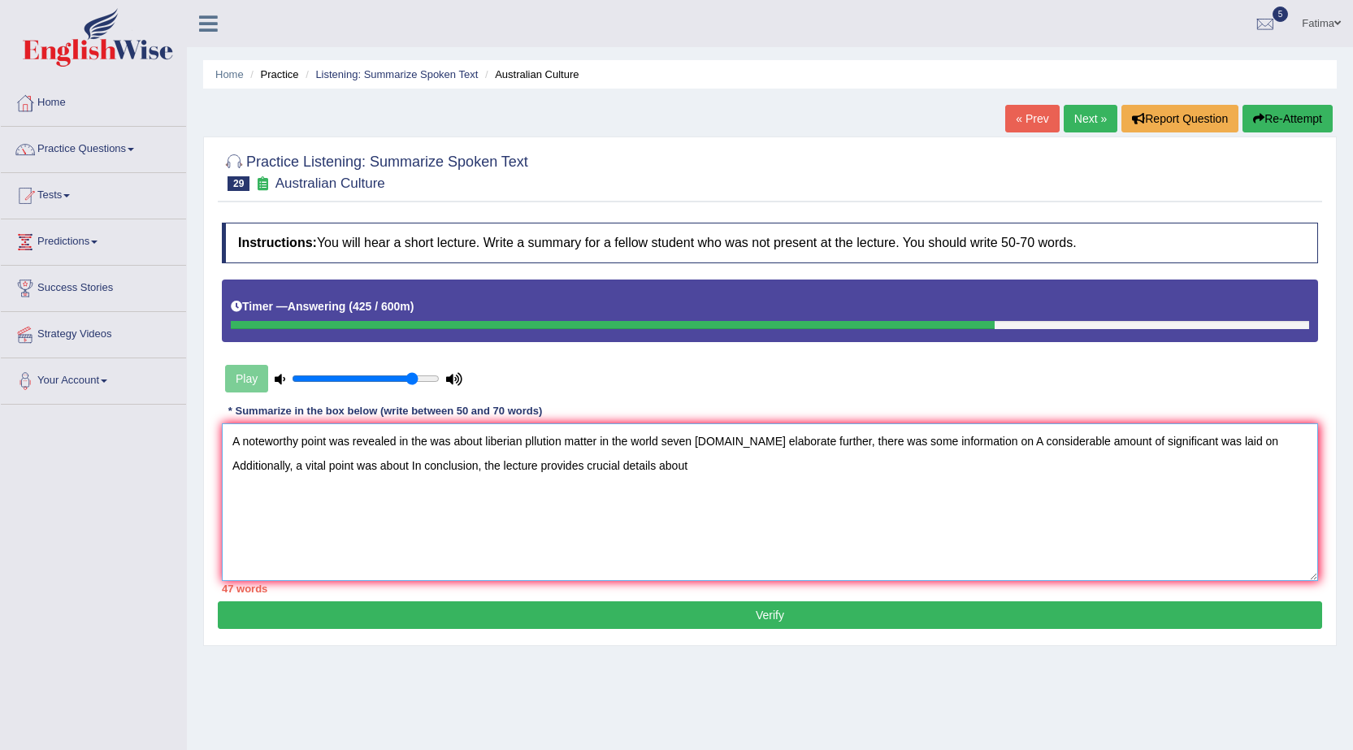
drag, startPoint x: 990, startPoint y: 444, endPoint x: 985, endPoint y: 452, distance: 9.5
click at [985, 450] on textarea "A noteworthy point was revealed in the was about liberian pllution matter in th…" at bounding box center [770, 502] width 1096 height 158
click at [970, 483] on textarea "A noteworthy point was revealed in the was about liberian pllution matter in th…" at bounding box center [770, 502] width 1096 height 158
drag, startPoint x: 988, startPoint y: 442, endPoint x: 988, endPoint y: 462, distance: 19.5
click at [988, 446] on textarea "A noteworthy point was revealed in the was about liberian pllution matter in th…" at bounding box center [770, 502] width 1096 height 158
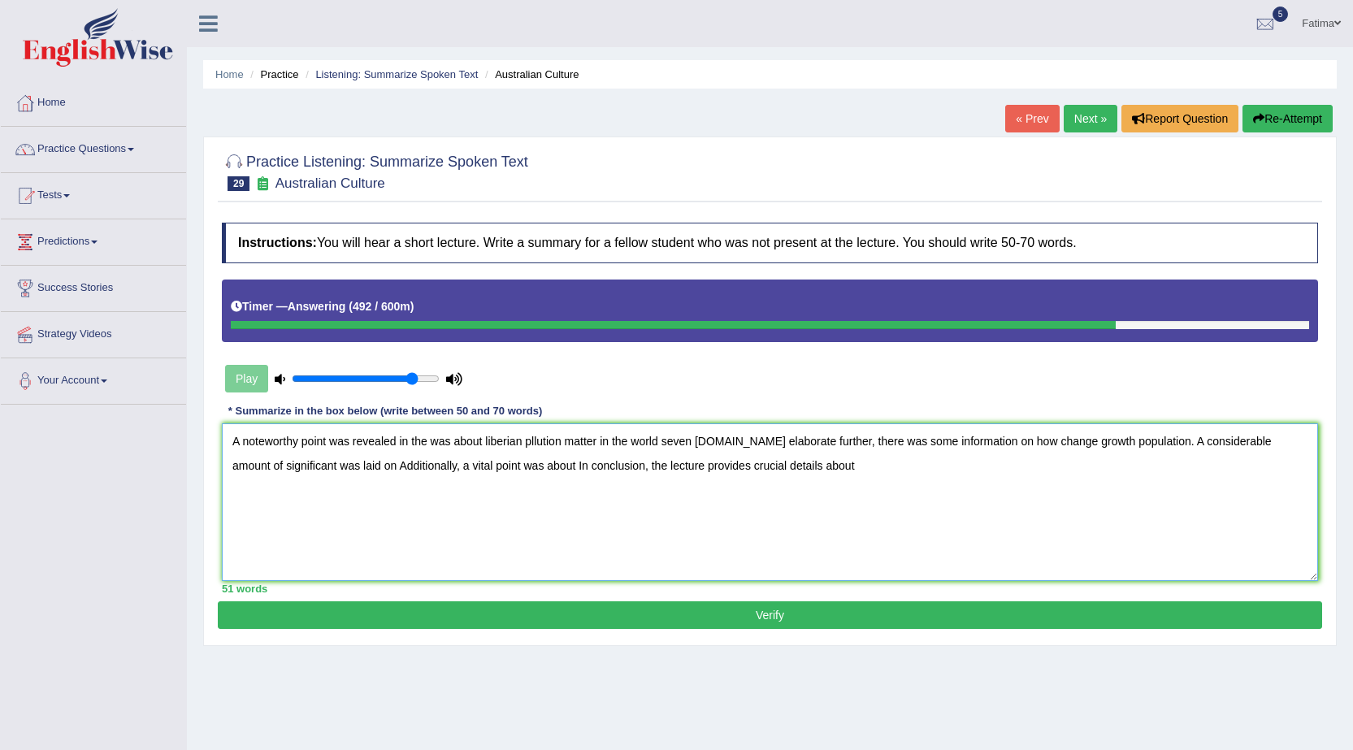
click at [342, 469] on textarea "A noteworthy point was revealed in the was about liberian pllution matter in th…" at bounding box center [770, 502] width 1096 height 158
drag, startPoint x: 699, startPoint y: 465, endPoint x: 707, endPoint y: 485, distance: 21.9
click at [699, 466] on textarea "A noteworthy point was revealed in the was about liberian pllution matter in th…" at bounding box center [770, 502] width 1096 height 158
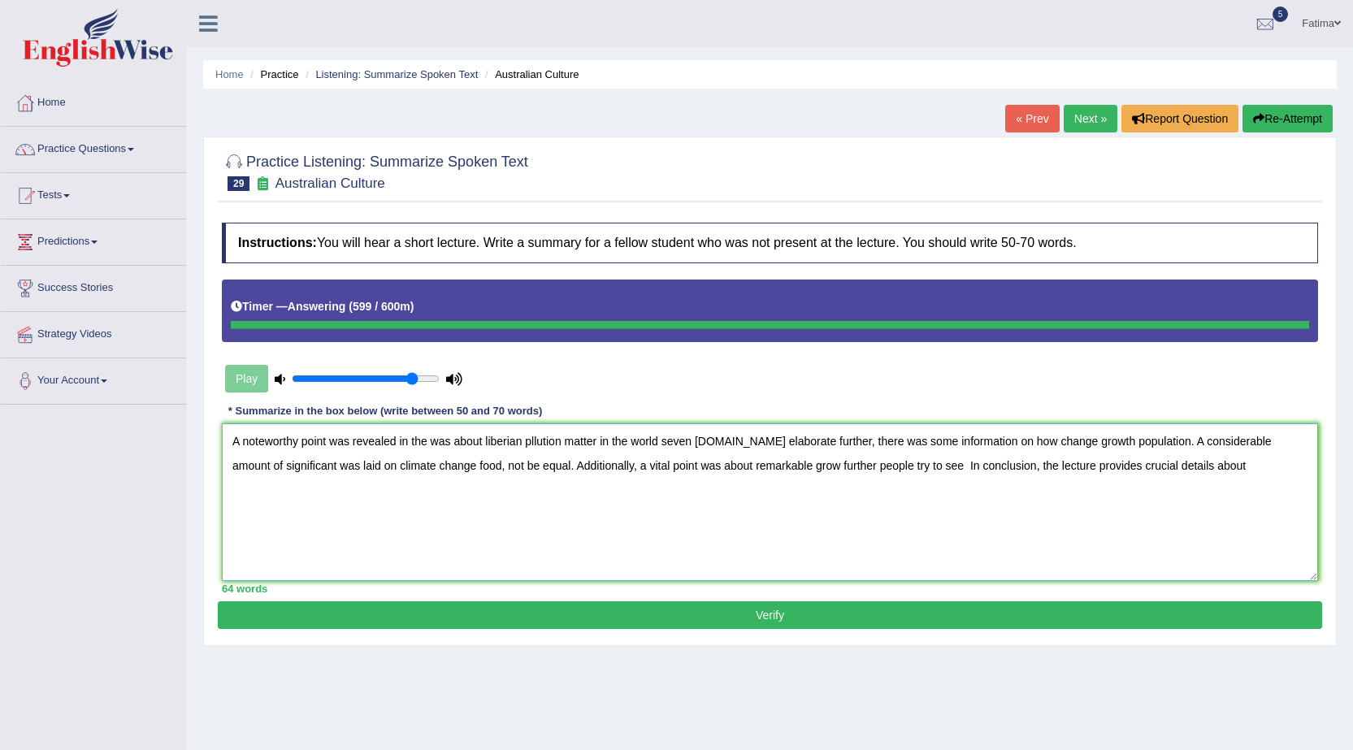
type textarea "A noteworthy point was revealed in the was about liberian pllution matter in th…"
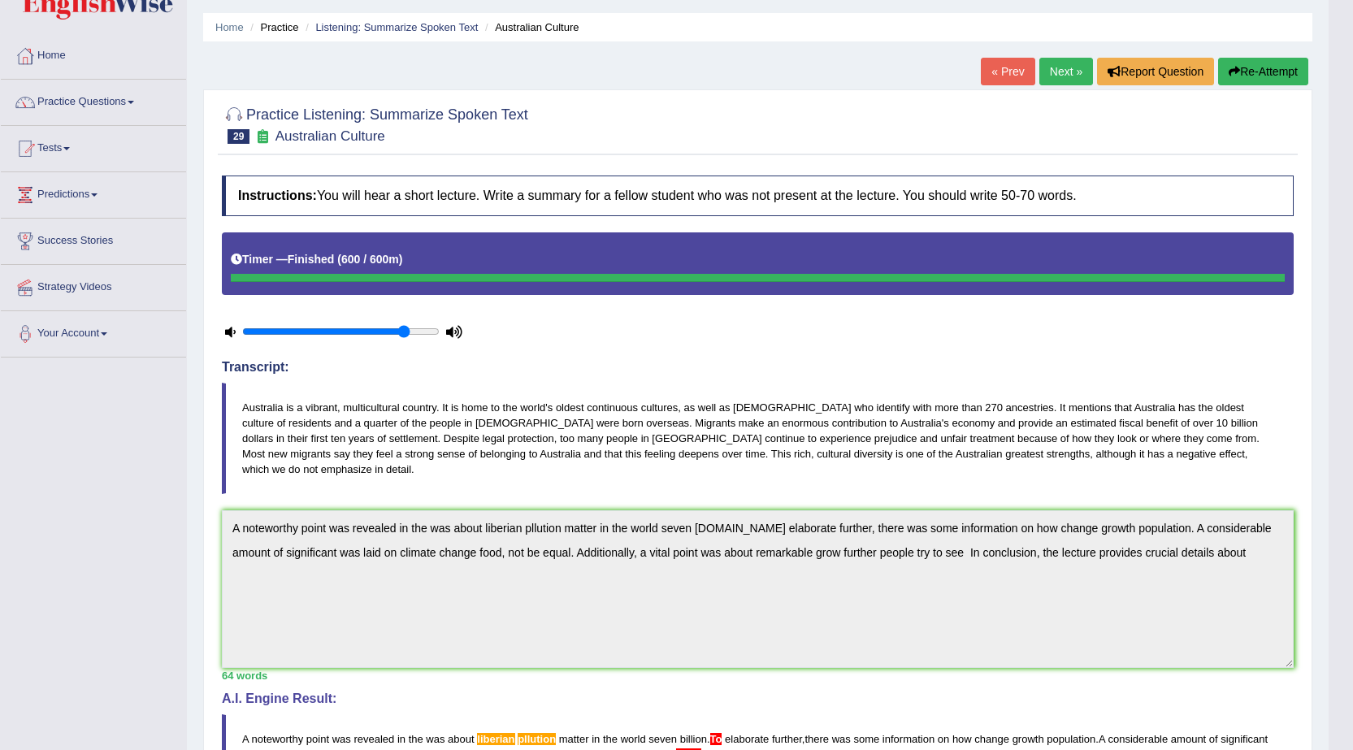
scroll to position [44, 0]
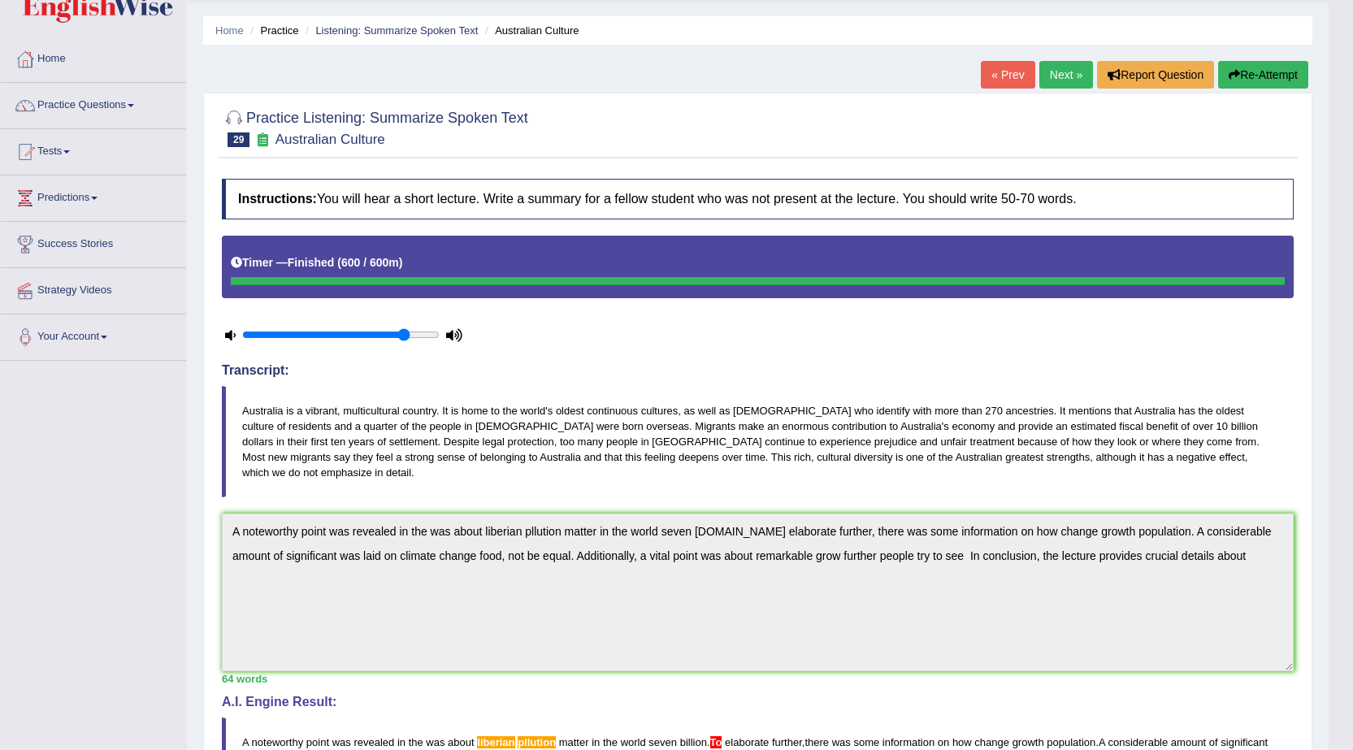
click at [1247, 73] on button "Re-Attempt" at bounding box center [1263, 75] width 90 height 28
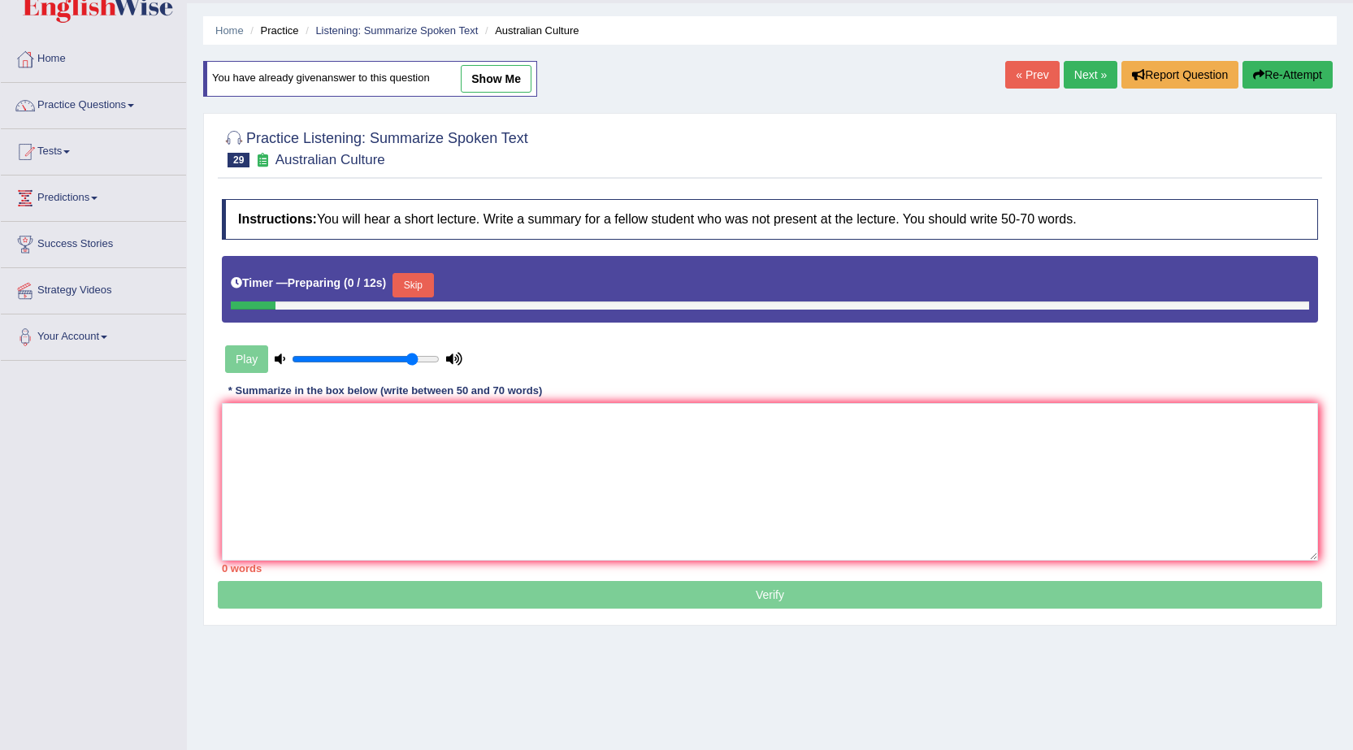
scroll to position [44, 0]
click at [823, 473] on textarea at bounding box center [770, 482] width 1096 height 158
click at [815, 474] on textarea at bounding box center [770, 482] width 1096 height 158
paste textarea "A noteworthy point was revealed in the was about liberian pllution matter in th…"
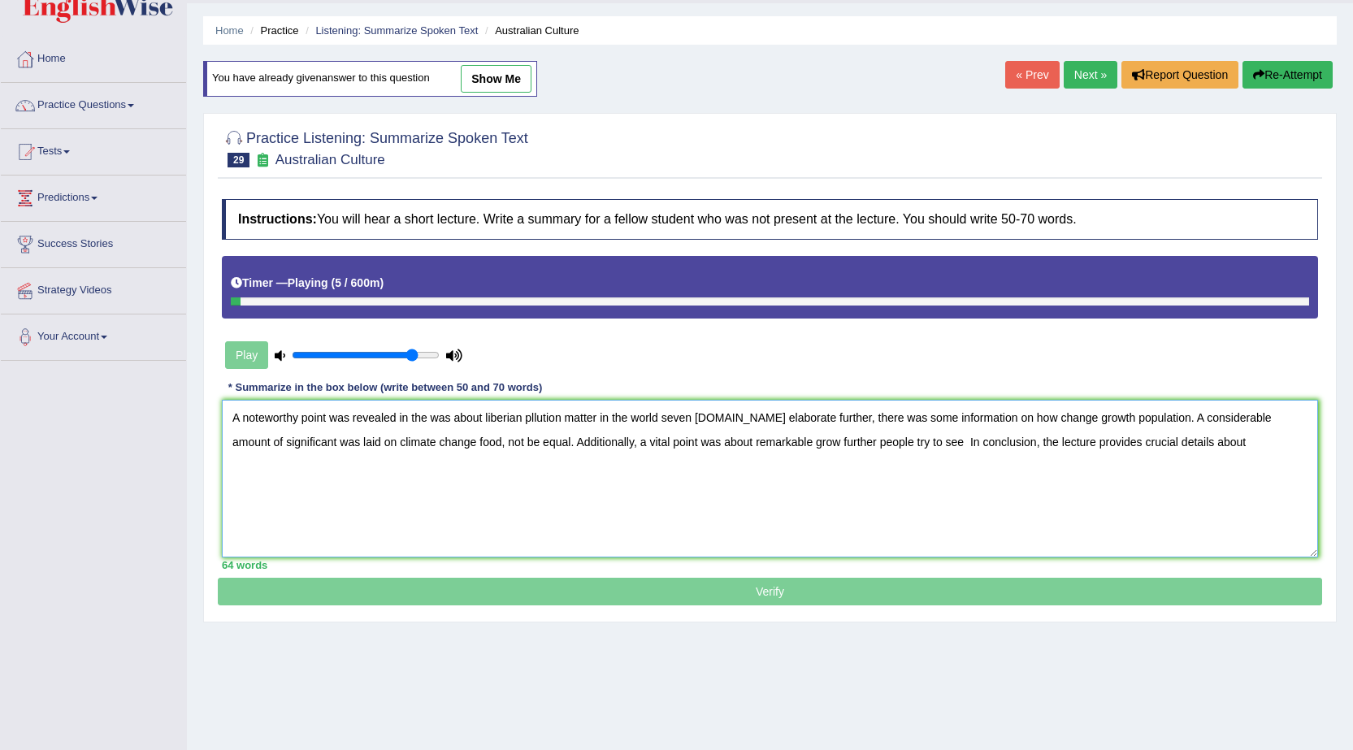
type textarea "A noteworthy point was revealed in the was about liberian pllution matter in th…"
drag, startPoint x: 414, startPoint y: 354, endPoint x: 345, endPoint y: 358, distance: 68.4
type input "0.05"
click at [292, 358] on input "range" at bounding box center [366, 355] width 148 height 13
click at [1240, 437] on textarea "A noteworthy point was revealed in the was about liberian pllution matter in th…" at bounding box center [770, 479] width 1096 height 158
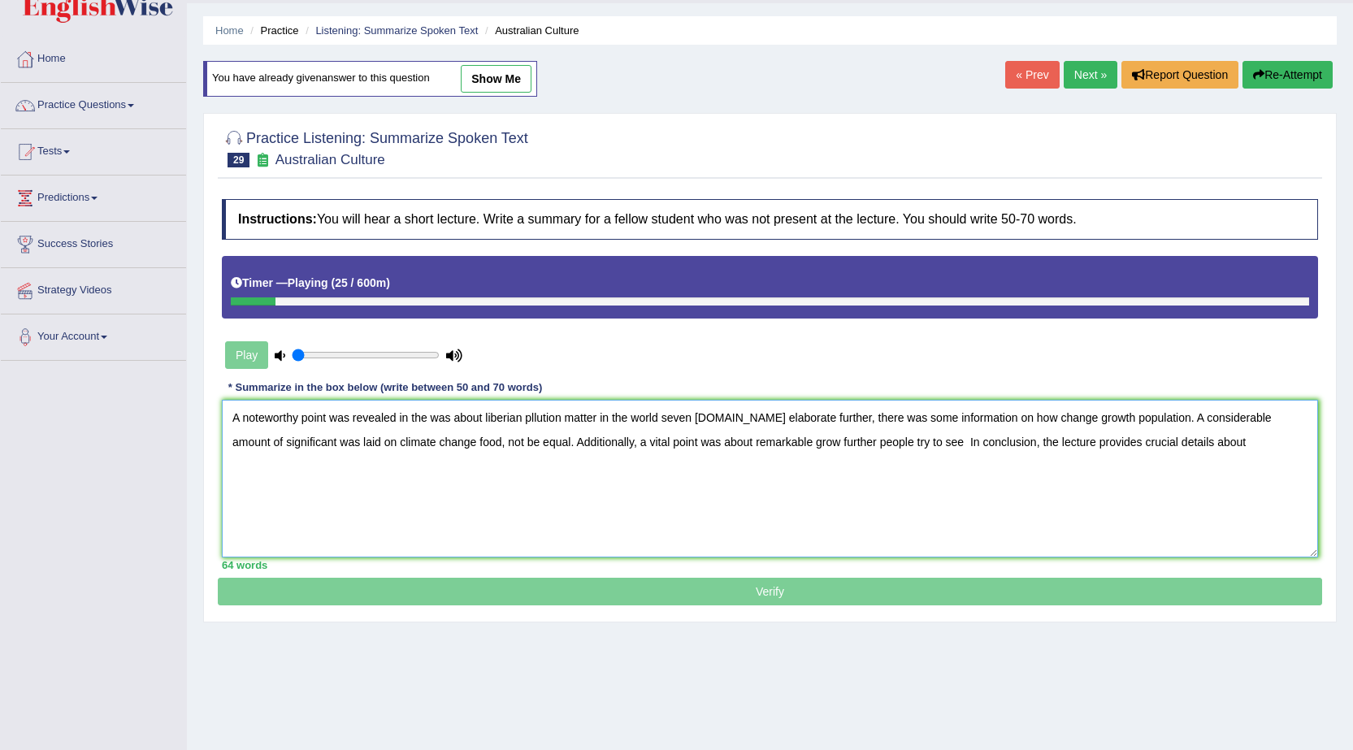
click at [912, 443] on textarea "A noteworthy point was revealed in the was about liberian pllution matter in th…" at bounding box center [770, 479] width 1096 height 158
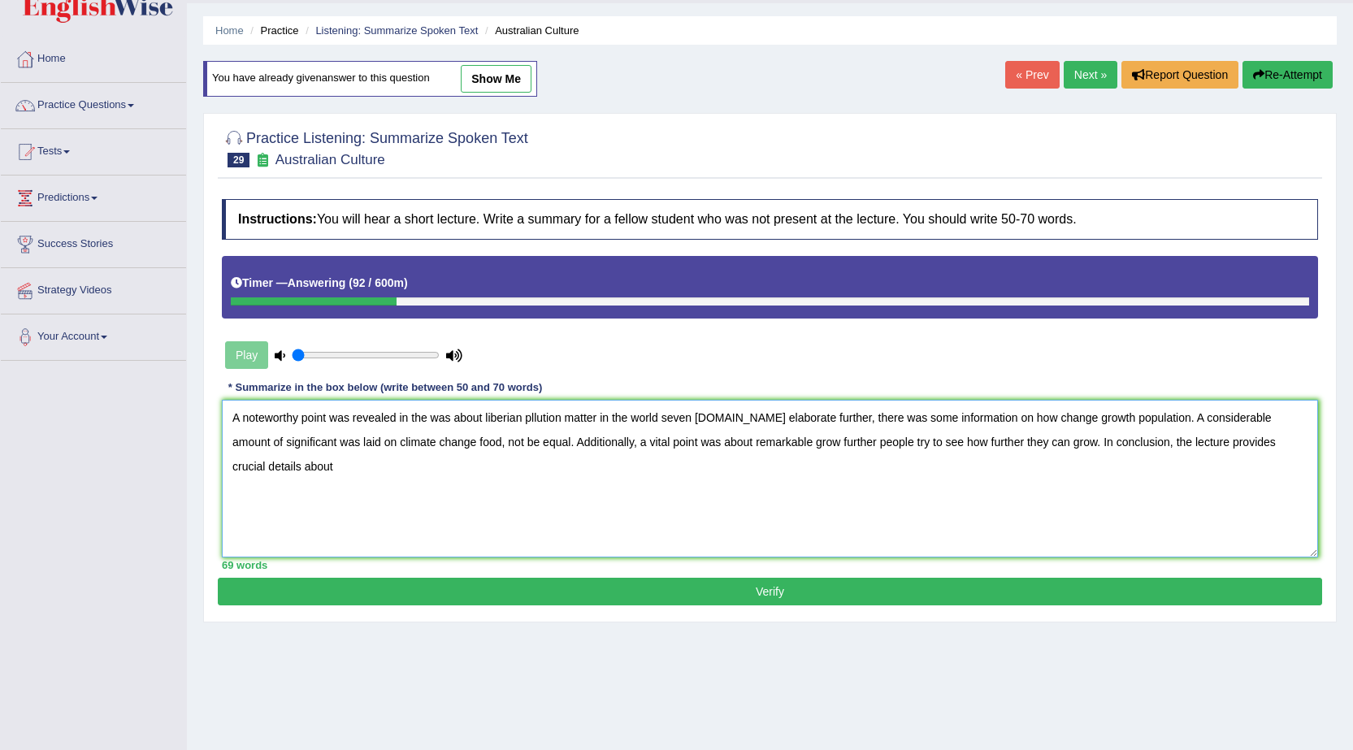
click at [1048, 444] on textarea "A noteworthy point was revealed in the was about liberian pllution matter in th…" at bounding box center [770, 479] width 1096 height 158
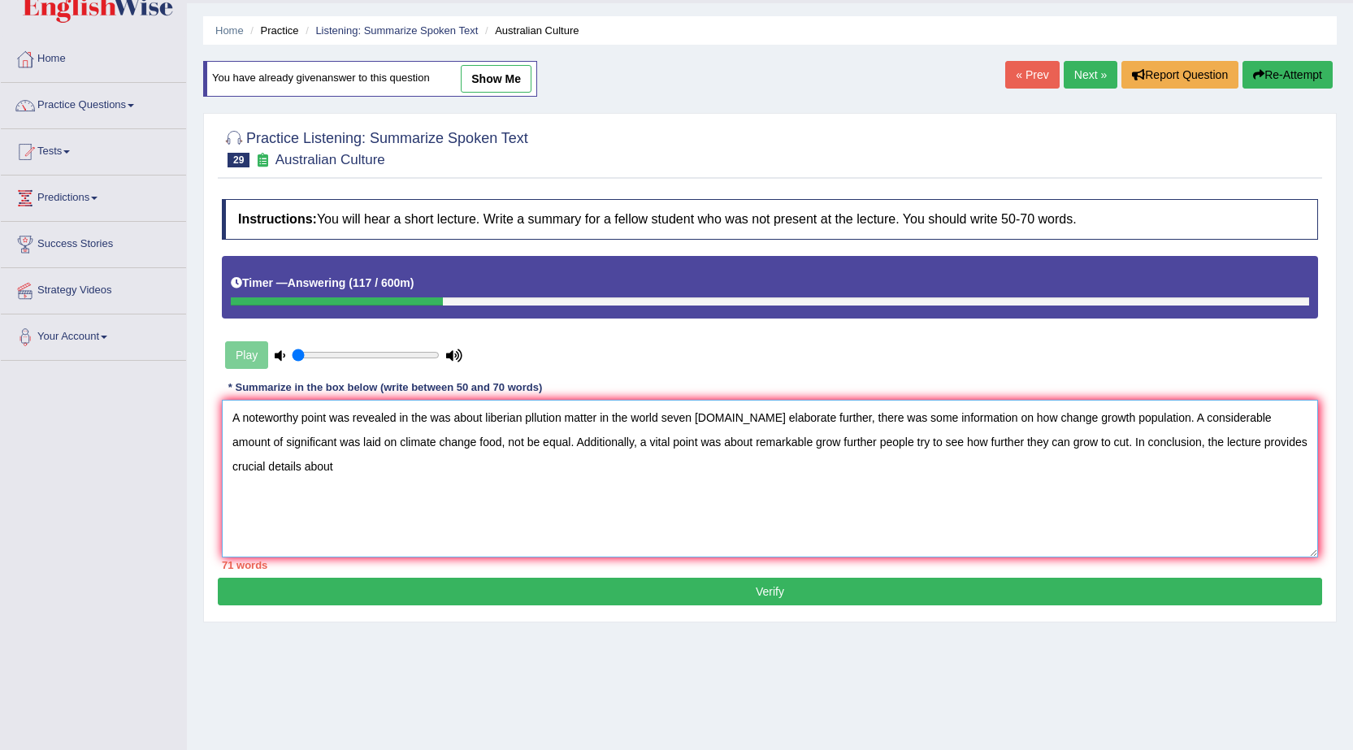
click at [321, 475] on textarea "A noteworthy point was revealed in the was about liberian pllution matter in th…" at bounding box center [770, 479] width 1096 height 158
click at [1297, 449] on textarea "A noteworthy point was revealed in the was about liberian pllution matter in th…" at bounding box center [770, 479] width 1096 height 158
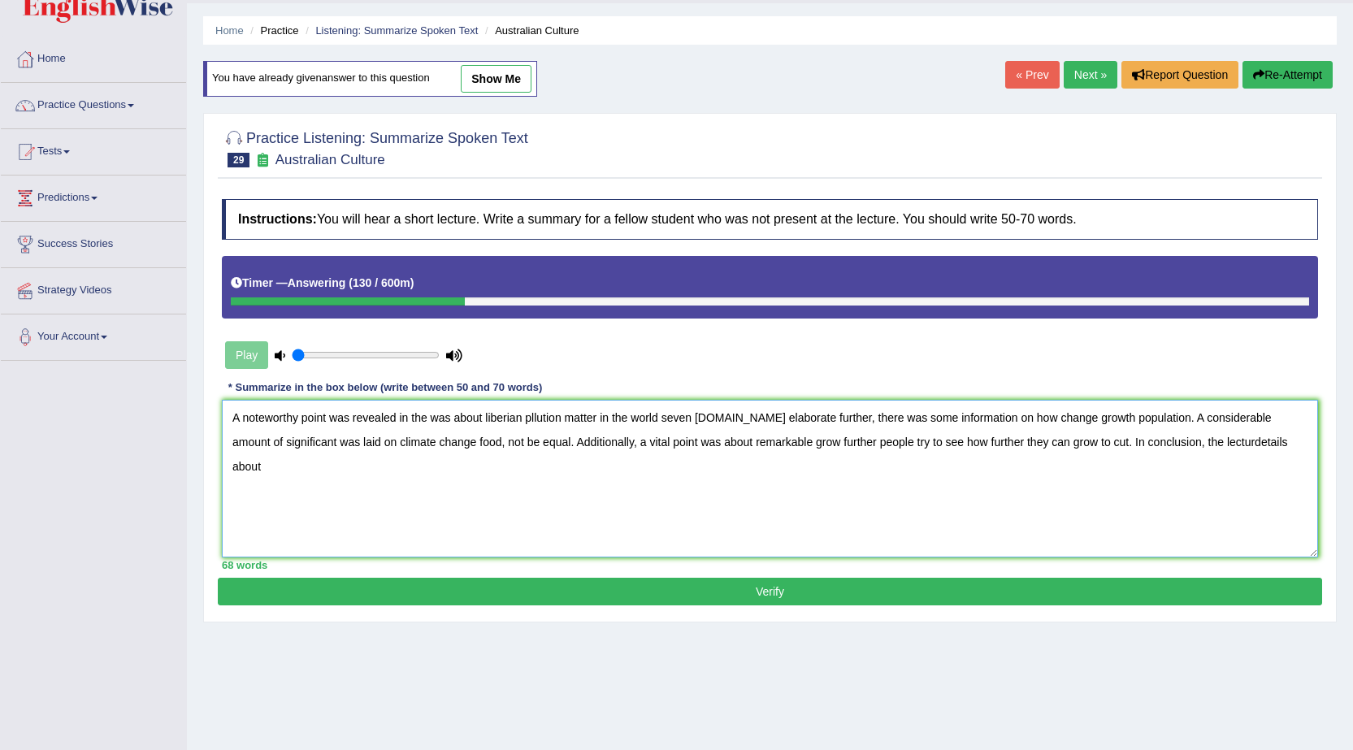
drag, startPoint x: 1234, startPoint y: 447, endPoint x: 1239, endPoint y: 460, distance: 13.9
click at [1236, 448] on textarea "A noteworthy point was revealed in the was about liberian pllution matter in th…" at bounding box center [770, 479] width 1096 height 158
click at [1241, 442] on textarea "A noteworthy point was revealed in the was about liberian pllution matter in th…" at bounding box center [770, 479] width 1096 height 158
type textarea "A noteworthy point was revealed in the was about liberian pllution matter in th…"
click at [590, 584] on button "Verify" at bounding box center [770, 592] width 1104 height 28
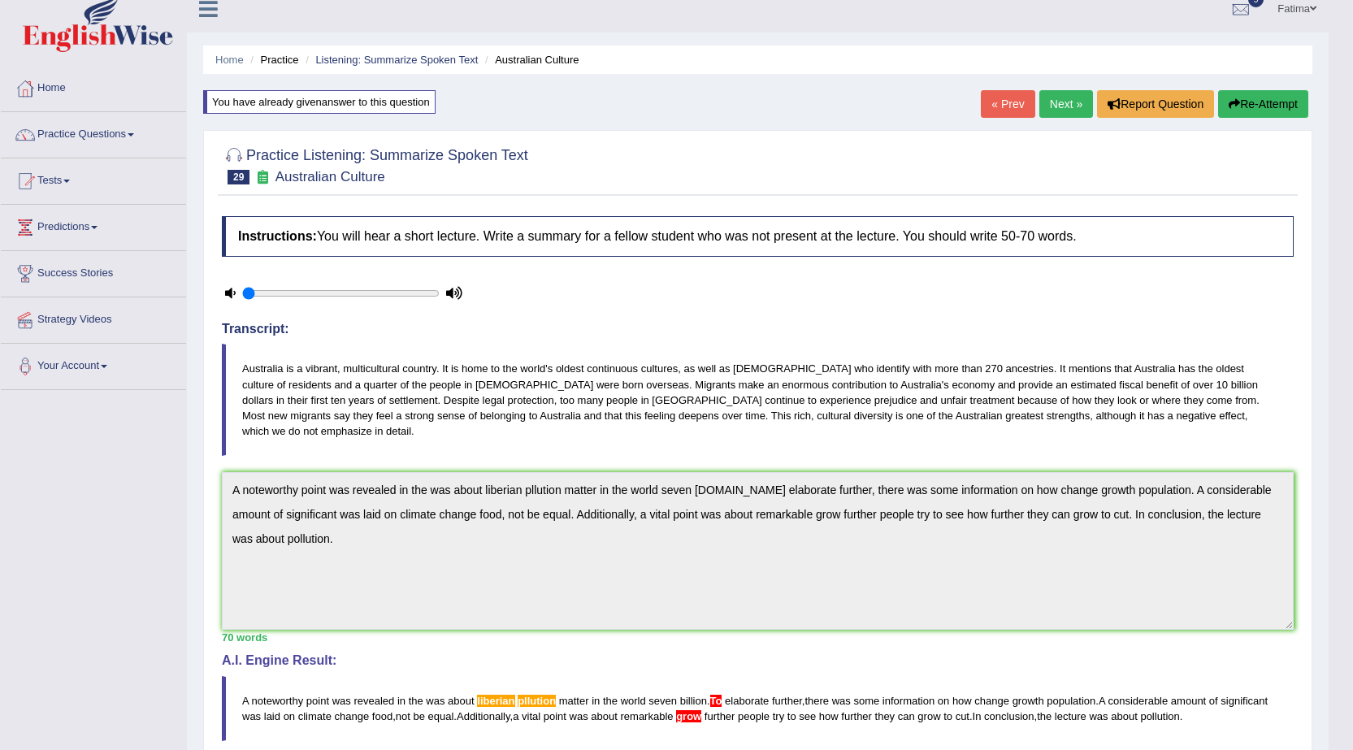
scroll to position [0, 0]
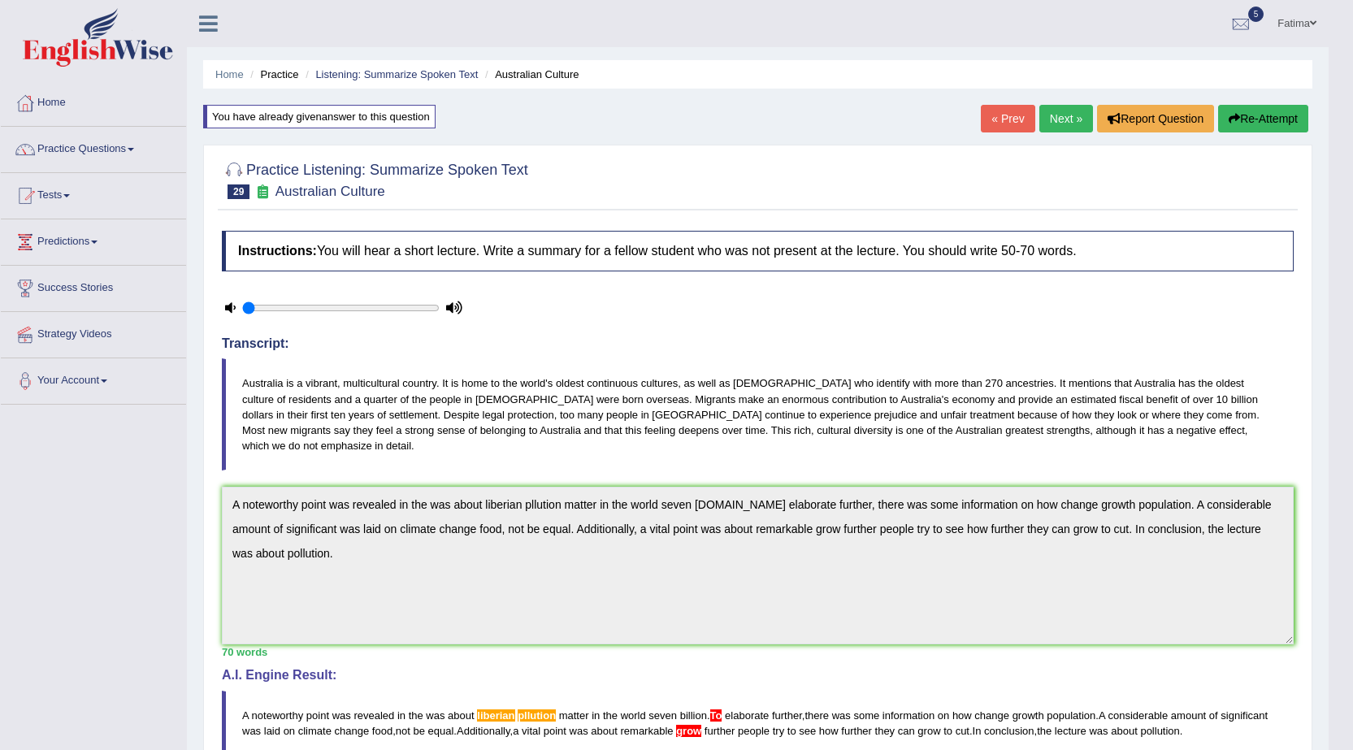
click at [1249, 119] on button "Re-Attempt" at bounding box center [1263, 119] width 90 height 28
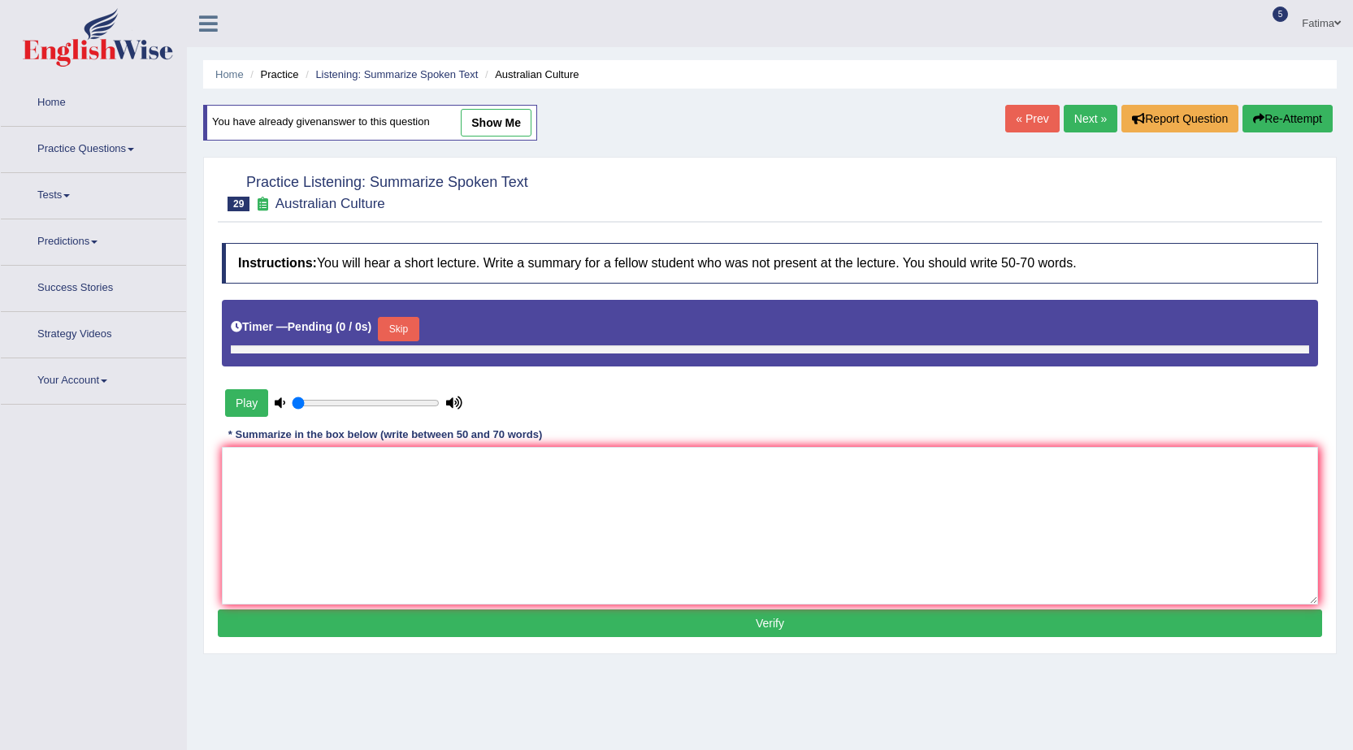
type input "0.05"
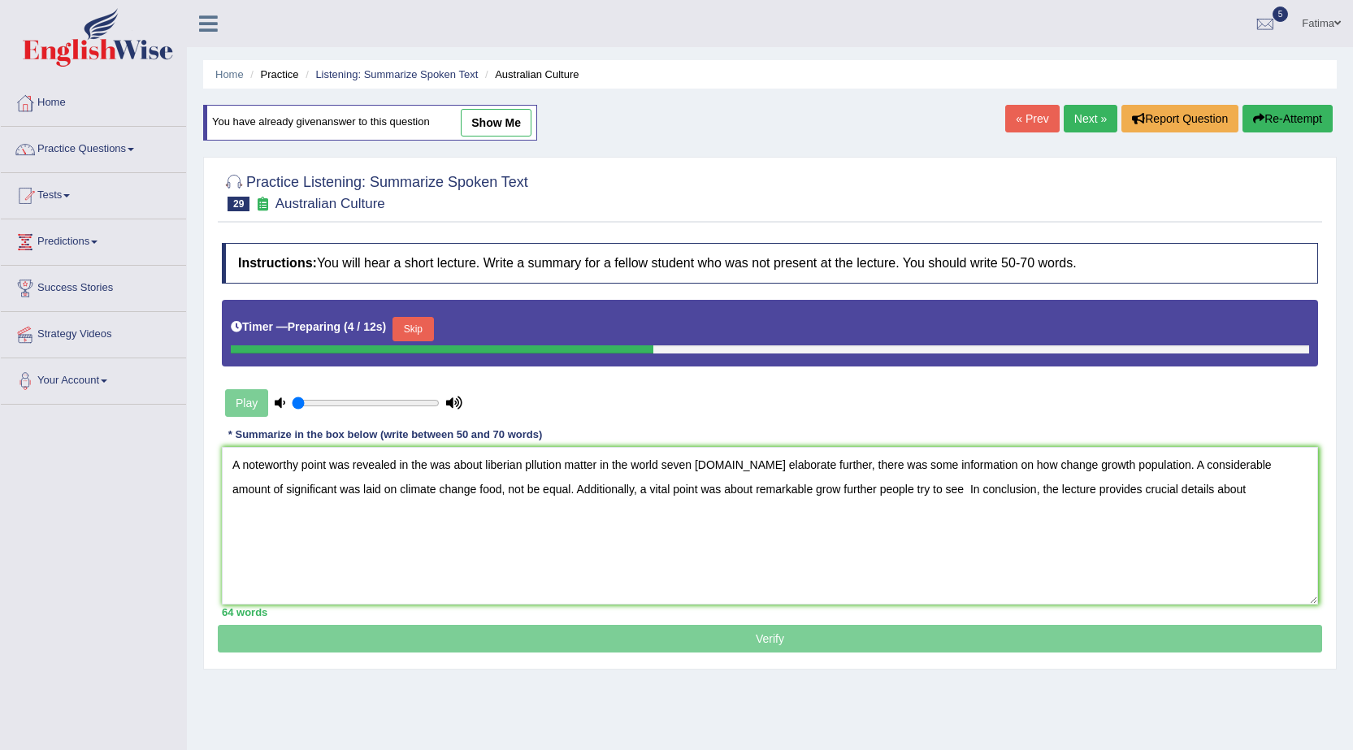
drag, startPoint x: 523, startPoint y: 463, endPoint x: 576, endPoint y: 493, distance: 61.5
click at [523, 464] on textarea "A noteworthy point was revealed in the was about liberian pllution matter in th…" at bounding box center [770, 526] width 1096 height 158
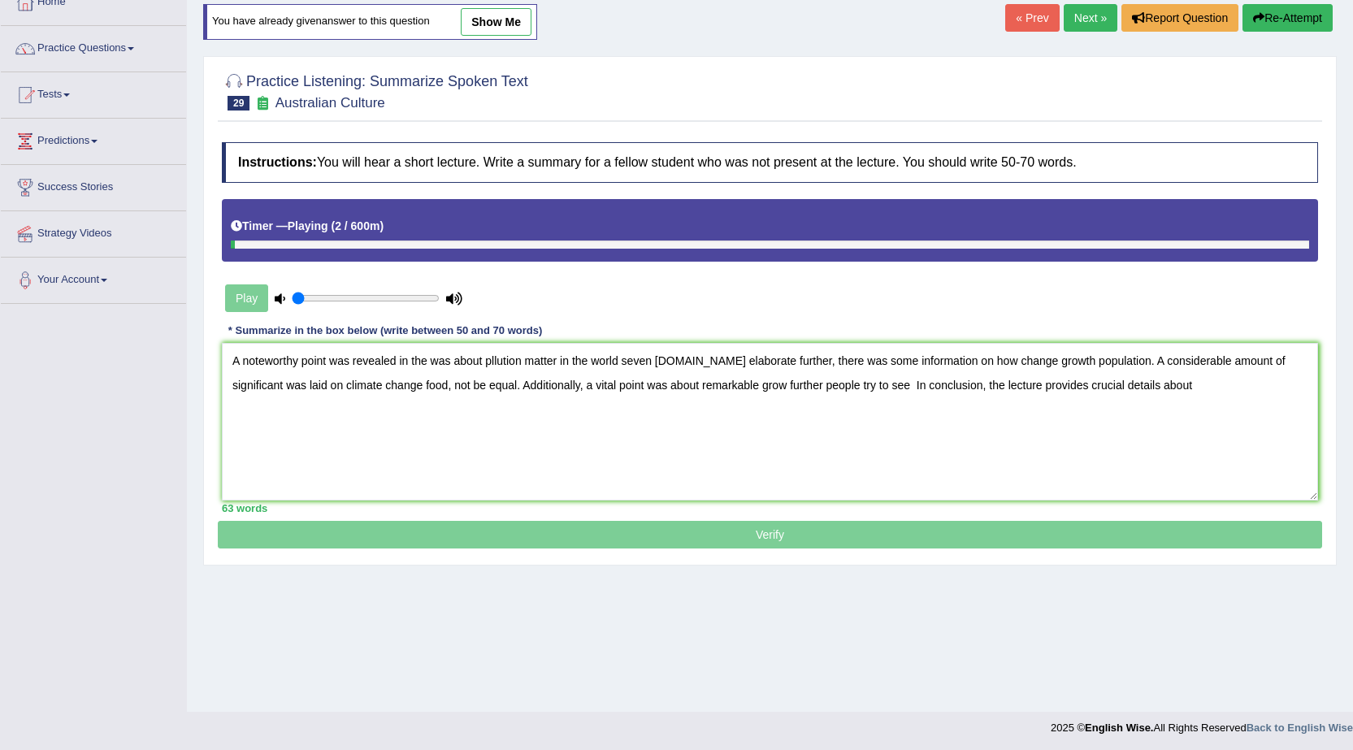
scroll to position [103, 0]
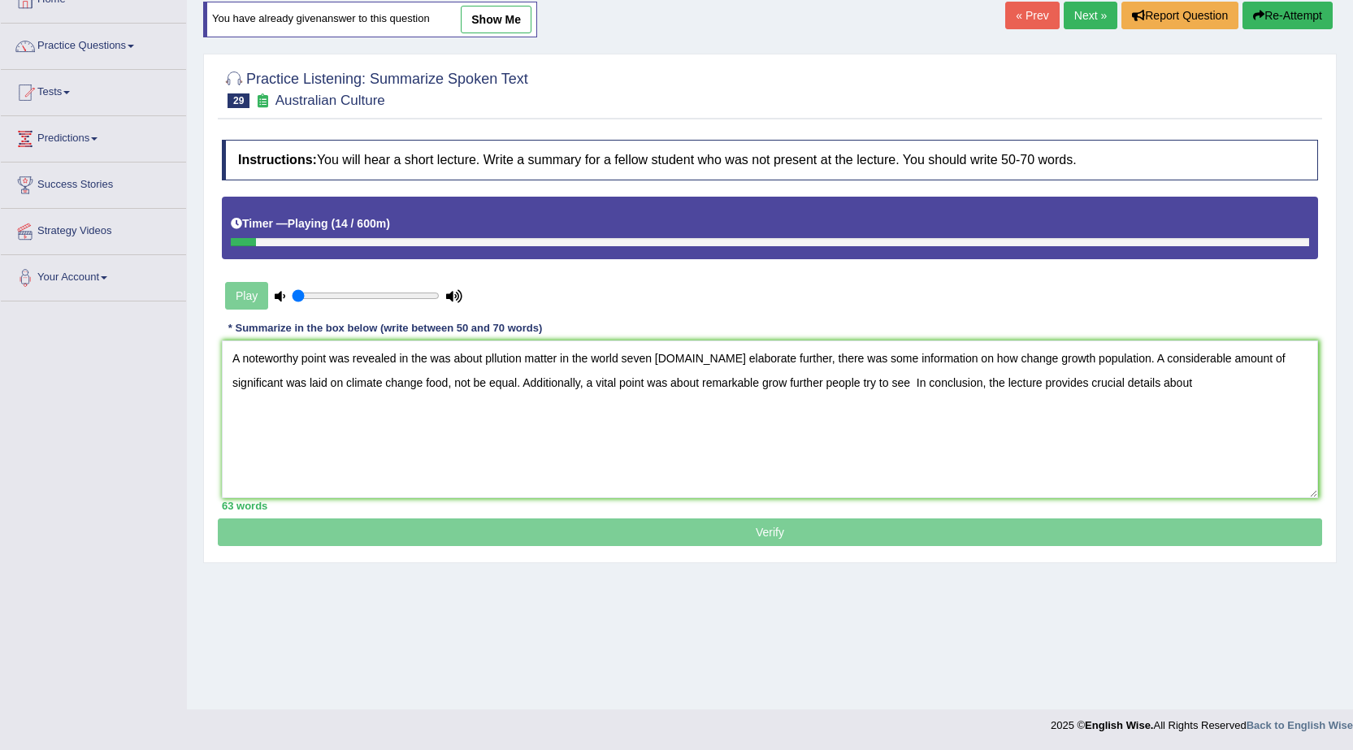
click at [1150, 386] on textarea "A noteworthy point was revealed in the was about pllution matter in the world s…" at bounding box center [770, 420] width 1096 height 158
click at [524, 359] on textarea "A noteworthy point was revealed in the was about pllution matter in the world s…" at bounding box center [770, 420] width 1096 height 158
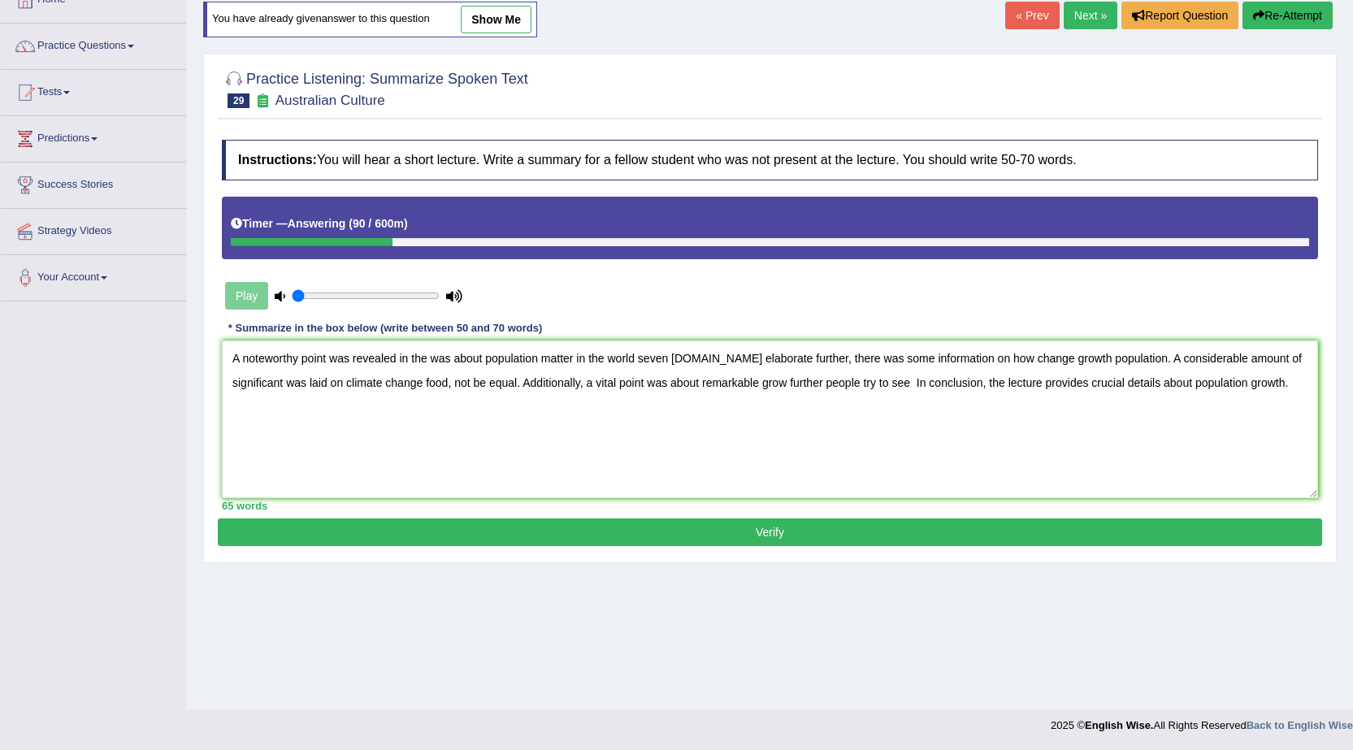
click at [1293, 388] on textarea "A noteworthy point was revealed in the was about population matter in the world…" at bounding box center [770, 420] width 1096 height 158
click at [1288, 388] on textarea "A noteworthy point was revealed in the was about population matter in the world…" at bounding box center [770, 420] width 1096 height 158
click at [1282, 386] on textarea "A noteworthy point was revealed in the was about population matter in the world…" at bounding box center [770, 420] width 1096 height 158
drag, startPoint x: 1286, startPoint y: 387, endPoint x: 1287, endPoint y: 404, distance: 17.1
click at [1287, 404] on textarea "A noteworthy point was revealed in the was about population matter in the world…" at bounding box center [770, 420] width 1096 height 158
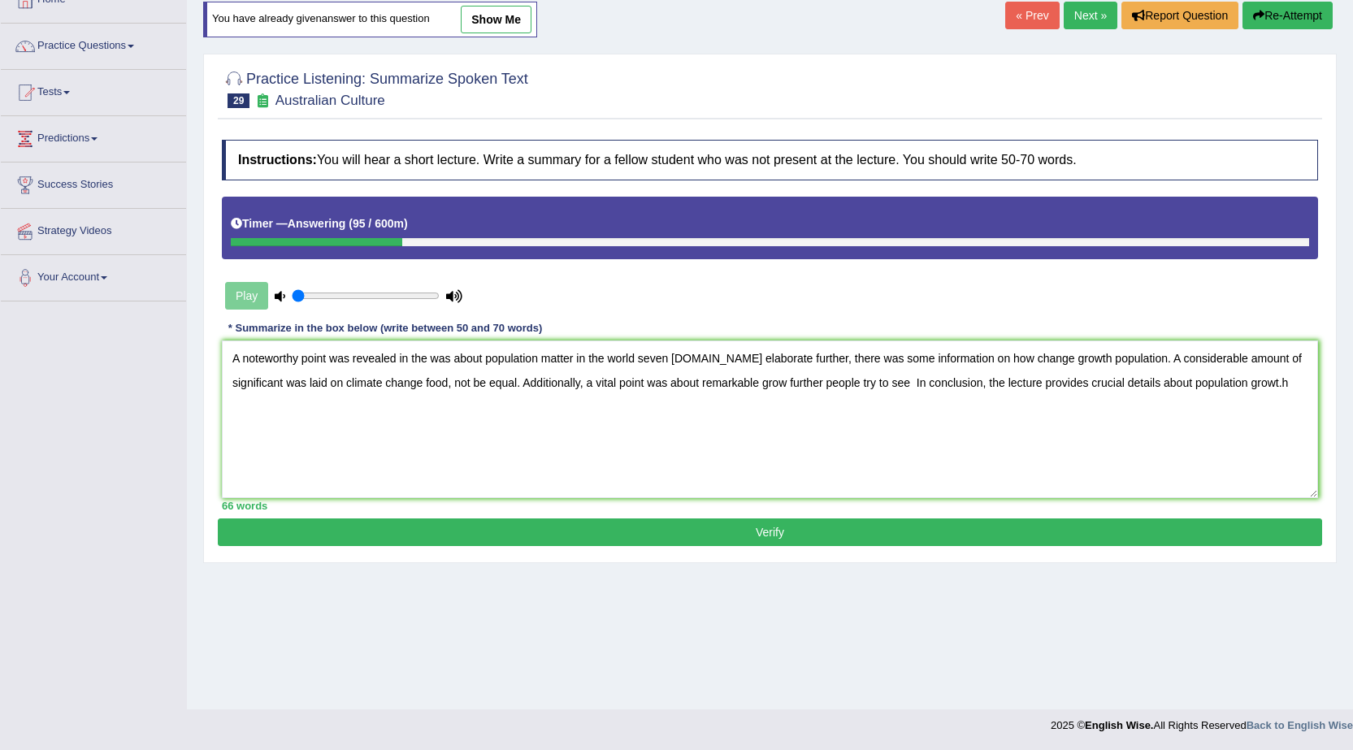
drag, startPoint x: 1259, startPoint y: 438, endPoint x: 1264, endPoint y: 431, distance: 8.8
click at [1258, 436] on textarea "A noteworthy point was revealed in the was about population matter in the world…" at bounding box center [770, 420] width 1096 height 158
click at [1290, 383] on textarea "A noteworthy point was revealed in the was about population matter in the world…" at bounding box center [770, 420] width 1096 height 158
click at [1291, 383] on textarea "A noteworthy point was revealed in the was about population matter in the world…" at bounding box center [770, 420] width 1096 height 158
type textarea "A noteworthy point was revealed in the was about population matter in the world…"
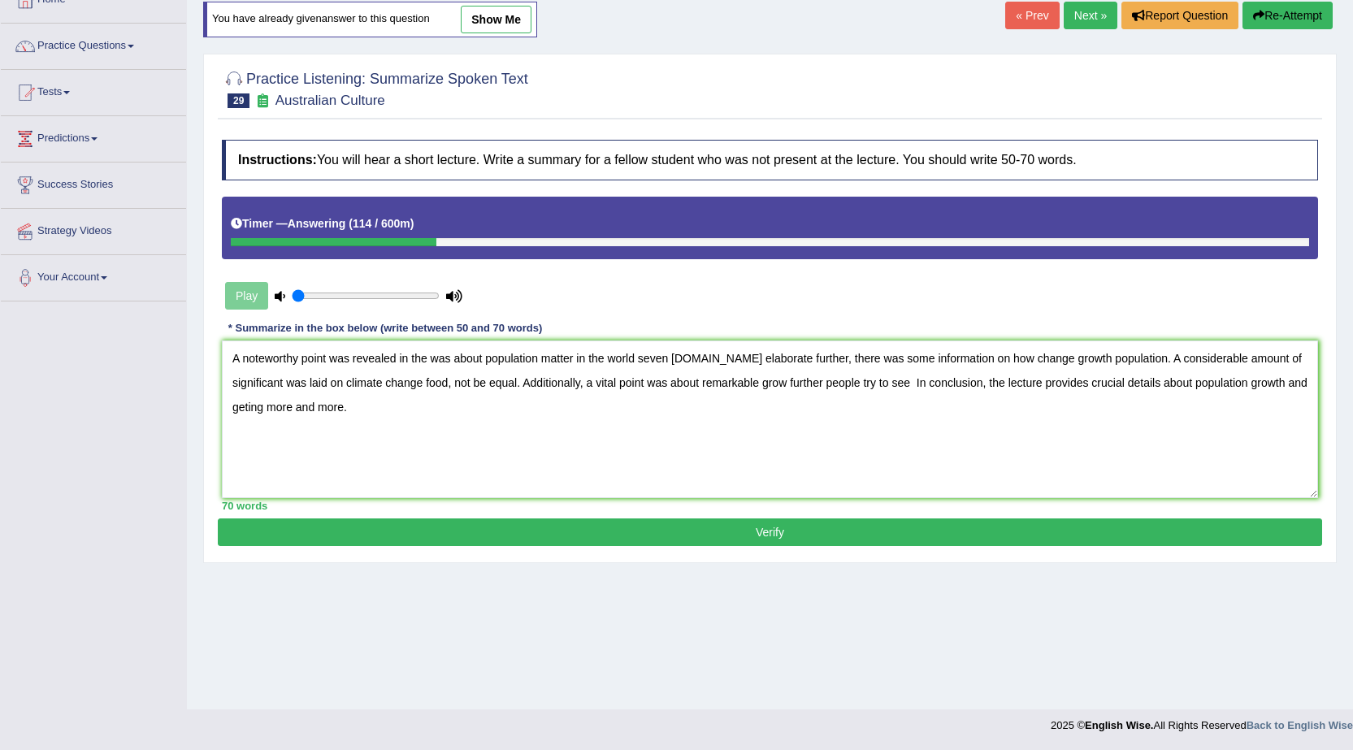
click at [479, 522] on button "Verify" at bounding box center [770, 532] width 1104 height 28
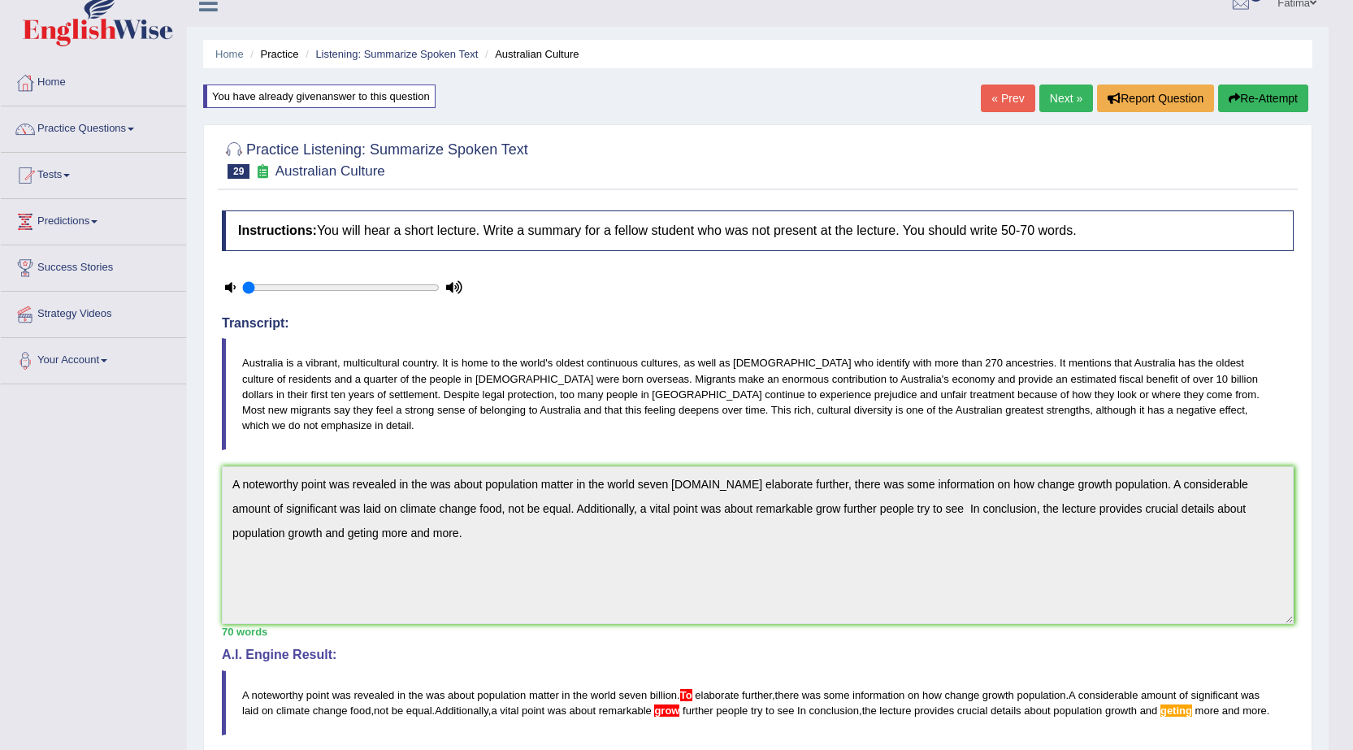
scroll to position [0, 0]
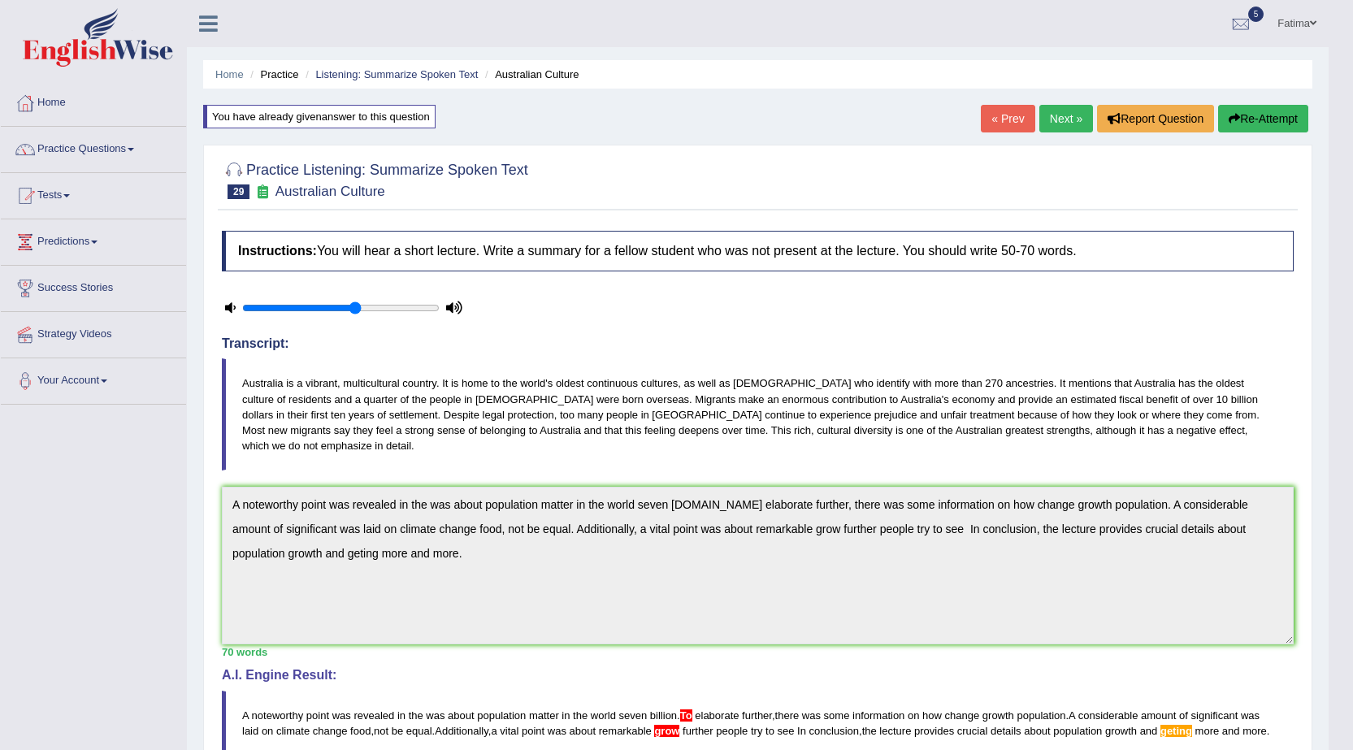
drag, startPoint x: 247, startPoint y: 307, endPoint x: 351, endPoint y: 313, distance: 104.2
type input "0.6"
click at [351, 313] on input "range" at bounding box center [340, 307] width 197 height 13
click at [1253, 110] on button "Re-Attempt" at bounding box center [1263, 119] width 90 height 28
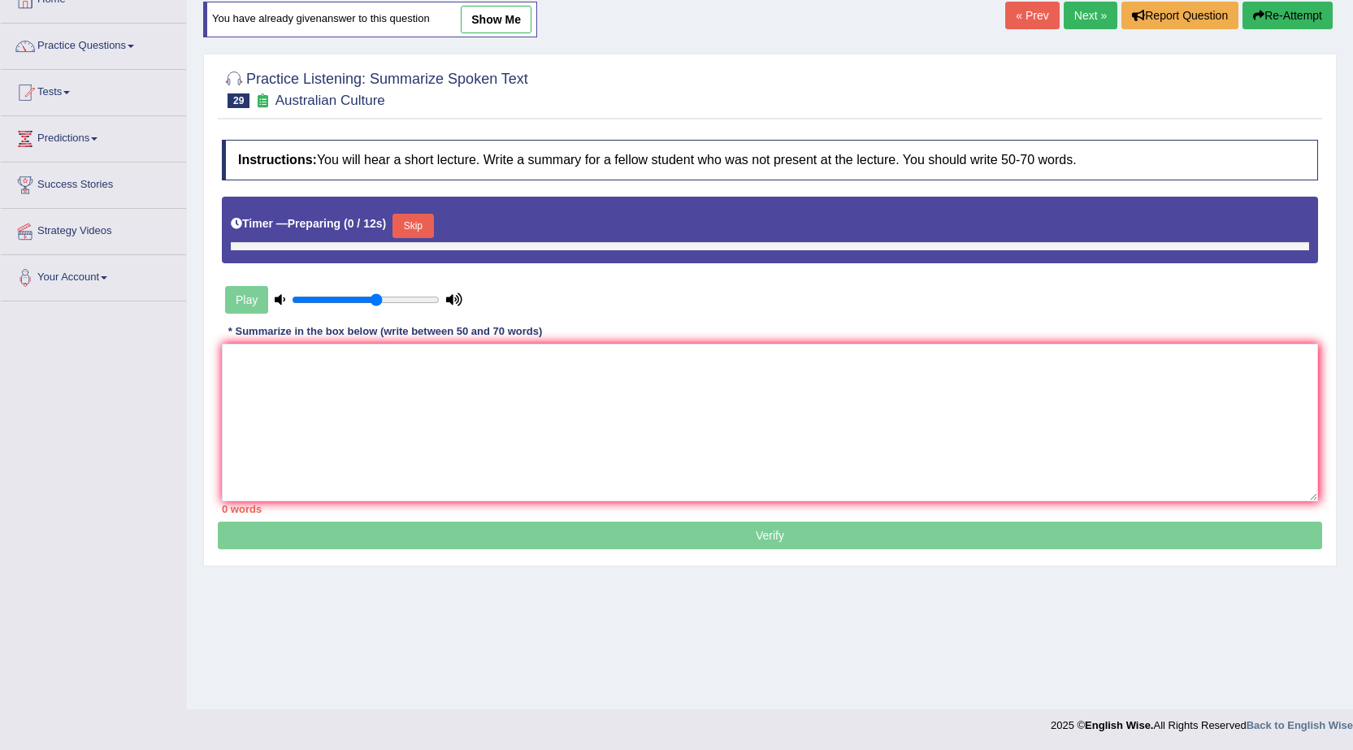
scroll to position [103, 0]
click at [510, 25] on link "show me" at bounding box center [496, 20] width 71 height 28
type textarea "A noteworthy point was revealed in the was about population matter in the world…"
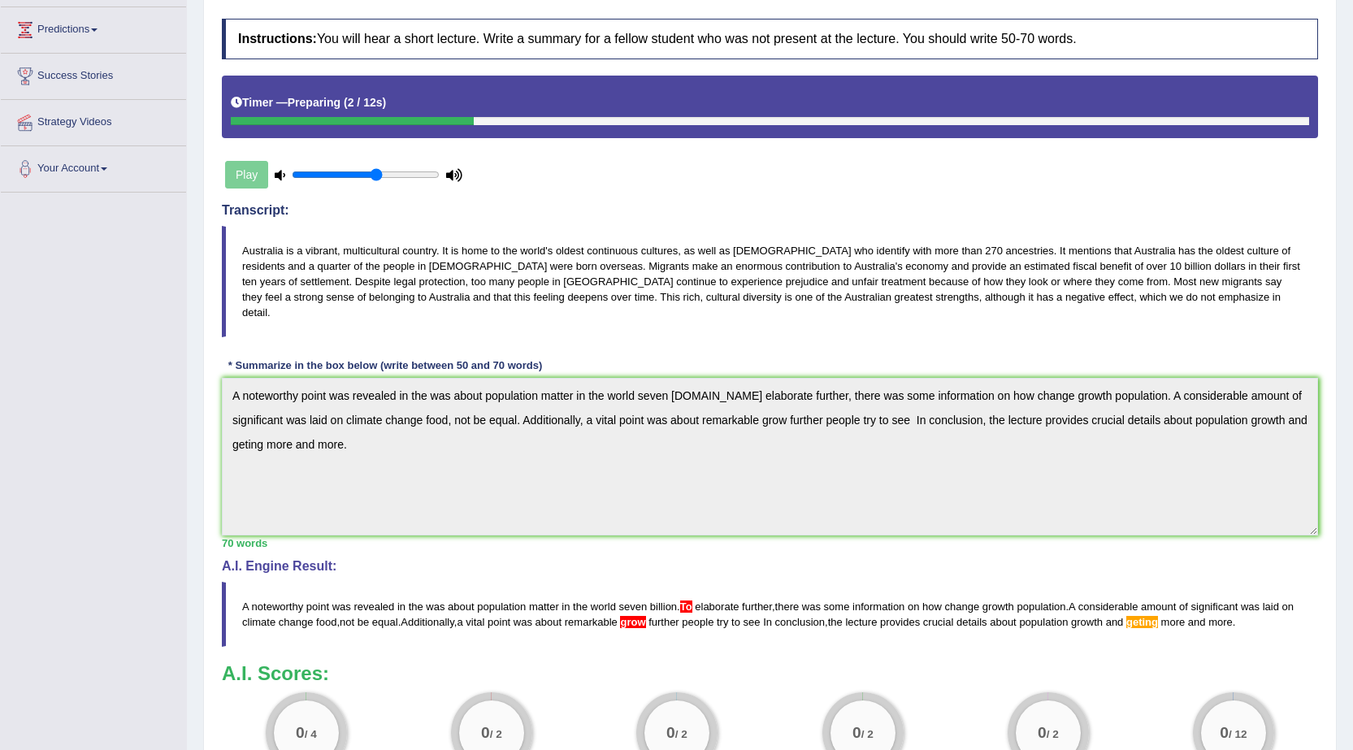
scroll to position [76, 0]
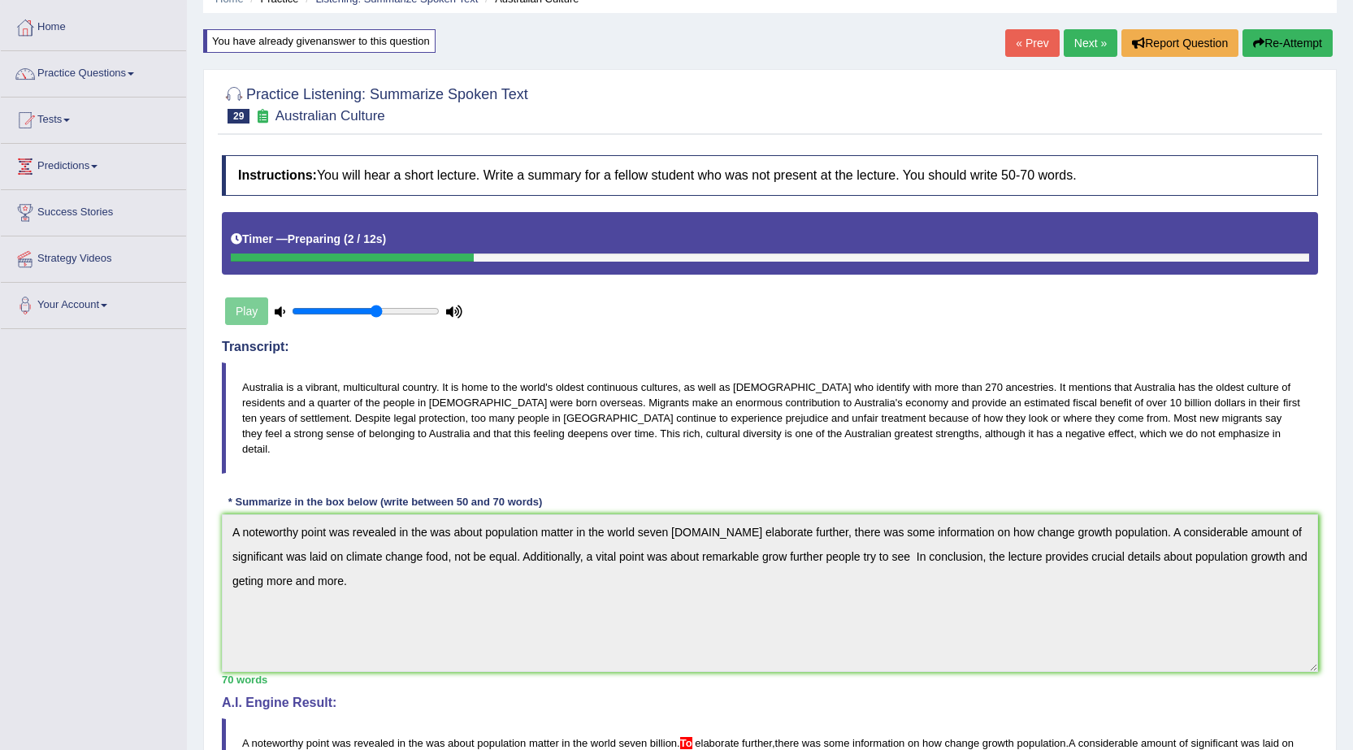
click at [1278, 43] on button "Re-Attempt" at bounding box center [1288, 43] width 90 height 28
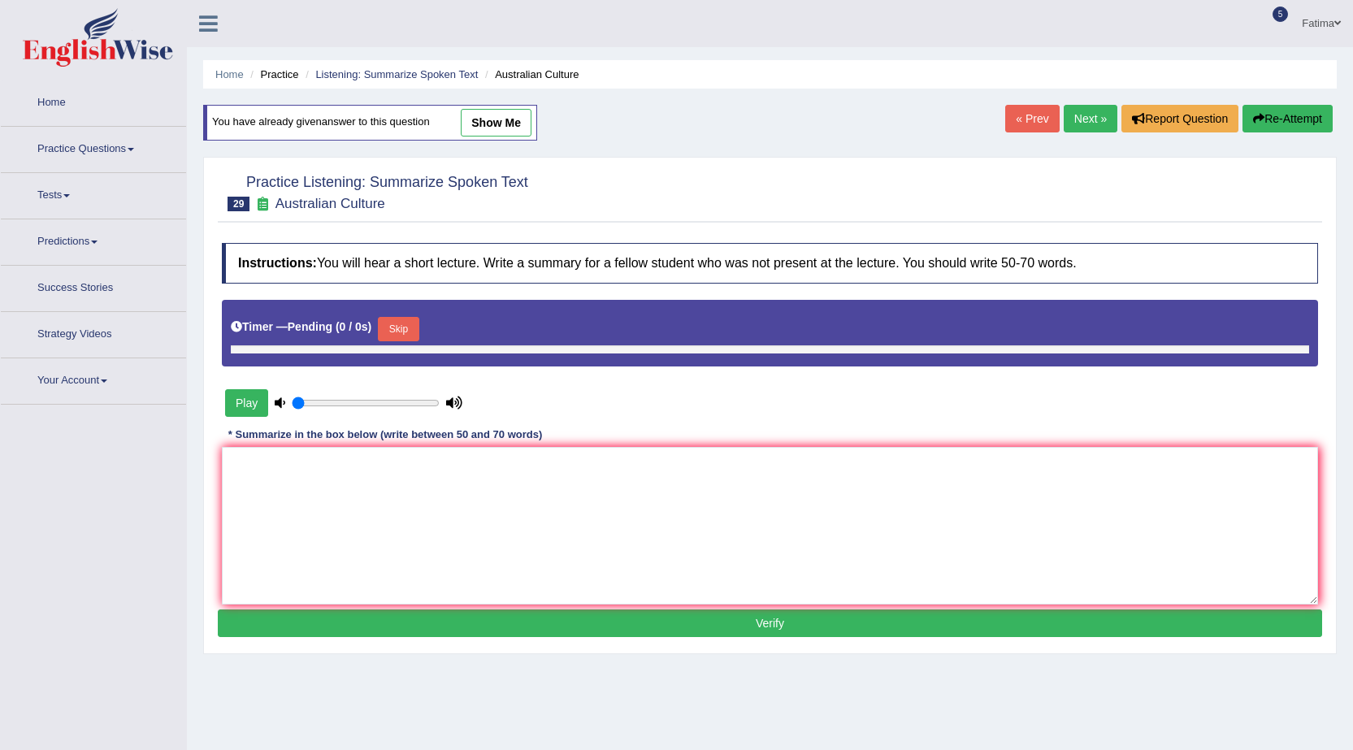
type input "0.6"
click at [796, 447] on textarea at bounding box center [770, 526] width 1096 height 158
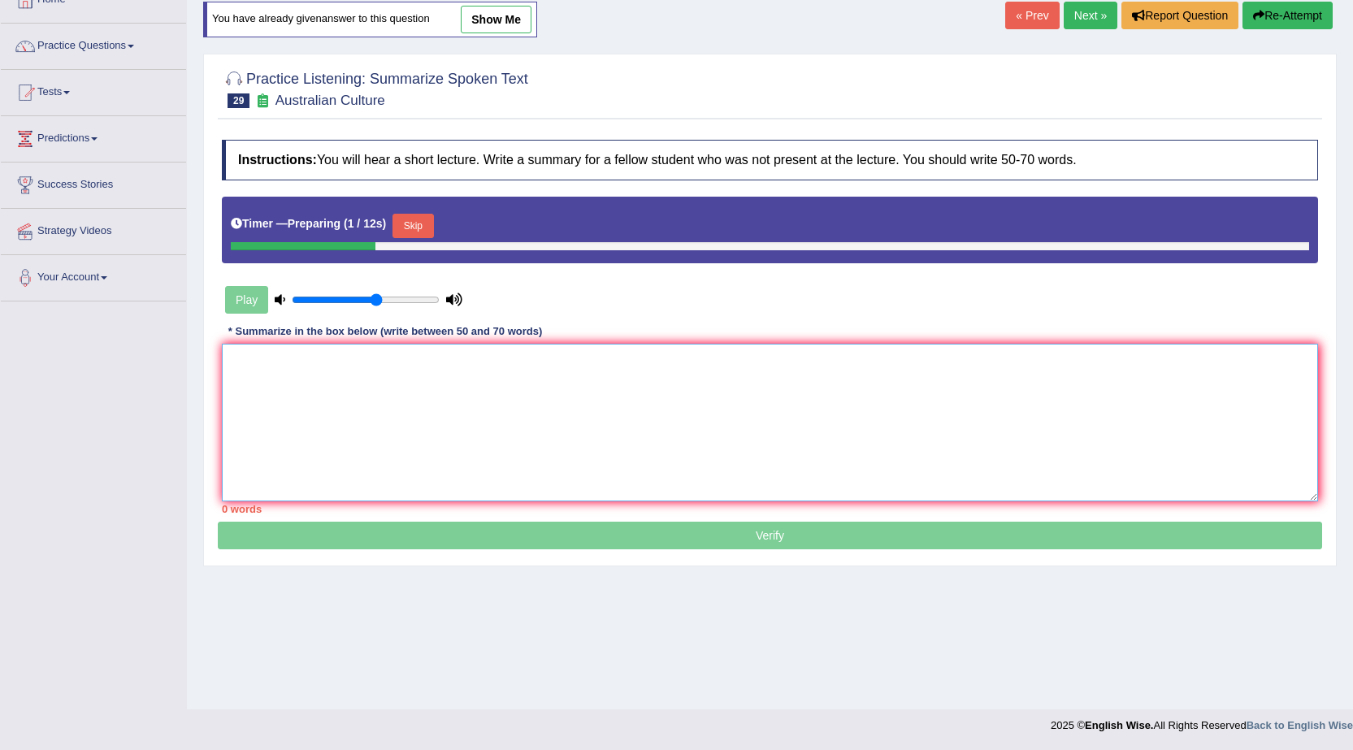
paste textarea "A noteworthy point was revealed in the was about population matter in the world…"
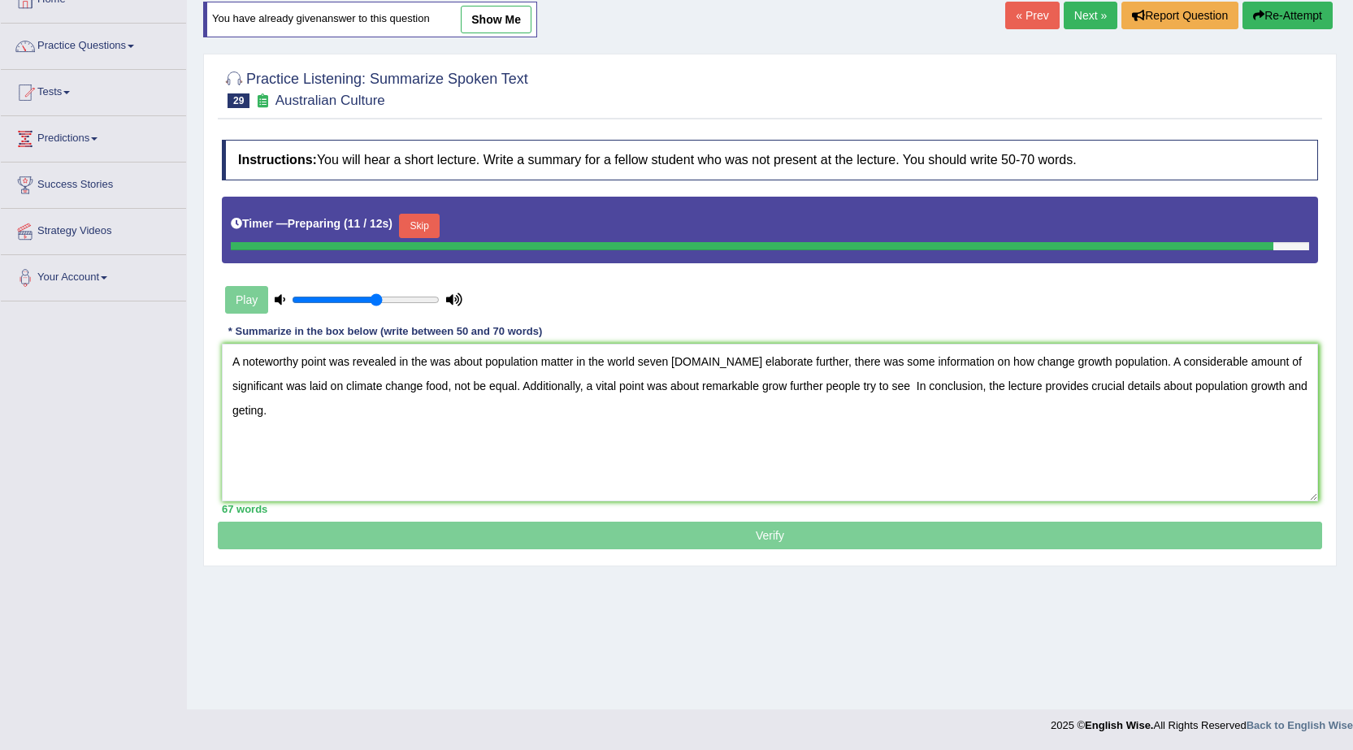
click at [426, 219] on button "Skip" at bounding box center [419, 226] width 41 height 24
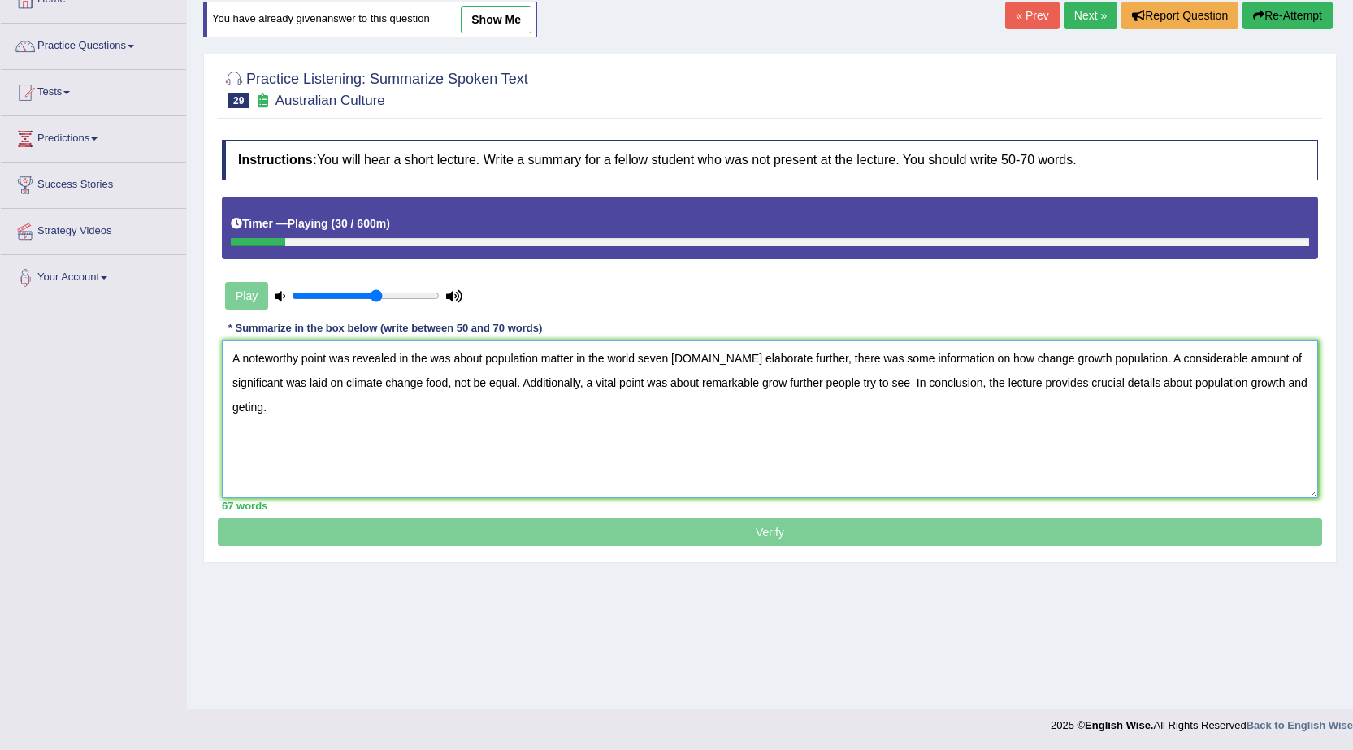
click at [276, 415] on textarea "A noteworthy point was revealed in the was about population matter in the world…" at bounding box center [770, 420] width 1096 height 158
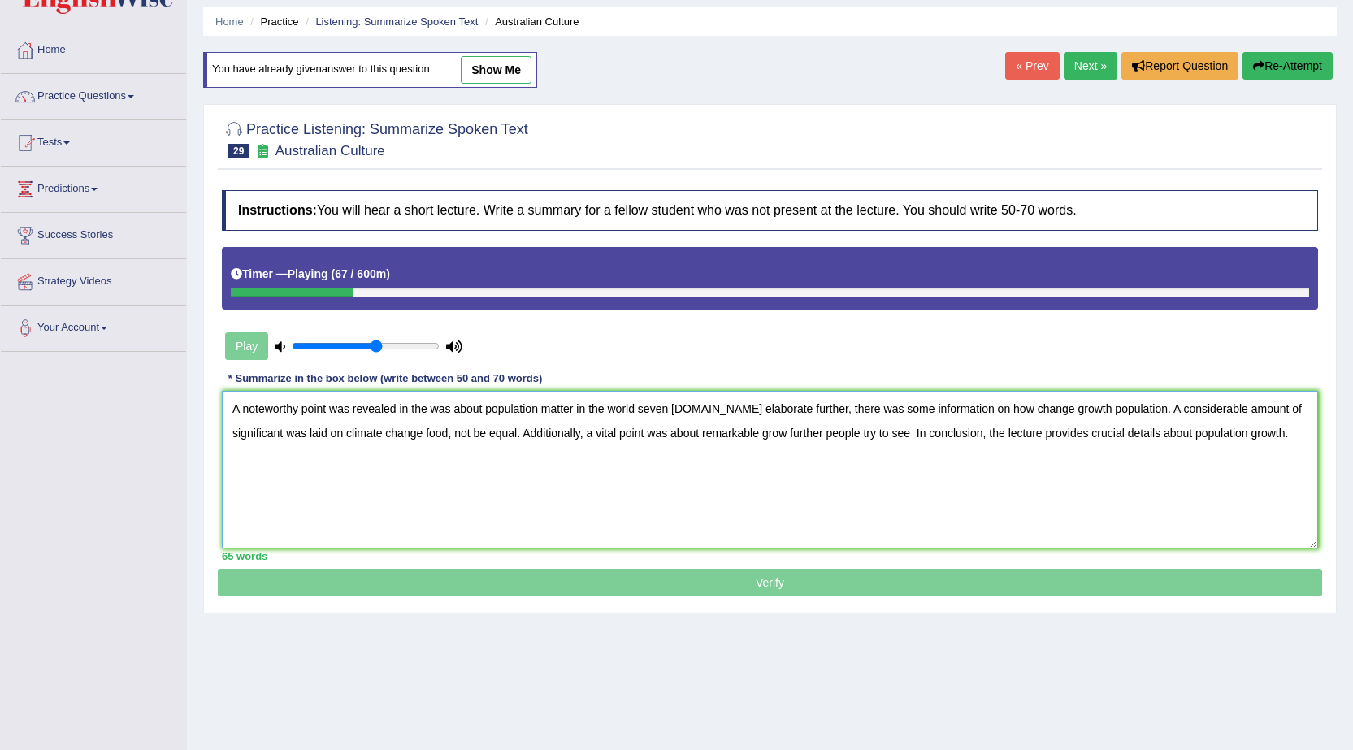
scroll to position [103, 0]
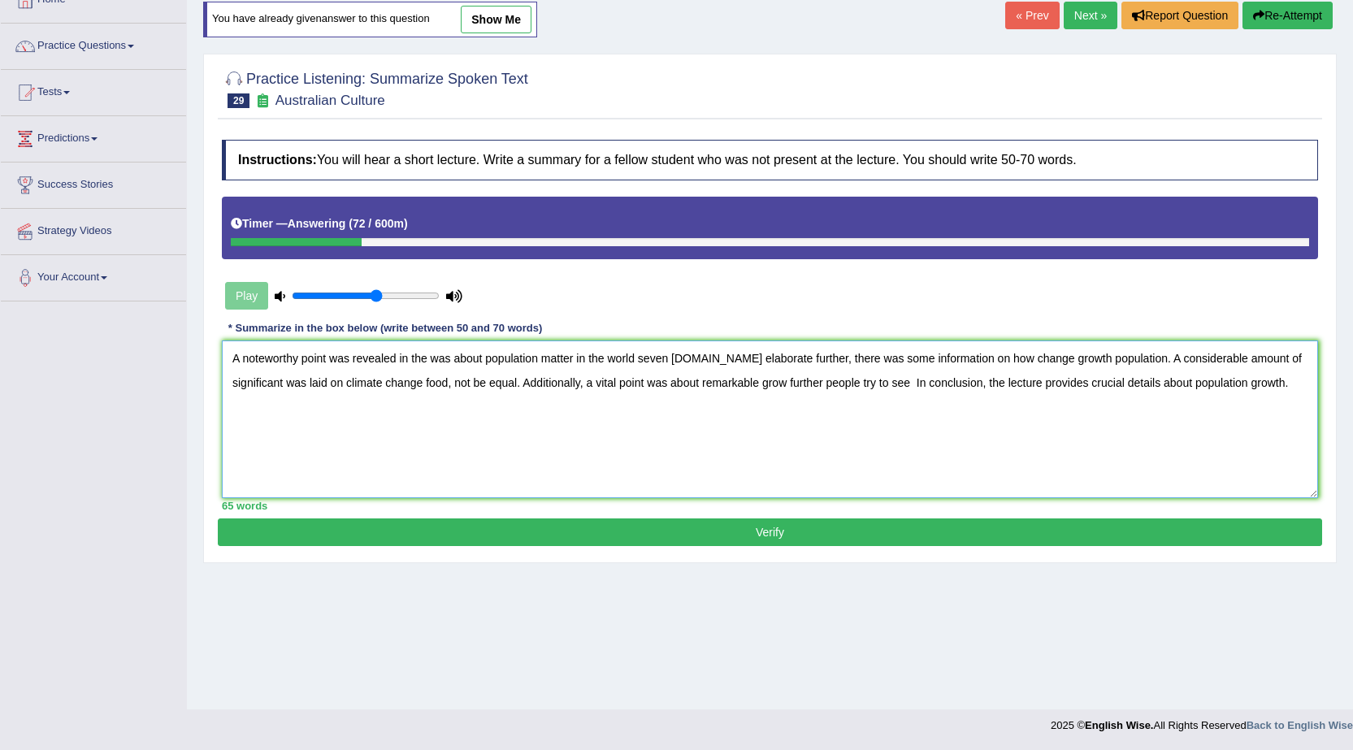
type textarea "A noteworthy point was revealed in the was about population matter in the world…"
click at [852, 536] on button "Verify" at bounding box center [770, 532] width 1104 height 28
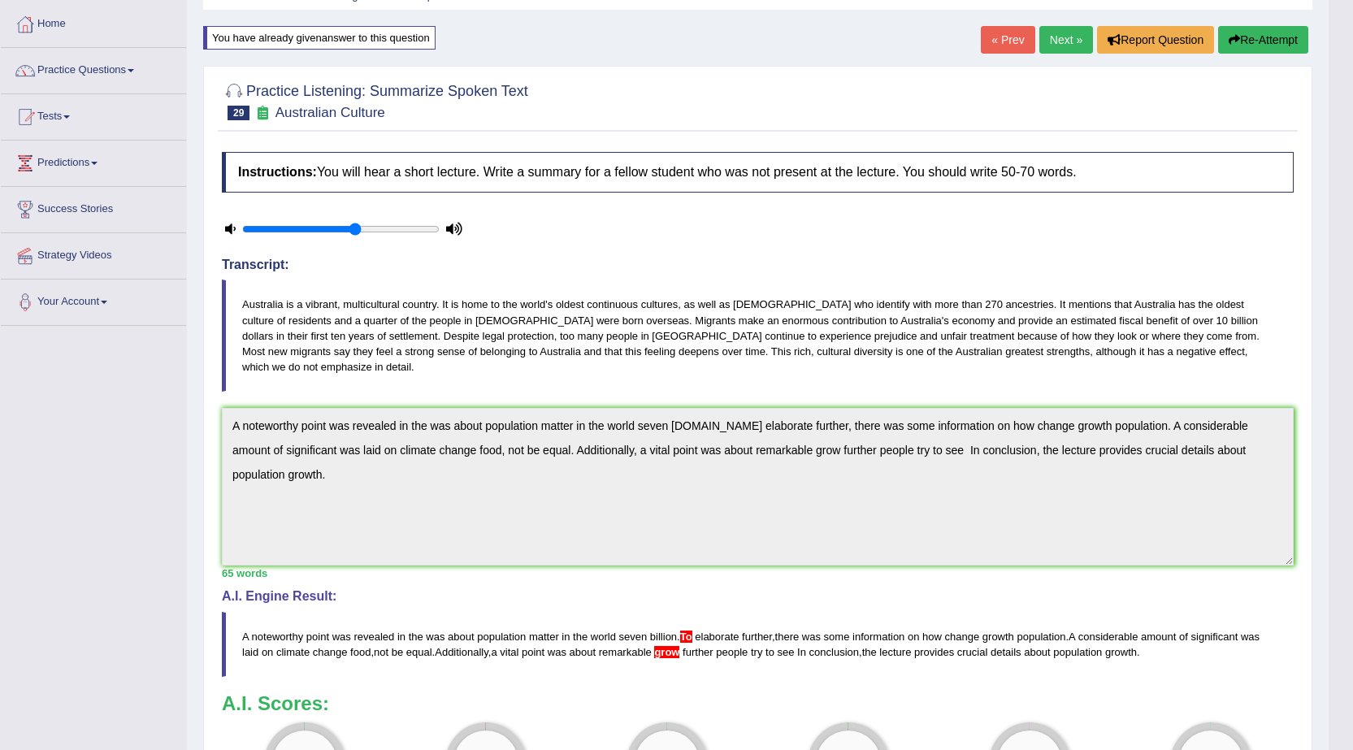
scroll to position [0, 0]
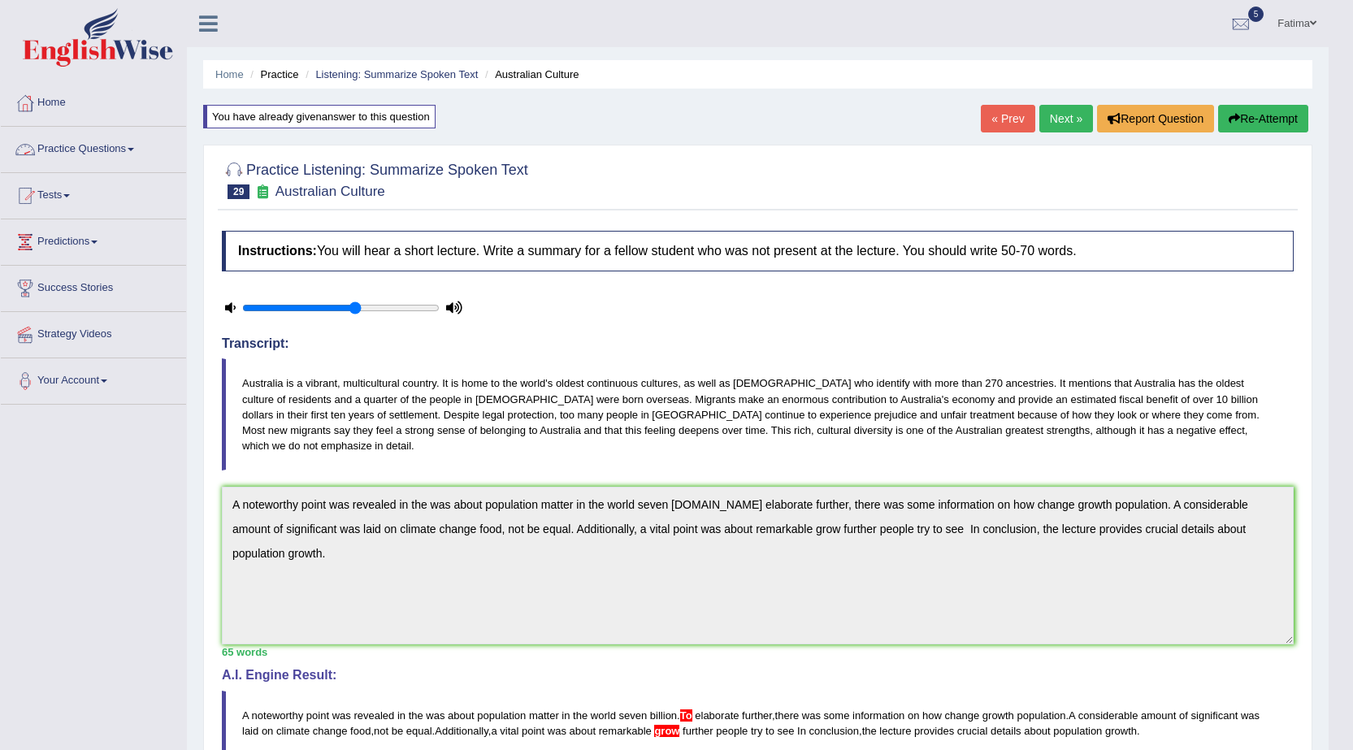
drag, startPoint x: 131, startPoint y: 142, endPoint x: 132, endPoint y: 158, distance: 15.5
click at [130, 142] on link "Practice Questions" at bounding box center [93, 147] width 185 height 41
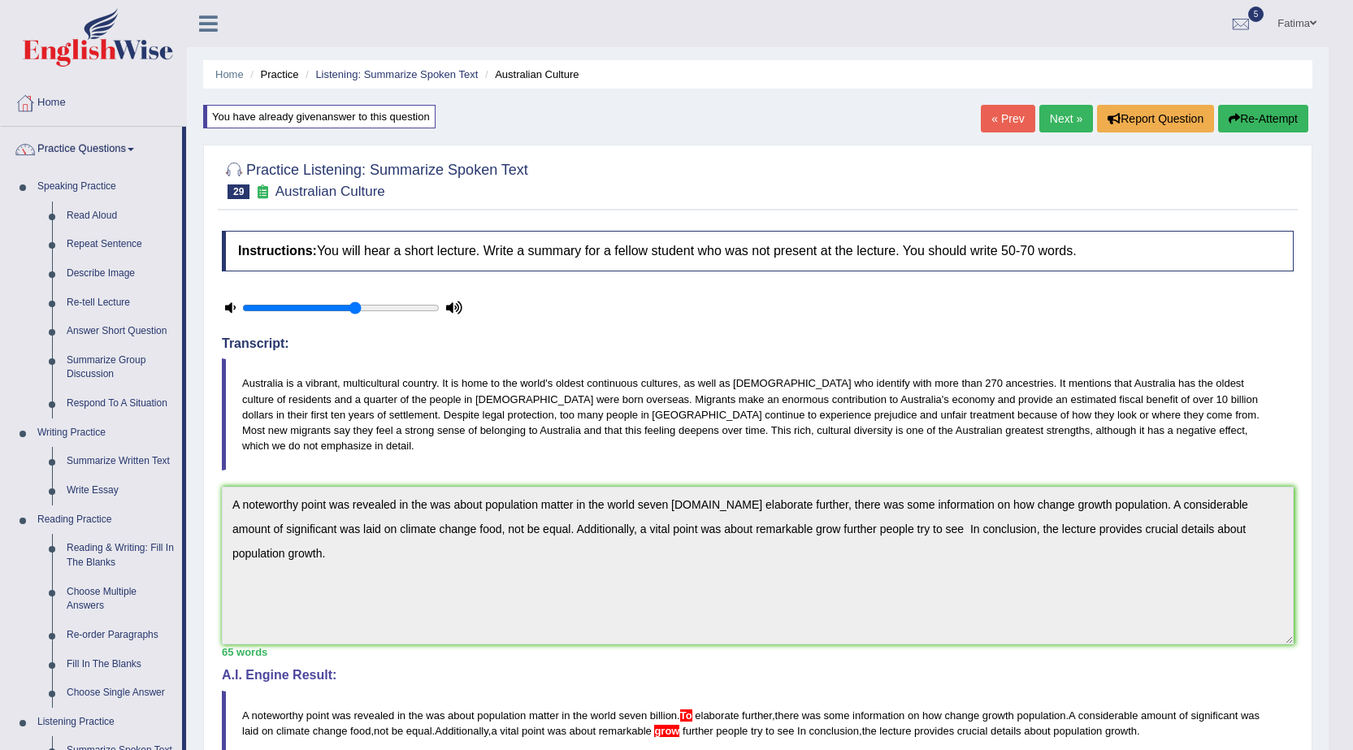
click at [128, 152] on link "Practice Questions" at bounding box center [91, 147] width 181 height 41
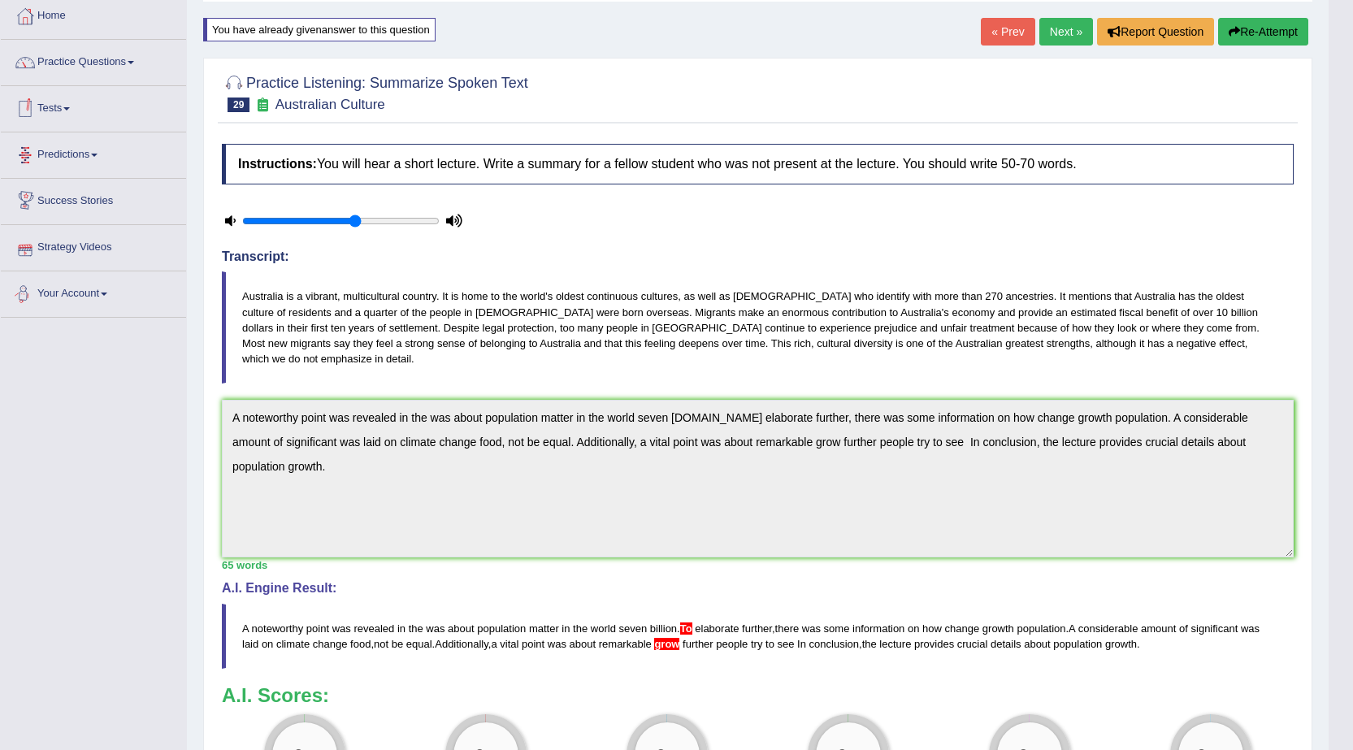
scroll to position [81, 0]
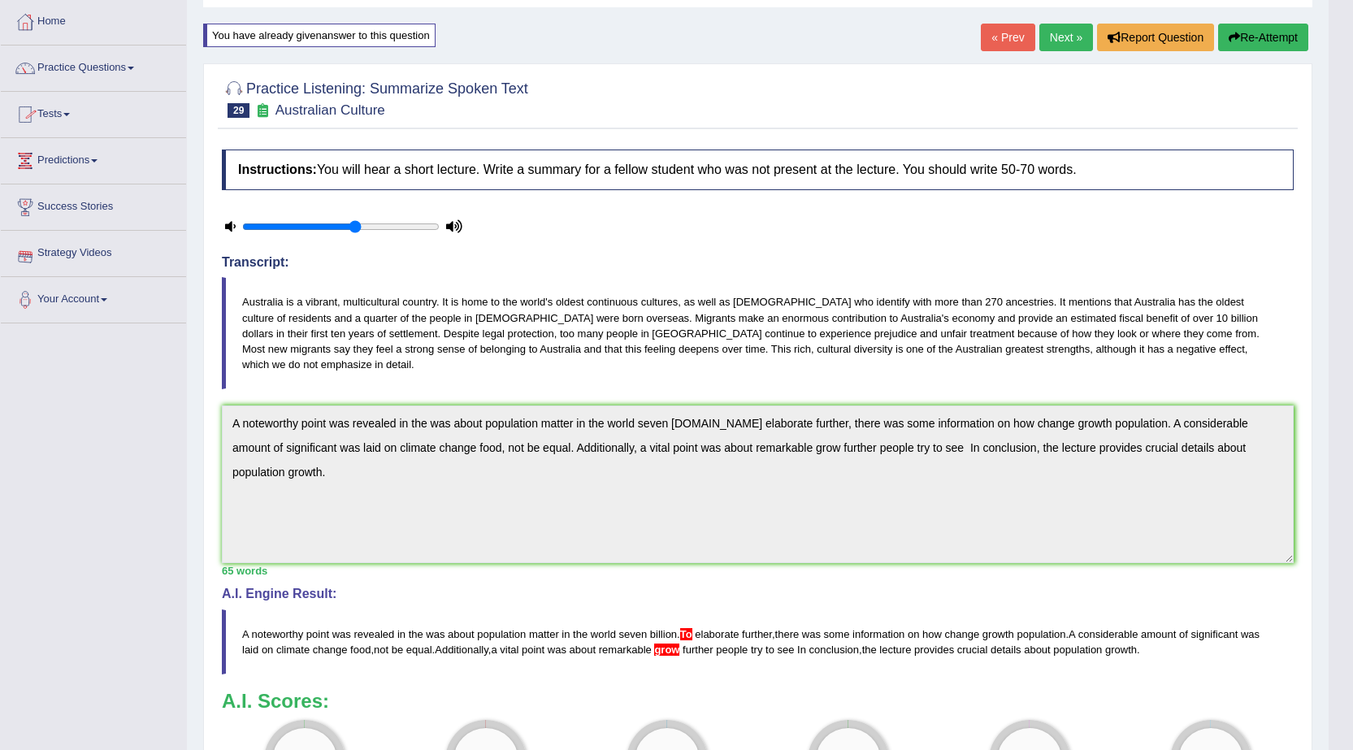
click at [68, 107] on link "Tests" at bounding box center [93, 112] width 185 height 41
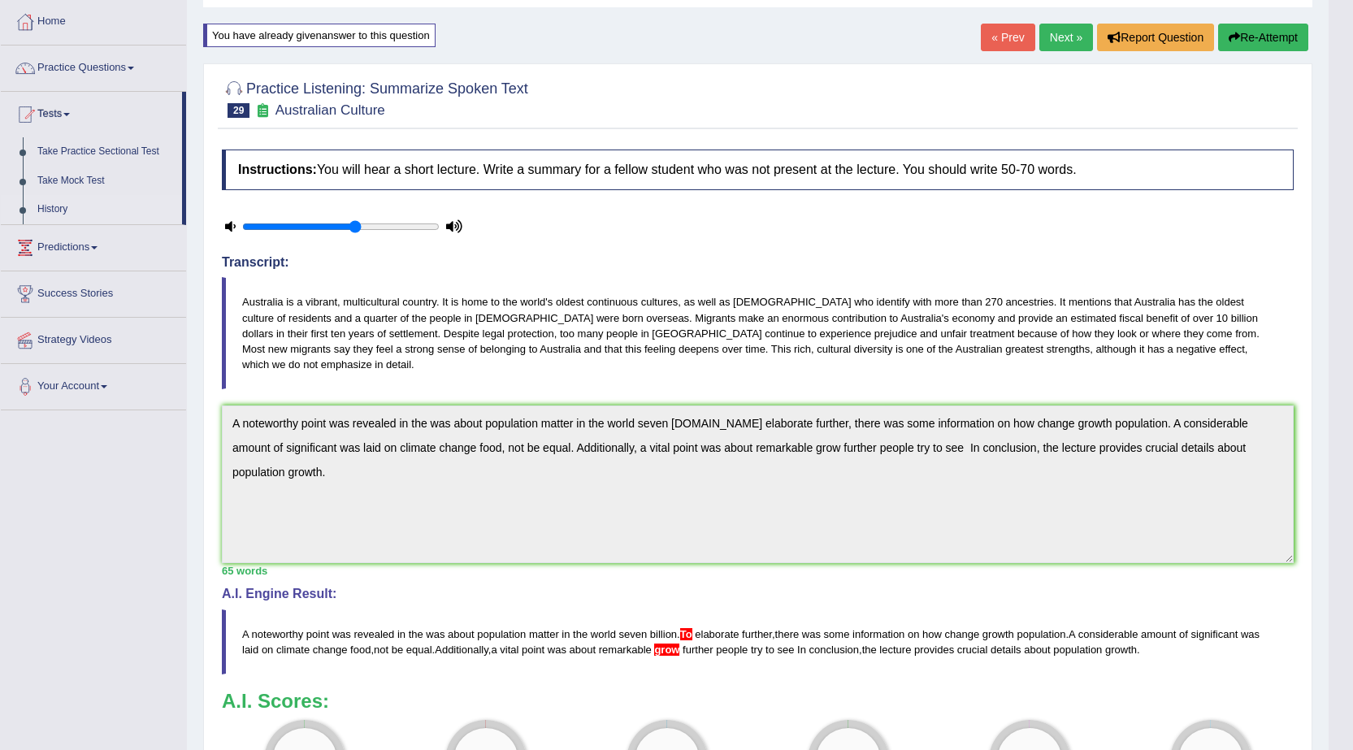
click at [59, 209] on link "History" at bounding box center [106, 209] width 152 height 29
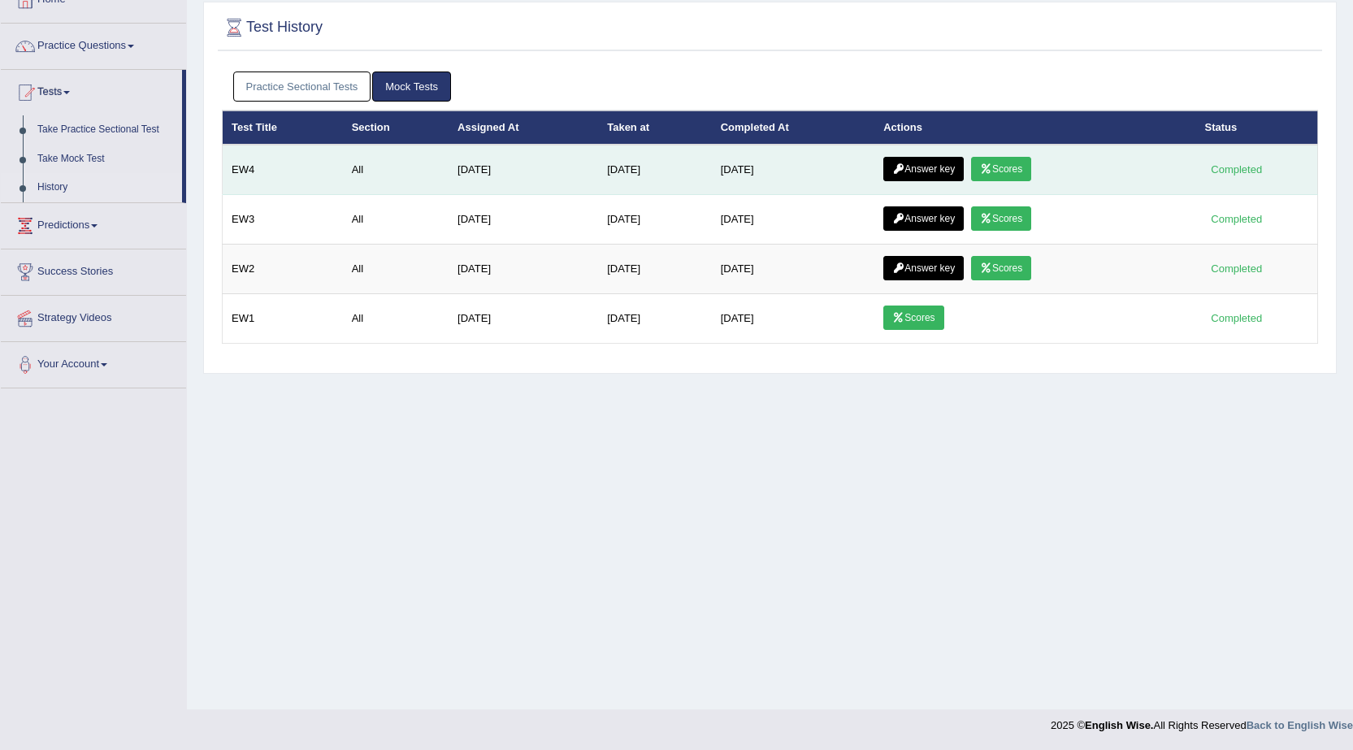
click at [944, 176] on link "Answer key" at bounding box center [923, 169] width 80 height 24
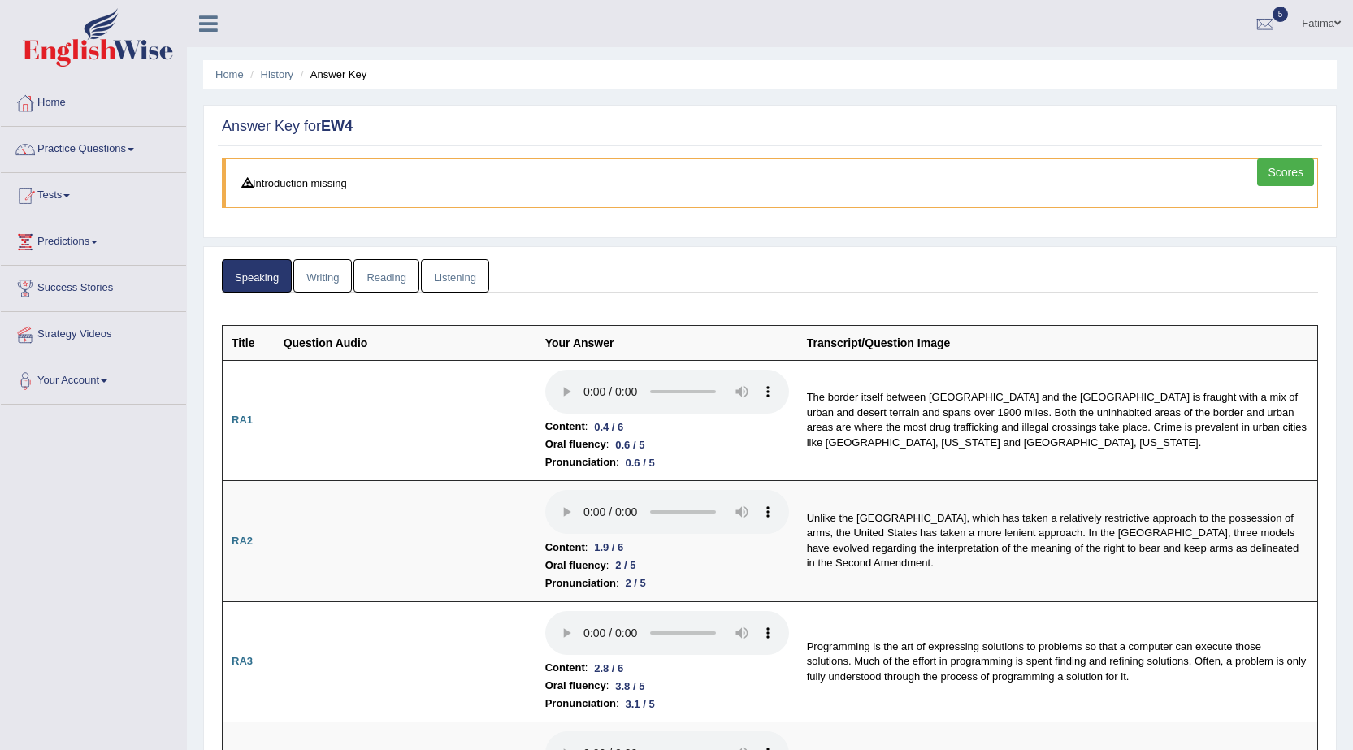
click at [332, 280] on link "Writing" at bounding box center [322, 275] width 59 height 33
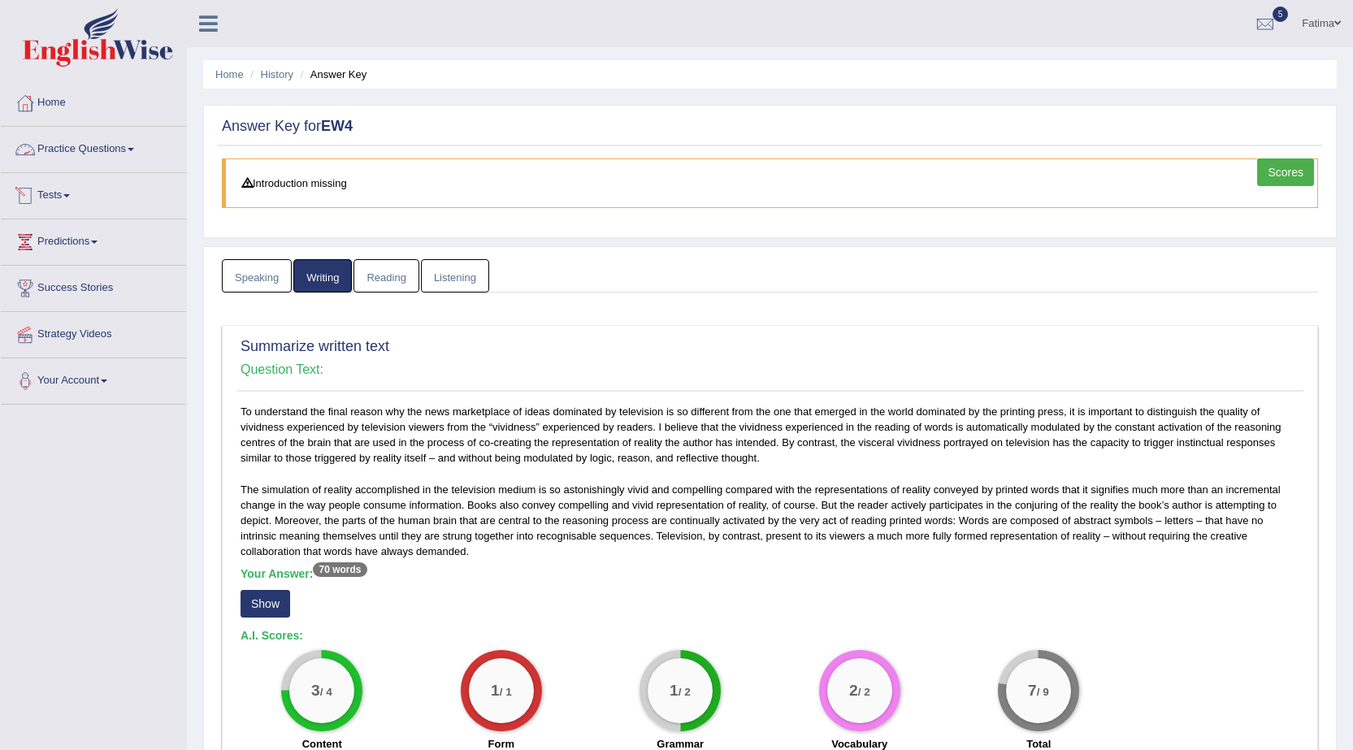
click at [400, 284] on link "Reading" at bounding box center [386, 275] width 65 height 33
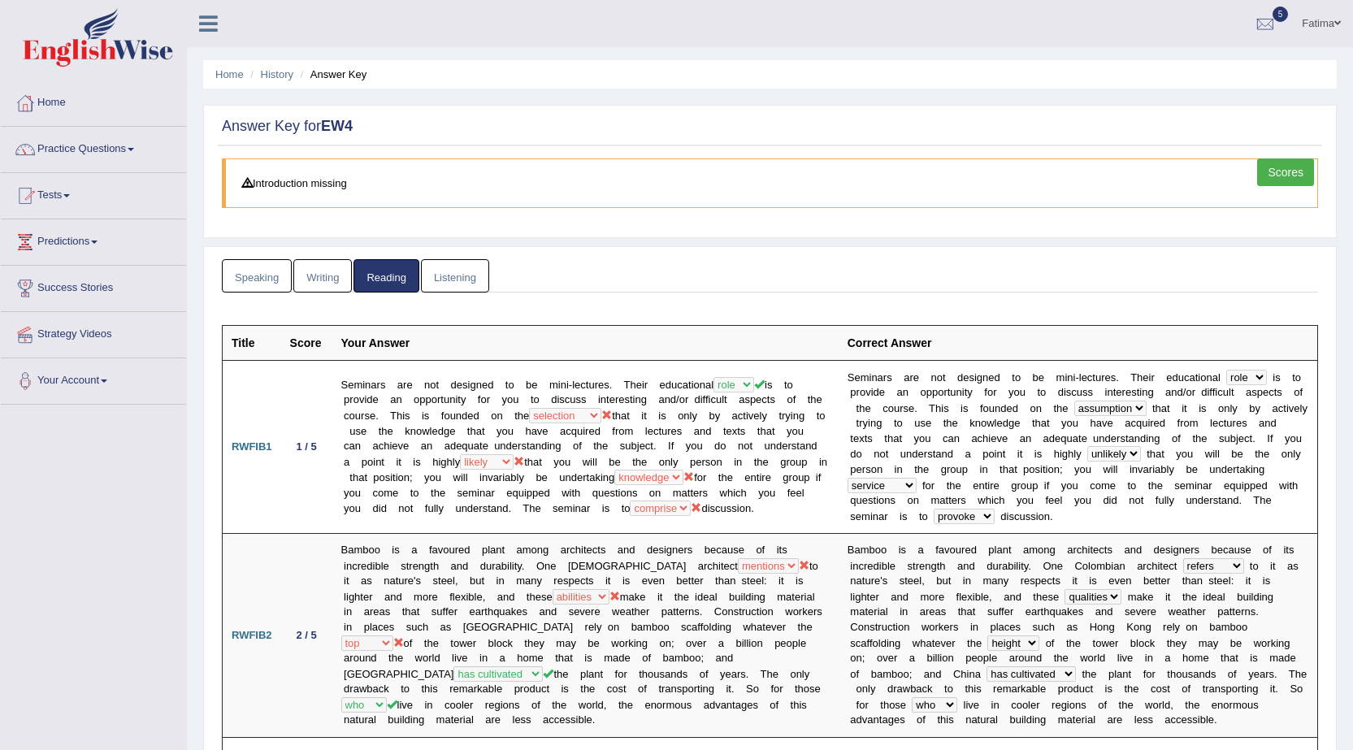
click at [443, 283] on link "Listening" at bounding box center [455, 275] width 68 height 33
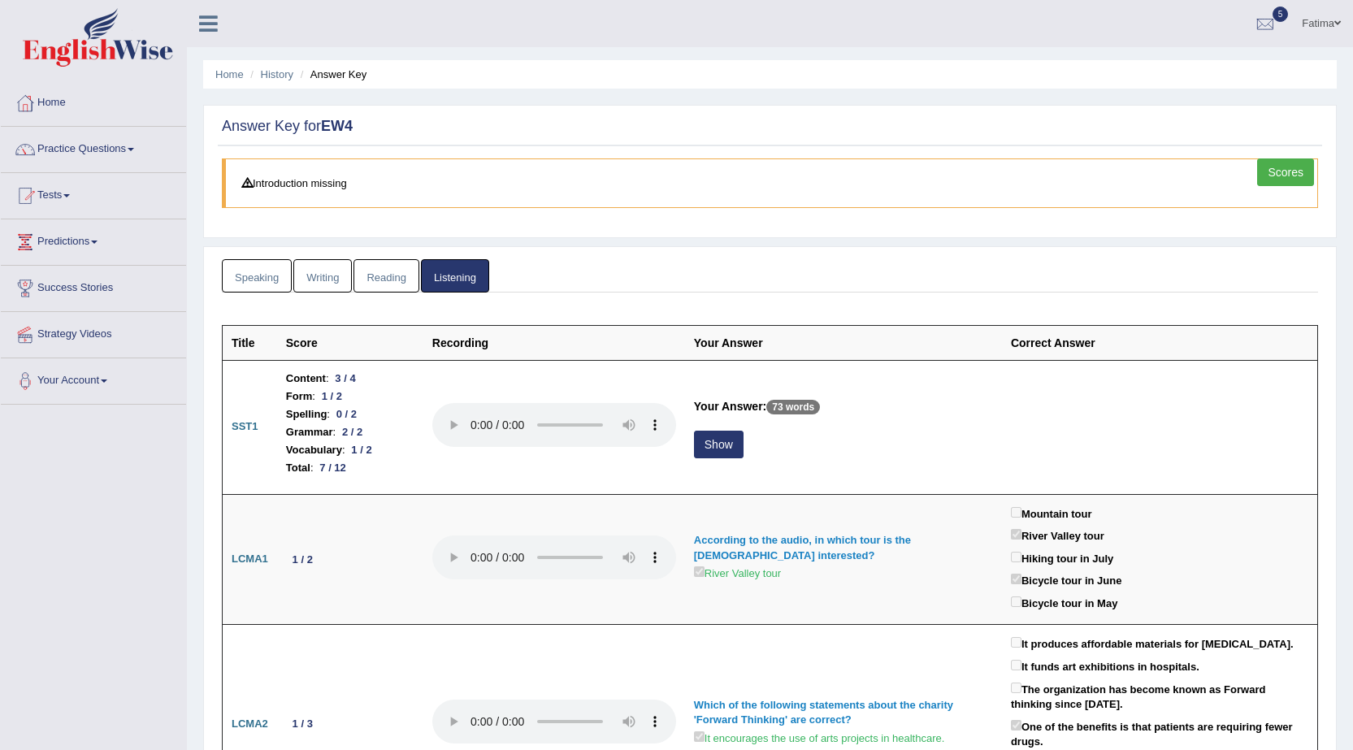
click at [379, 276] on link "Reading" at bounding box center [386, 275] width 65 height 33
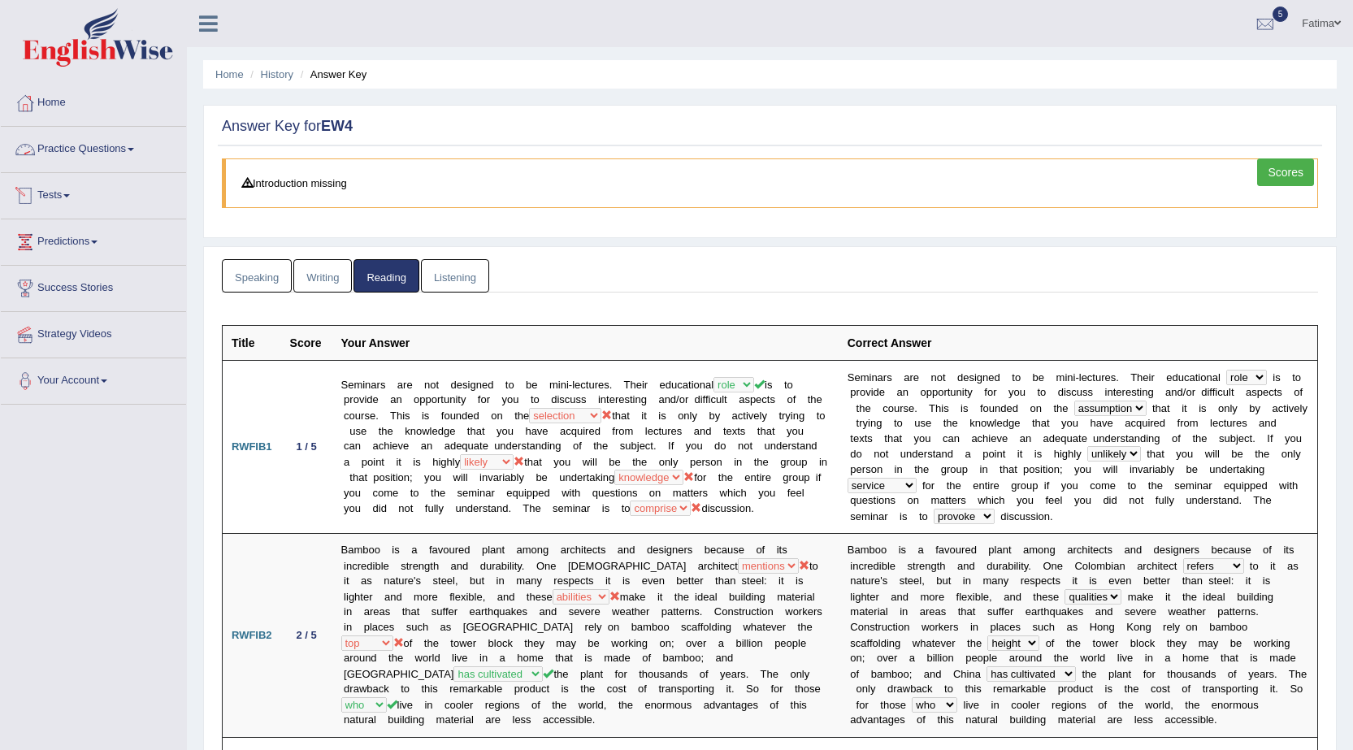
click at [97, 149] on link "Practice Questions" at bounding box center [93, 147] width 185 height 41
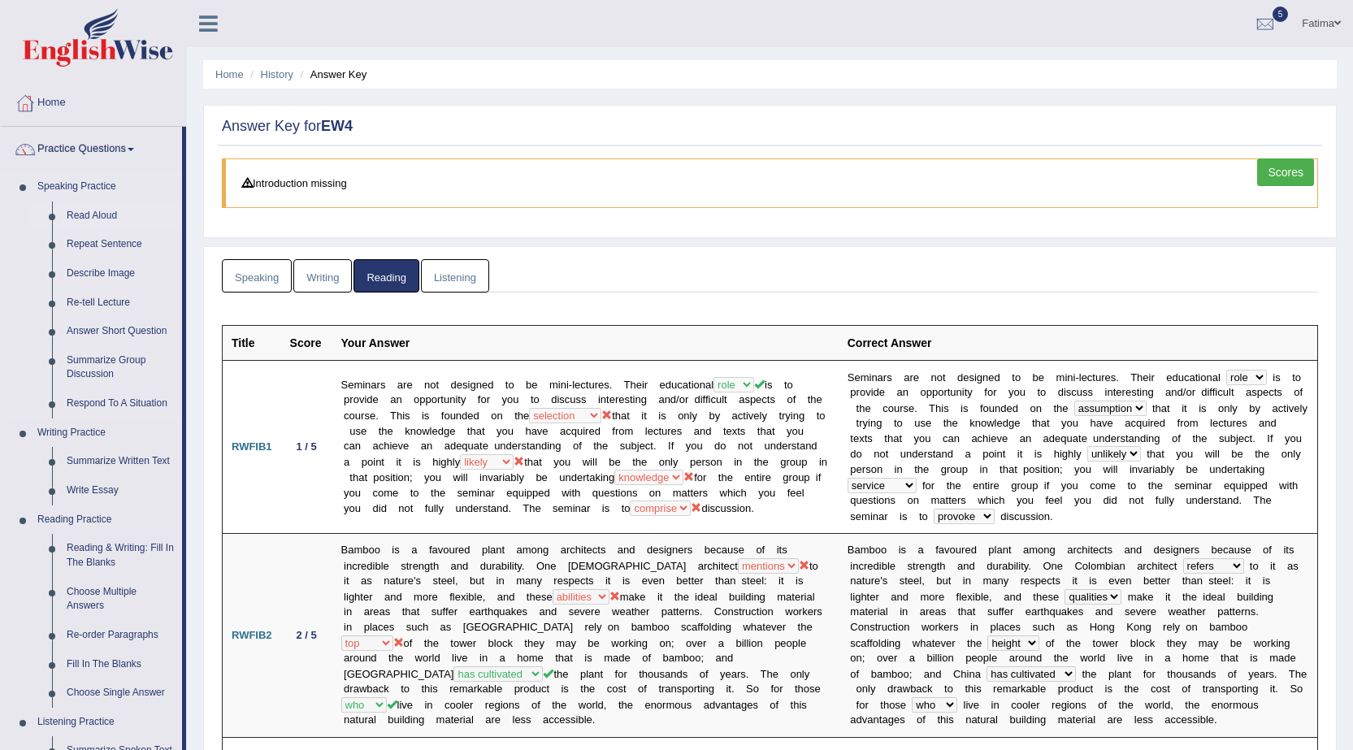
click at [111, 213] on link "Read Aloud" at bounding box center [120, 216] width 123 height 29
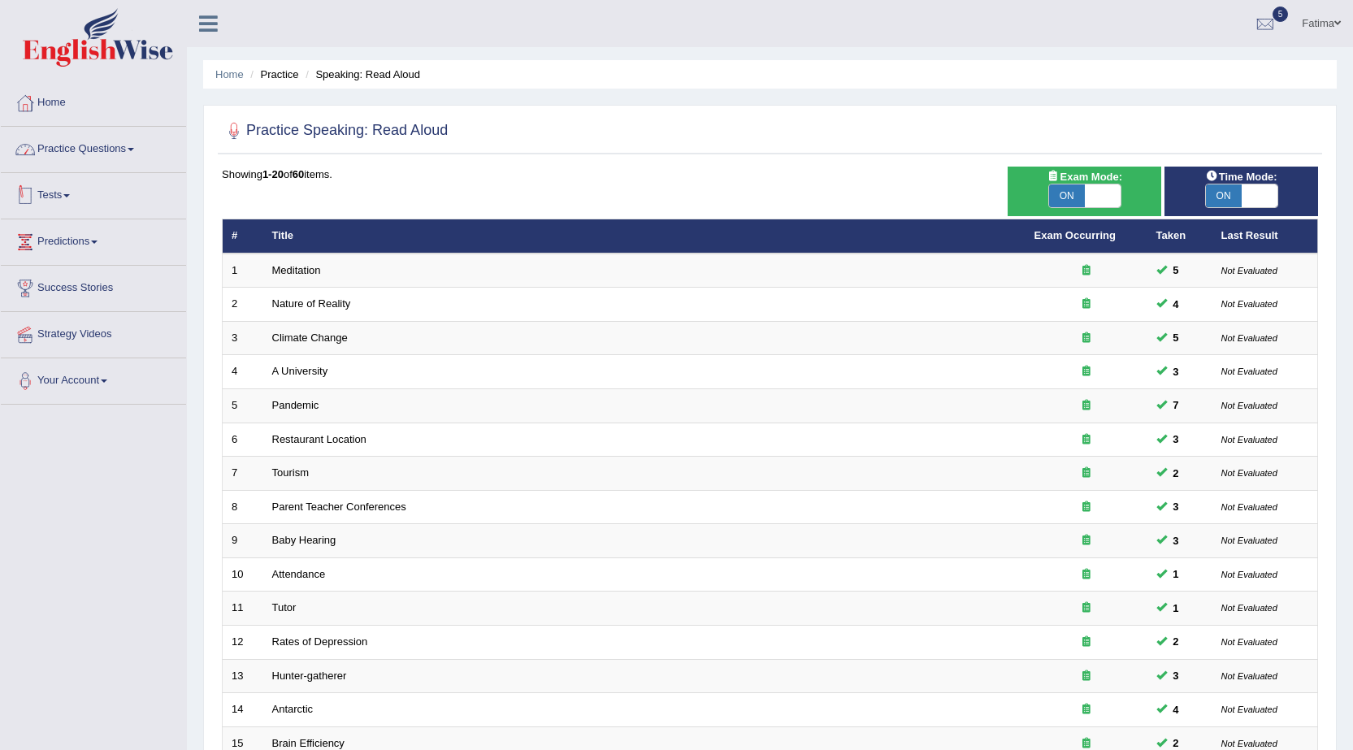
click at [115, 153] on link "Practice Questions" at bounding box center [93, 147] width 185 height 41
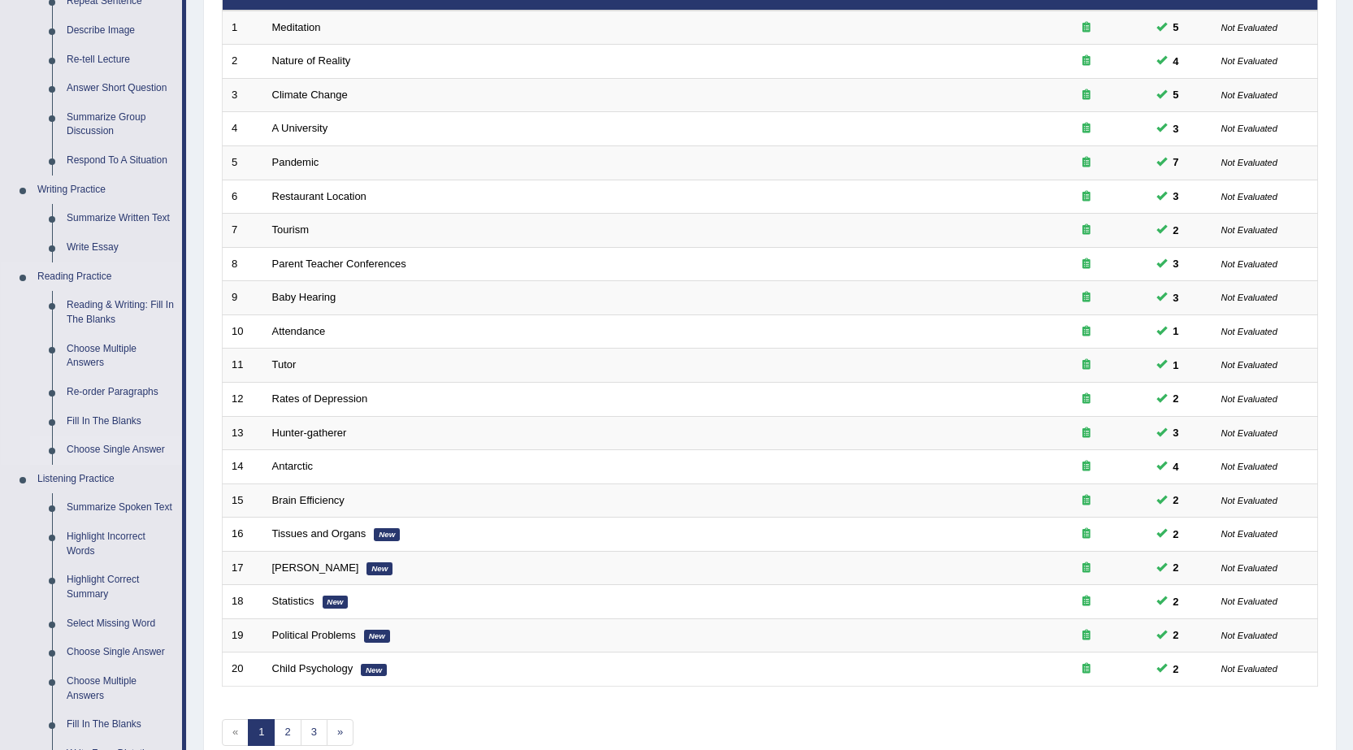
scroll to position [488, 0]
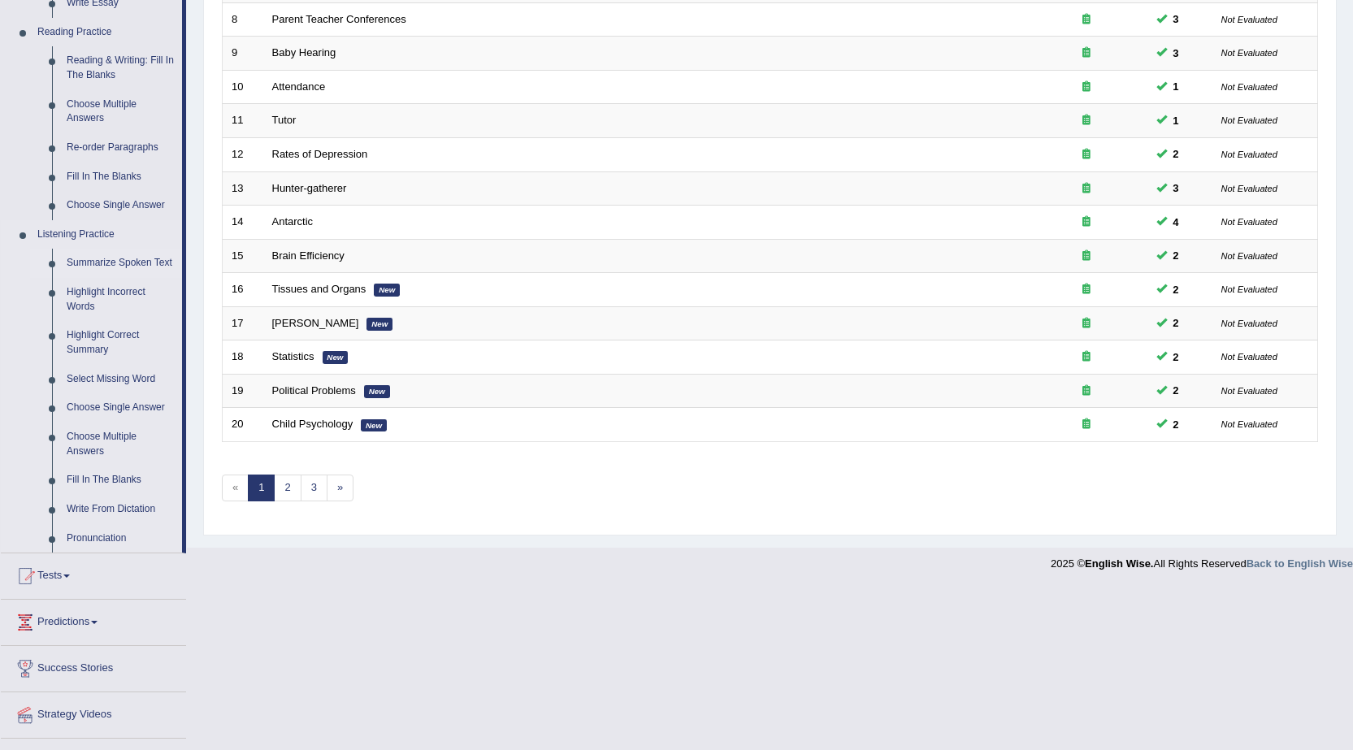
click at [130, 263] on link "Summarize Spoken Text" at bounding box center [120, 263] width 123 height 29
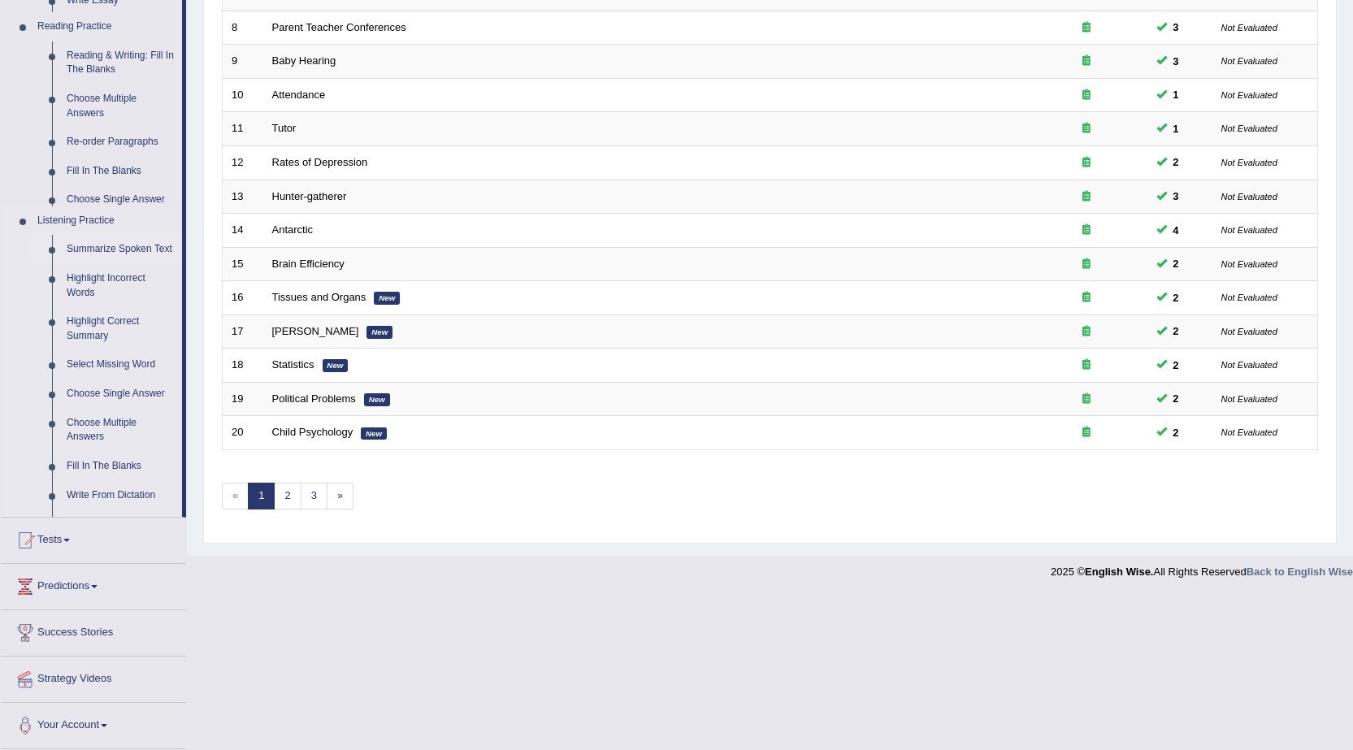
scroll to position [326, 0]
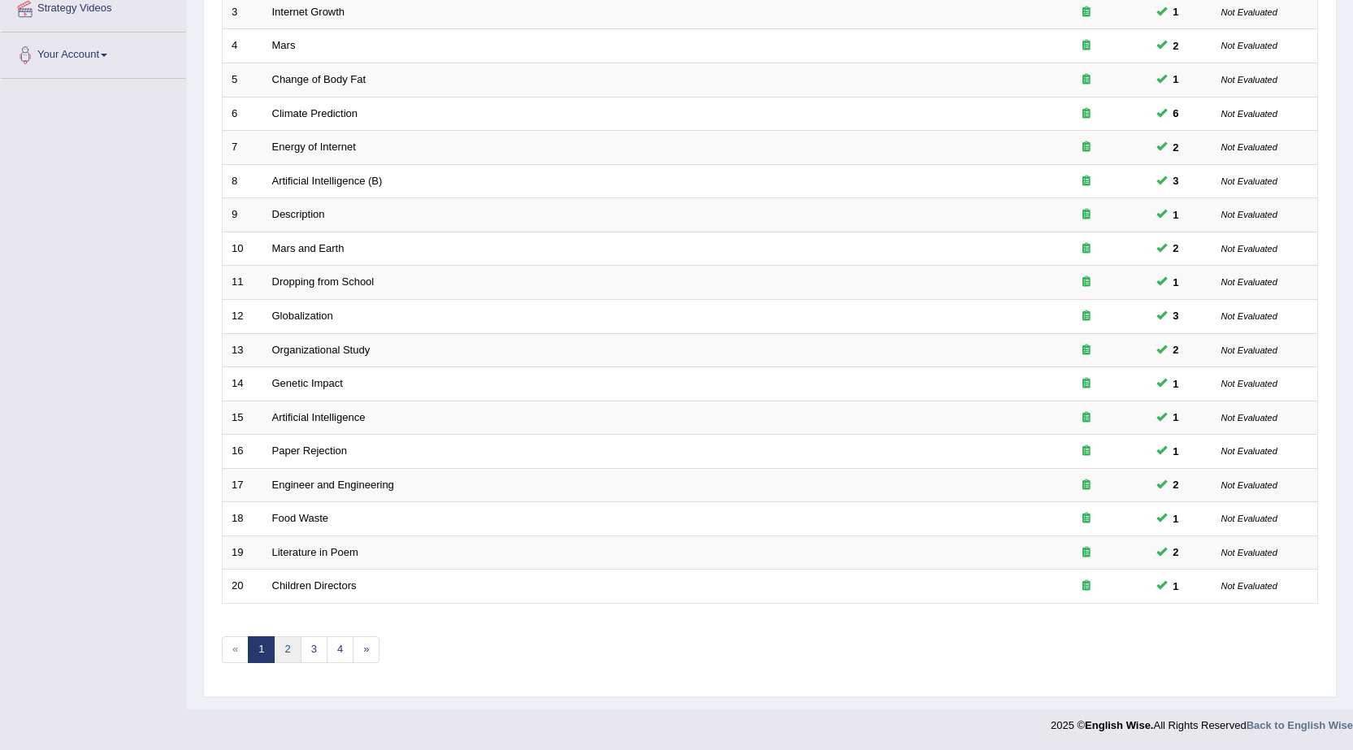
click at [288, 651] on link "2" at bounding box center [287, 649] width 27 height 27
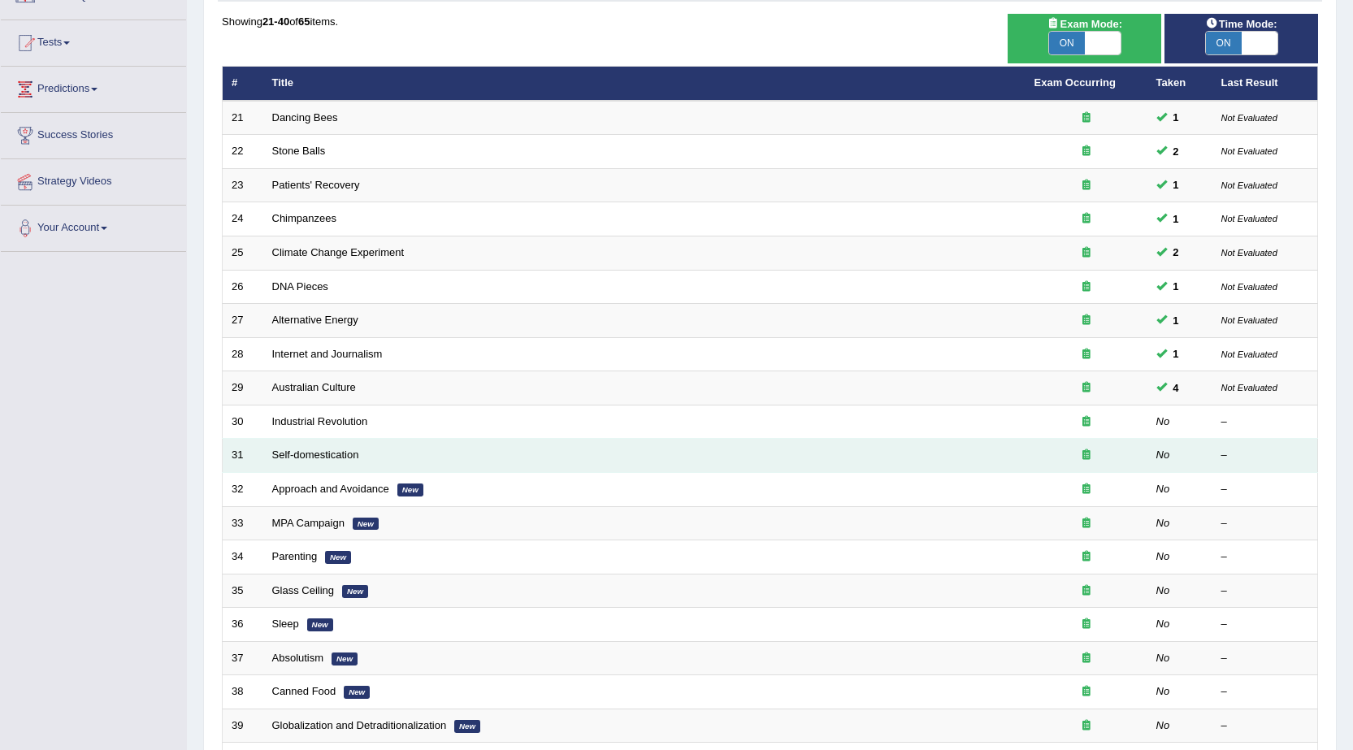
scroll to position [82, 0]
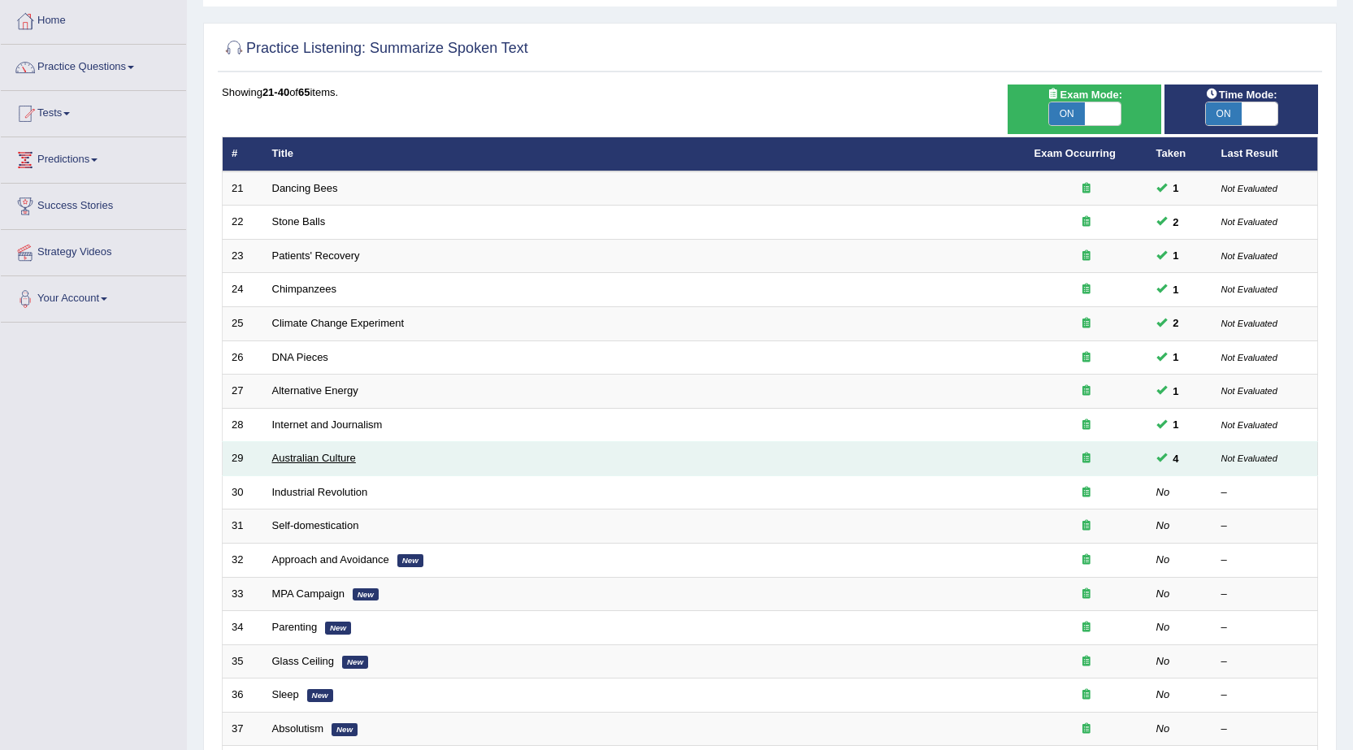
click at [297, 458] on link "Australian Culture" at bounding box center [314, 458] width 84 height 12
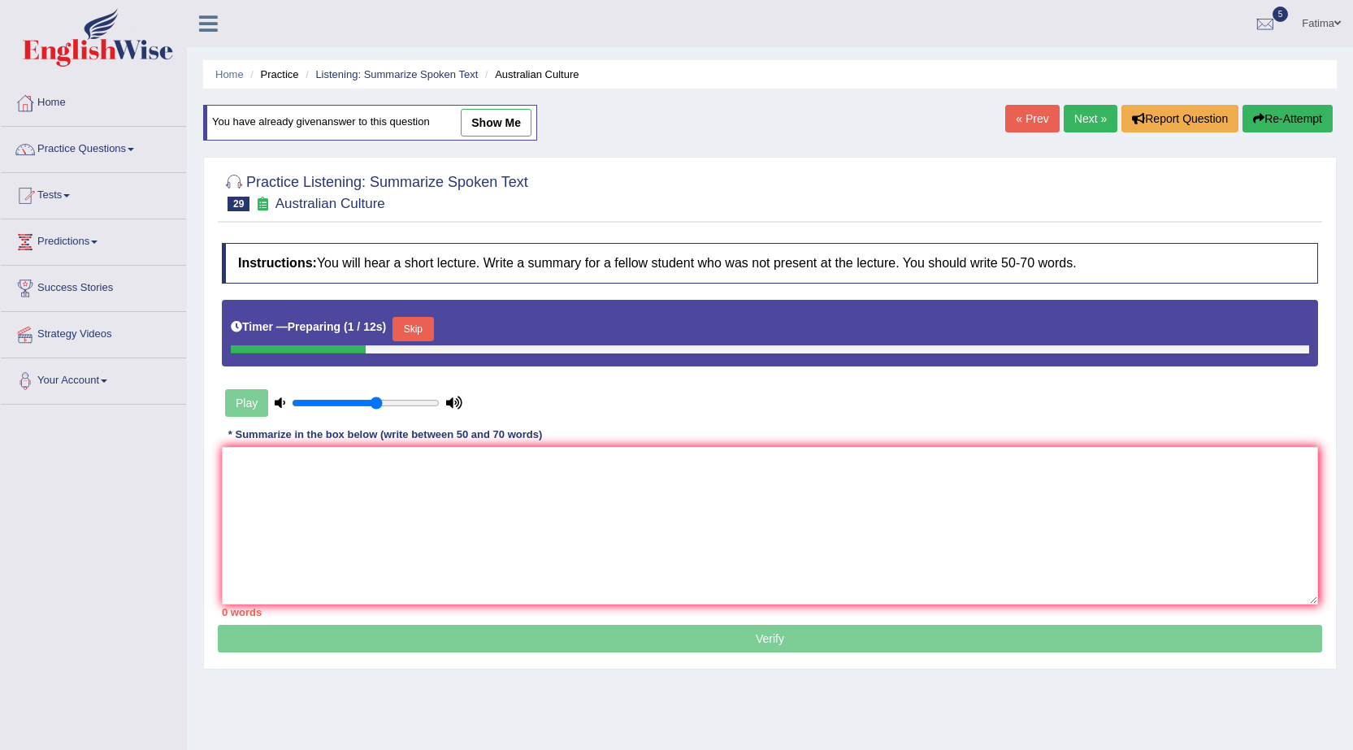
click at [497, 118] on link "show me" at bounding box center [496, 123] width 71 height 28
type textarea "A noteworthy point was revealed in the was about population matter in the world…"
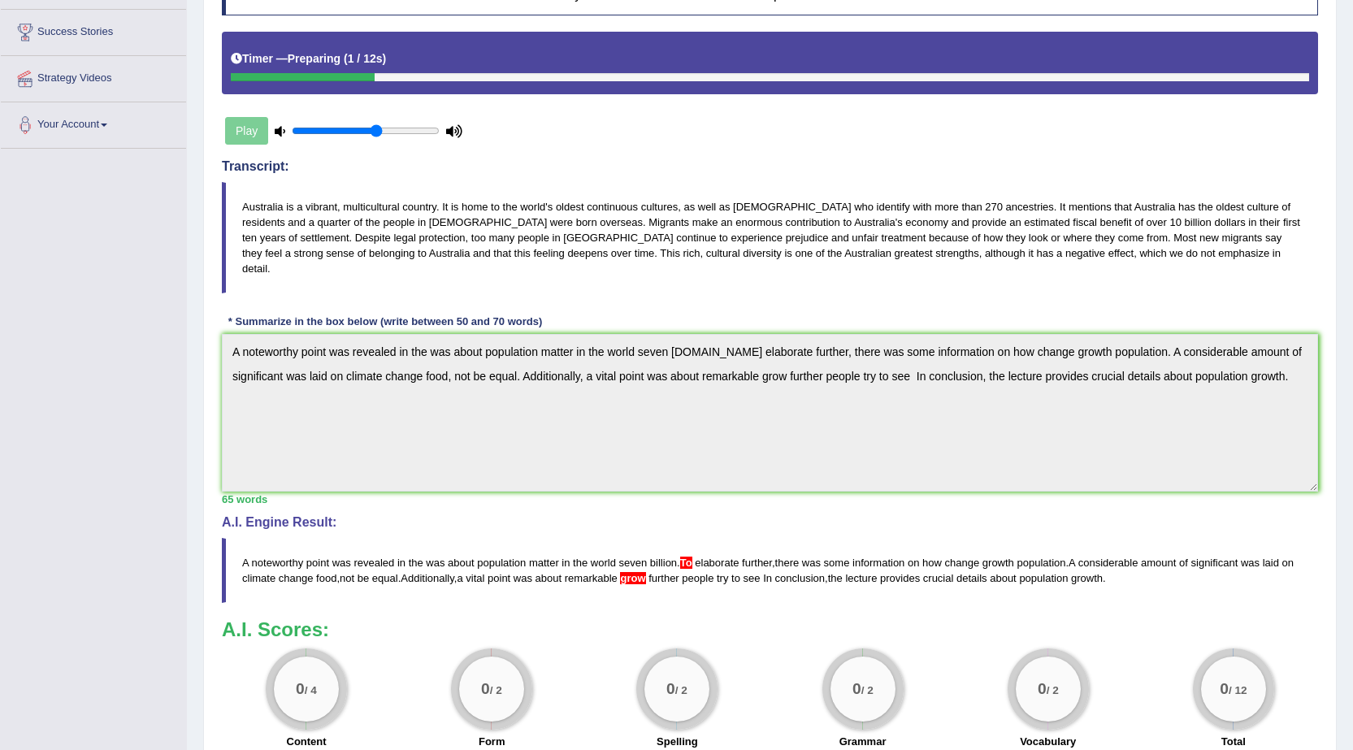
scroll to position [249, 0]
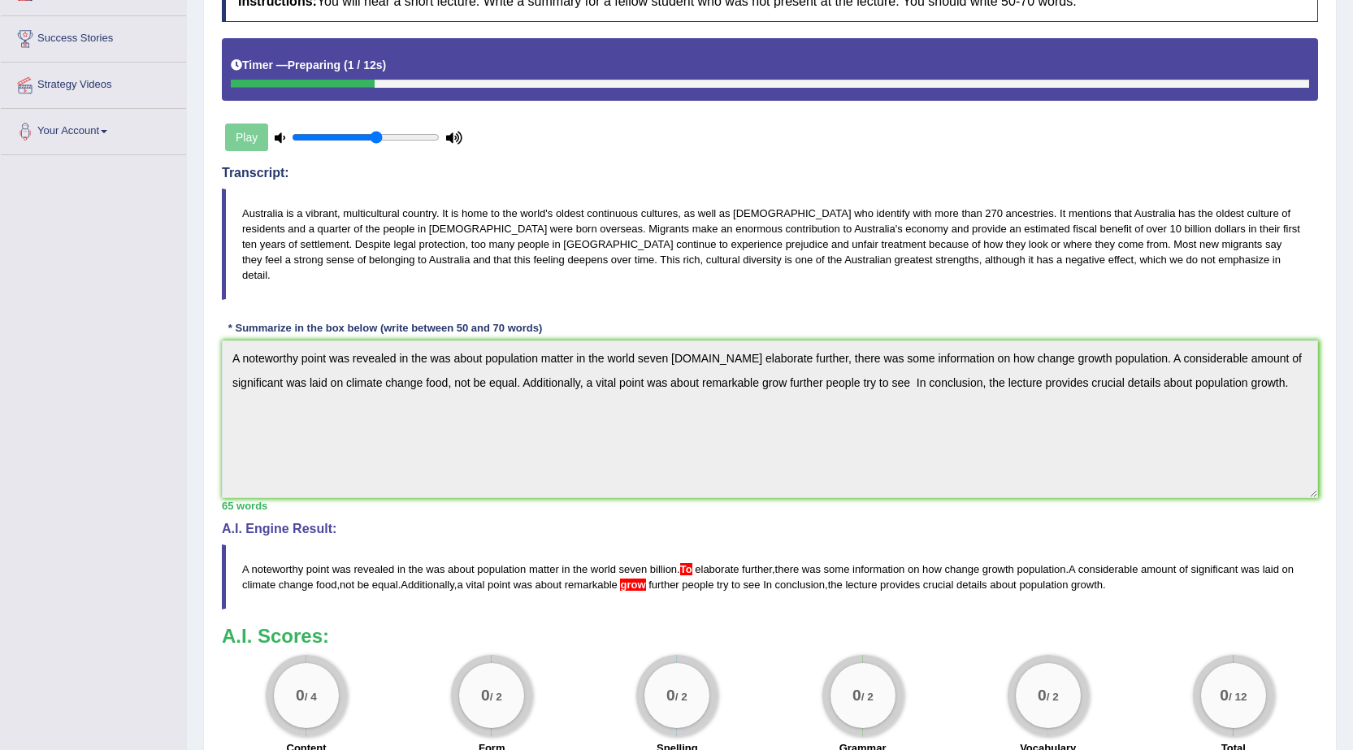
click at [219, 218] on div "Instructions: You will hear a short lecture. Write a summary for a fellow stude…" at bounding box center [770, 369] width 1104 height 792
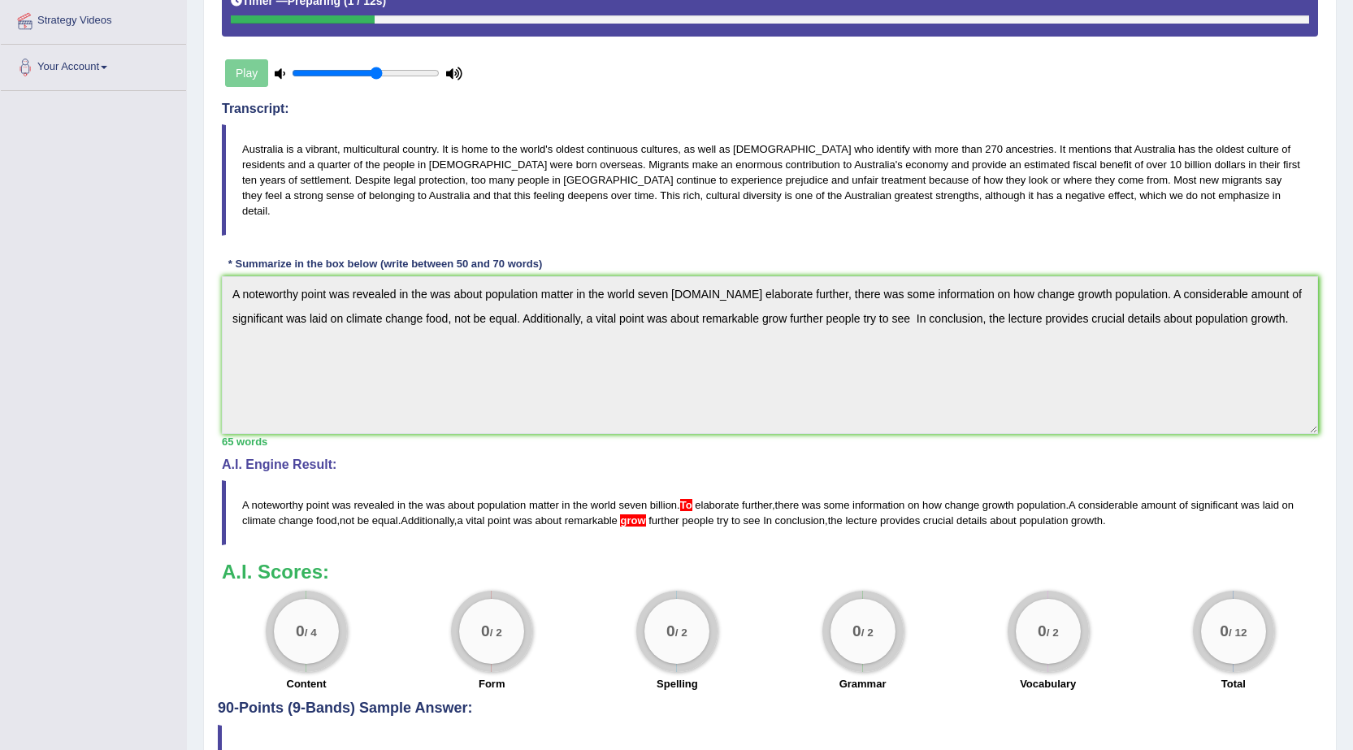
scroll to position [331, 0]
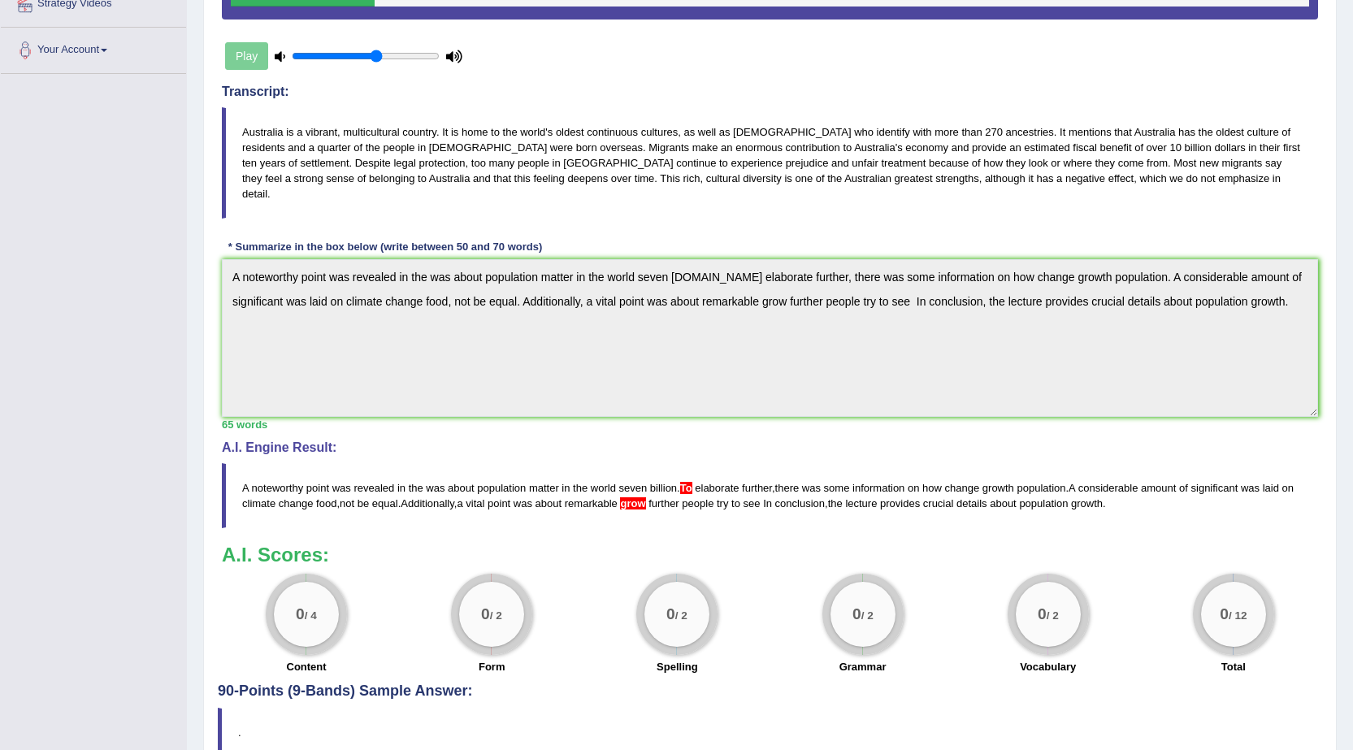
click at [505, 440] on h4 "A.I. Engine Result:" at bounding box center [770, 447] width 1096 height 15
drag, startPoint x: 503, startPoint y: 374, endPoint x: 947, endPoint y: 559, distance: 480.8
click at [946, 574] on div "0 / 2 Grammar" at bounding box center [862, 626] width 185 height 105
click at [619, 482] on span "seven" at bounding box center [633, 488] width 28 height 12
drag, startPoint x: 604, startPoint y: 470, endPoint x: 616, endPoint y: 448, distance: 25.1
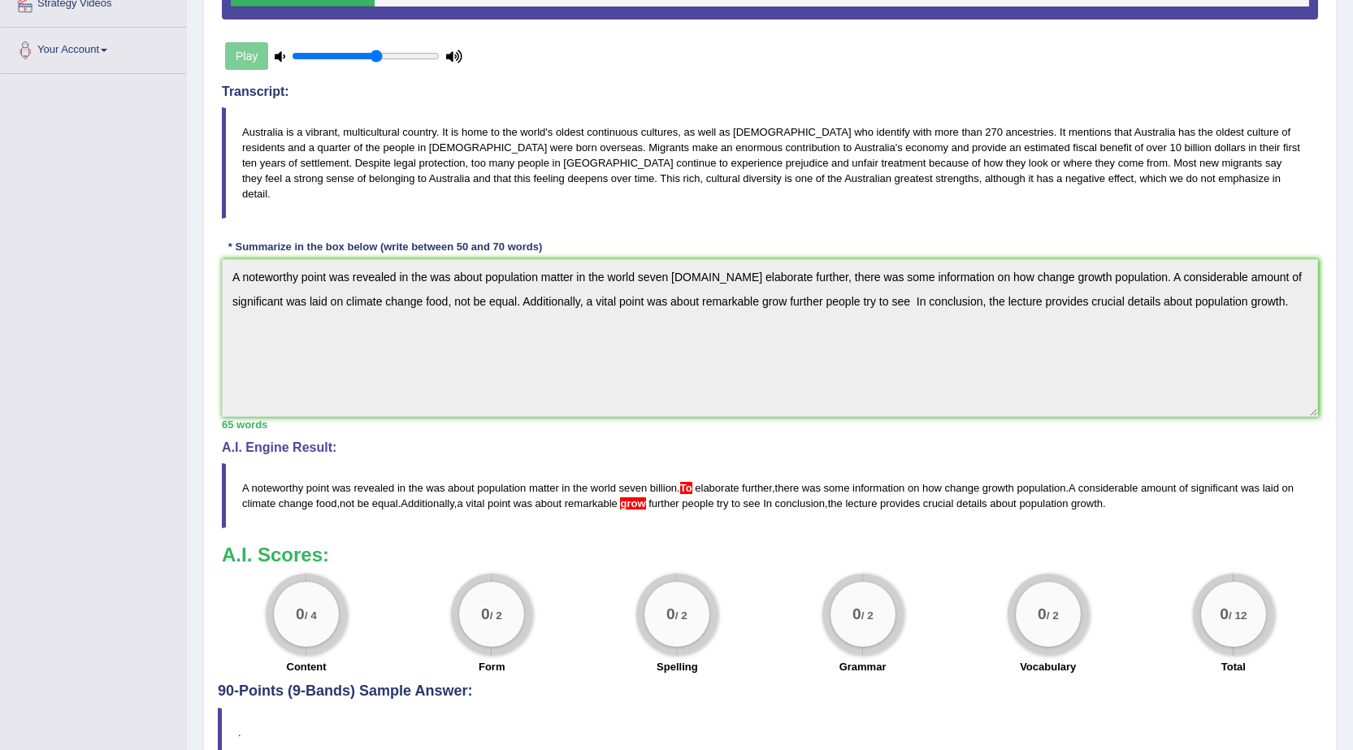
click at [666, 471] on blockquote "A noteworthy point was revealed in the was about population matter in the world…" at bounding box center [770, 495] width 1096 height 65
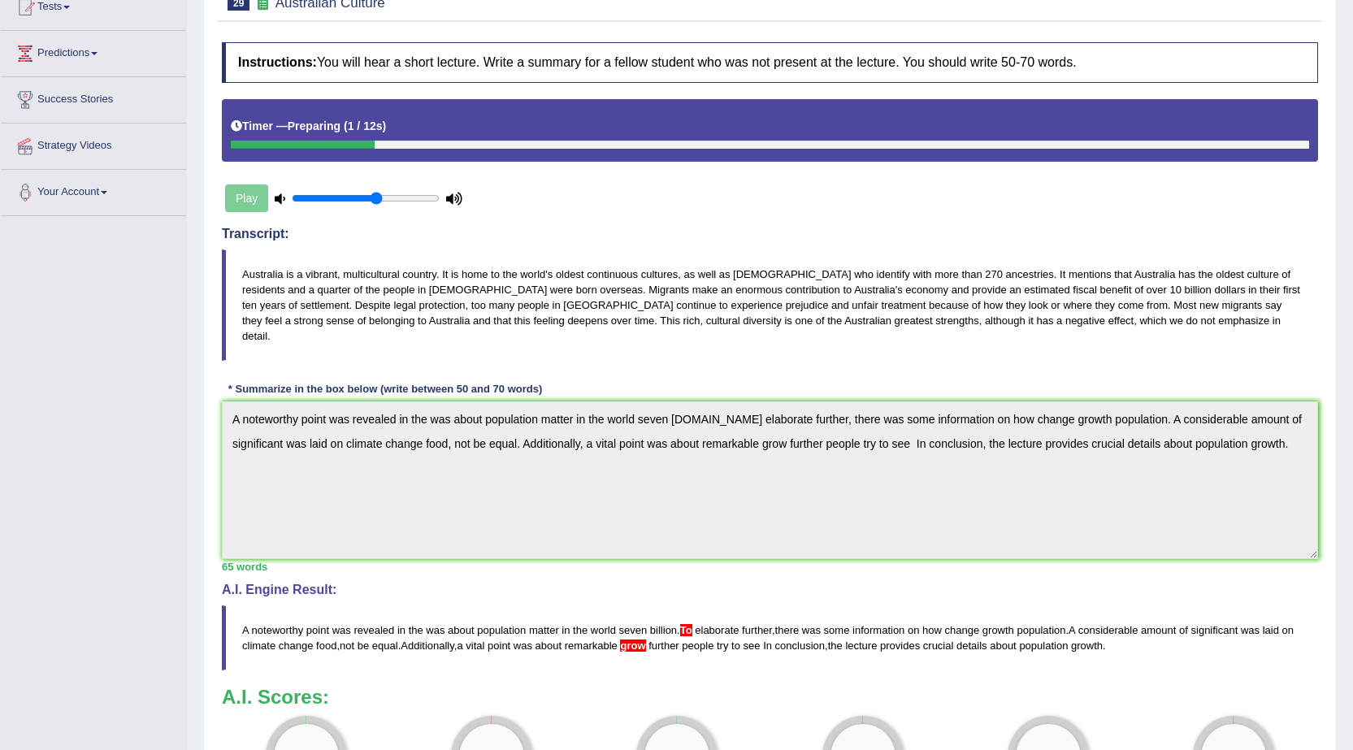
scroll to position [6, 0]
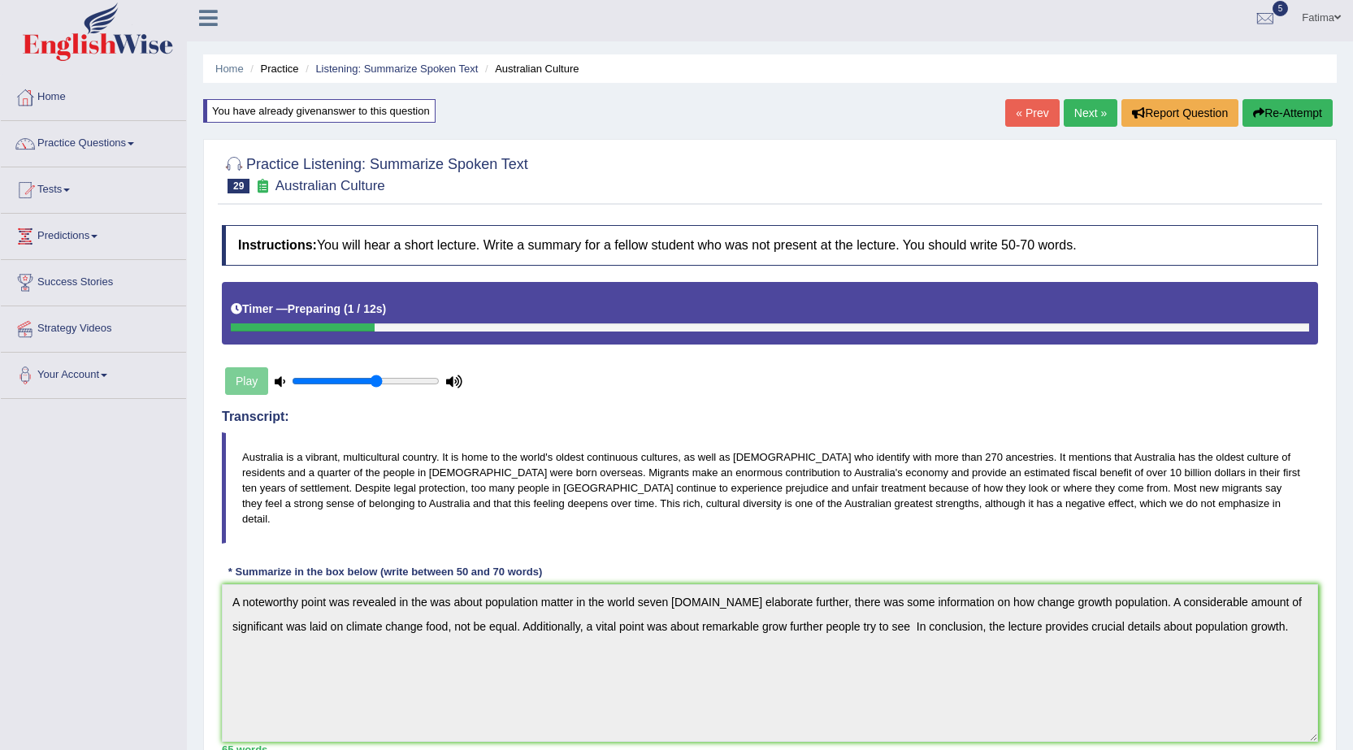
click at [1262, 118] on button "Re-Attempt" at bounding box center [1288, 113] width 90 height 28
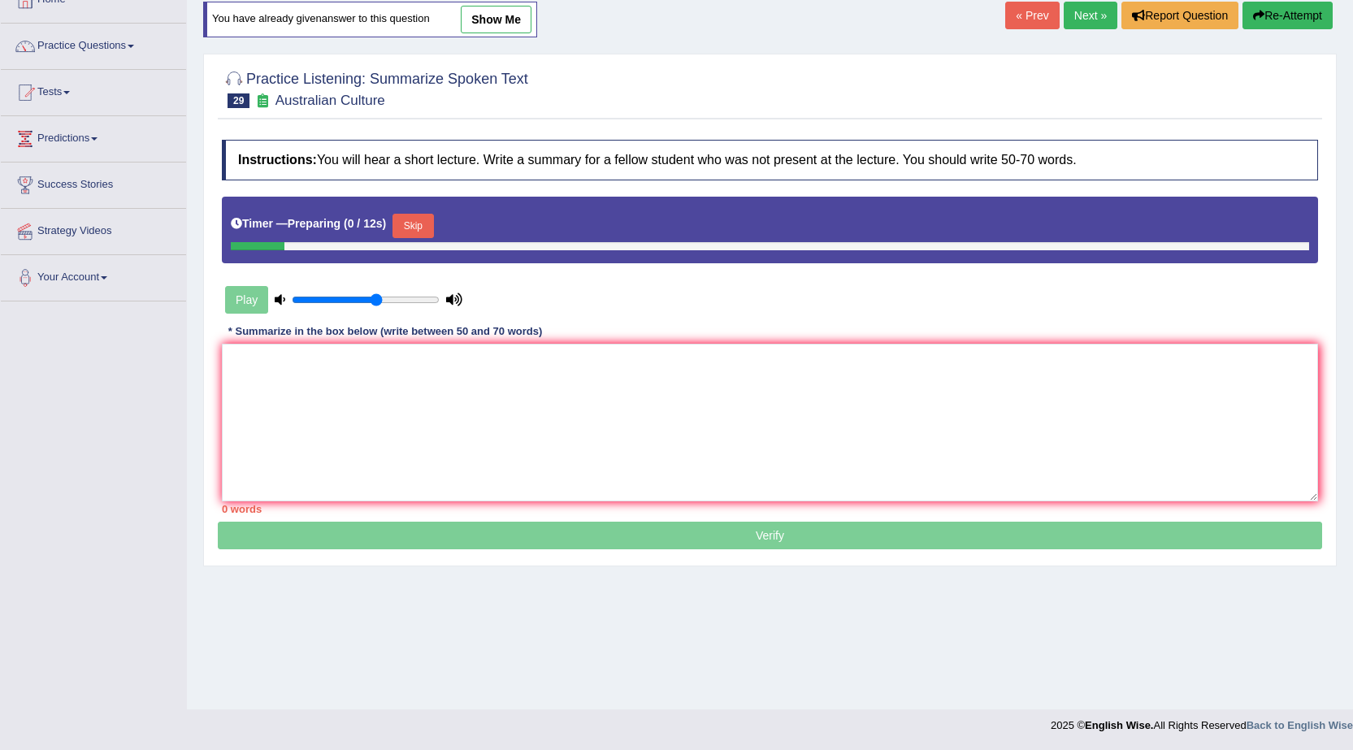
click at [432, 222] on button "Skip" at bounding box center [413, 226] width 41 height 24
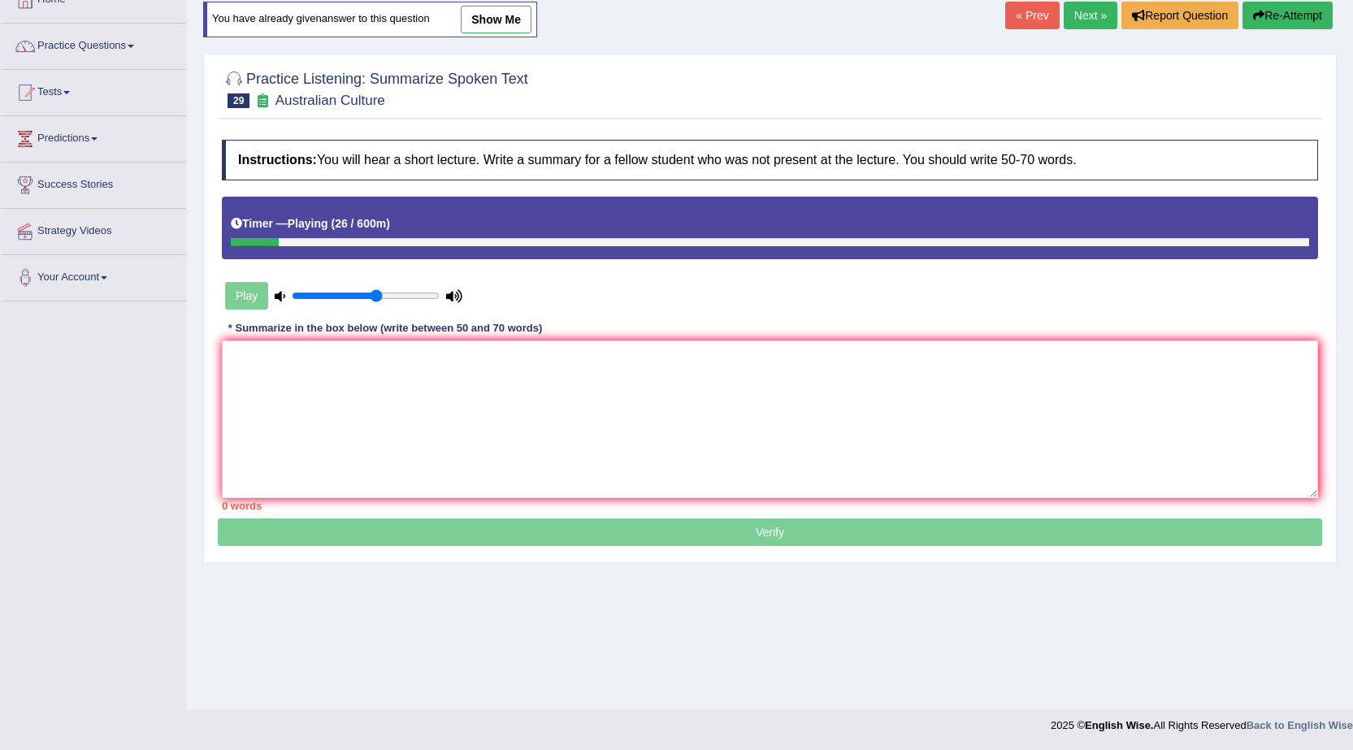
click at [1318, 21] on button "Re-Attempt" at bounding box center [1288, 16] width 90 height 28
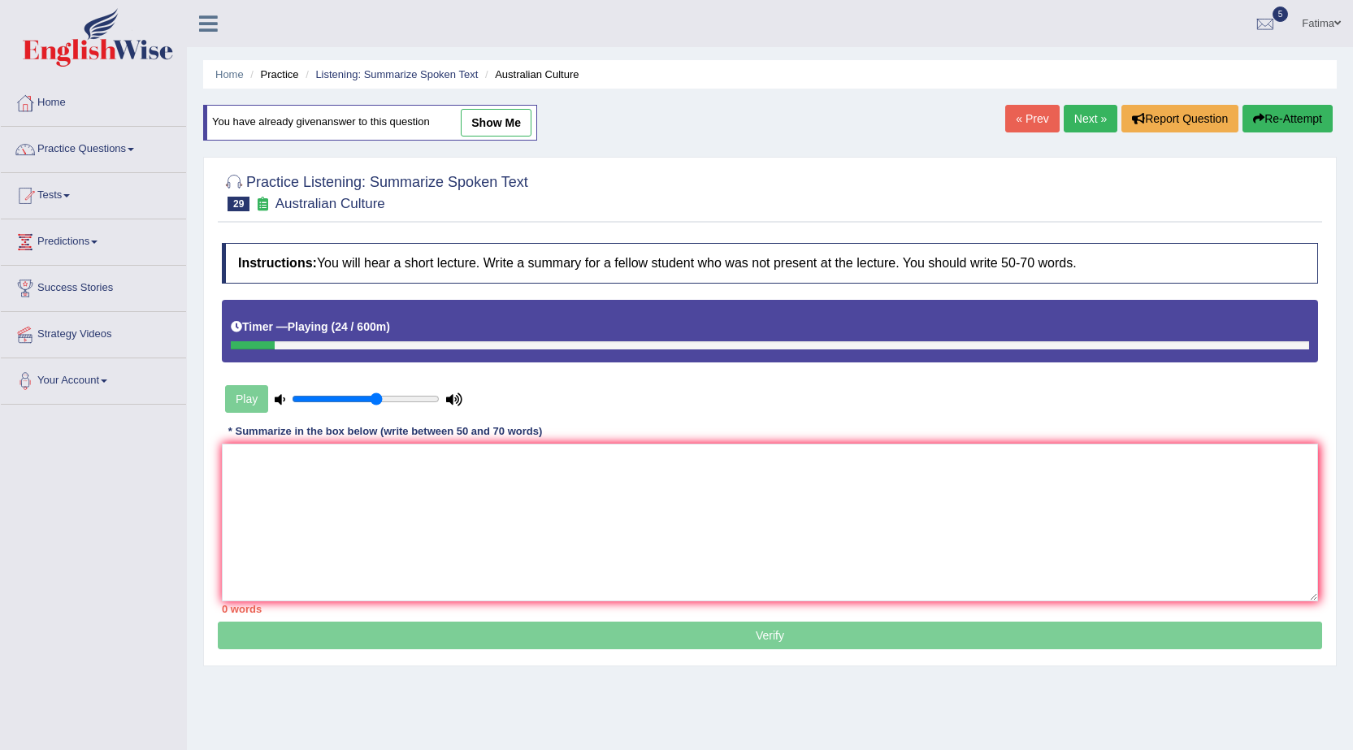
click at [1020, 125] on link "« Prev" at bounding box center [1032, 119] width 54 height 28
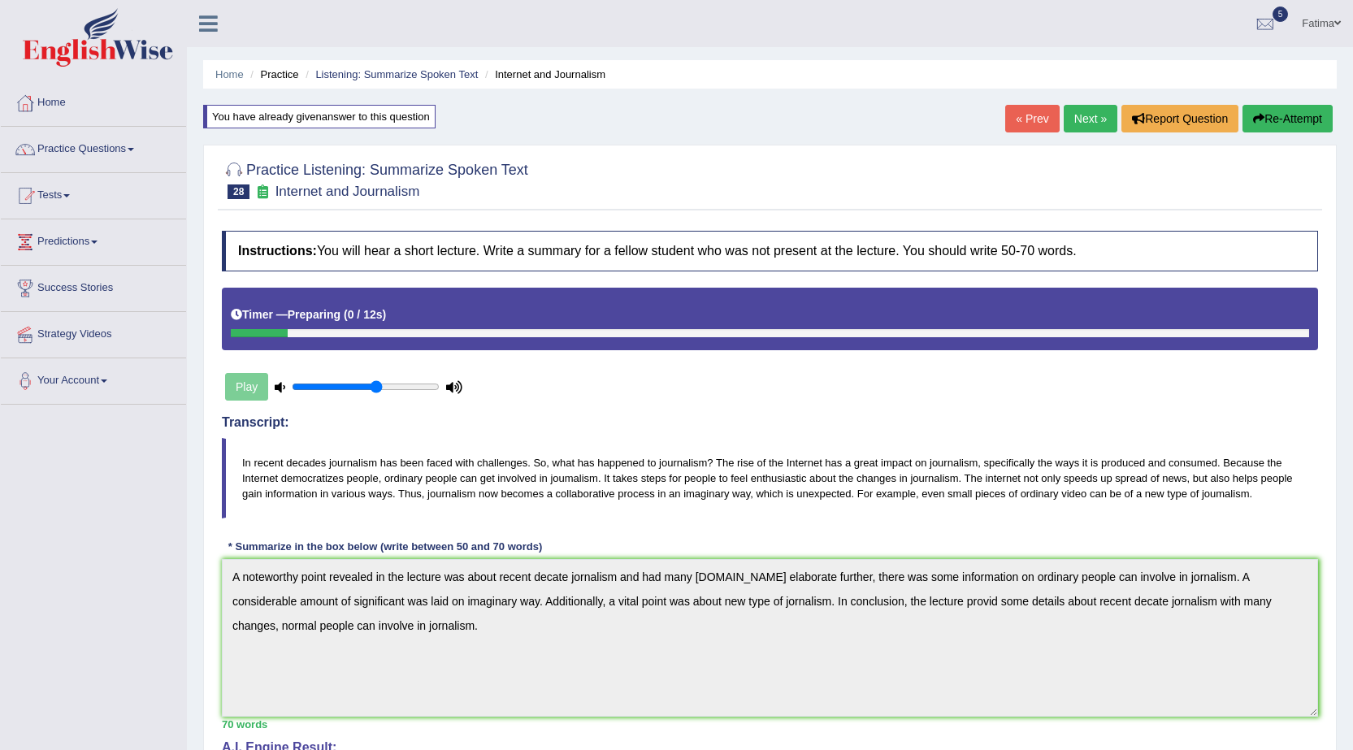
click link "« Prev"
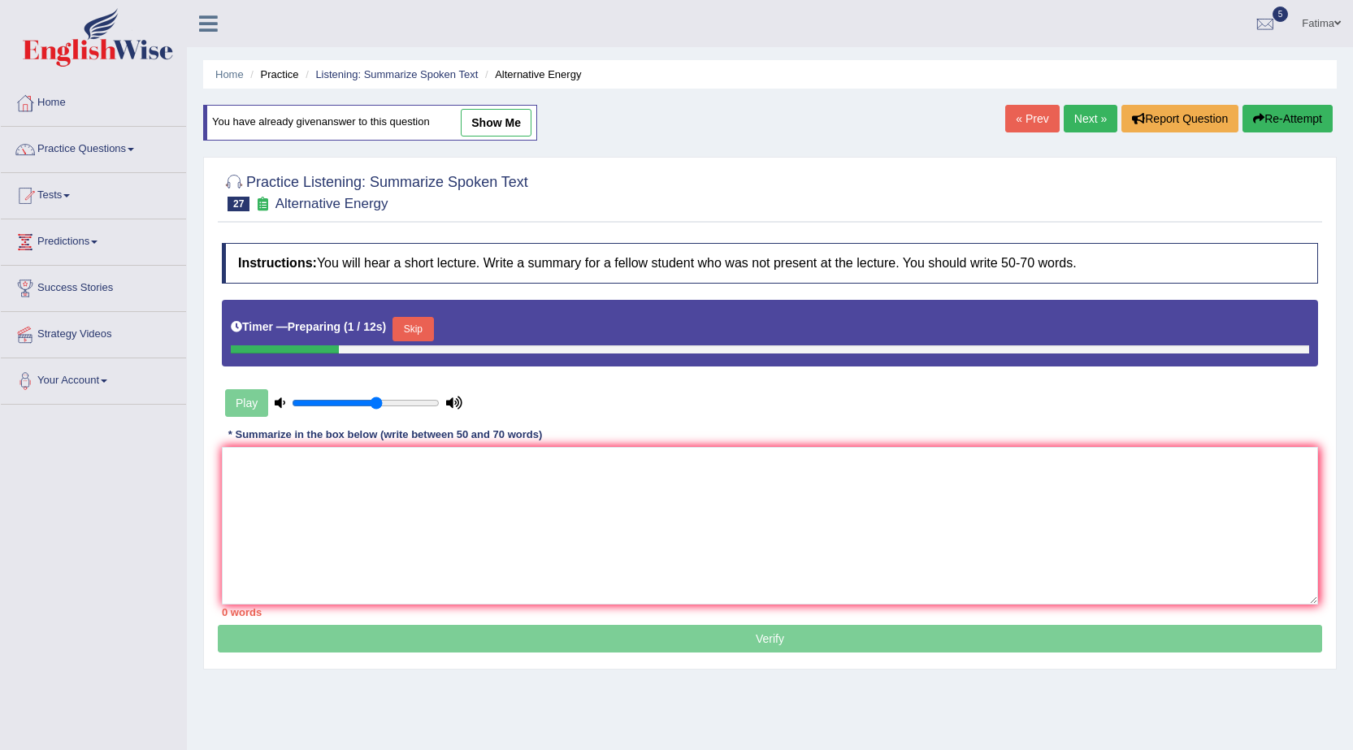
drag, startPoint x: 0, startPoint y: 0, endPoint x: 583, endPoint y: 106, distance: 593.0
click at [505, 109] on link "show me" at bounding box center [496, 123] width 71 height 28
type textarea "A notworthy point revealed in the lecture was about around the world renewable …"
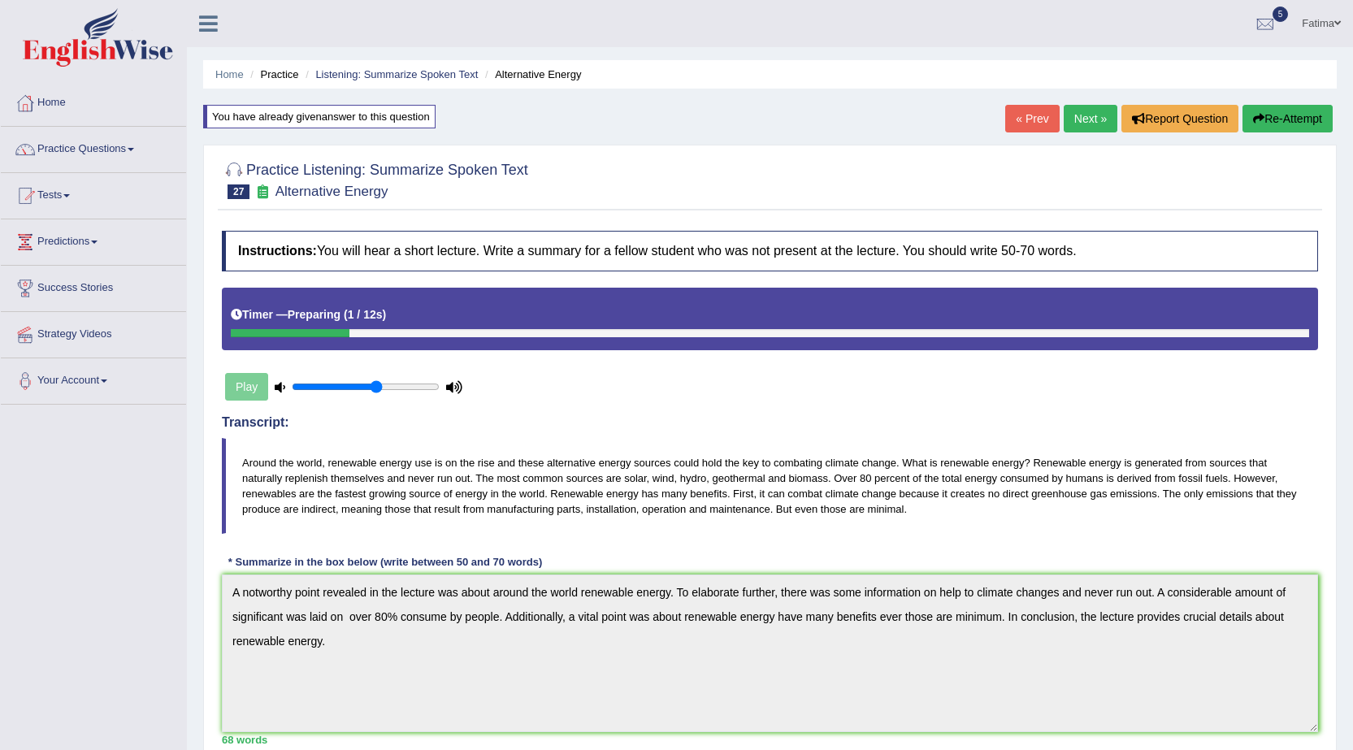
click at [1024, 116] on link "« Prev" at bounding box center [1032, 119] width 54 height 28
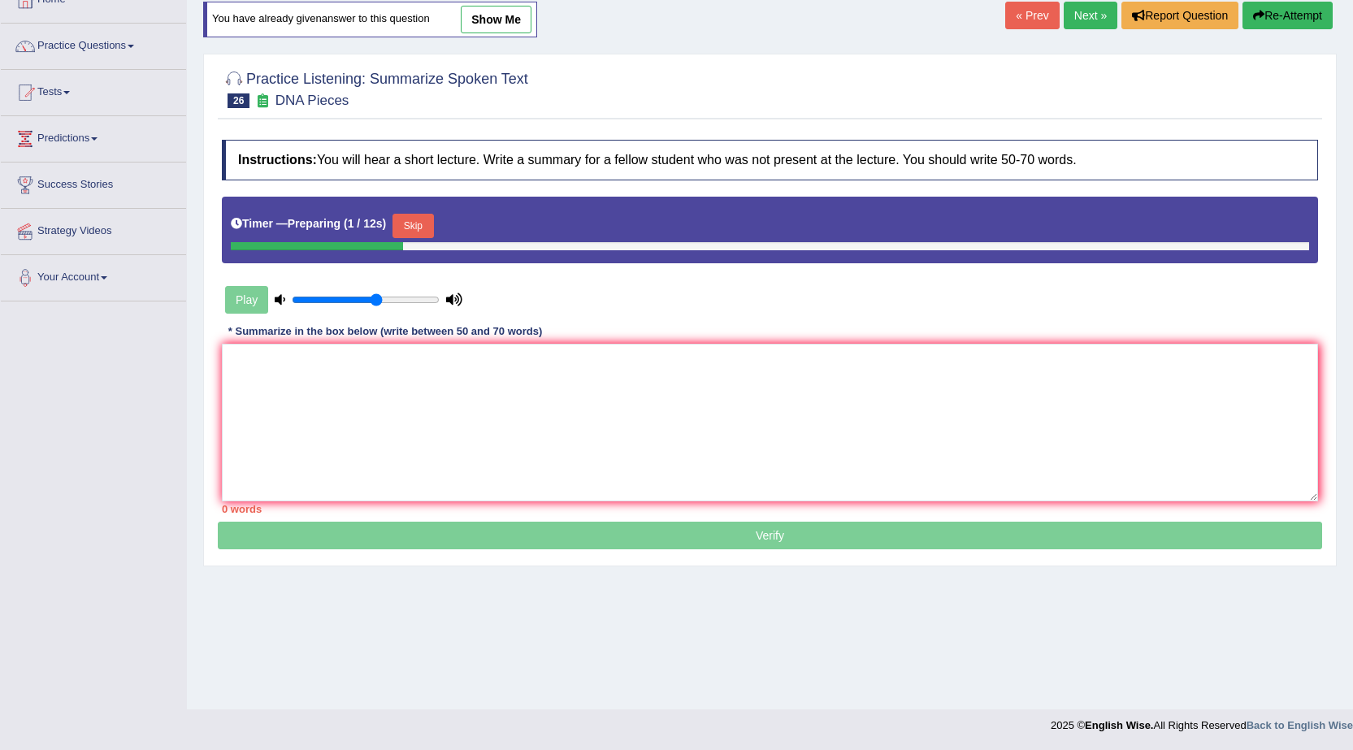
click at [501, 16] on link "show me" at bounding box center [496, 20] width 71 height 28
type textarea "A notewhorty point was revealed in the lecture was about her labwork very usefu…"
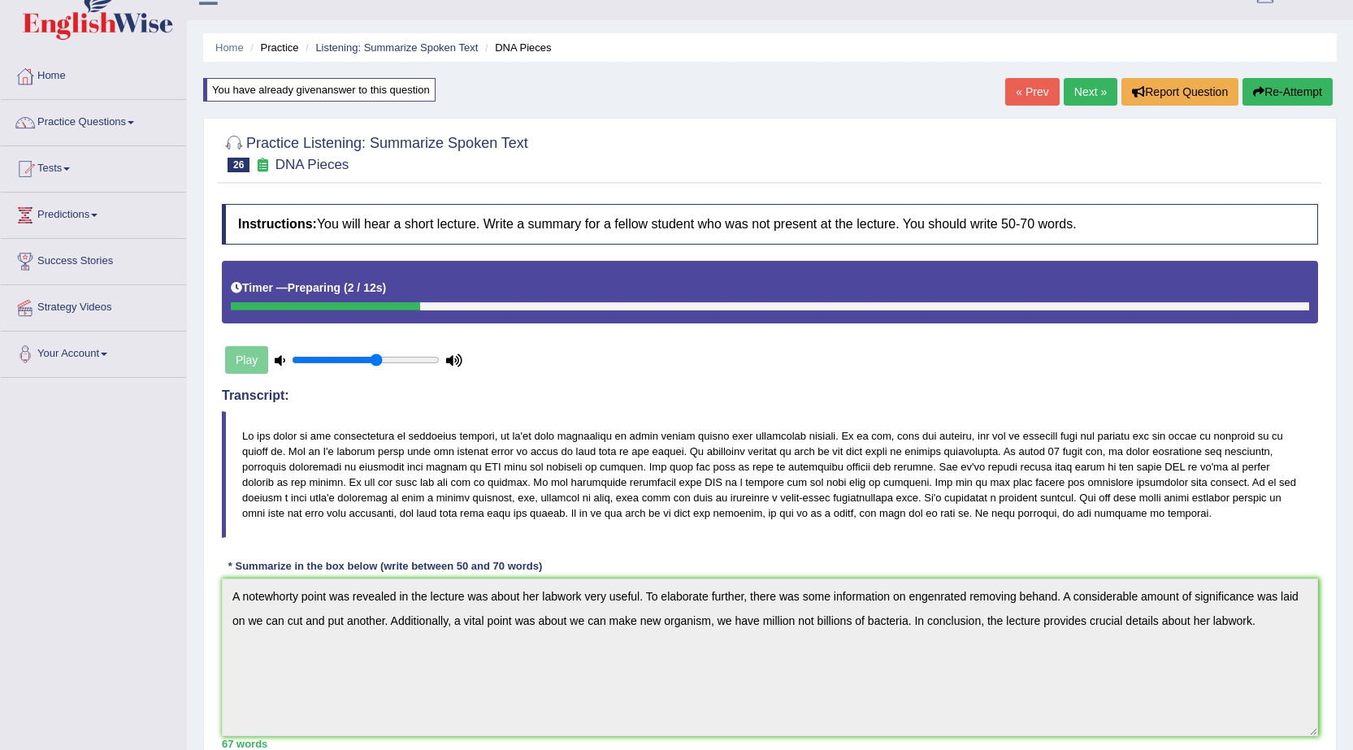
scroll to position [25, 0]
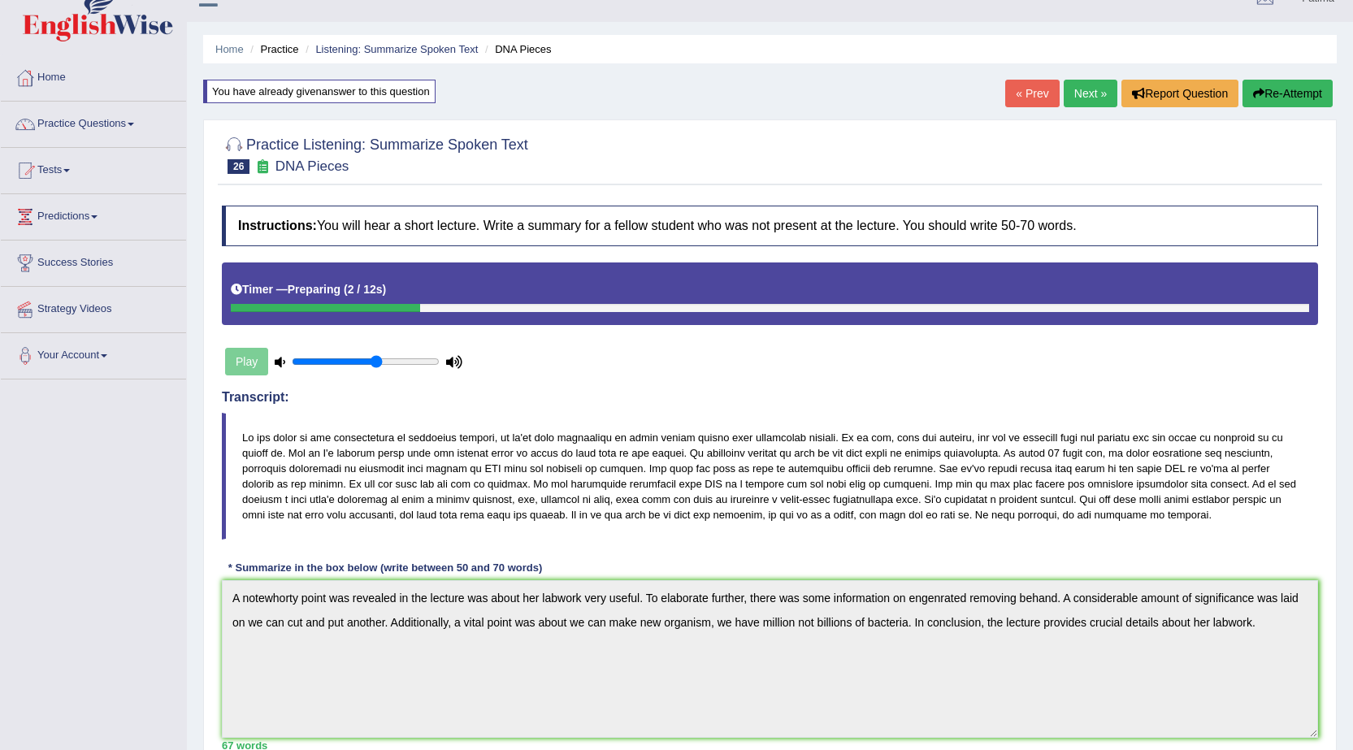
click at [1020, 99] on link "« Prev" at bounding box center [1032, 94] width 54 height 28
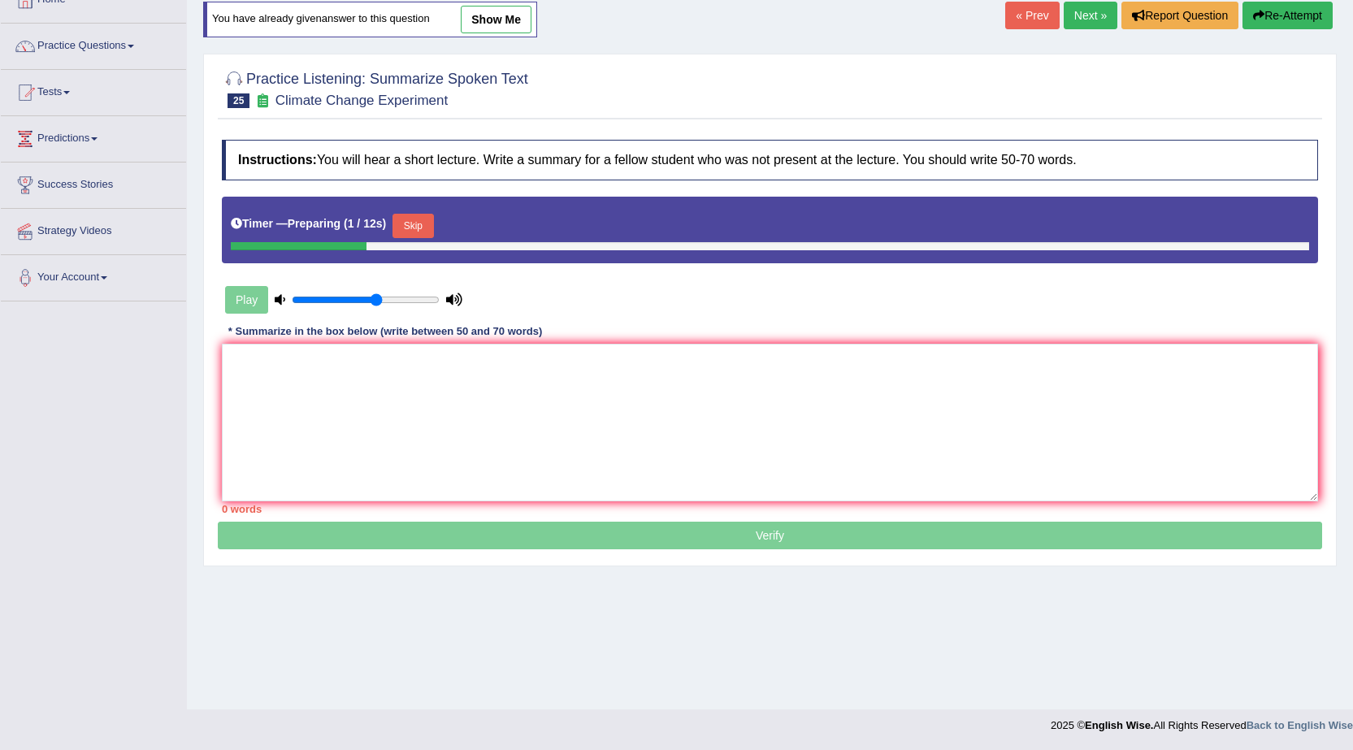
click at [425, 232] on button "Skip" at bounding box center [413, 226] width 41 height 24
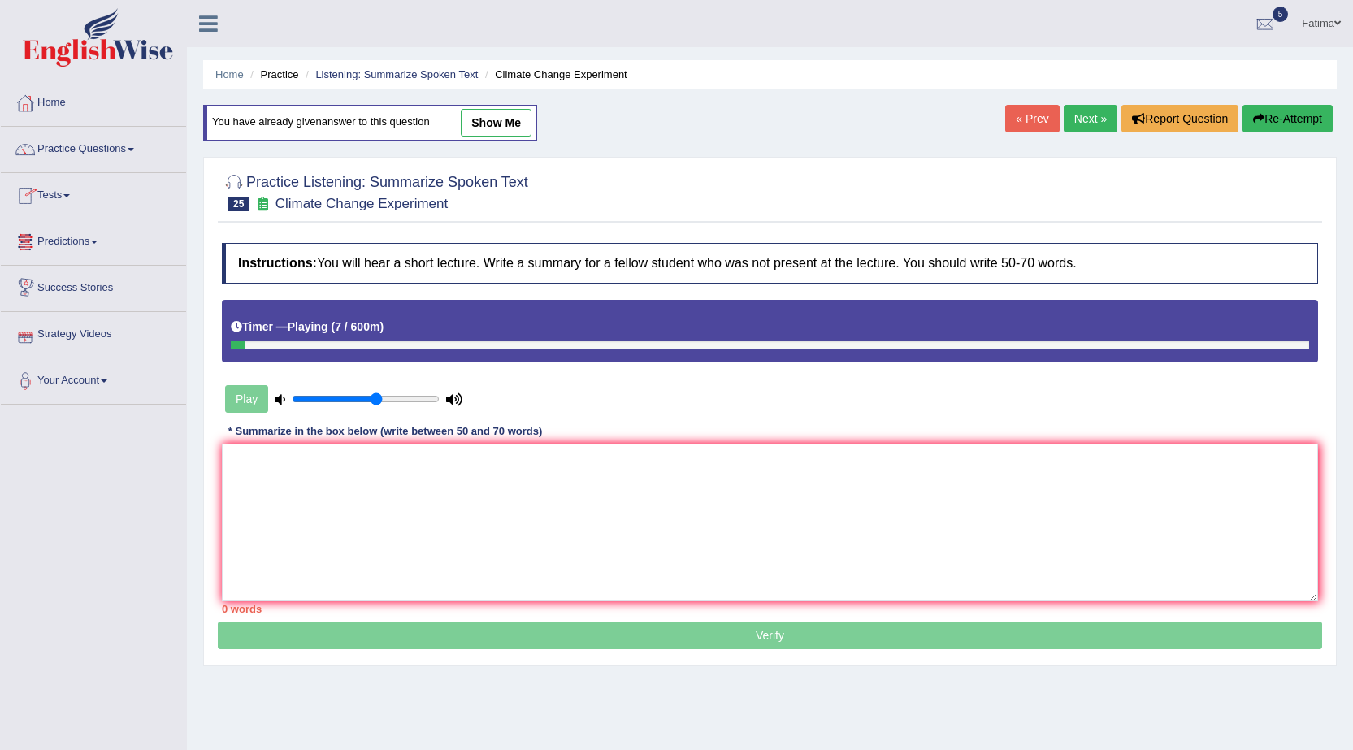
click at [113, 134] on link "Practice Questions" at bounding box center [93, 147] width 185 height 41
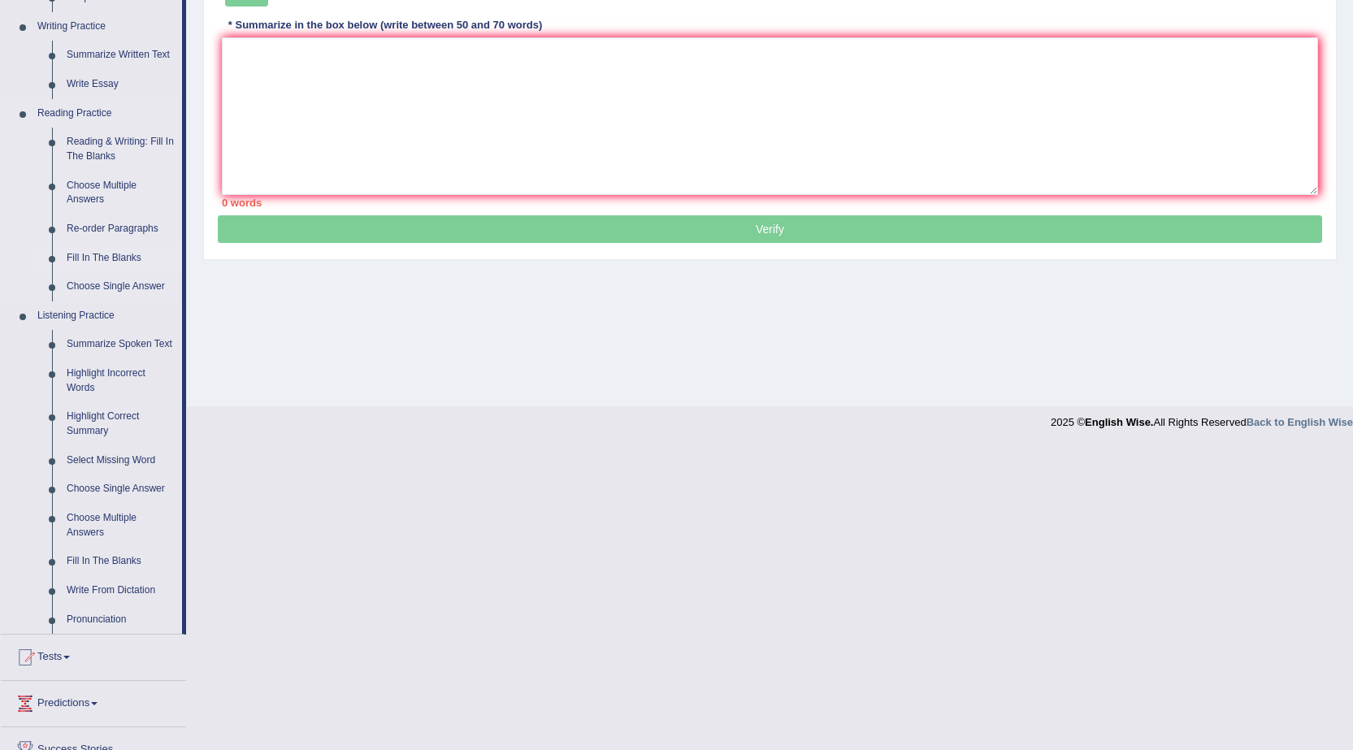
scroll to position [325, 0]
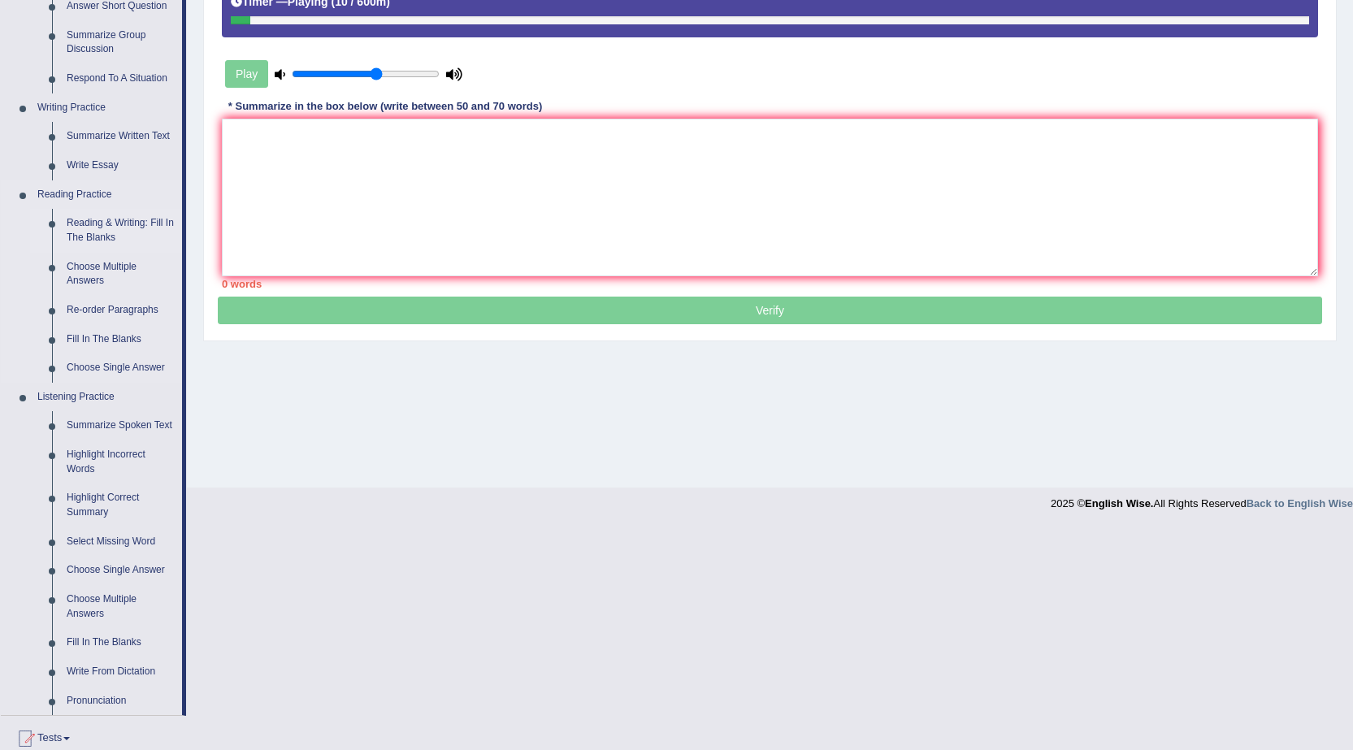
click at [115, 217] on link "Reading & Writing: Fill In The Blanks" at bounding box center [120, 230] width 123 height 43
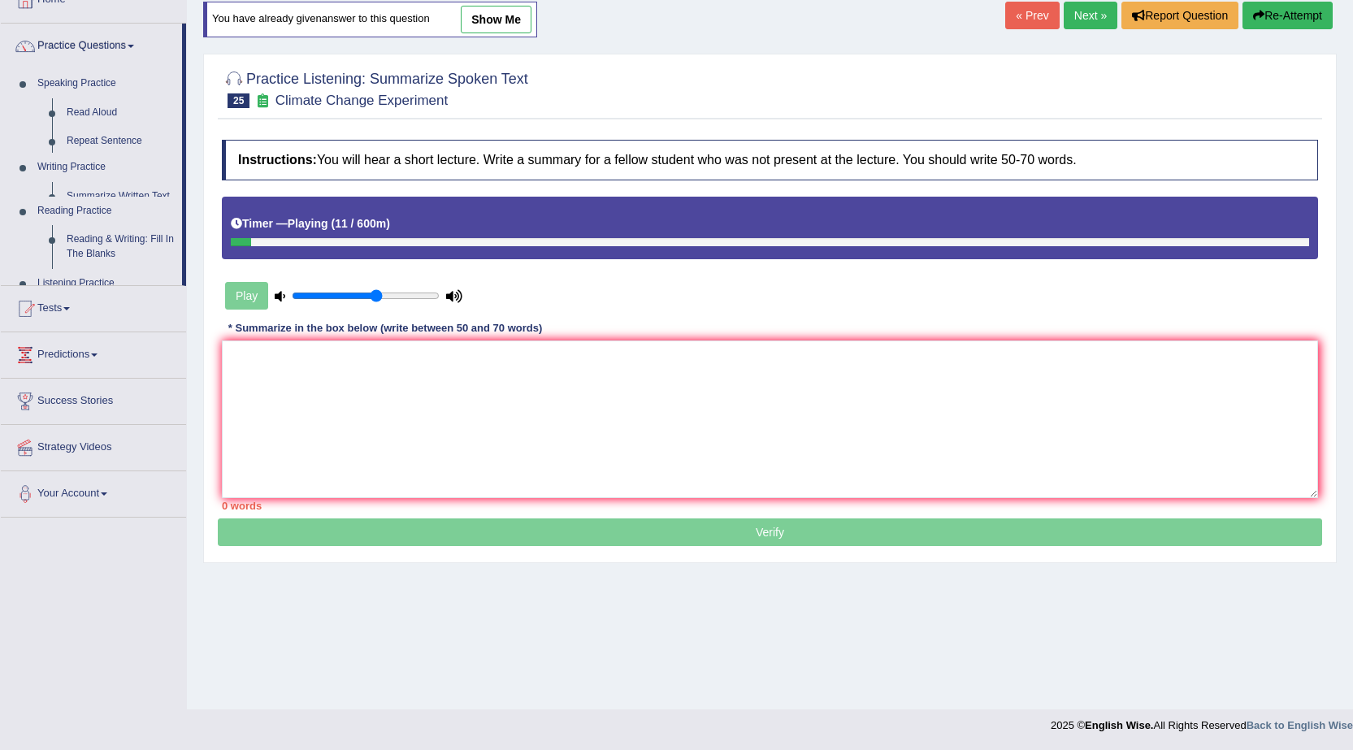
scroll to position [103, 0]
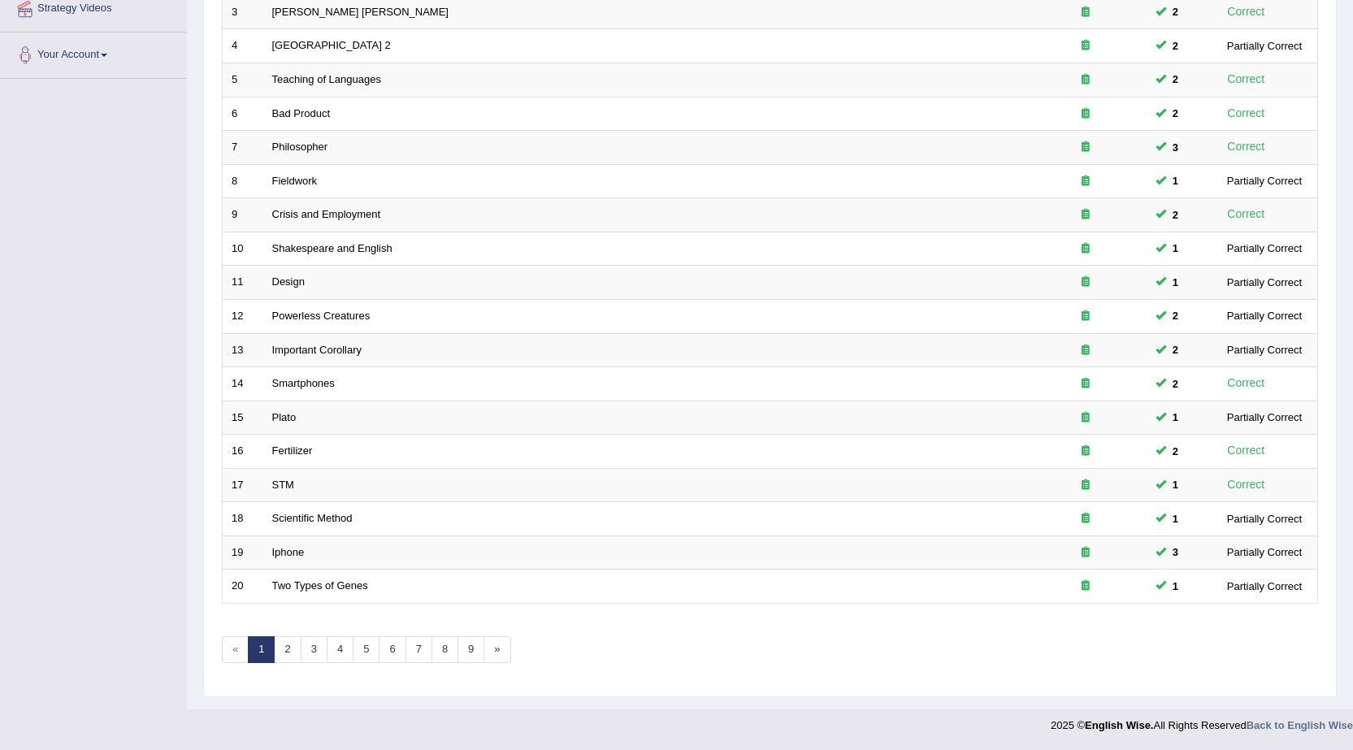
scroll to position [326, 0]
click at [343, 657] on link "4" at bounding box center [340, 649] width 27 height 27
click at [363, 654] on link "5" at bounding box center [366, 649] width 27 height 27
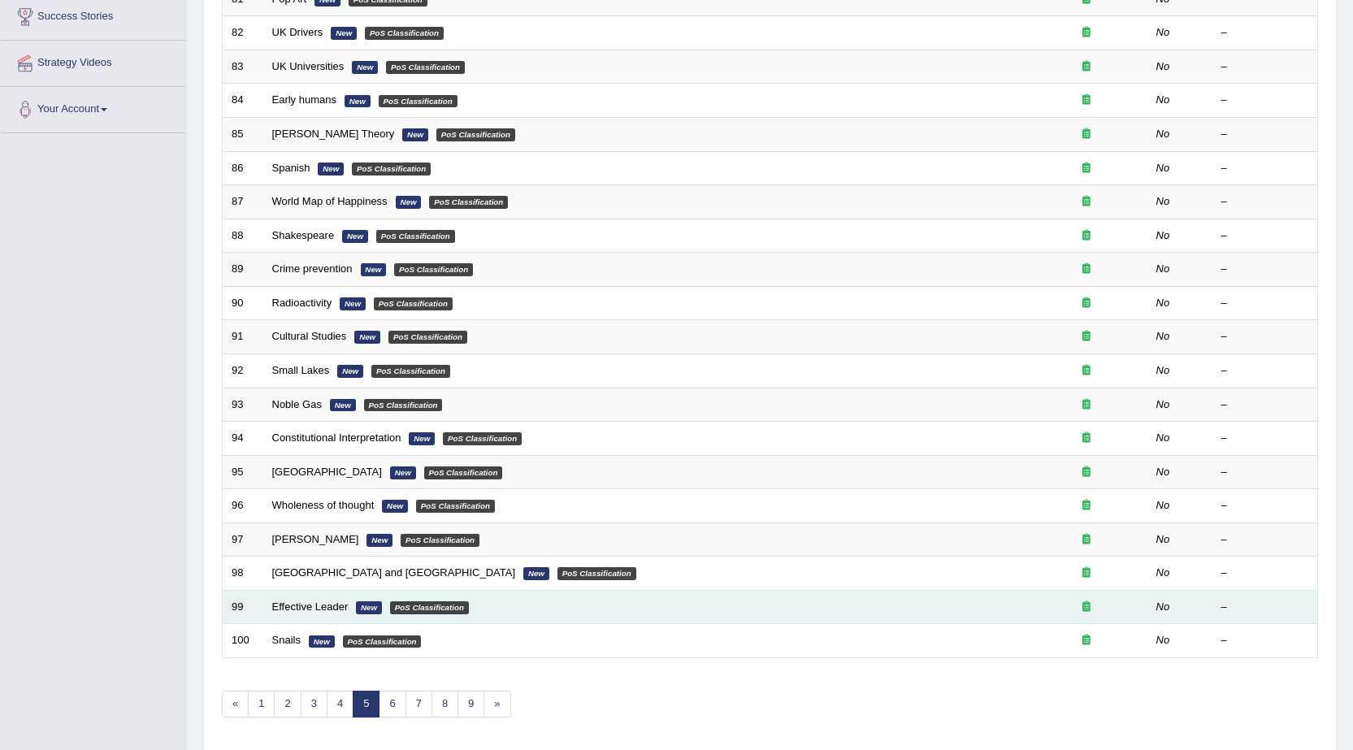
scroll to position [326, 0]
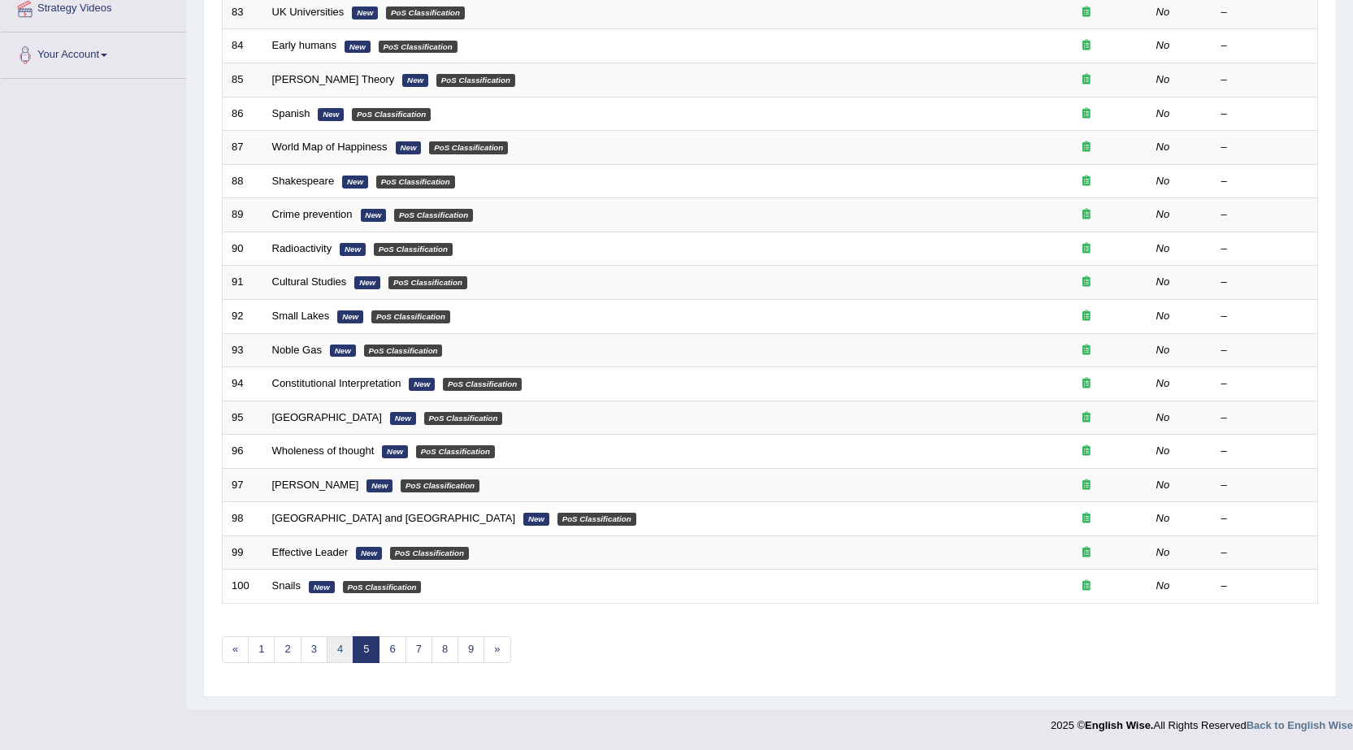
click at [341, 649] on link "4" at bounding box center [340, 649] width 27 height 27
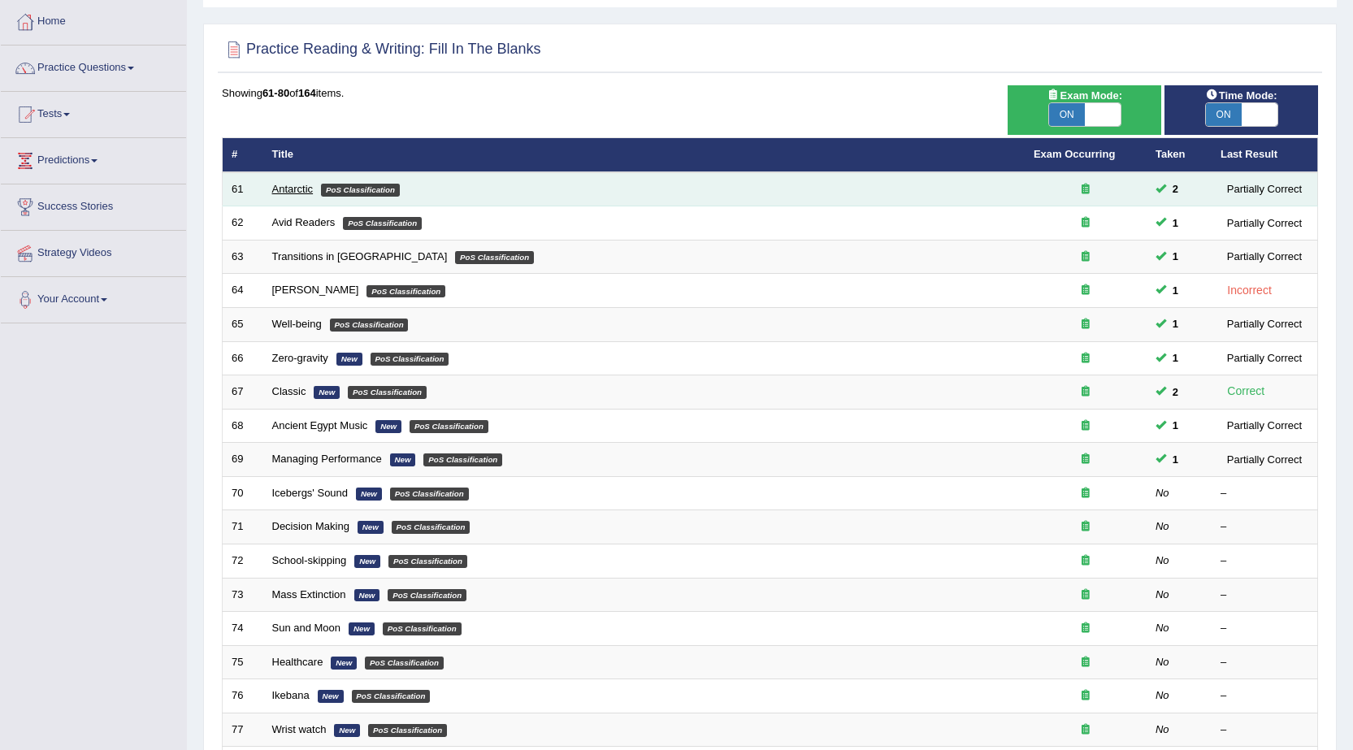
click at [284, 183] on link "Antarctic" at bounding box center [292, 189] width 41 height 12
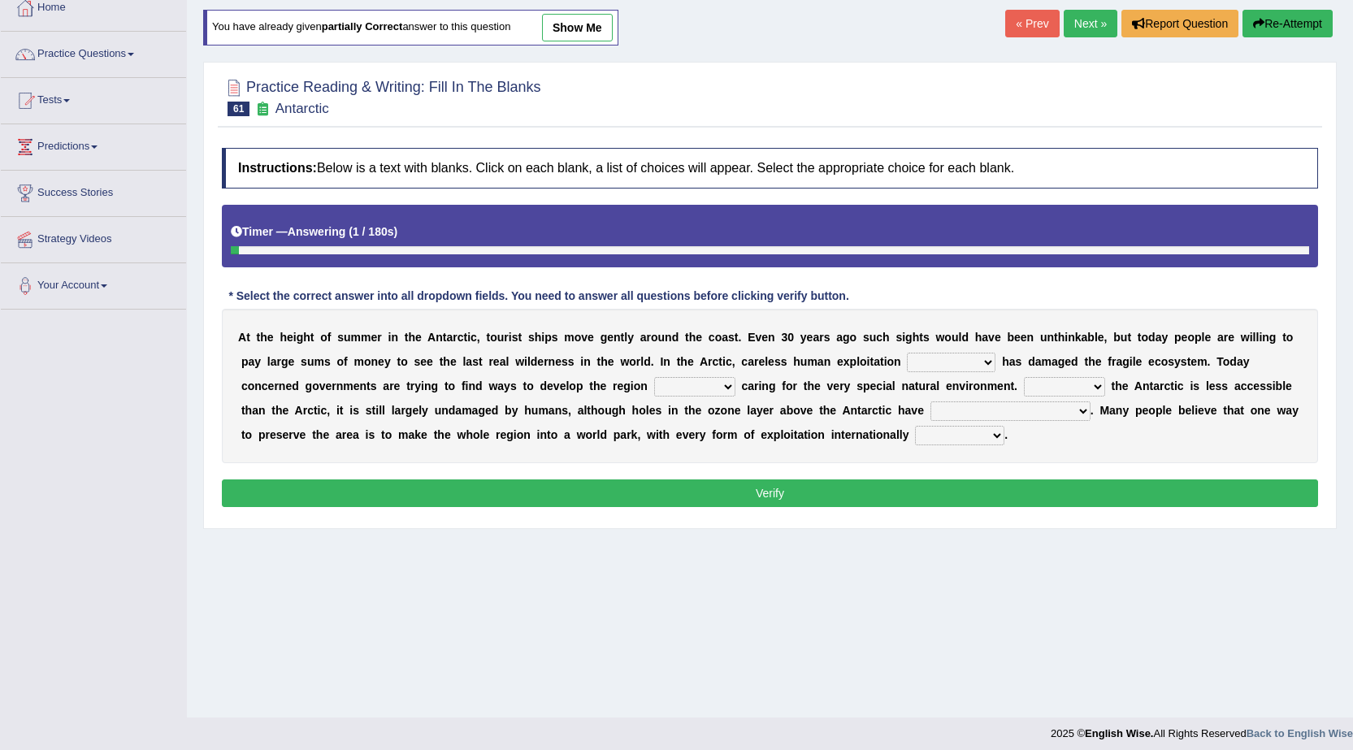
click at [581, 28] on link "show me" at bounding box center [577, 28] width 71 height 28
select select "in the past"
select select "whereas"
select select "Because"
select select "already been discovered"
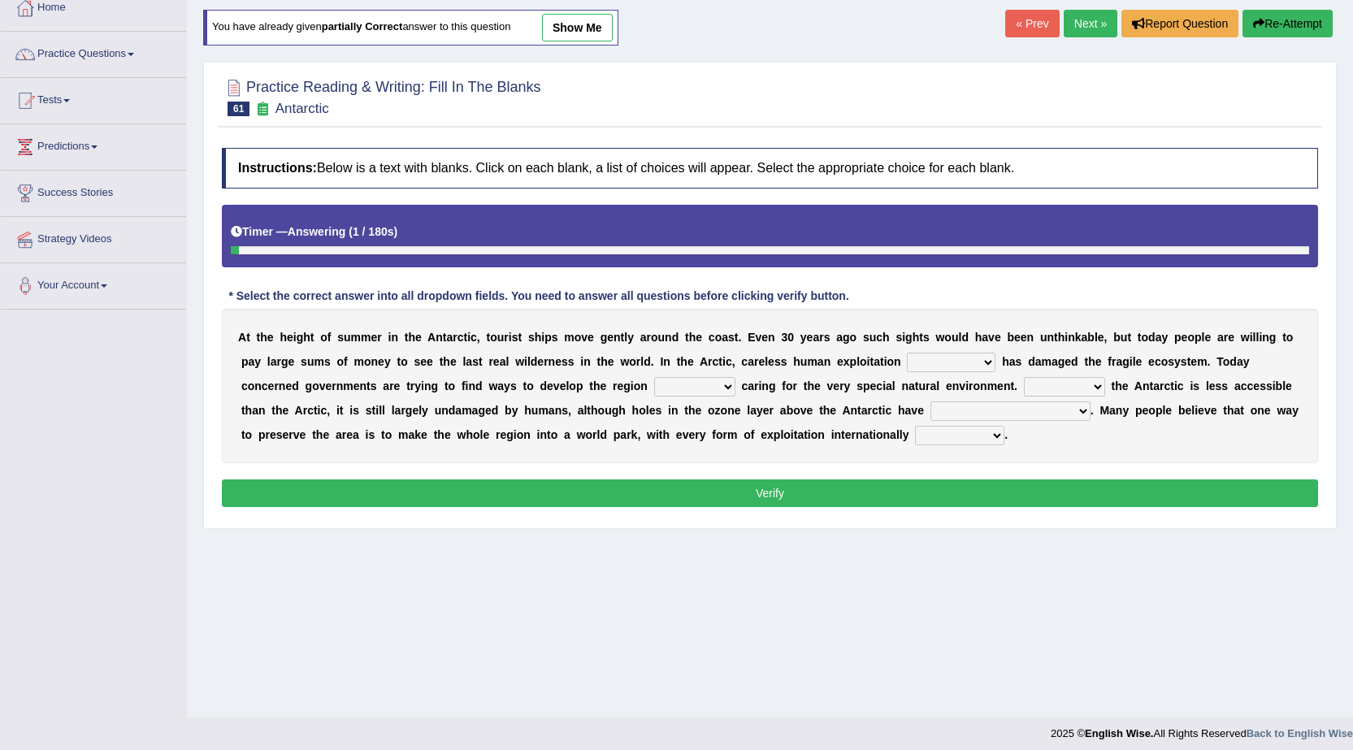
select select "transformed"
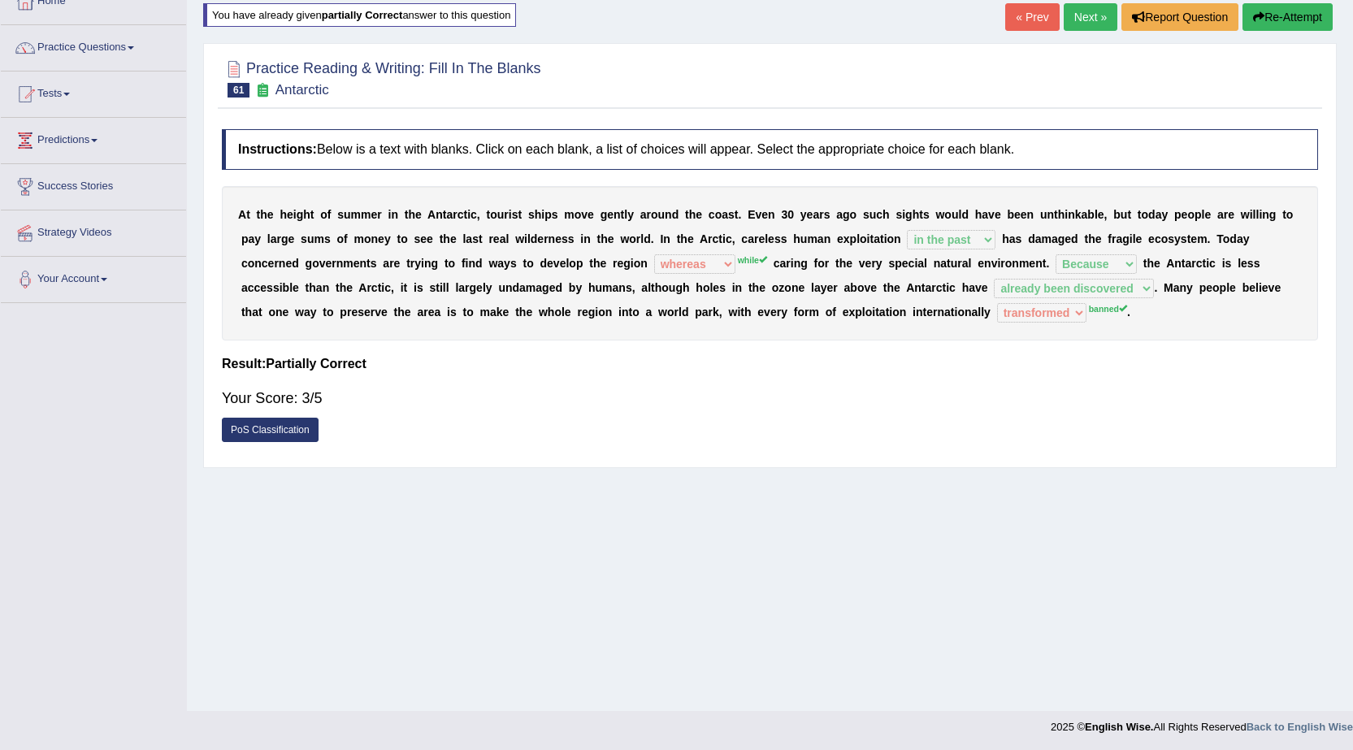
scroll to position [103, 0]
click at [1095, 9] on link "Next »" at bounding box center [1091, 16] width 54 height 28
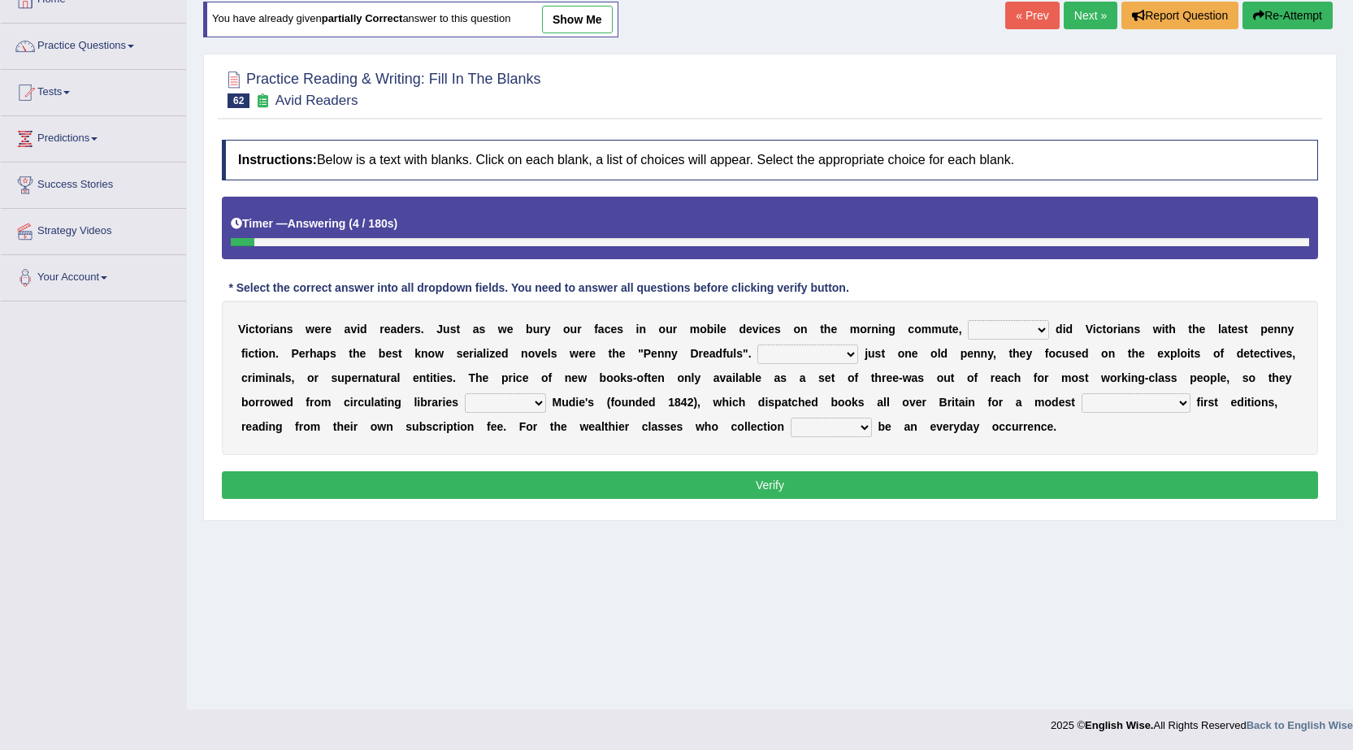
click at [592, 11] on link "show me" at bounding box center [577, 20] width 71 height 28
select select "whether"
select select "Costing"
select select "that is"
select select "having afforded"
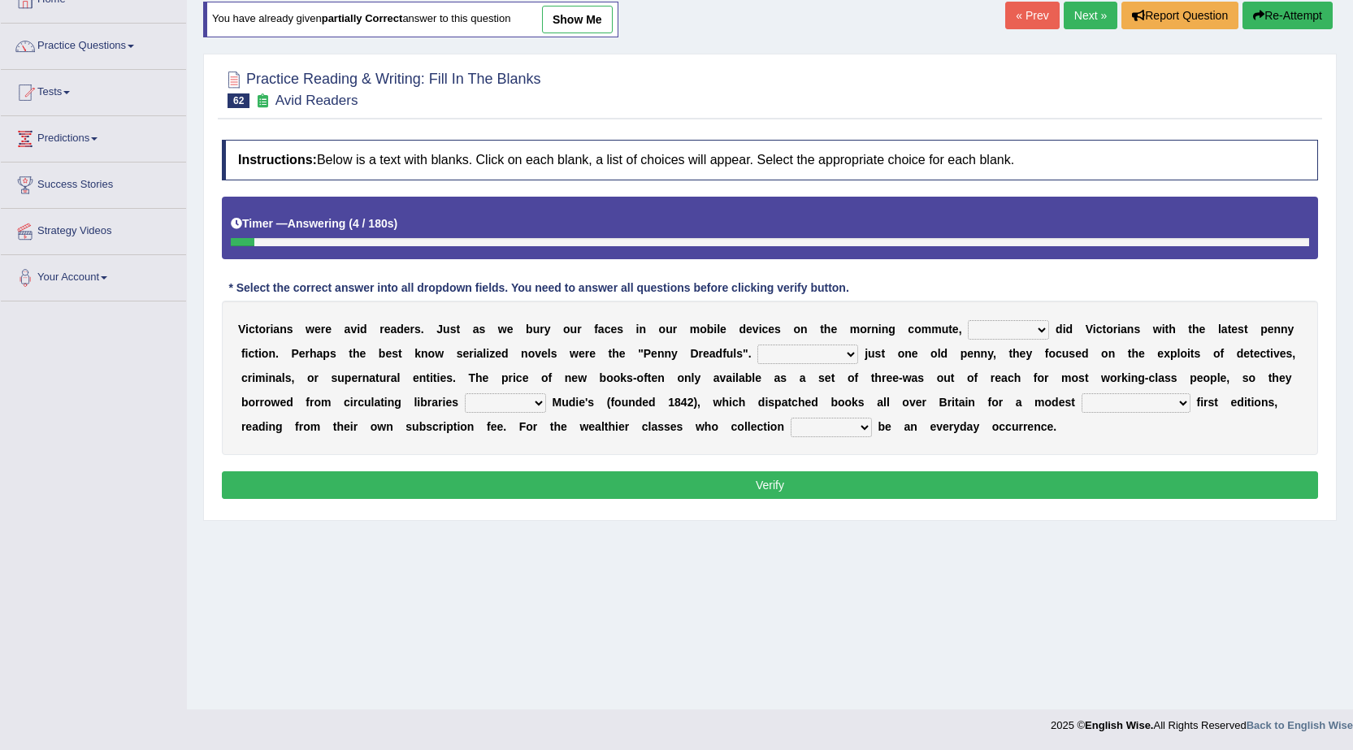
select select "would"
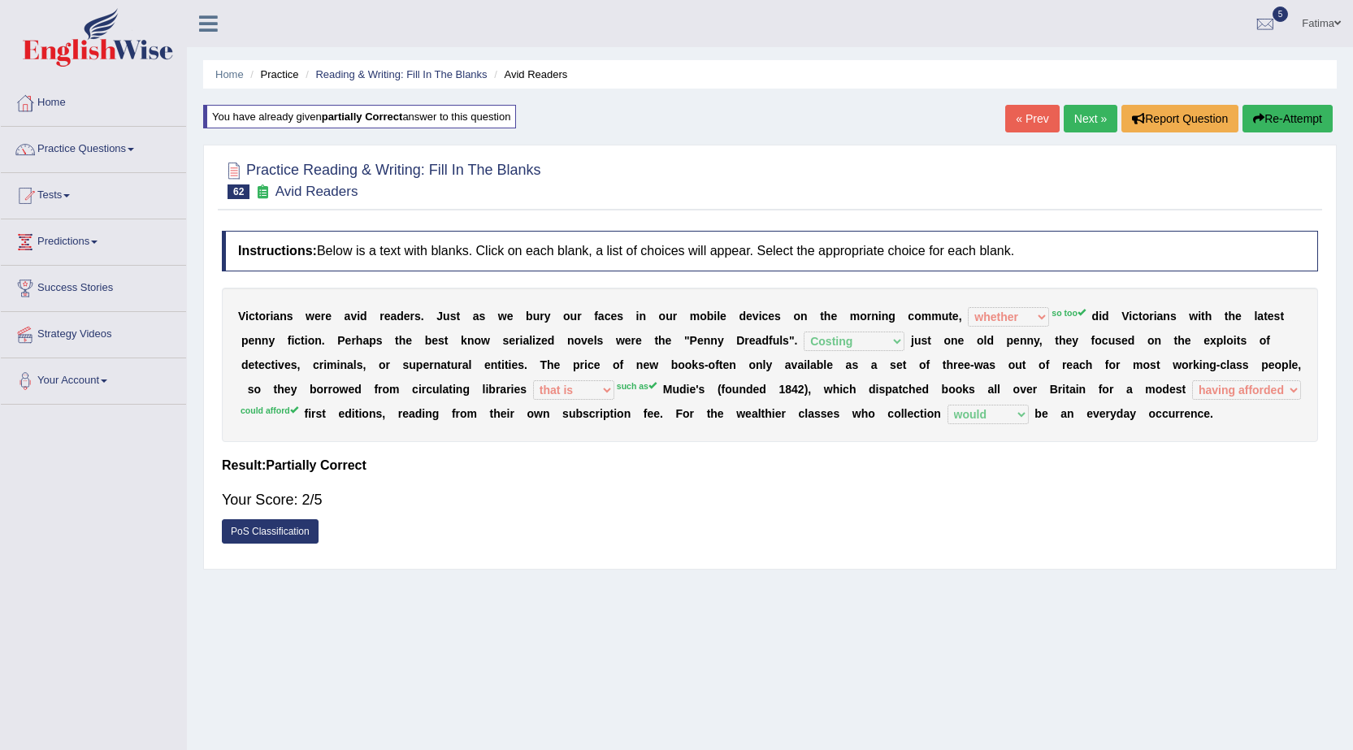
click at [1025, 128] on link "« Prev" at bounding box center [1032, 119] width 54 height 28
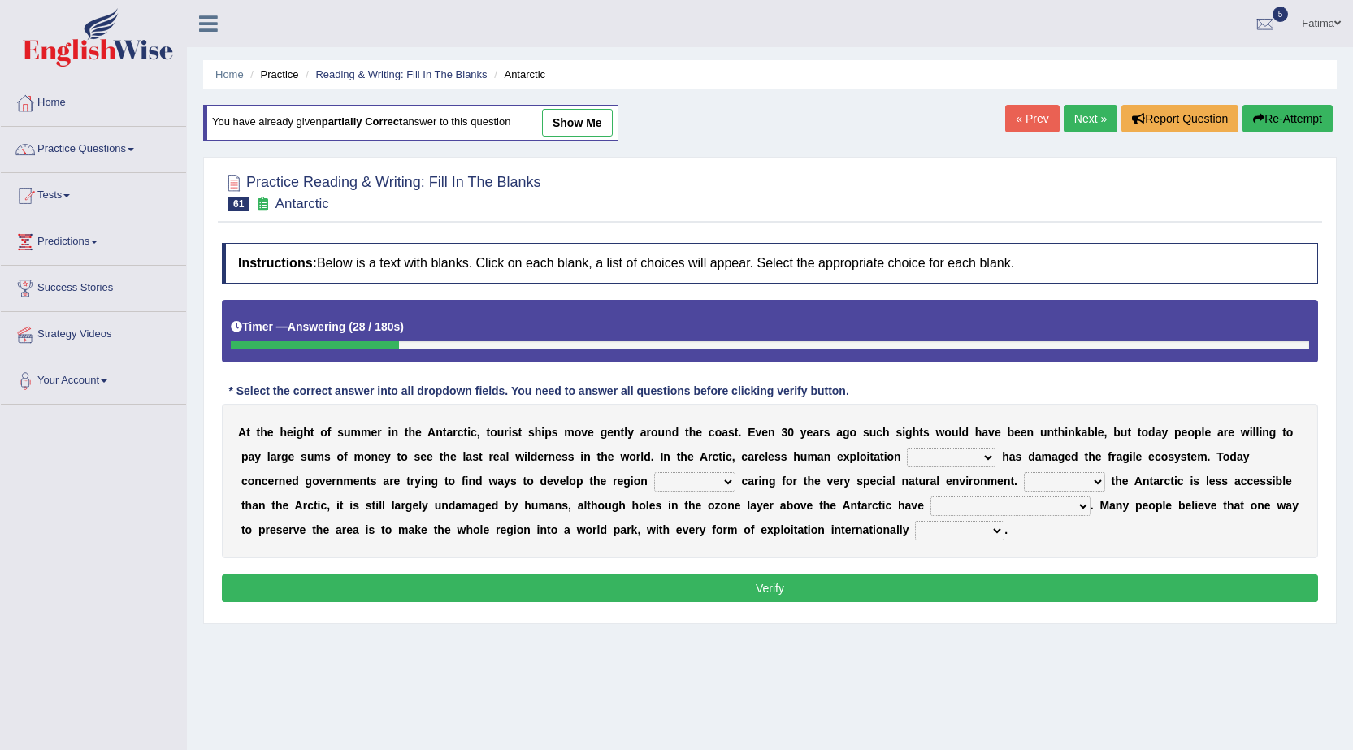
click at [1316, 26] on link "Fatima" at bounding box center [1321, 21] width 63 height 42
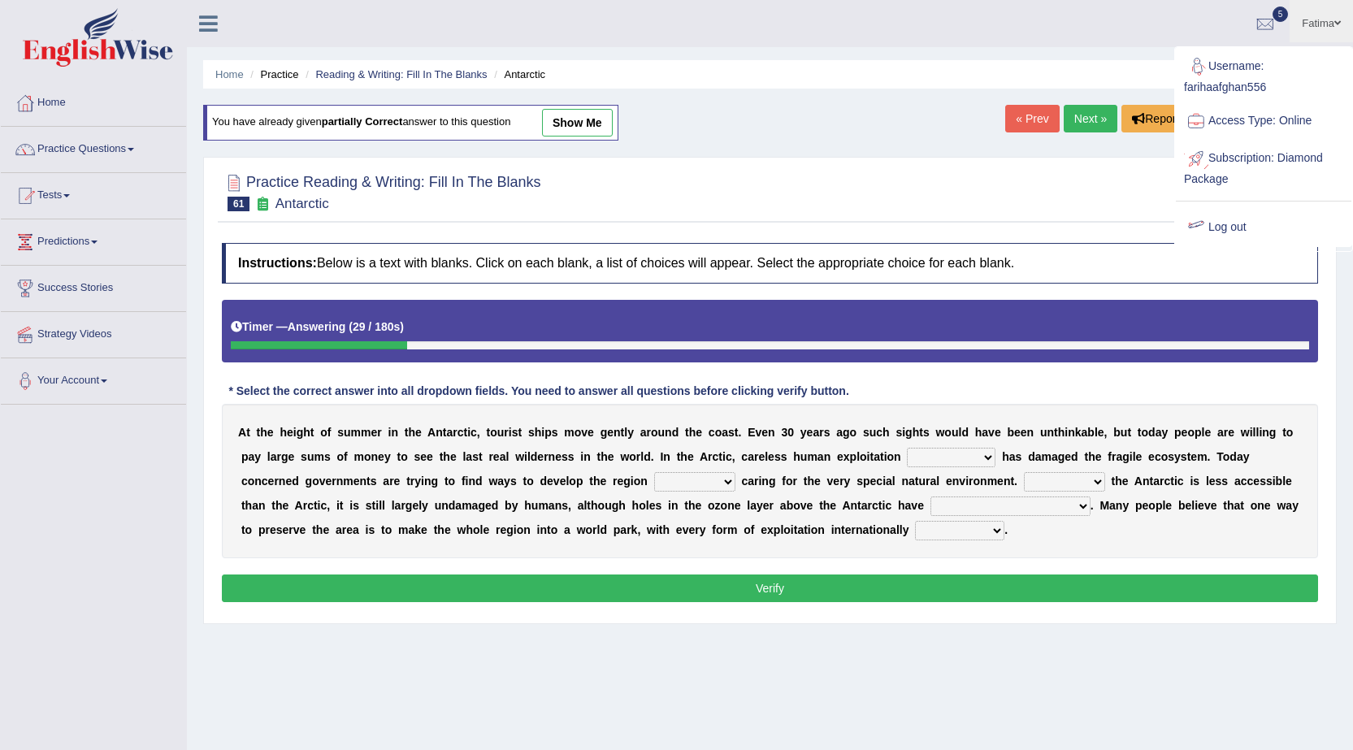
drag, startPoint x: 1232, startPoint y: 226, endPoint x: 1221, endPoint y: 194, distance: 33.4
click at [1231, 226] on link "Log out" at bounding box center [1264, 227] width 176 height 37
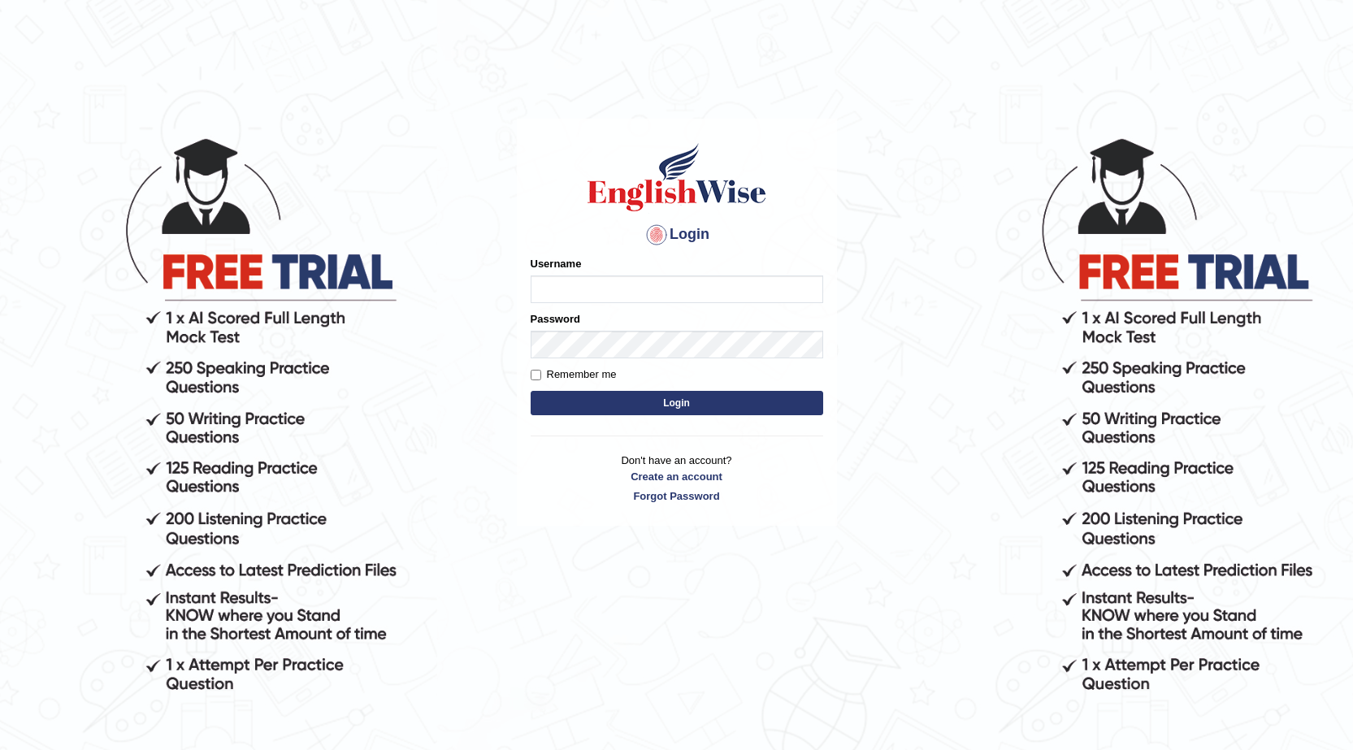
type input "Amanjot96"
click at [621, 403] on button "Login" at bounding box center [677, 403] width 293 height 24
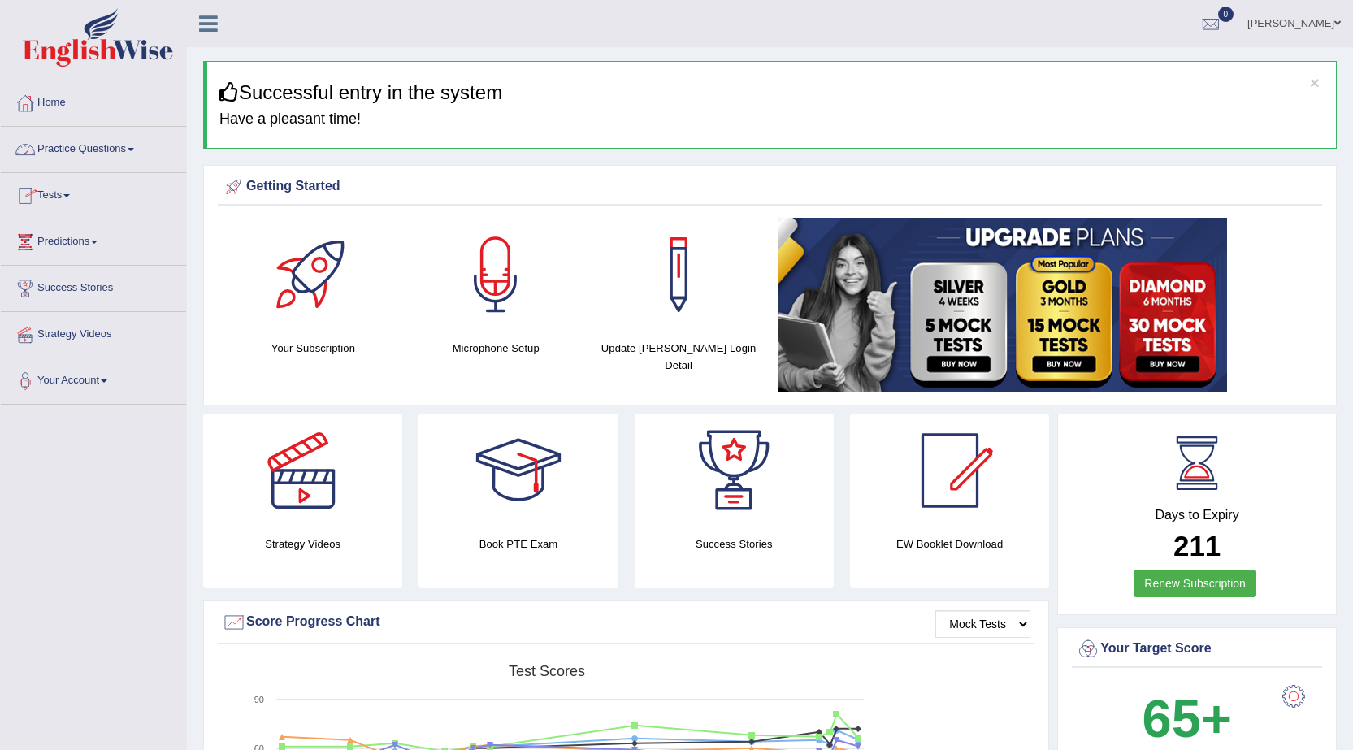
click at [124, 152] on link "Practice Questions" at bounding box center [93, 147] width 185 height 41
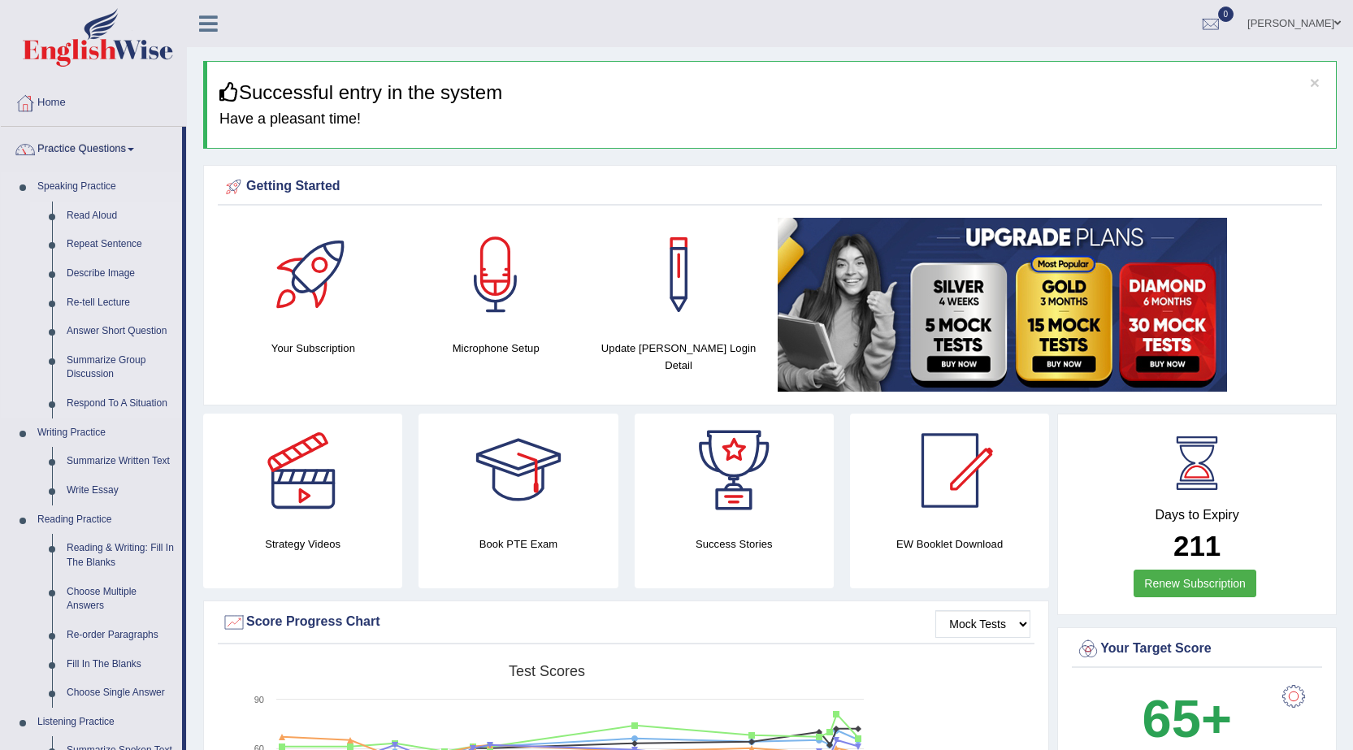
click at [98, 211] on link "Read Aloud" at bounding box center [120, 216] width 123 height 29
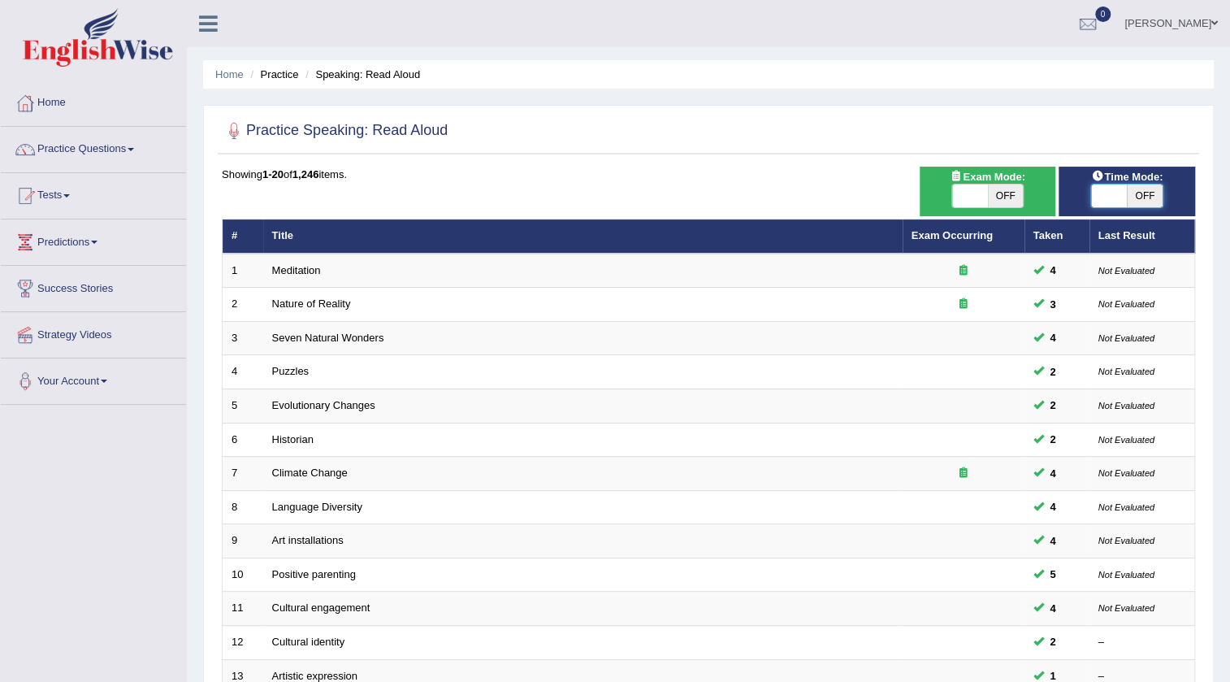
click at [1098, 203] on span at bounding box center [1109, 195] width 36 height 23
click at [1133, 195] on span "OFF" at bounding box center [1145, 195] width 36 height 23
checkbox input "true"
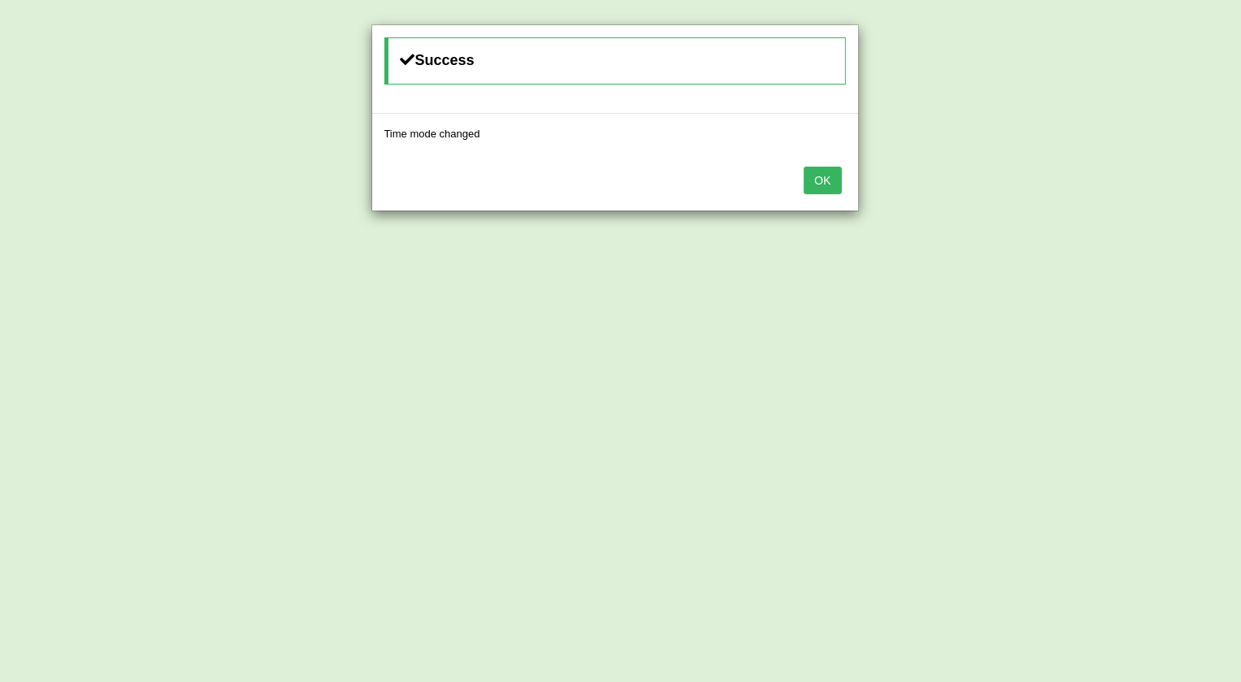
click at [837, 183] on button "OK" at bounding box center [822, 181] width 37 height 28
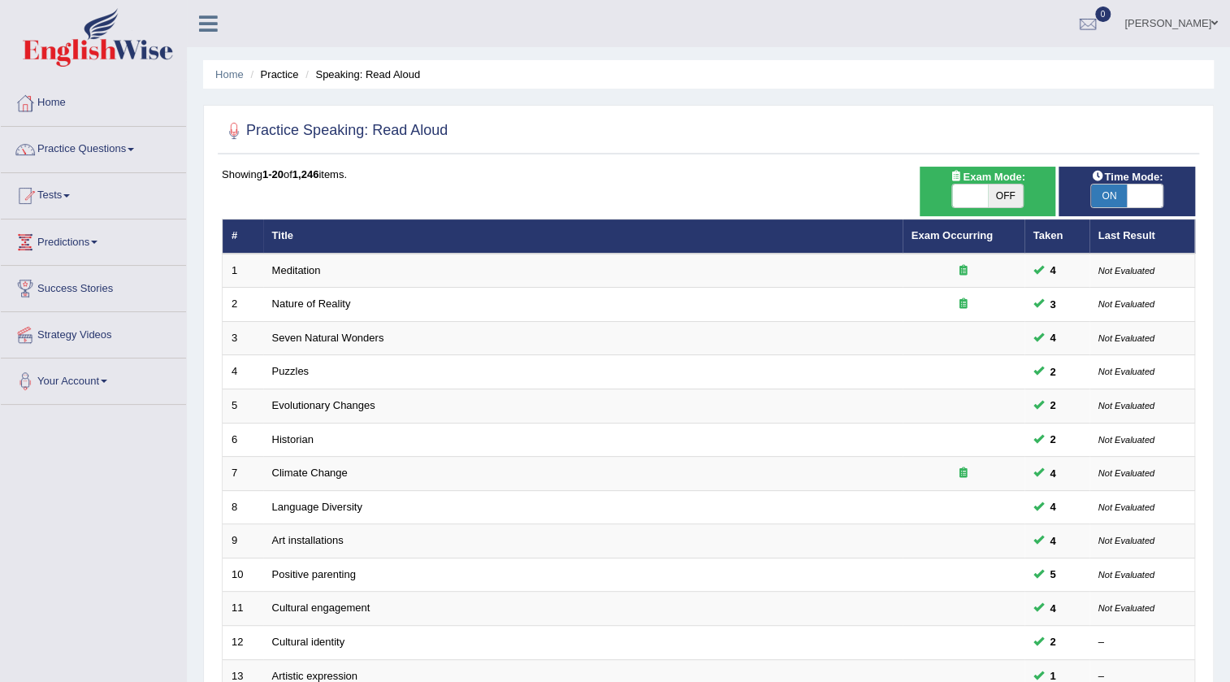
click at [983, 194] on span at bounding box center [970, 195] width 36 height 23
checkbox input "true"
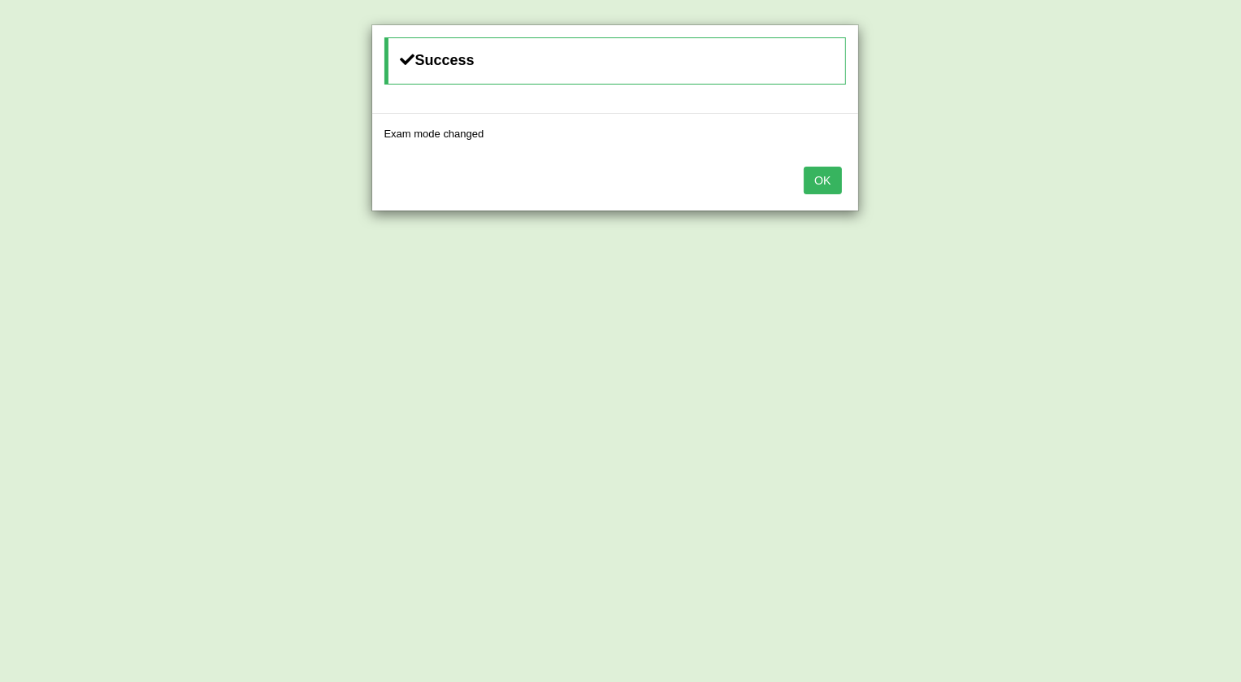
click at [828, 185] on button "OK" at bounding box center [822, 181] width 37 height 28
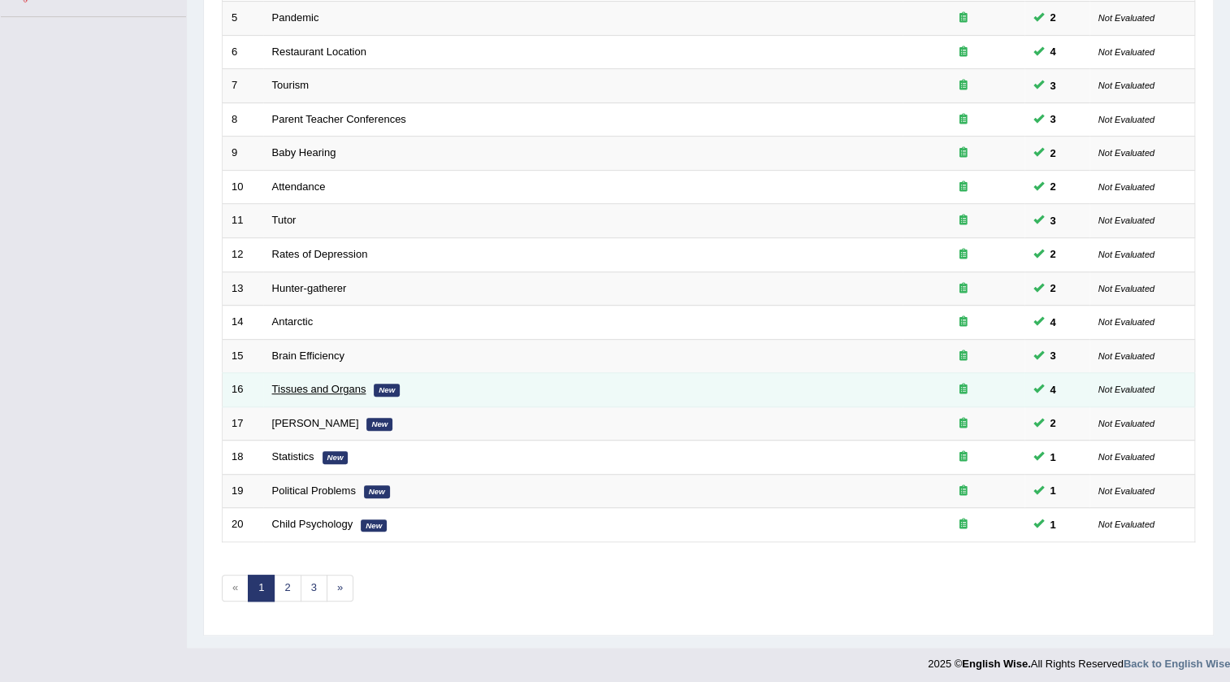
scroll to position [392, 0]
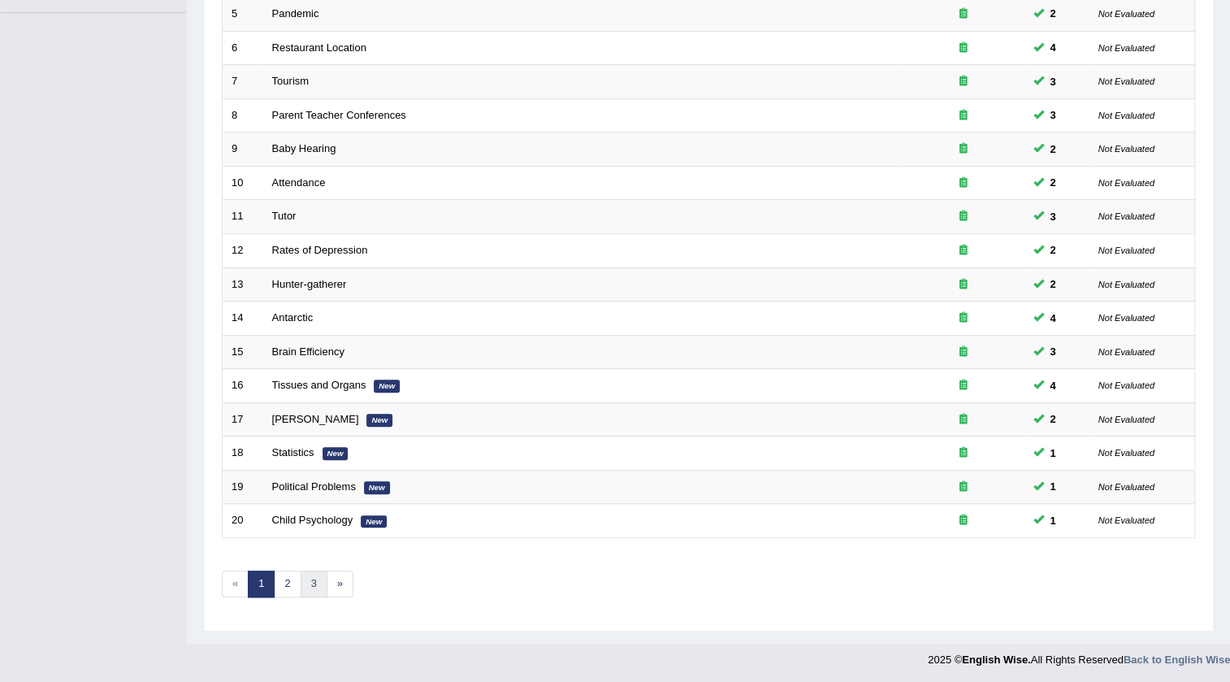
click at [307, 577] on link "3" at bounding box center [314, 583] width 27 height 27
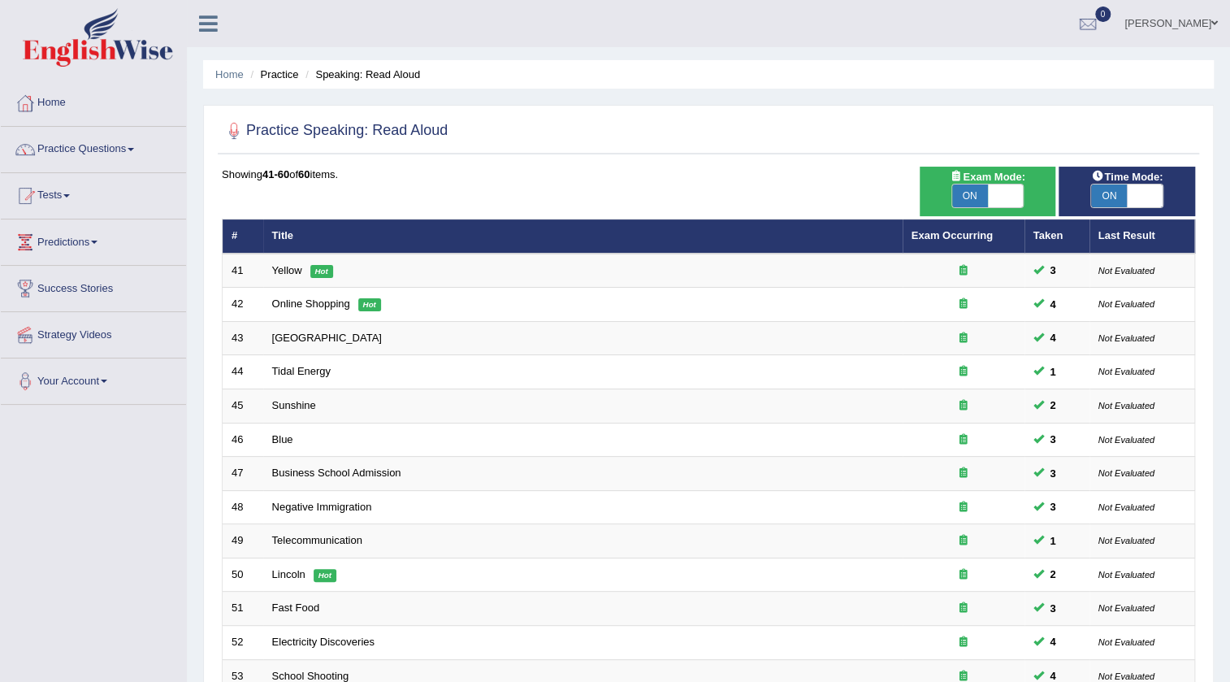
click at [983, 198] on span "ON" at bounding box center [970, 195] width 36 height 23
checkbox input "false"
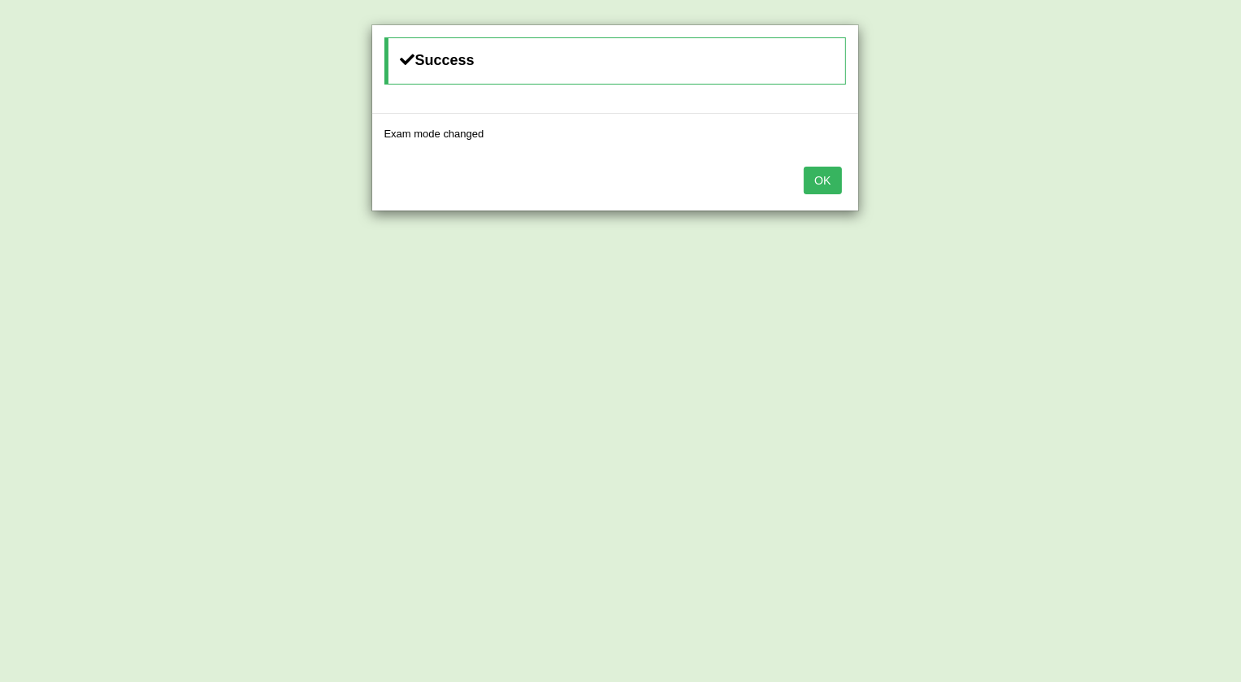
click at [820, 188] on button "OK" at bounding box center [822, 181] width 37 height 28
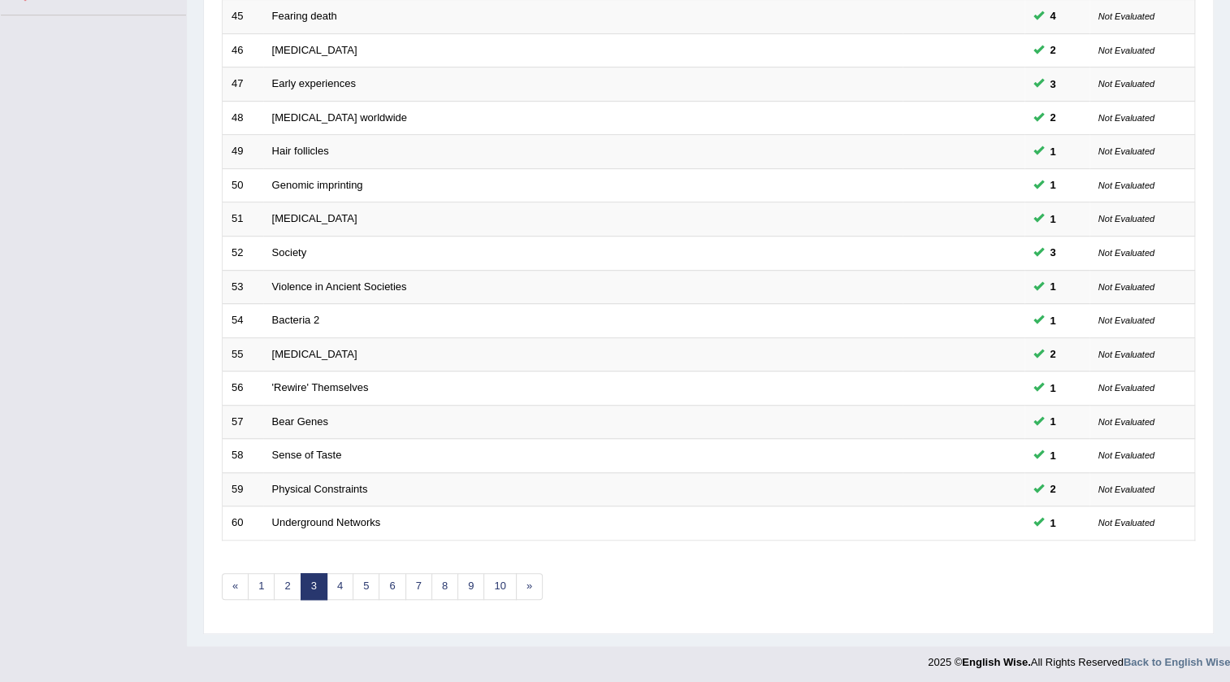
scroll to position [392, 0]
click at [443, 573] on link "8" at bounding box center [445, 583] width 27 height 27
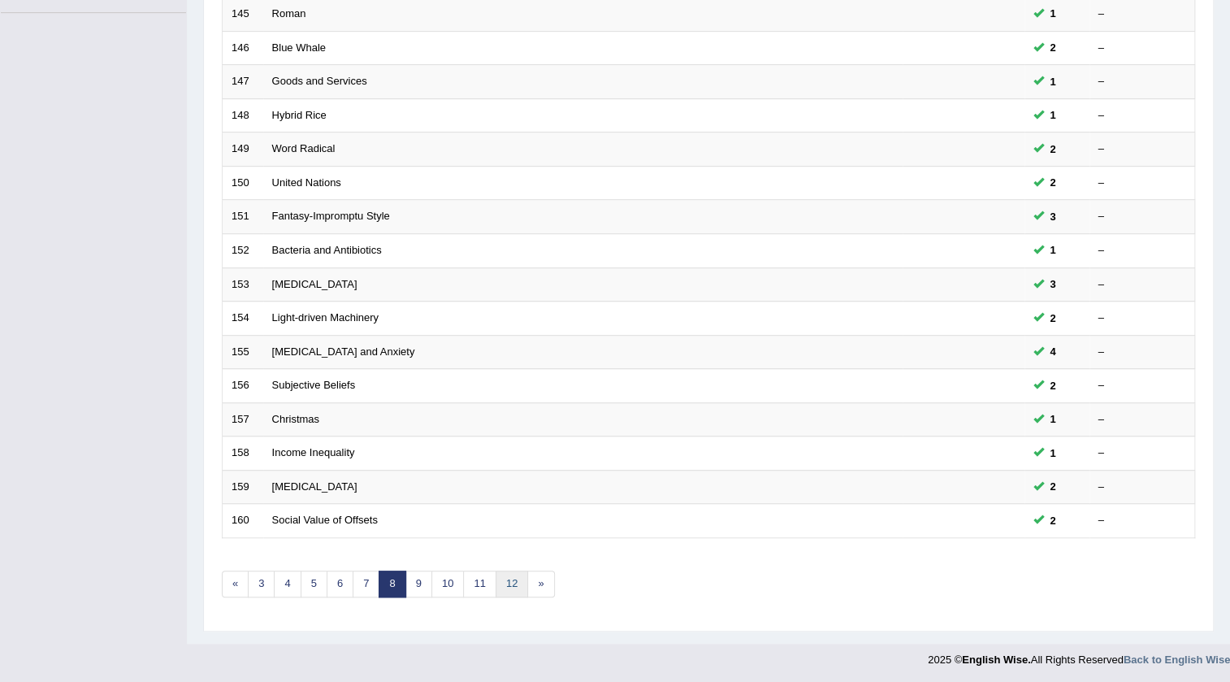
click at [503, 577] on link "12" at bounding box center [512, 583] width 33 height 27
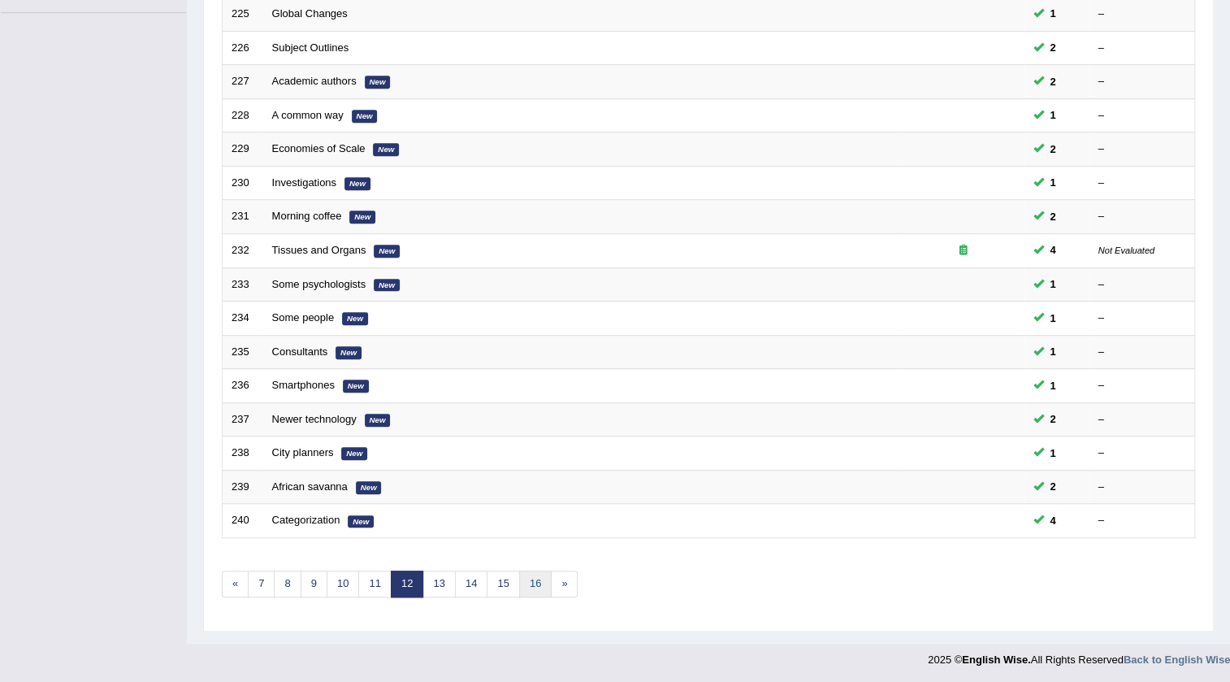
click at [528, 575] on link "16" at bounding box center [535, 583] width 33 height 27
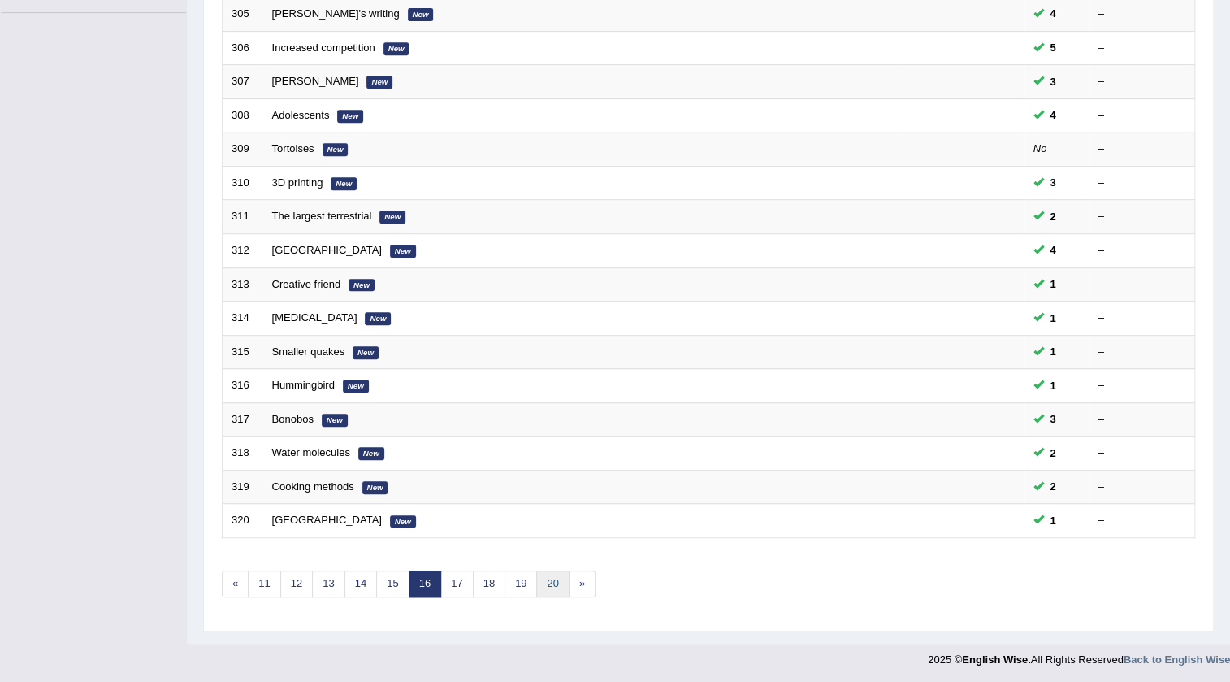
click at [544, 578] on link "20" at bounding box center [552, 583] width 33 height 27
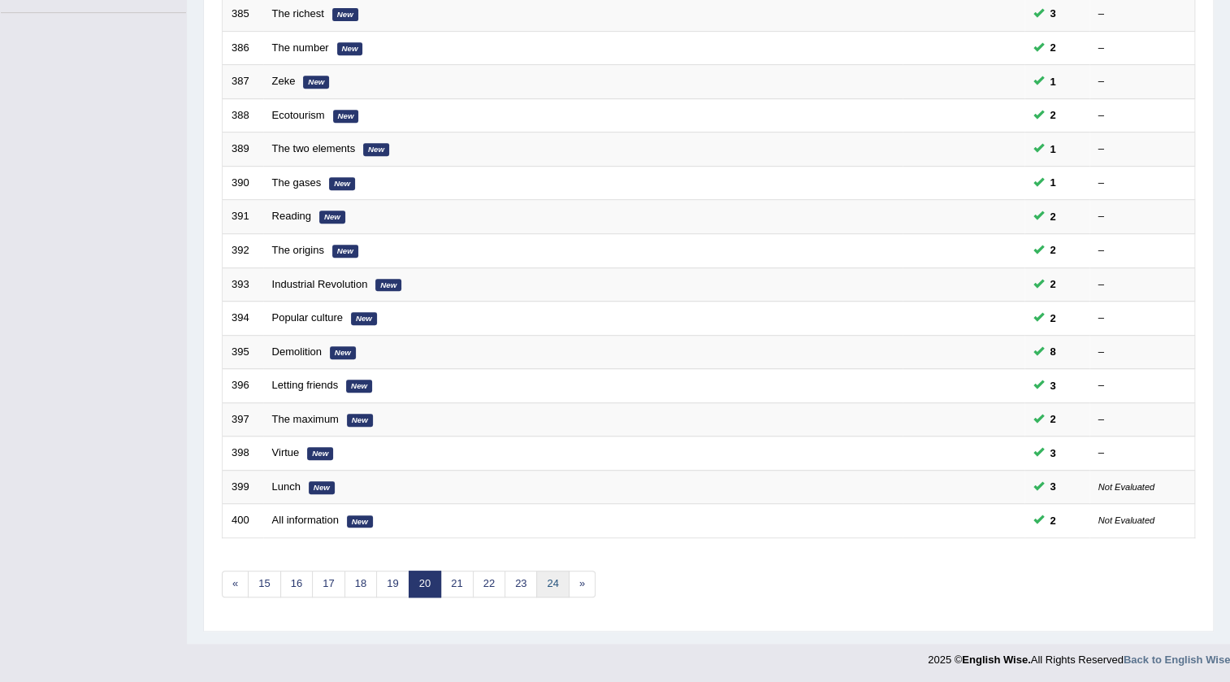
click at [556, 576] on link "24" at bounding box center [552, 583] width 33 height 27
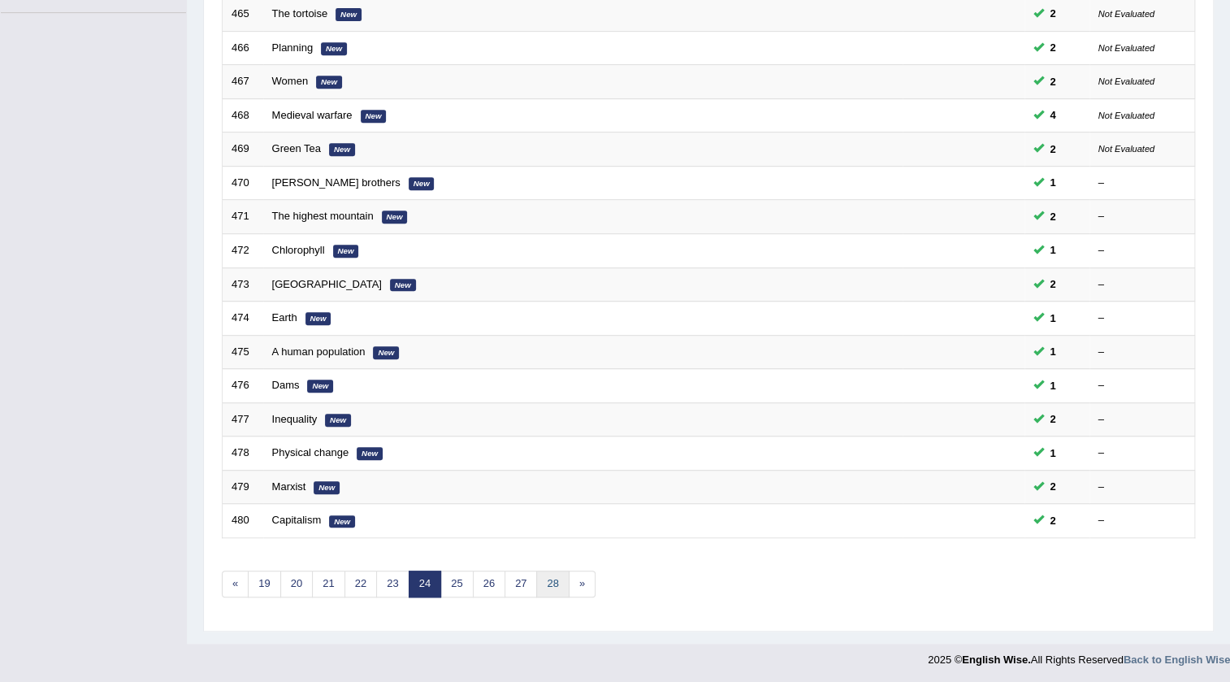
scroll to position [392, 0]
click at [560, 577] on link "28" at bounding box center [552, 583] width 33 height 27
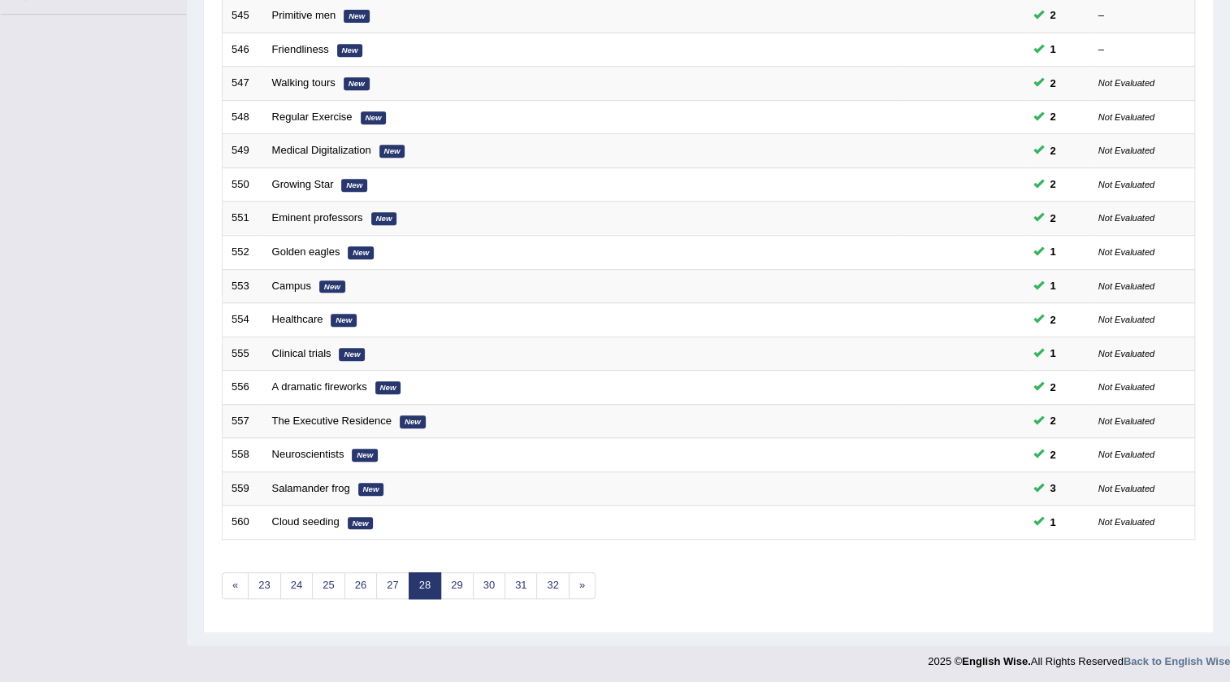
scroll to position [392, 0]
drag, startPoint x: 0, startPoint y: 0, endPoint x: 560, endPoint y: 577, distance: 804.0
click at [560, 577] on link "32" at bounding box center [552, 583] width 33 height 27
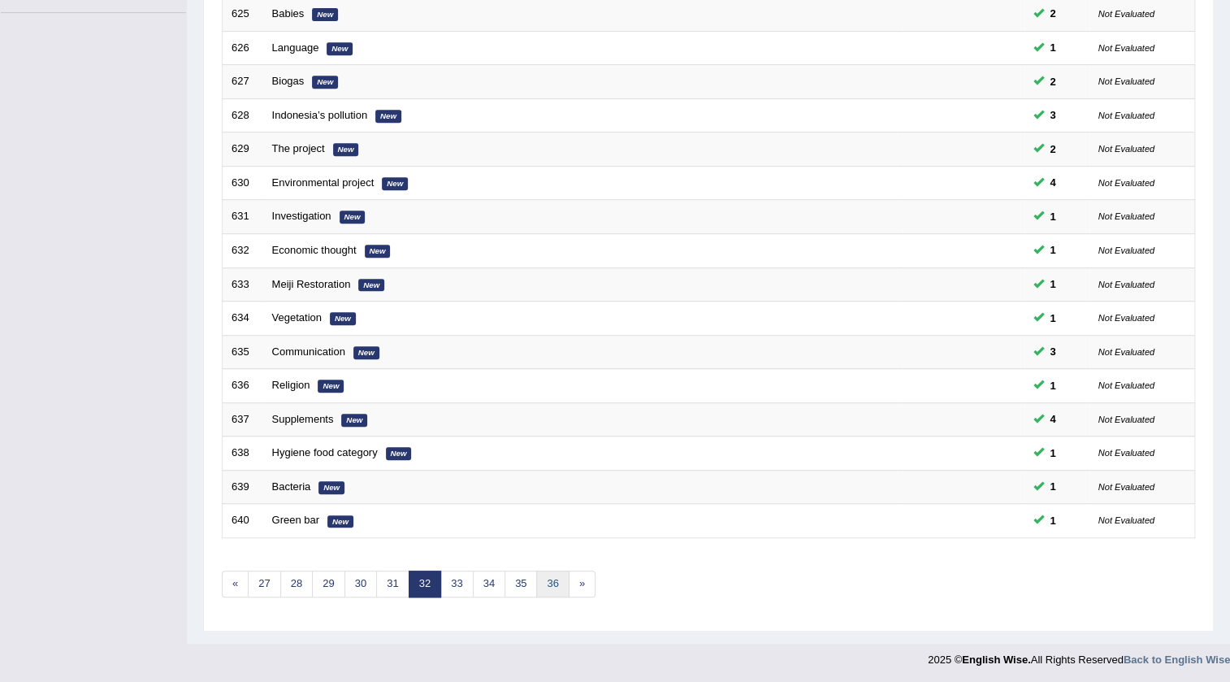
click at [556, 571] on link "36" at bounding box center [552, 583] width 33 height 27
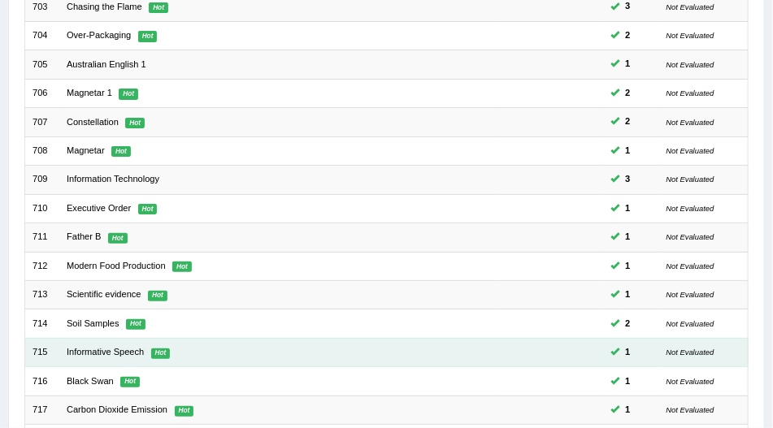
scroll to position [510, 0]
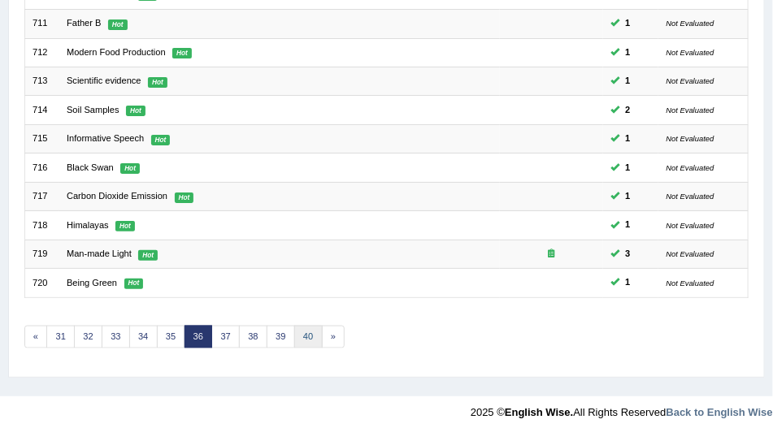
click at [307, 329] on link "40" at bounding box center [308, 337] width 28 height 23
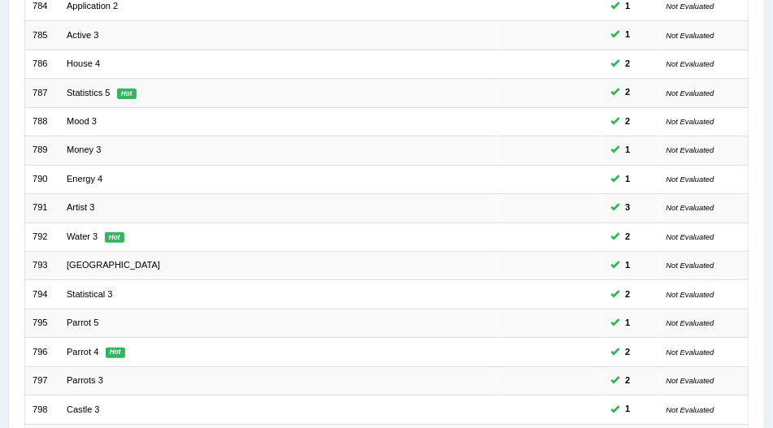
scroll to position [464, 0]
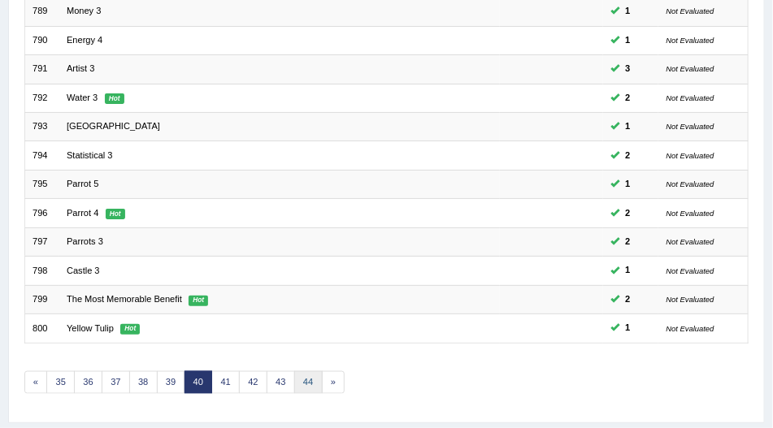
click at [299, 374] on link "44" at bounding box center [308, 382] width 28 height 23
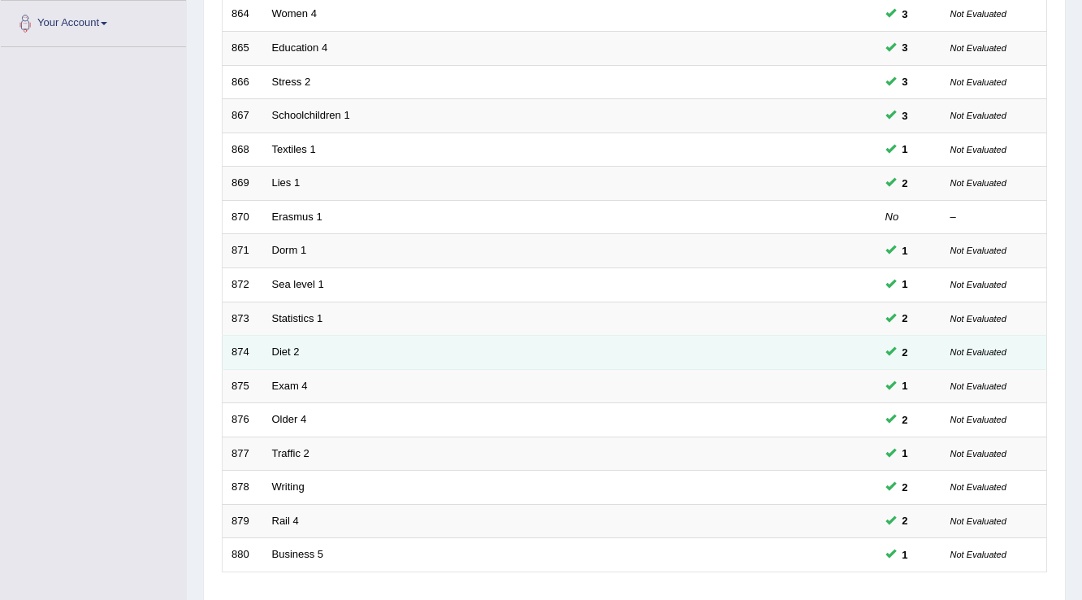
scroll to position [471, 0]
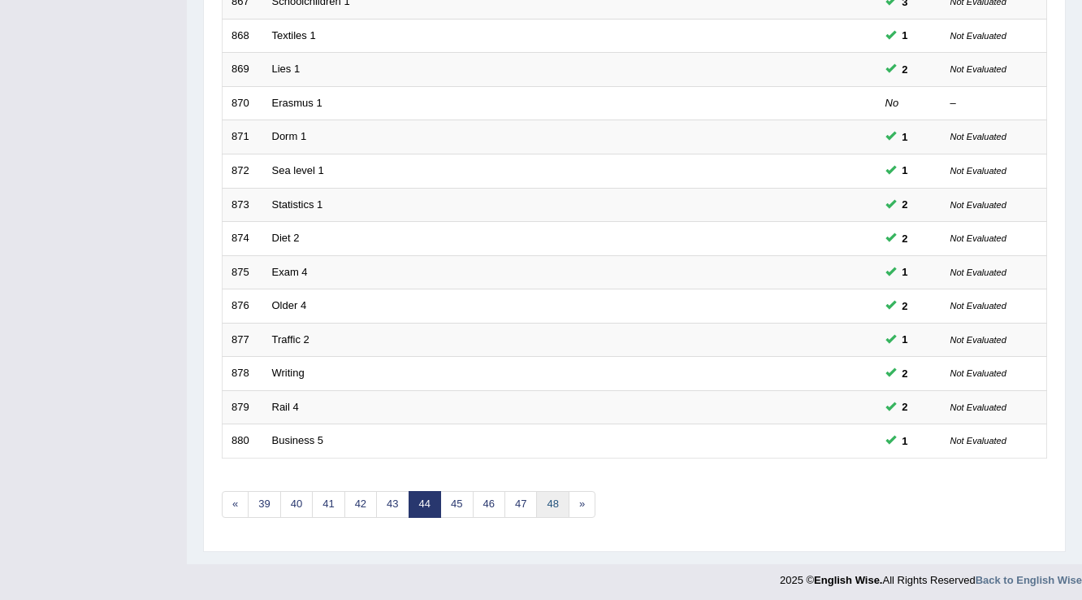
click at [541, 427] on link "48" at bounding box center [552, 504] width 33 height 27
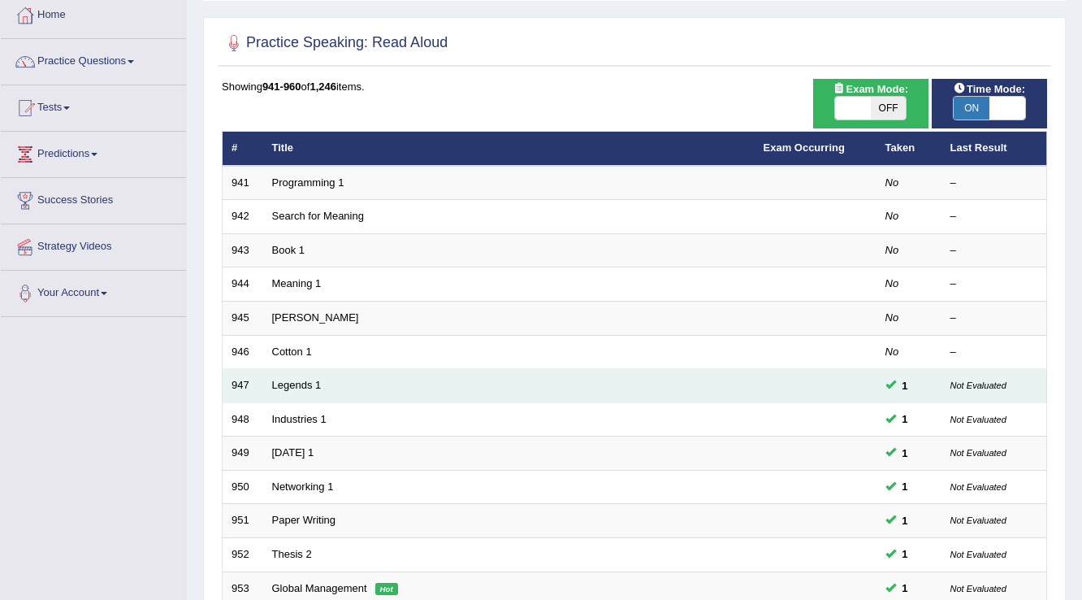
scroll to position [65, 0]
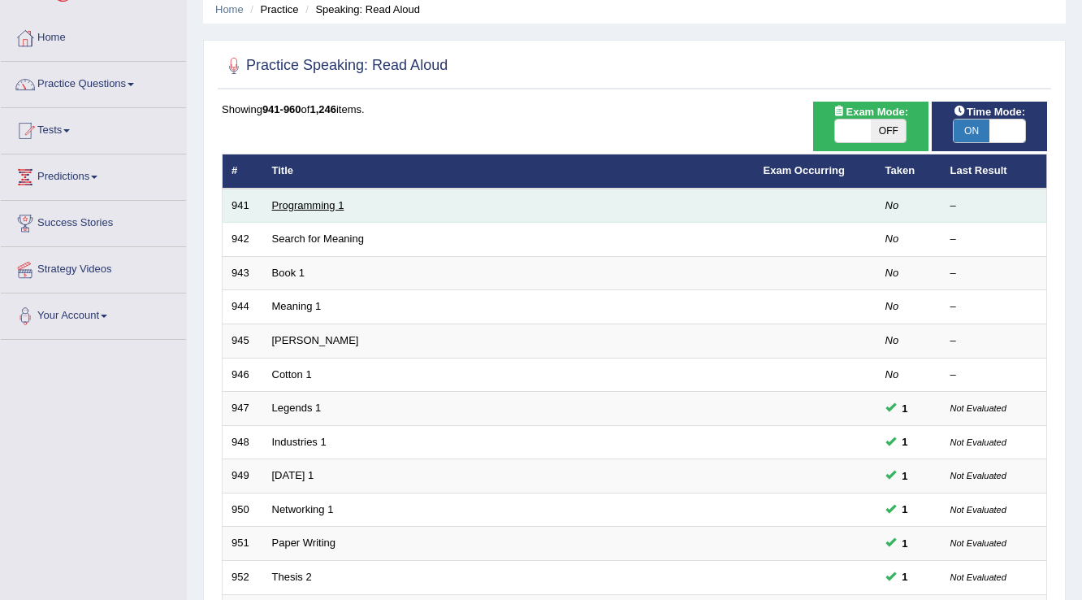
click at [309, 205] on link "Programming 1" at bounding box center [308, 205] width 72 height 12
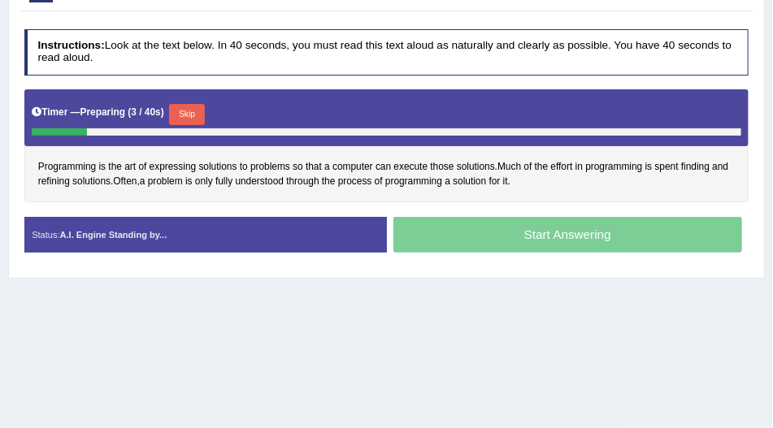
scroll to position [278, 0]
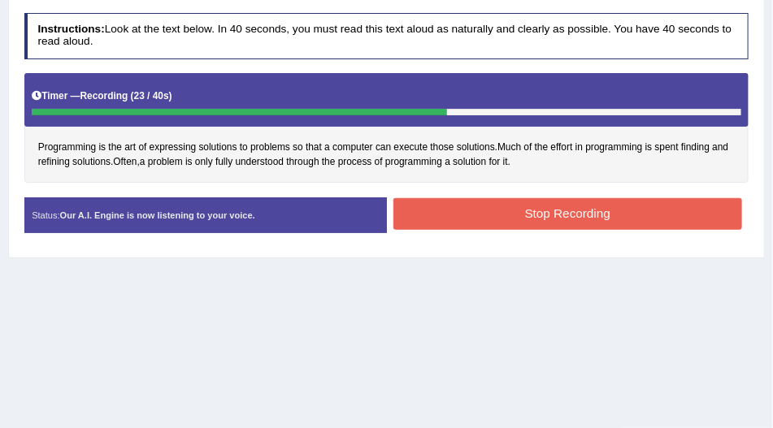
click at [403, 215] on button "Stop Recording" at bounding box center [567, 214] width 349 height 32
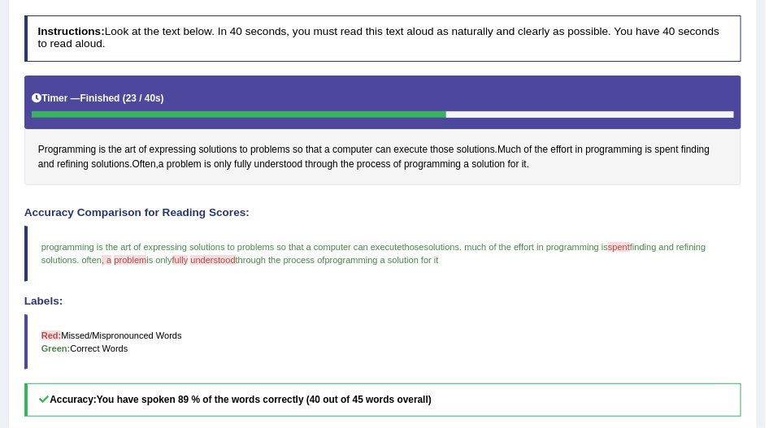
scroll to position [46, 0]
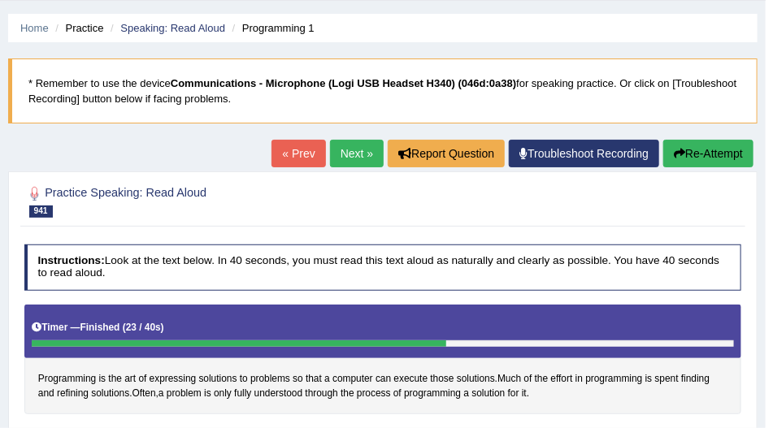
click at [352, 159] on link "Next »" at bounding box center [357, 154] width 54 height 28
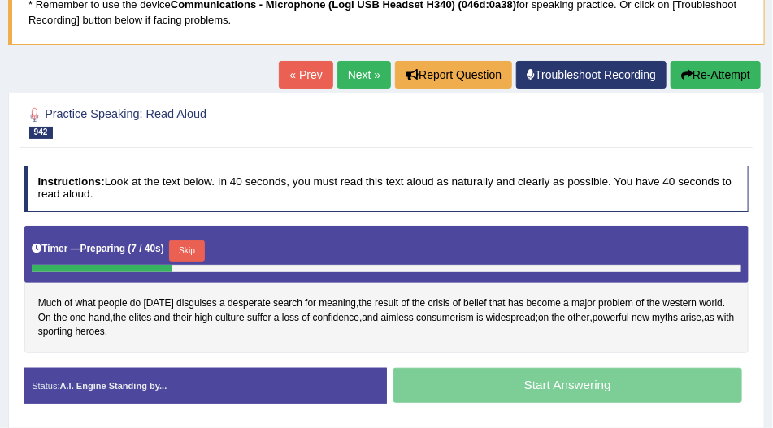
scroll to position [93, 0]
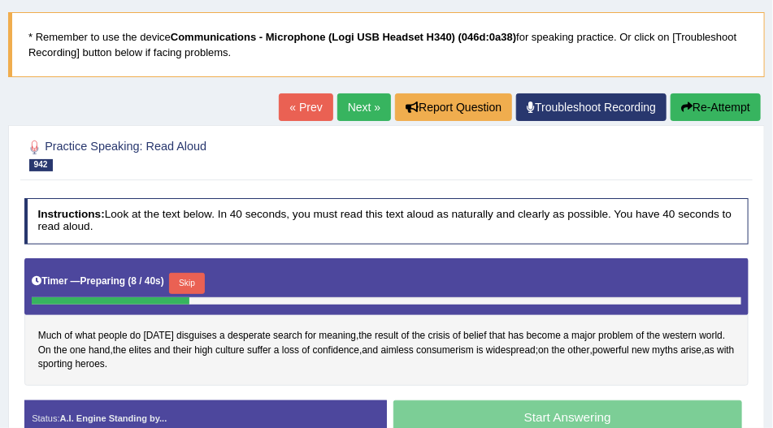
click at [723, 112] on button "Re-Attempt" at bounding box center [715, 107] width 90 height 28
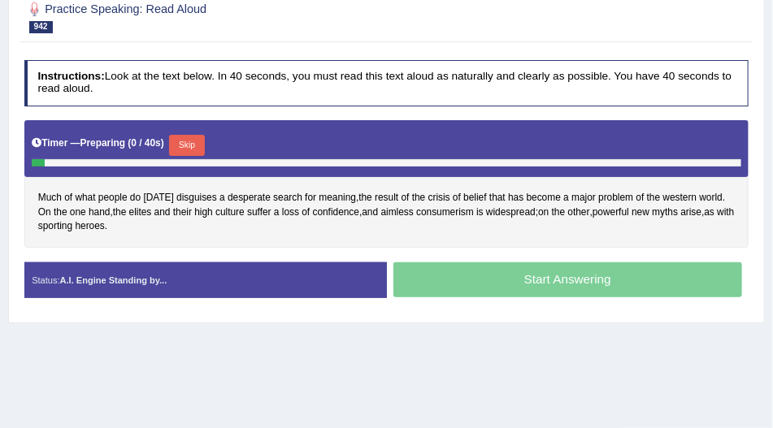
scroll to position [232, 0]
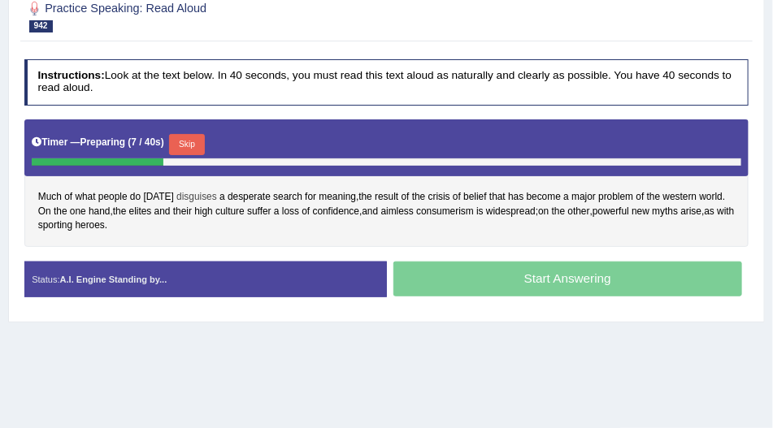
click at [203, 190] on span "disguises" at bounding box center [196, 197] width 41 height 15
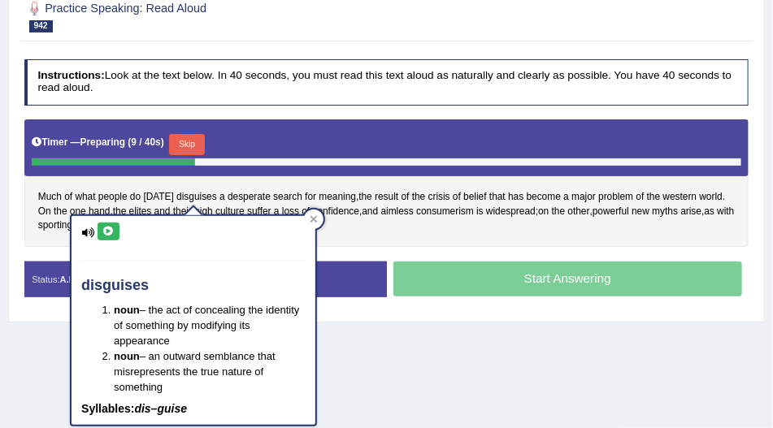
click at [115, 232] on button at bounding box center [109, 232] width 22 height 18
click at [310, 224] on div at bounding box center [314, 220] width 20 height 20
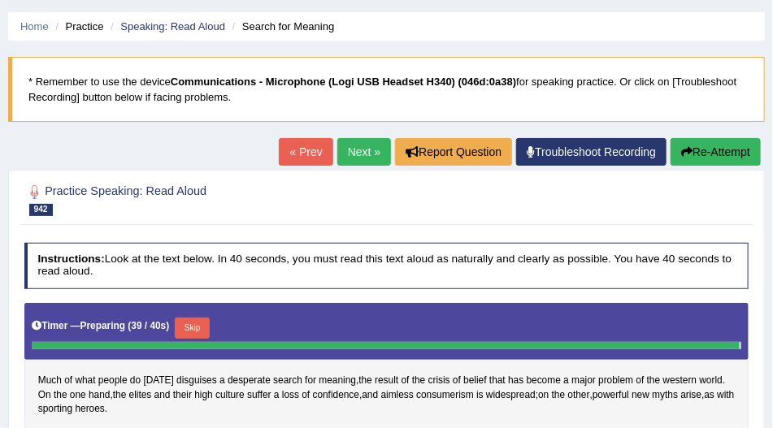
scroll to position [46, 0]
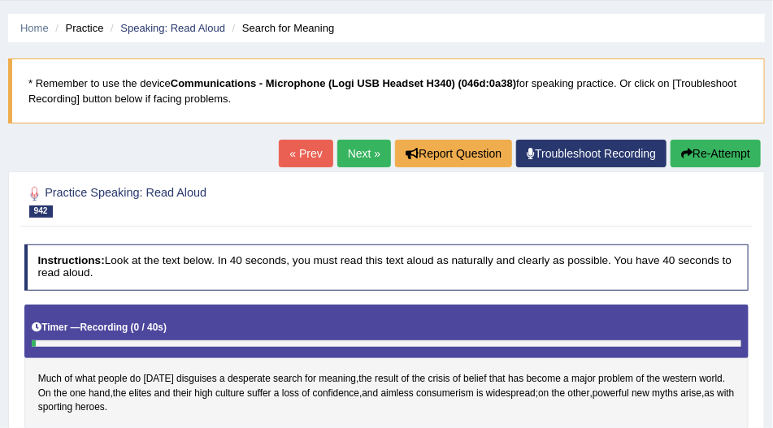
click at [696, 158] on button "Re-Attempt" at bounding box center [715, 154] width 90 height 28
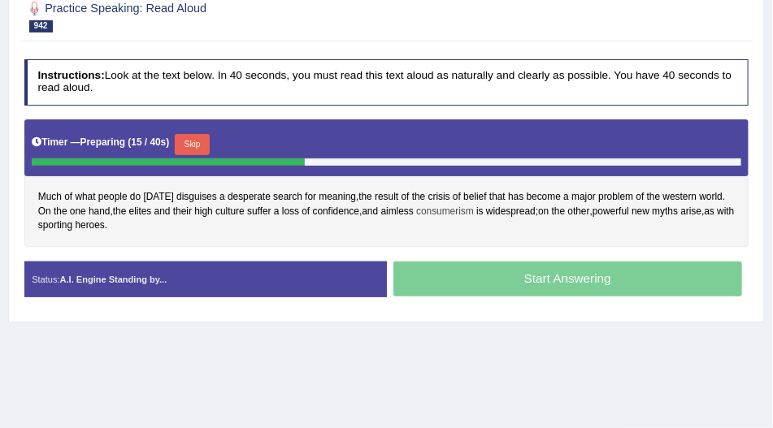
click at [465, 211] on span "consumerism" at bounding box center [445, 212] width 58 height 15
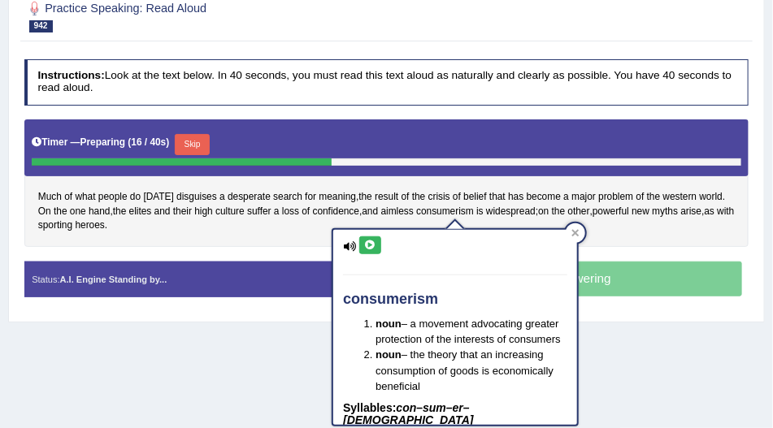
click at [374, 241] on icon at bounding box center [370, 246] width 12 height 10
click at [577, 232] on icon at bounding box center [575, 233] width 7 height 7
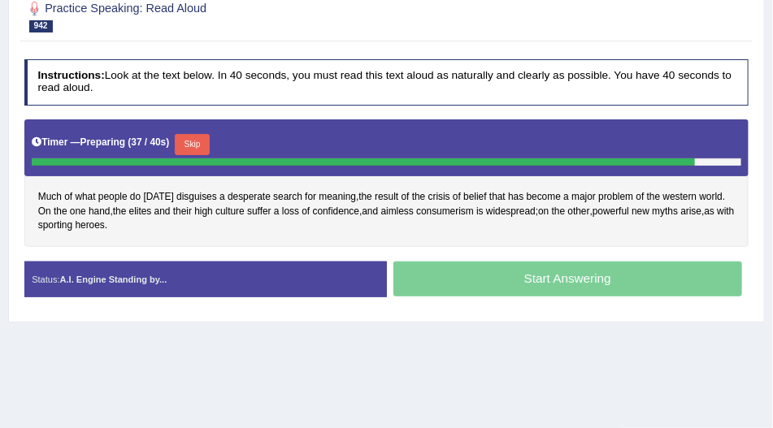
click at [195, 153] on div "Skip" at bounding box center [192, 146] width 35 height 24
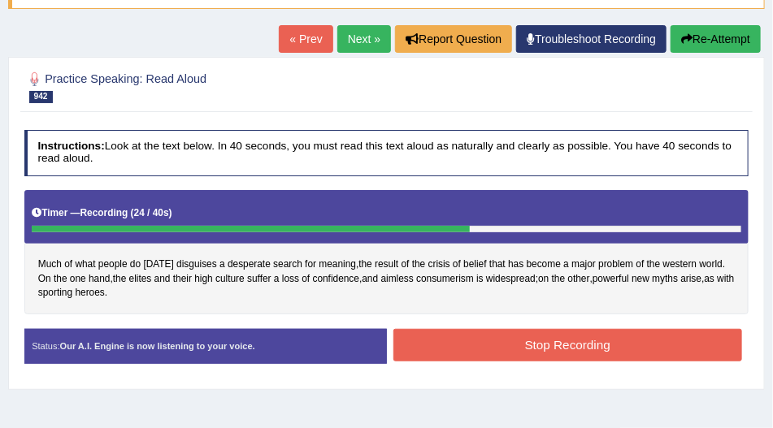
scroll to position [93, 0]
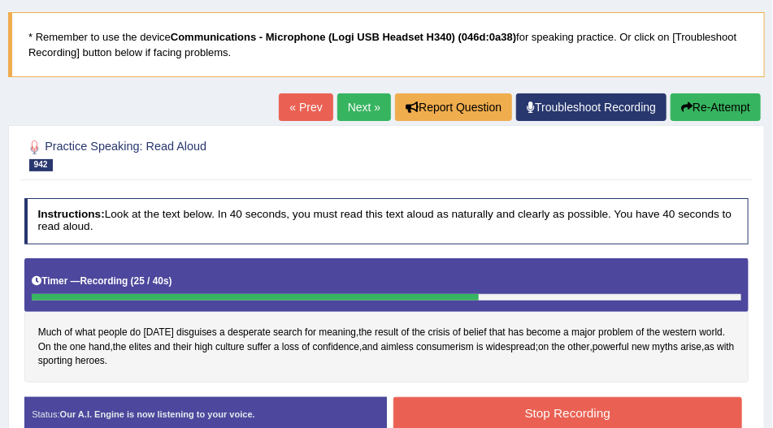
click at [719, 102] on button "Re-Attempt" at bounding box center [715, 107] width 90 height 28
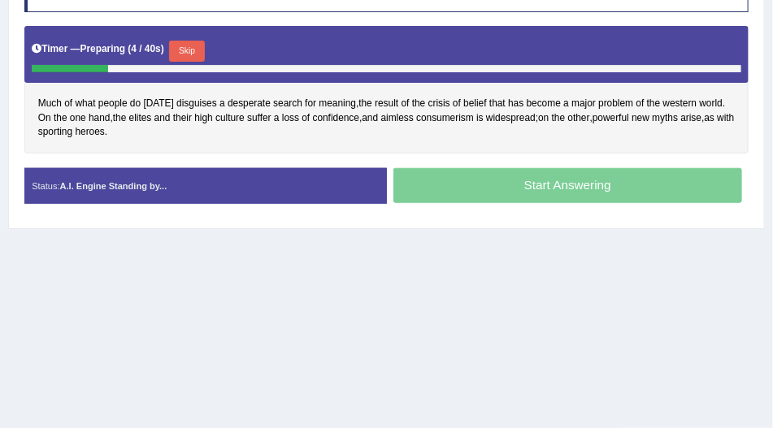
click at [204, 46] on button "Skip" at bounding box center [186, 51] width 35 height 21
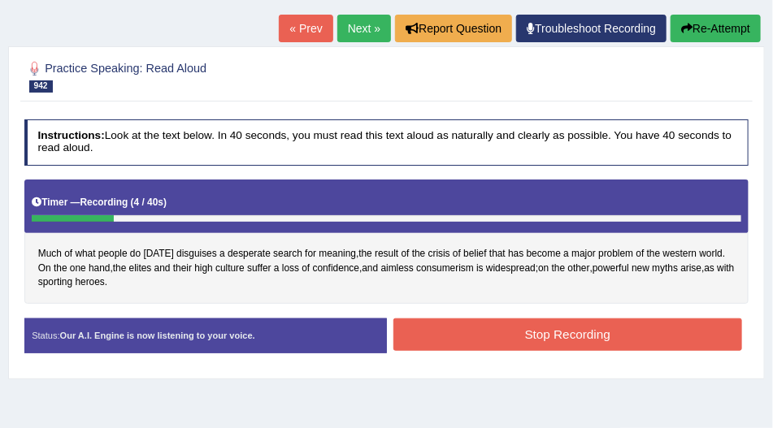
scroll to position [93, 0]
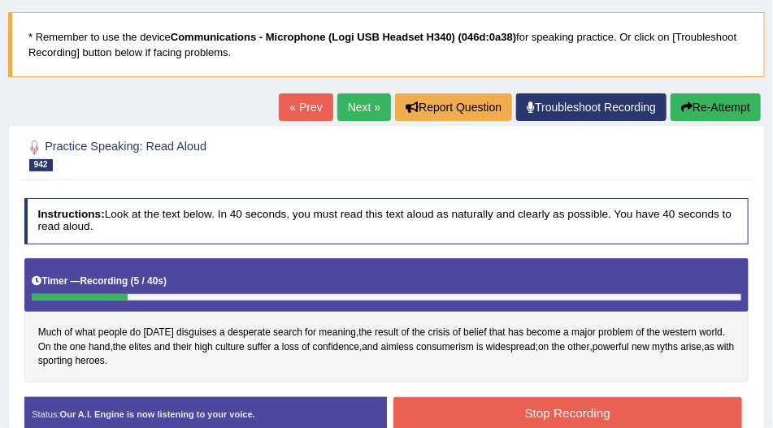
click at [680, 111] on button "Re-Attempt" at bounding box center [715, 107] width 90 height 28
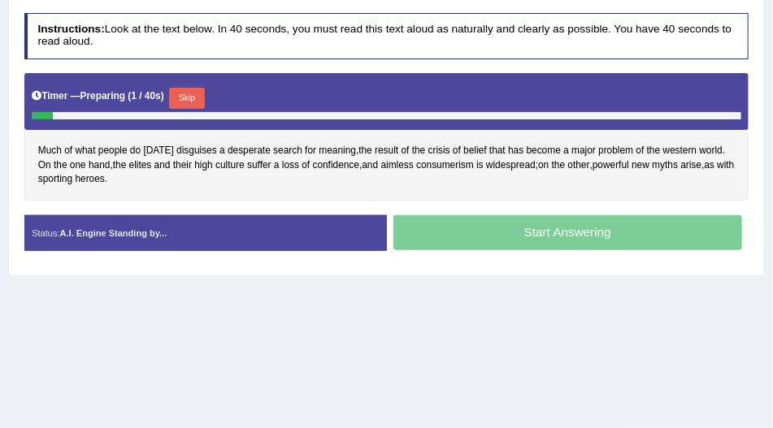
click at [202, 105] on div "Skip" at bounding box center [186, 100] width 35 height 24
click at [196, 100] on button "Skip" at bounding box center [186, 98] width 35 height 21
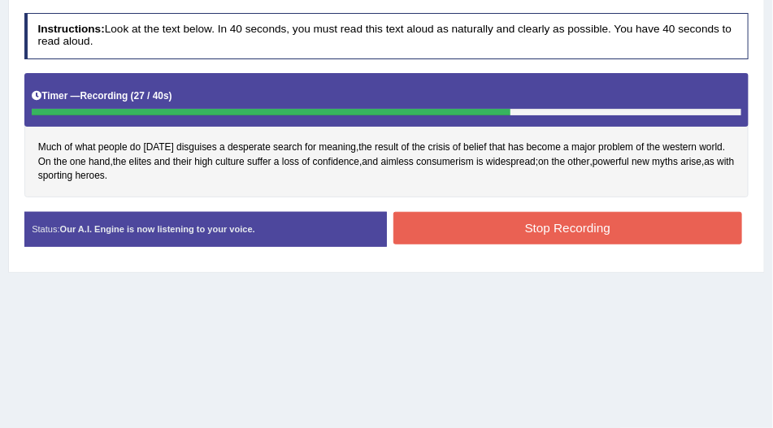
click at [440, 216] on button "Stop Recording" at bounding box center [567, 228] width 349 height 32
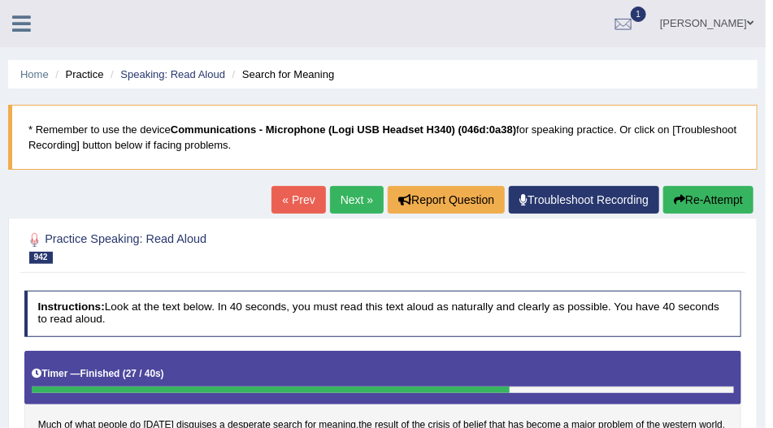
click at [358, 198] on link "Next »" at bounding box center [357, 200] width 54 height 28
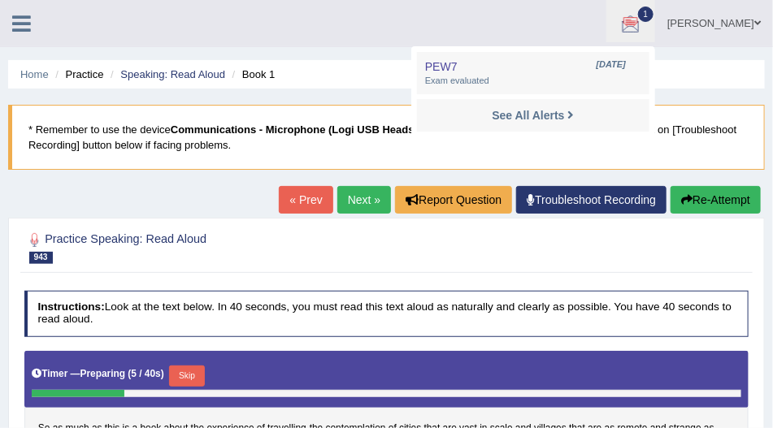
click at [343, 232] on h2 "Practice Speaking: Read Aloud 943 Book 1" at bounding box center [248, 247] width 449 height 34
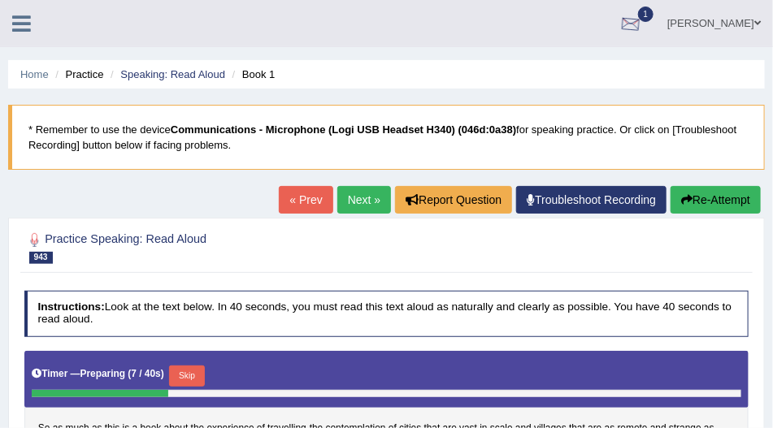
click at [643, 27] on div at bounding box center [630, 24] width 24 height 24
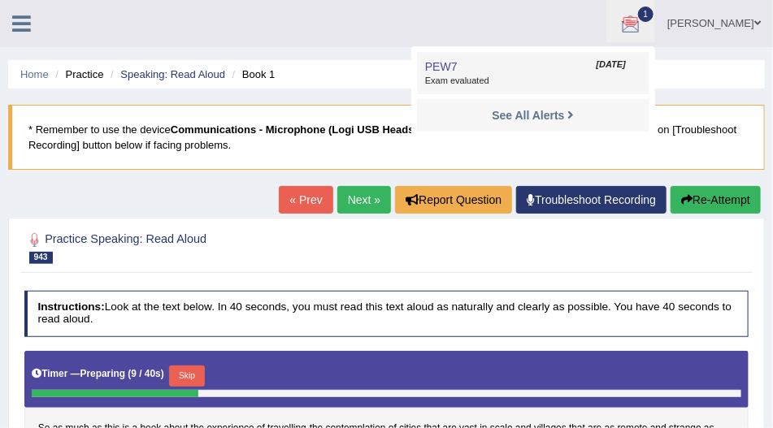
click at [488, 76] on span "Exam evaluated" at bounding box center [533, 81] width 216 height 13
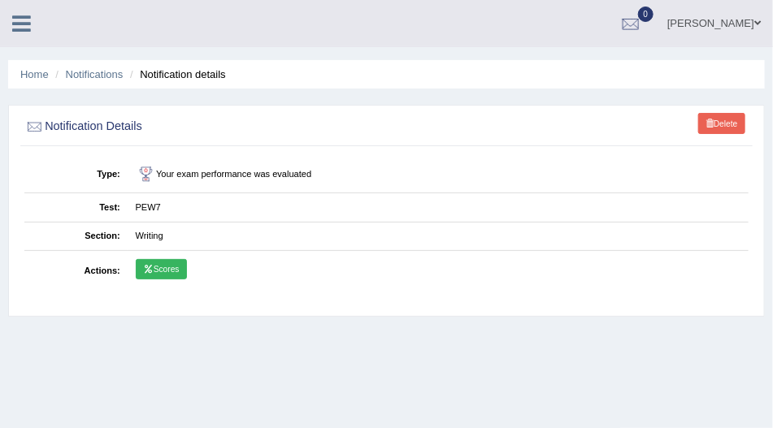
click at [166, 272] on link "Scores" at bounding box center [161, 269] width 51 height 21
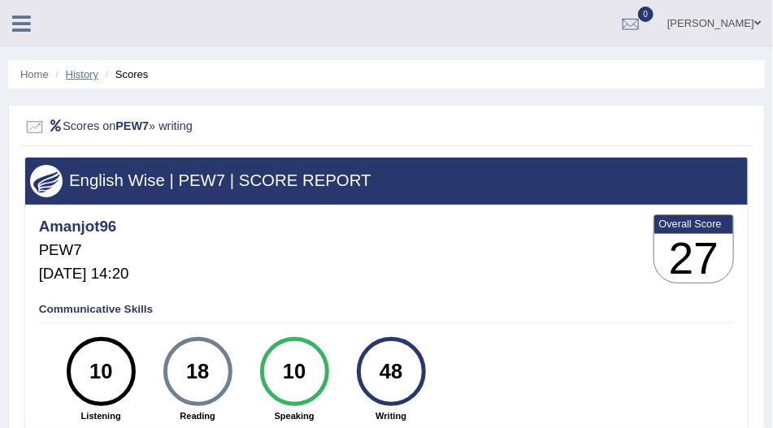
click at [82, 77] on link "History" at bounding box center [82, 74] width 33 height 12
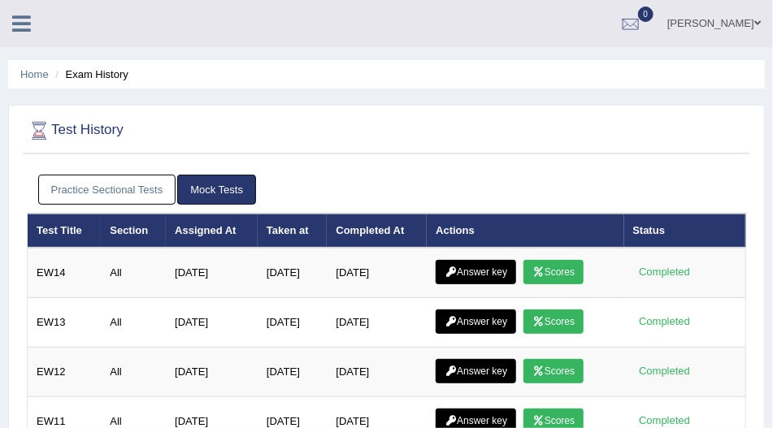
click at [151, 180] on link "Practice Sectional Tests" at bounding box center [107, 190] width 138 height 30
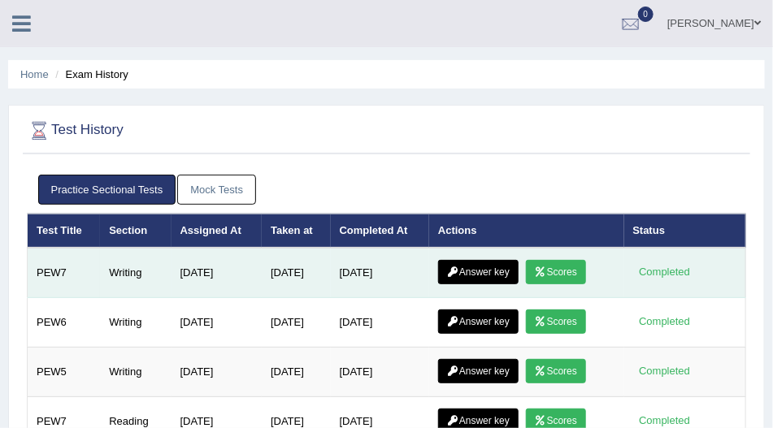
click at [466, 267] on link "Answer key" at bounding box center [478, 272] width 80 height 24
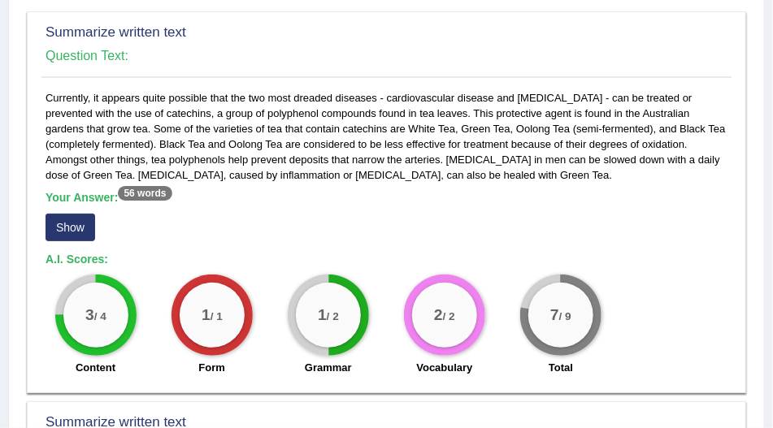
click at [63, 231] on button "Show" at bounding box center [71, 228] width 50 height 28
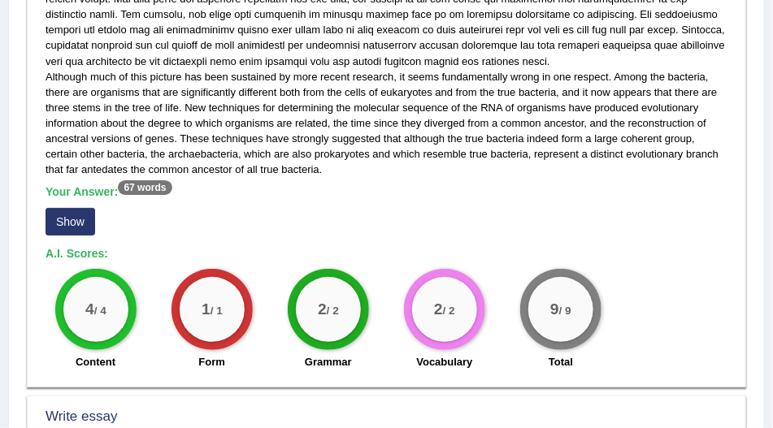
scroll to position [882, 0]
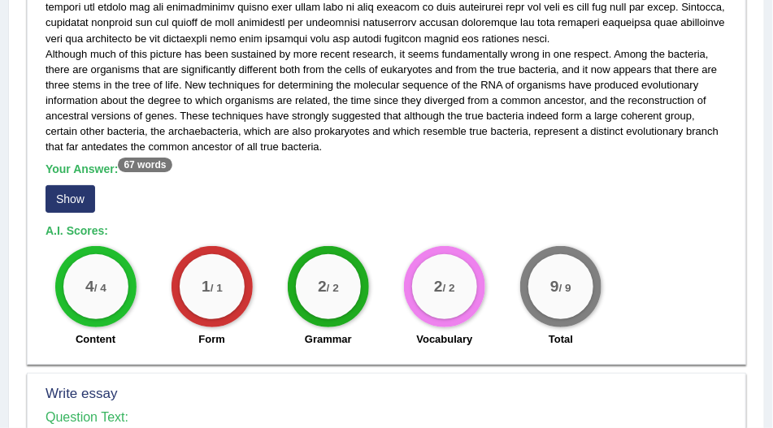
click at [78, 199] on button "Show" at bounding box center [71, 199] width 50 height 28
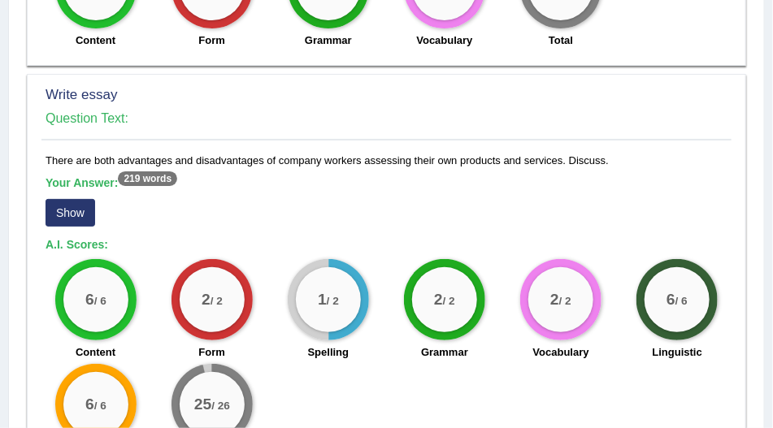
scroll to position [1300, 0]
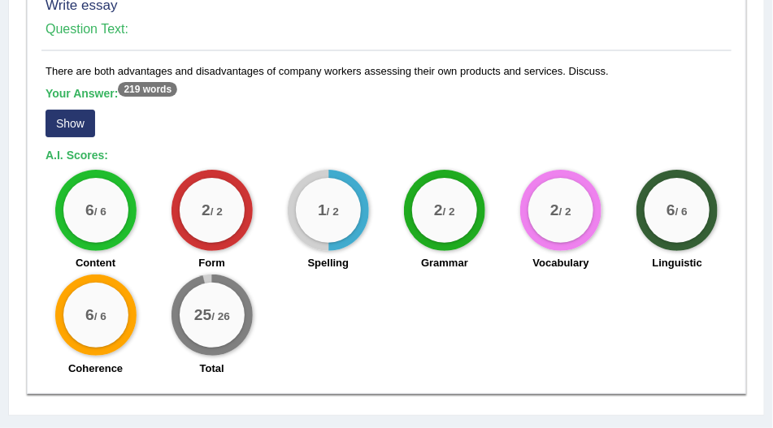
click at [85, 127] on button "Show" at bounding box center [71, 124] width 50 height 28
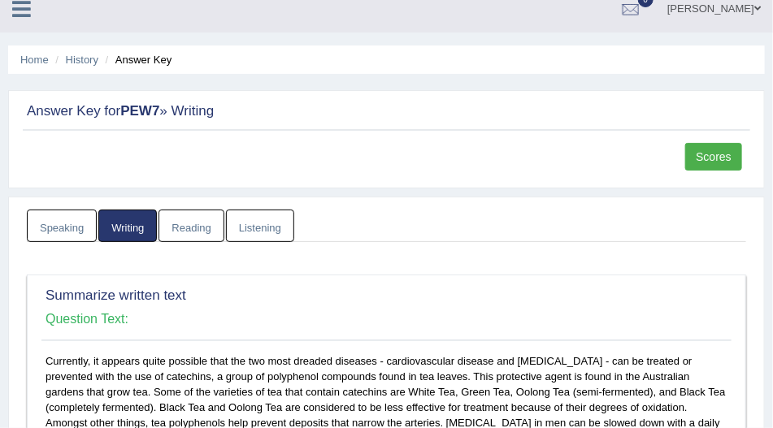
scroll to position [0, 0]
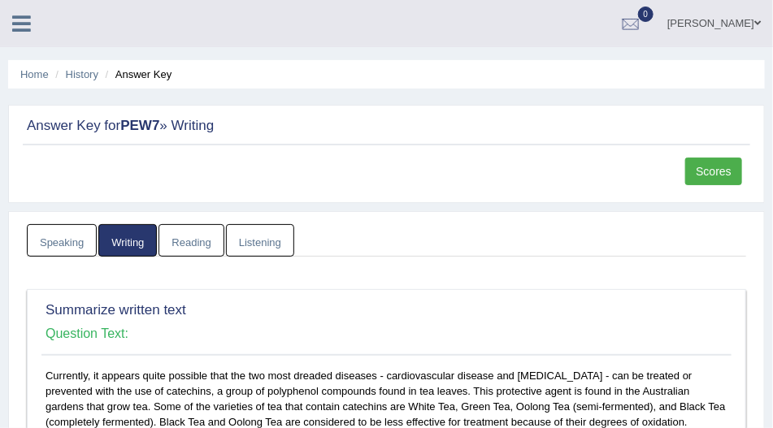
click at [700, 170] on link "Scores" at bounding box center [713, 172] width 57 height 28
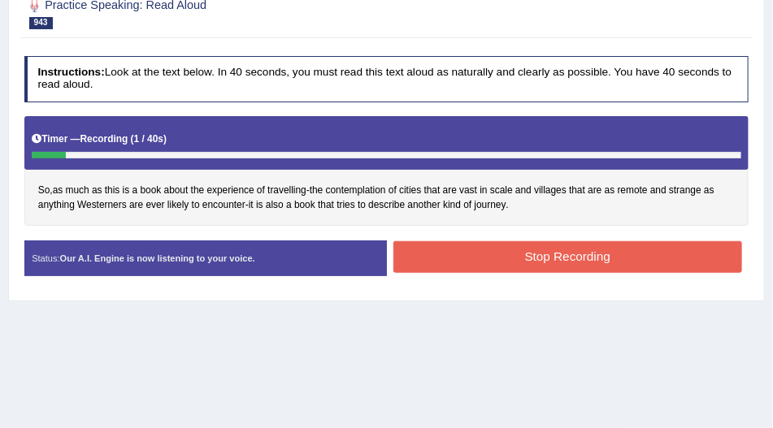
scroll to position [185, 0]
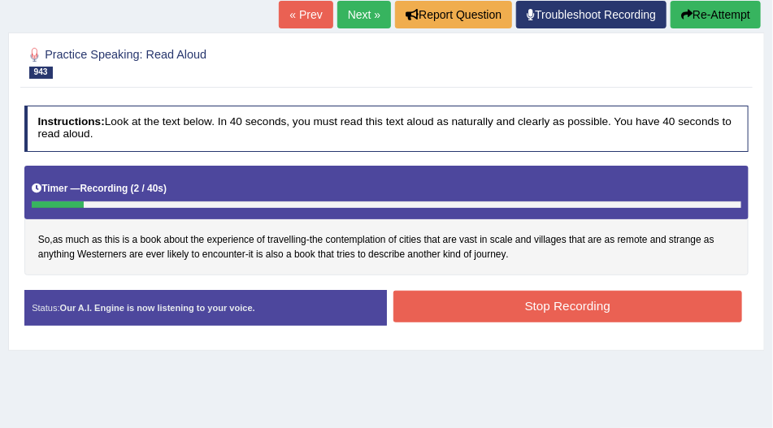
click at [703, 16] on button "Re-Attempt" at bounding box center [715, 15] width 90 height 28
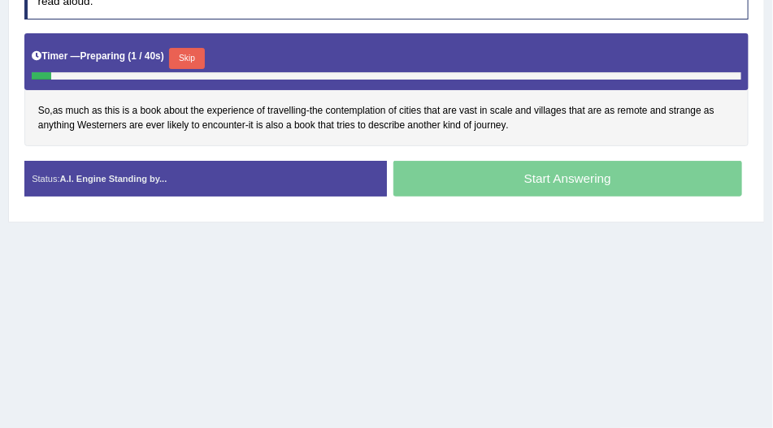
click at [192, 59] on button "Skip" at bounding box center [186, 58] width 35 height 21
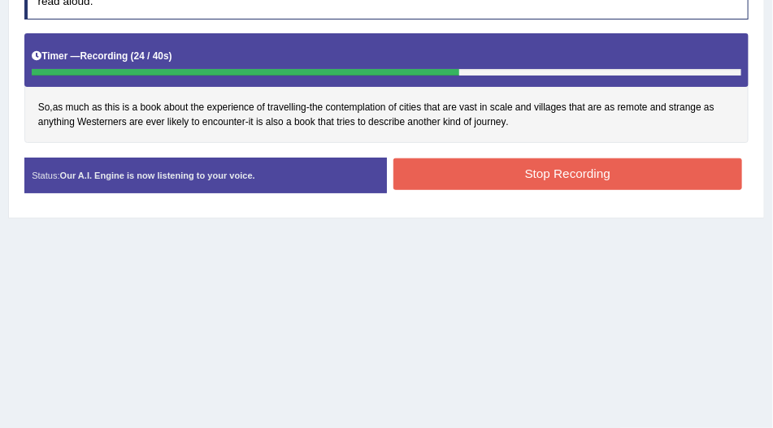
click at [458, 175] on button "Stop Recording" at bounding box center [567, 174] width 349 height 32
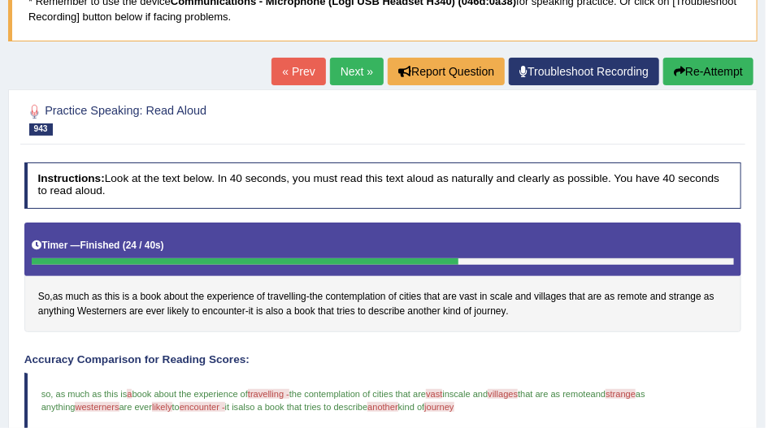
scroll to position [39, 0]
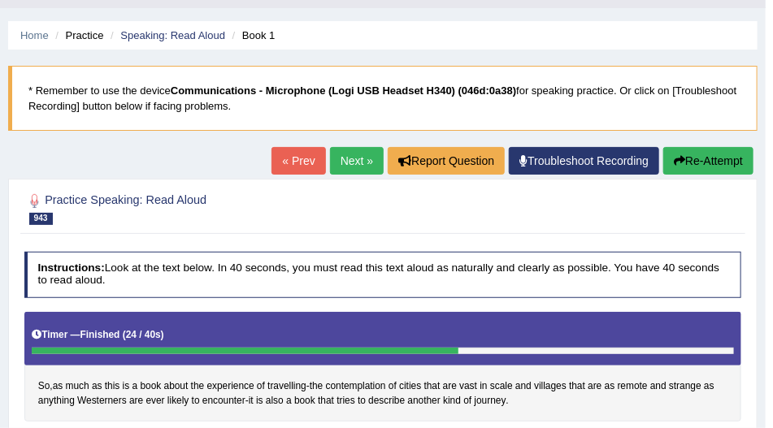
click at [359, 154] on link "Next »" at bounding box center [357, 161] width 54 height 28
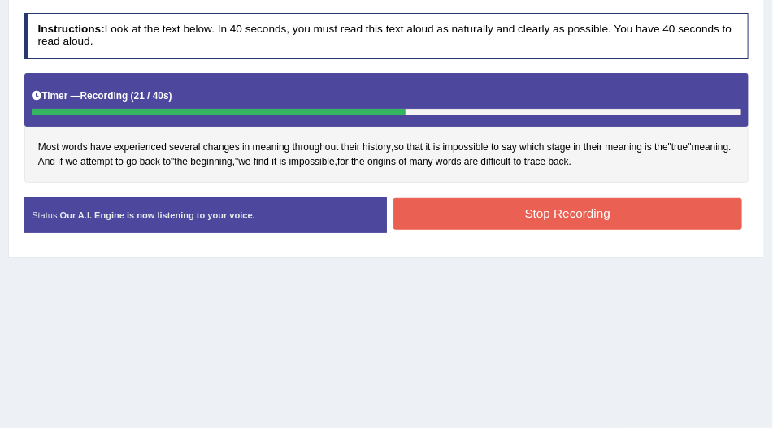
click at [439, 208] on button "Stop Recording" at bounding box center [567, 214] width 349 height 32
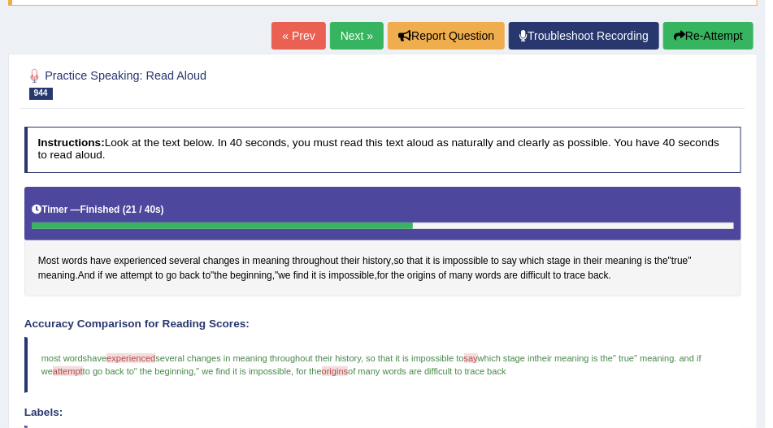
scroll to position [46, 0]
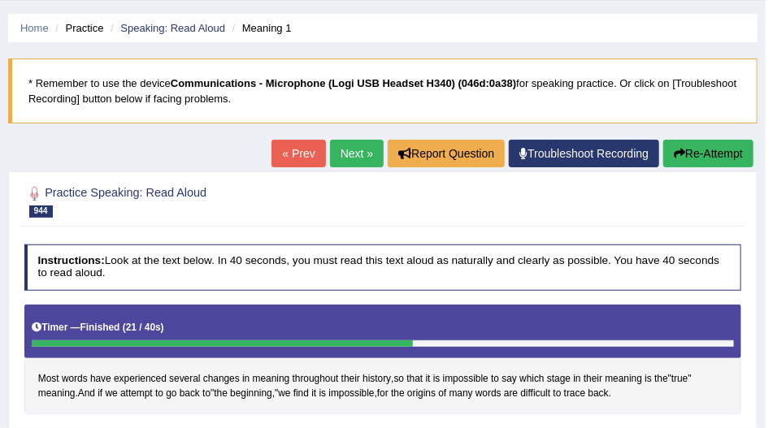
click at [357, 160] on link "Next »" at bounding box center [357, 154] width 54 height 28
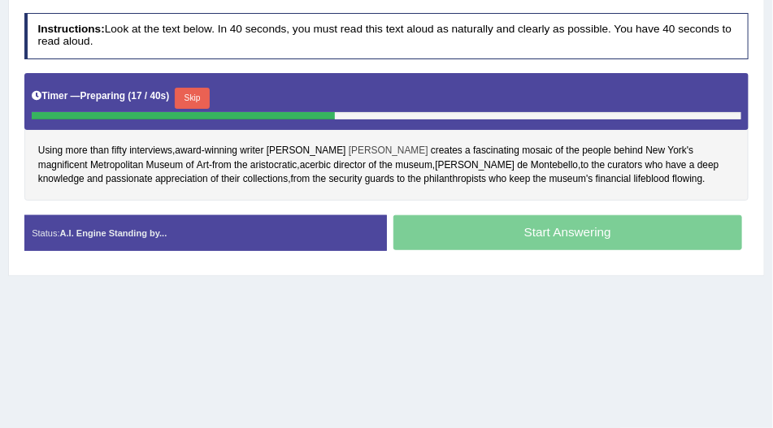
click at [349, 144] on span "[PERSON_NAME]" at bounding box center [389, 151] width 80 height 15
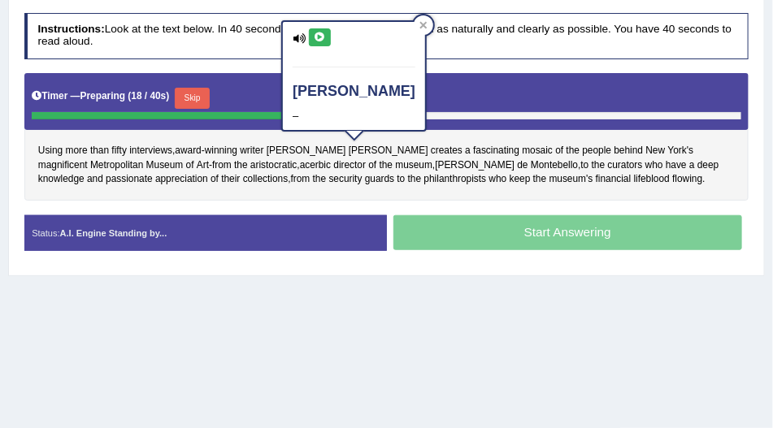
click at [312, 37] on button at bounding box center [320, 37] width 22 height 18
click at [326, 34] on button at bounding box center [320, 37] width 22 height 18
click at [419, 28] on icon at bounding box center [423, 25] width 8 height 8
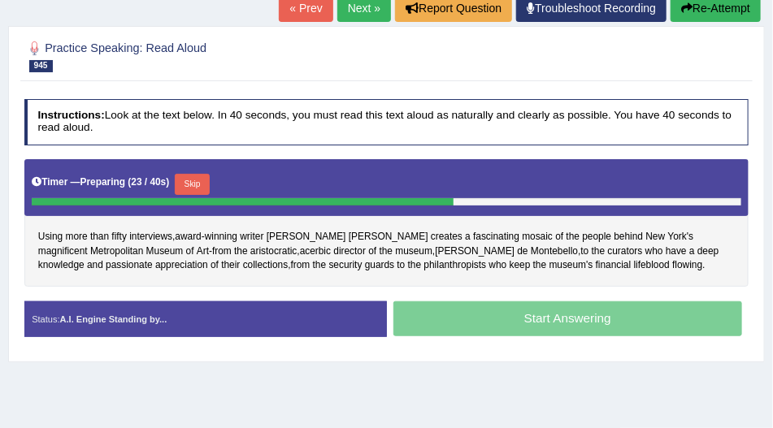
scroll to position [93, 0]
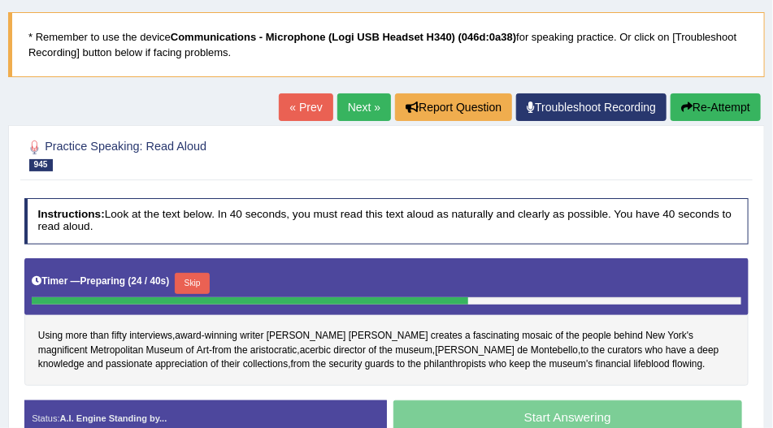
click at [697, 104] on button "Re-Attempt" at bounding box center [715, 107] width 90 height 28
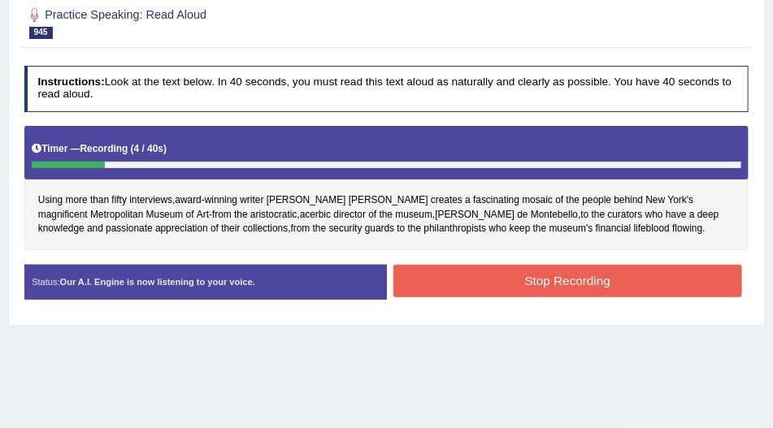
scroll to position [139, 0]
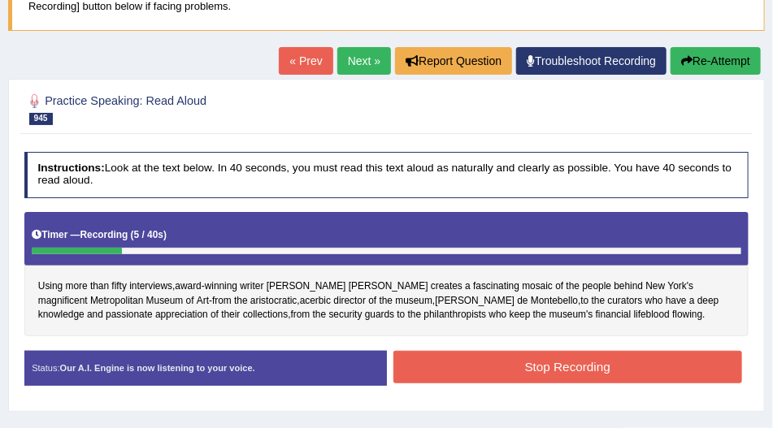
click at [707, 68] on button "Re-Attempt" at bounding box center [715, 61] width 90 height 28
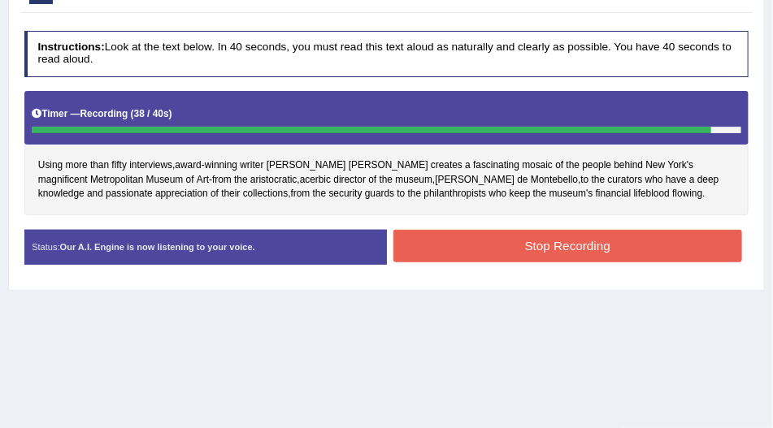
click at [488, 241] on button "Stop Recording" at bounding box center [567, 246] width 349 height 32
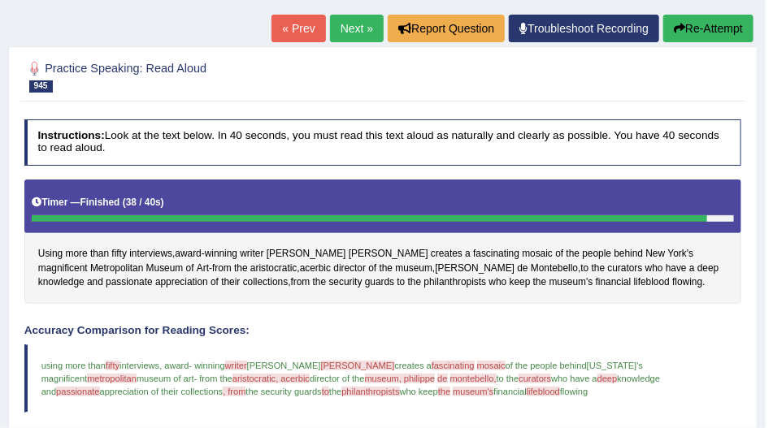
scroll to position [167, 0]
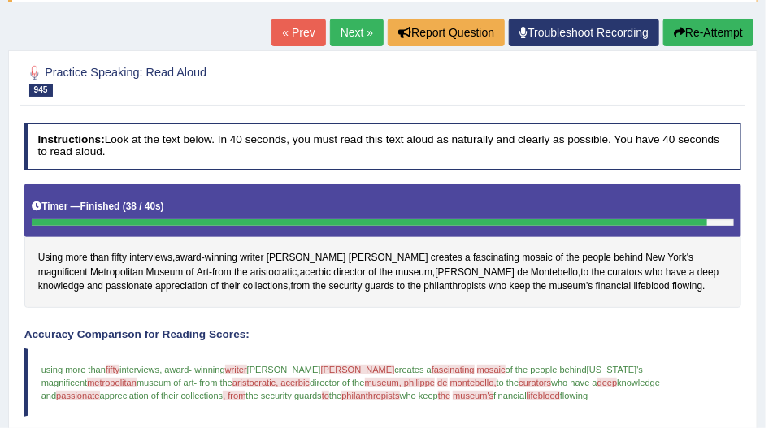
click at [363, 33] on link "Next »" at bounding box center [357, 33] width 54 height 28
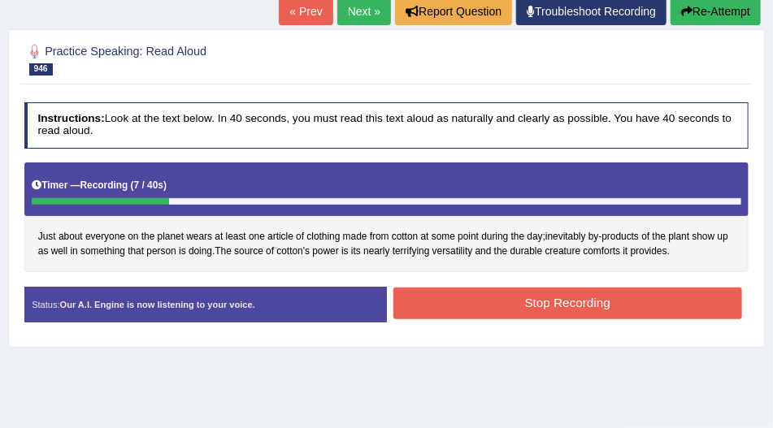
scroll to position [185, 0]
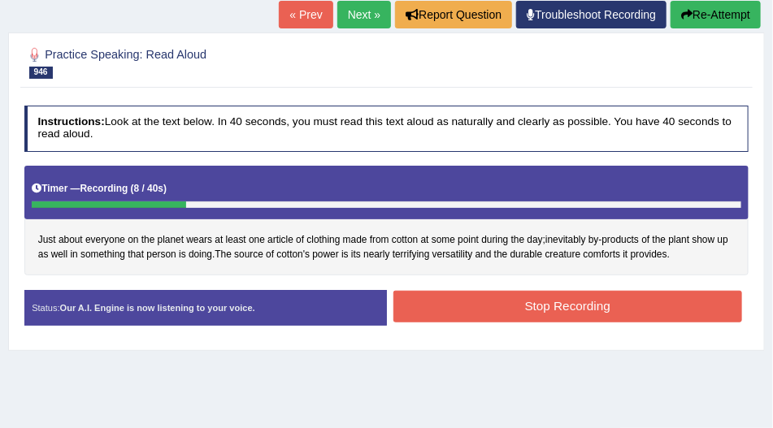
click at [700, 22] on button "Re-Attempt" at bounding box center [715, 15] width 90 height 28
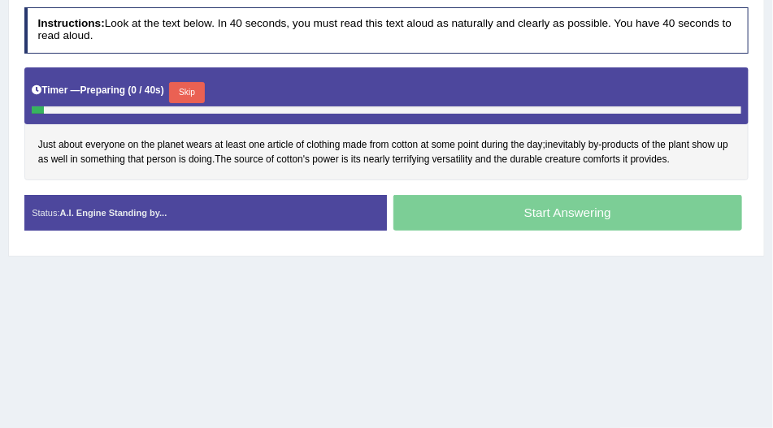
scroll to position [280, 0]
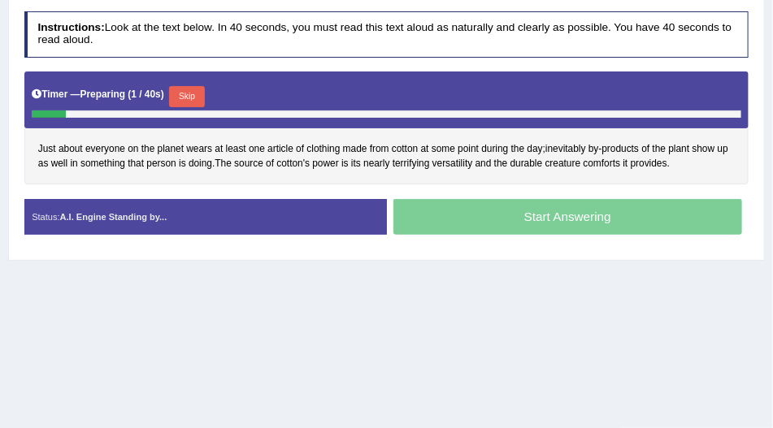
click at [190, 98] on button "Skip" at bounding box center [186, 96] width 35 height 21
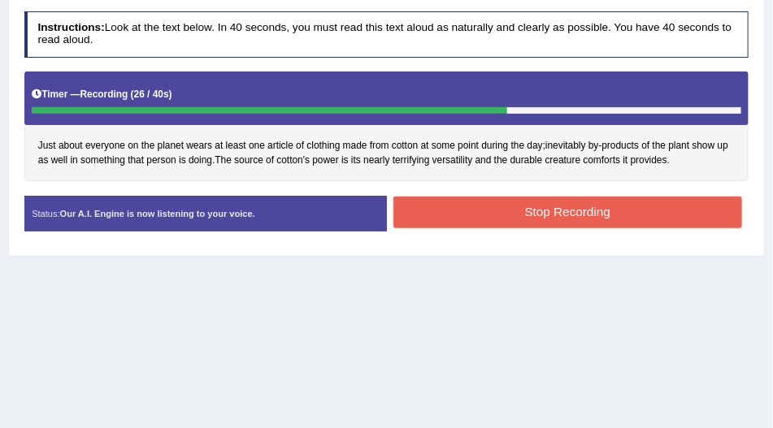
click at [417, 199] on button "Stop Recording" at bounding box center [567, 213] width 349 height 32
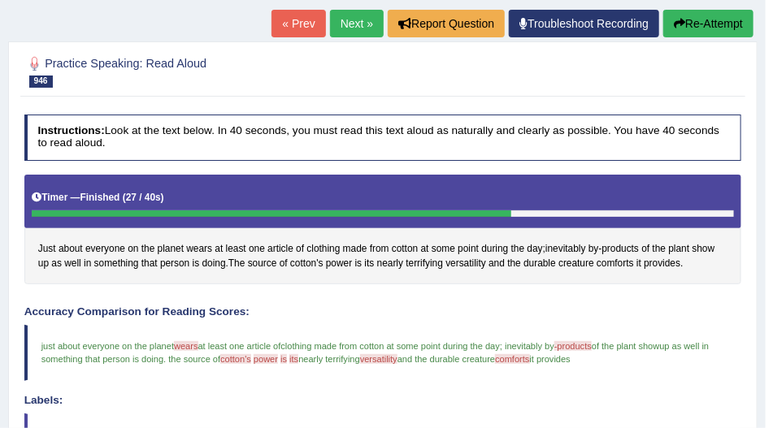
scroll to position [93, 0]
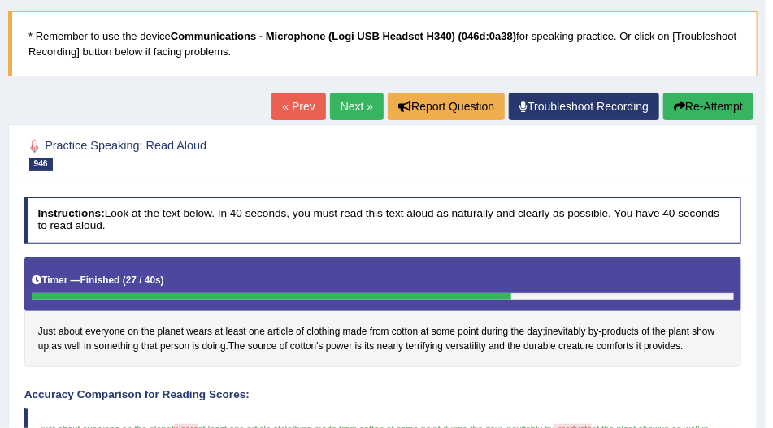
click at [357, 108] on link "Next »" at bounding box center [357, 107] width 54 height 28
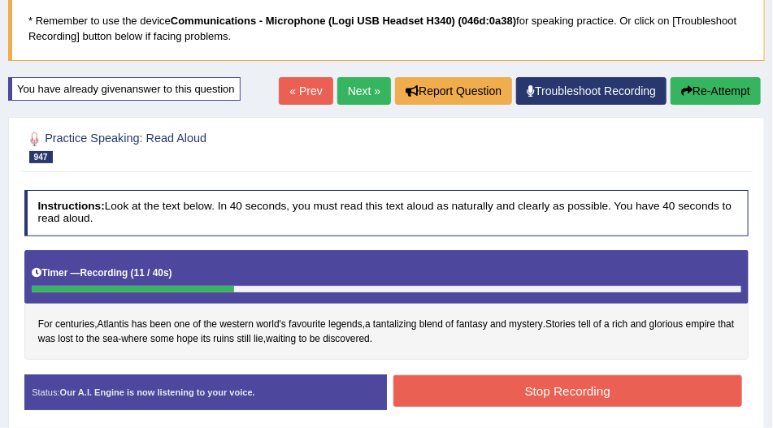
scroll to position [97, 0]
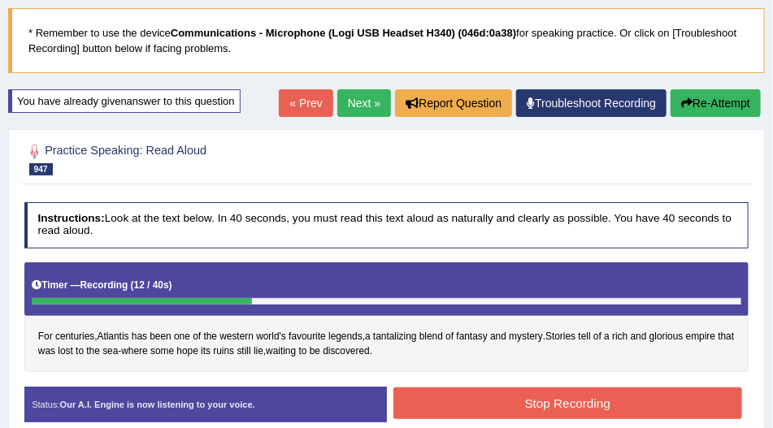
click at [707, 102] on button "Re-Attempt" at bounding box center [715, 103] width 90 height 28
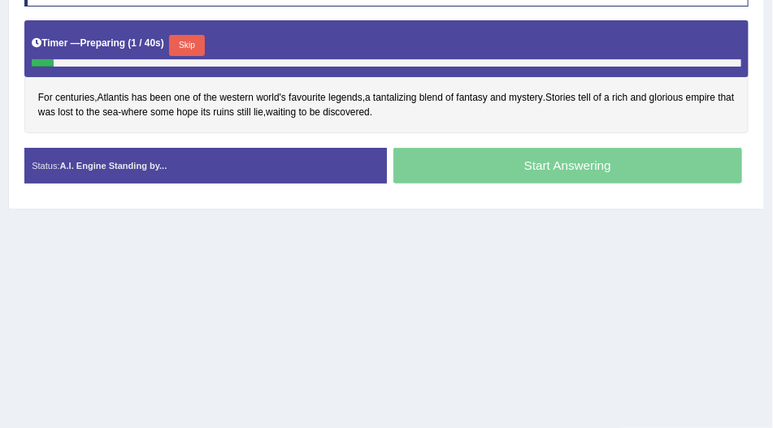
click at [194, 37] on button "Skip" at bounding box center [186, 45] width 35 height 21
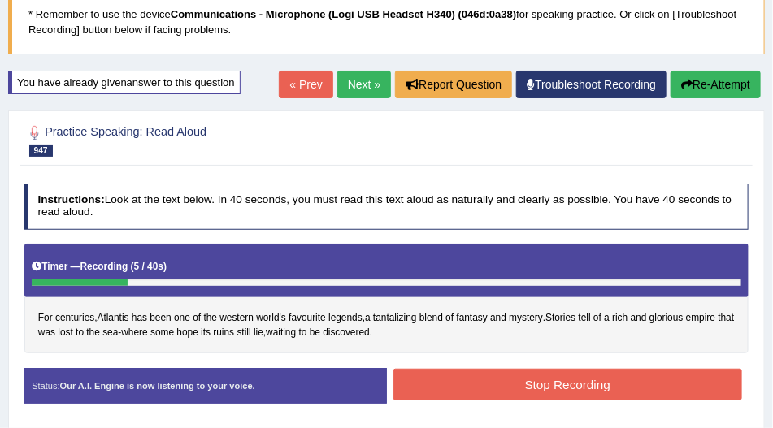
scroll to position [108, 0]
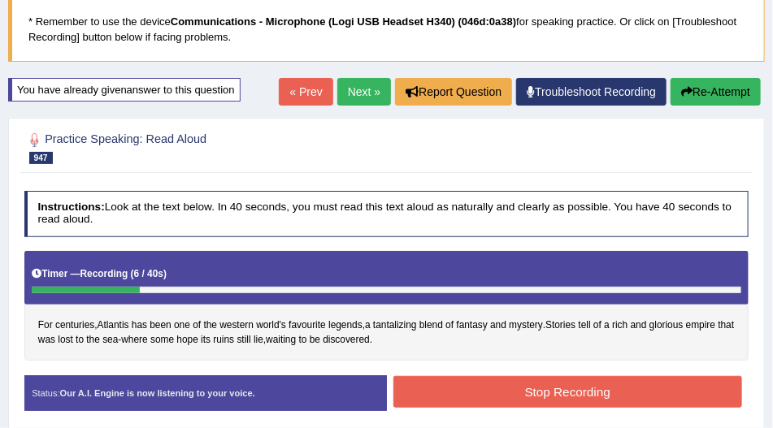
click at [727, 89] on button "Re-Attempt" at bounding box center [715, 92] width 90 height 28
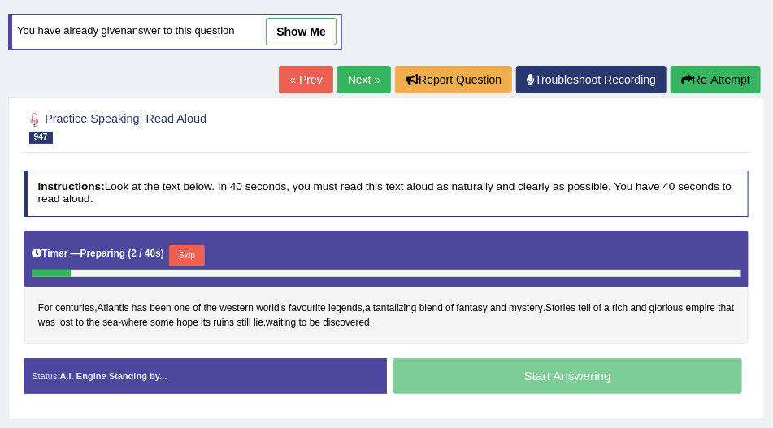
scroll to position [276, 0]
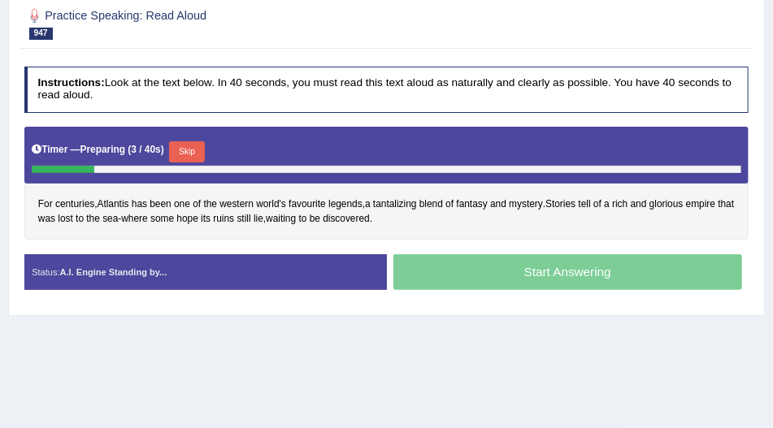
click at [199, 148] on button "Skip" at bounding box center [186, 151] width 35 height 21
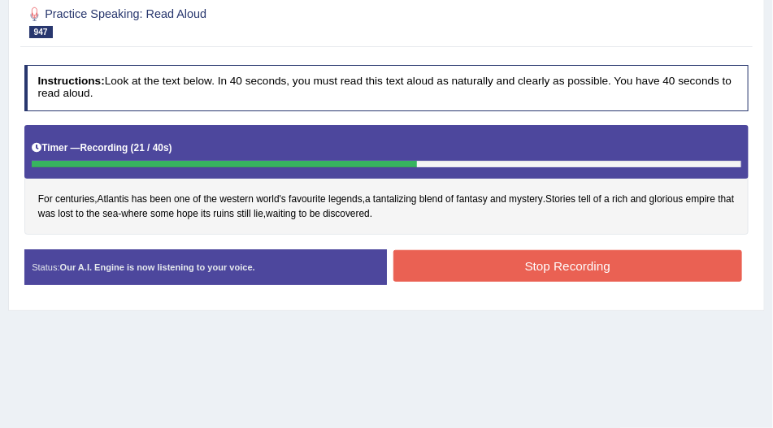
click at [549, 265] on button "Stop Recording" at bounding box center [567, 266] width 349 height 32
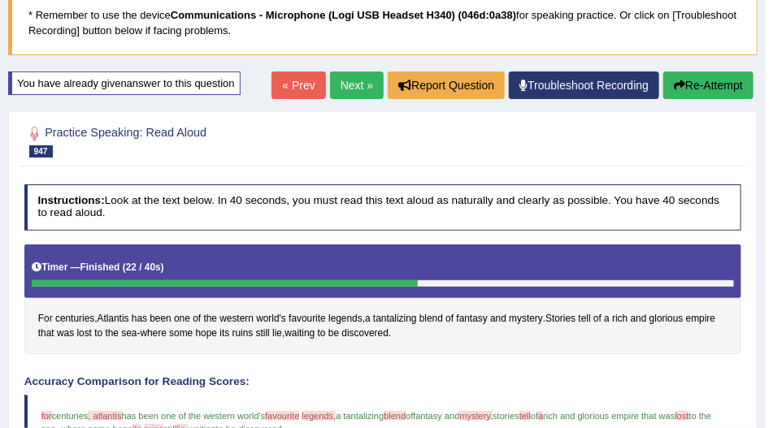
scroll to position [2, 0]
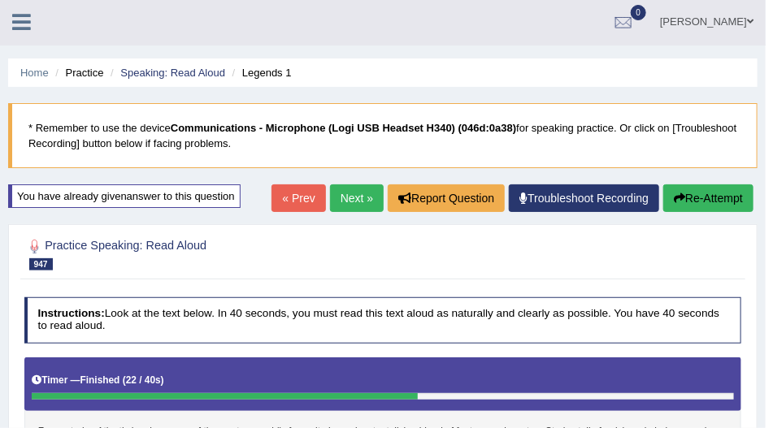
click at [352, 200] on link "Next »" at bounding box center [357, 198] width 54 height 28
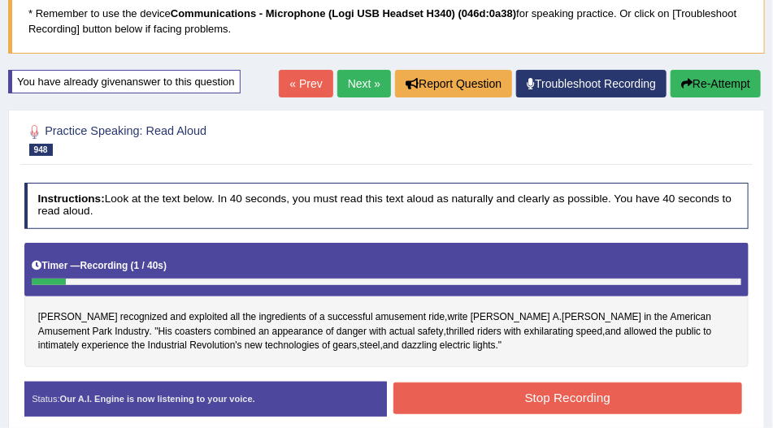
scroll to position [97, 0]
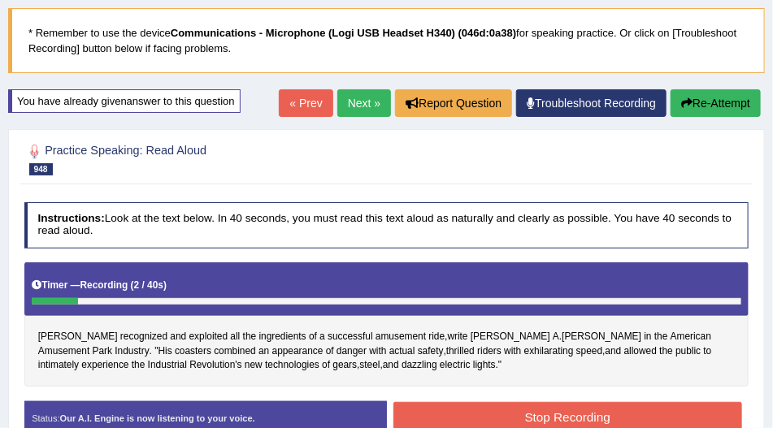
click at [691, 112] on button "Re-Attempt" at bounding box center [715, 103] width 90 height 28
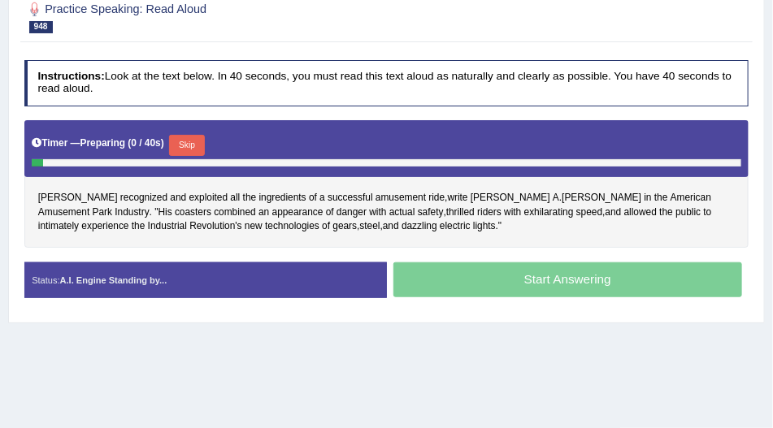
scroll to position [283, 0]
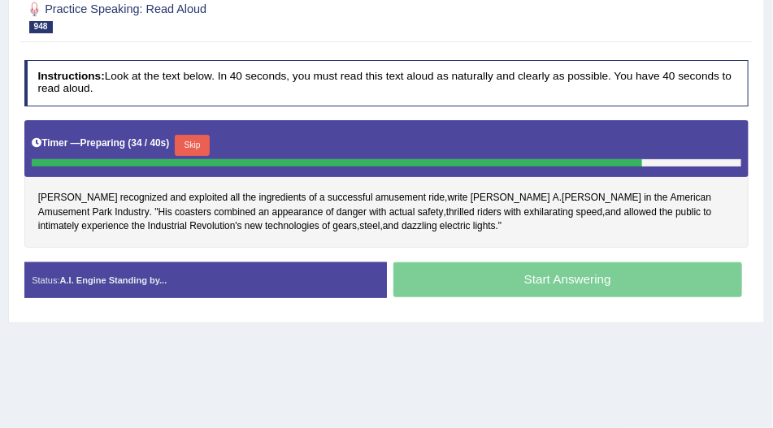
click at [186, 145] on button "Skip" at bounding box center [192, 145] width 35 height 21
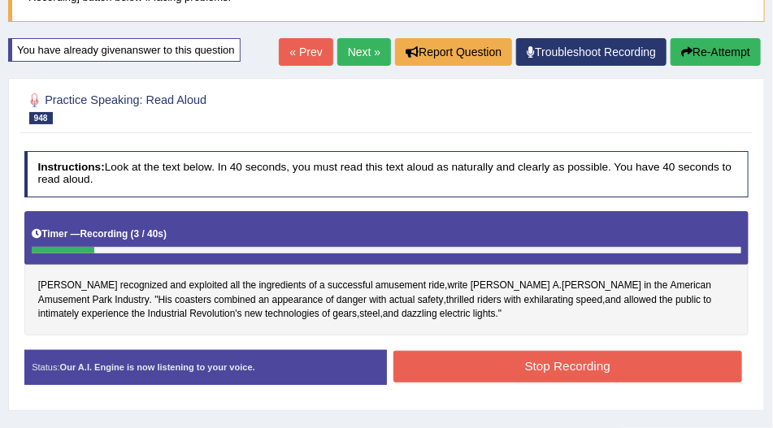
scroll to position [147, 0]
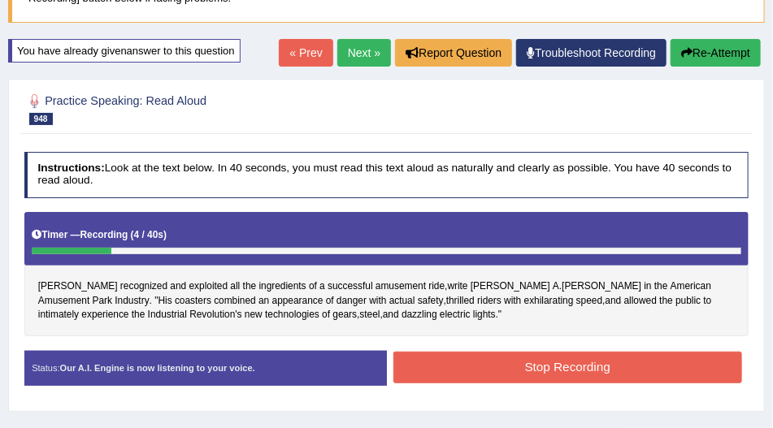
click at [692, 45] on button "Re-Attempt" at bounding box center [715, 53] width 90 height 28
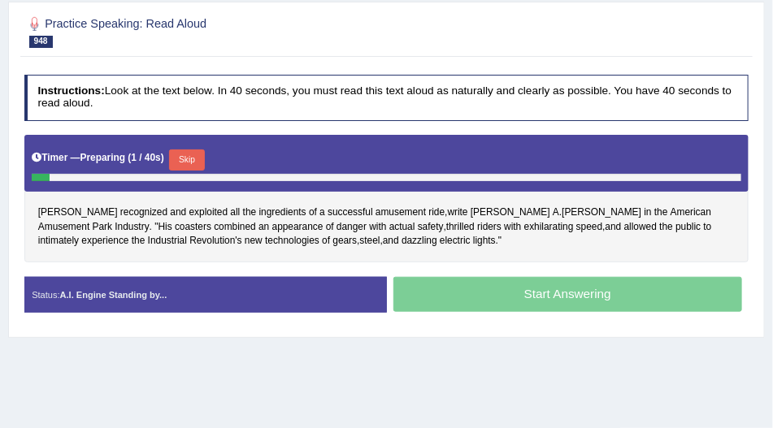
click at [198, 154] on button "Skip" at bounding box center [186, 160] width 35 height 21
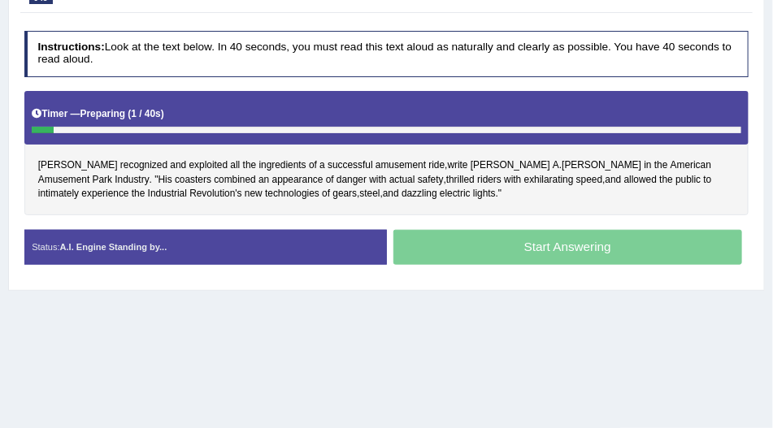
scroll to position [226, 0]
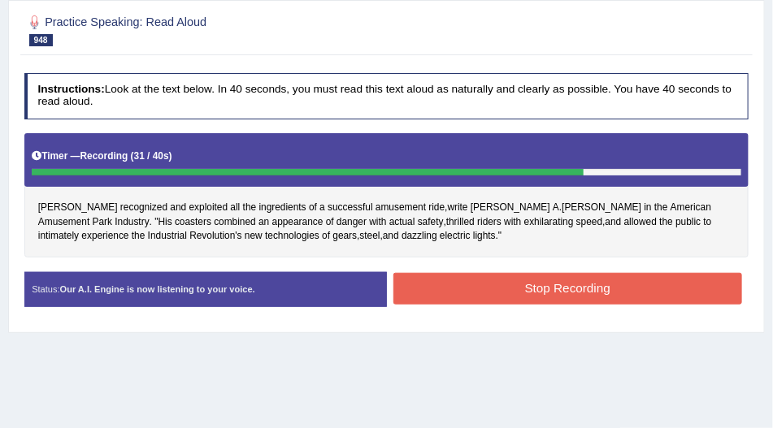
click at [508, 287] on button "Stop Recording" at bounding box center [567, 289] width 349 height 32
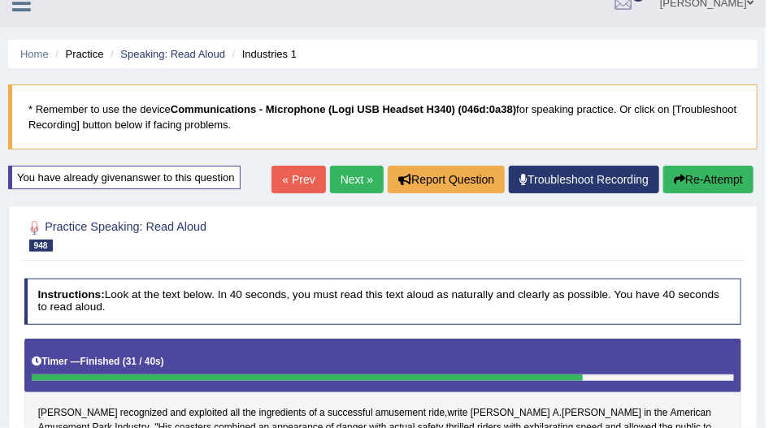
scroll to position [0, 0]
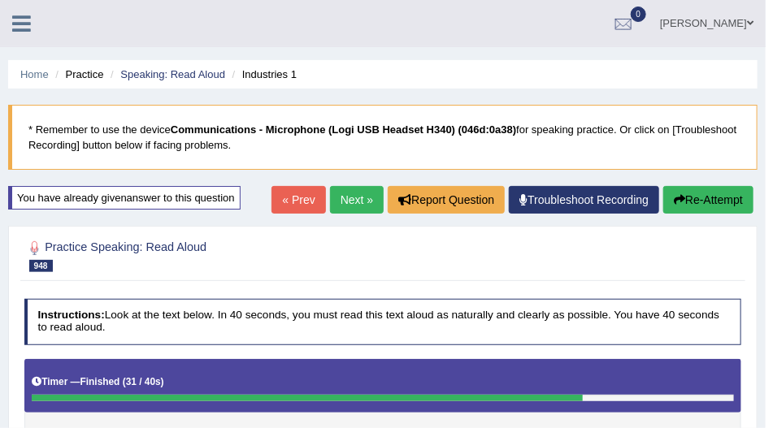
click at [341, 199] on link "Next »" at bounding box center [357, 200] width 54 height 28
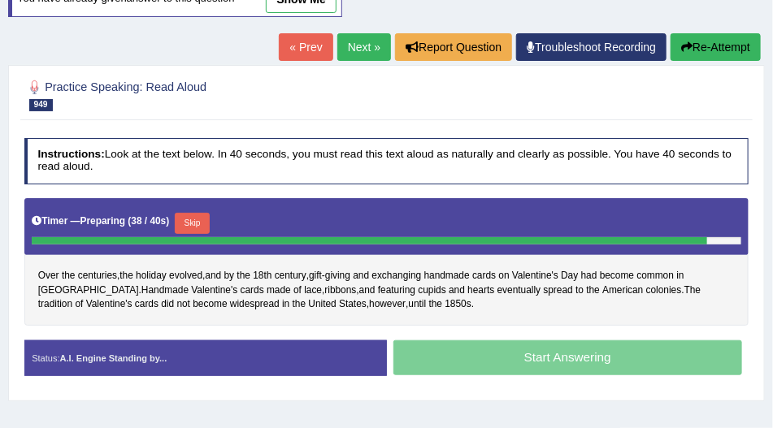
scroll to position [139, 0]
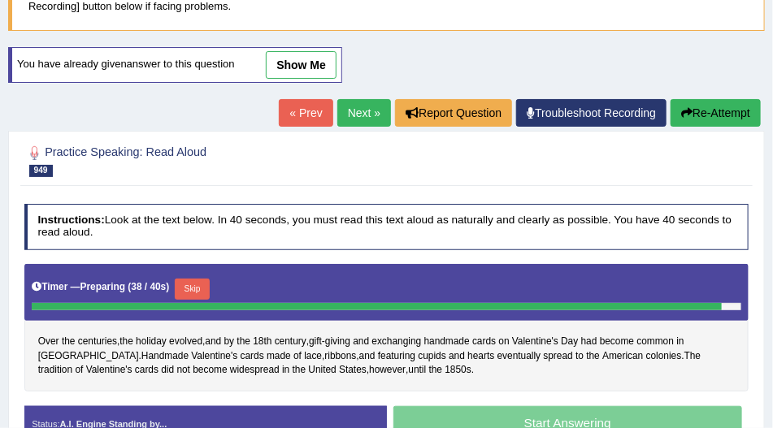
click at [692, 114] on button "Re-Attempt" at bounding box center [715, 113] width 90 height 28
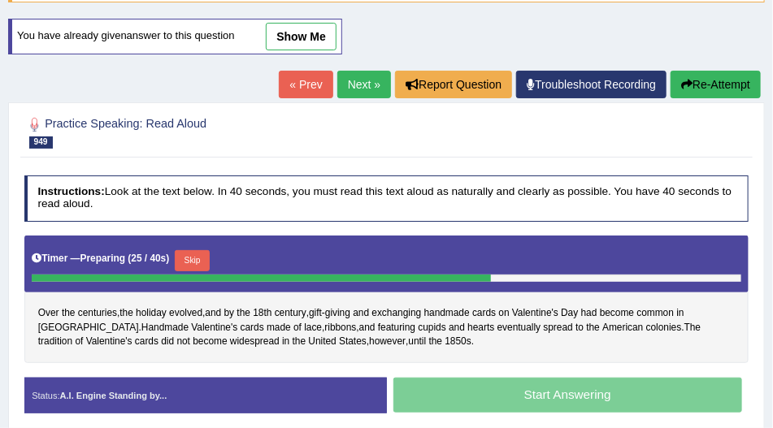
scroll to position [167, 0]
click at [694, 76] on button "Re-Attempt" at bounding box center [715, 85] width 90 height 28
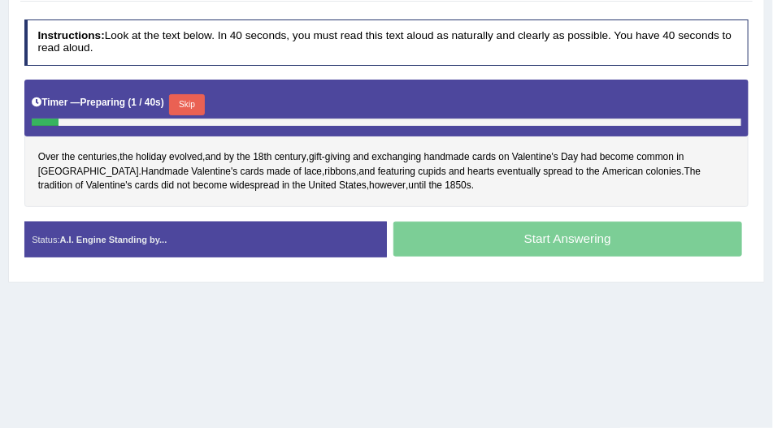
scroll to position [306, 0]
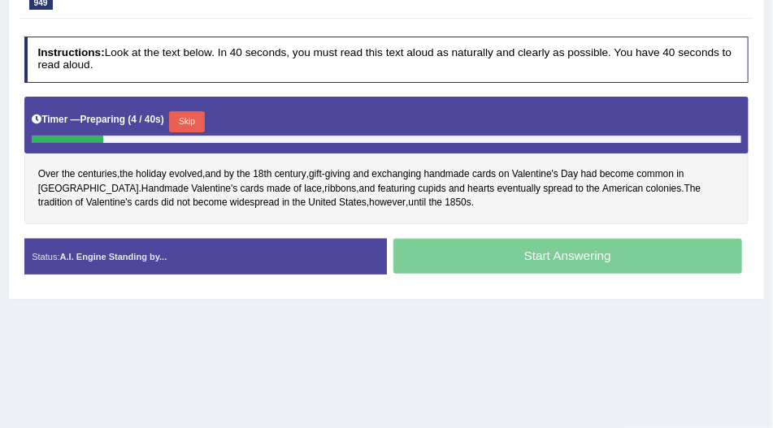
click at [202, 119] on button "Skip" at bounding box center [186, 121] width 35 height 21
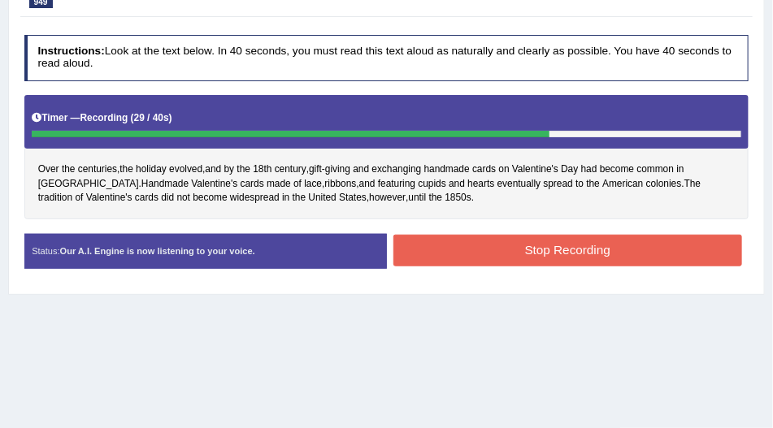
click at [428, 240] on button "Stop Recording" at bounding box center [567, 251] width 349 height 32
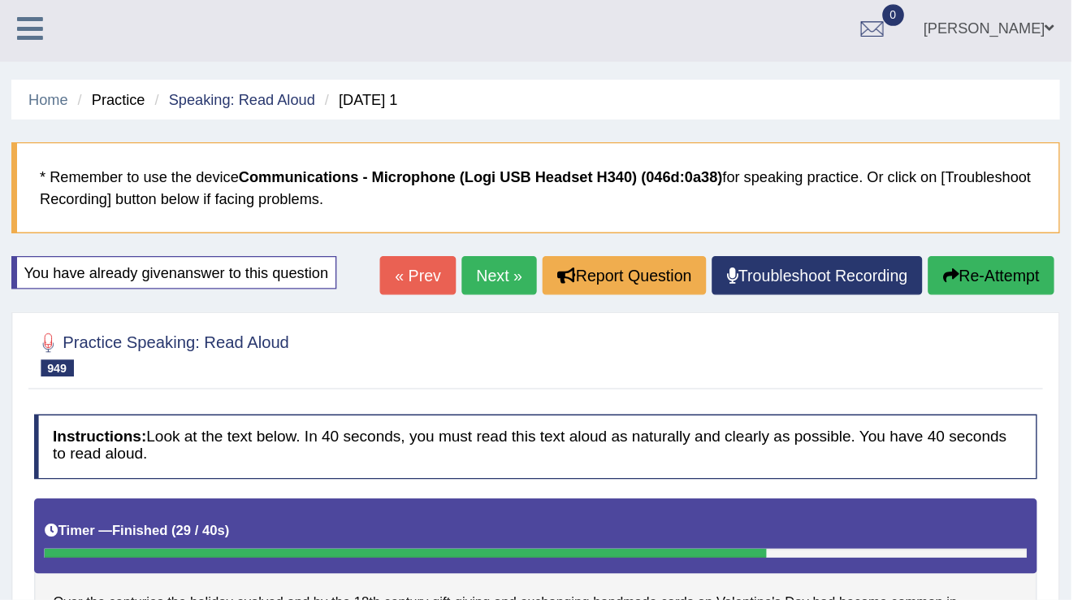
scroll to position [0, 0]
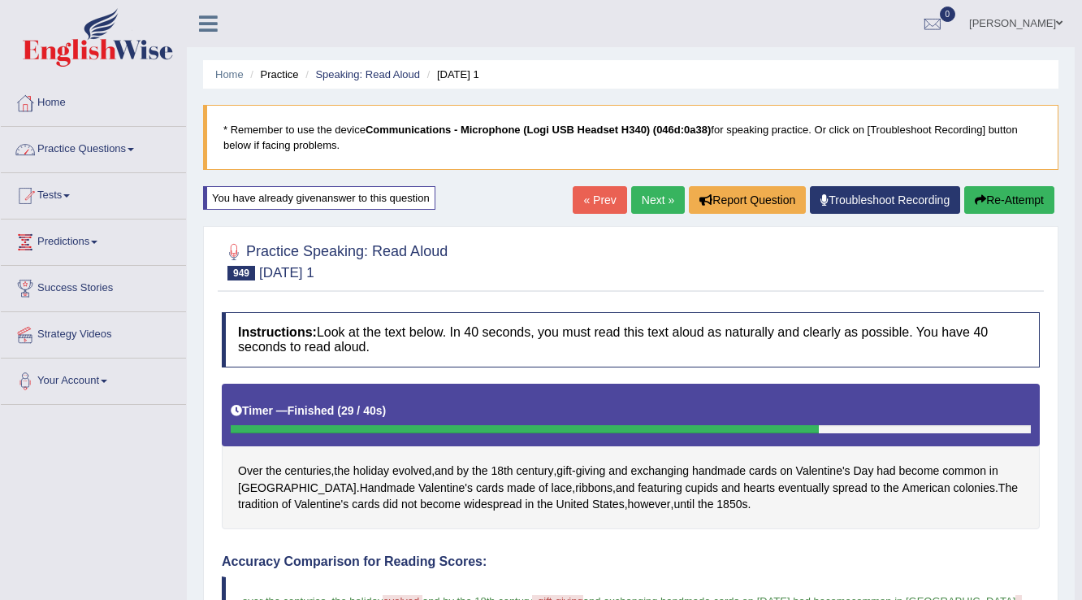
click at [135, 146] on link "Practice Questions" at bounding box center [93, 147] width 185 height 41
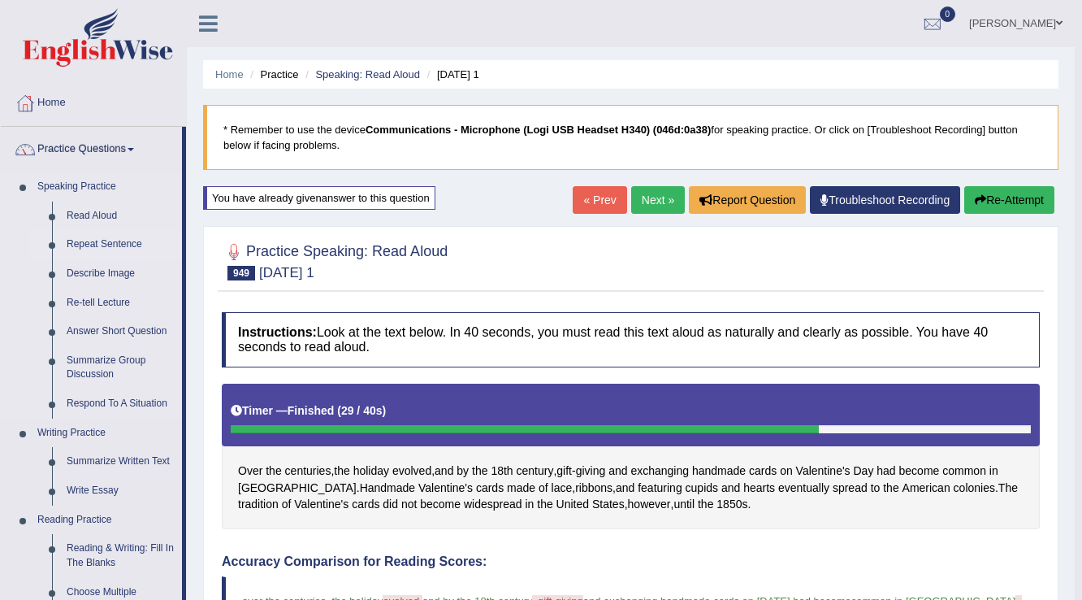
click at [104, 251] on link "Repeat Sentence" at bounding box center [120, 244] width 123 height 29
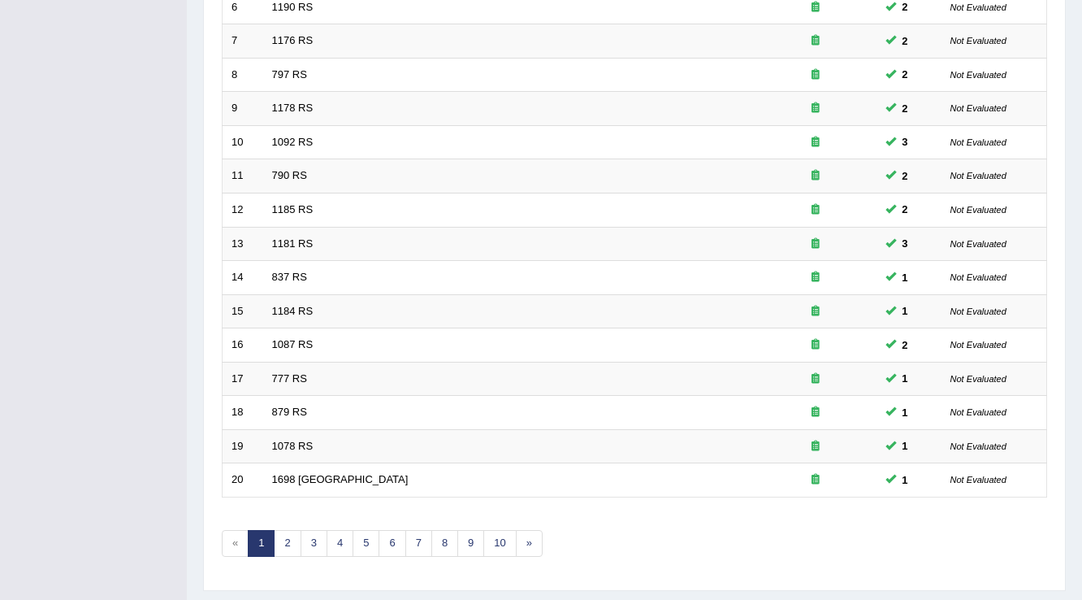
scroll to position [471, 0]
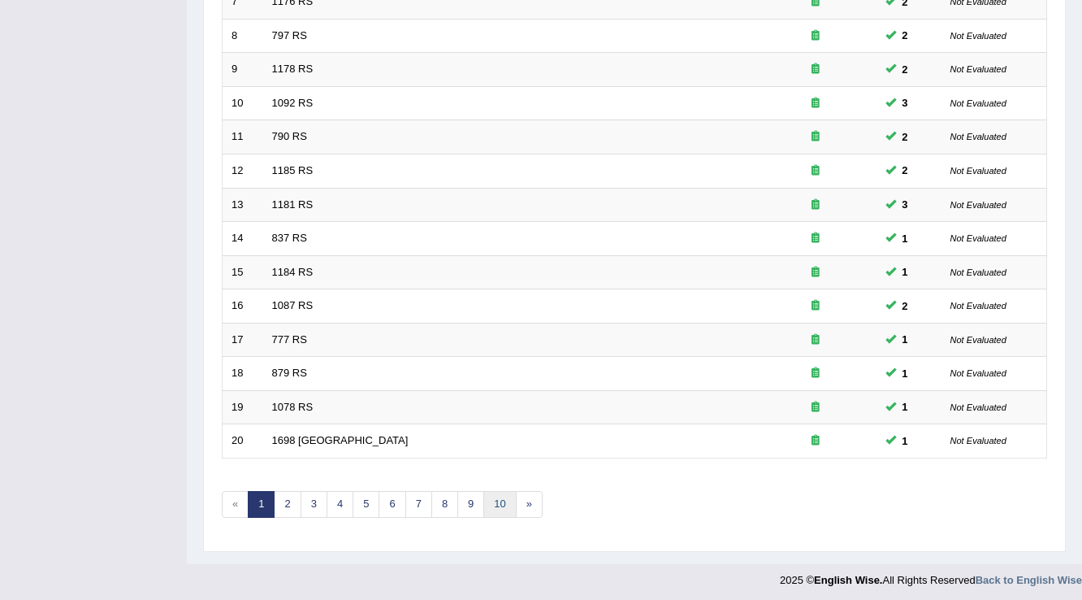
click at [492, 503] on link "10" at bounding box center [500, 504] width 33 height 27
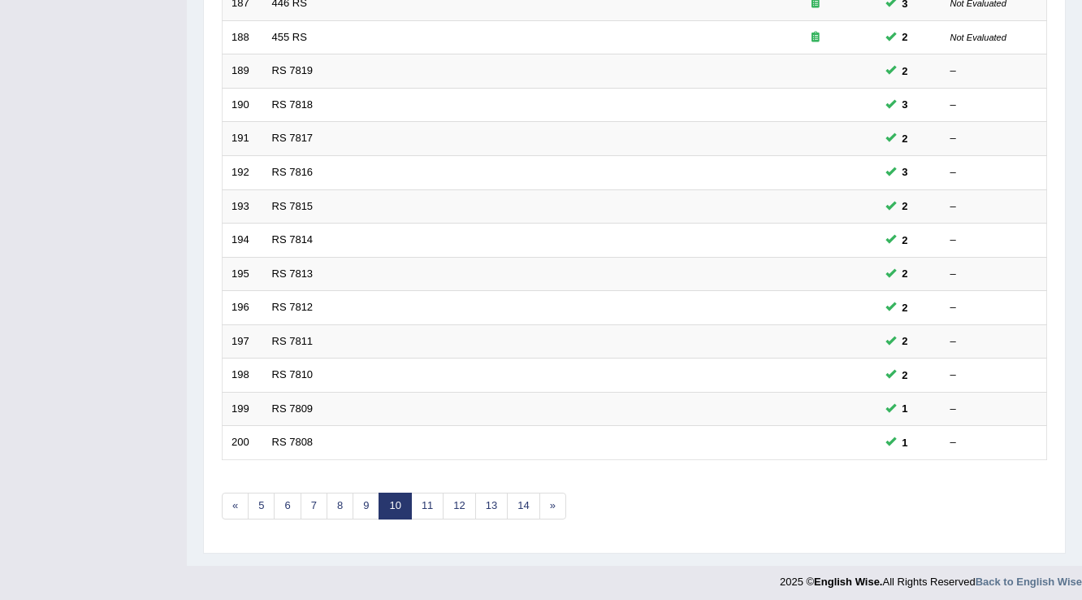
scroll to position [471, 0]
click at [255, 502] on link "5" at bounding box center [261, 504] width 27 height 27
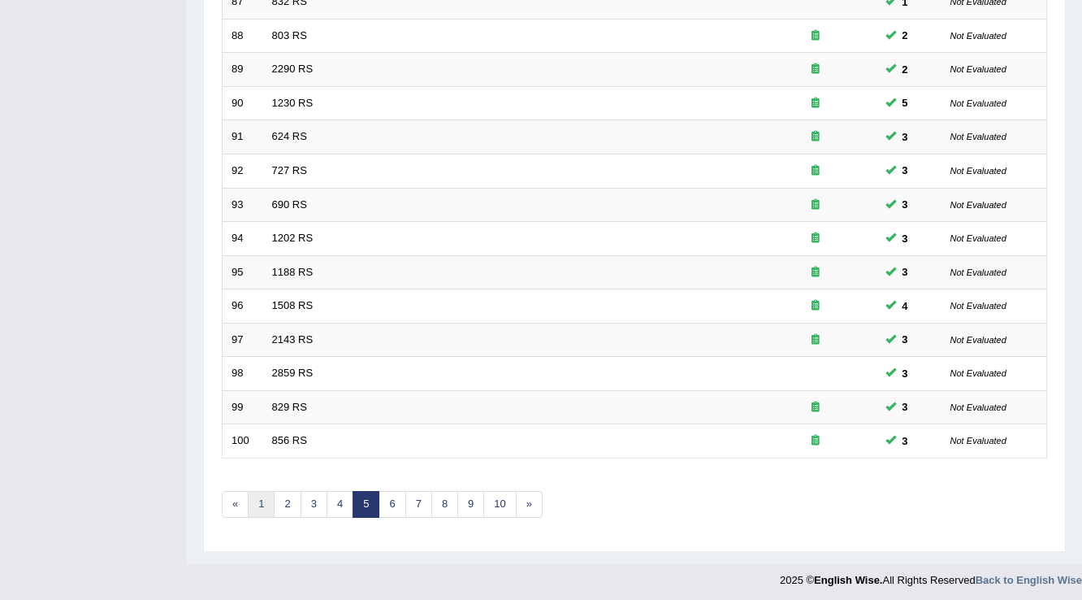
click at [267, 504] on link "1" at bounding box center [261, 504] width 27 height 27
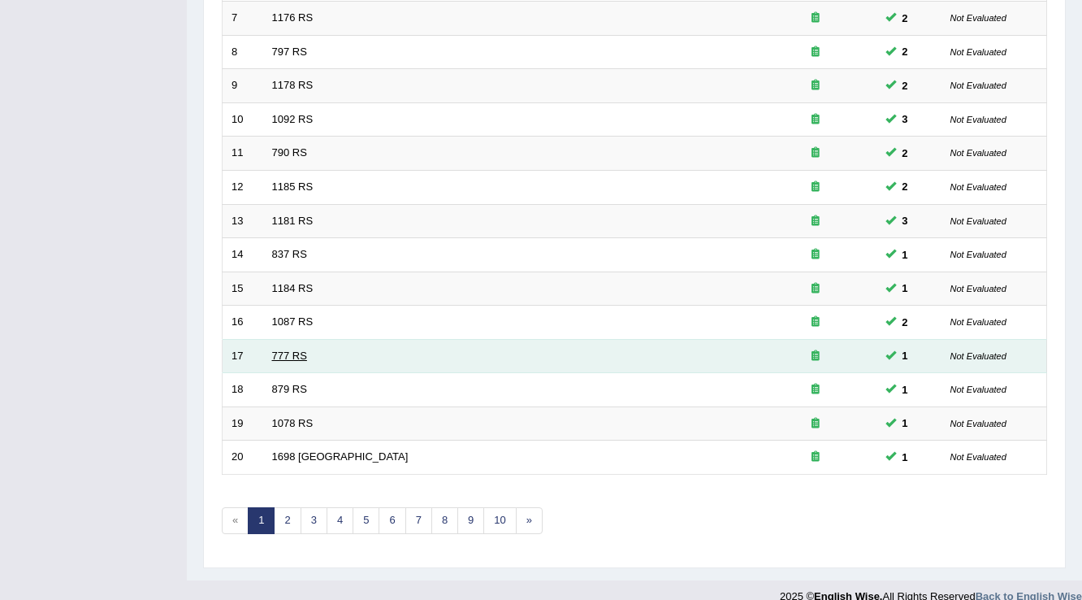
click at [300, 351] on link "777 RS" at bounding box center [289, 355] width 35 height 12
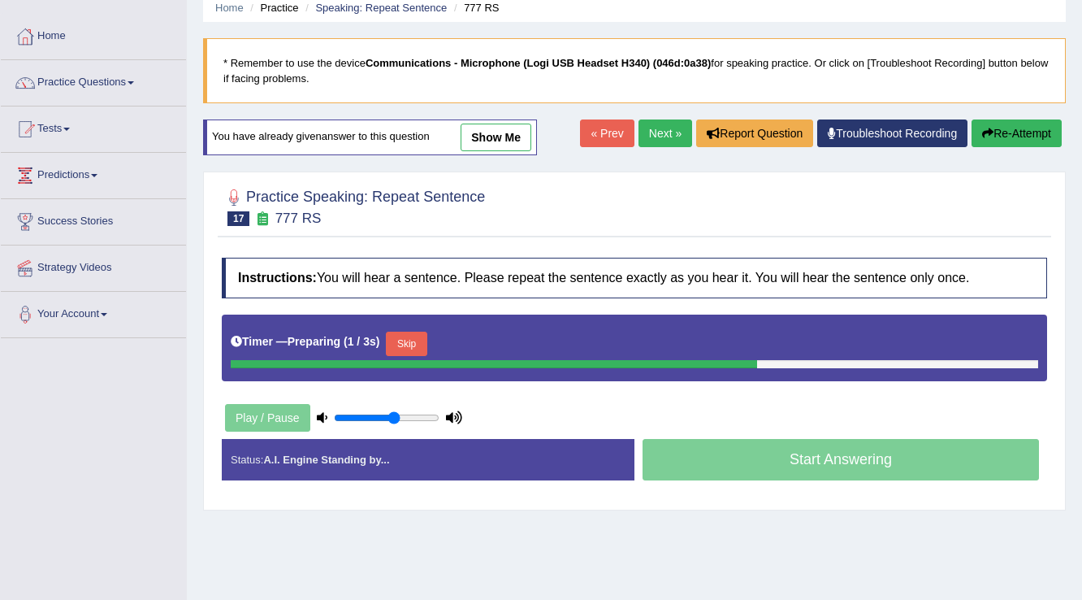
scroll to position [130, 0]
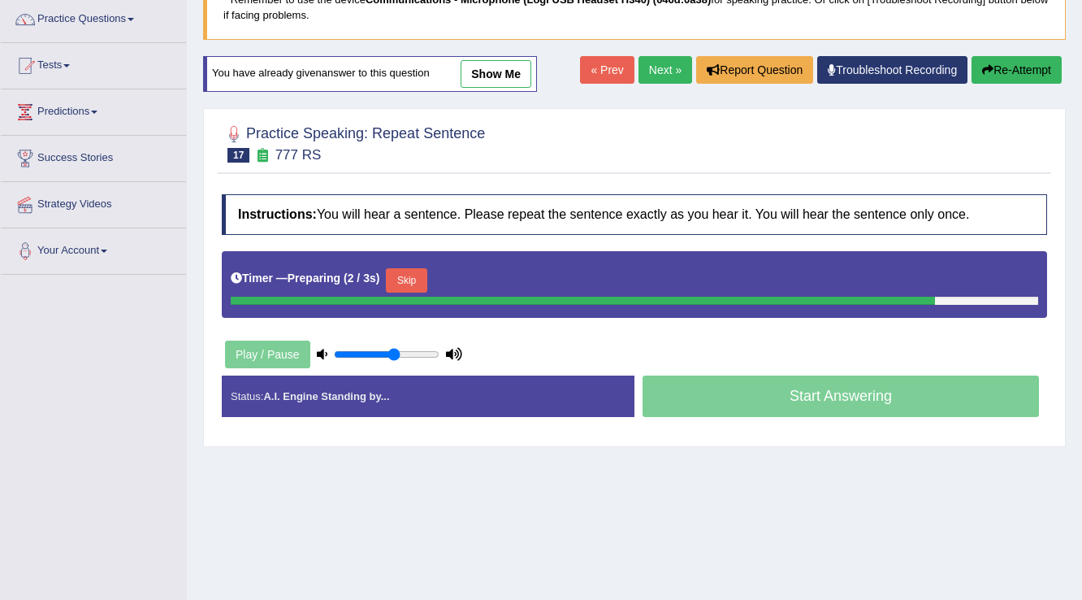
click at [408, 282] on button "Skip" at bounding box center [406, 280] width 41 height 24
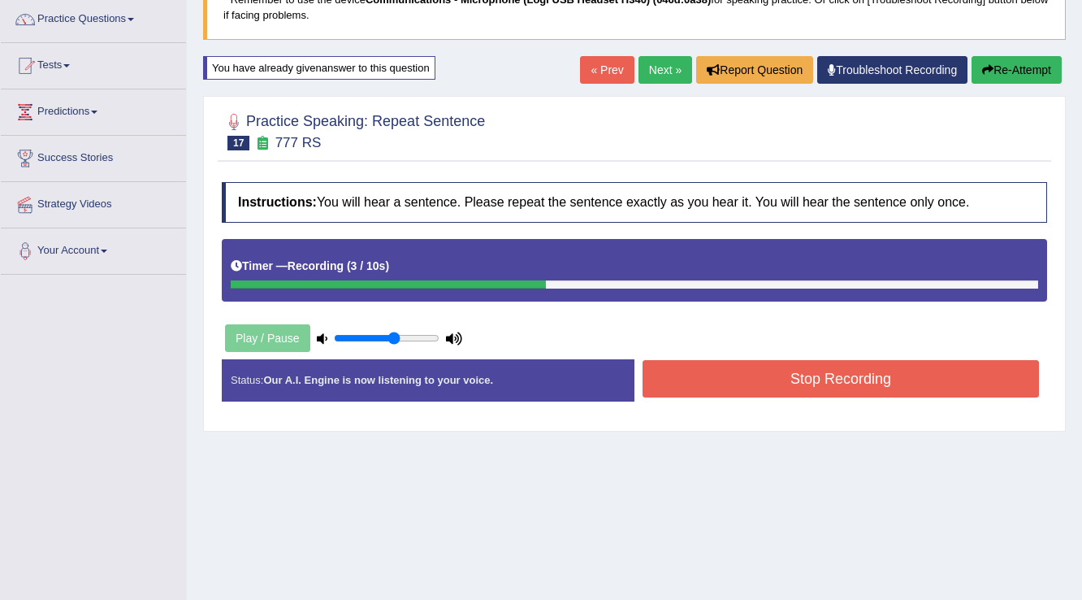
click at [699, 389] on button "Stop Recording" at bounding box center [841, 378] width 397 height 37
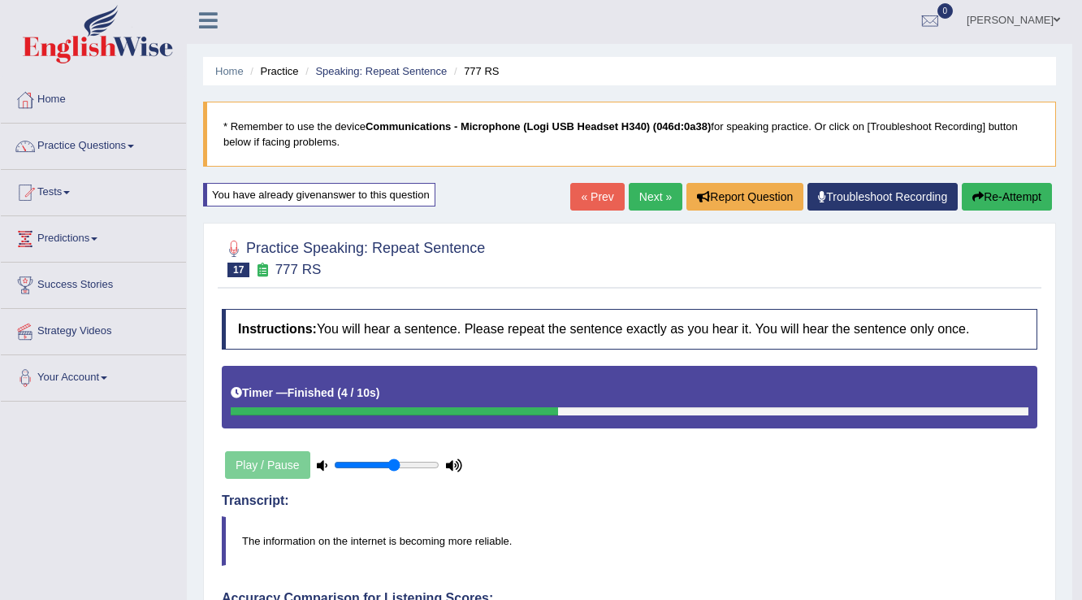
scroll to position [0, 0]
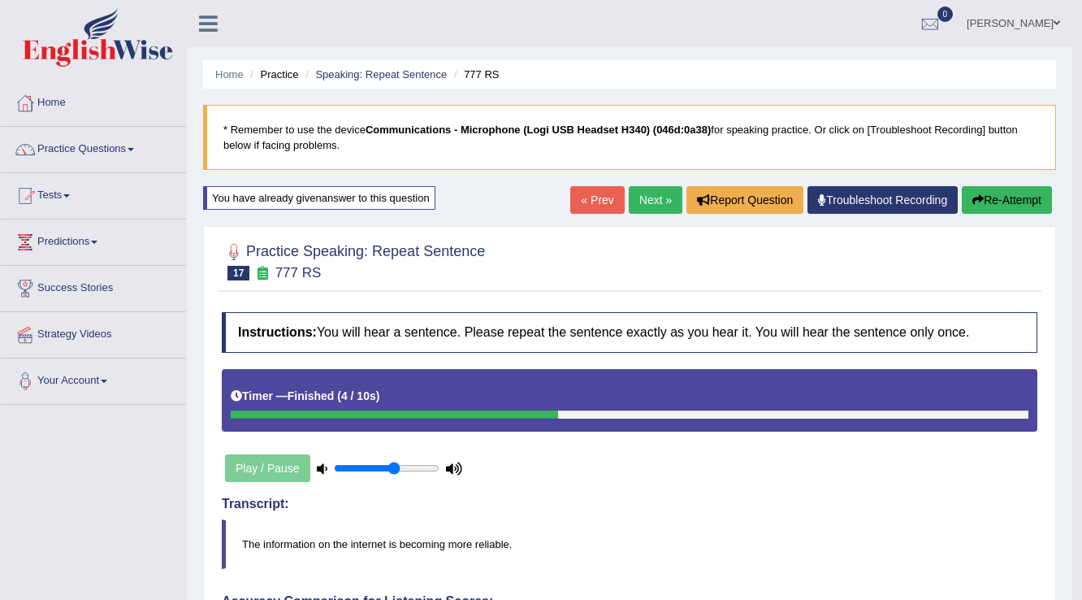
click at [636, 203] on link "Next »" at bounding box center [656, 200] width 54 height 28
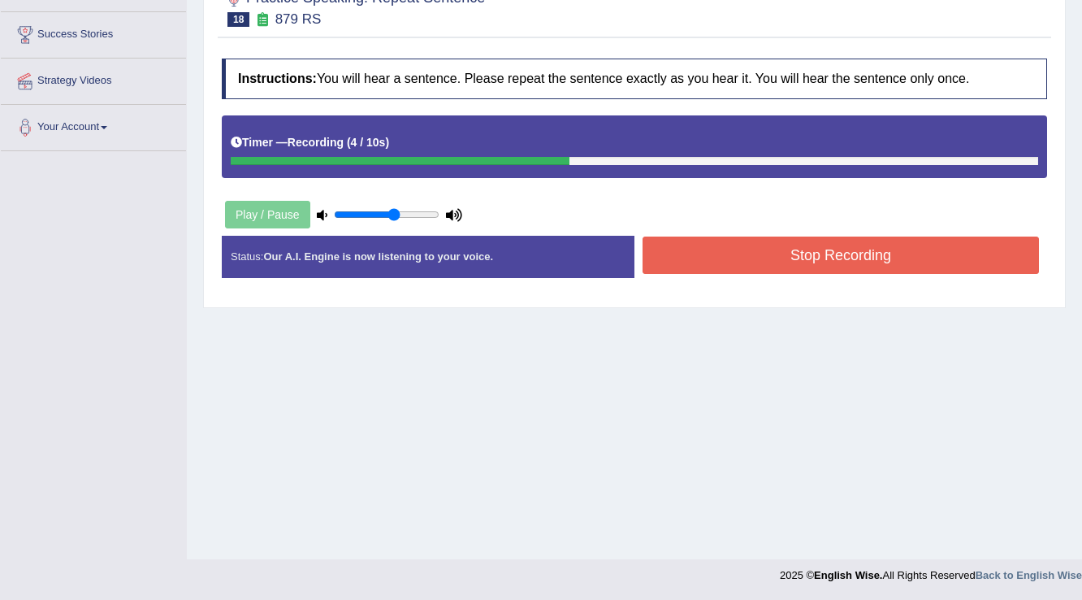
click at [748, 259] on button "Stop Recording" at bounding box center [841, 254] width 397 height 37
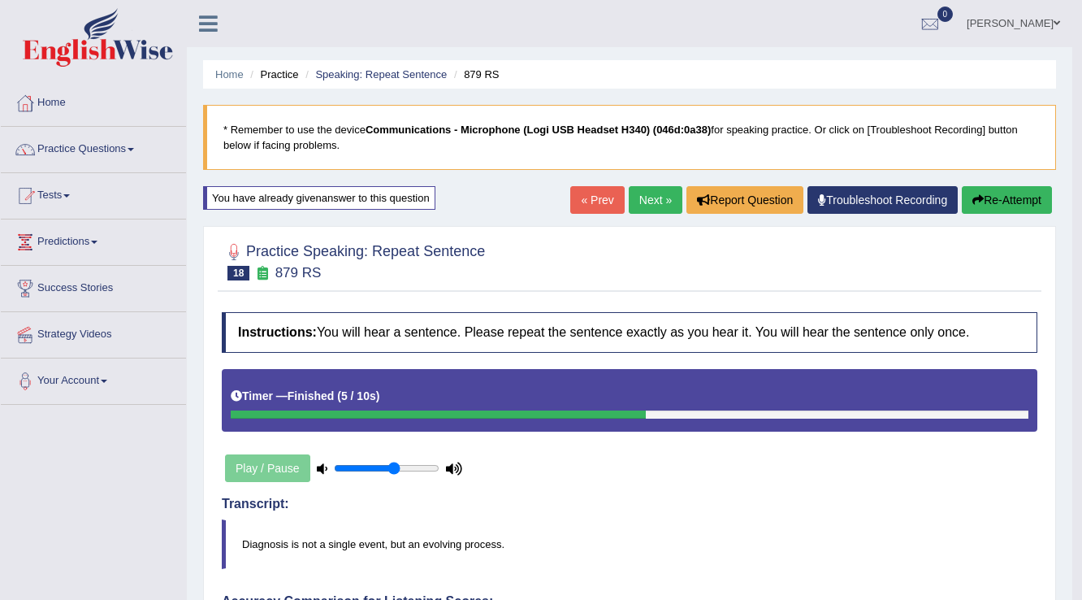
click at [641, 197] on link "Next »" at bounding box center [656, 200] width 54 height 28
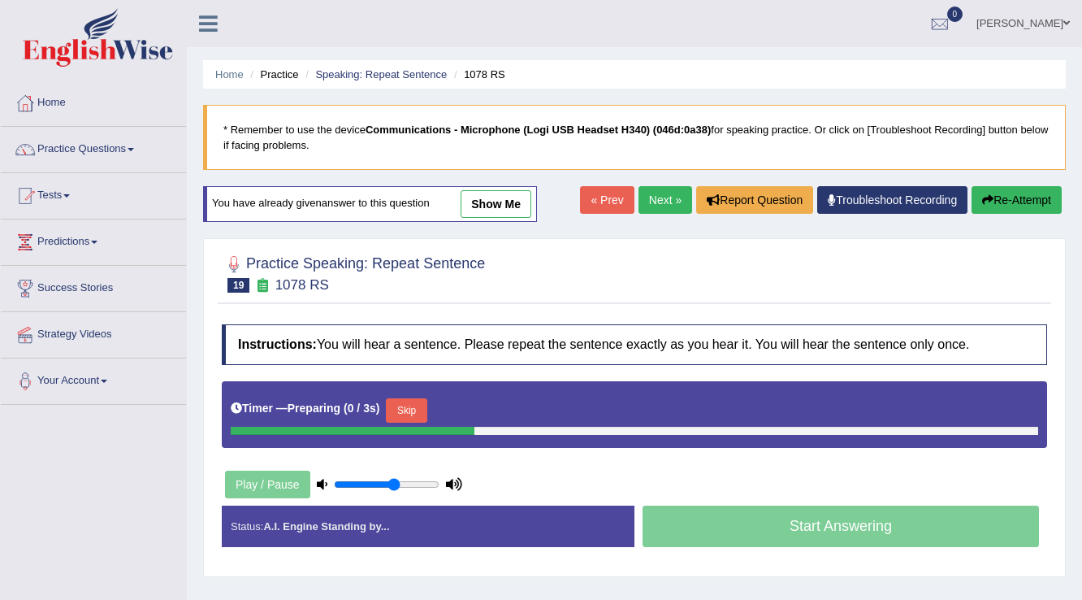
click at [416, 398] on button "Skip" at bounding box center [406, 410] width 41 height 24
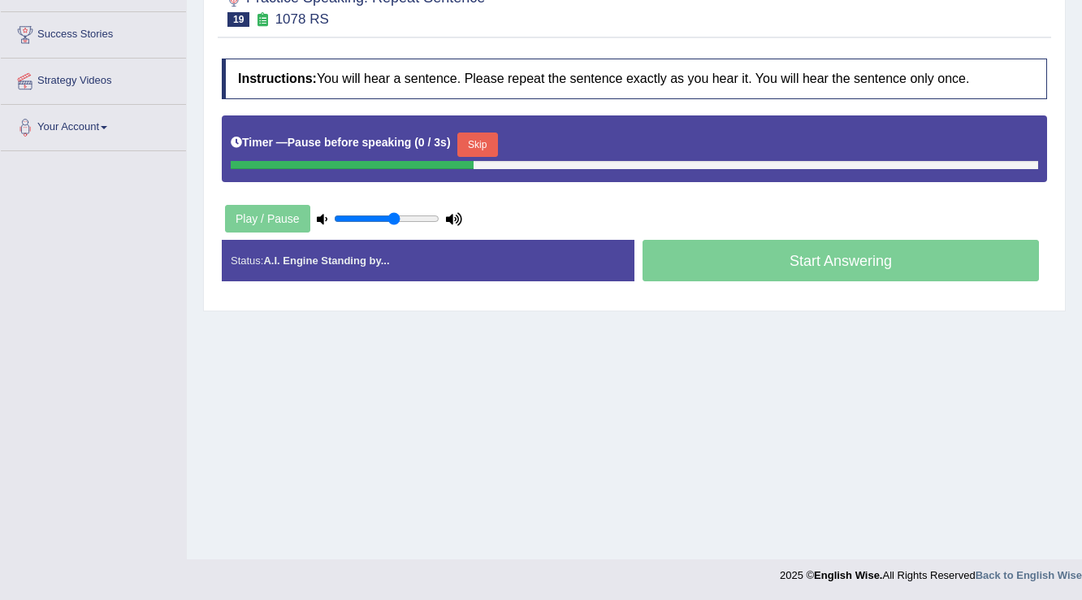
click at [471, 144] on button "Skip" at bounding box center [478, 144] width 41 height 24
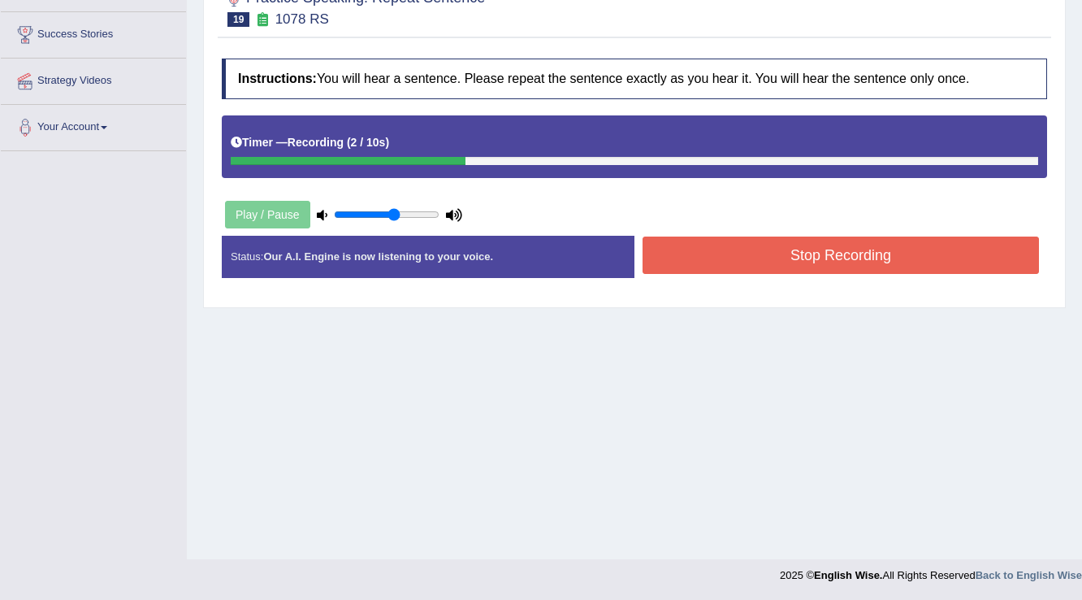
click at [705, 263] on button "Stop Recording" at bounding box center [841, 254] width 397 height 37
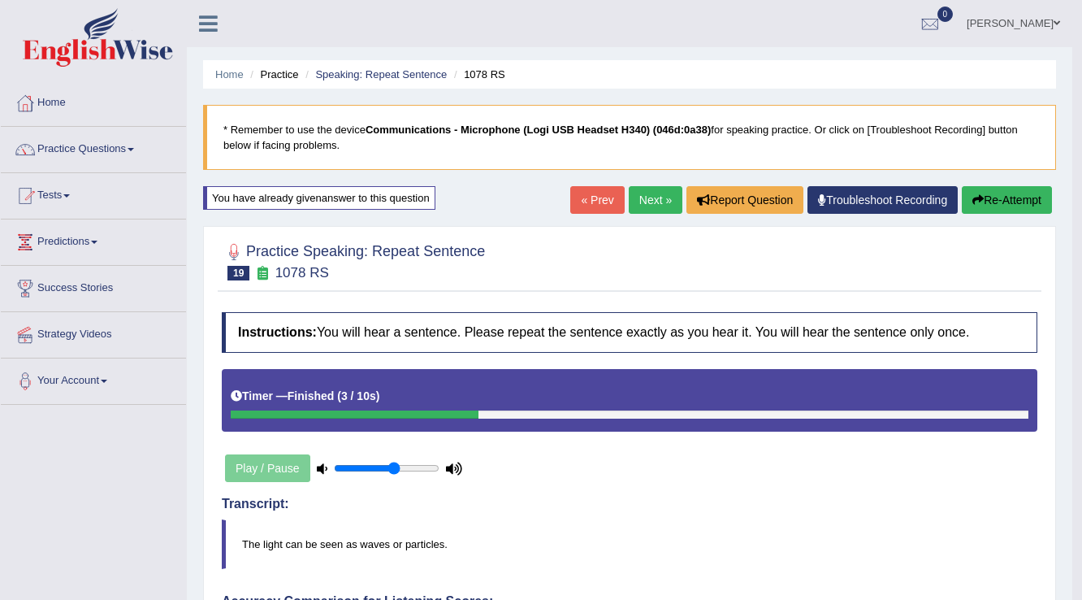
click at [648, 197] on link "Next »" at bounding box center [656, 200] width 54 height 28
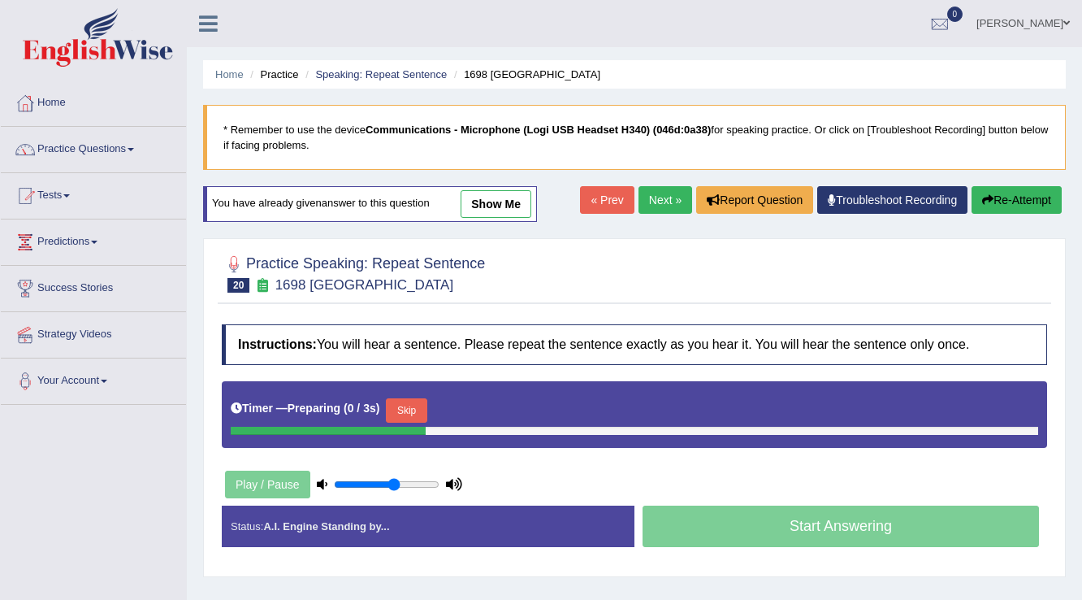
click at [423, 398] on button "Skip" at bounding box center [406, 410] width 41 height 24
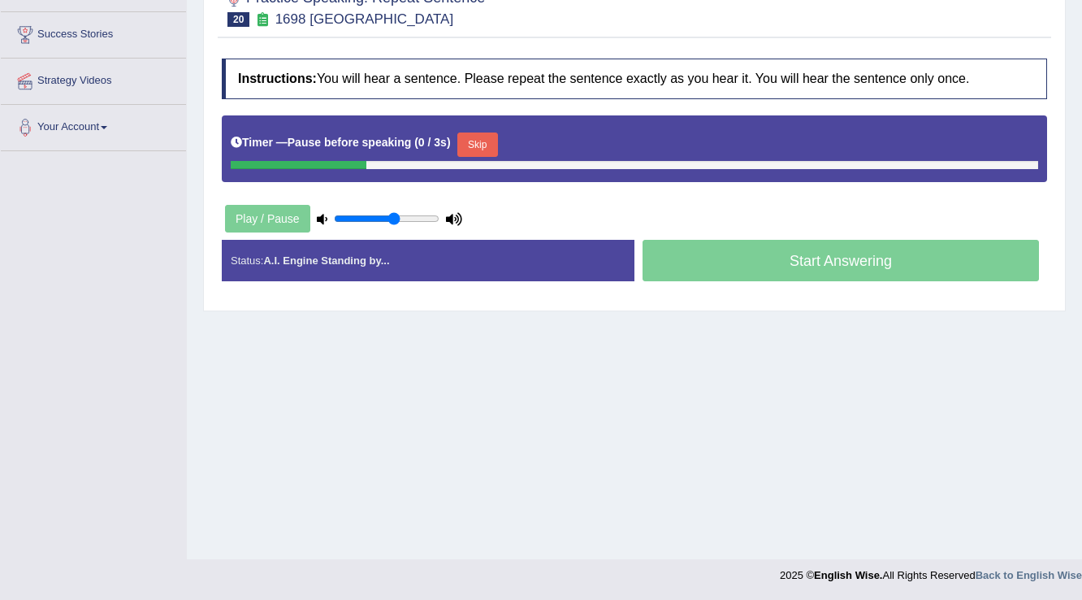
click at [471, 141] on button "Skip" at bounding box center [478, 144] width 41 height 24
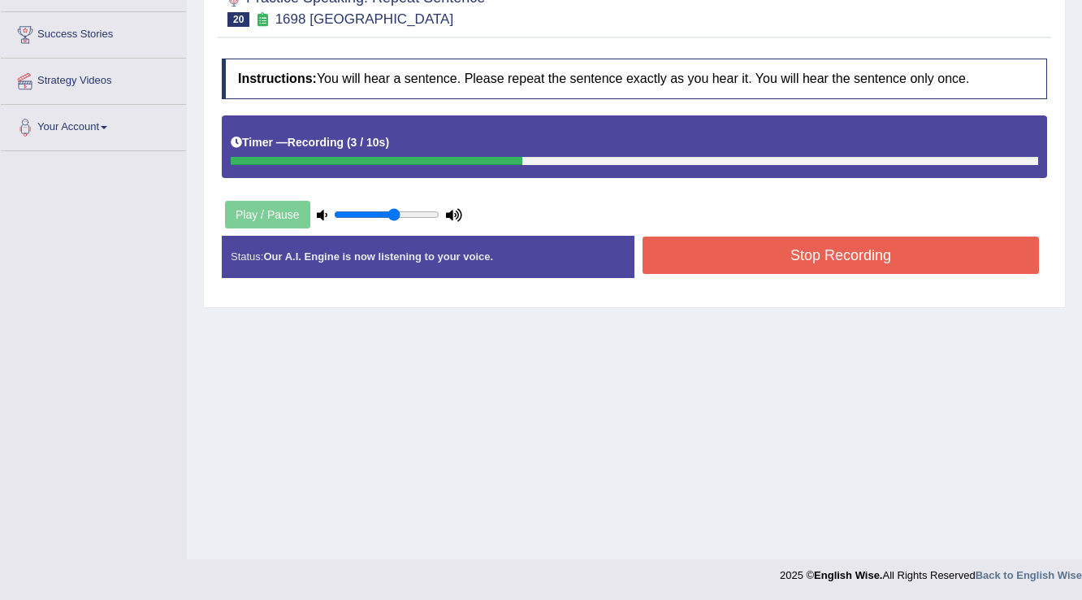
click at [683, 251] on button "Stop Recording" at bounding box center [841, 254] width 397 height 37
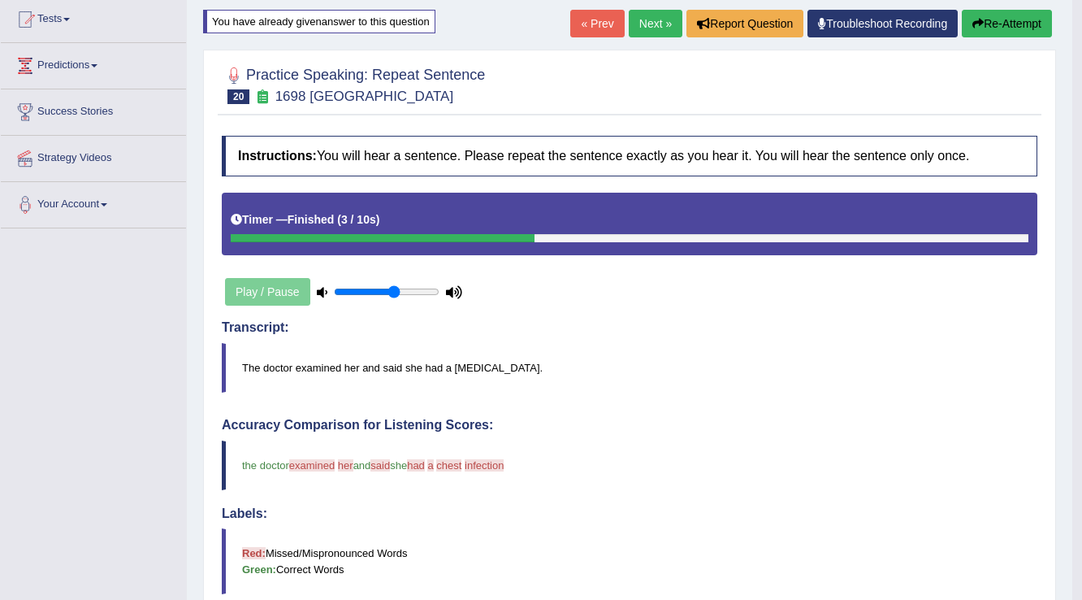
scroll to position [2, 0]
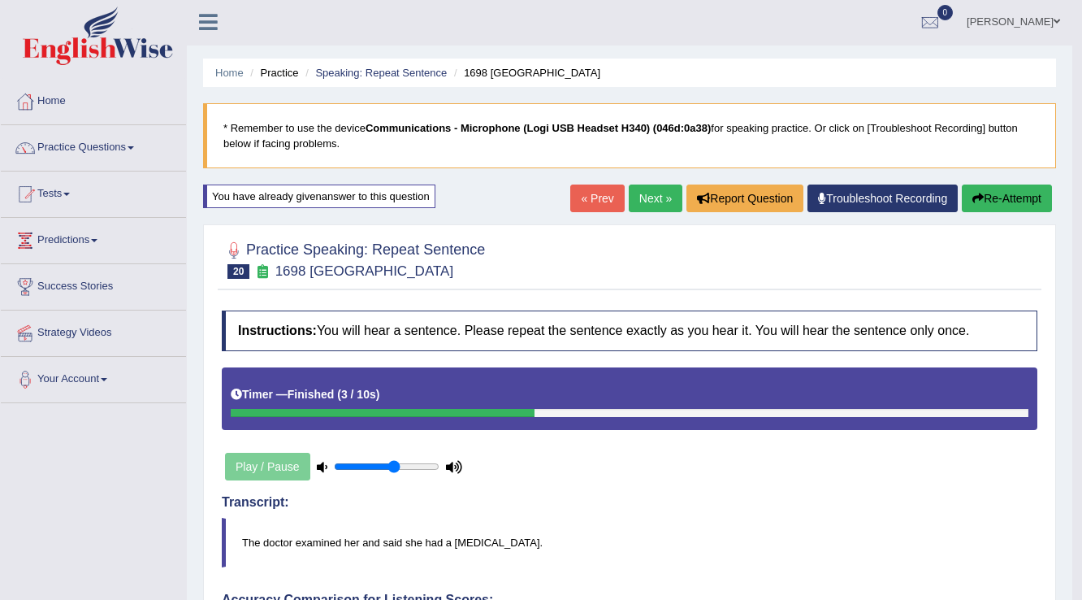
click at [631, 195] on link "Next »" at bounding box center [656, 198] width 54 height 28
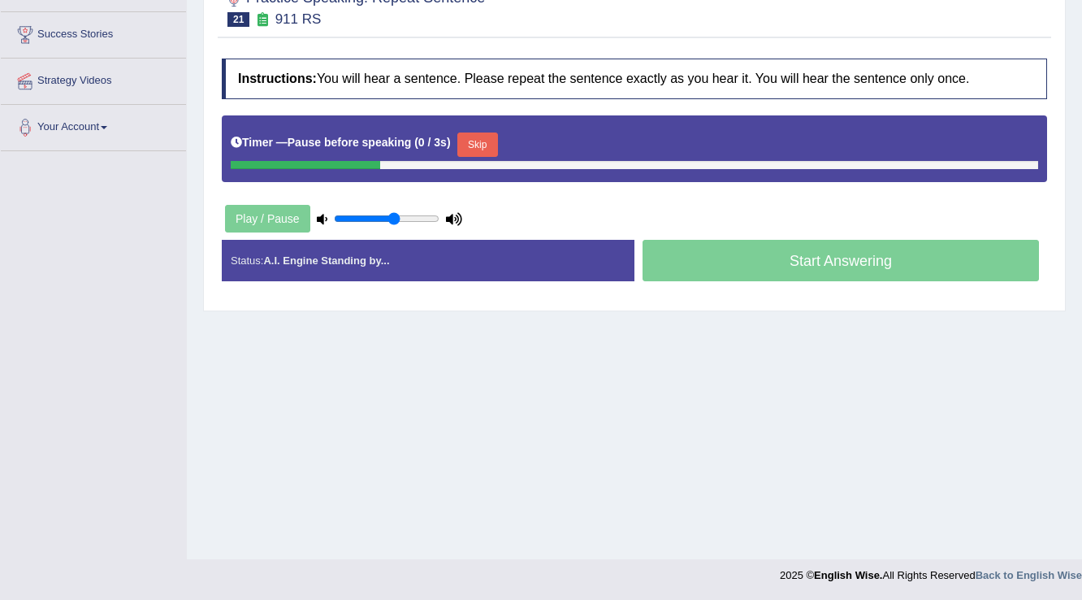
click at [468, 141] on button "Skip" at bounding box center [478, 144] width 41 height 24
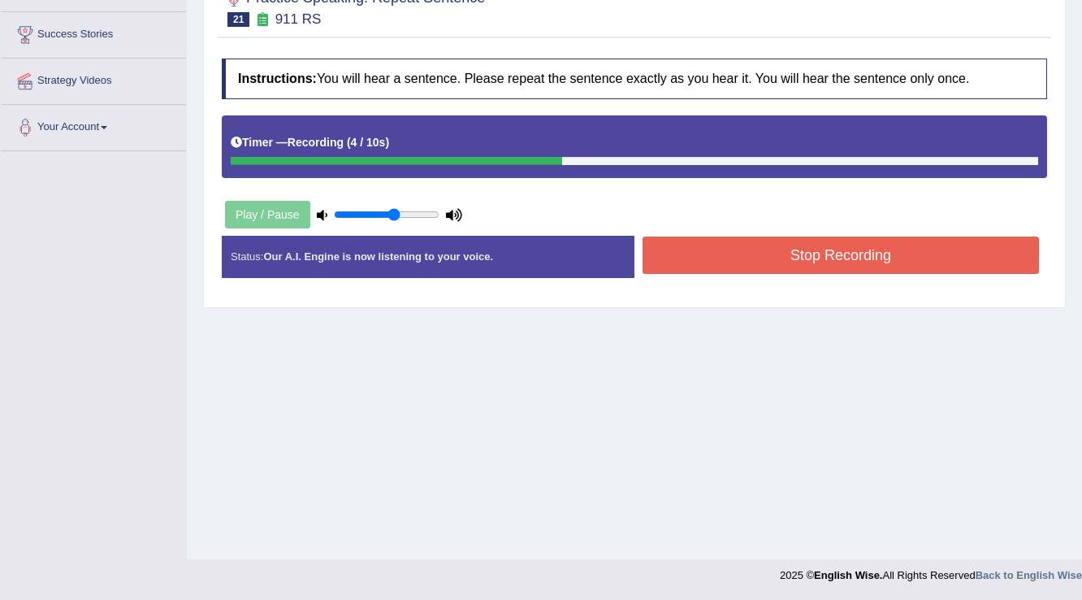
click at [709, 249] on button "Stop Recording" at bounding box center [841, 254] width 397 height 37
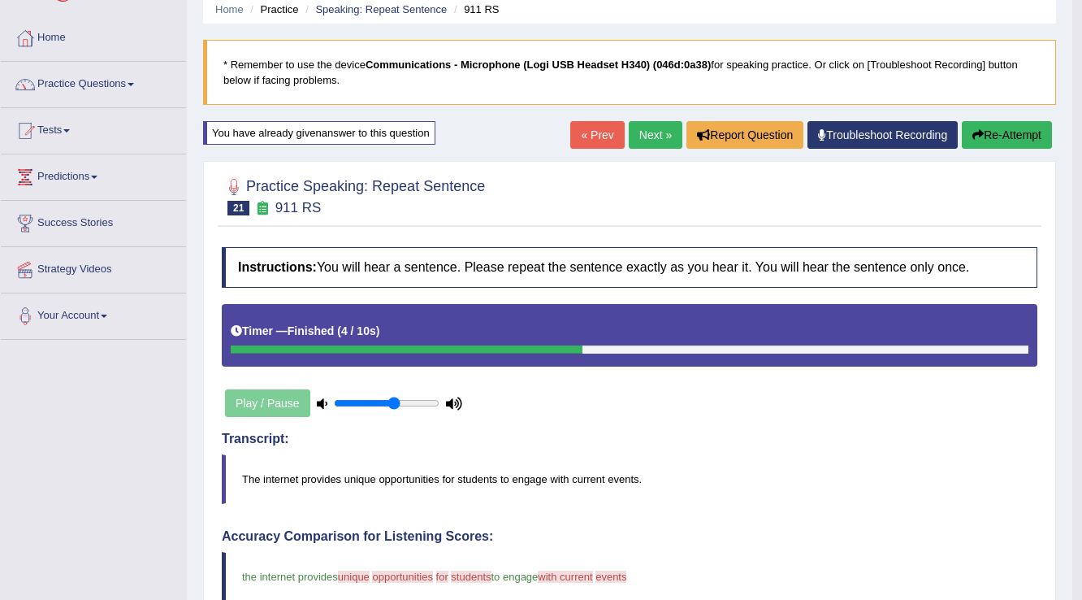
scroll to position [59, 0]
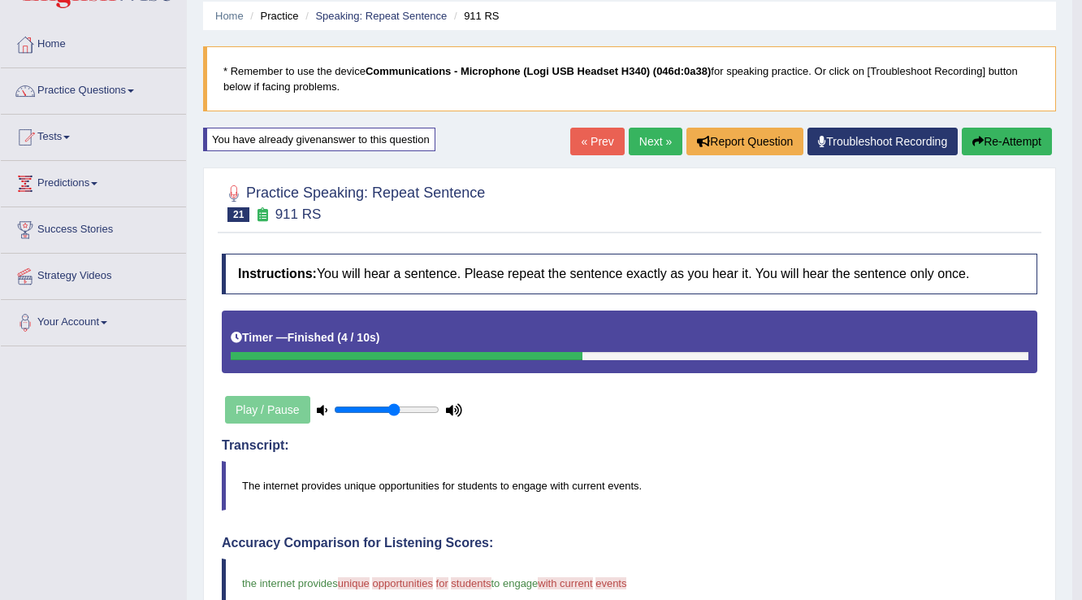
click at [640, 132] on link "Next »" at bounding box center [656, 142] width 54 height 28
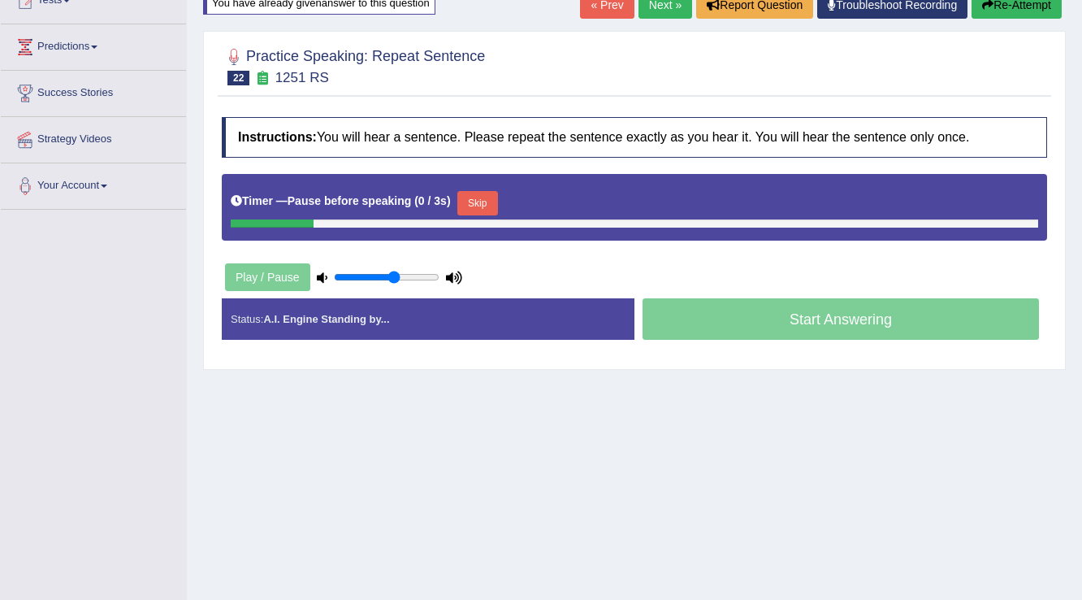
click at [475, 201] on button "Skip" at bounding box center [478, 203] width 41 height 24
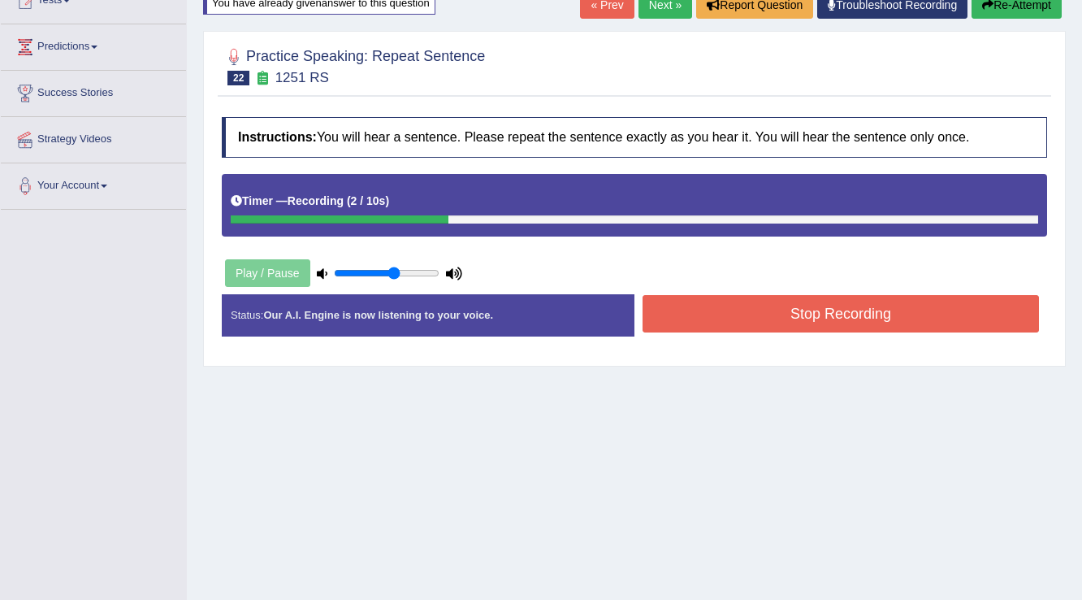
click at [666, 310] on button "Stop Recording" at bounding box center [841, 313] width 397 height 37
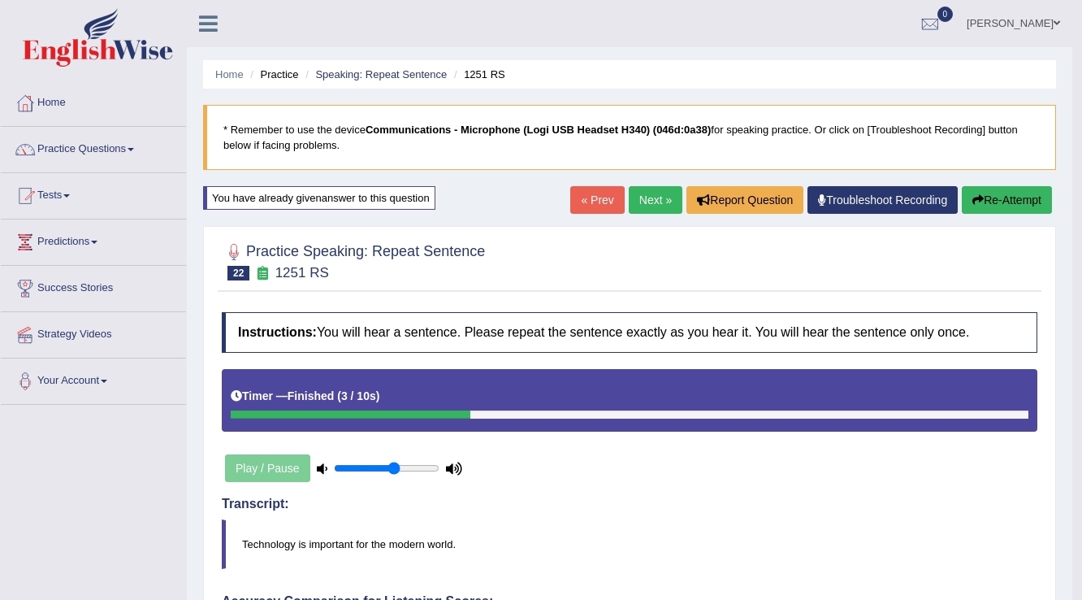
click at [637, 193] on link "Next »" at bounding box center [656, 200] width 54 height 28
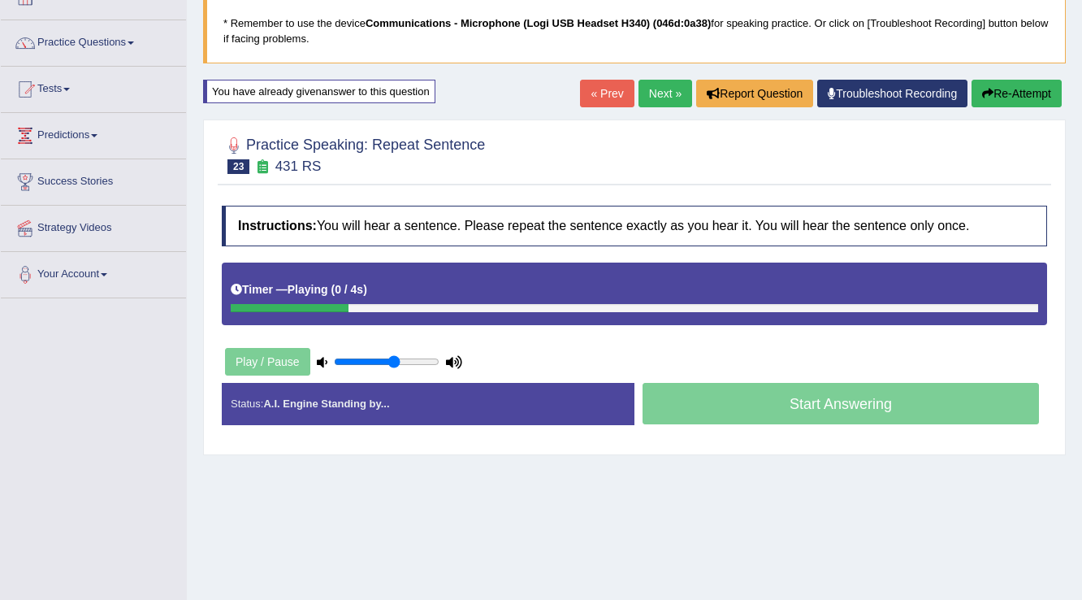
scroll to position [254, 0]
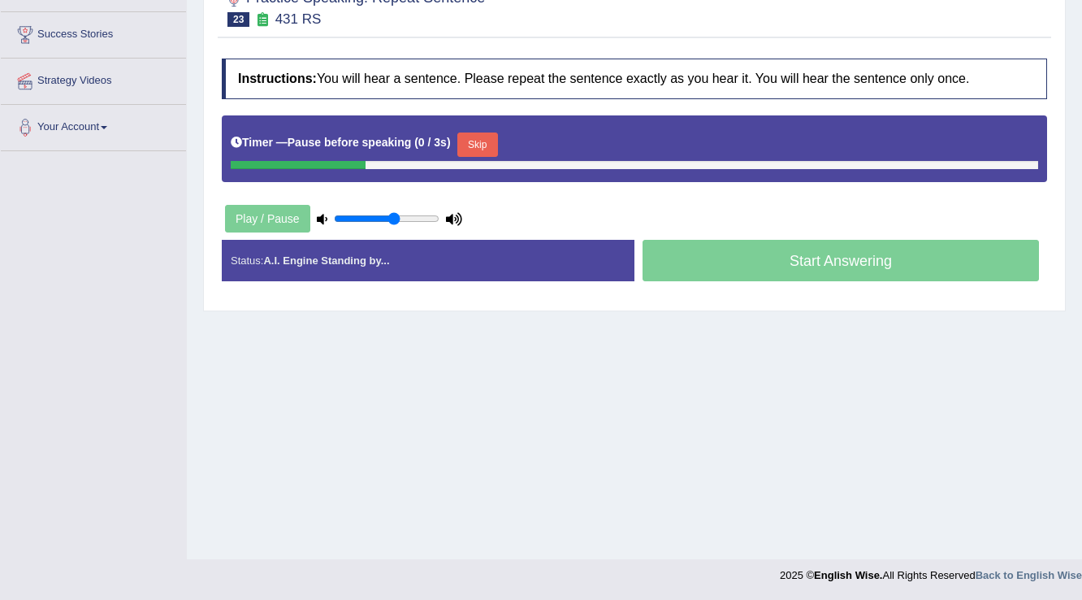
click at [488, 140] on button "Skip" at bounding box center [478, 144] width 41 height 24
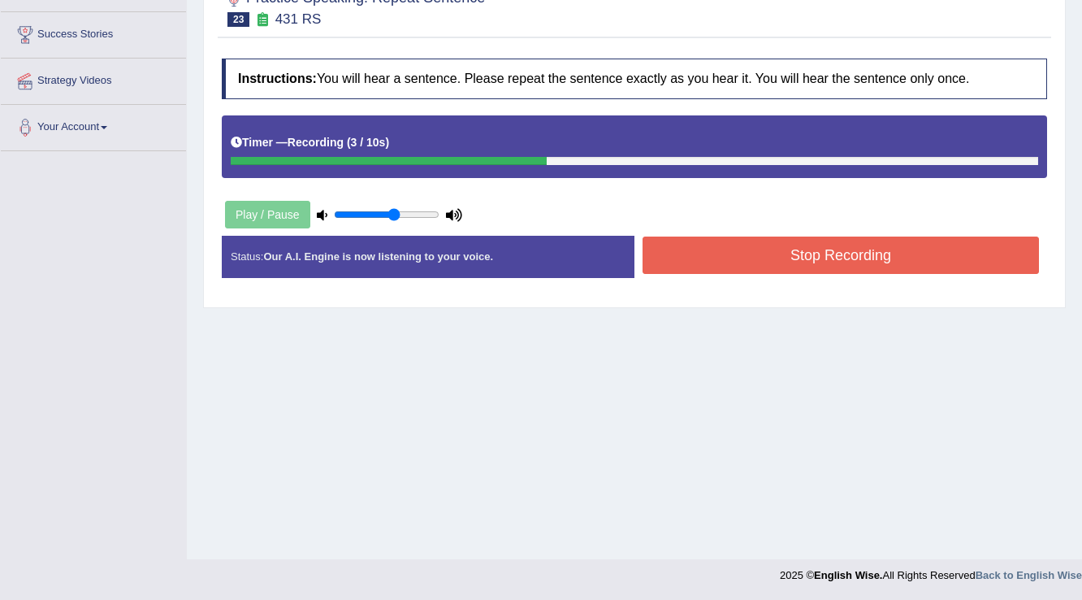
click at [666, 256] on button "Stop Recording" at bounding box center [841, 254] width 397 height 37
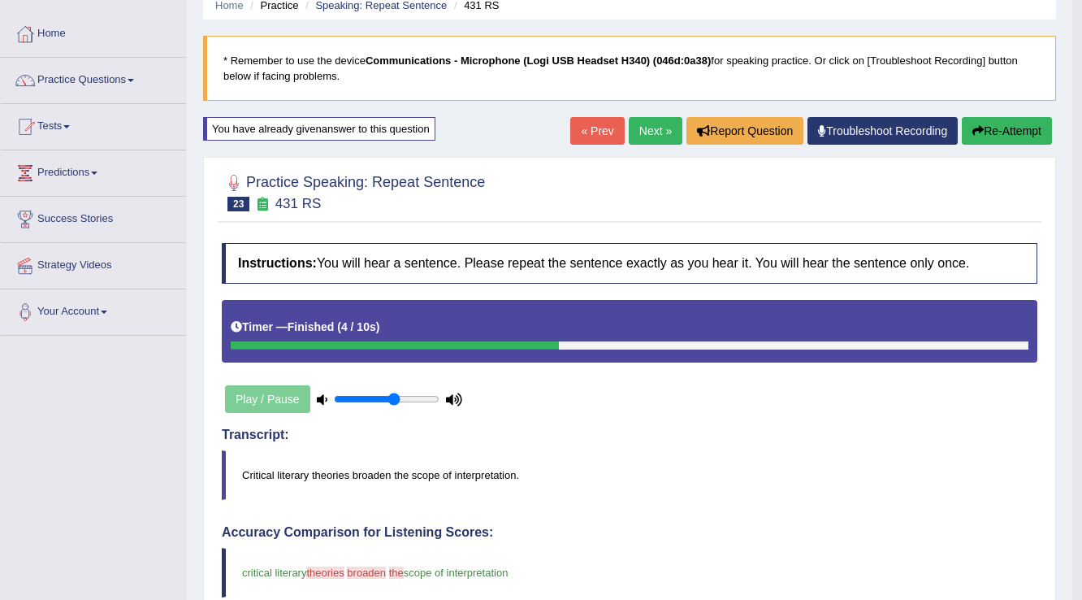
scroll to position [59, 0]
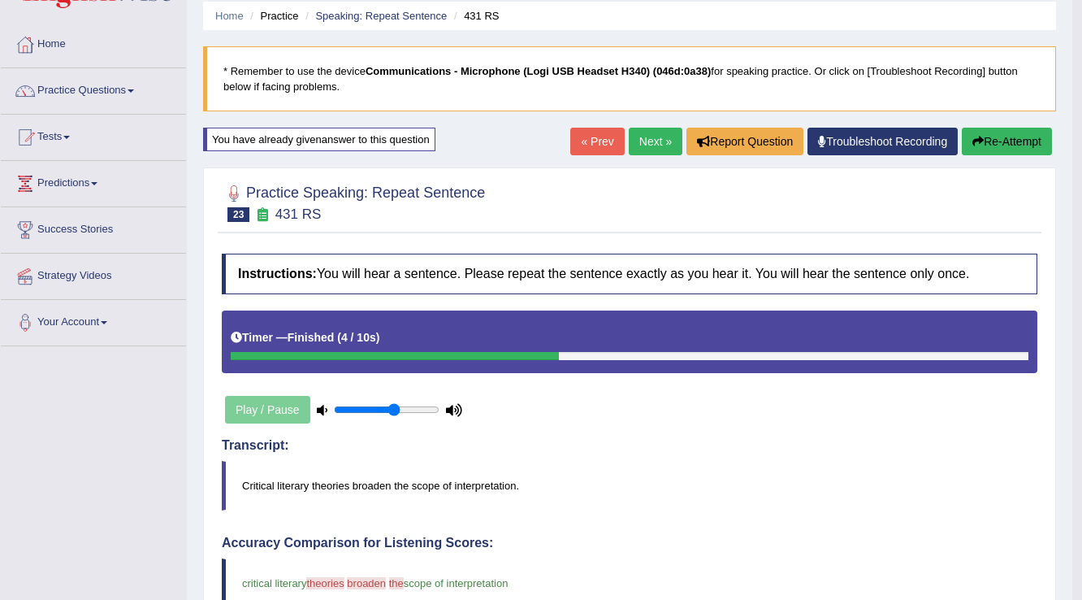
click at [648, 141] on link "Next »" at bounding box center [656, 142] width 54 height 28
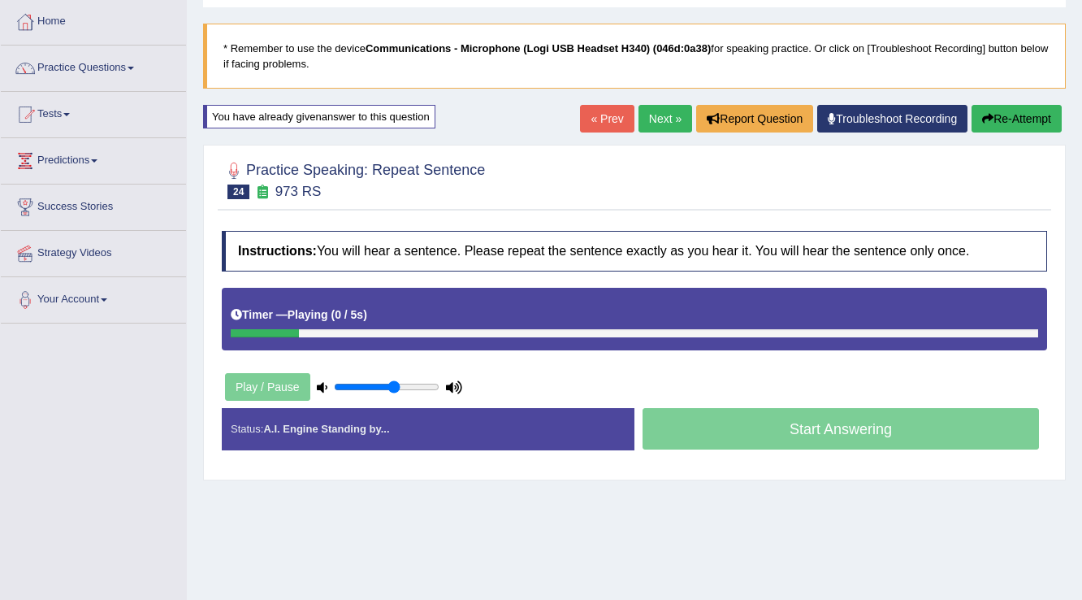
scroll to position [130, 0]
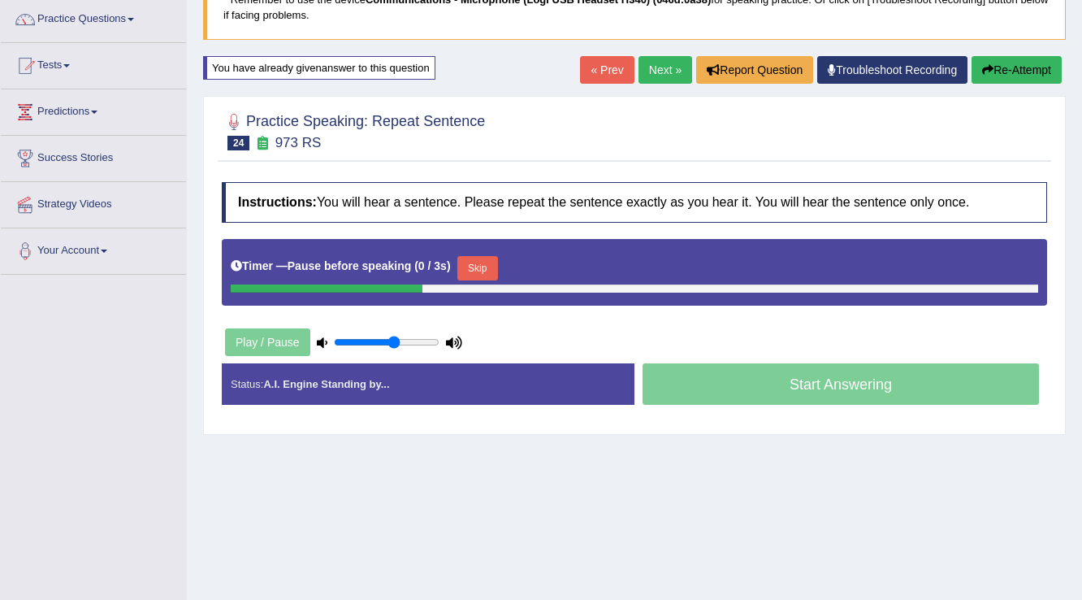
click at [487, 268] on button "Skip" at bounding box center [478, 268] width 41 height 24
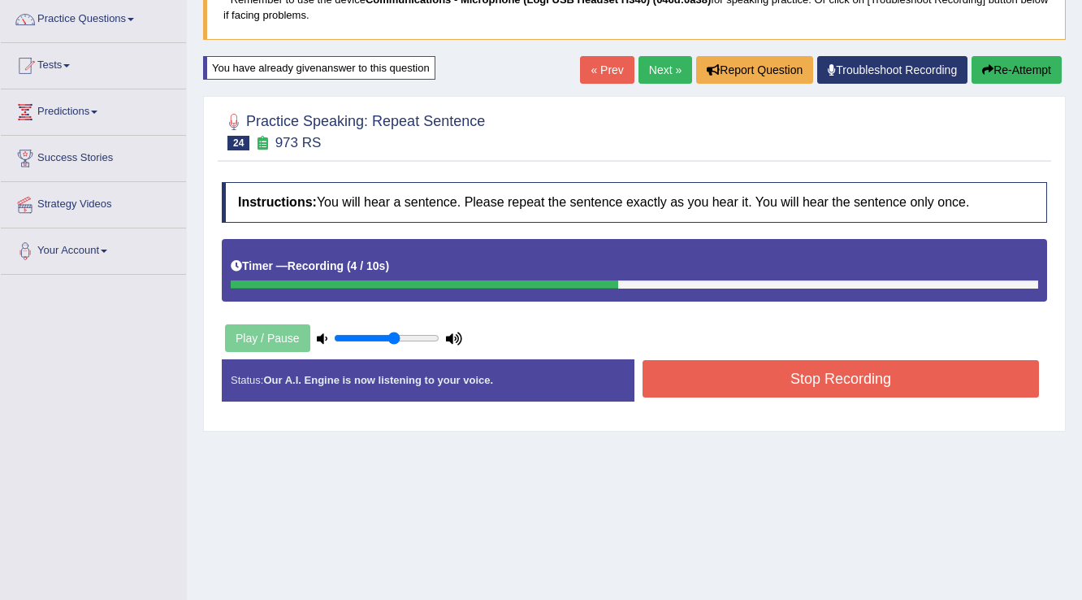
click at [704, 375] on button "Stop Recording" at bounding box center [841, 378] width 397 height 37
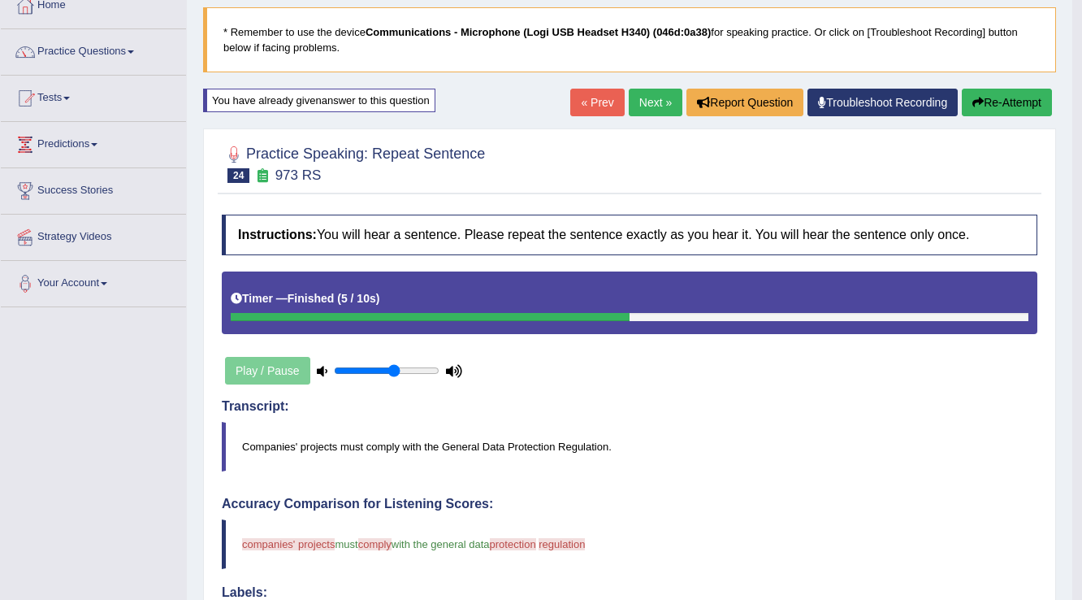
scroll to position [65, 0]
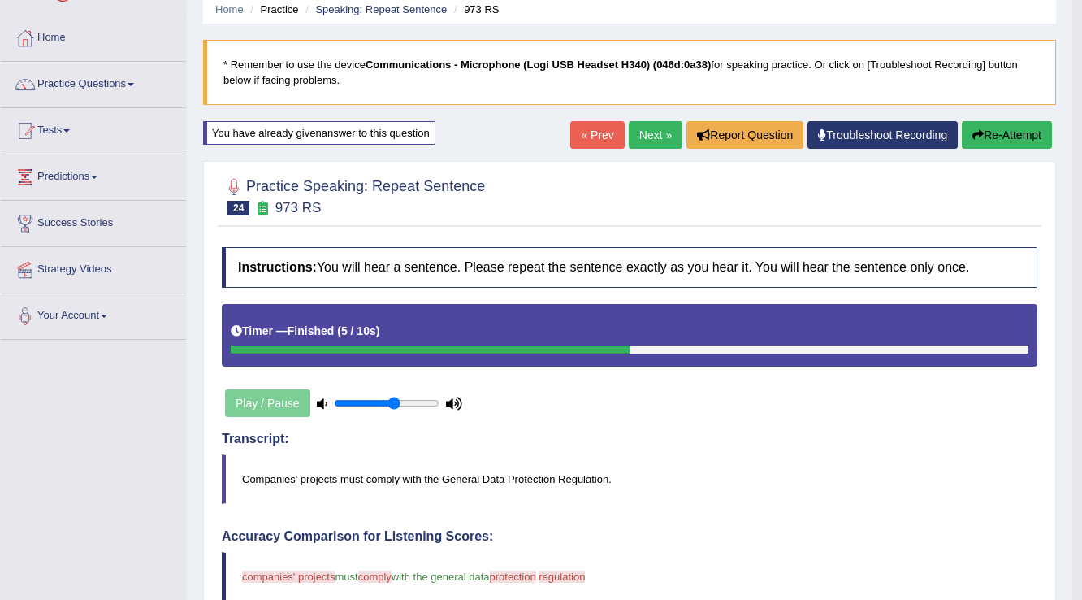
click at [654, 135] on link "Next »" at bounding box center [656, 135] width 54 height 28
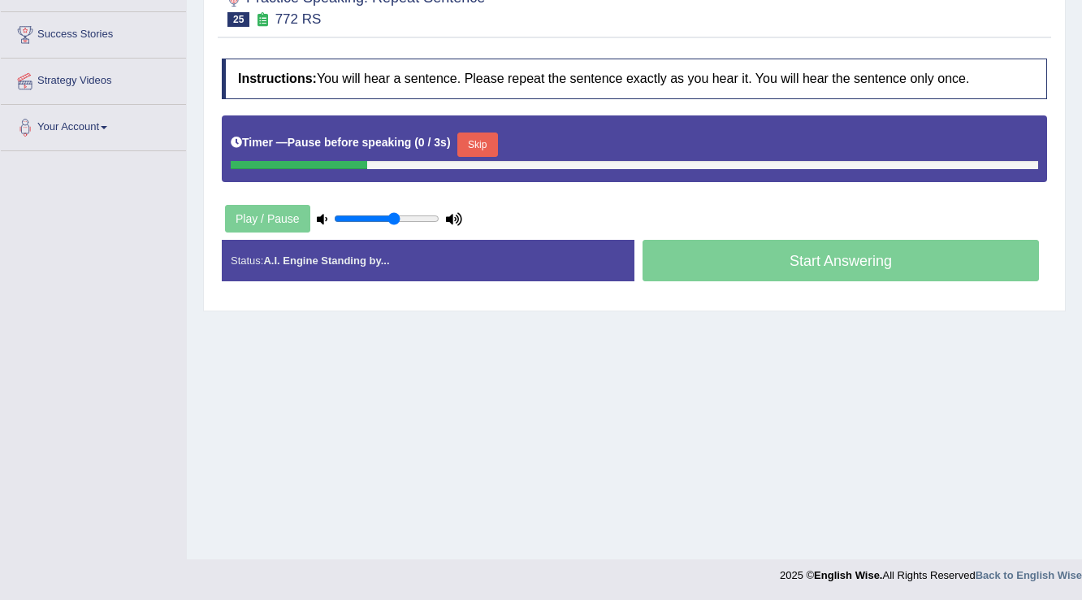
click at [479, 145] on button "Skip" at bounding box center [478, 144] width 41 height 24
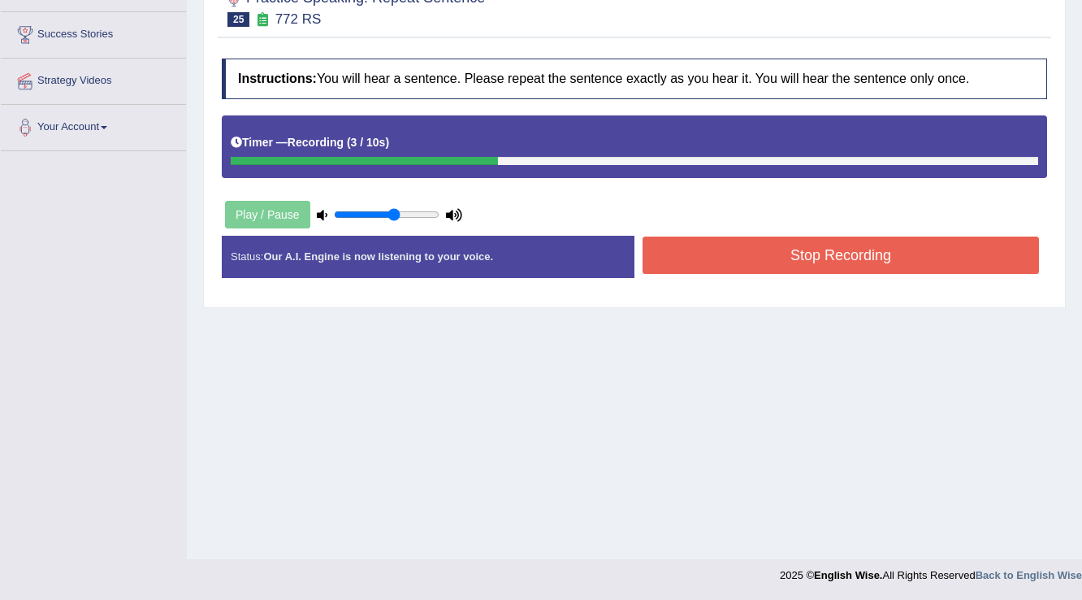
click at [665, 253] on button "Stop Recording" at bounding box center [841, 254] width 397 height 37
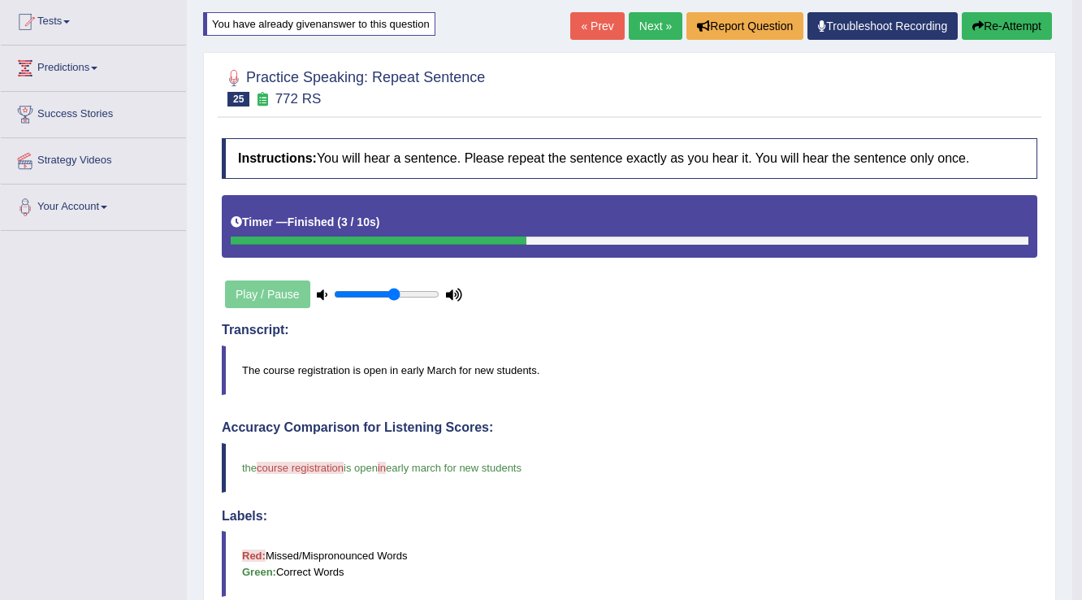
scroll to position [59, 0]
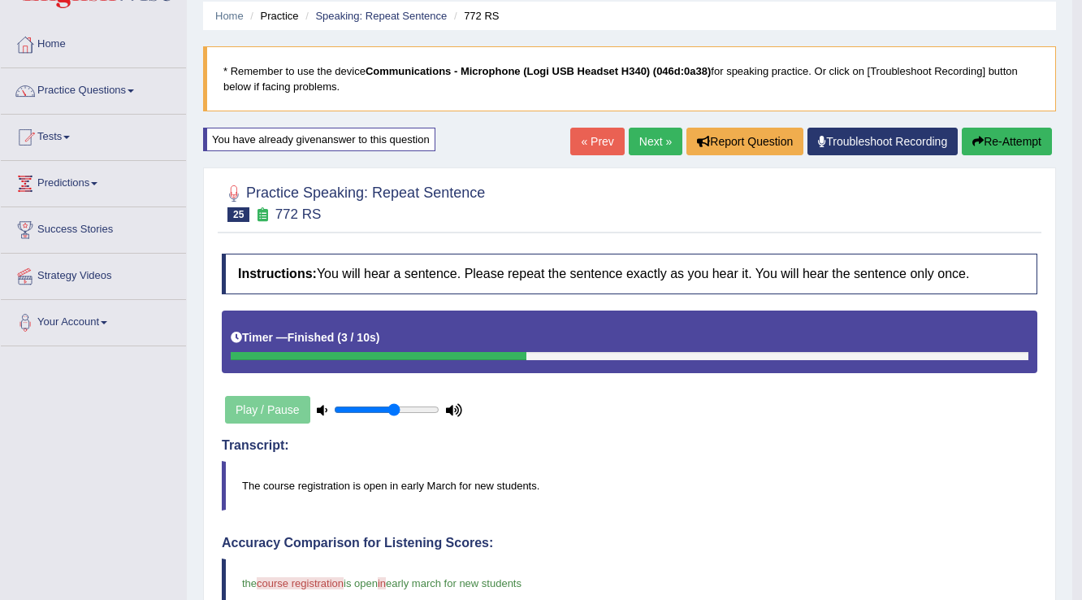
click at [653, 146] on link "Next »" at bounding box center [656, 142] width 54 height 28
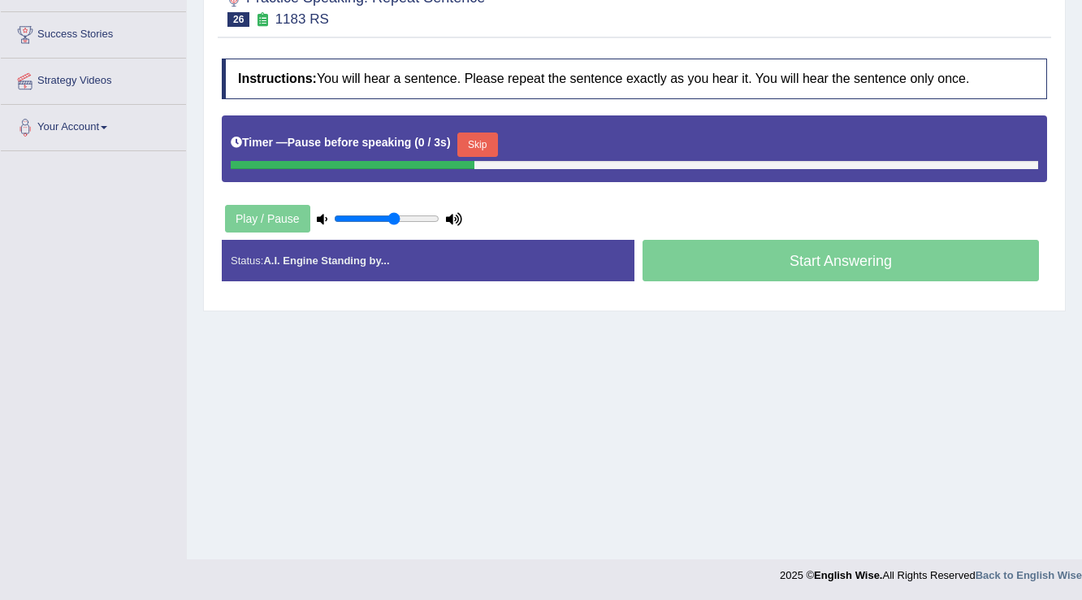
click at [477, 143] on button "Skip" at bounding box center [478, 144] width 41 height 24
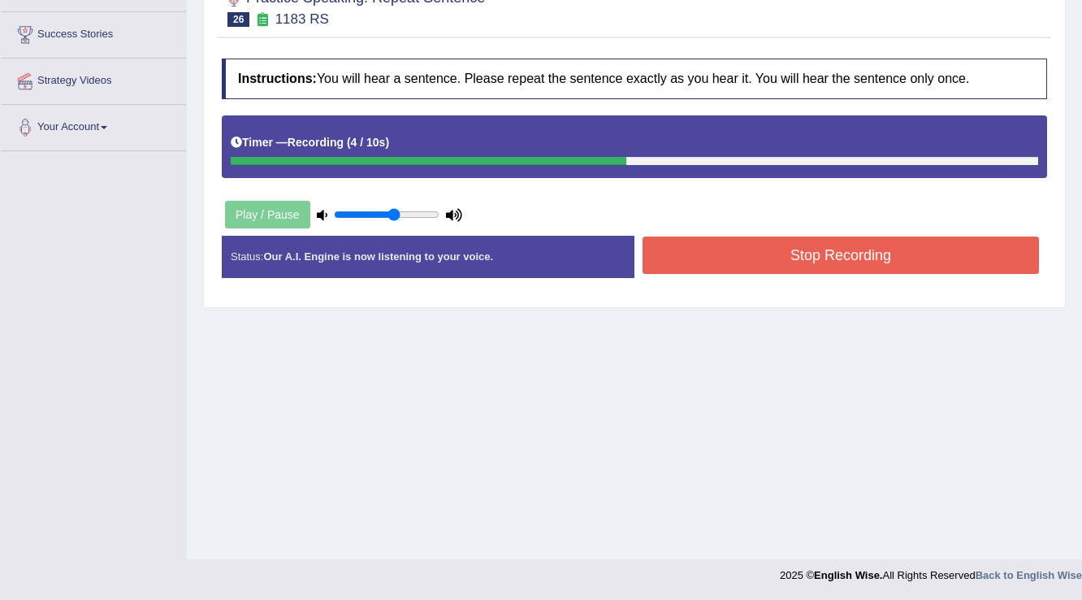
click at [701, 250] on button "Stop Recording" at bounding box center [841, 254] width 397 height 37
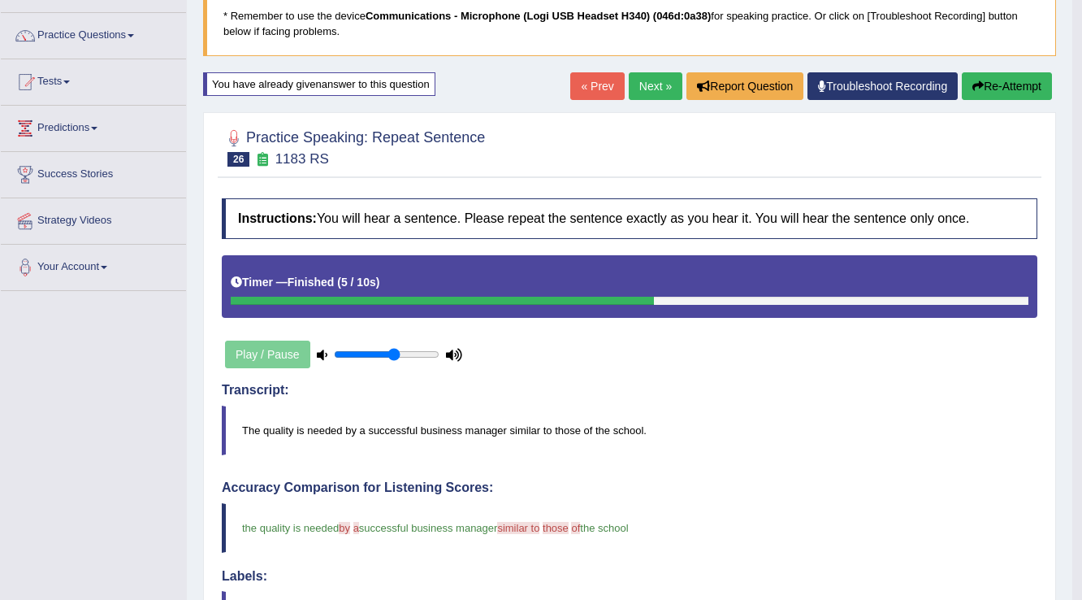
scroll to position [67, 0]
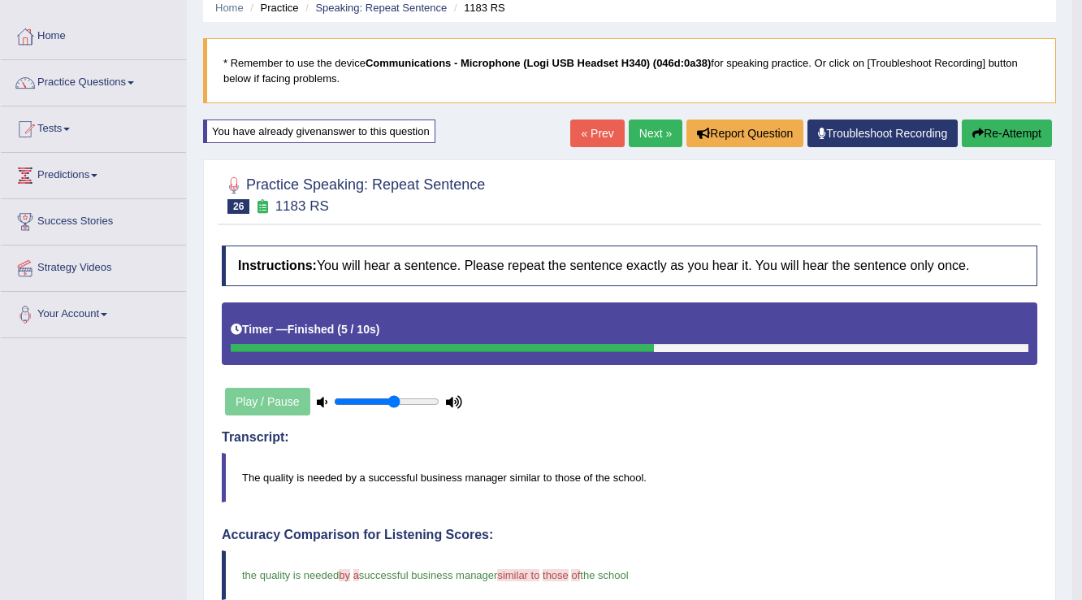
click at [653, 131] on link "Next »" at bounding box center [656, 133] width 54 height 28
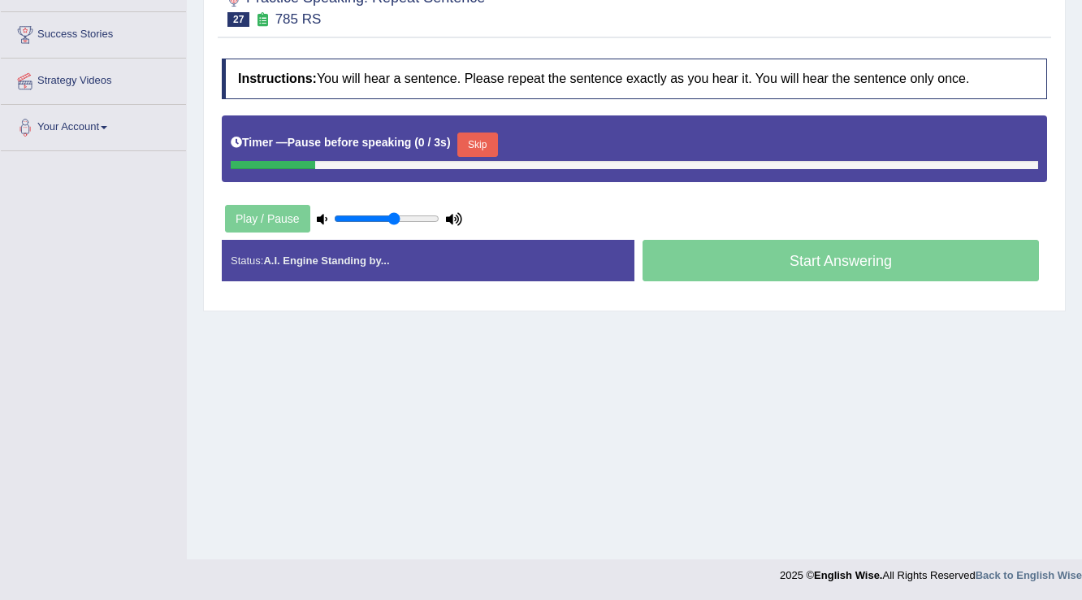
click at [475, 143] on button "Skip" at bounding box center [478, 144] width 41 height 24
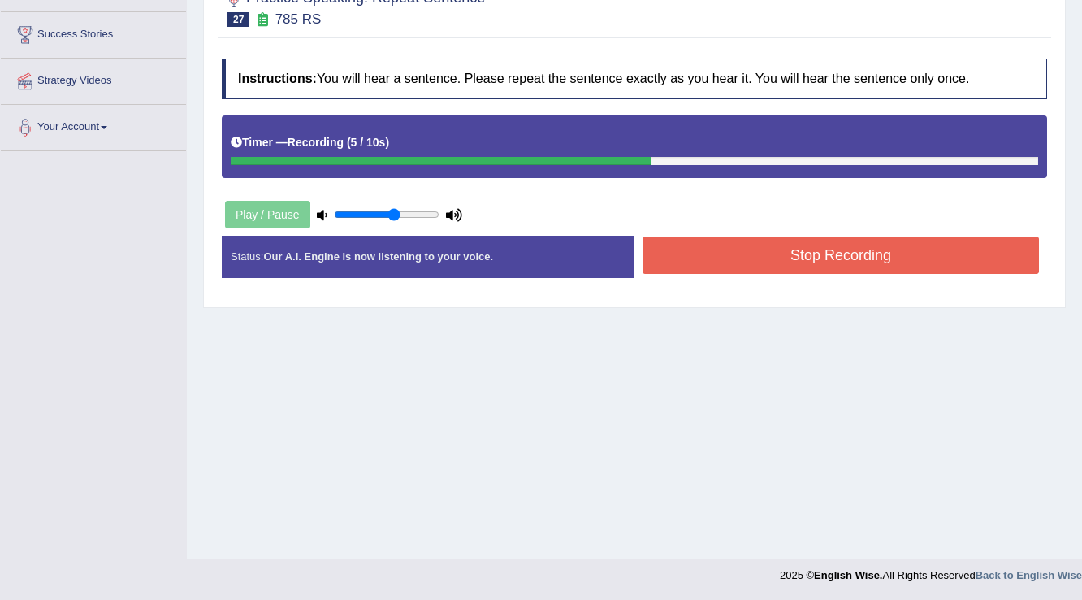
click at [679, 250] on button "Stop Recording" at bounding box center [841, 254] width 397 height 37
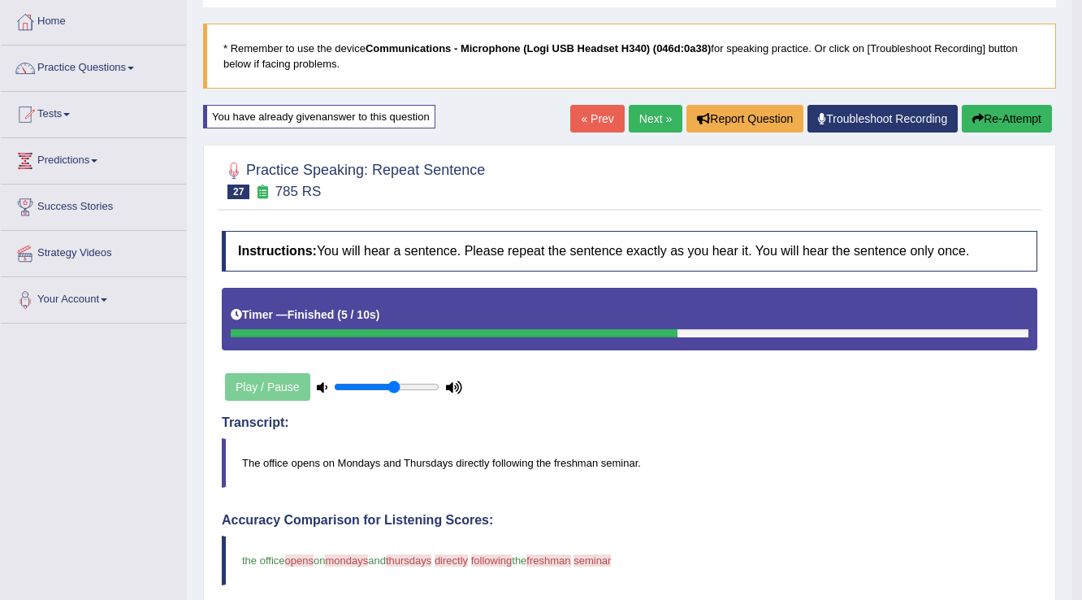
scroll to position [59, 0]
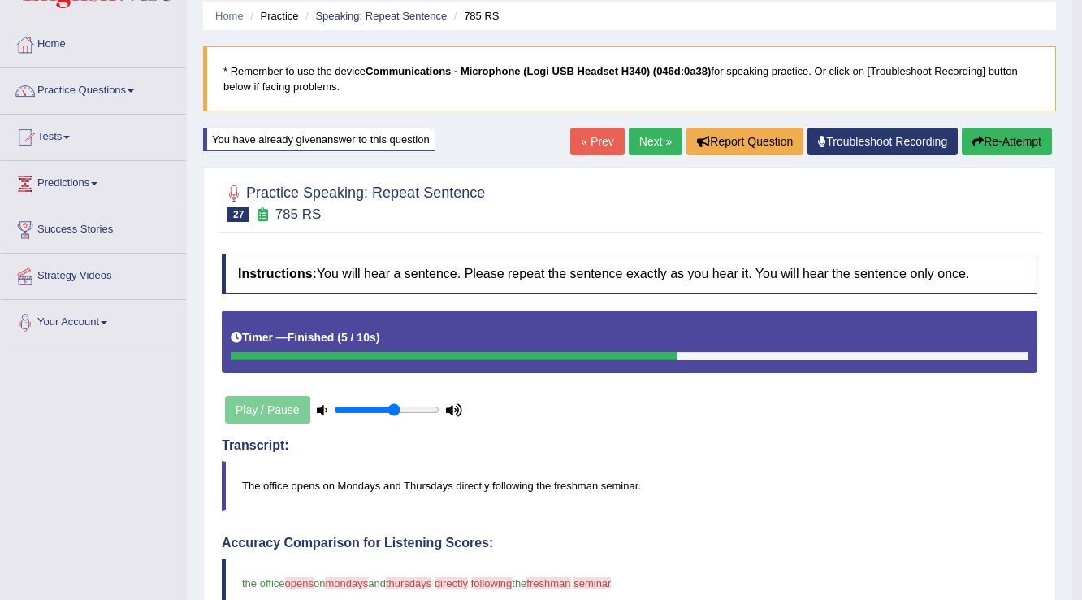
click at [648, 143] on link "Next »" at bounding box center [656, 142] width 54 height 28
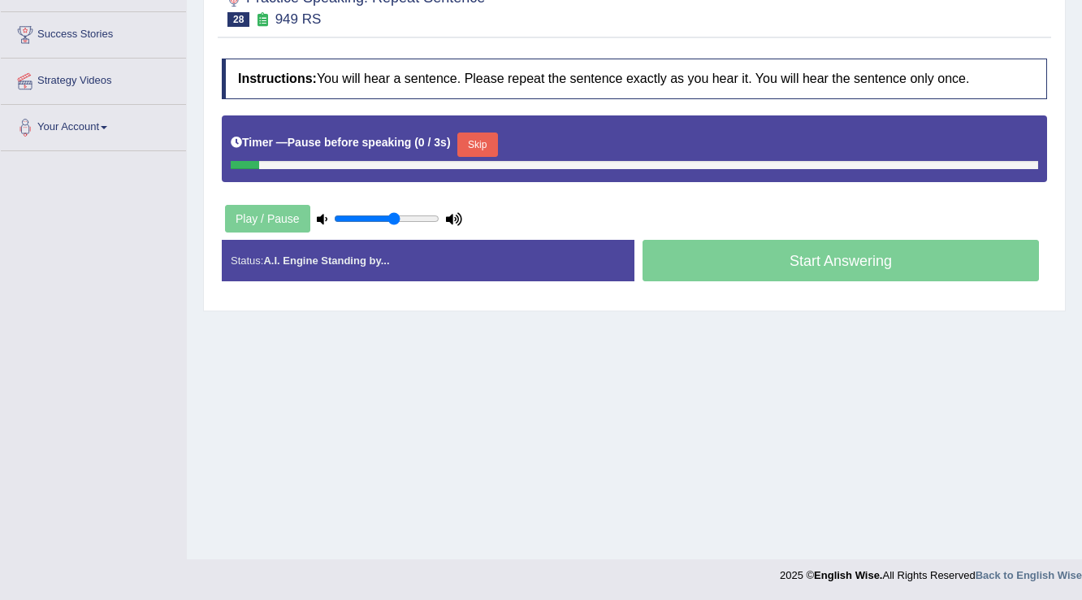
click at [484, 141] on button "Skip" at bounding box center [478, 144] width 41 height 24
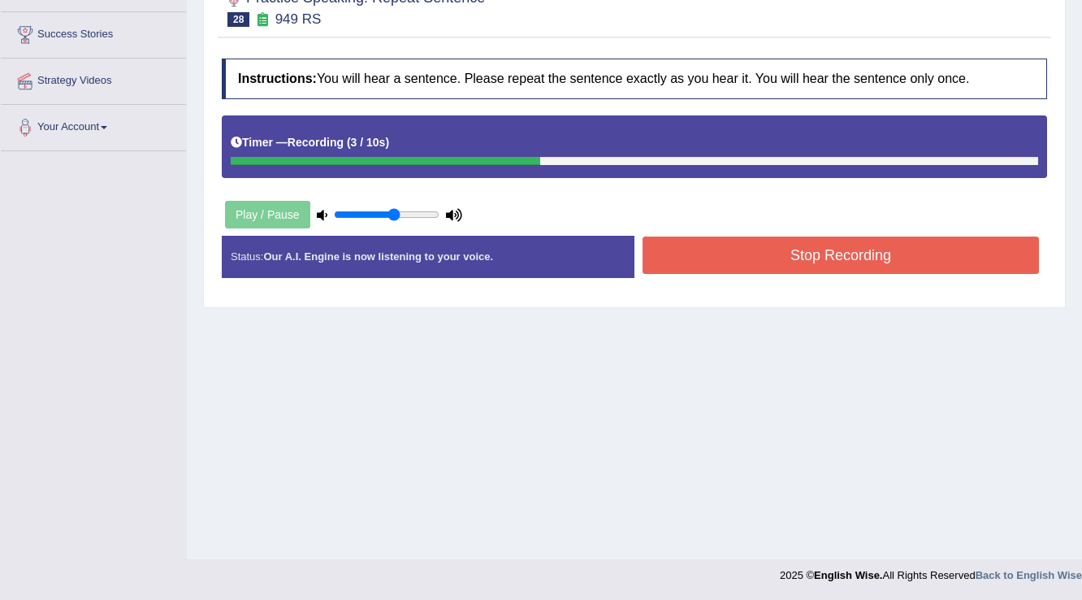
click at [656, 250] on button "Stop Recording" at bounding box center [841, 254] width 397 height 37
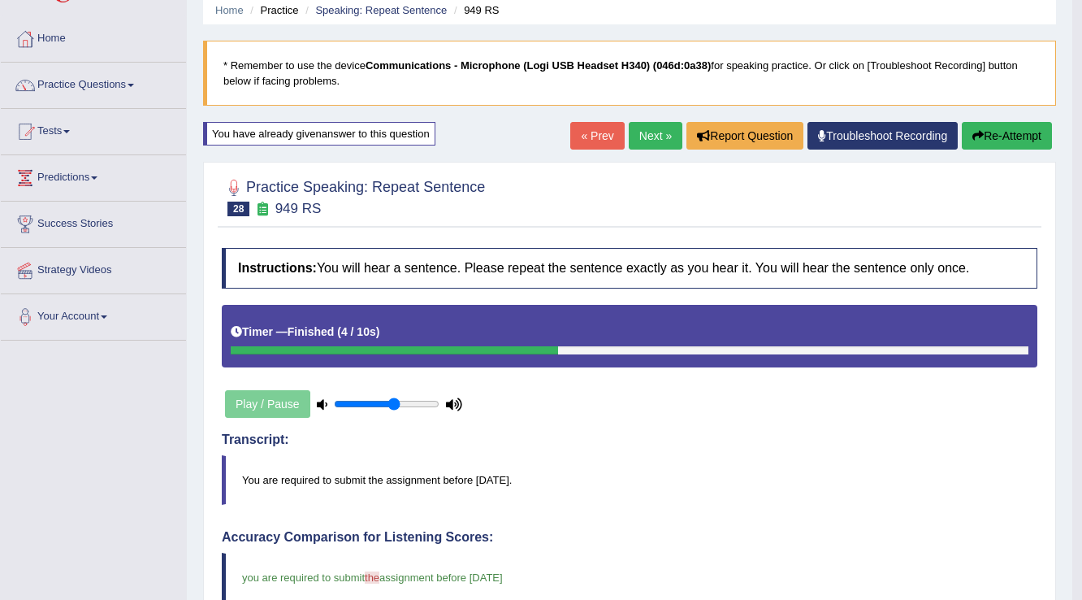
scroll to position [59, 0]
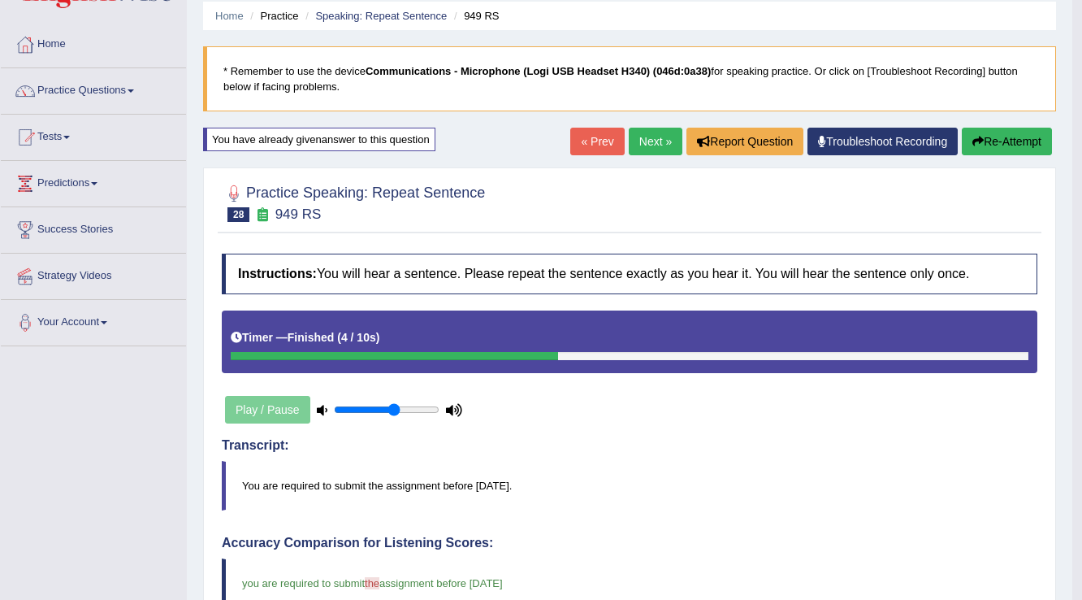
click at [653, 145] on link "Next »" at bounding box center [656, 142] width 54 height 28
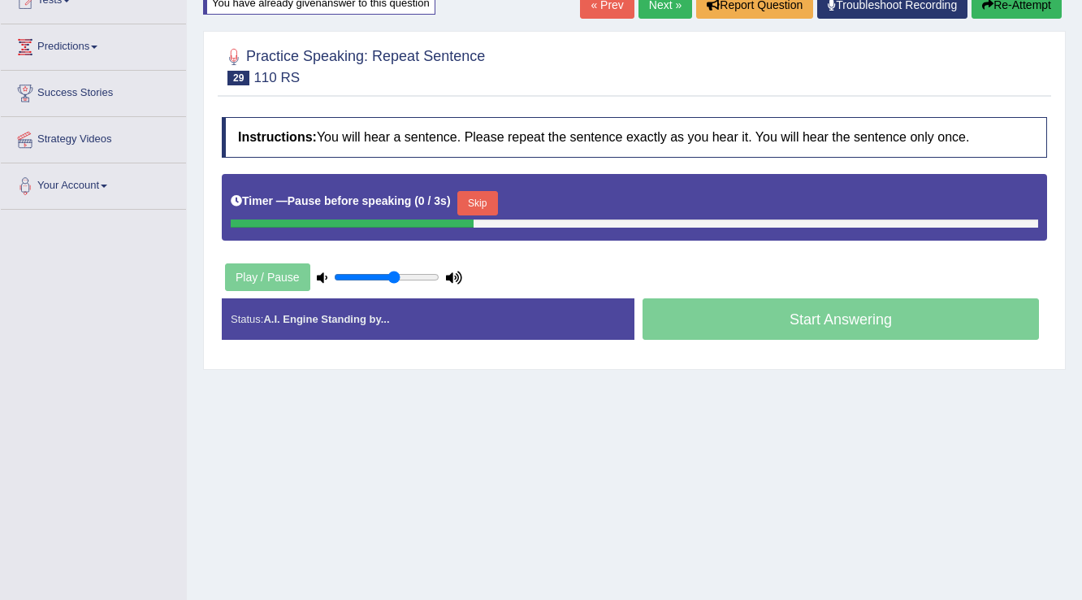
click at [471, 202] on button "Skip" at bounding box center [478, 203] width 41 height 24
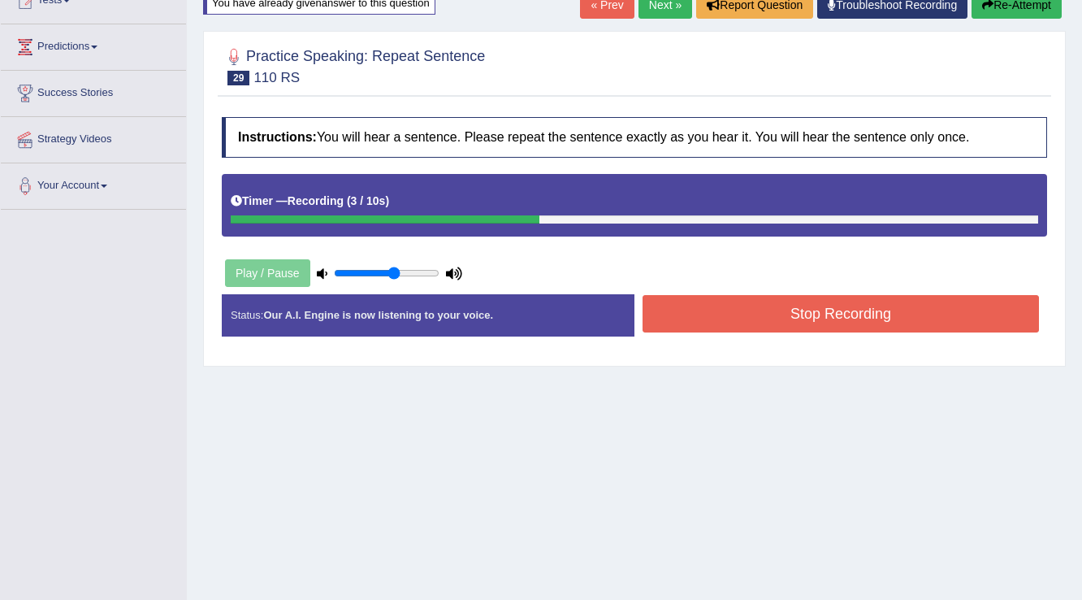
click at [683, 322] on button "Stop Recording" at bounding box center [841, 313] width 397 height 37
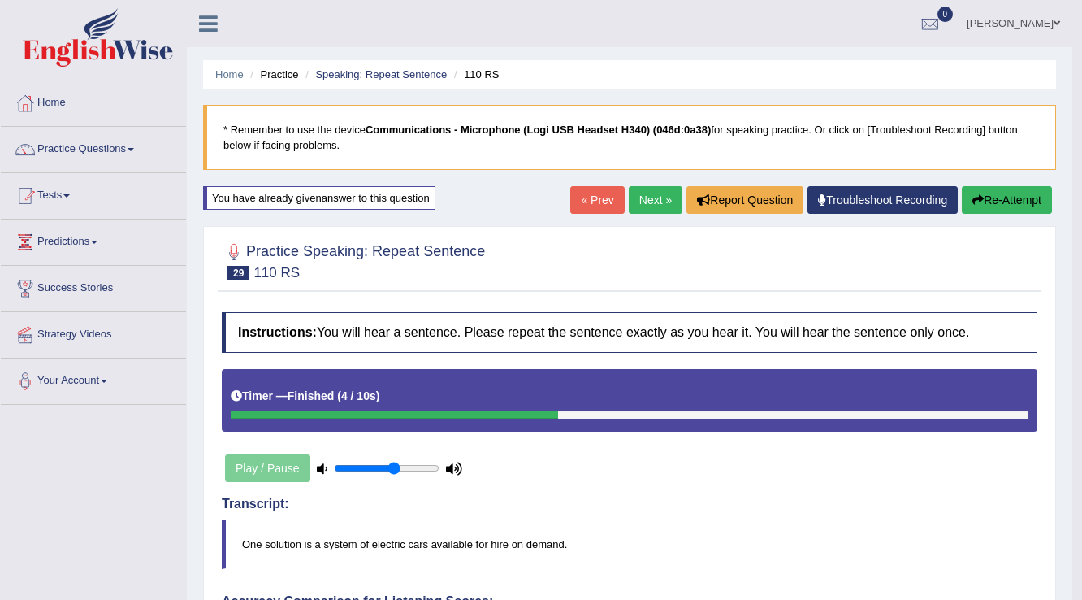
click at [651, 196] on link "Next »" at bounding box center [656, 200] width 54 height 28
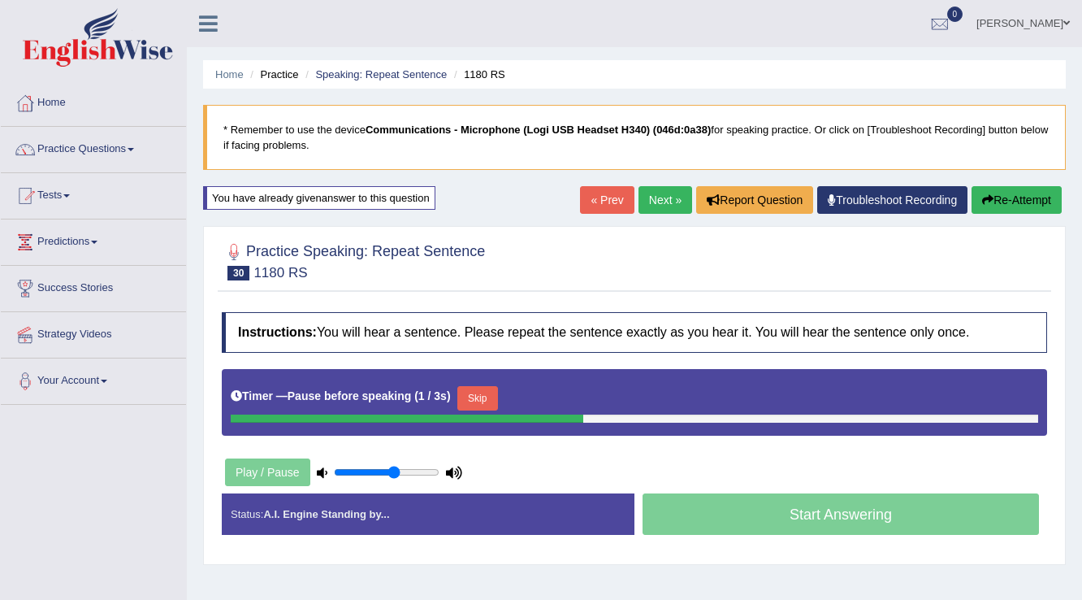
click at [477, 400] on button "Skip" at bounding box center [478, 398] width 41 height 24
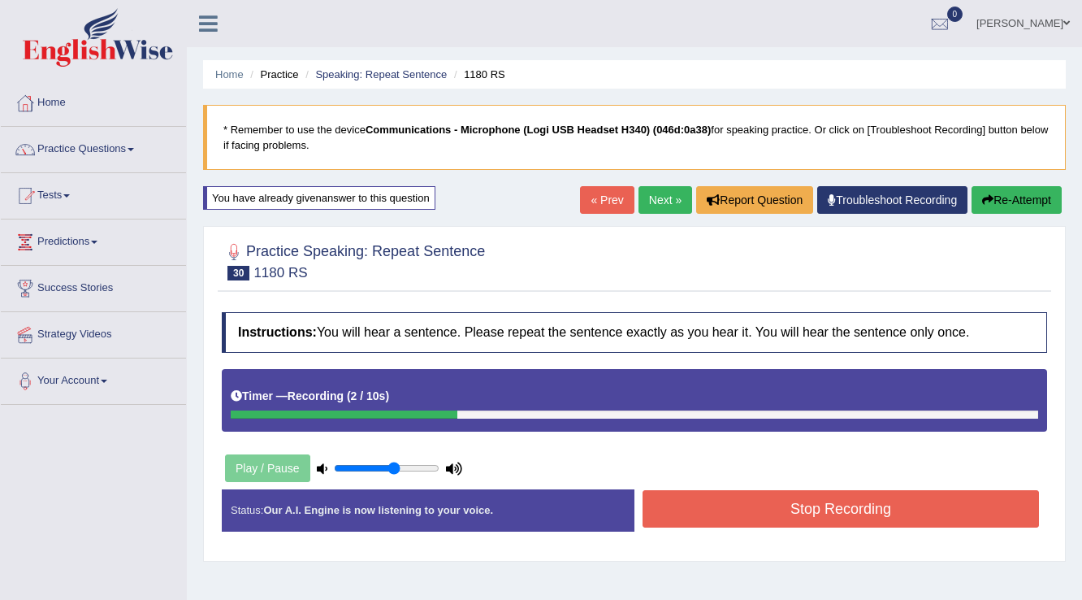
click at [716, 508] on button "Stop Recording" at bounding box center [841, 508] width 397 height 37
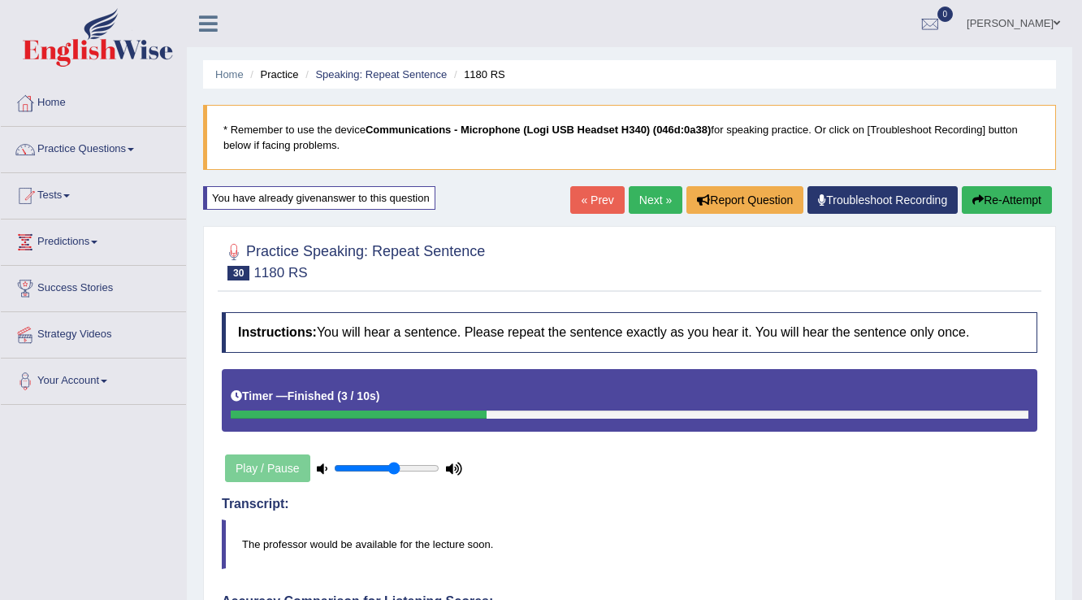
click at [662, 202] on link "Next »" at bounding box center [656, 200] width 54 height 28
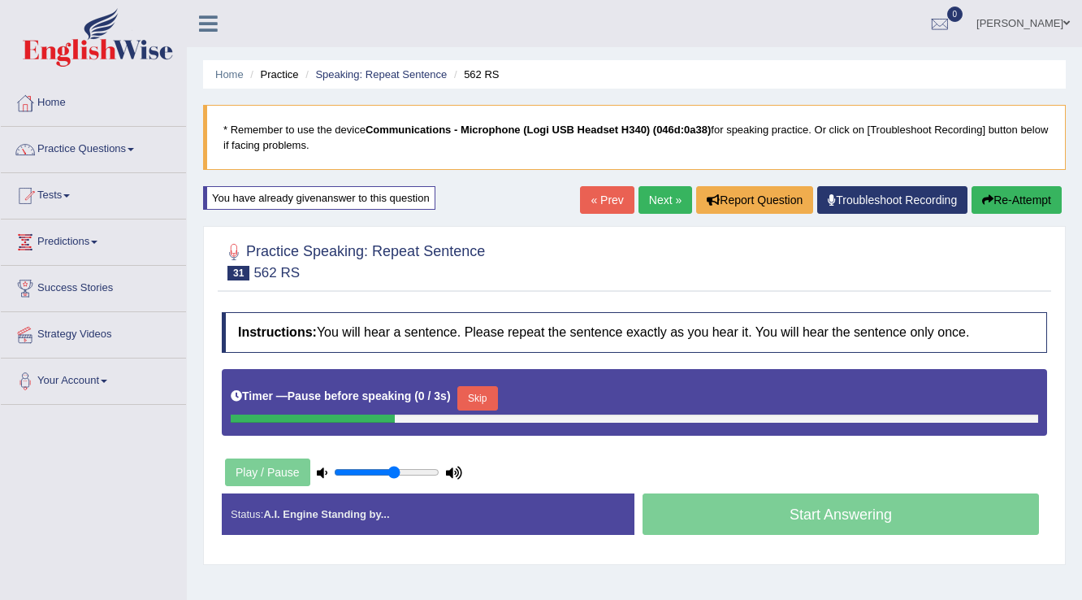
click at [466, 394] on button "Skip" at bounding box center [478, 398] width 41 height 24
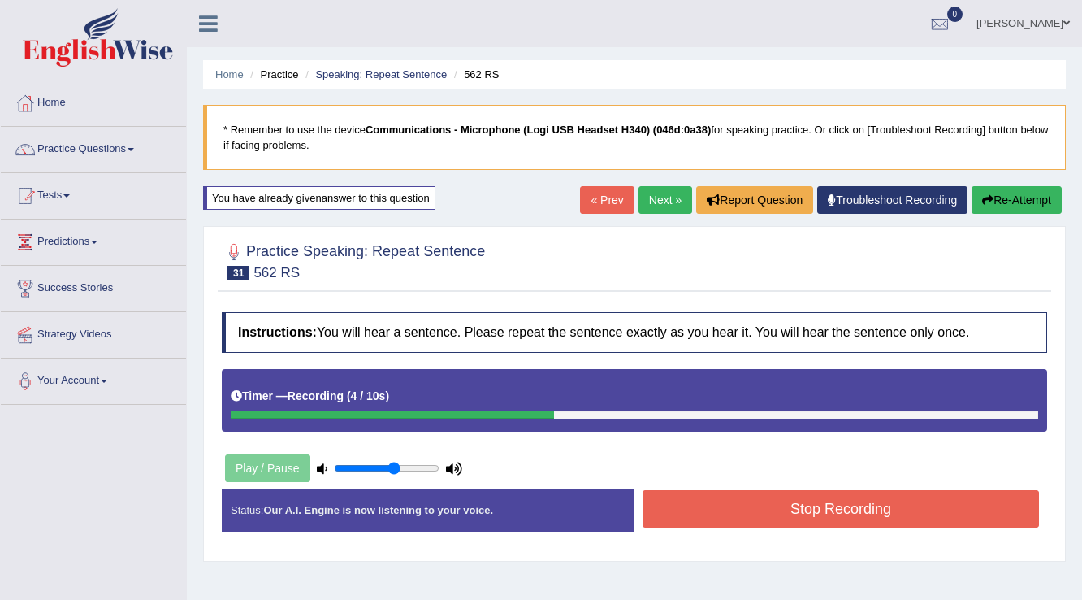
click at [679, 501] on button "Stop Recording" at bounding box center [841, 508] width 397 height 37
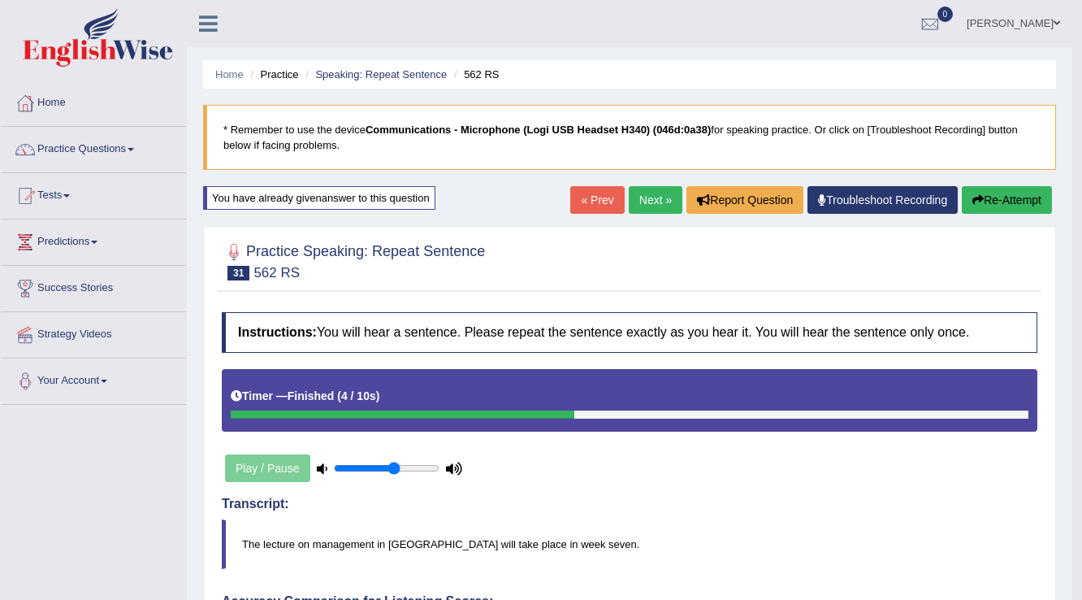
click at [665, 198] on link "Next »" at bounding box center [656, 200] width 54 height 28
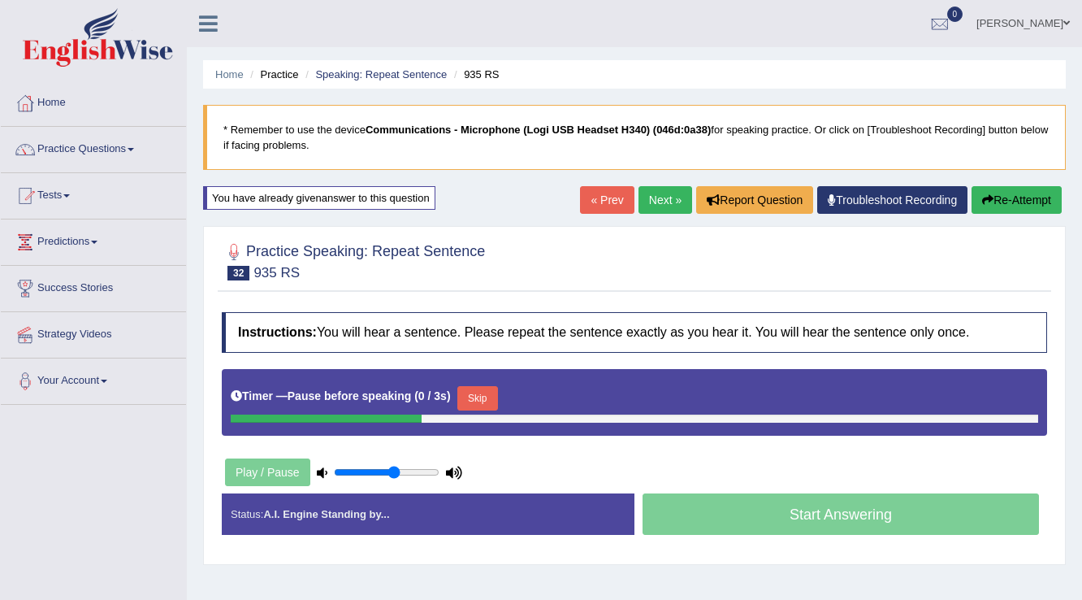
click at [472, 395] on button "Skip" at bounding box center [478, 398] width 41 height 24
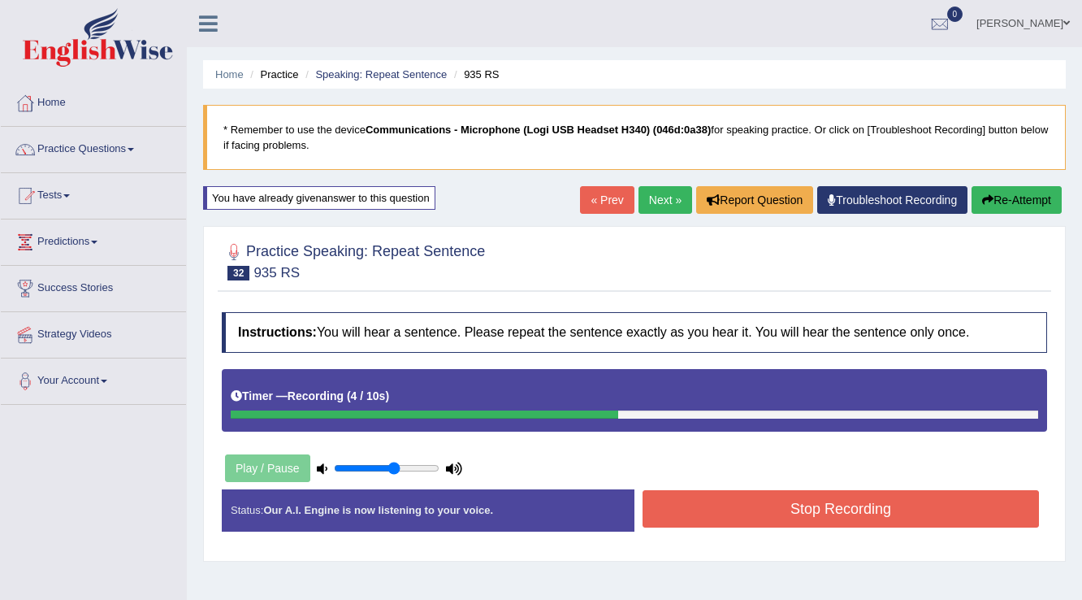
click at [740, 508] on button "Stop Recording" at bounding box center [841, 508] width 397 height 37
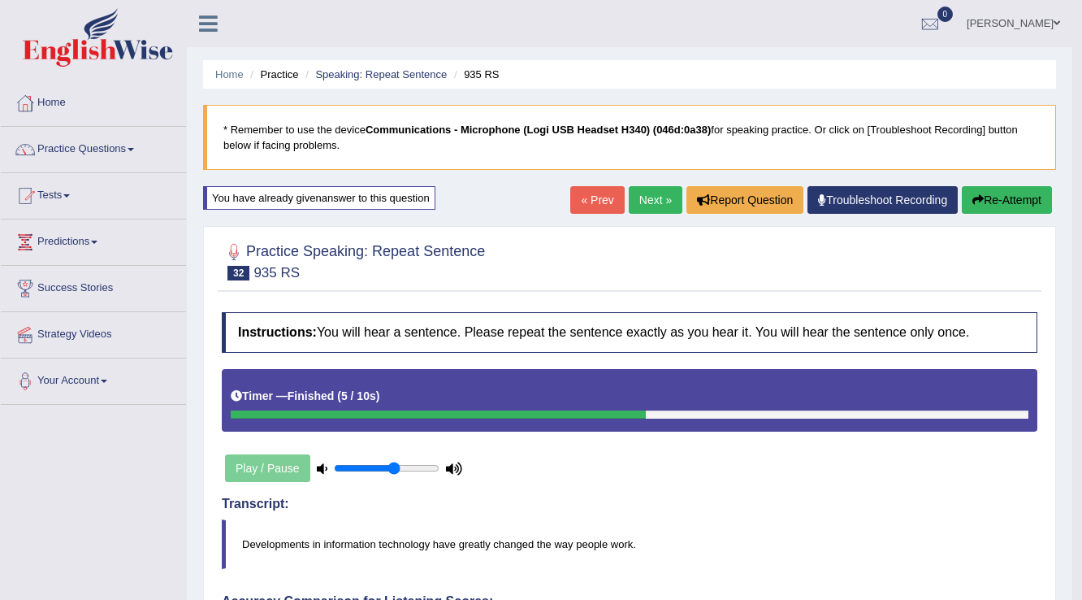
click at [650, 199] on link "Next »" at bounding box center [656, 200] width 54 height 28
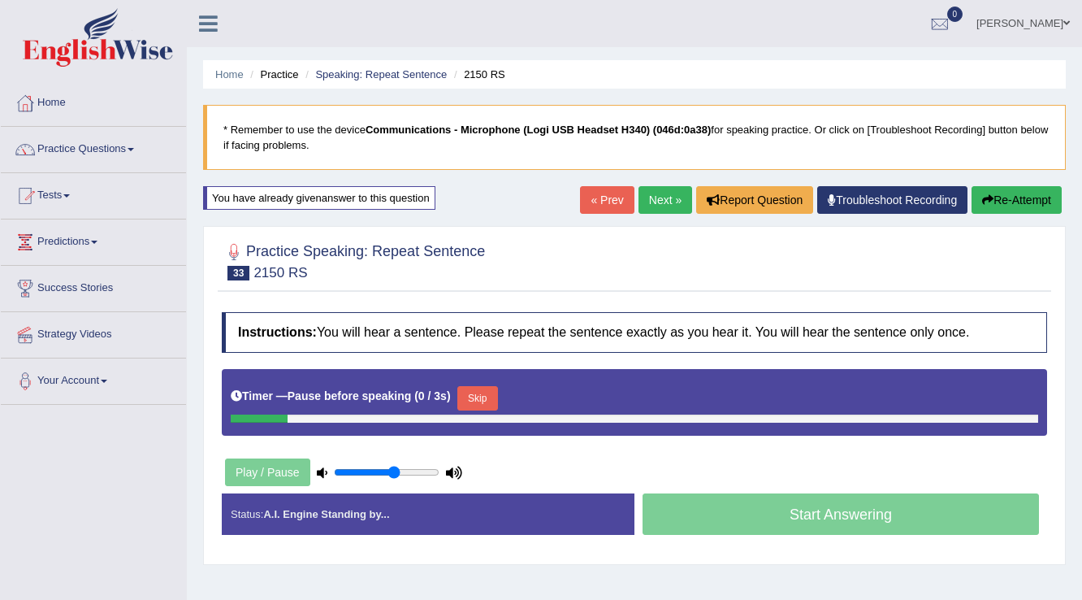
click at [470, 395] on button "Skip" at bounding box center [478, 398] width 41 height 24
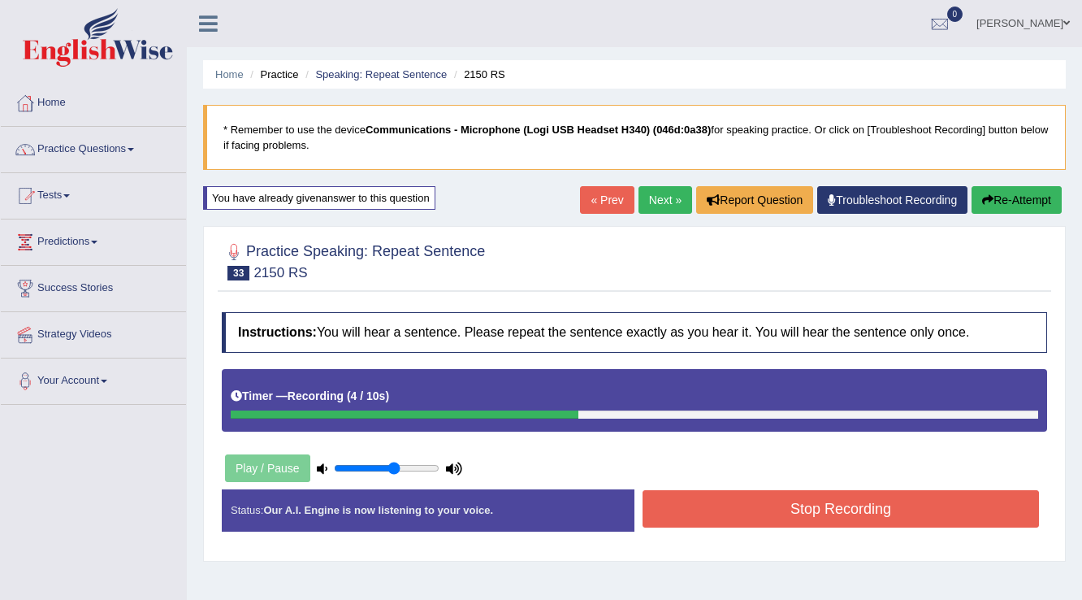
click at [675, 497] on button "Stop Recording" at bounding box center [841, 508] width 397 height 37
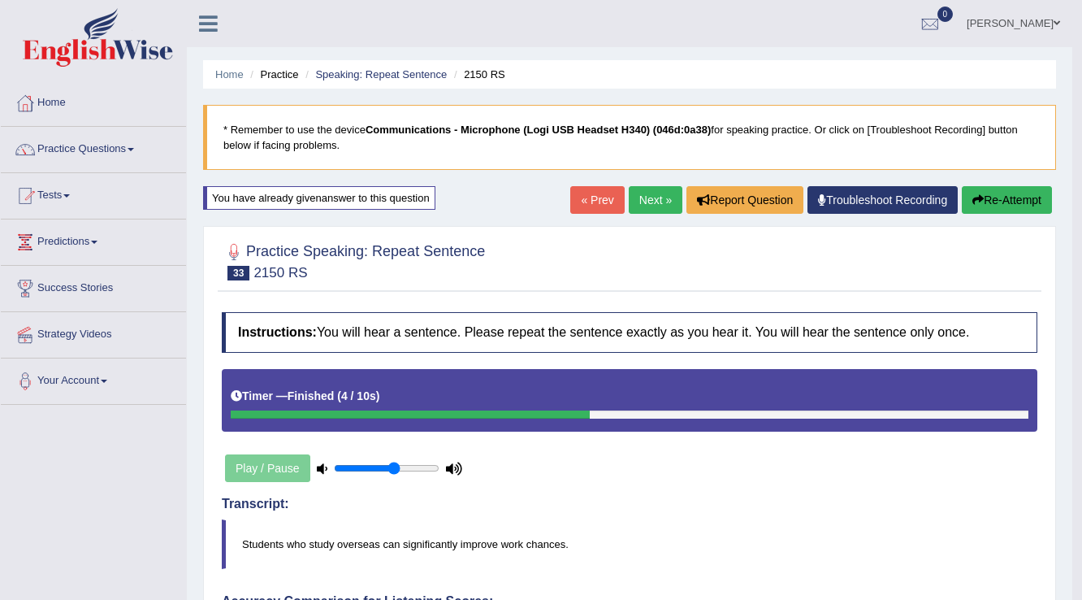
click at [645, 200] on link "Next »" at bounding box center [656, 200] width 54 height 28
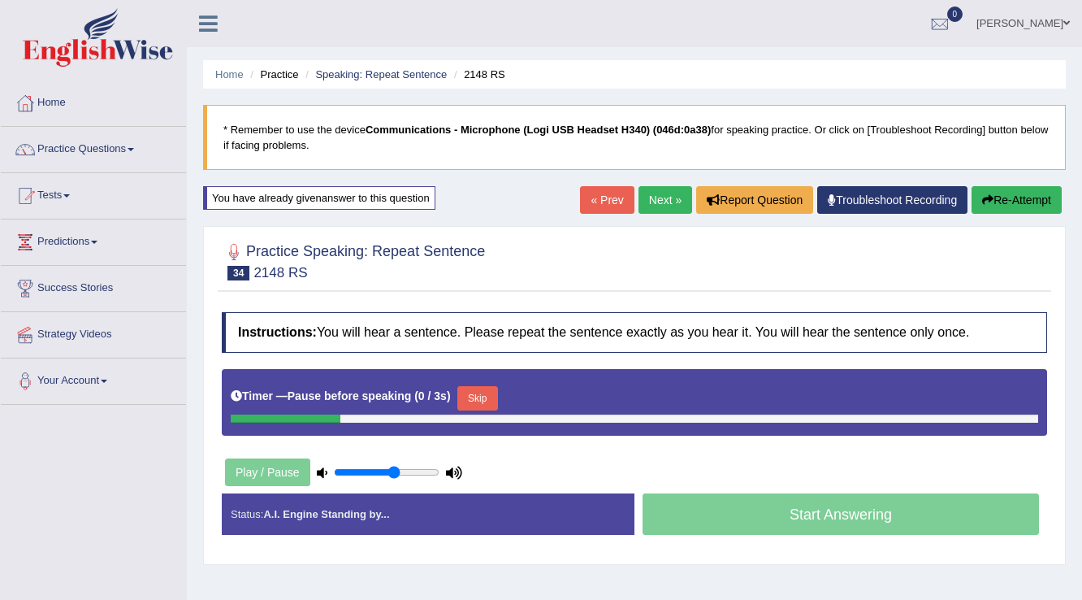
click at [484, 401] on button "Skip" at bounding box center [478, 398] width 41 height 24
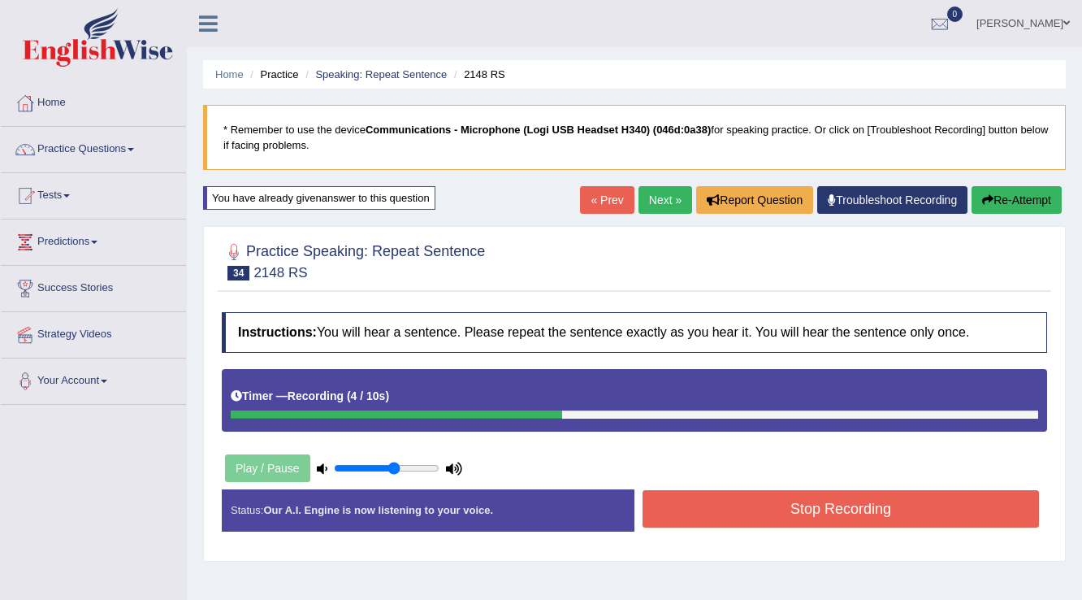
click at [660, 499] on button "Stop Recording" at bounding box center [841, 508] width 397 height 37
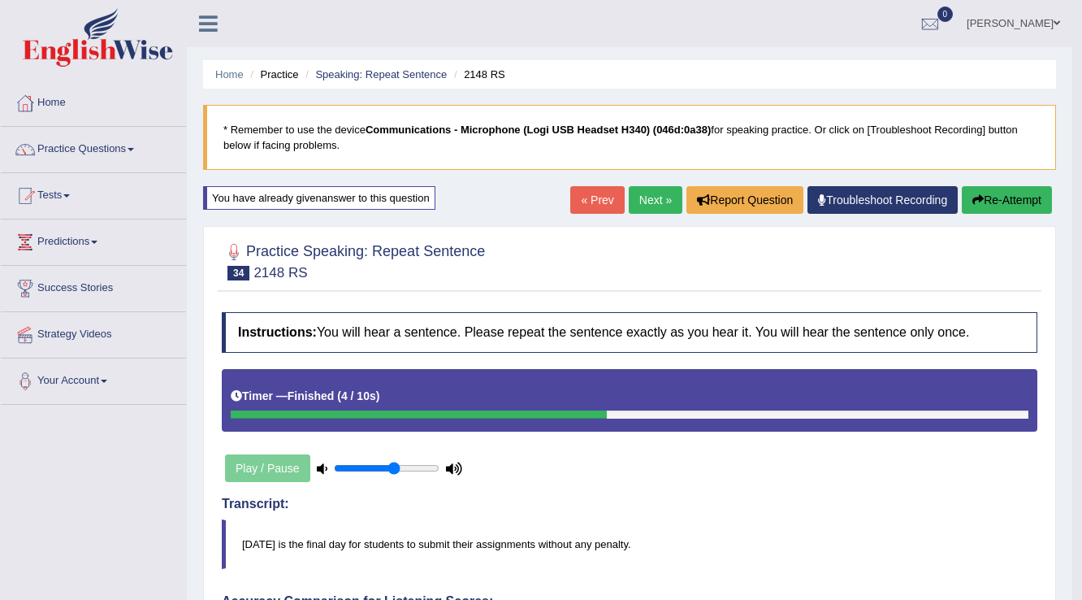
click at [644, 202] on link "Next »" at bounding box center [656, 200] width 54 height 28
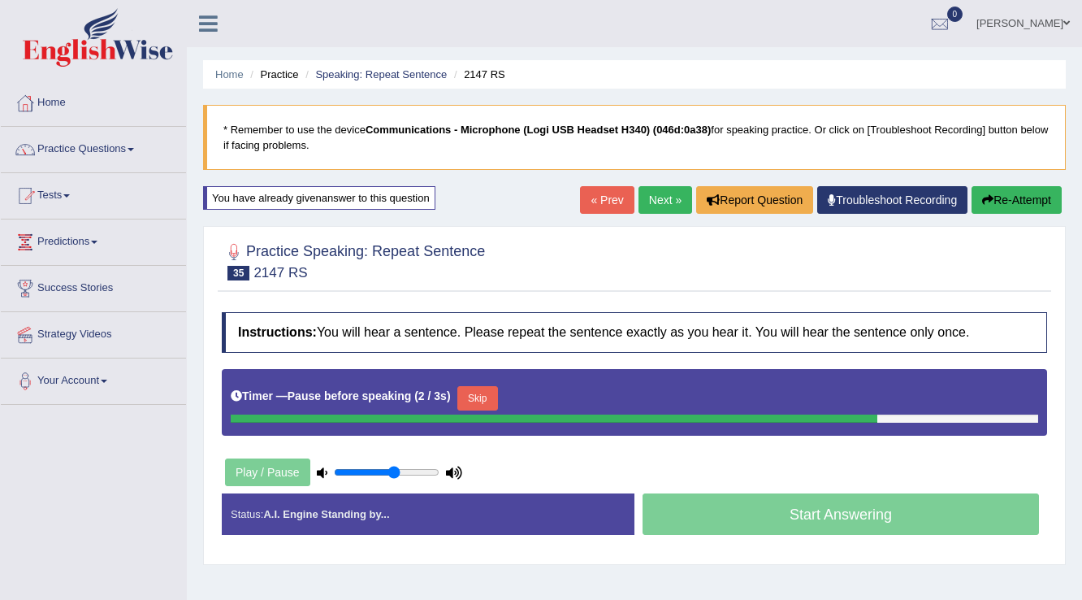
click at [484, 389] on button "Skip" at bounding box center [478, 398] width 41 height 24
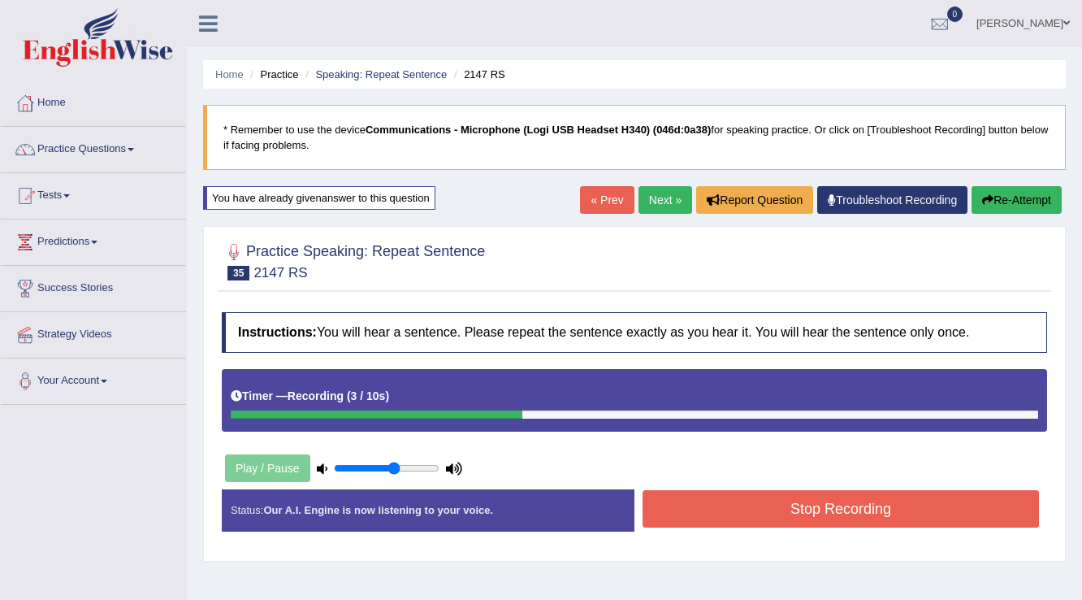
click at [667, 494] on button "Stop Recording" at bounding box center [841, 508] width 397 height 37
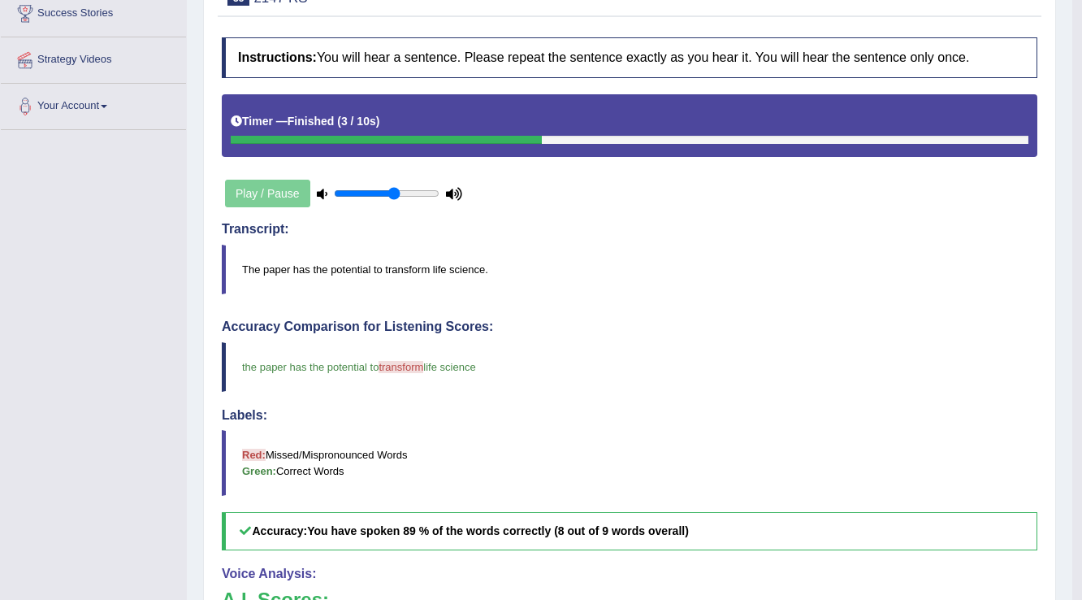
scroll to position [65, 0]
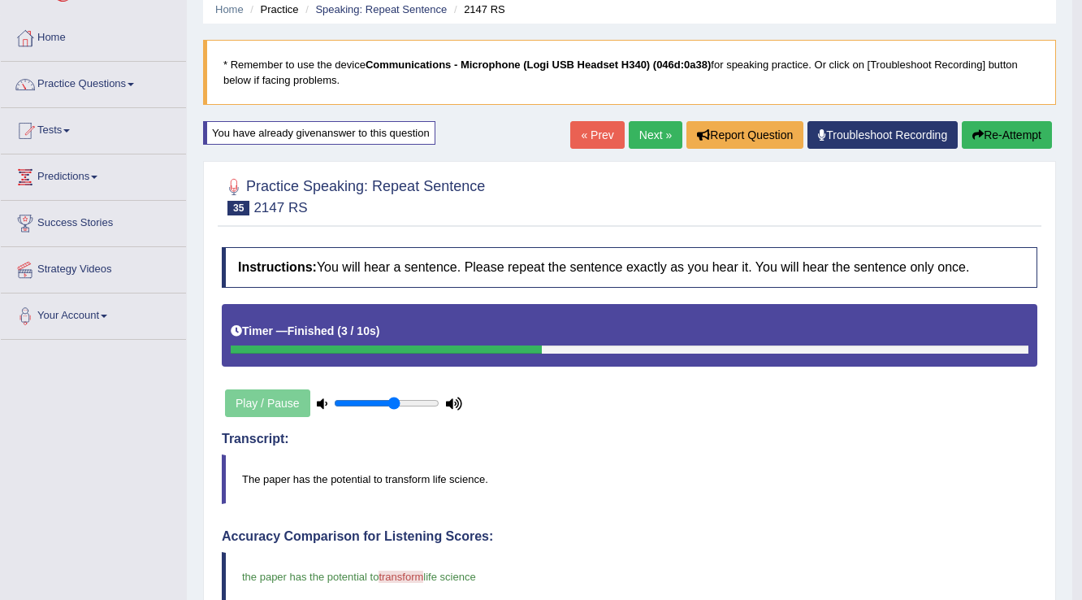
click at [655, 126] on link "Next »" at bounding box center [656, 135] width 54 height 28
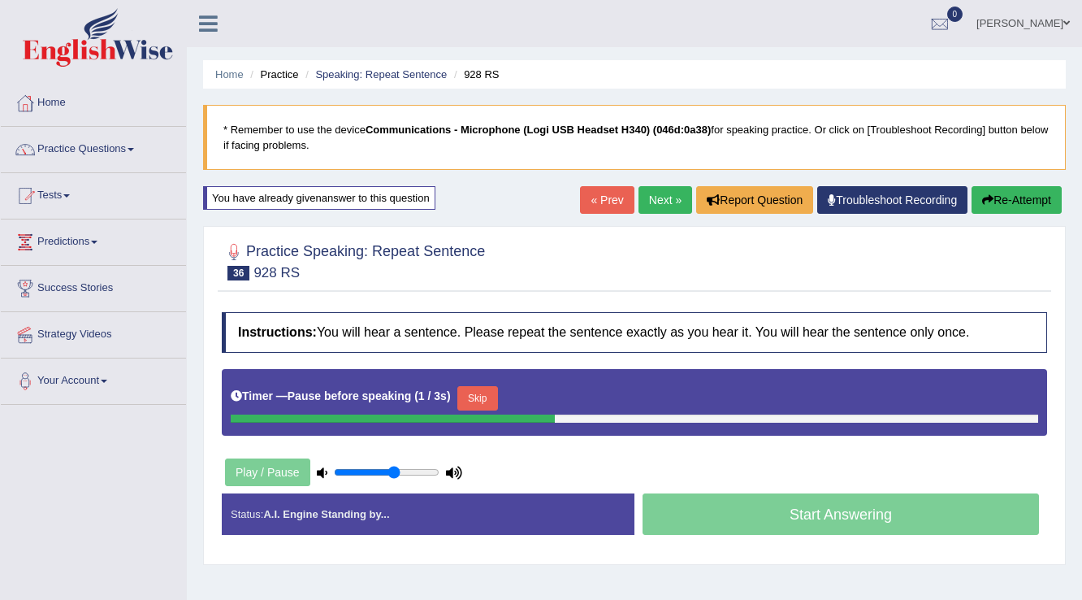
click at [483, 399] on button "Skip" at bounding box center [478, 398] width 41 height 24
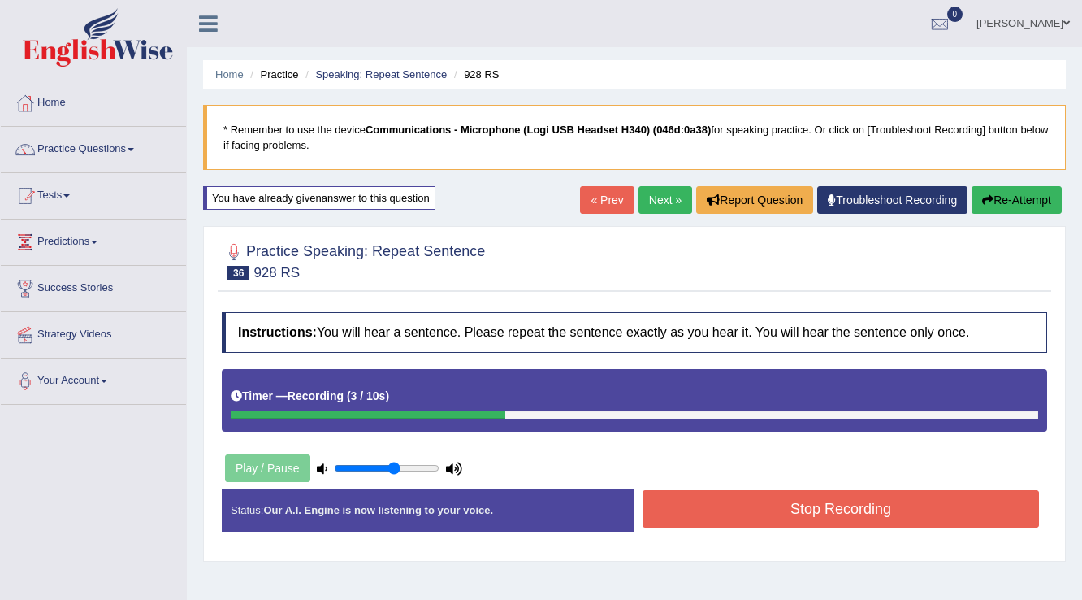
click at [674, 510] on button "Stop Recording" at bounding box center [841, 508] width 397 height 37
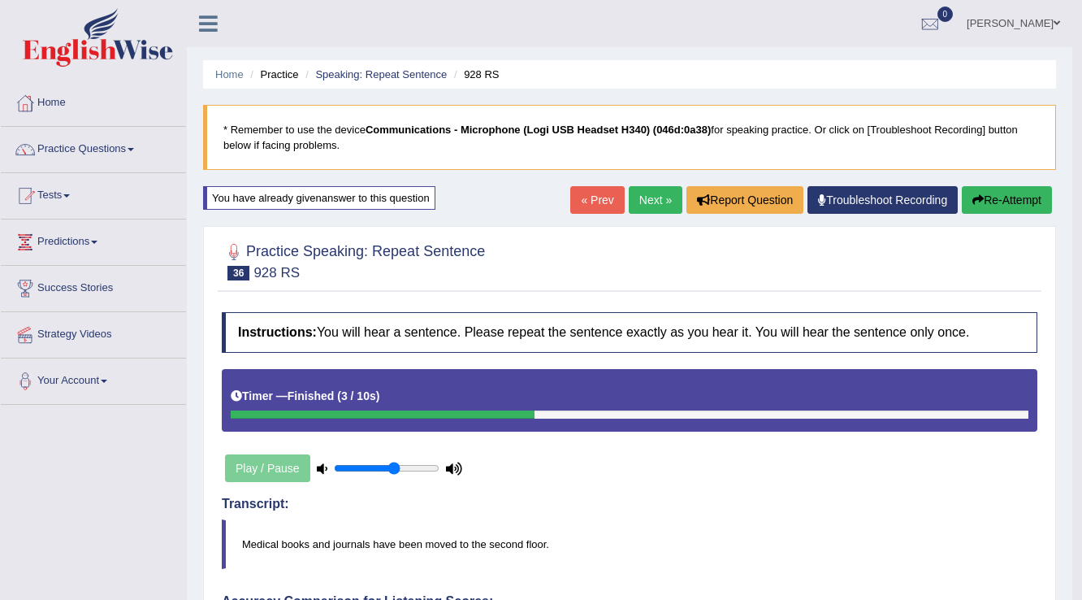
click at [657, 198] on link "Next »" at bounding box center [656, 200] width 54 height 28
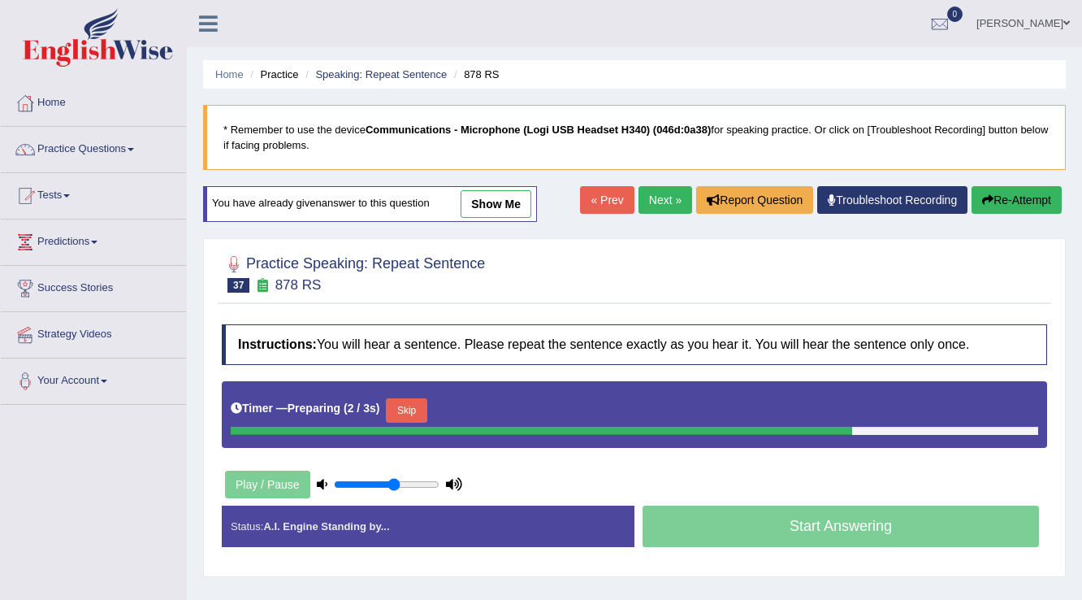
click at [401, 403] on button "Skip" at bounding box center [406, 410] width 41 height 24
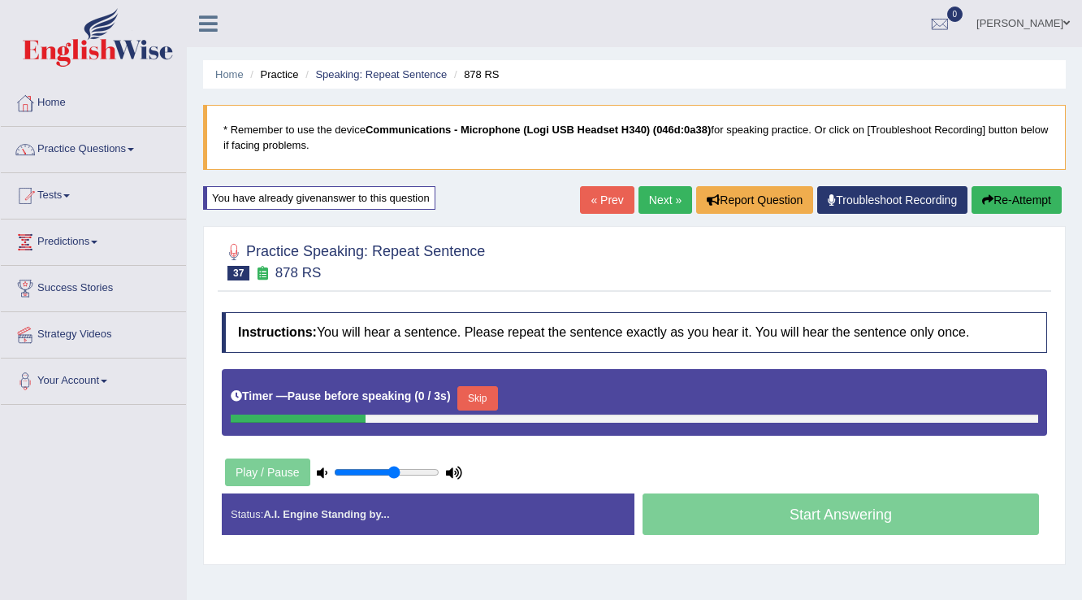
click at [470, 393] on button "Skip" at bounding box center [478, 398] width 41 height 24
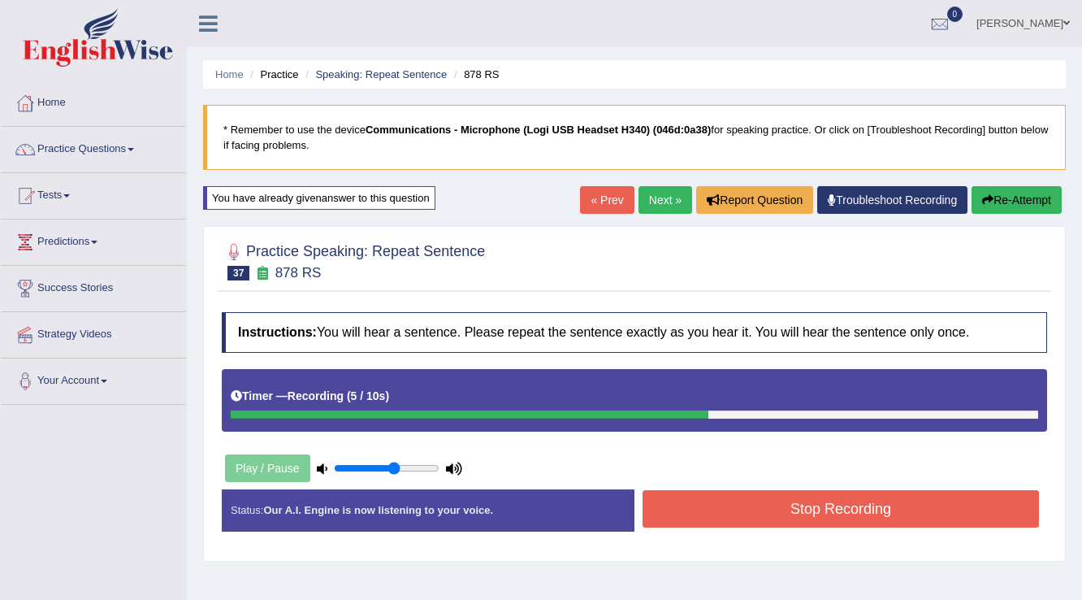
click at [838, 502] on button "Stop Recording" at bounding box center [841, 508] width 397 height 37
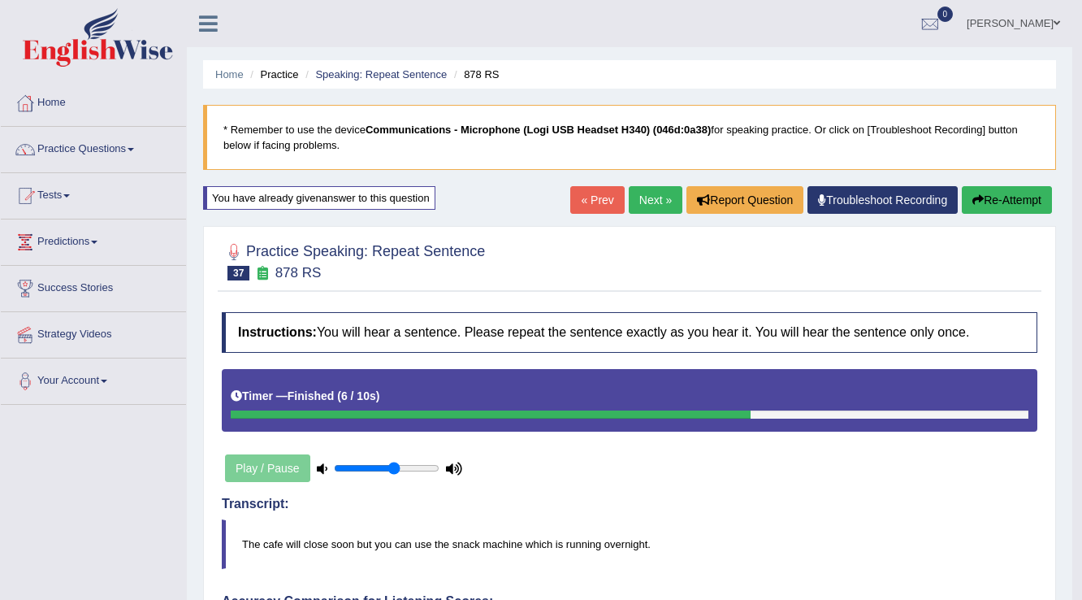
click at [643, 202] on link "Next »" at bounding box center [656, 200] width 54 height 28
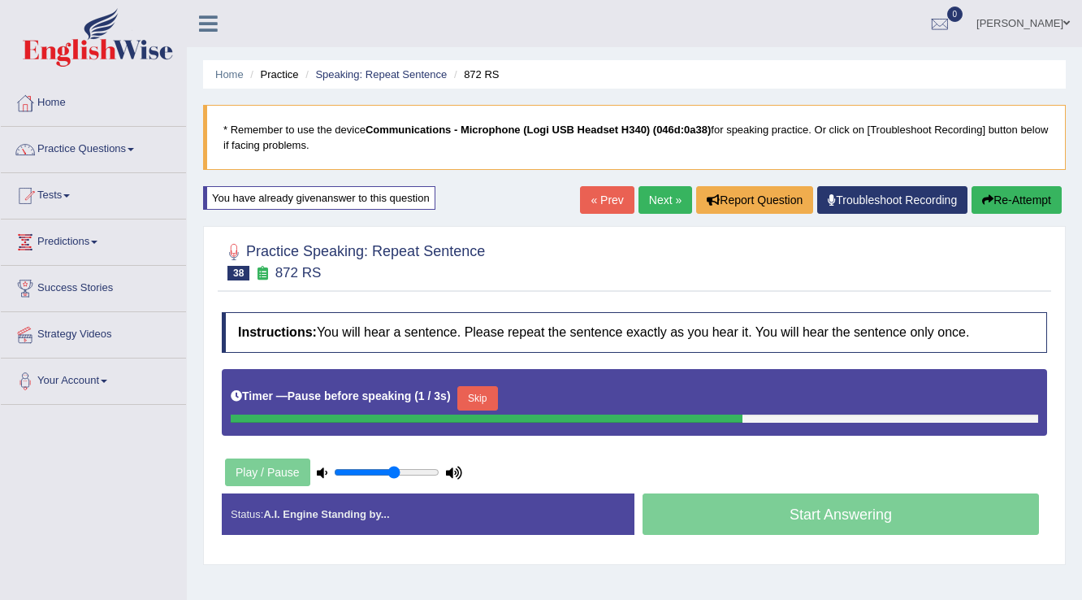
click at [479, 396] on button "Skip" at bounding box center [478, 398] width 41 height 24
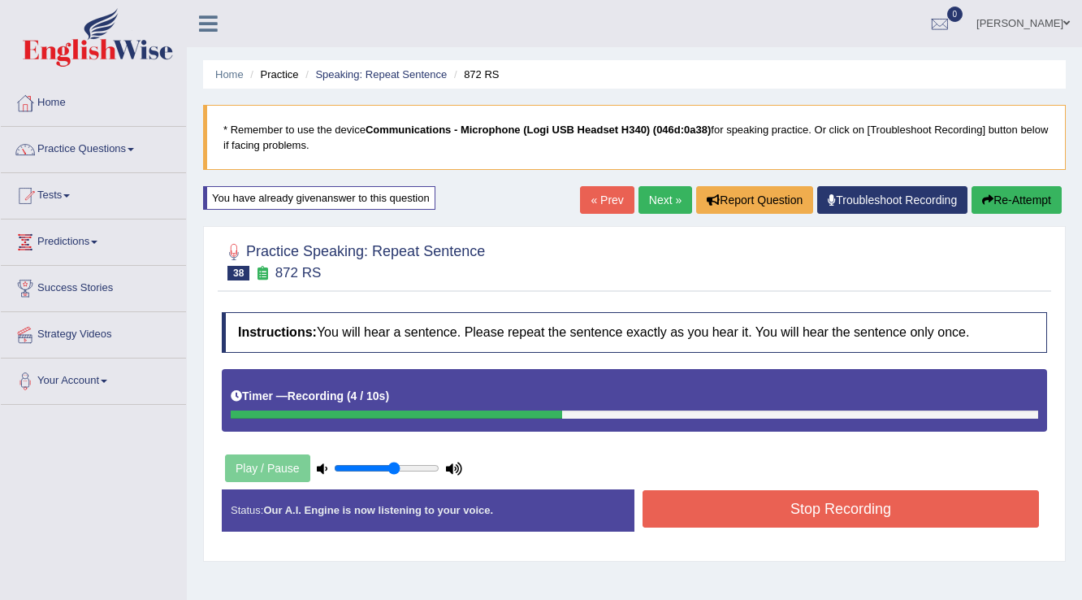
click at [683, 501] on button "Stop Recording" at bounding box center [841, 508] width 397 height 37
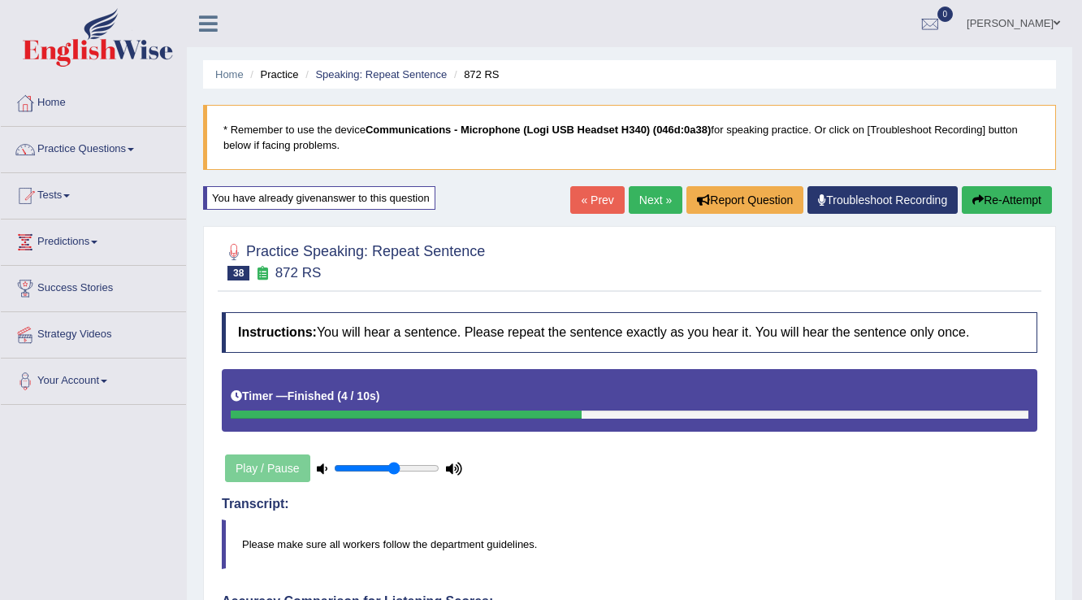
click at [650, 202] on link "Next »" at bounding box center [656, 200] width 54 height 28
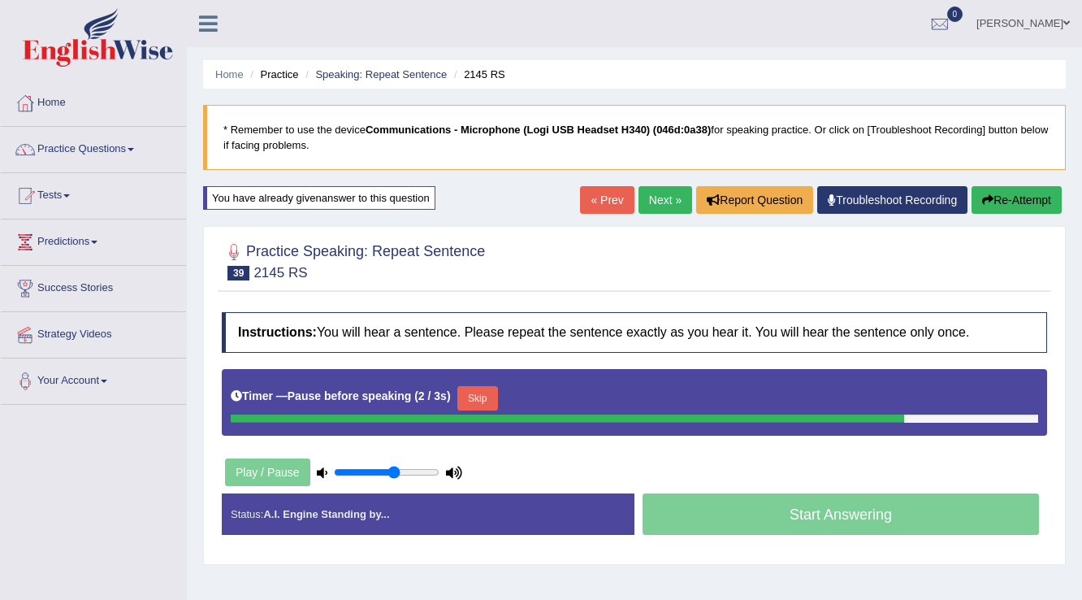
click at [478, 393] on button "Skip" at bounding box center [478, 398] width 41 height 24
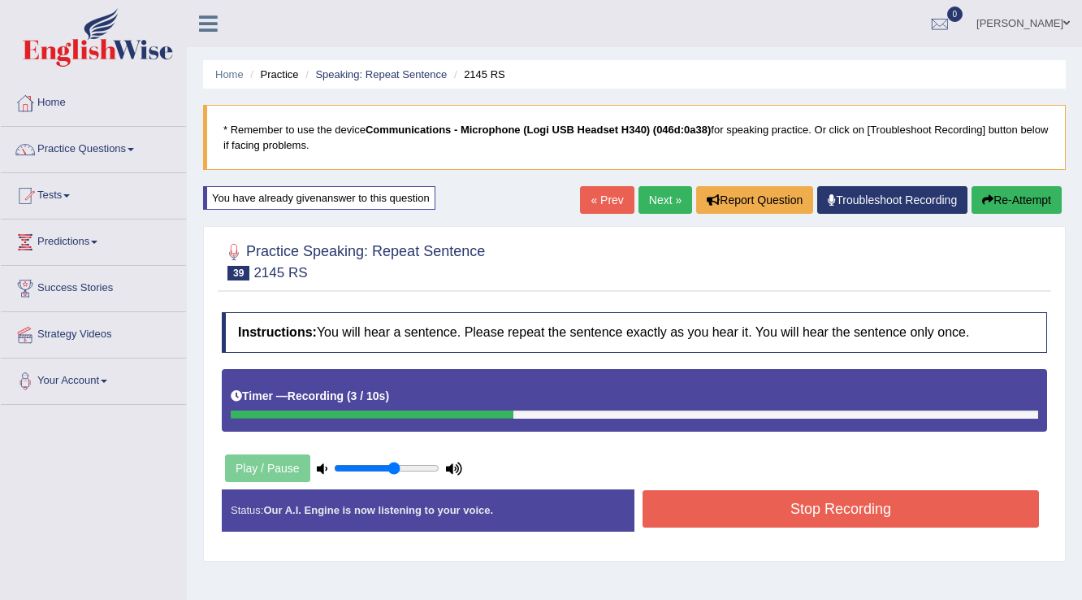
click at [672, 497] on button "Stop Recording" at bounding box center [841, 508] width 397 height 37
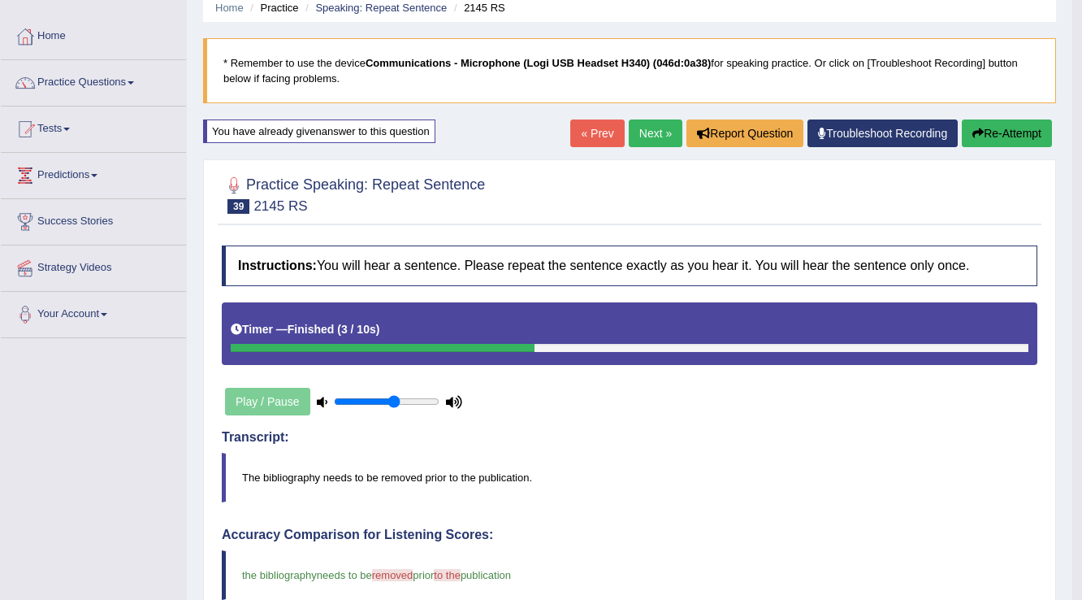
scroll to position [65, 0]
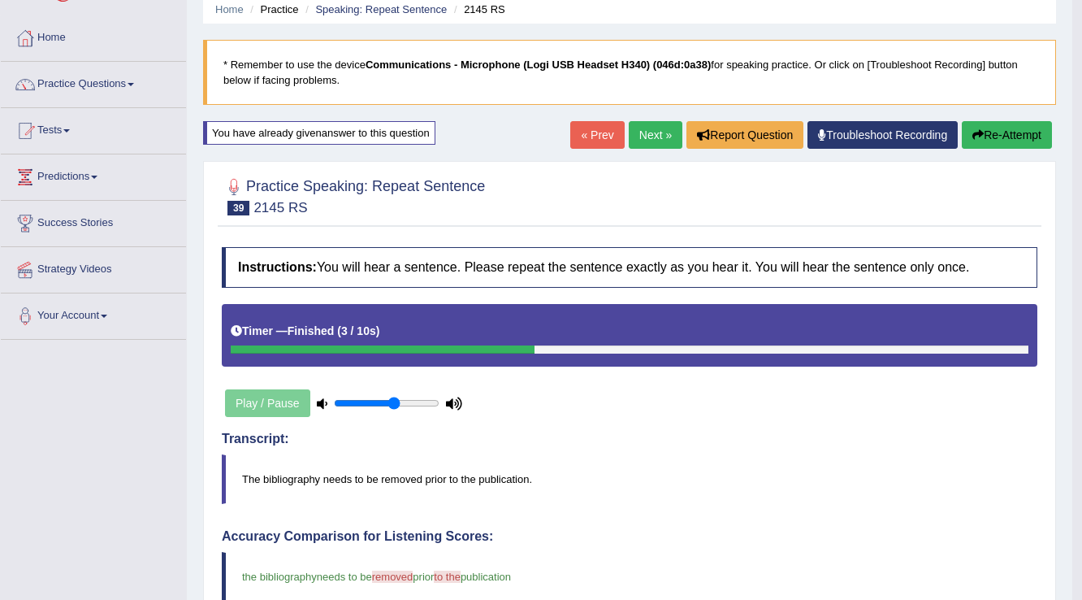
click at [644, 136] on link "Next »" at bounding box center [656, 135] width 54 height 28
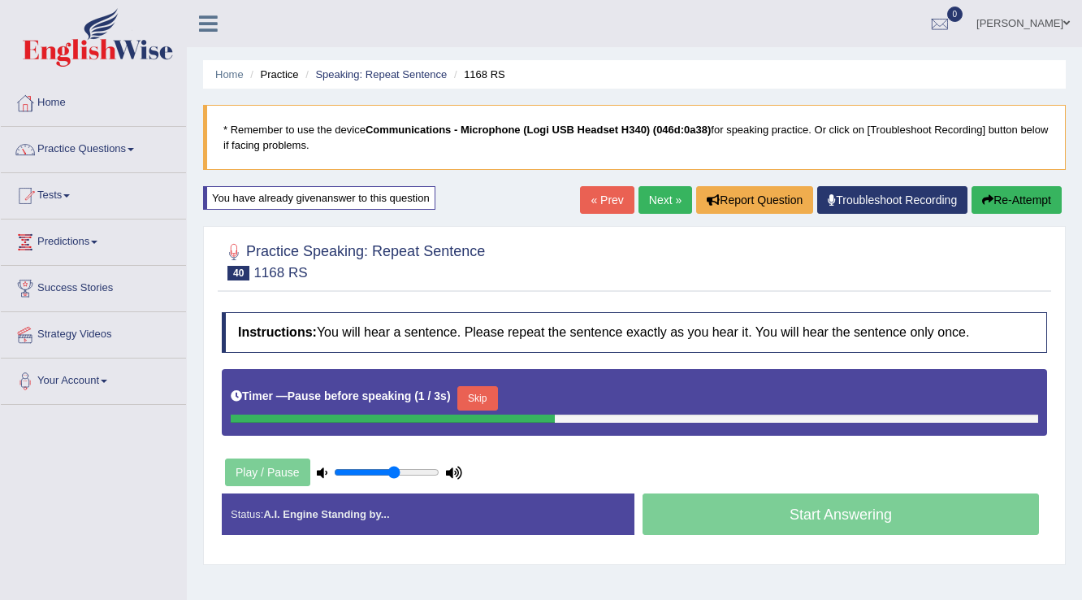
click at [471, 395] on button "Skip" at bounding box center [478, 398] width 41 height 24
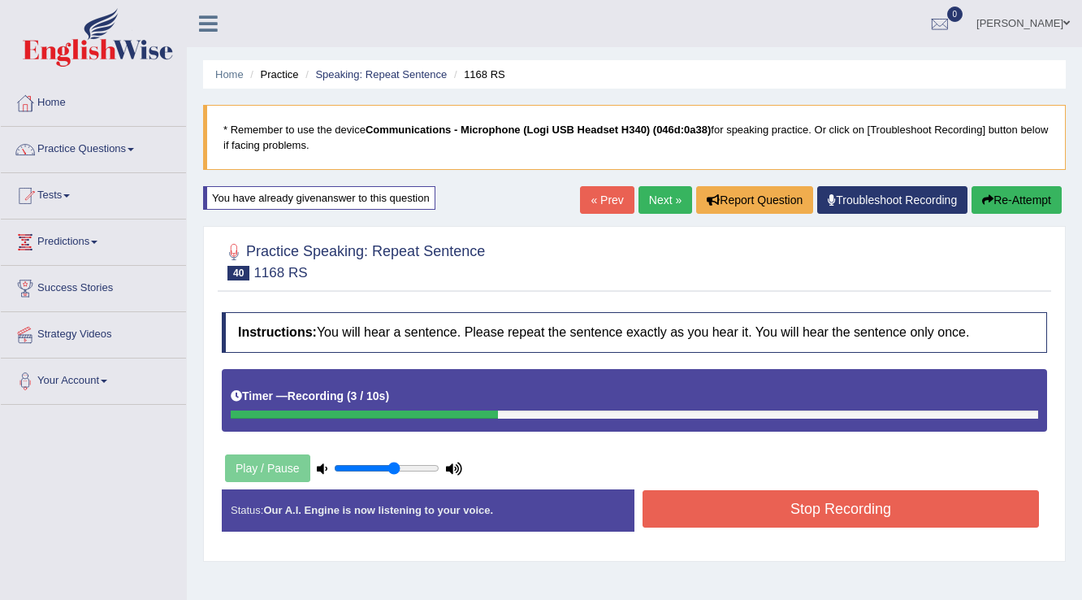
click at [670, 504] on button "Stop Recording" at bounding box center [841, 508] width 397 height 37
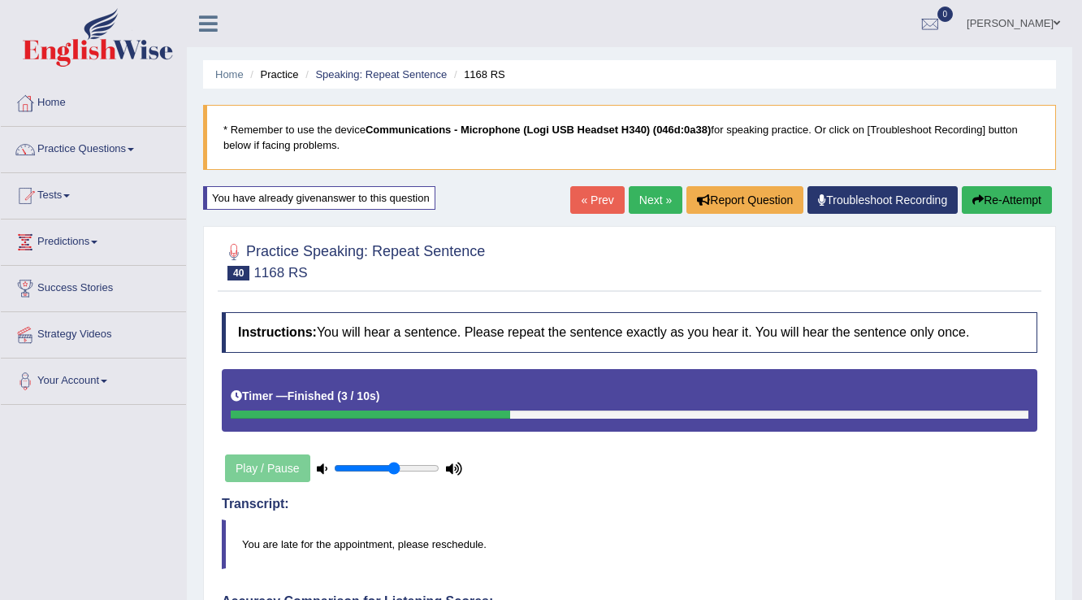
click at [643, 202] on link "Next »" at bounding box center [656, 200] width 54 height 28
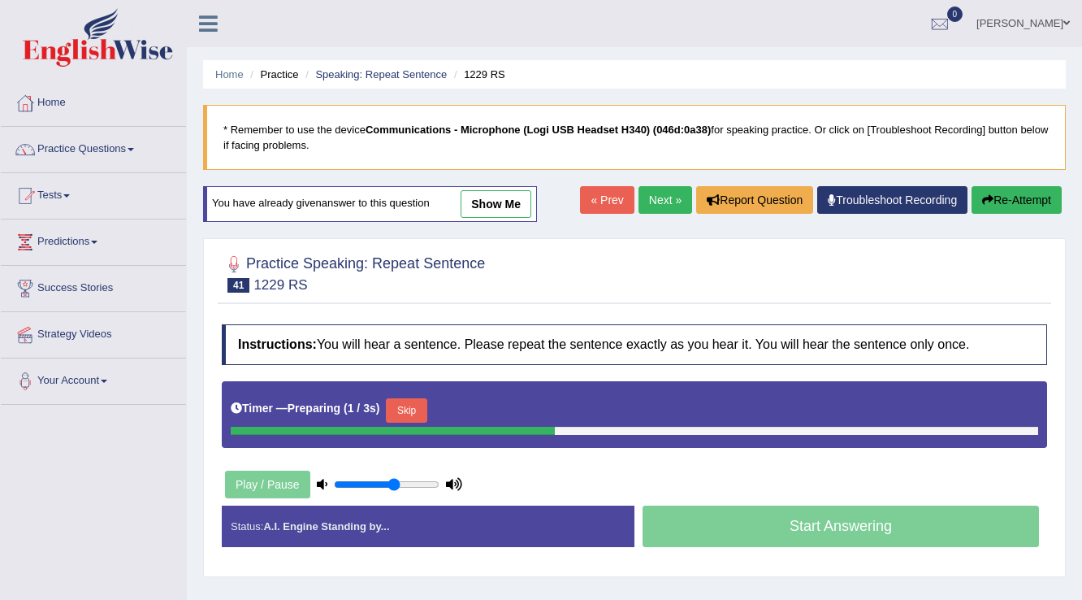
click at [423, 398] on button "Skip" at bounding box center [406, 410] width 41 height 24
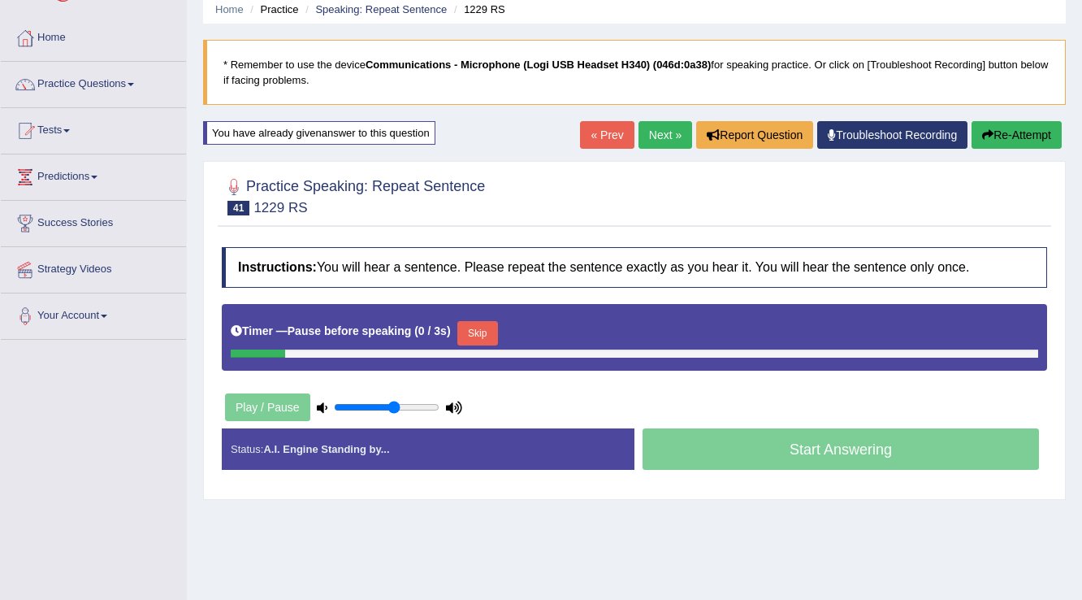
click at [481, 328] on button "Skip" at bounding box center [478, 333] width 41 height 24
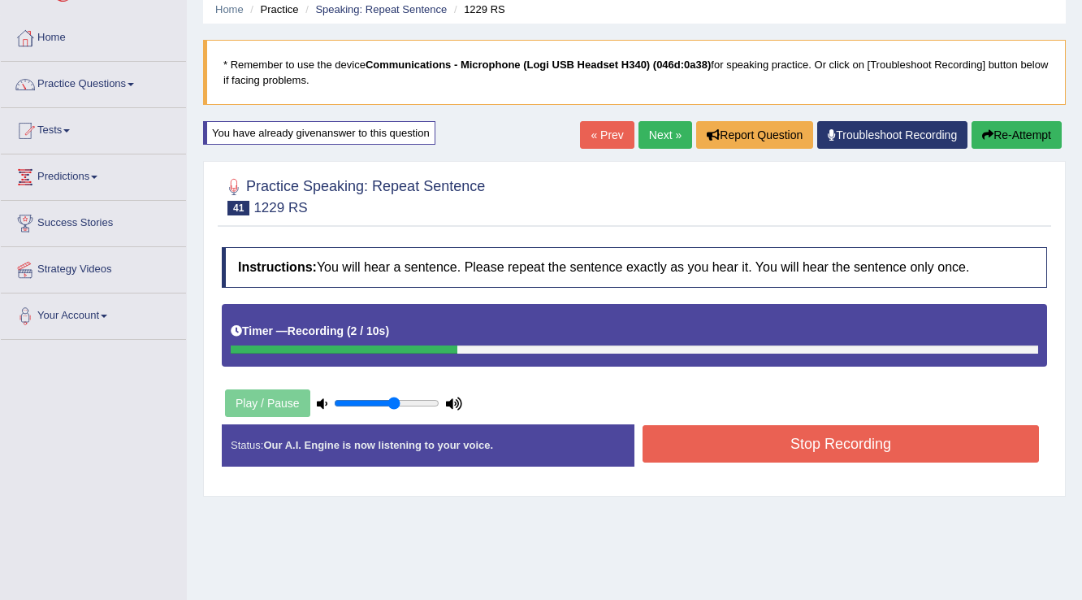
click at [731, 438] on button "Stop Recording" at bounding box center [841, 443] width 397 height 37
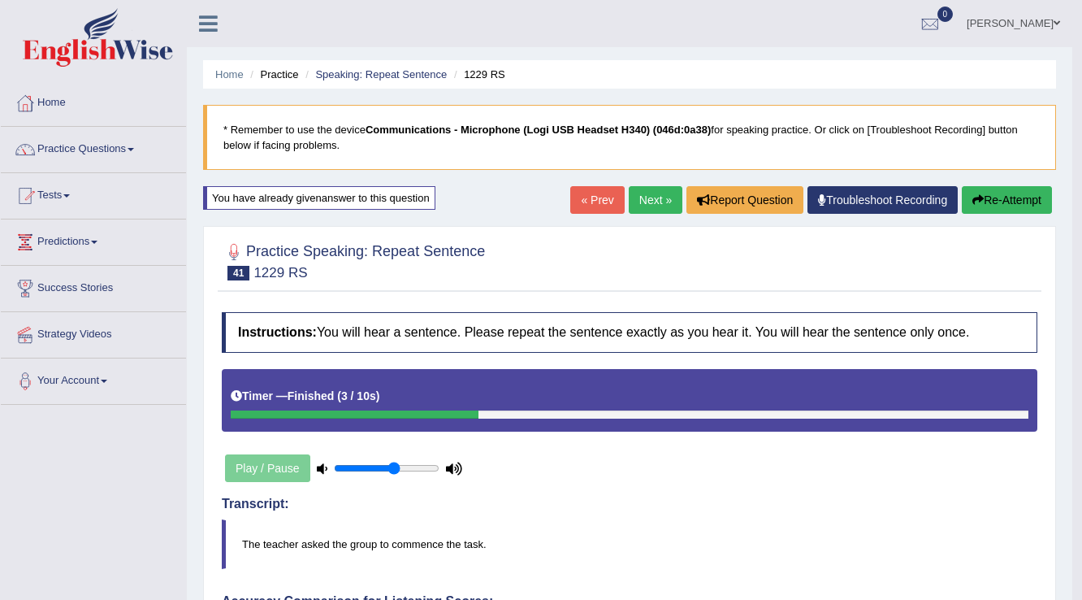
click at [642, 202] on link "Next »" at bounding box center [656, 200] width 54 height 28
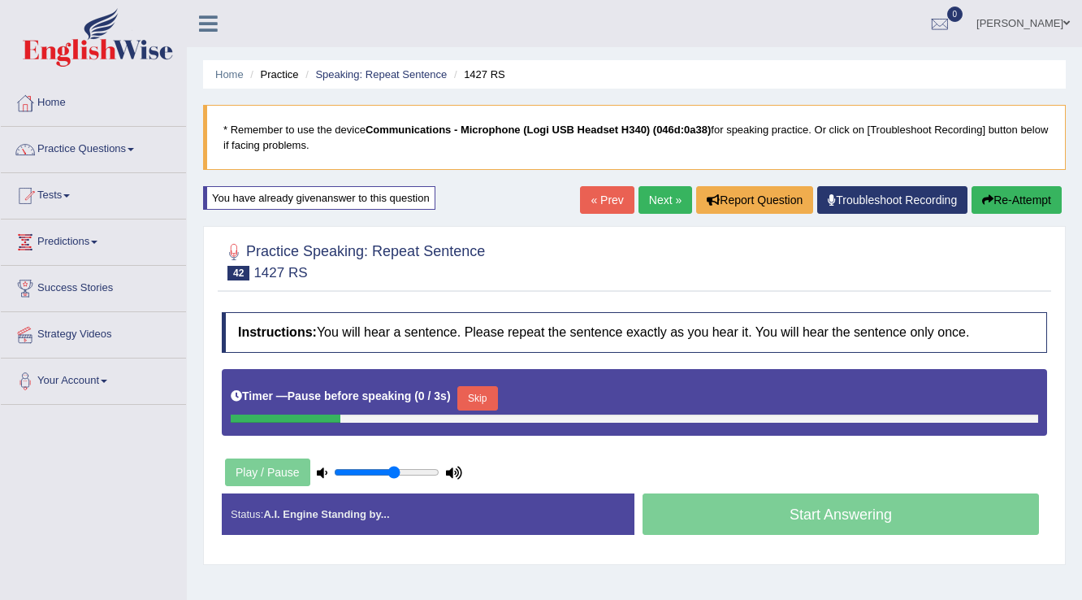
click at [478, 397] on button "Skip" at bounding box center [478, 398] width 41 height 24
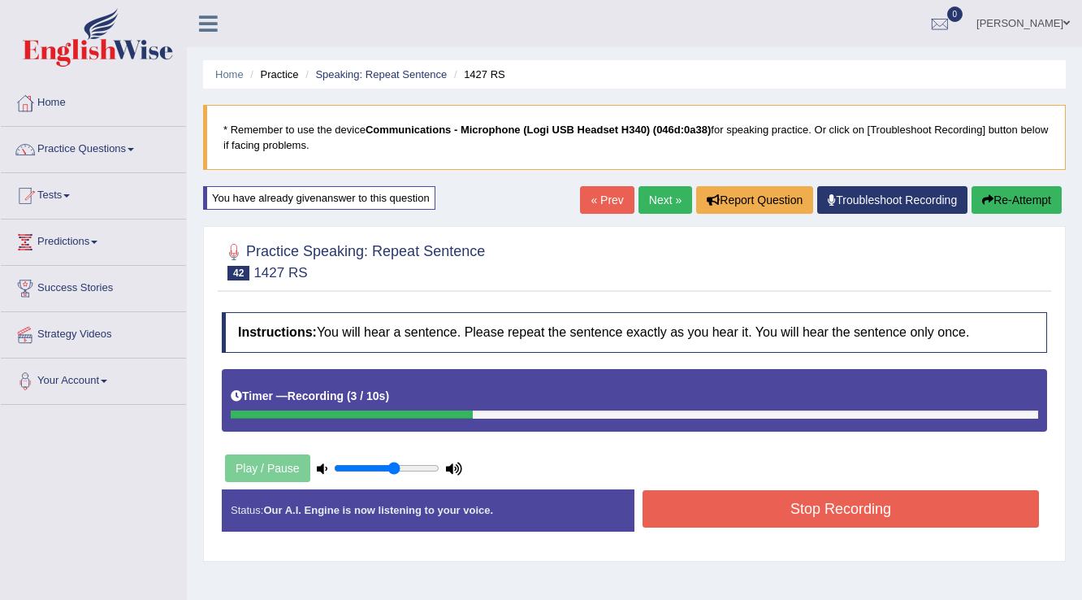
click at [681, 504] on button "Stop Recording" at bounding box center [841, 508] width 397 height 37
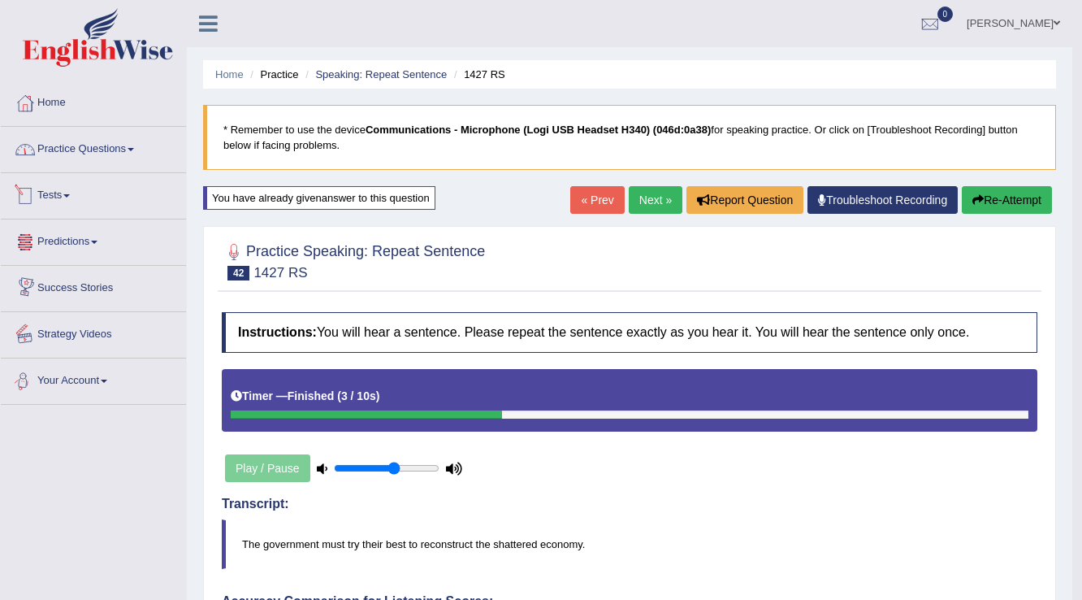
click at [98, 145] on link "Practice Questions" at bounding box center [93, 147] width 185 height 41
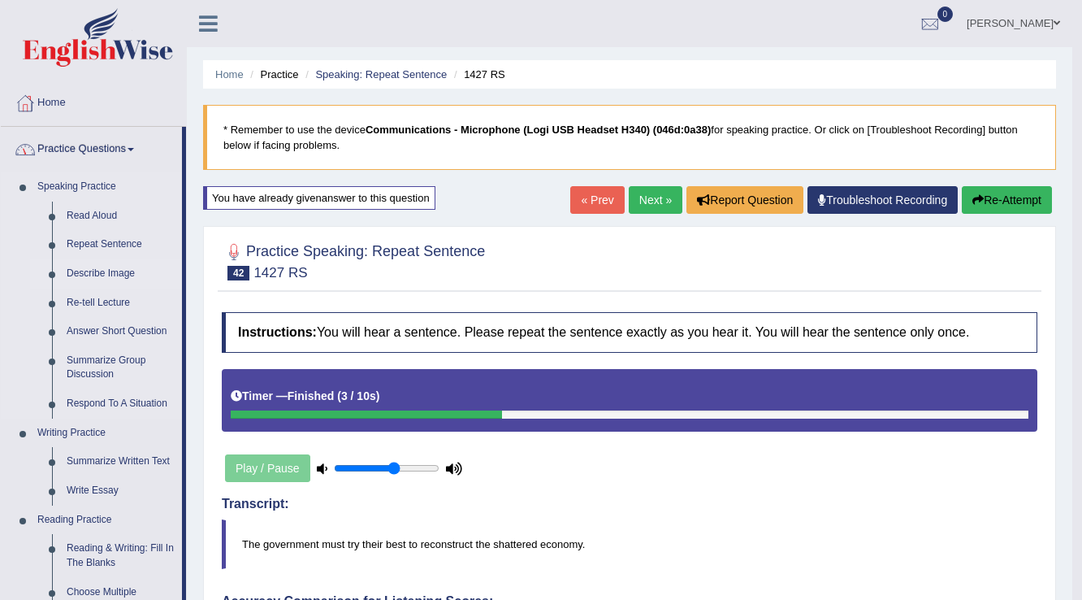
click at [85, 273] on link "Describe Image" at bounding box center [120, 273] width 123 height 29
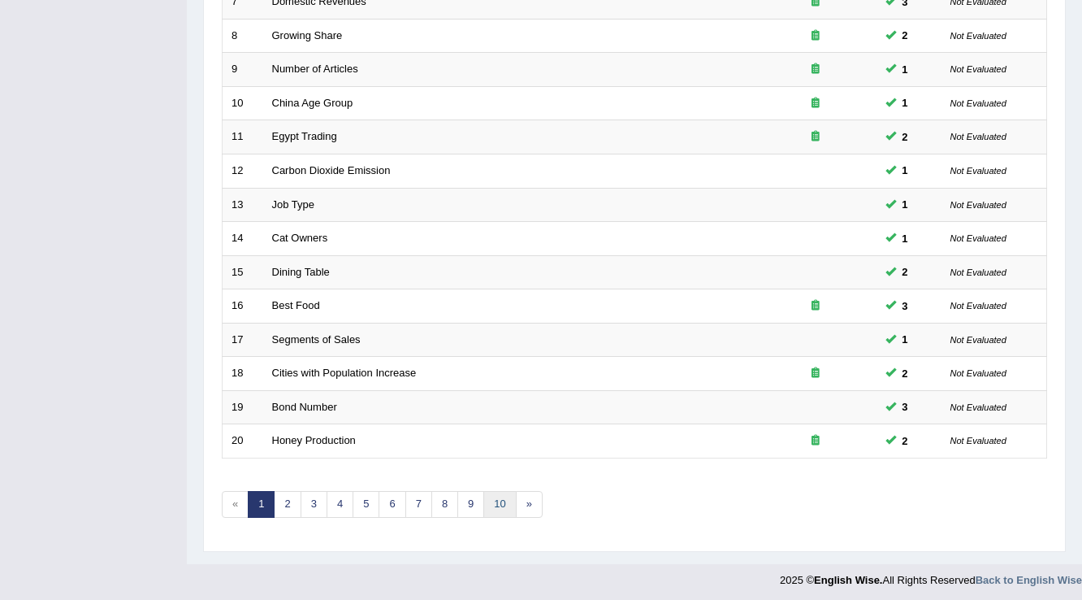
click at [507, 500] on link "10" at bounding box center [500, 504] width 33 height 27
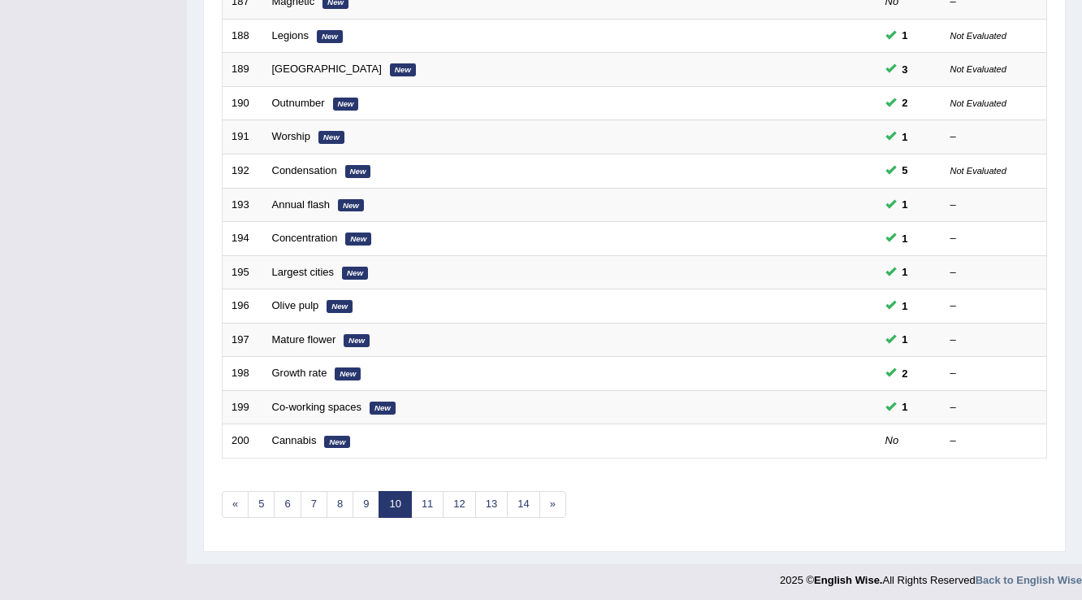
scroll to position [471, 0]
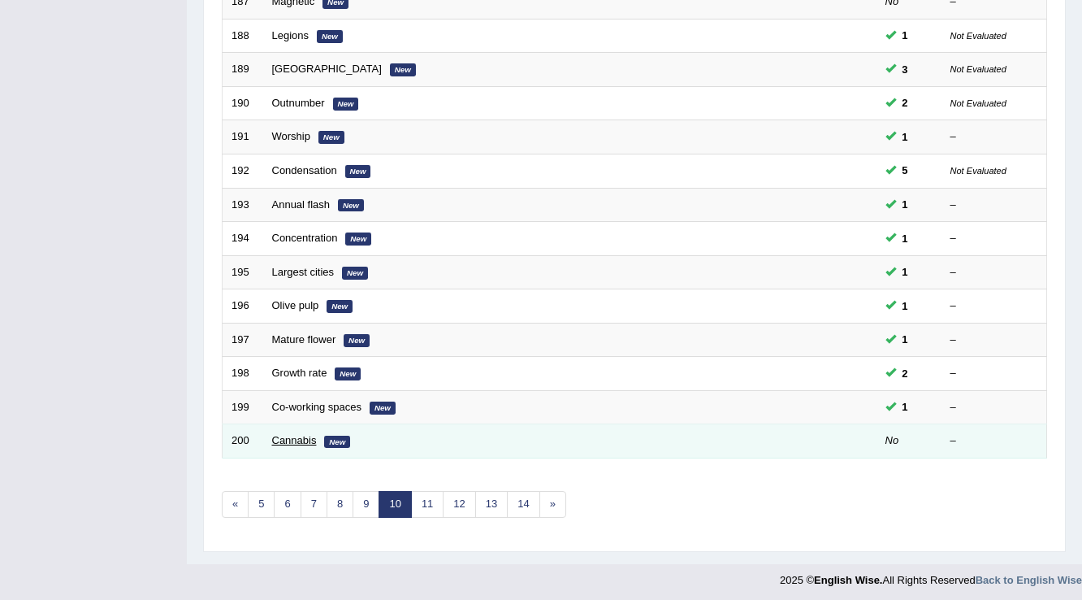
click at [288, 434] on link "Cannabis" at bounding box center [294, 440] width 45 height 12
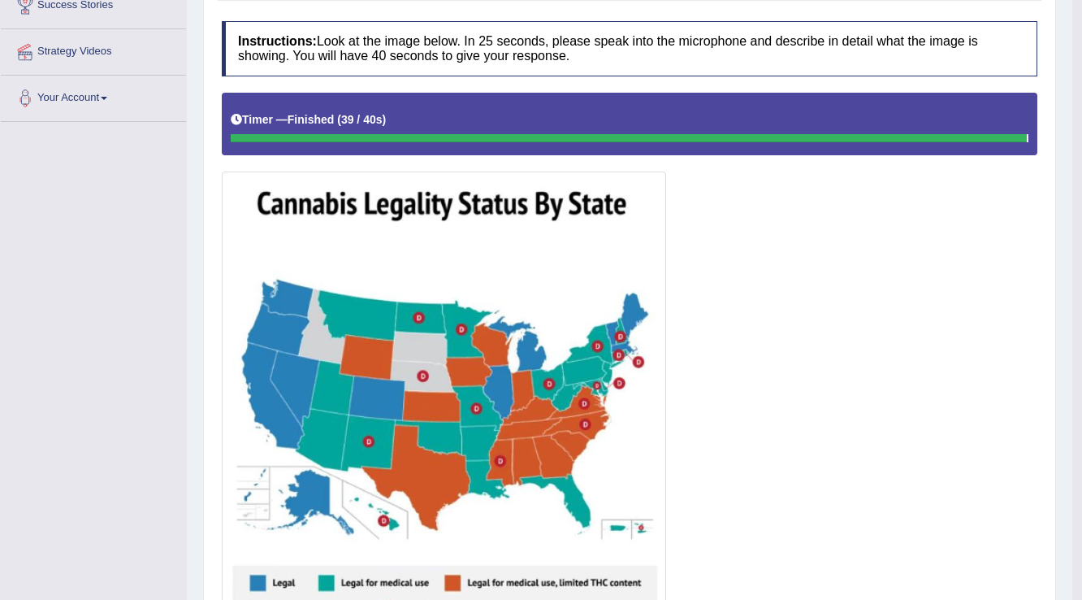
scroll to position [65, 0]
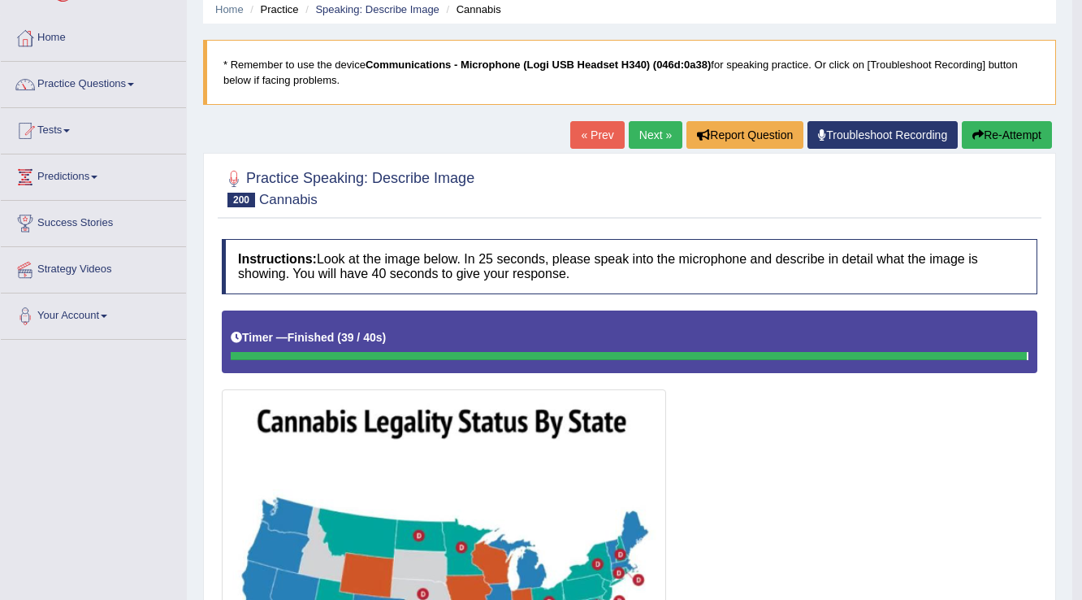
click at [640, 129] on link "Next »" at bounding box center [656, 135] width 54 height 28
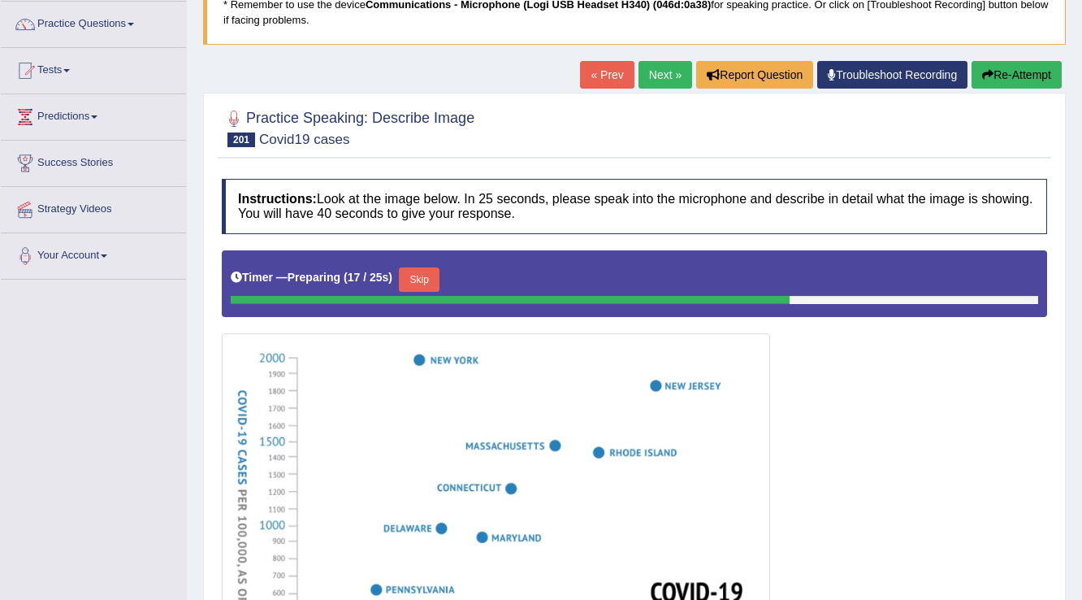
scroll to position [120, 0]
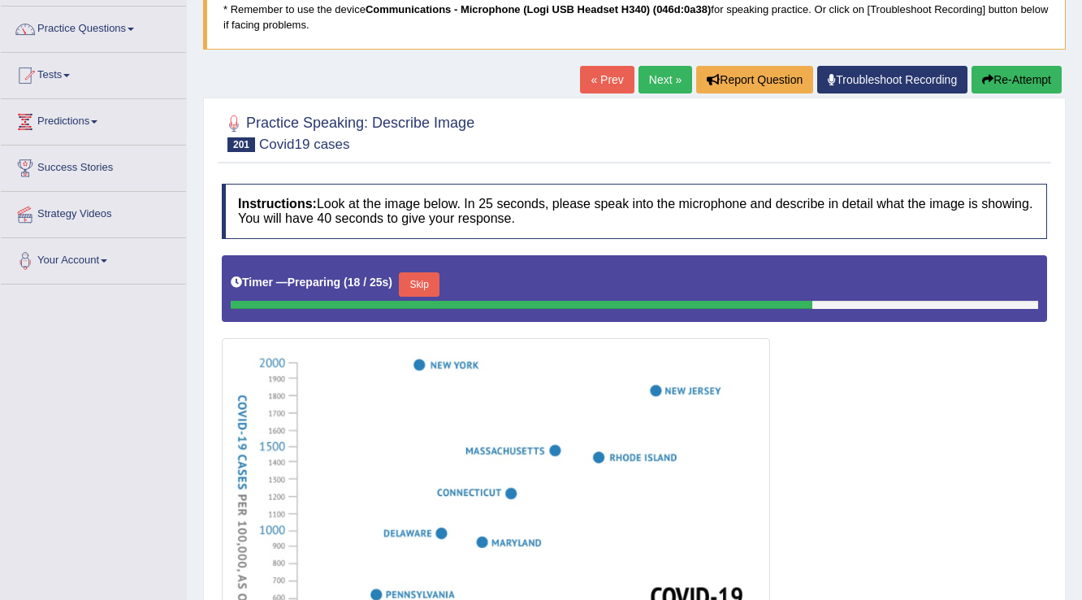
click at [1006, 85] on button "Re-Attempt" at bounding box center [1017, 80] width 90 height 28
